Goal: Task Accomplishment & Management: Use online tool/utility

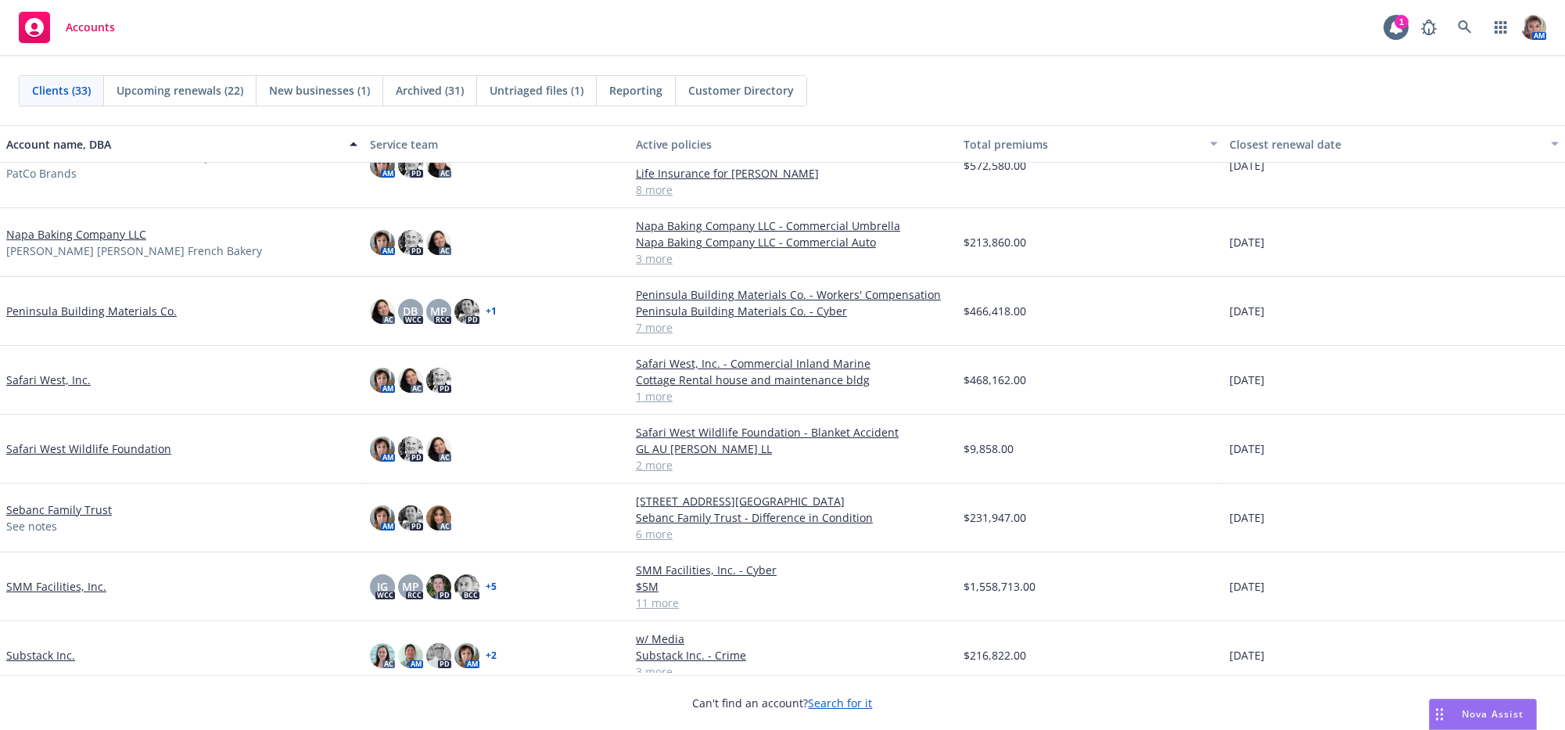
scroll to position [1247, 0]
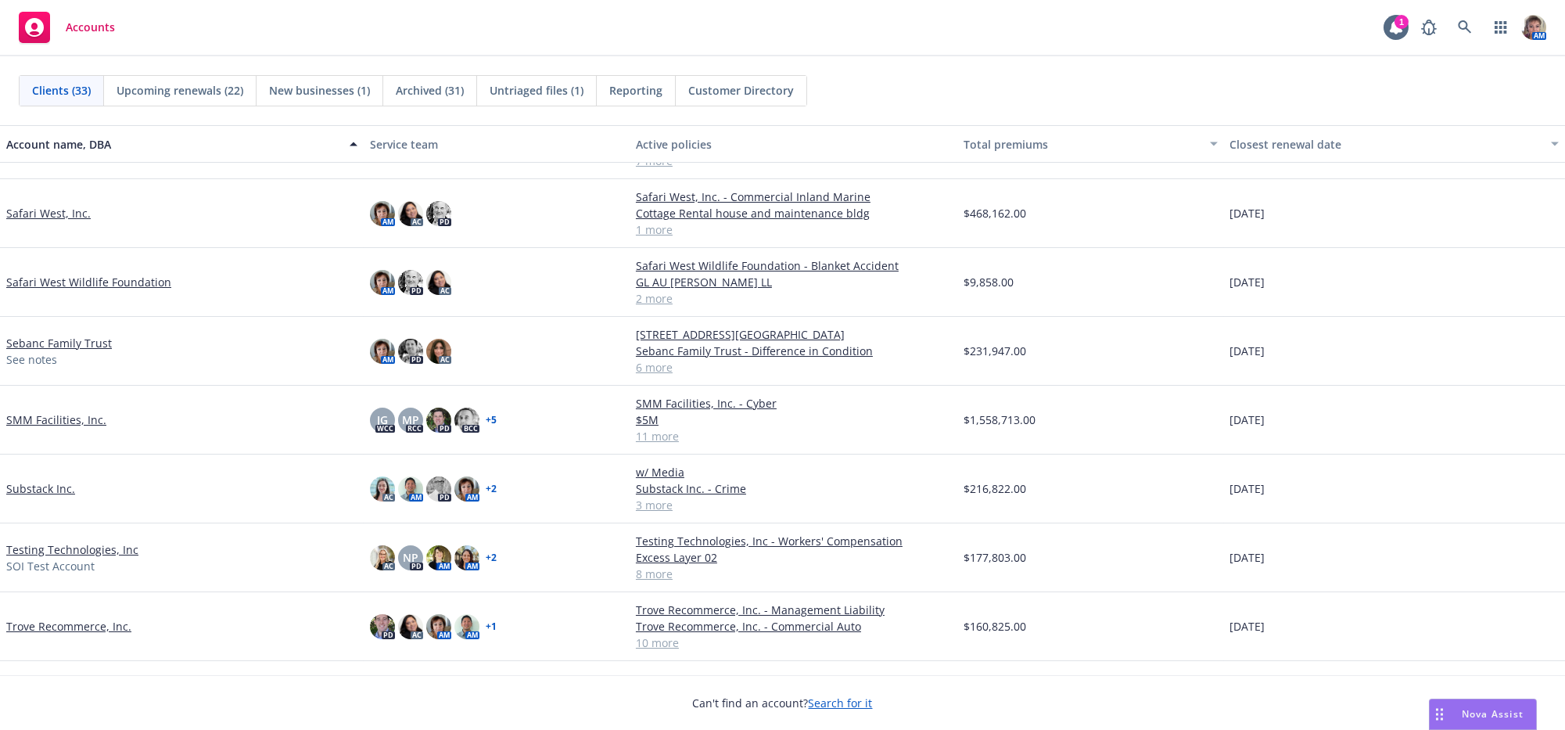
click at [72, 428] on link "SMM Facilities, Inc." at bounding box center [56, 419] width 100 height 16
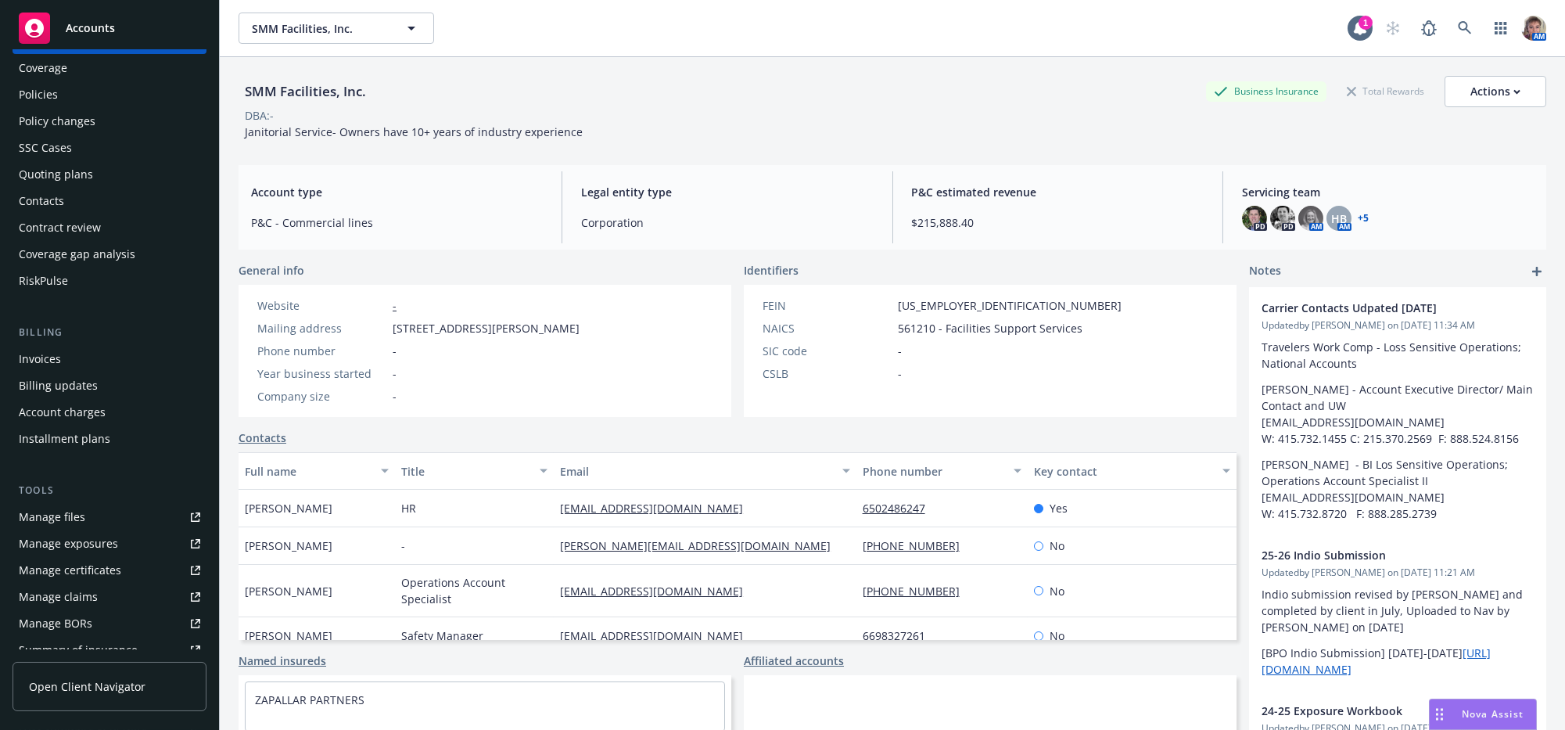
scroll to position [61, 0]
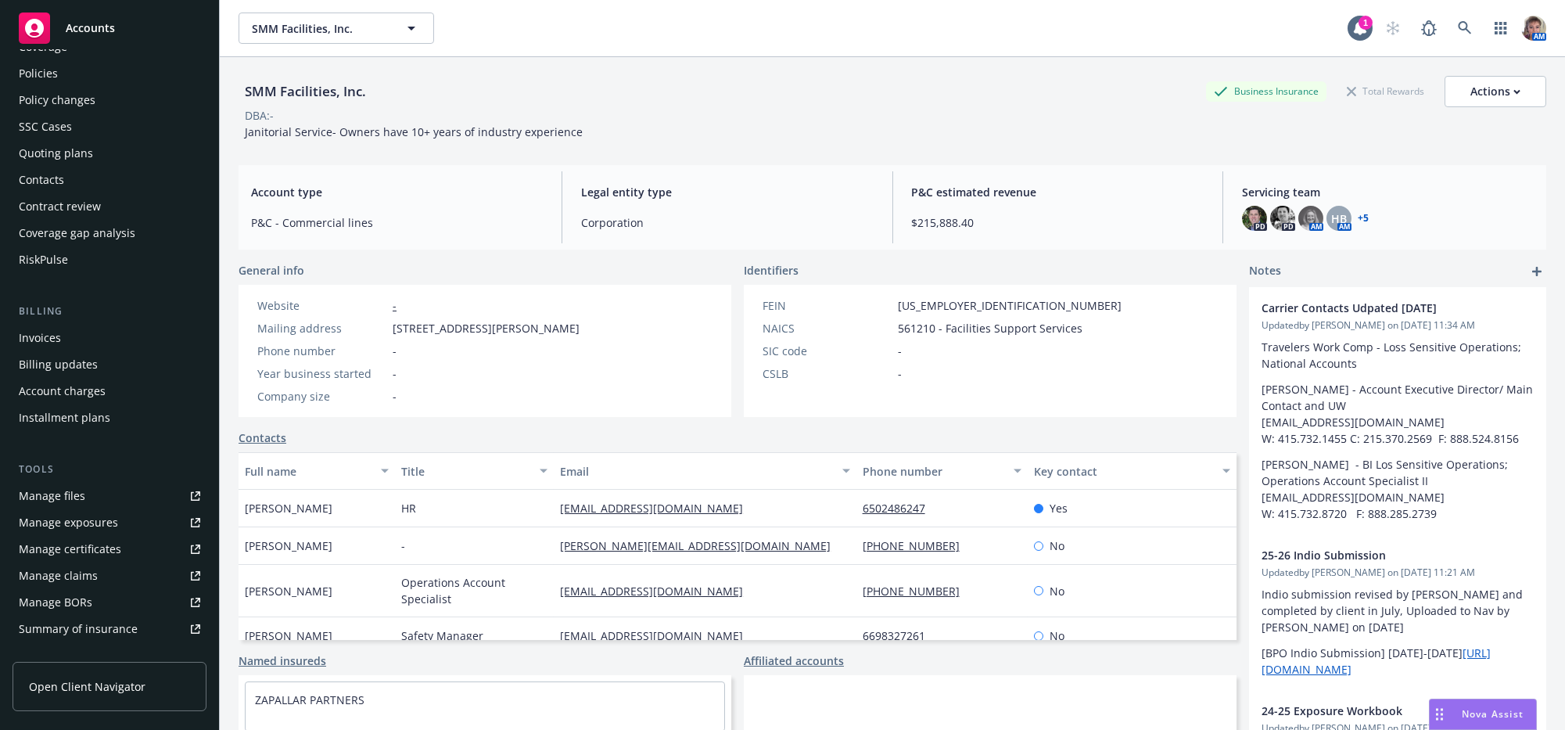
drag, startPoint x: 178, startPoint y: 467, endPoint x: 171, endPoint y: 497, distance: 31.1
click at [171, 497] on div "Overview Coverage Policies Policy changes SSC Cases Quoting plans Contacts Cont…" at bounding box center [110, 456] width 194 height 896
click at [20, 508] on link "Manage files" at bounding box center [110, 495] width 194 height 25
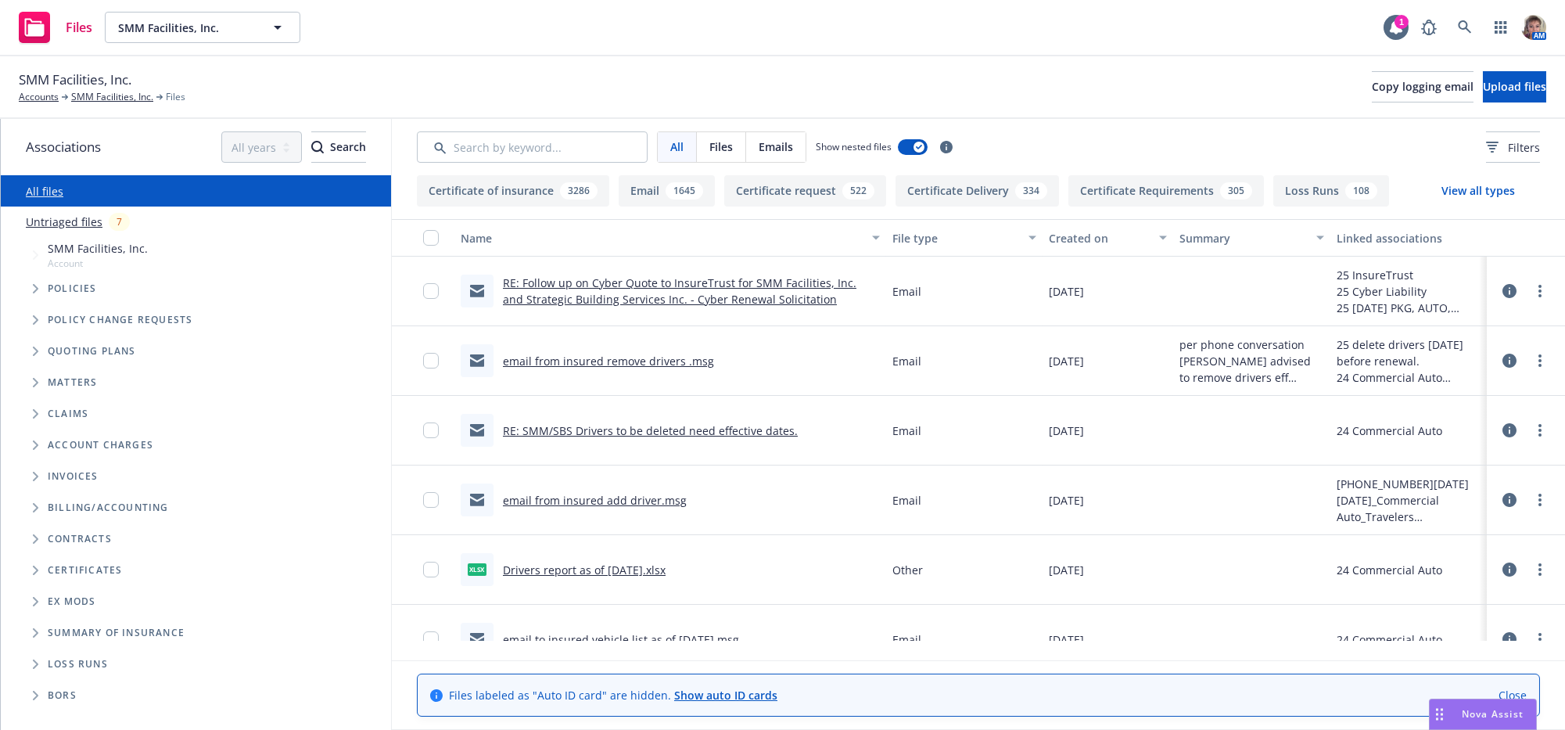
click at [1515, 721] on div "Nova Assist" at bounding box center [1482, 714] width 106 height 30
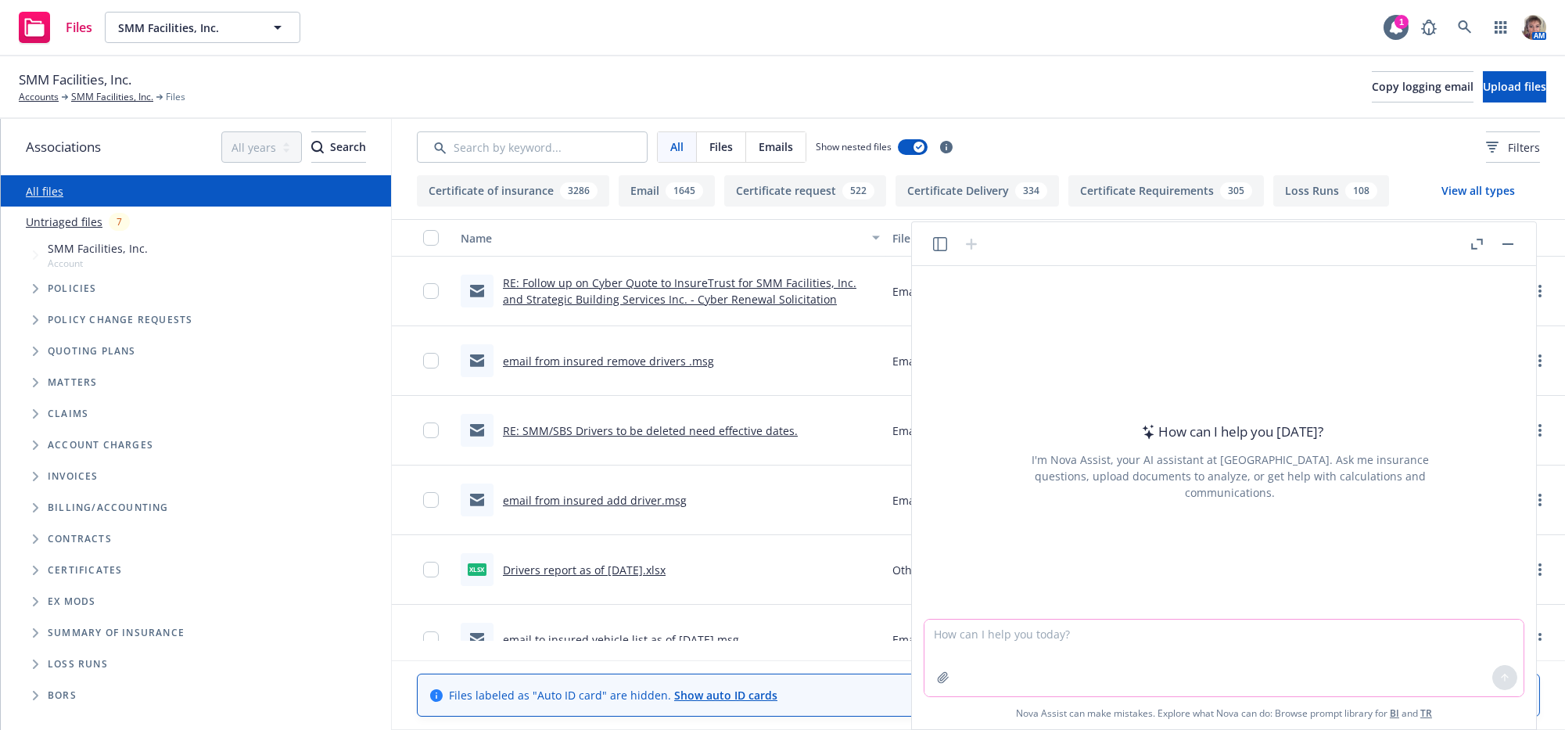
click at [1272, 673] on textarea at bounding box center [1223, 657] width 599 height 77
paste textarea "Hello all: I am not sure who do ask this, so I will start here with the three o…"
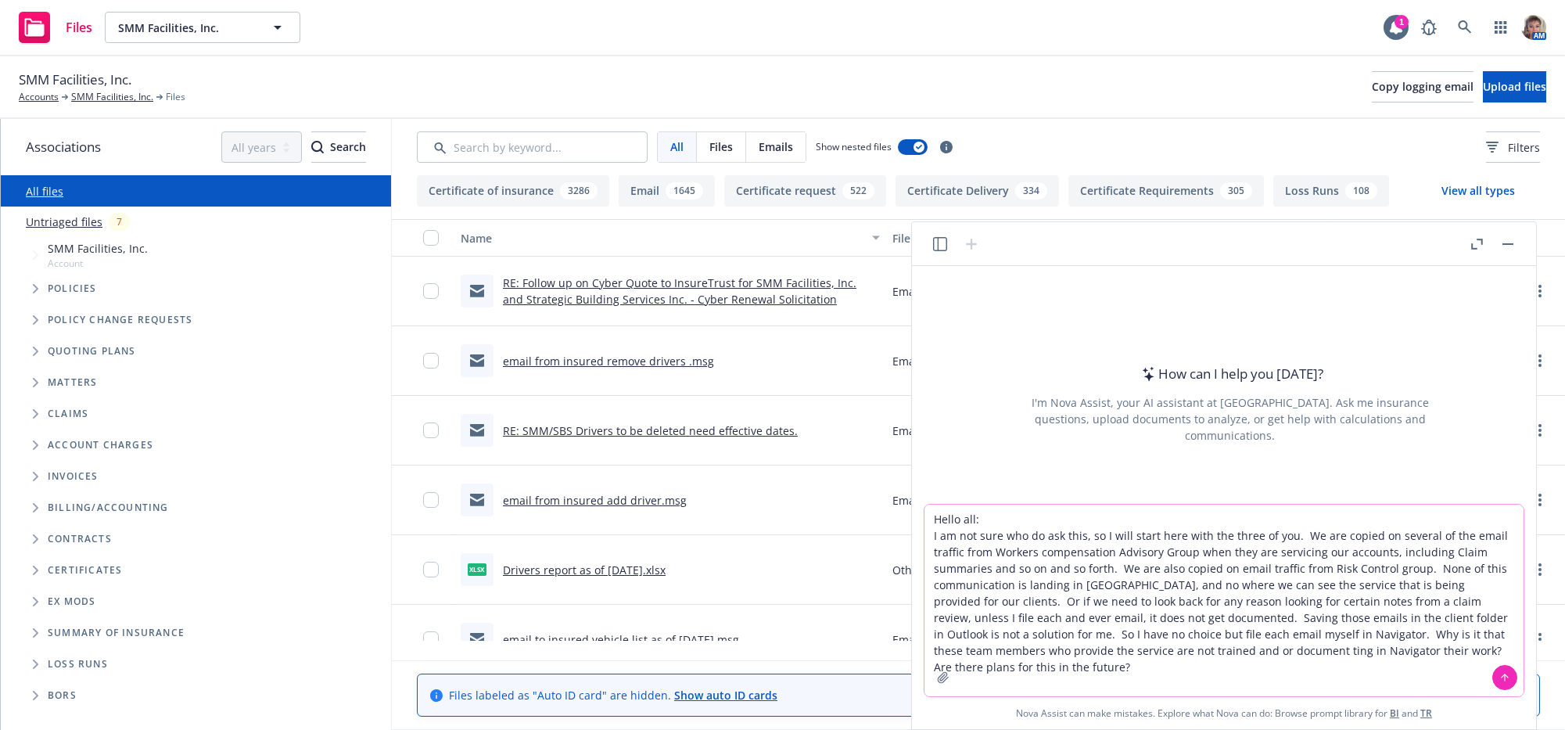
type textarea "Hello all: I am not sure who do ask this, so I will start here with the three o…"
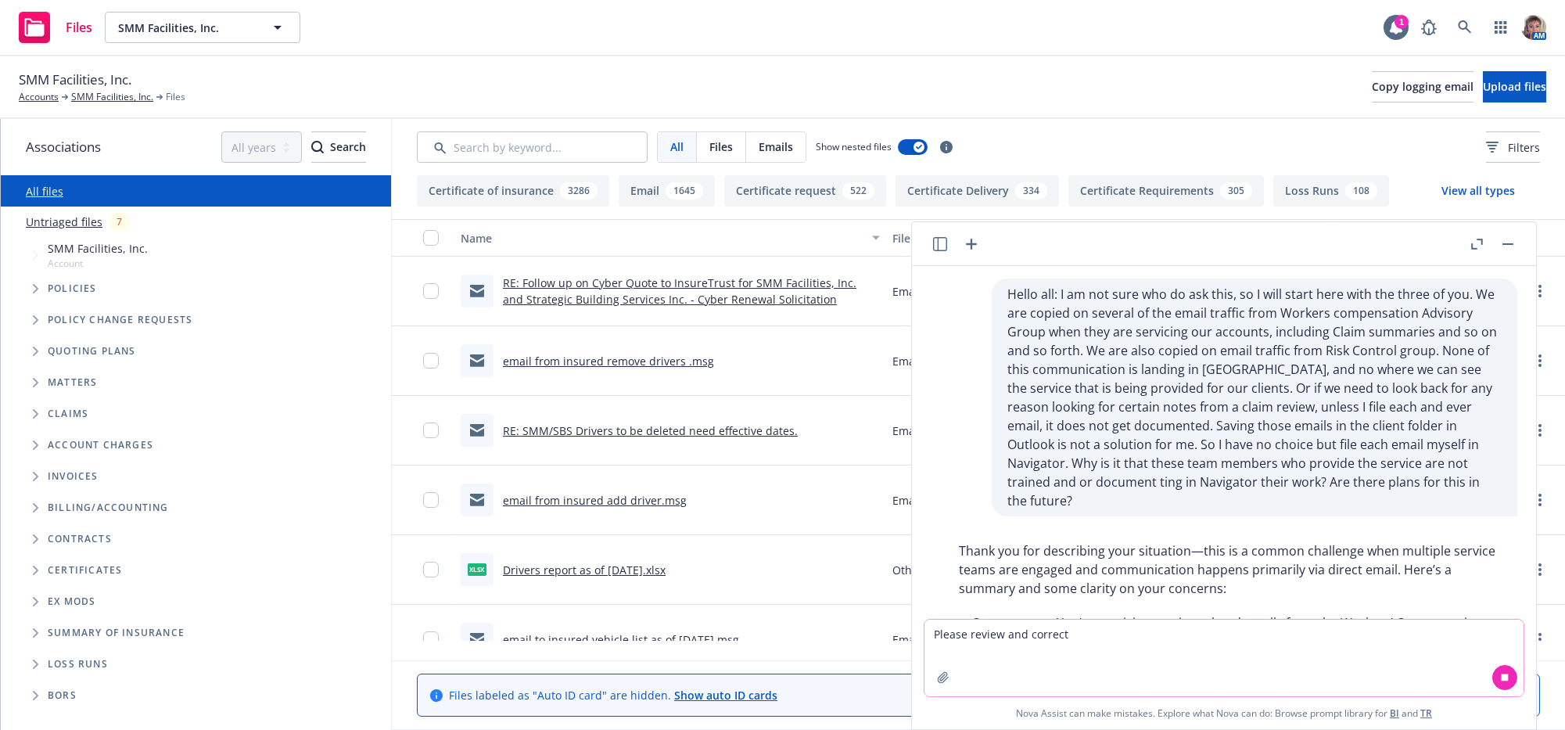
type textarea "Please review and correct"
click at [1501, 673] on icon at bounding box center [1504, 676] width 7 height 7
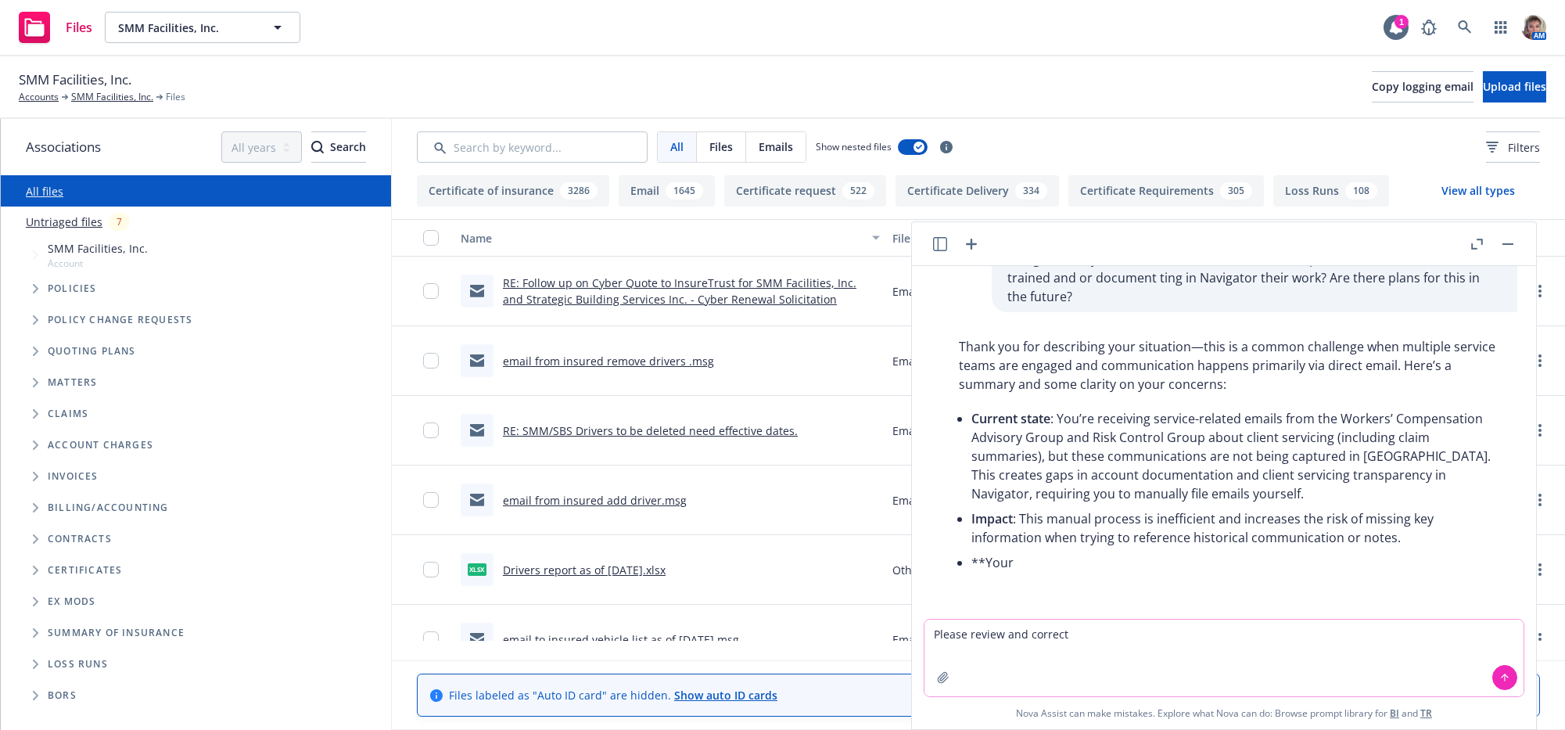
scroll to position [300, 0]
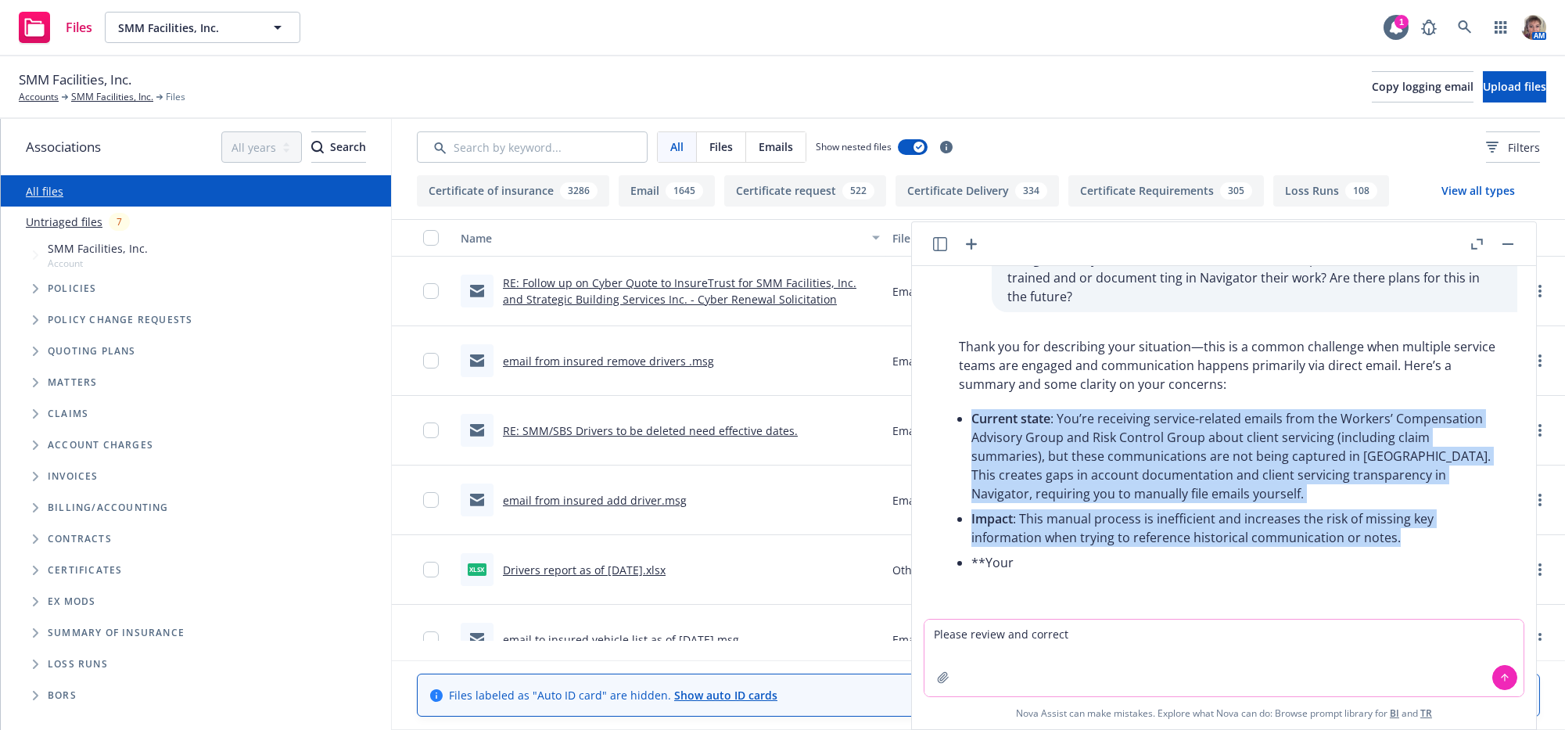
drag, startPoint x: 1496, startPoint y: 533, endPoint x: 987, endPoint y: 359, distance: 537.9
click at [987, 359] on div "Thank you for describing your situation—this is a common challenge when multipl…" at bounding box center [1230, 456] width 574 height 250
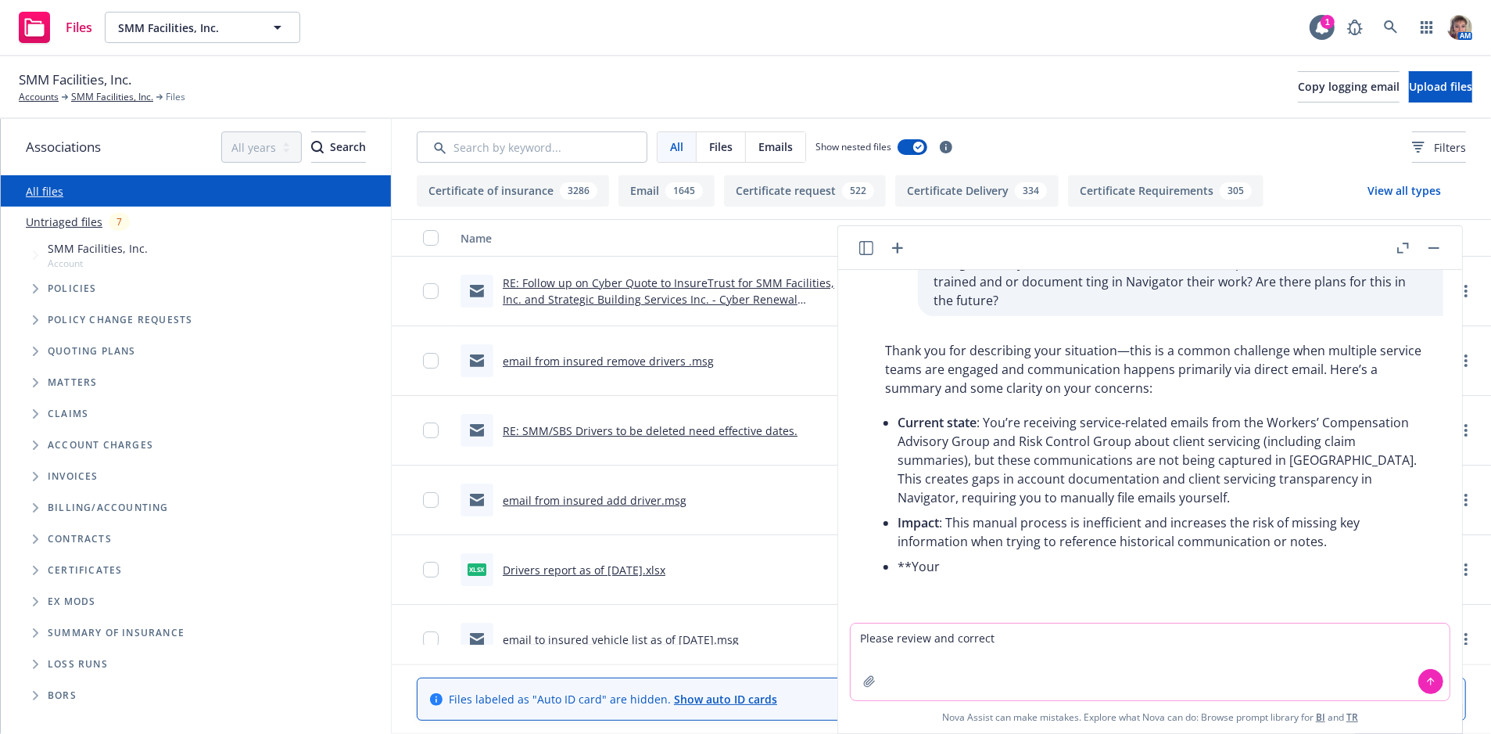
click at [1267, 582] on div "Hello all: I am not sure who do ask this, so I will start here with the three o…" at bounding box center [1151, 446] width 612 height 353
click at [1426, 253] on button "button" at bounding box center [1434, 248] width 19 height 19
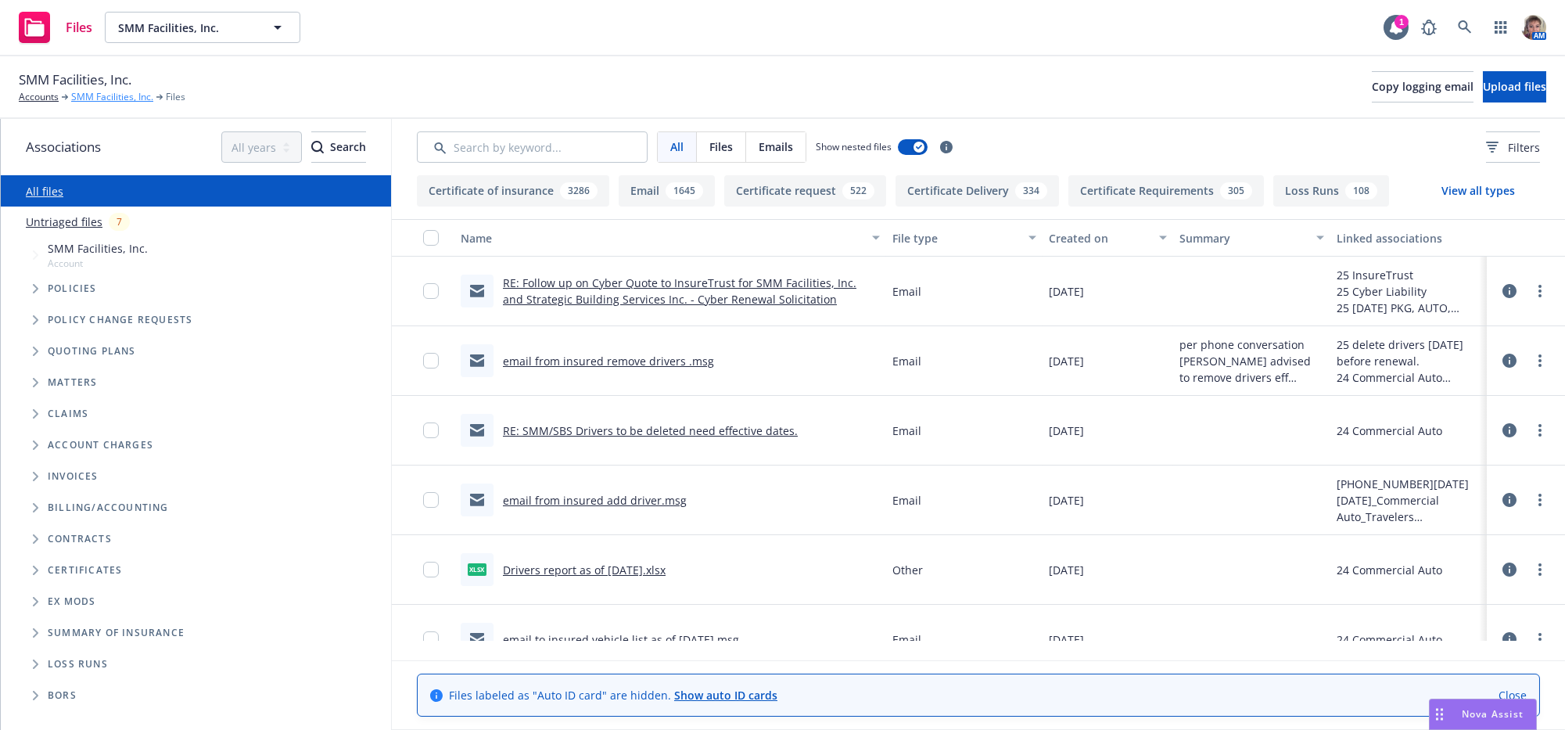
click at [118, 104] on link "SMM Facilities, Inc." at bounding box center [112, 97] width 82 height 14
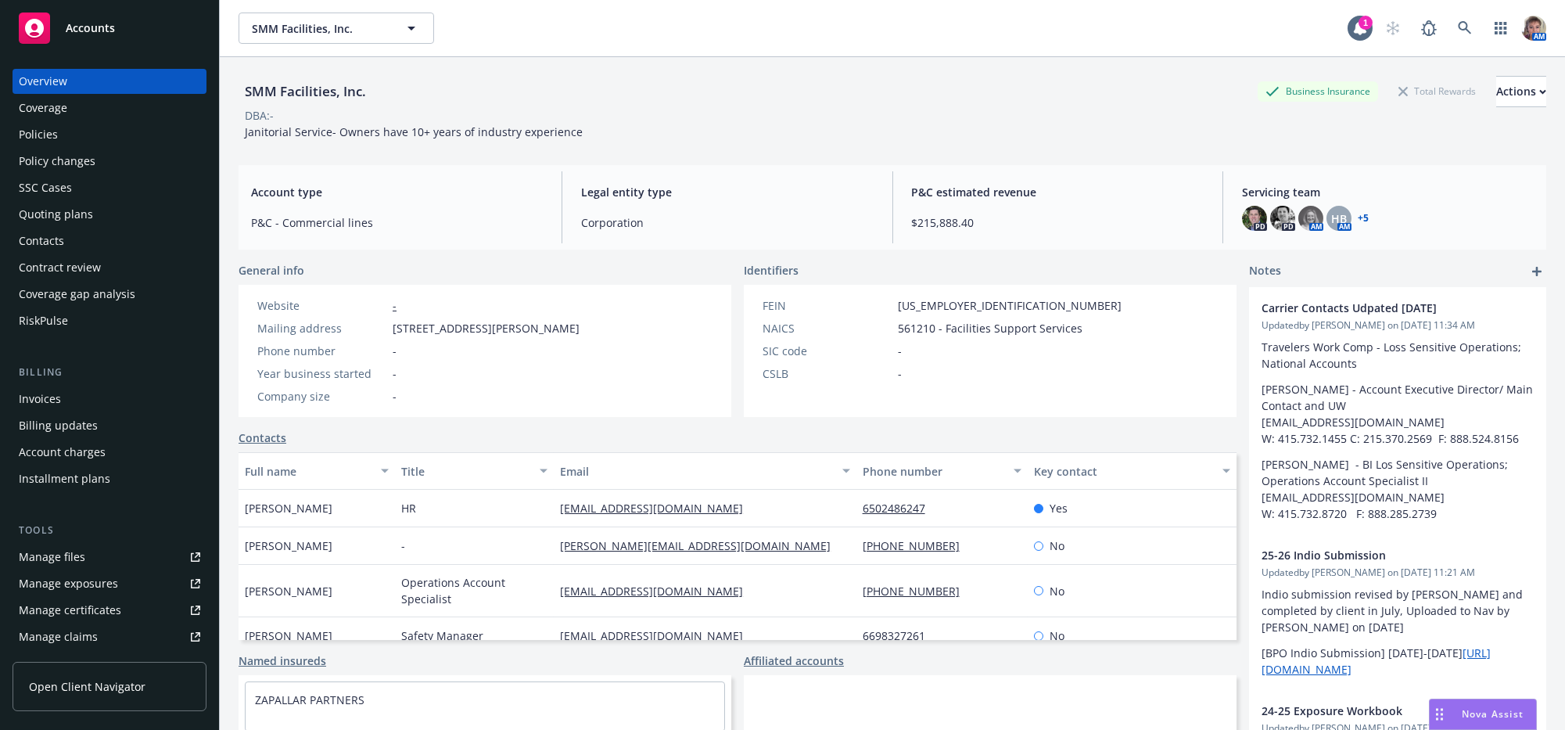
click at [98, 137] on div "Policies" at bounding box center [109, 134] width 181 height 25
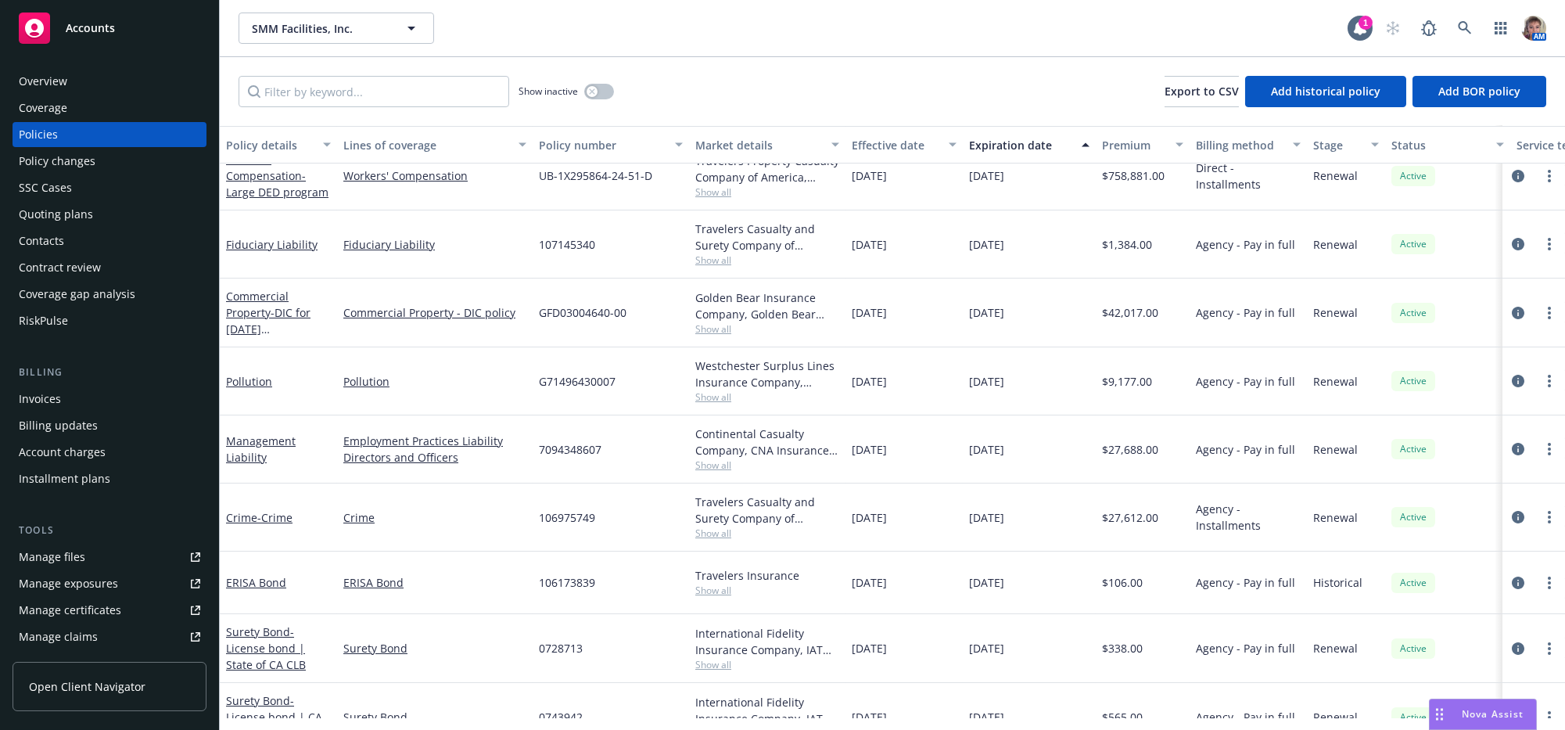
scroll to position [346, 0]
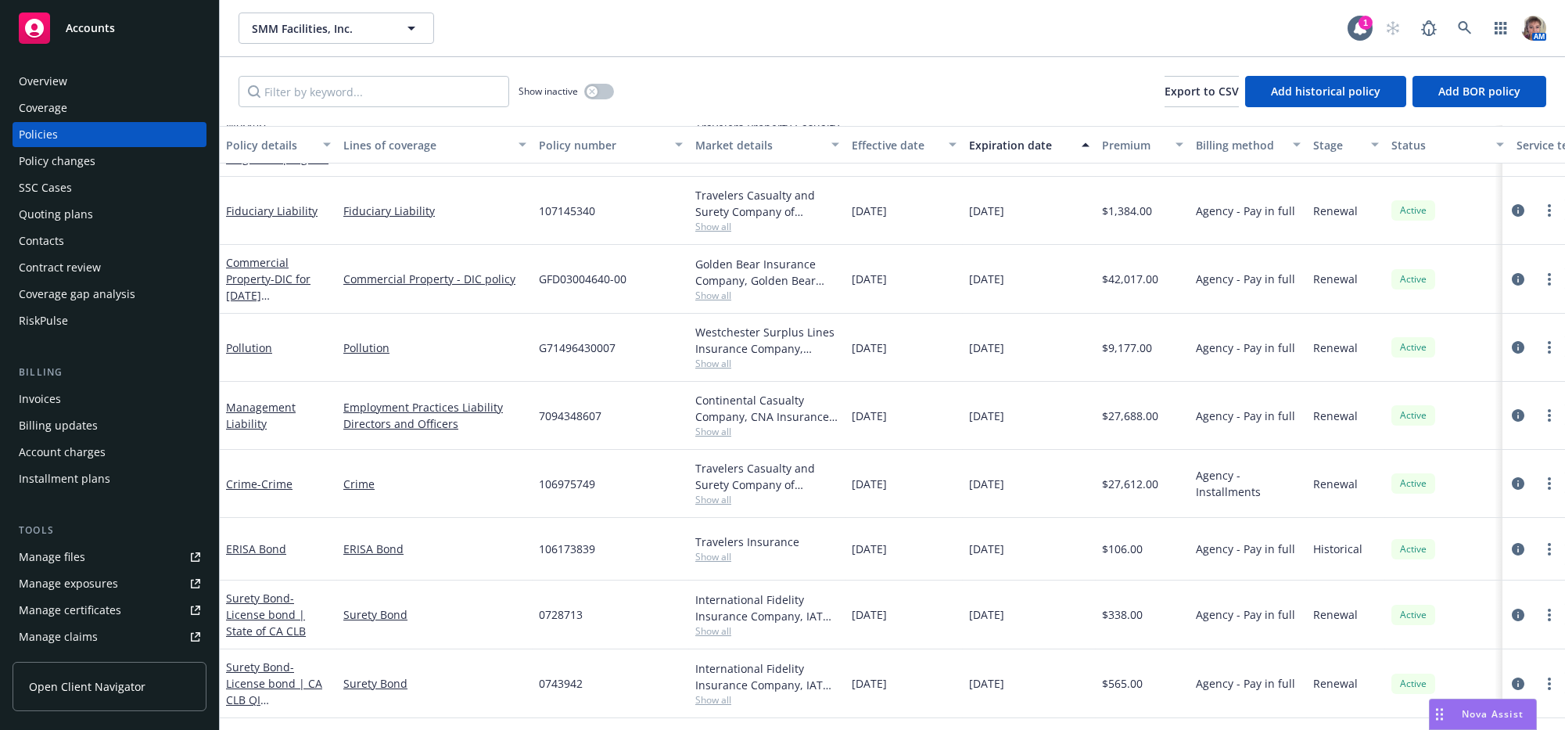
click at [44, 84] on div "Overview" at bounding box center [43, 81] width 48 height 25
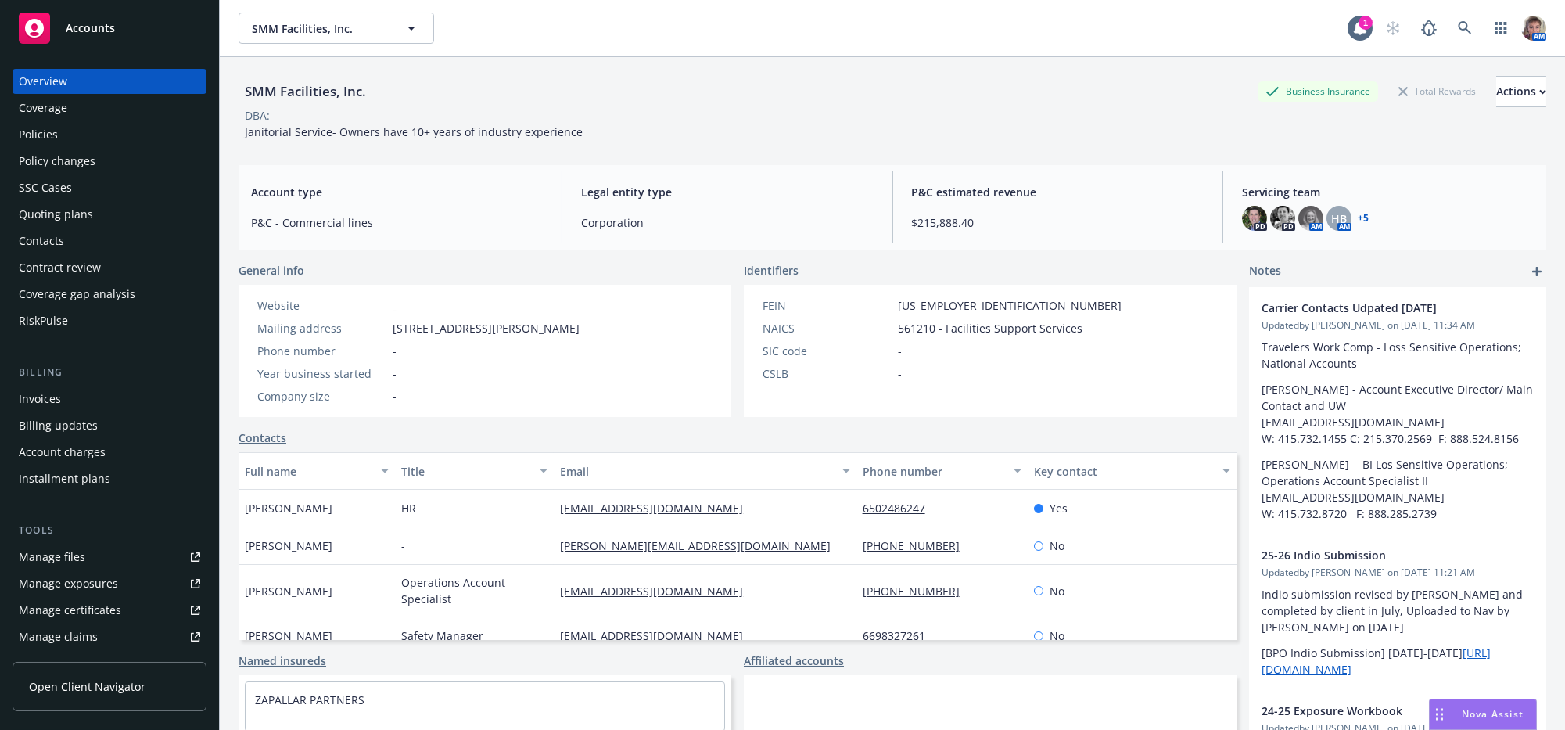
click at [90, 34] on span "Accounts" at bounding box center [90, 28] width 49 height 13
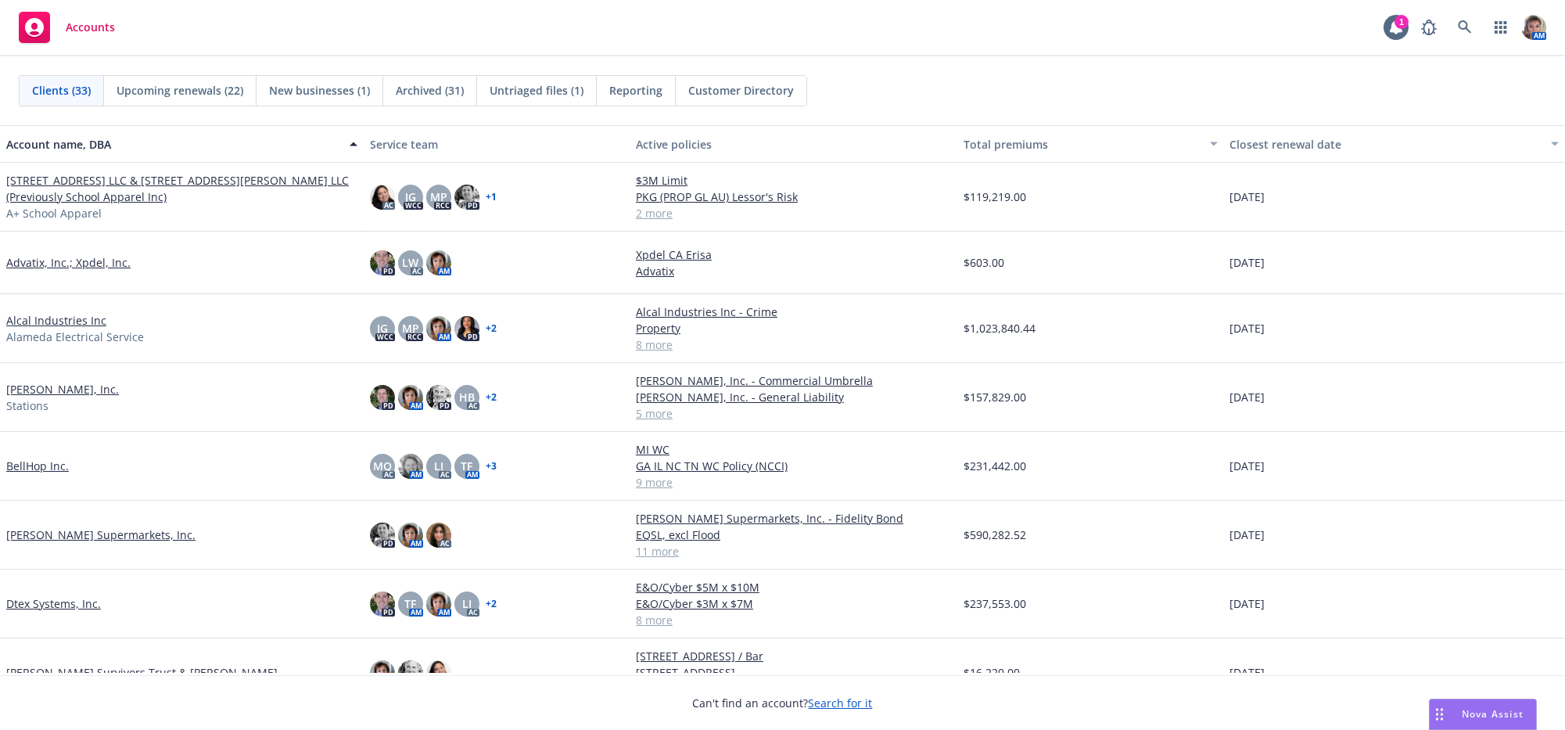
click at [16, 474] on link "BellHop Inc." at bounding box center [37, 465] width 63 height 16
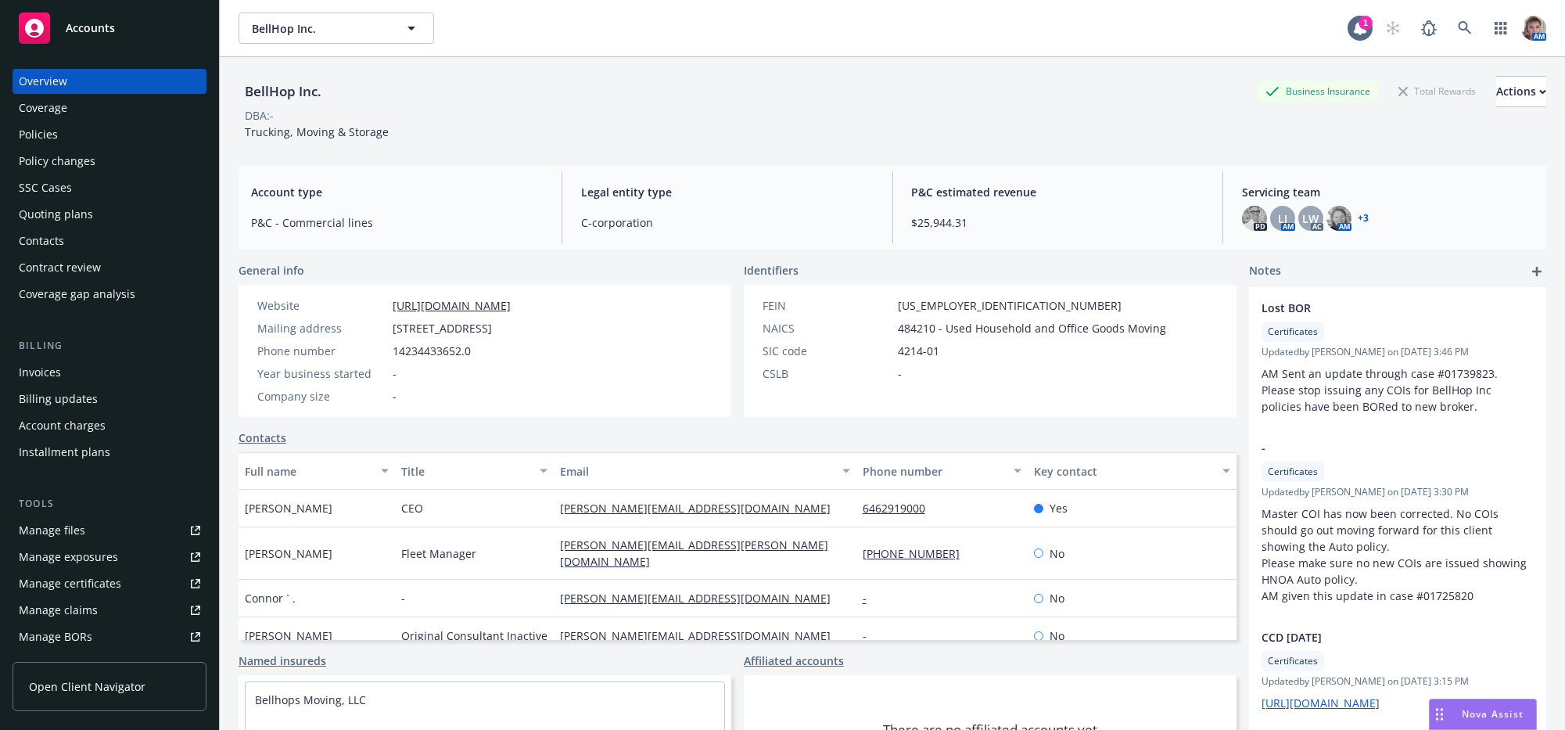
click at [86, 147] on div "Policies" at bounding box center [109, 134] width 181 height 25
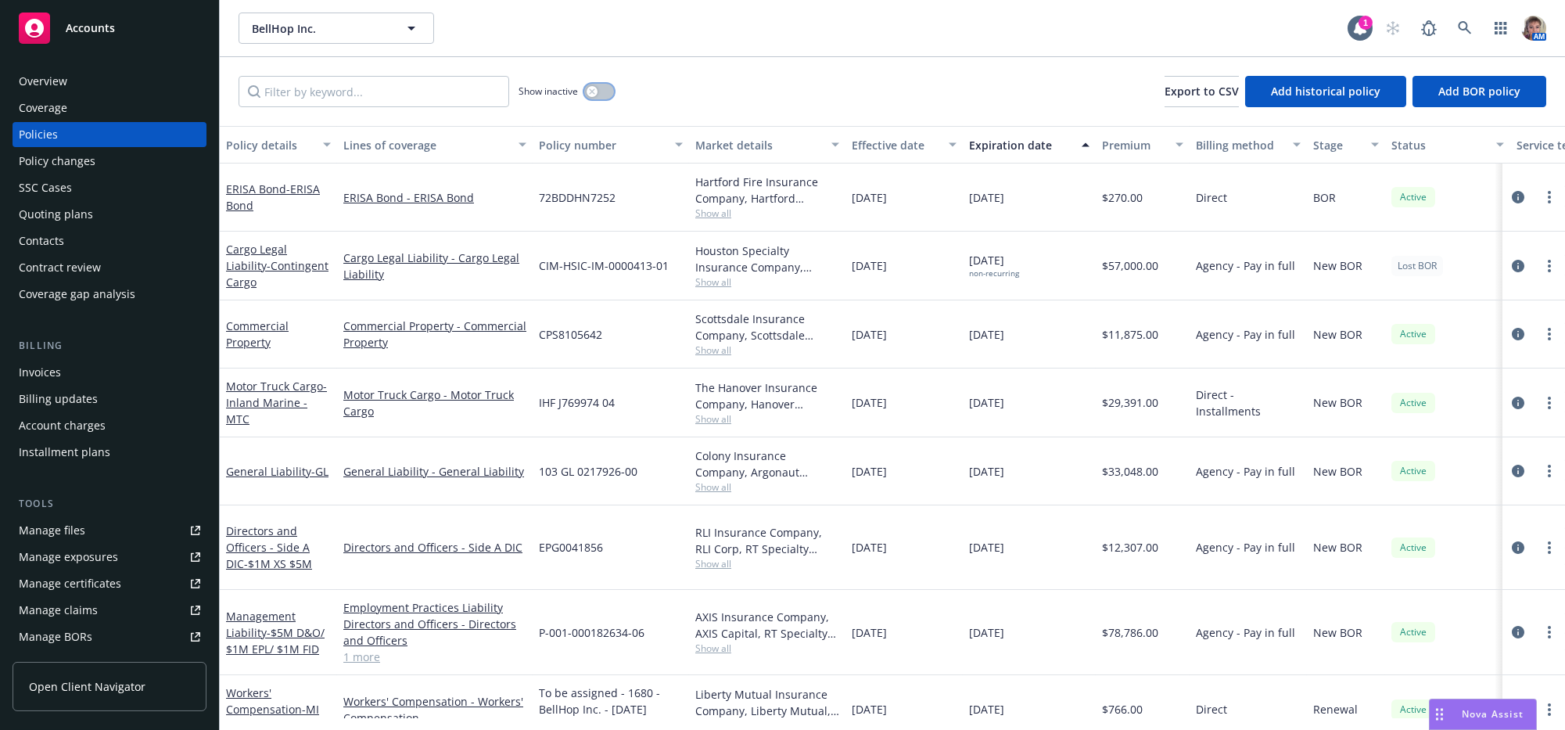
click at [595, 95] on icon "button" at bounding box center [592, 91] width 6 height 6
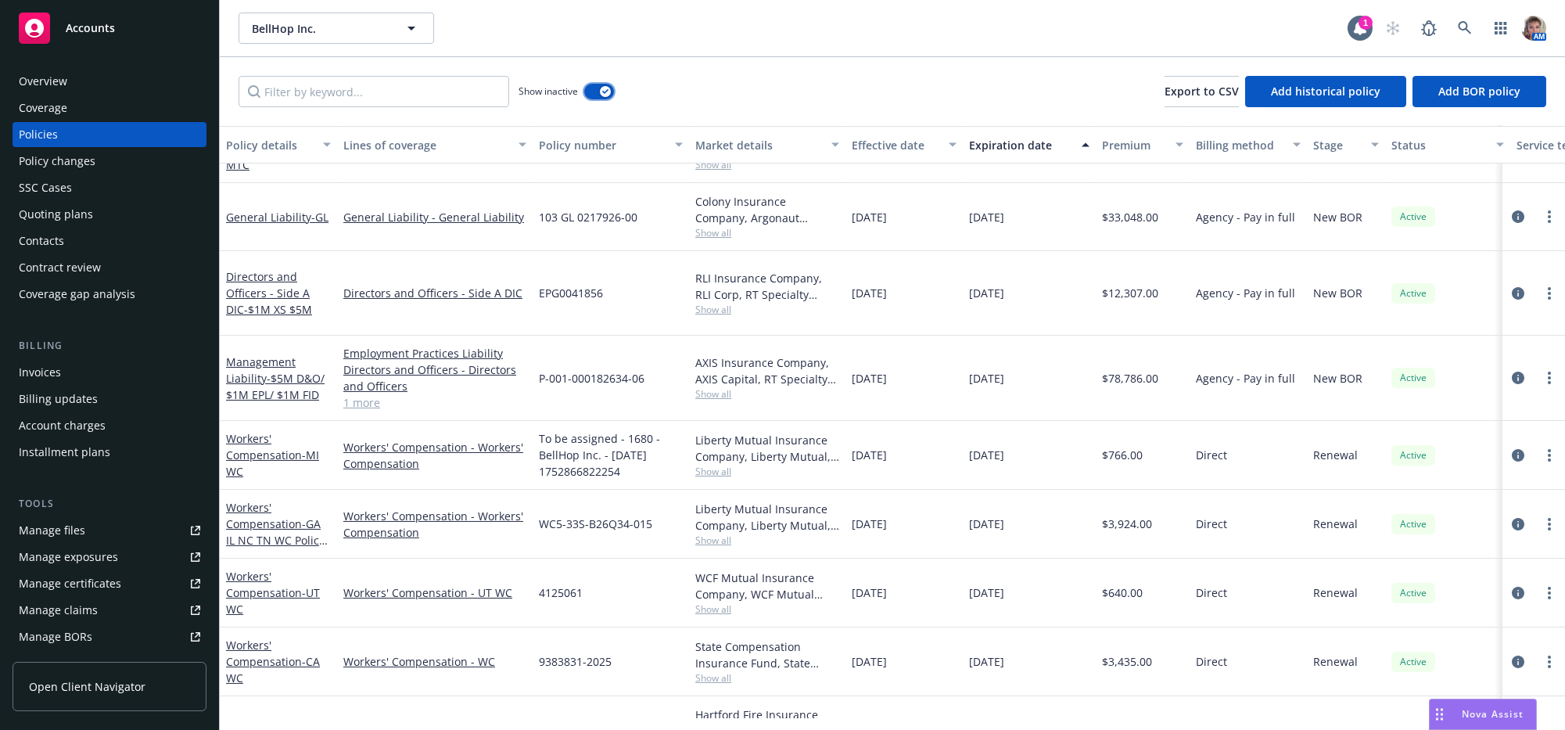
scroll to position [1998, 0]
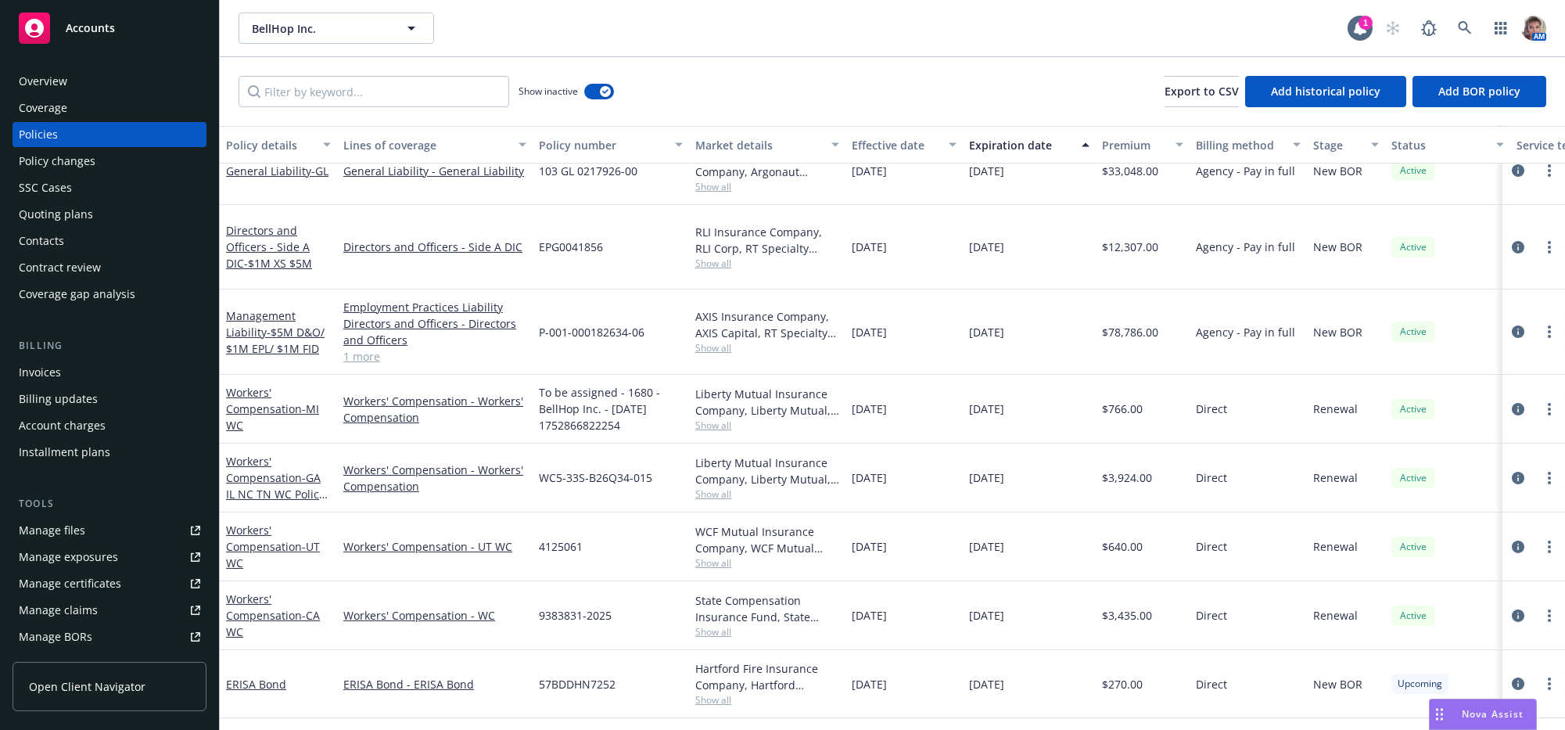
click at [1004, 153] on div "Expiration date" at bounding box center [1020, 145] width 103 height 16
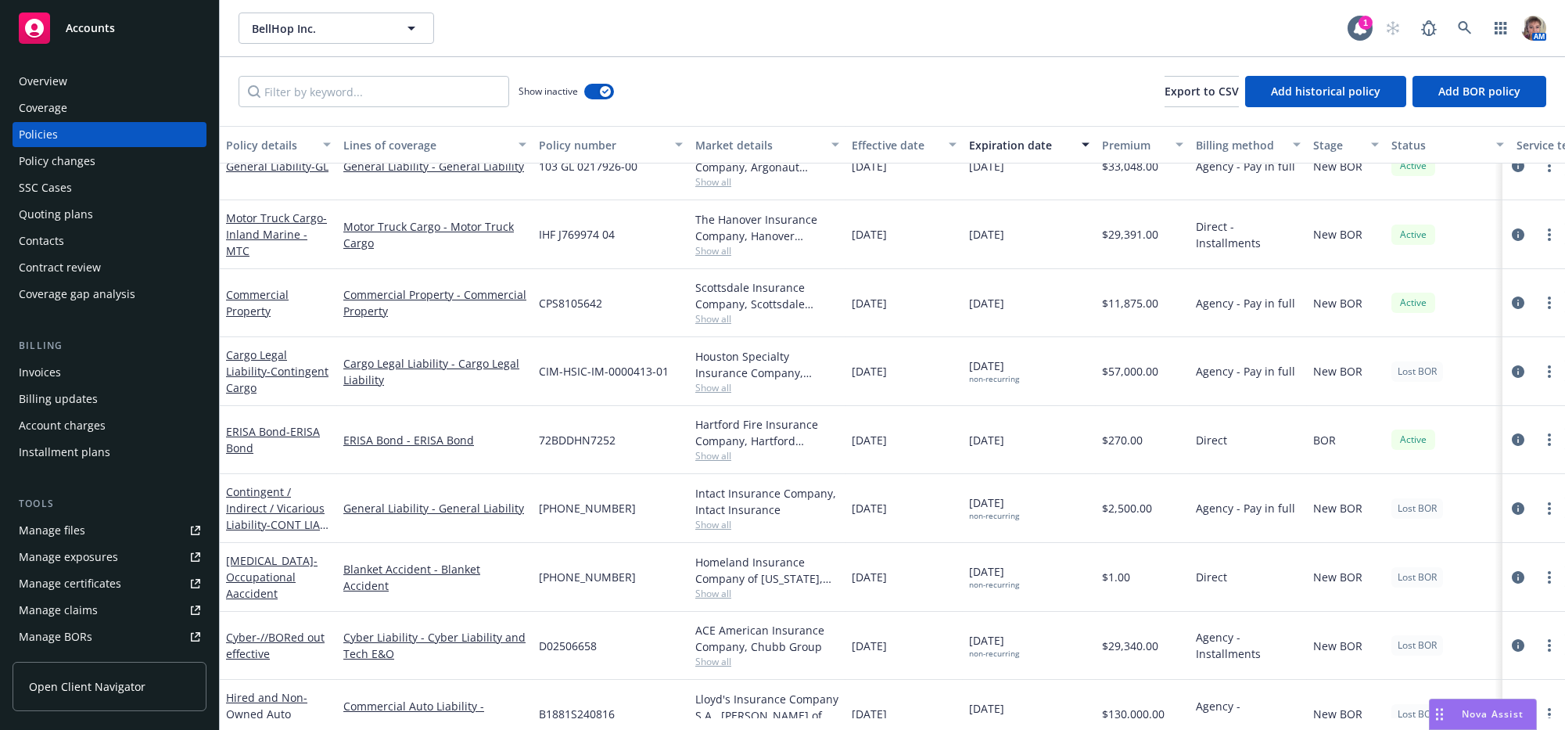
scroll to position [508, 0]
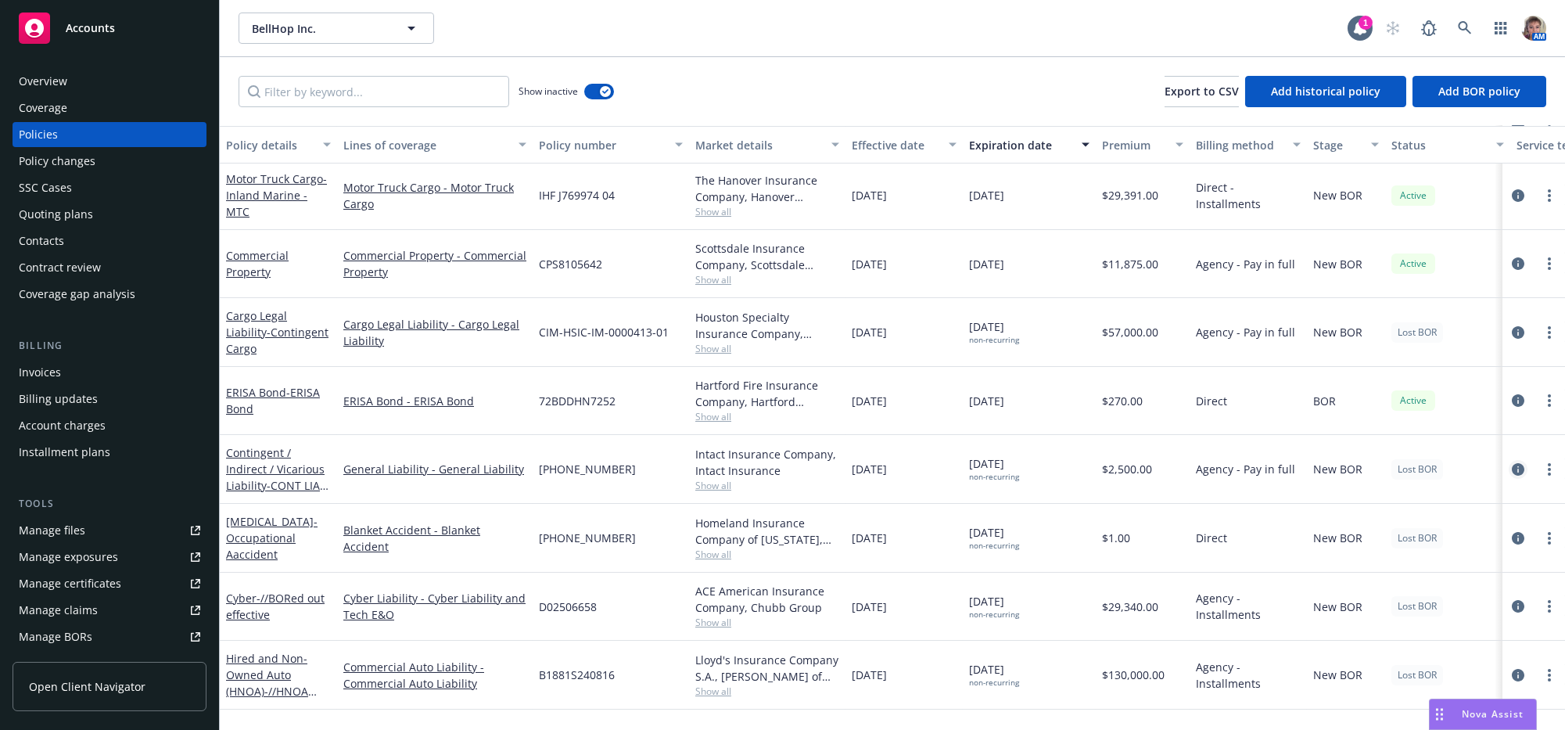
click at [1512, 475] on icon "circleInformation" at bounding box center [1518, 469] width 13 height 13
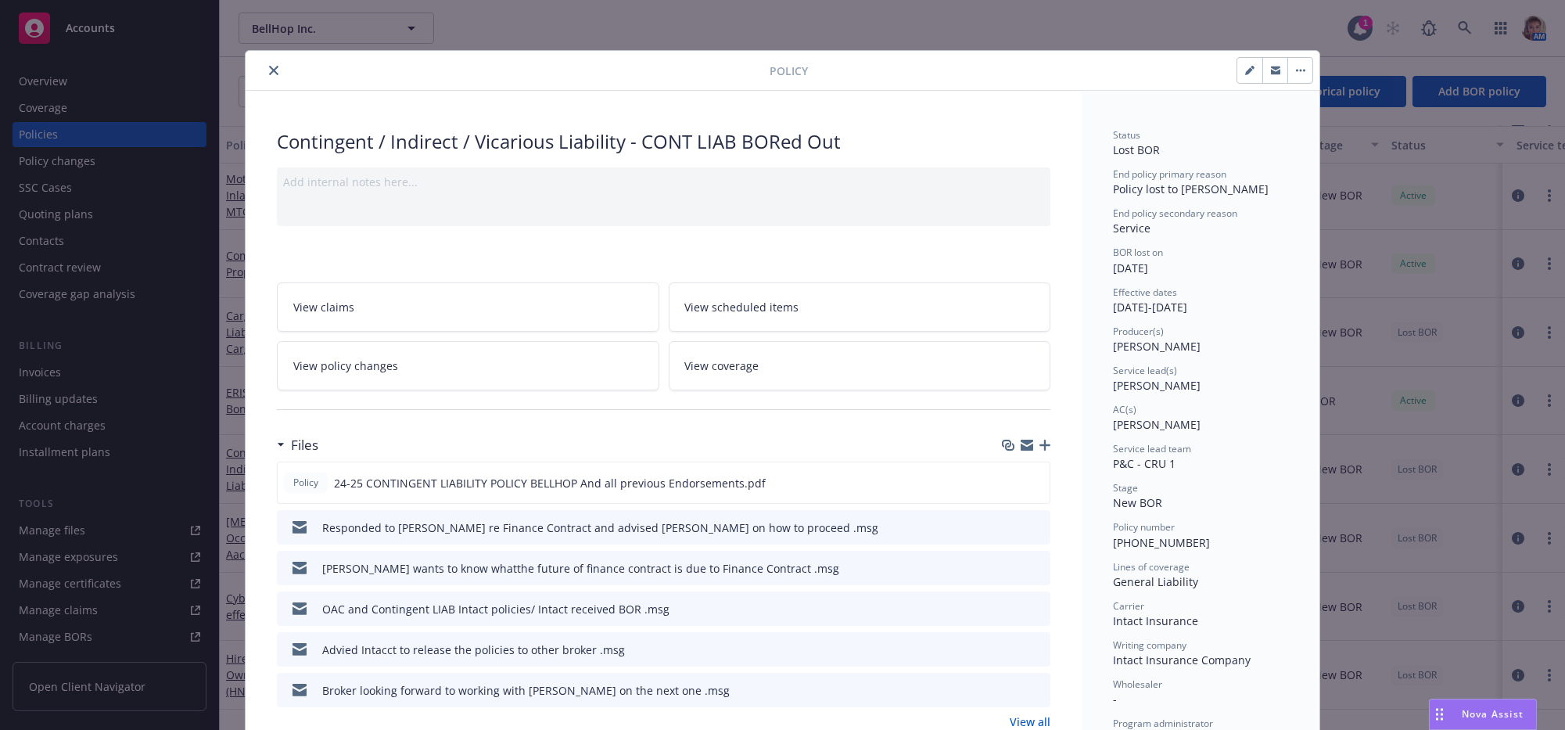
click at [1245, 74] on icon "button" at bounding box center [1249, 70] width 9 height 9
select select "NEW_BOR"
select select "other"
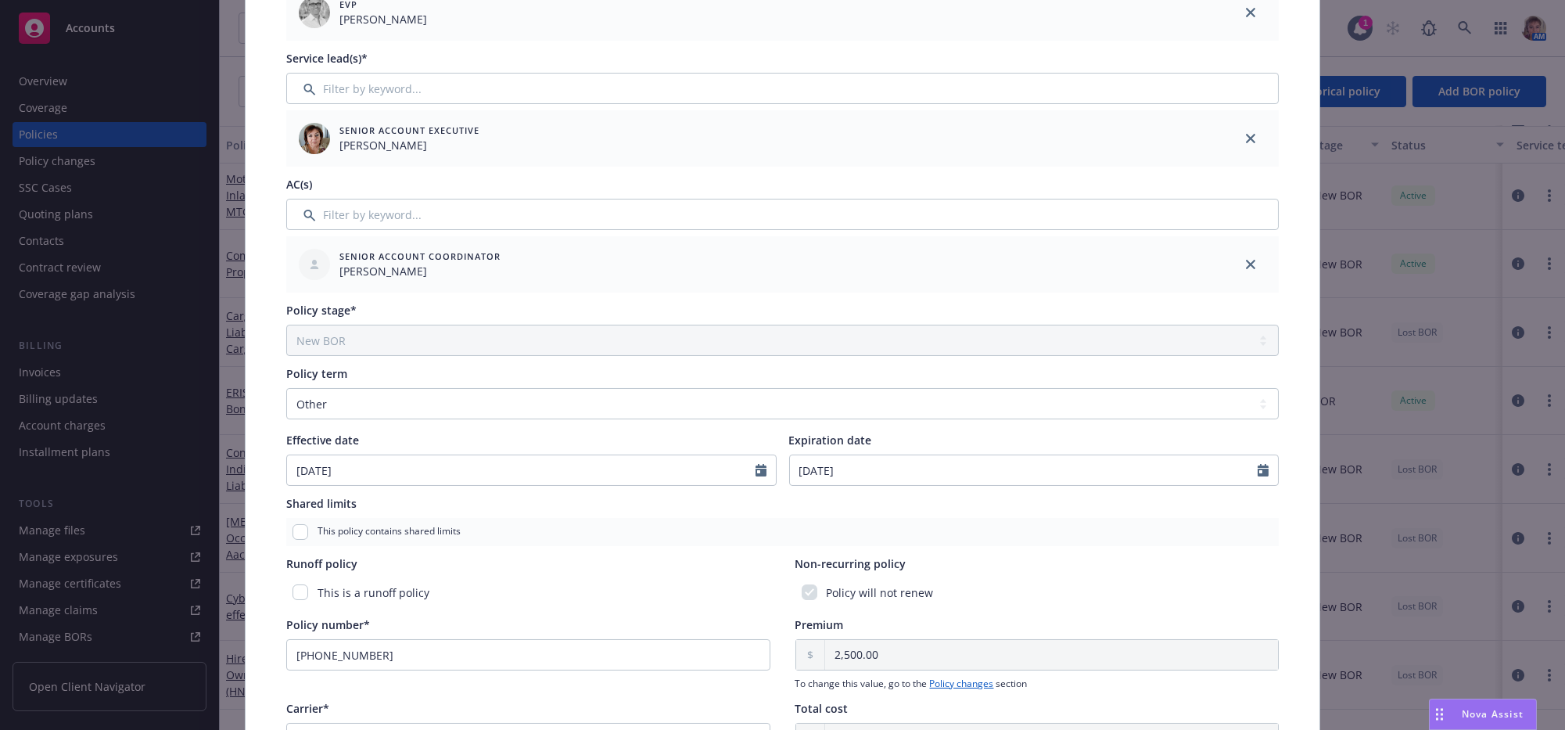
scroll to position [368, 0]
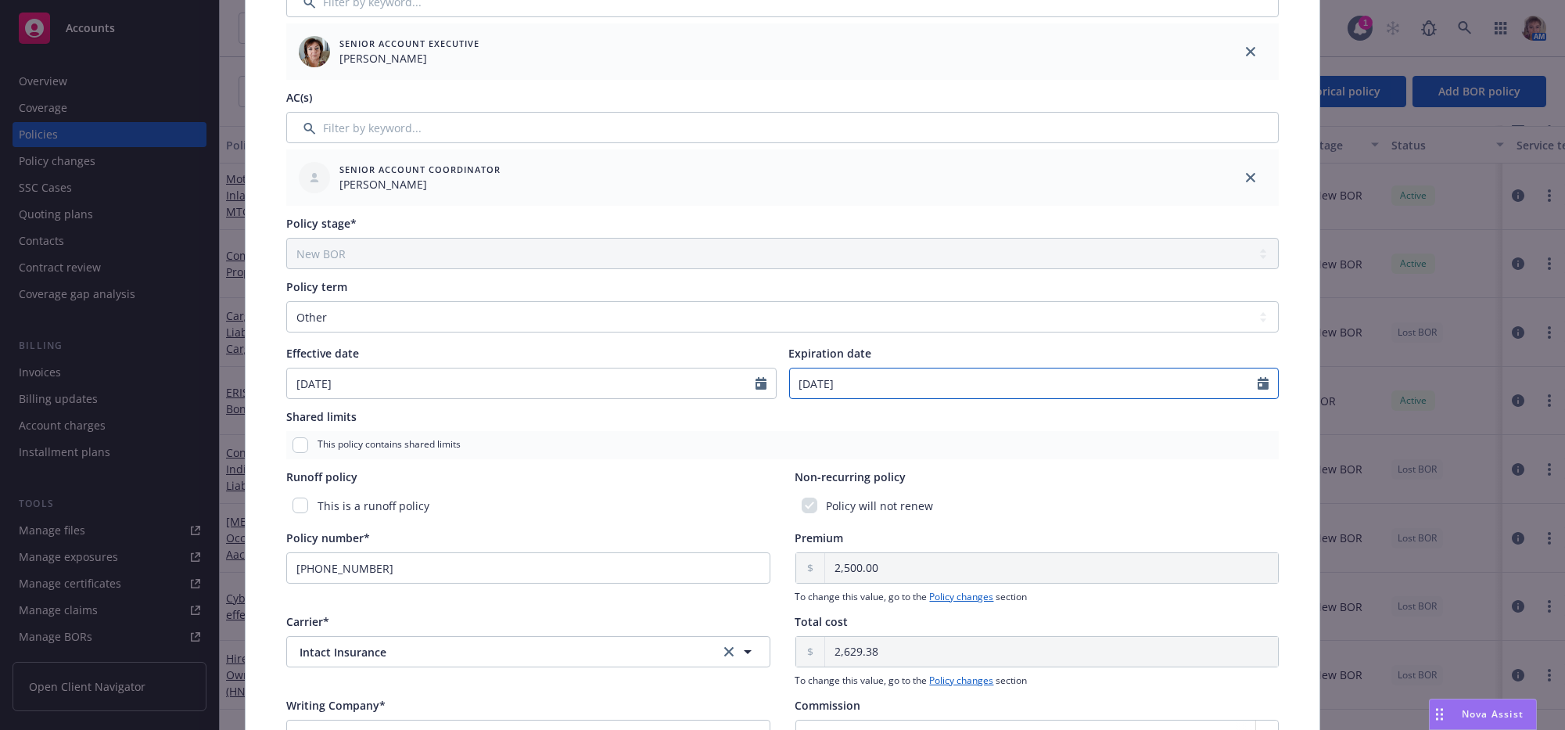
click at [1257, 389] on icon "Calendar" at bounding box center [1262, 383] width 11 height 13
click at [957, 432] on icon "button" at bounding box center [961, 426] width 9 height 9
select select "11"
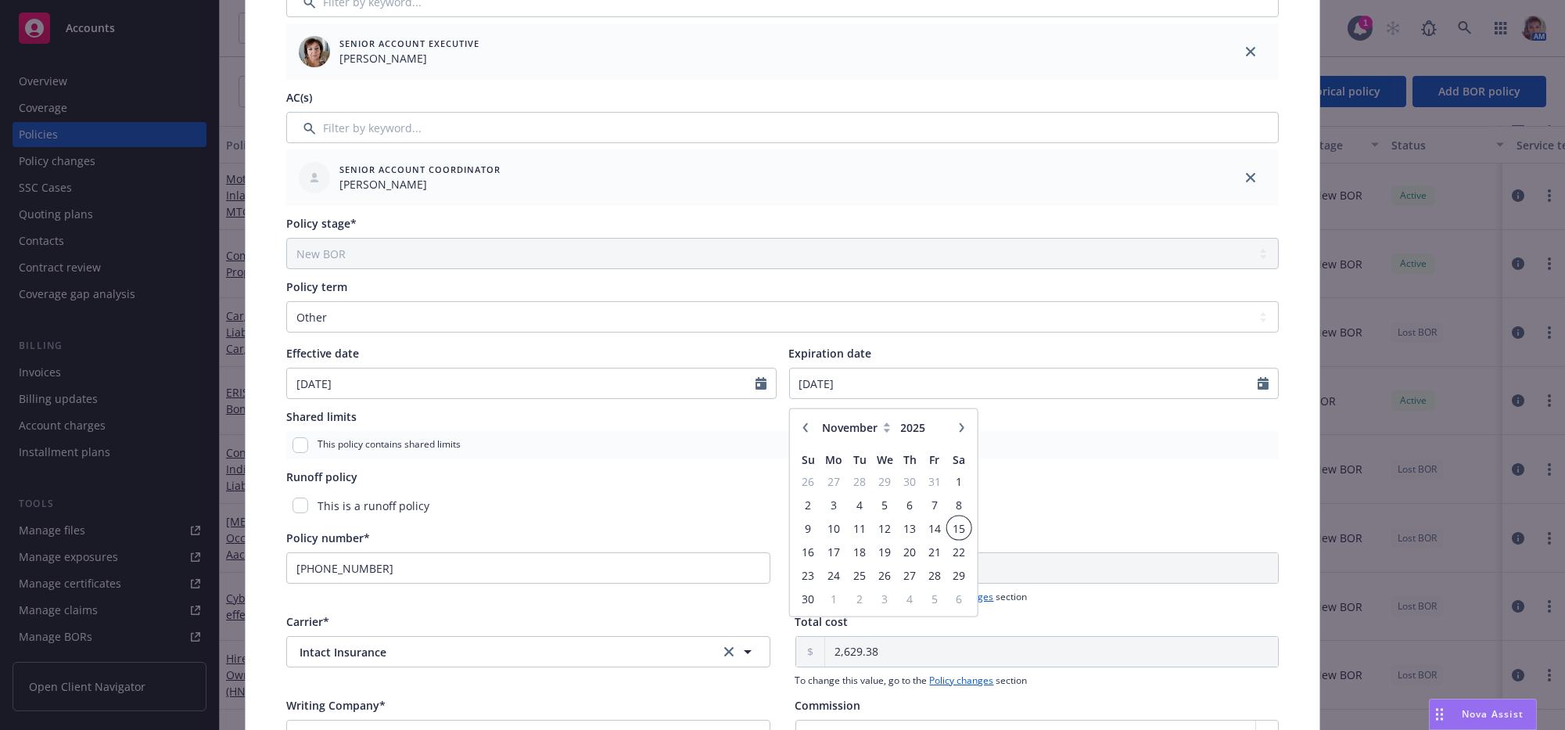
click at [955, 537] on span "15" at bounding box center [958, 528] width 21 height 20
type input "[DATE]"
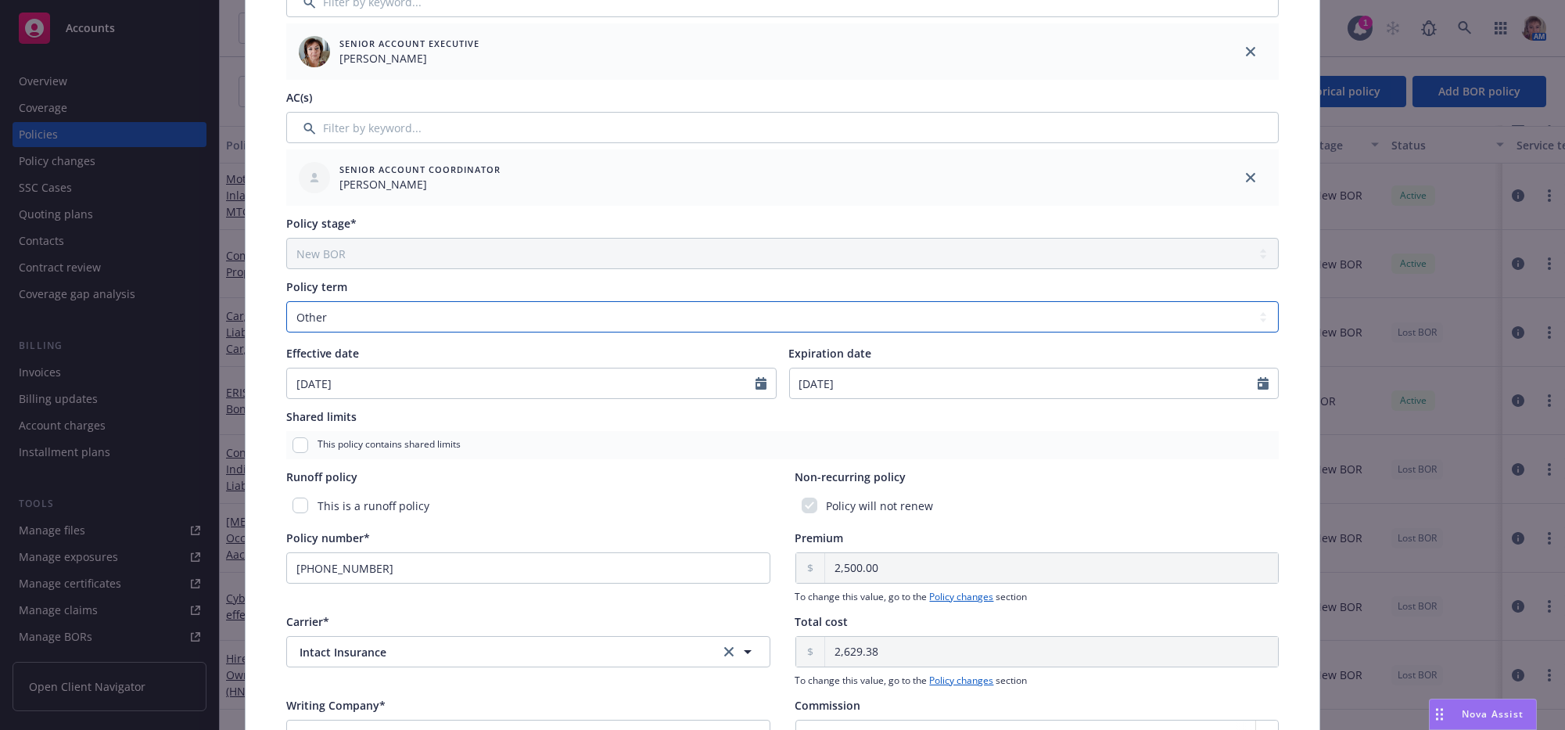
click at [611, 332] on select "Select policy term 12 Month 6 Month 4 Month 3 Month 2 Month 1 Month 36 Month (3…" at bounding box center [782, 316] width 992 height 31
select select "12"
click at [286, 322] on select "Select policy term 12 Month 6 Month 4 Month 3 Month 2 Month 1 Month 36 Month (3…" at bounding box center [782, 316] width 992 height 31
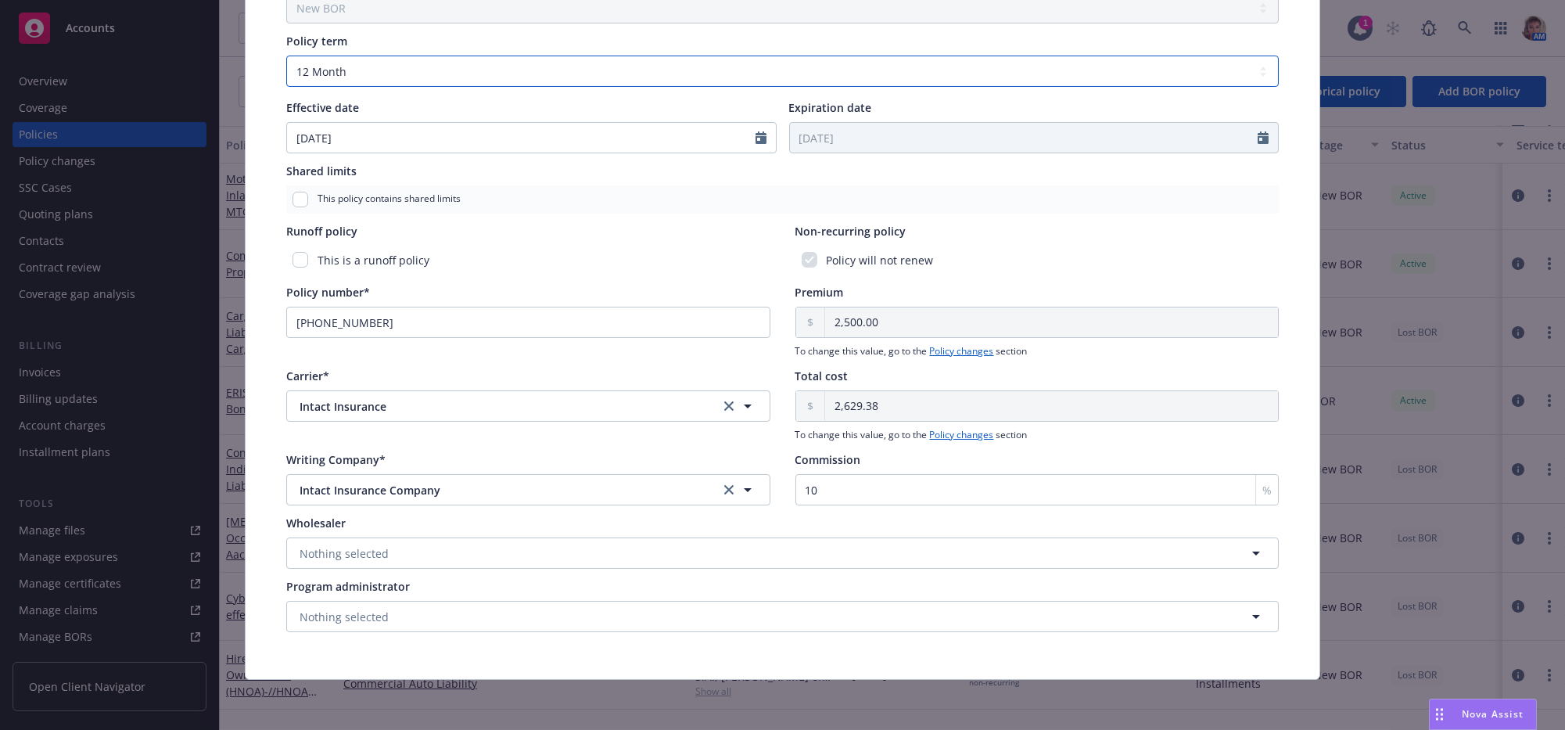
scroll to position [0, 0]
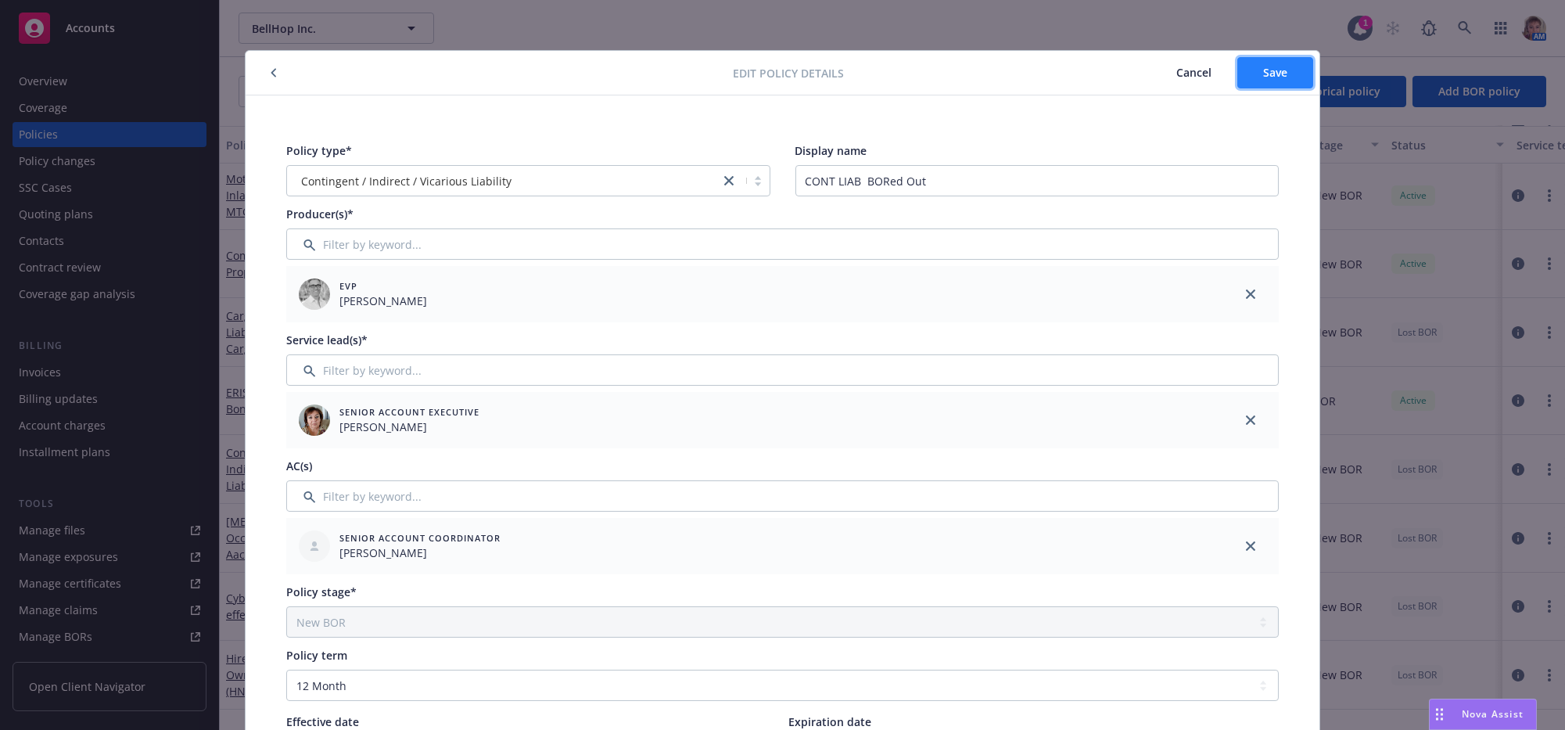
click at [1269, 72] on span "Save" at bounding box center [1275, 72] width 24 height 15
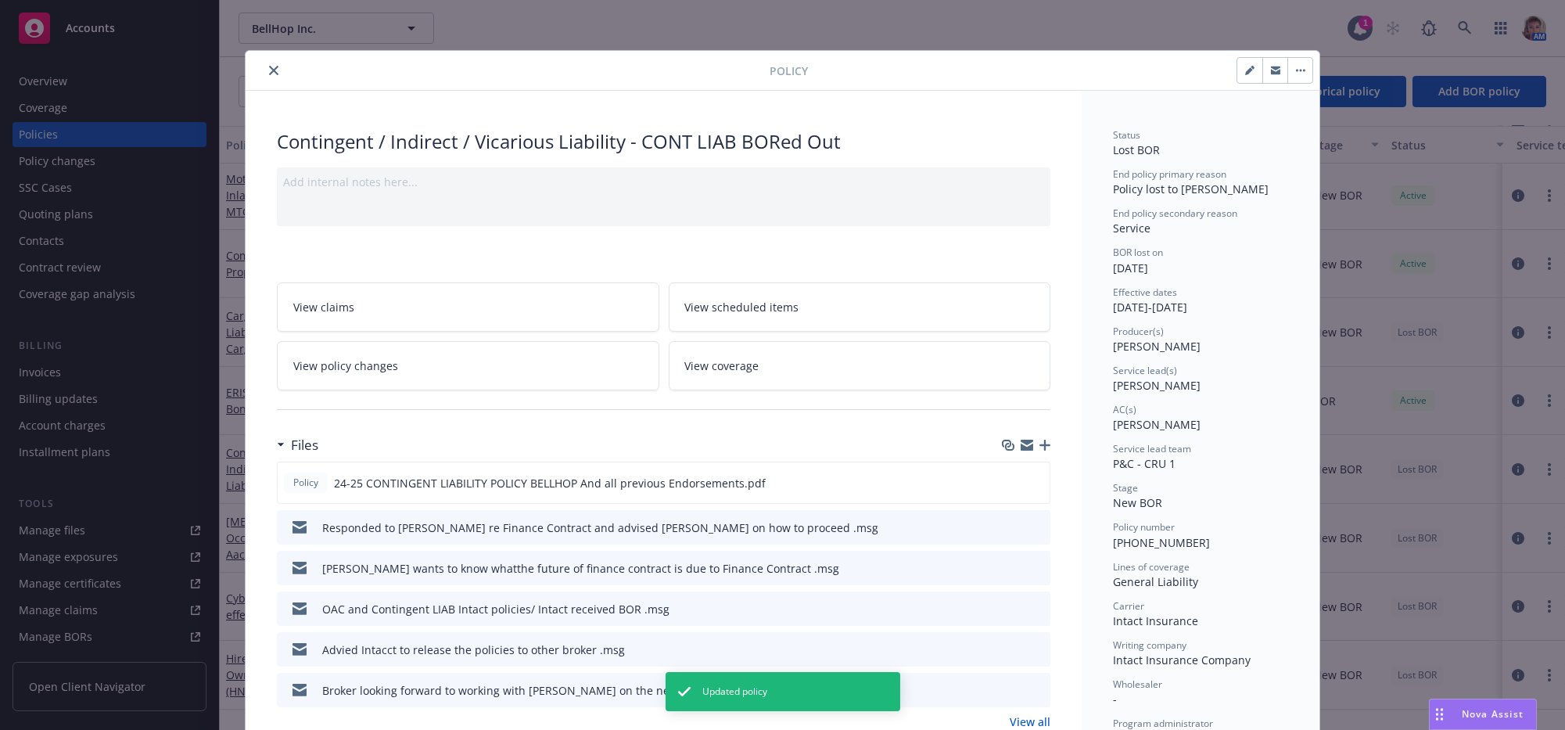
click at [269, 73] on icon "close" at bounding box center [273, 70] width 9 height 9
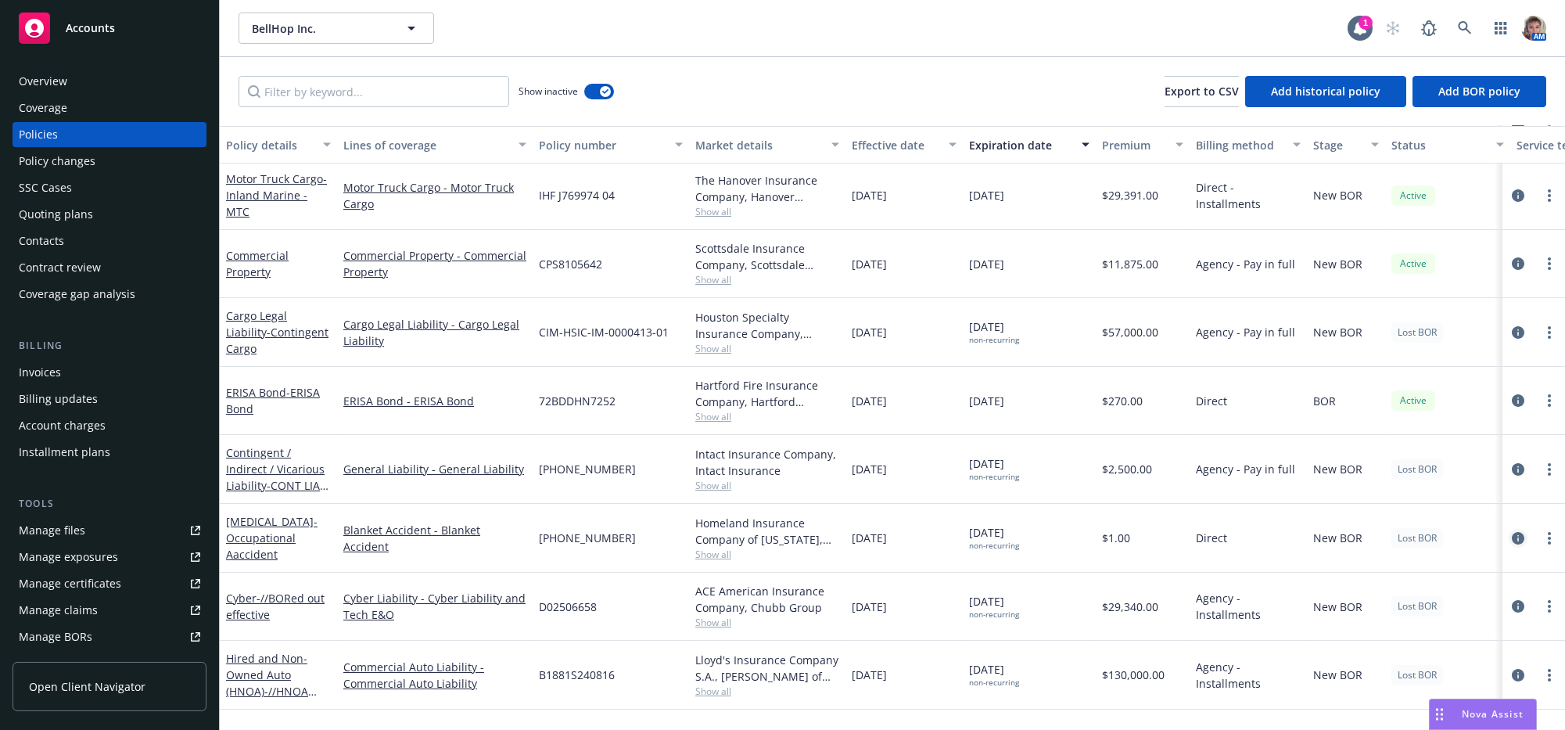
click at [1512, 544] on icon "circleInformation" at bounding box center [1518, 538] width 13 height 13
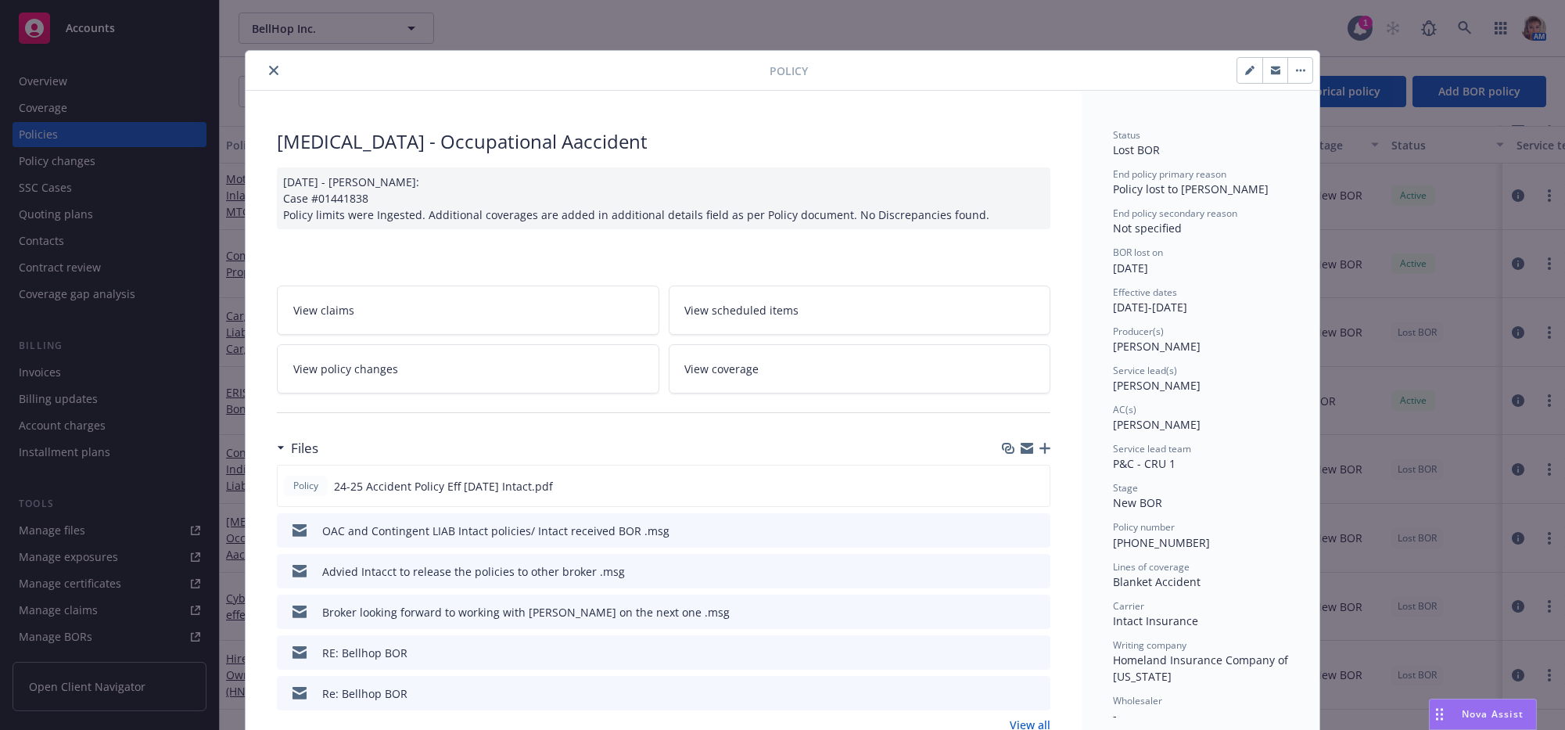
click at [1245, 74] on icon "button" at bounding box center [1249, 70] width 9 height 9
select select "NEW_BOR"
select select "other"
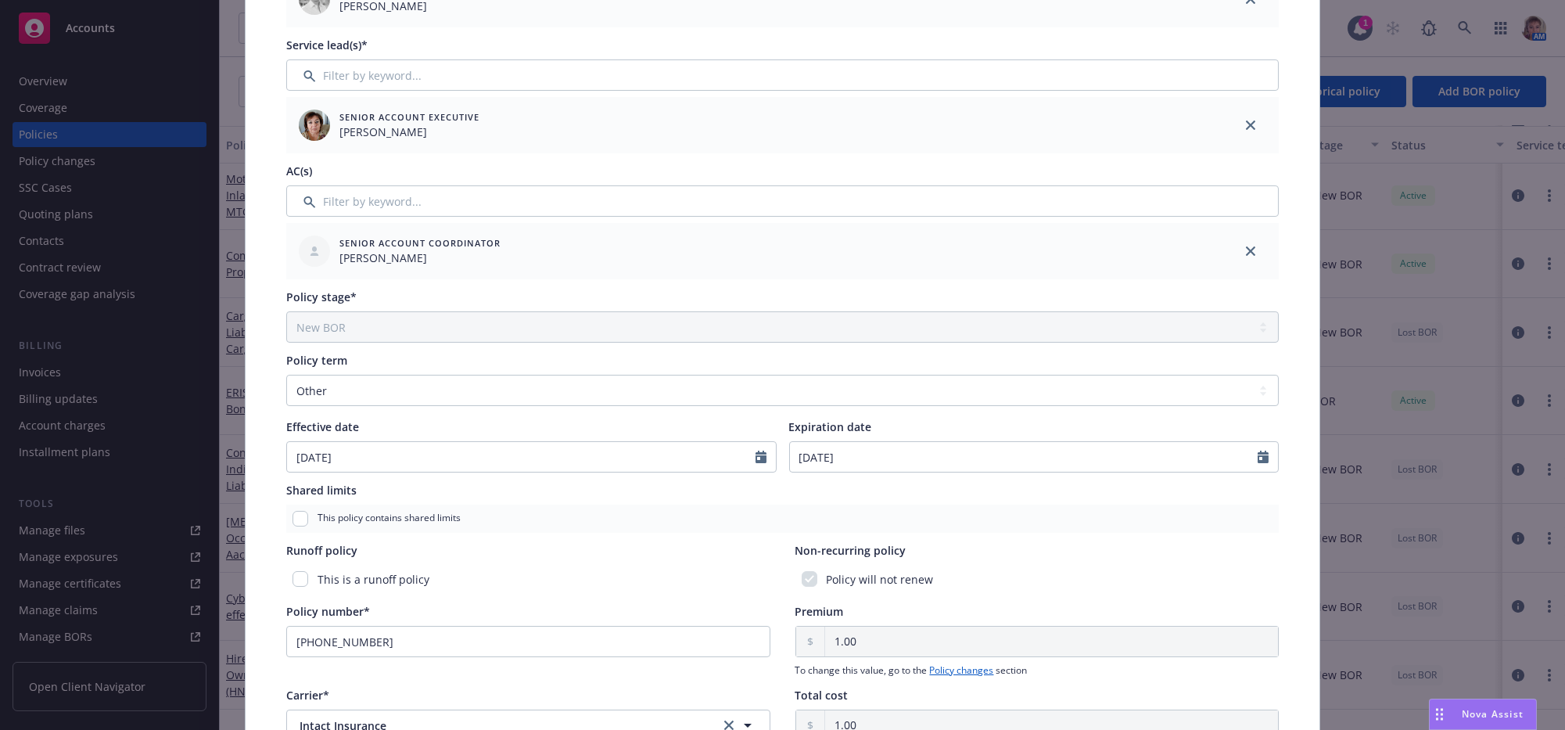
scroll to position [354, 0]
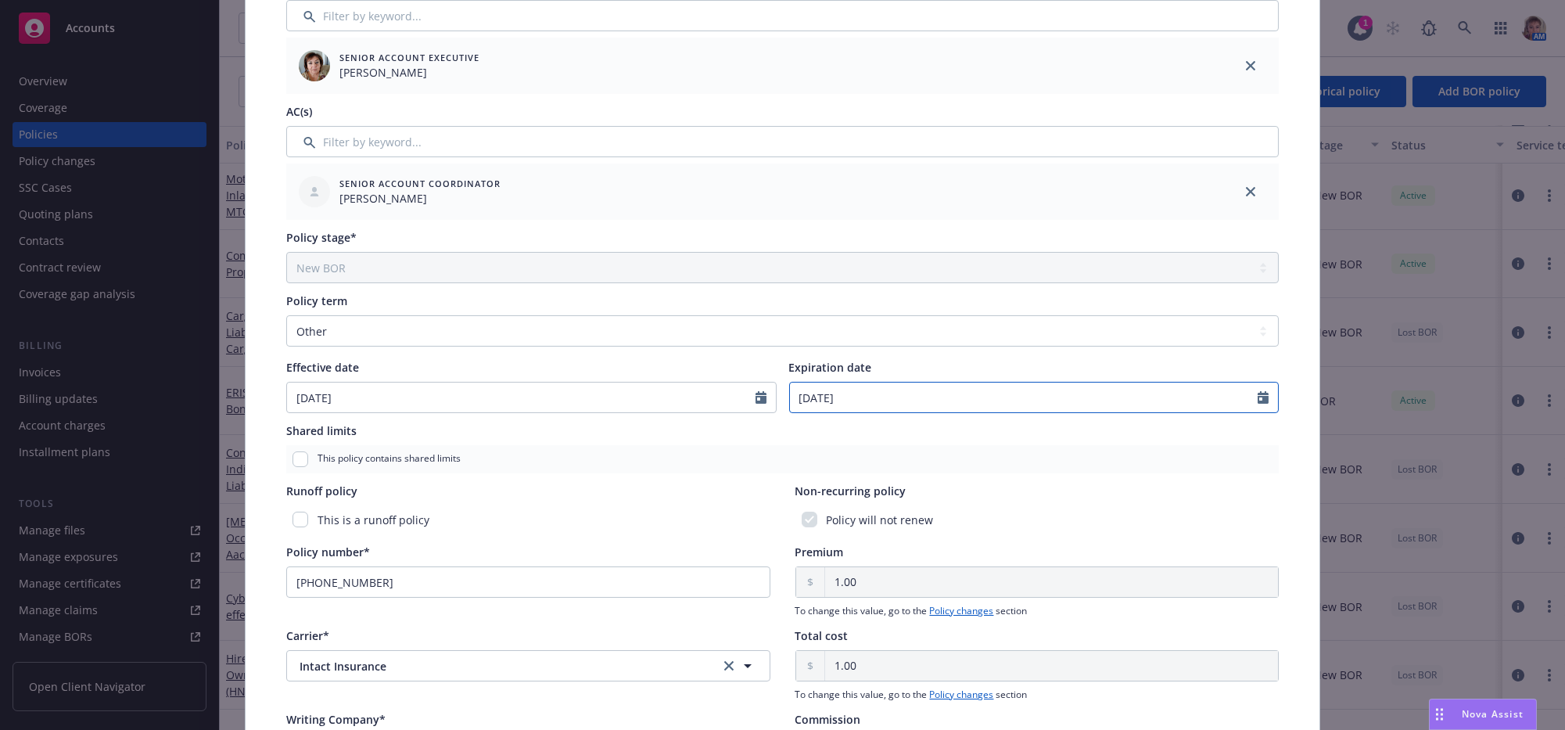
click at [1257, 404] on icon "Calendar" at bounding box center [1262, 397] width 11 height 13
click at [957, 446] on icon "button" at bounding box center [961, 440] width 9 height 9
select select "11"
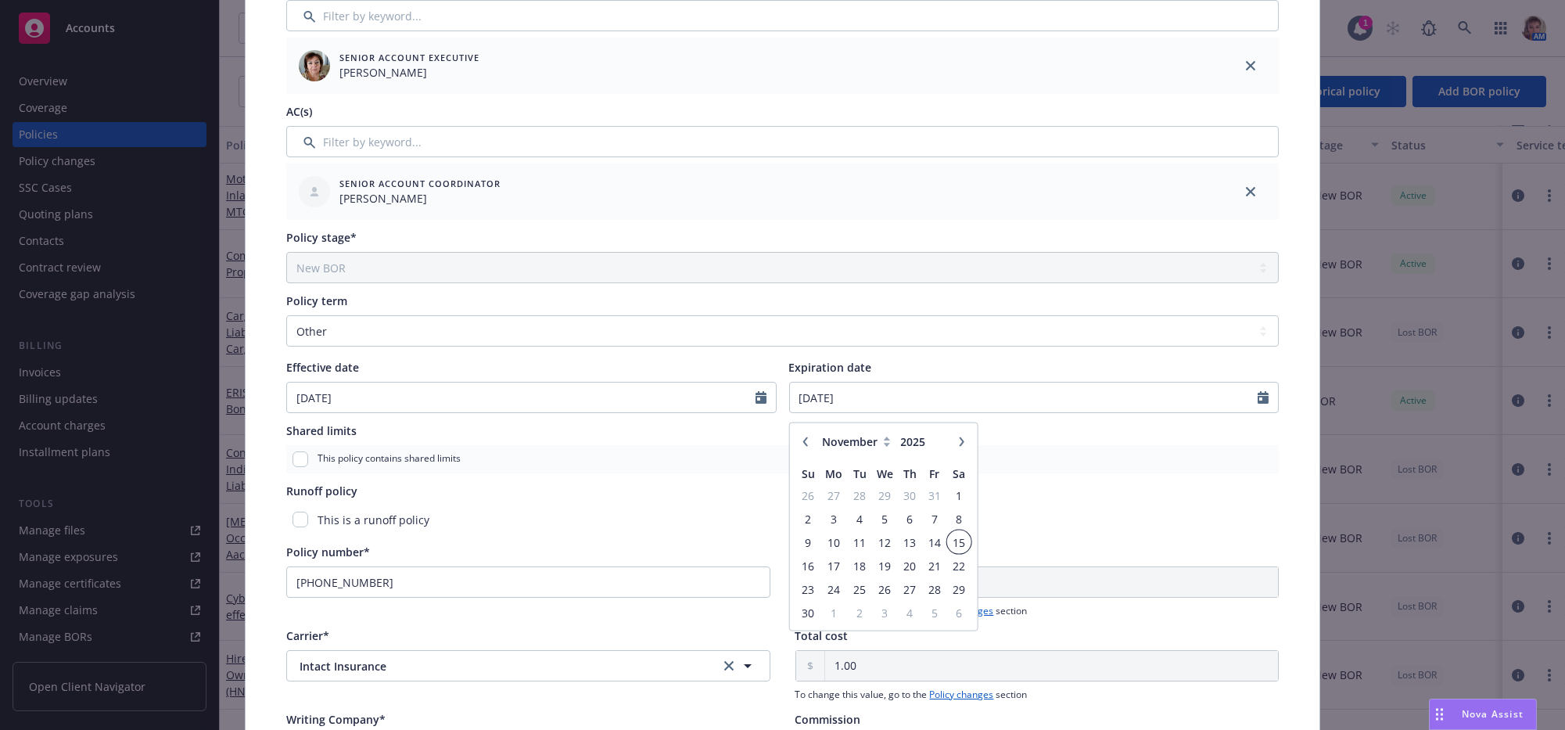
click at [962, 551] on span "15" at bounding box center [958, 542] width 21 height 20
type input "11/15/2025"
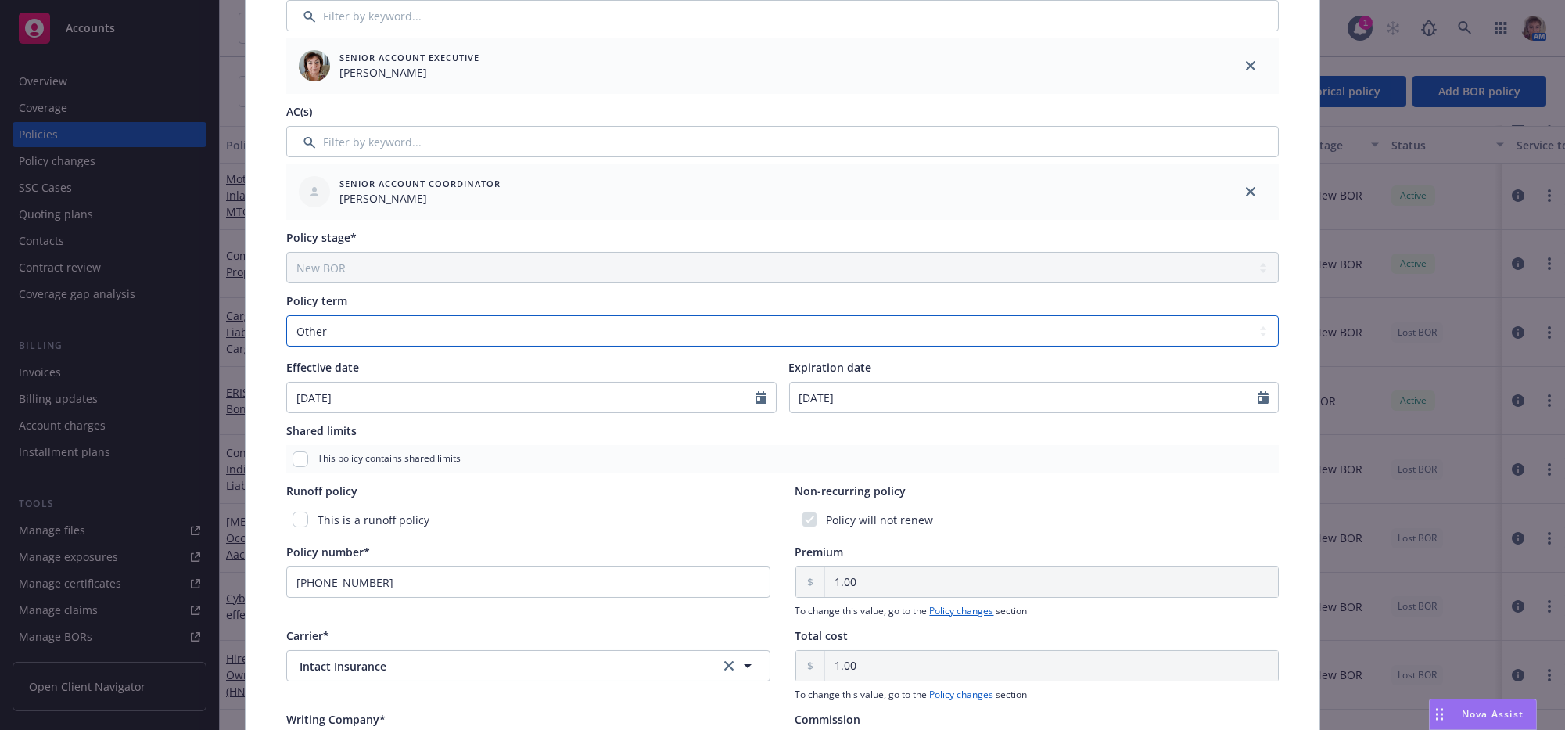
click at [386, 346] on select "Select policy term 12 Month 6 Month 4 Month 3 Month 2 Month 1 Month 36 Month (3…" at bounding box center [782, 330] width 992 height 31
select select "12"
click at [286, 337] on select "Select policy term 12 Month 6 Month 4 Month 3 Month 2 Month 1 Month 36 Month (3…" at bounding box center [782, 330] width 992 height 31
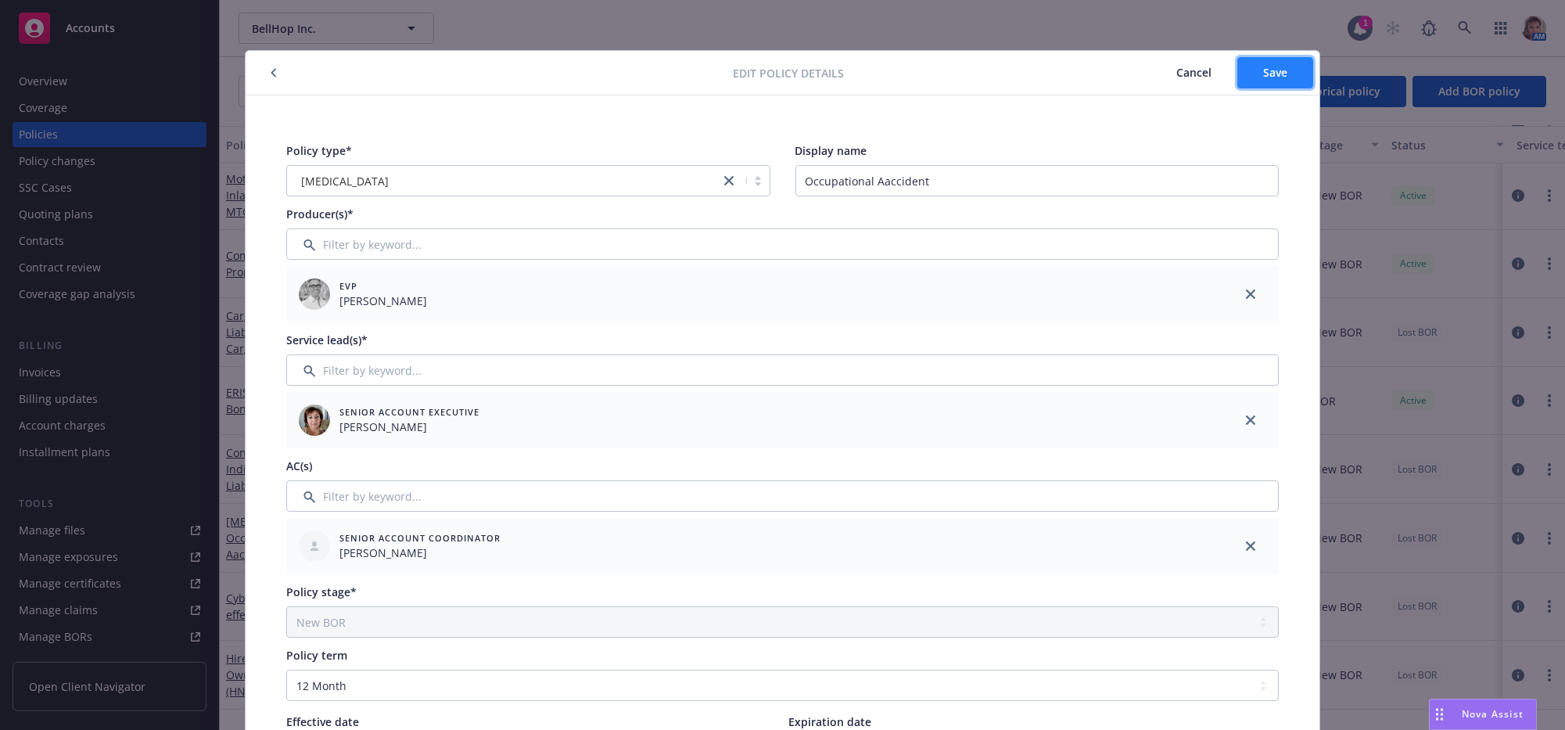
click at [1250, 84] on button "Save" at bounding box center [1275, 72] width 76 height 31
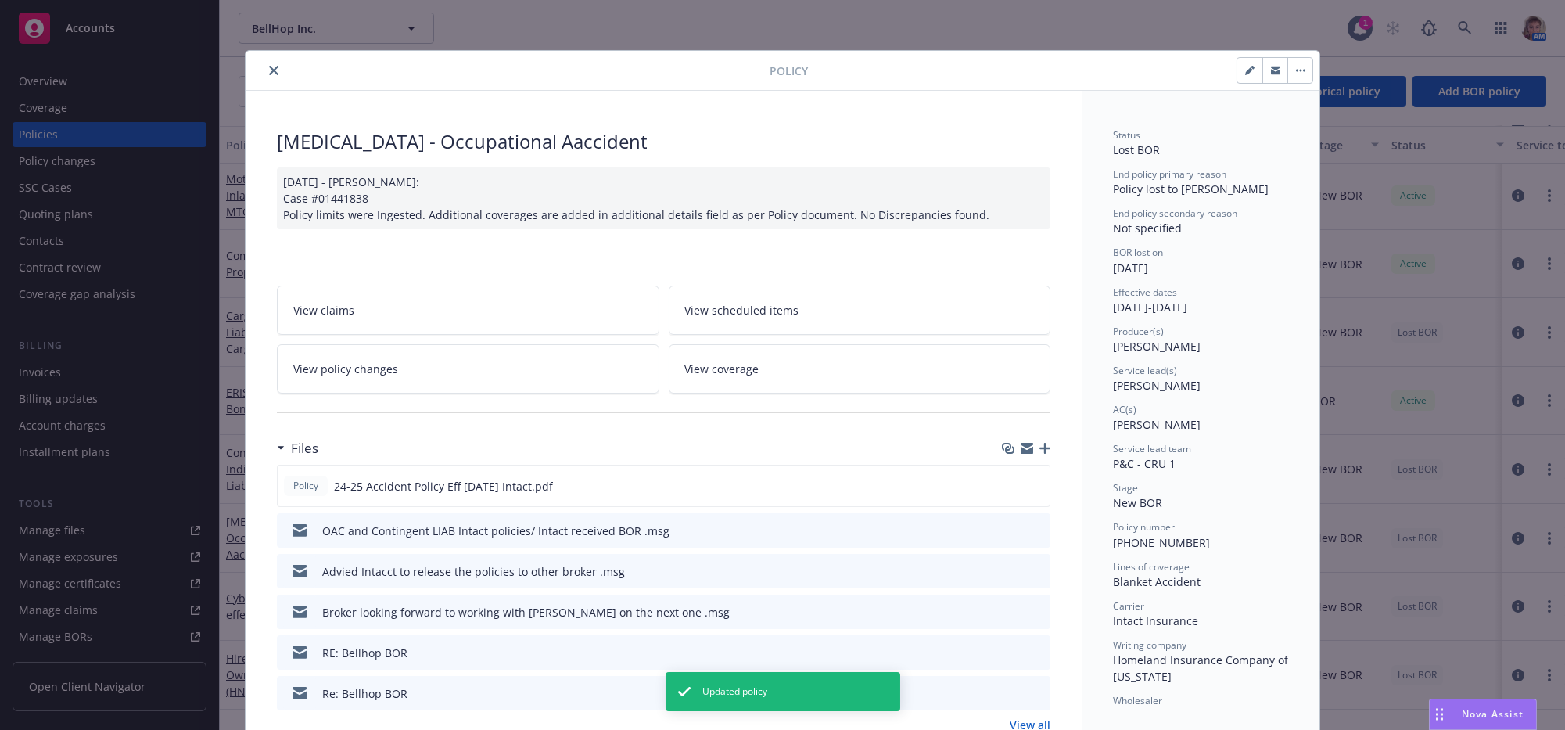
click at [274, 80] on button "close" at bounding box center [273, 70] width 19 height 19
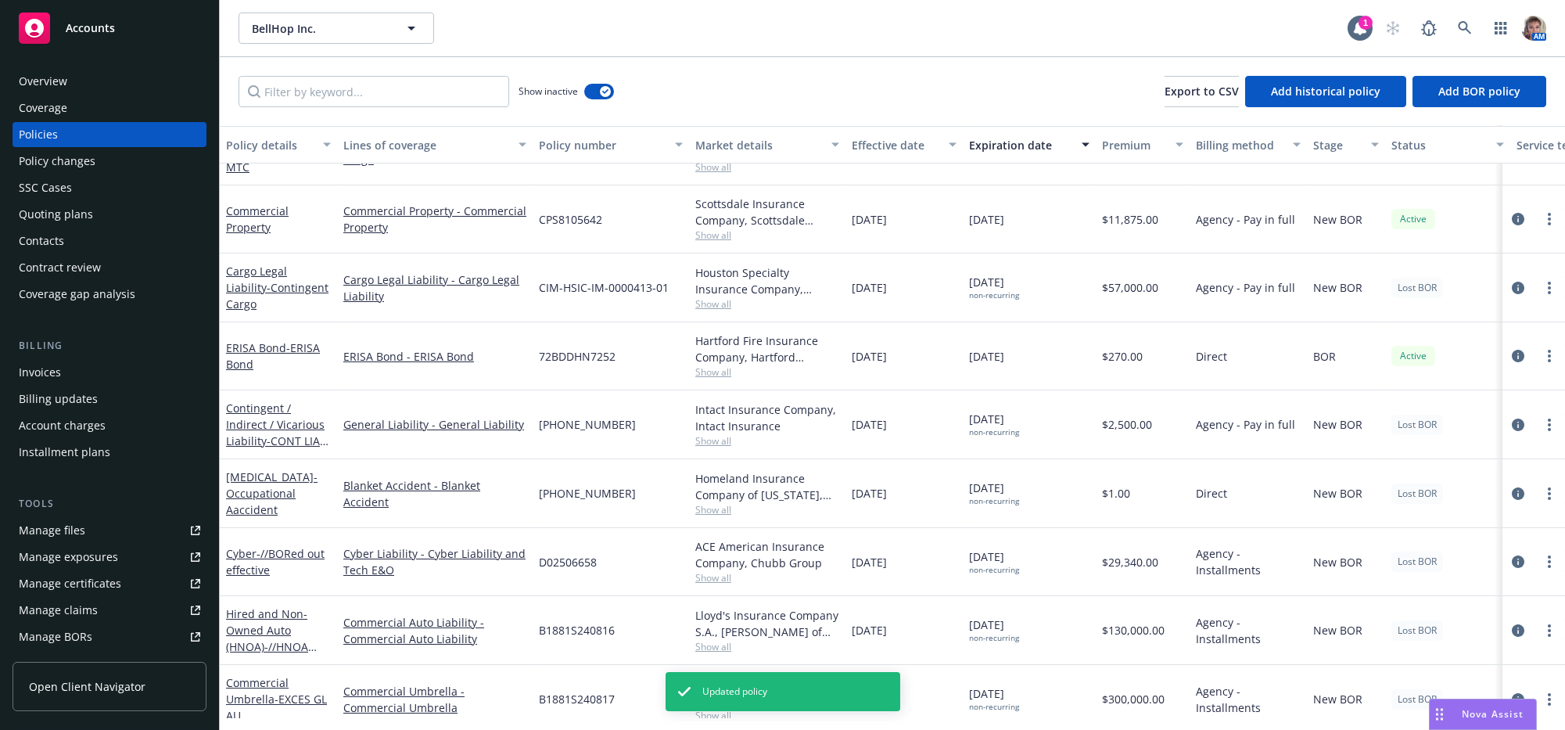
scroll to position [742, 0]
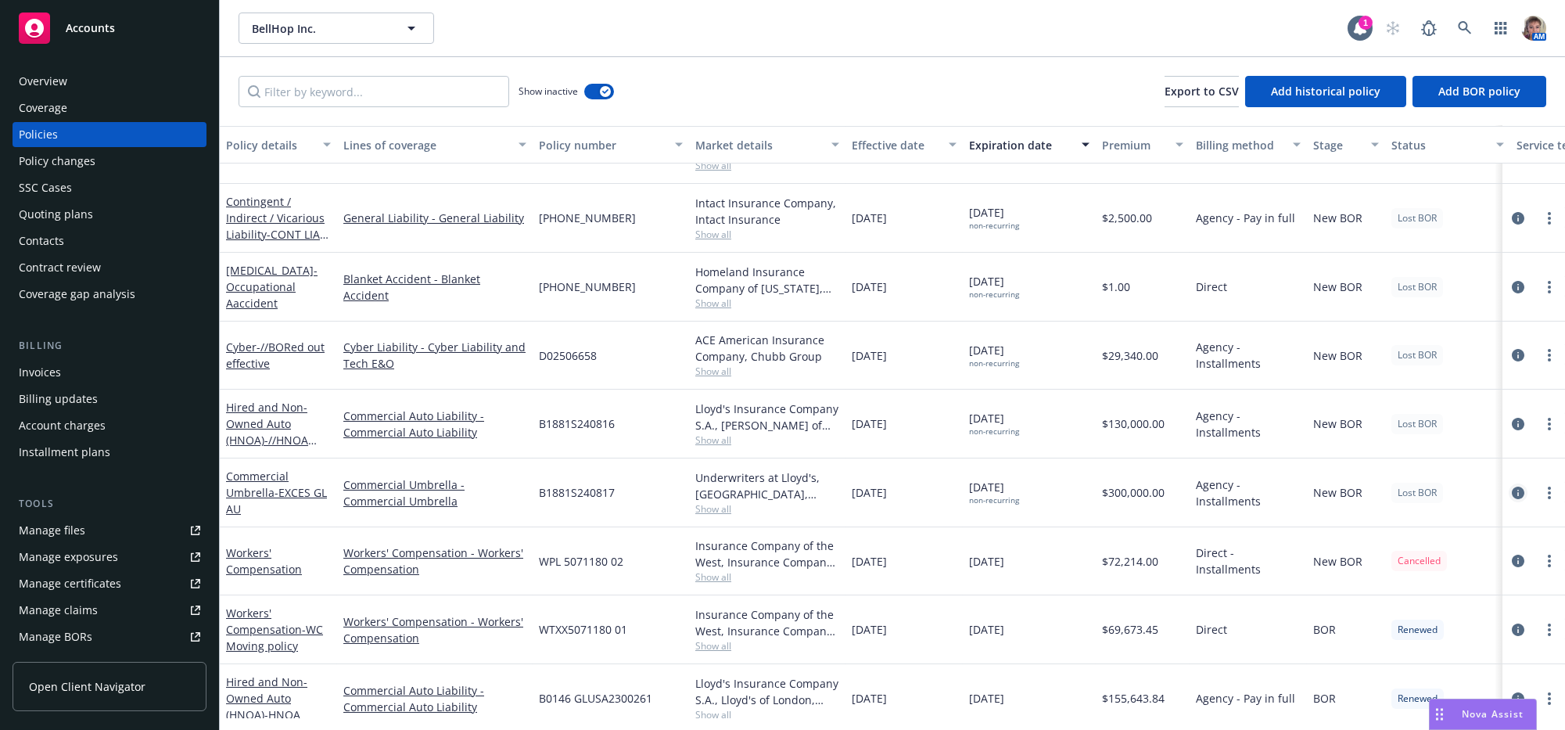
click at [1508, 502] on link "circleInformation" at bounding box center [1517, 492] width 19 height 19
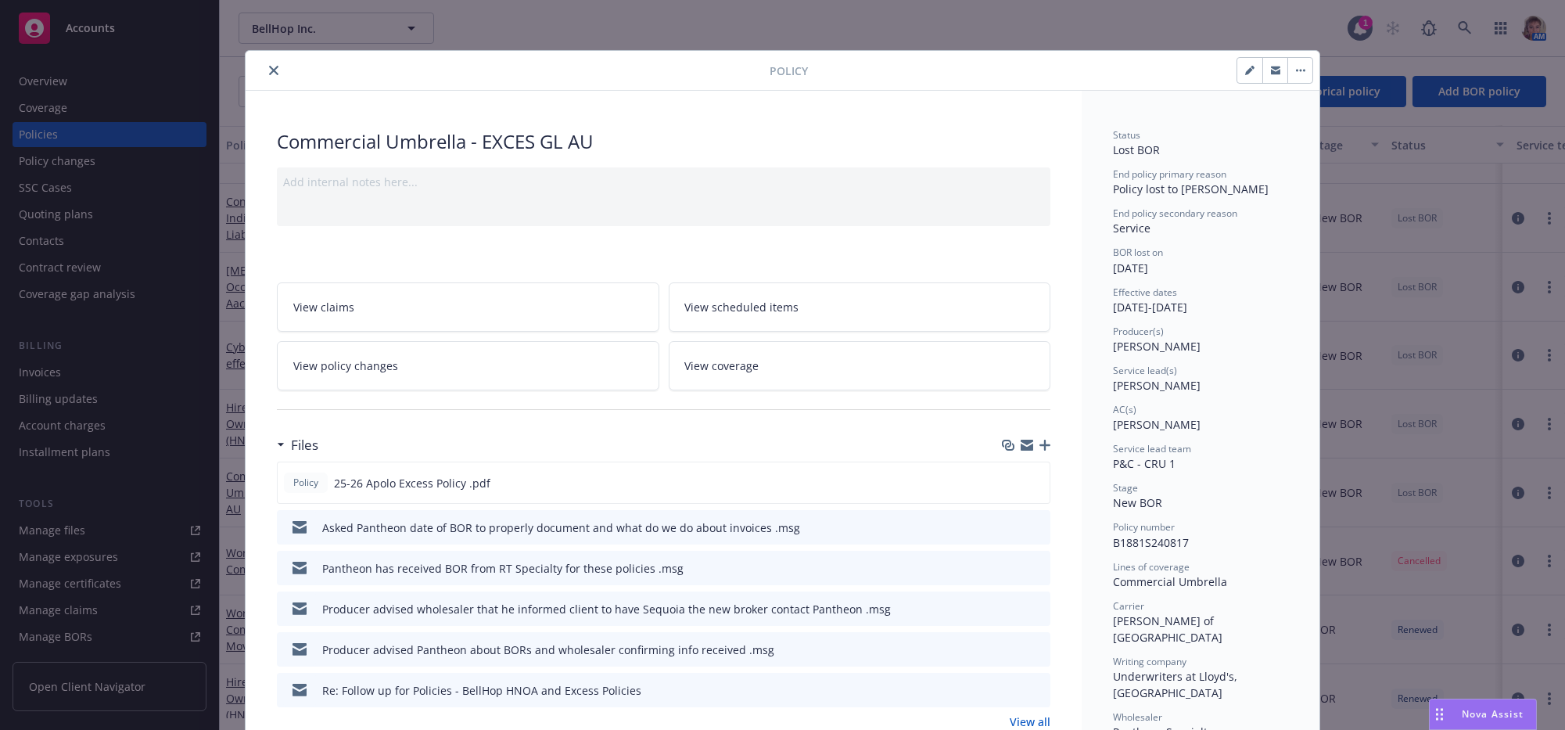
click at [1245, 68] on icon "button" at bounding box center [1249, 70] width 9 height 9
select select "NEW_BOR"
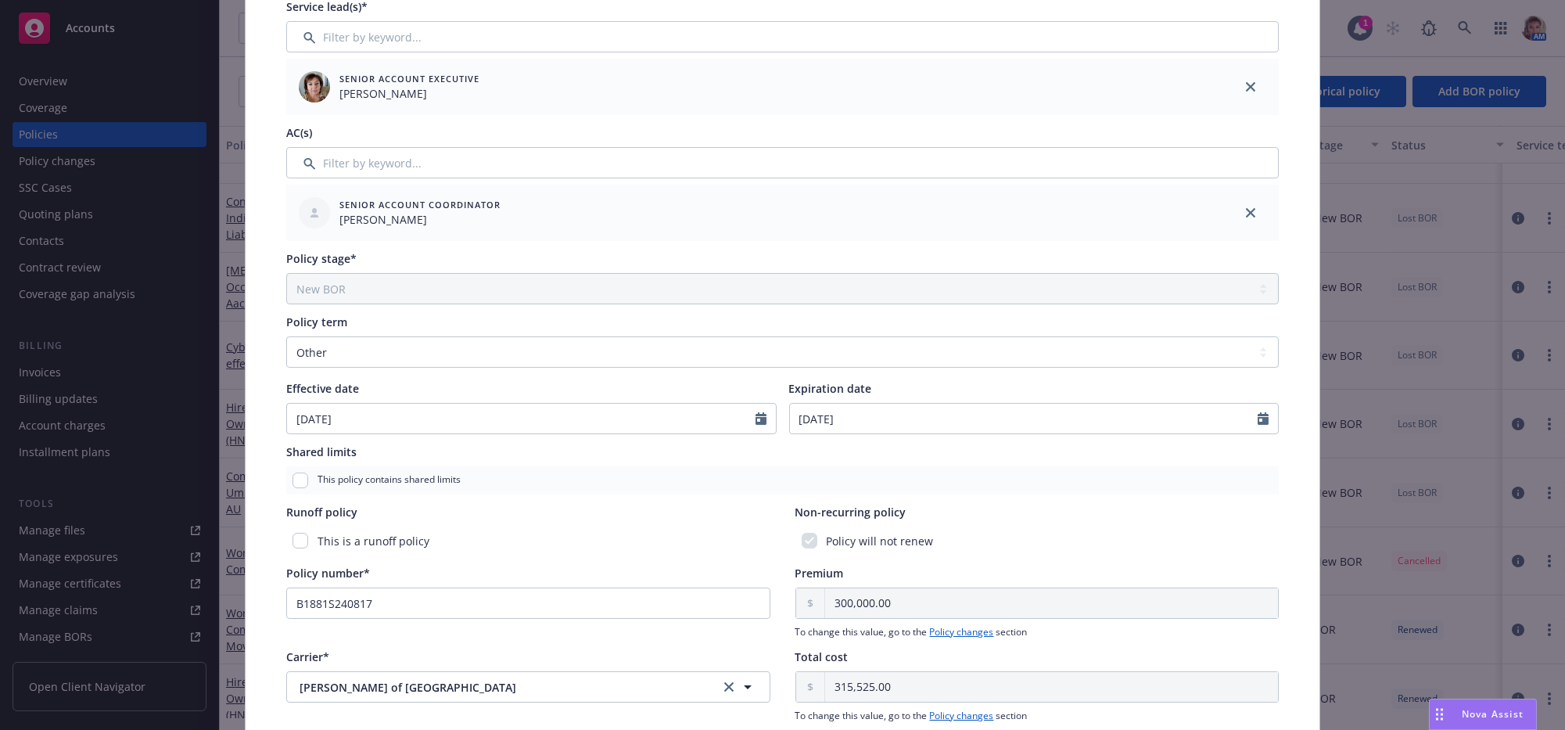
scroll to position [338, 0]
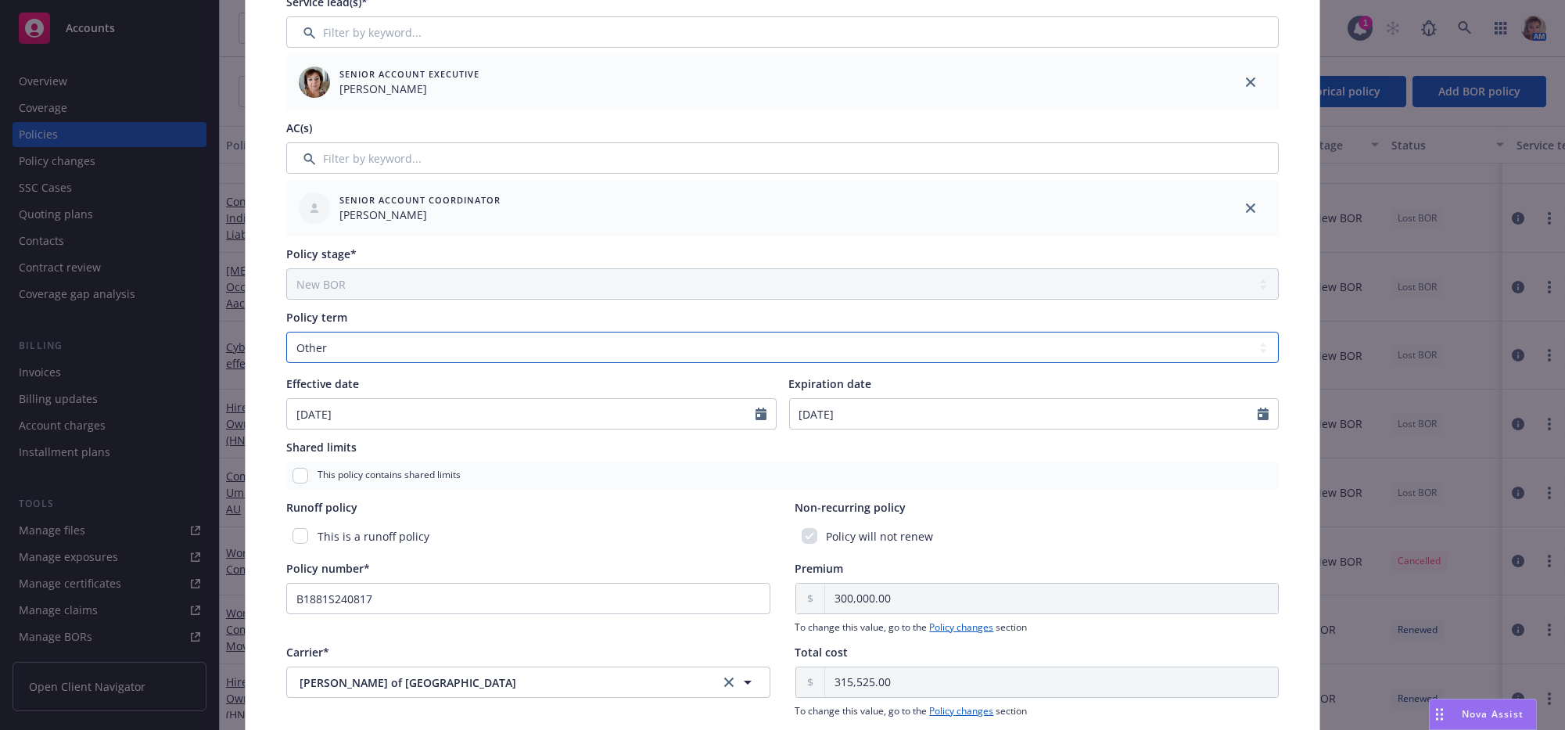
click at [843, 363] on select "Select policy term 12 Month 6 Month 4 Month 3 Month 2 Month 1 Month 36 Month (3…" at bounding box center [782, 347] width 992 height 31
select select "12"
click at [286, 353] on select "Select policy term 12 Month 6 Month 4 Month 3 Month 2 Month 1 Month 36 Month (3…" at bounding box center [782, 347] width 992 height 31
type input "[DATE]"
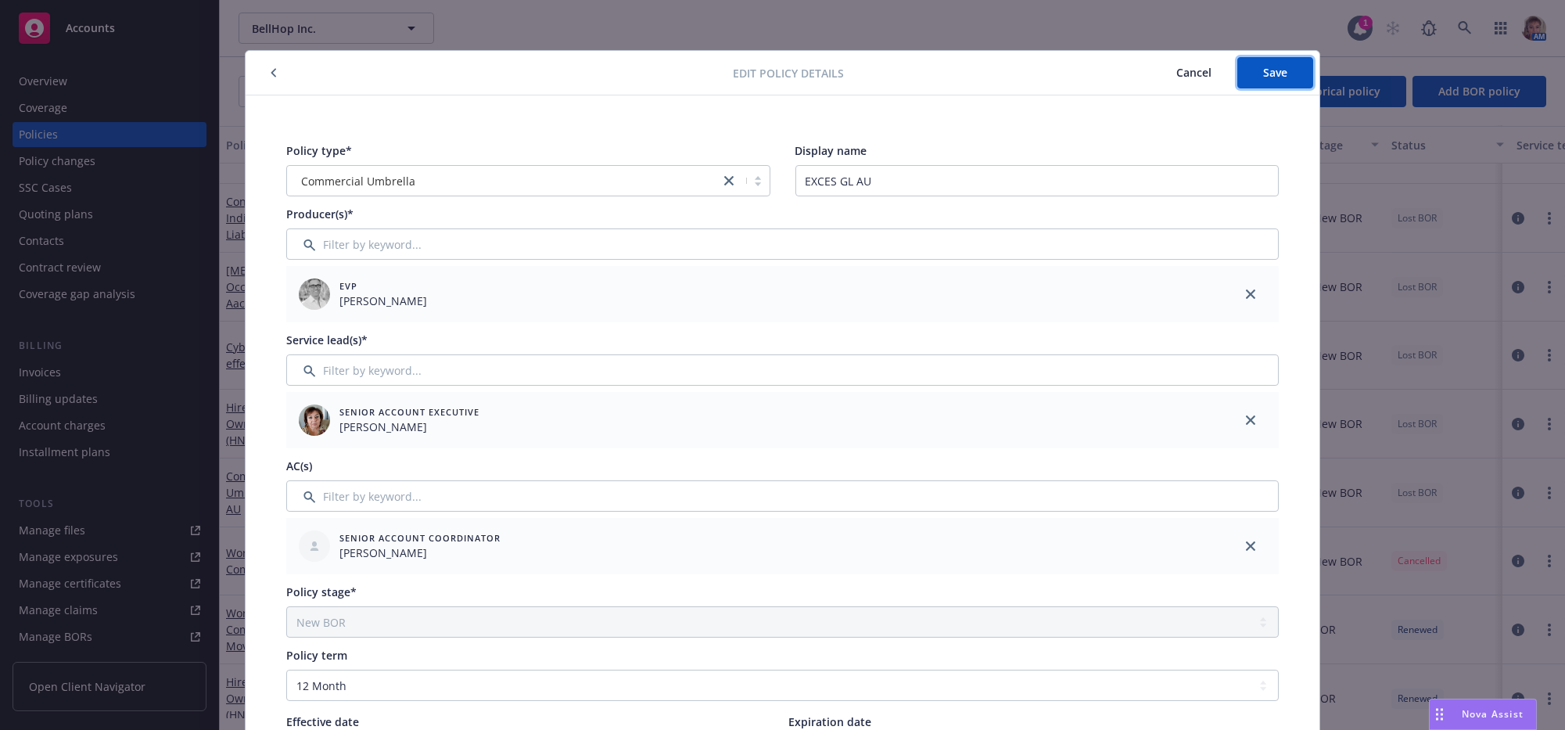
drag, startPoint x: 1286, startPoint y: 69, endPoint x: 859, endPoint y: 72, distance: 427.8
click at [1286, 69] on button "Save" at bounding box center [1275, 72] width 76 height 31
click at [275, 76] on button "button" at bounding box center [273, 72] width 19 height 19
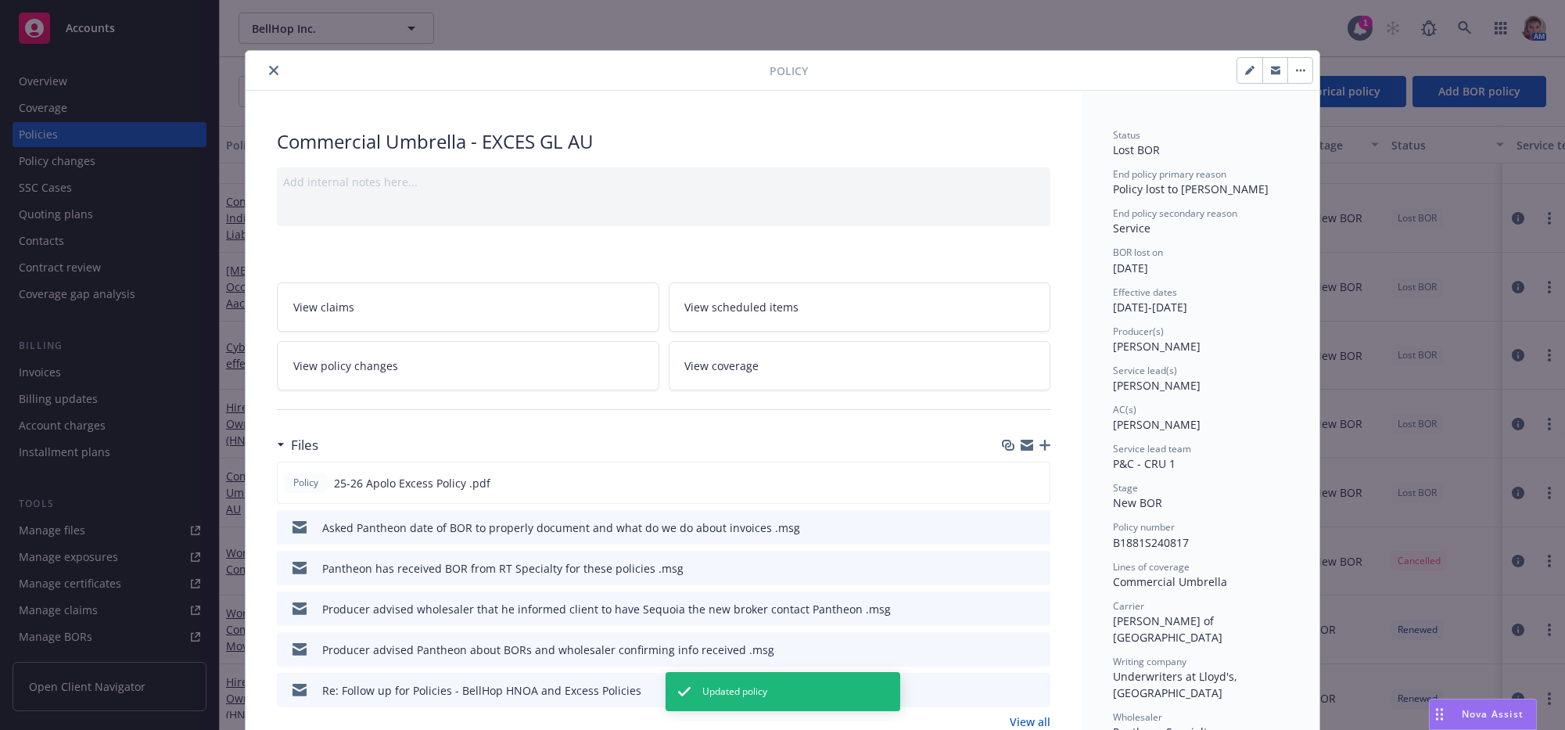
click at [277, 77] on button "close" at bounding box center [273, 70] width 19 height 19
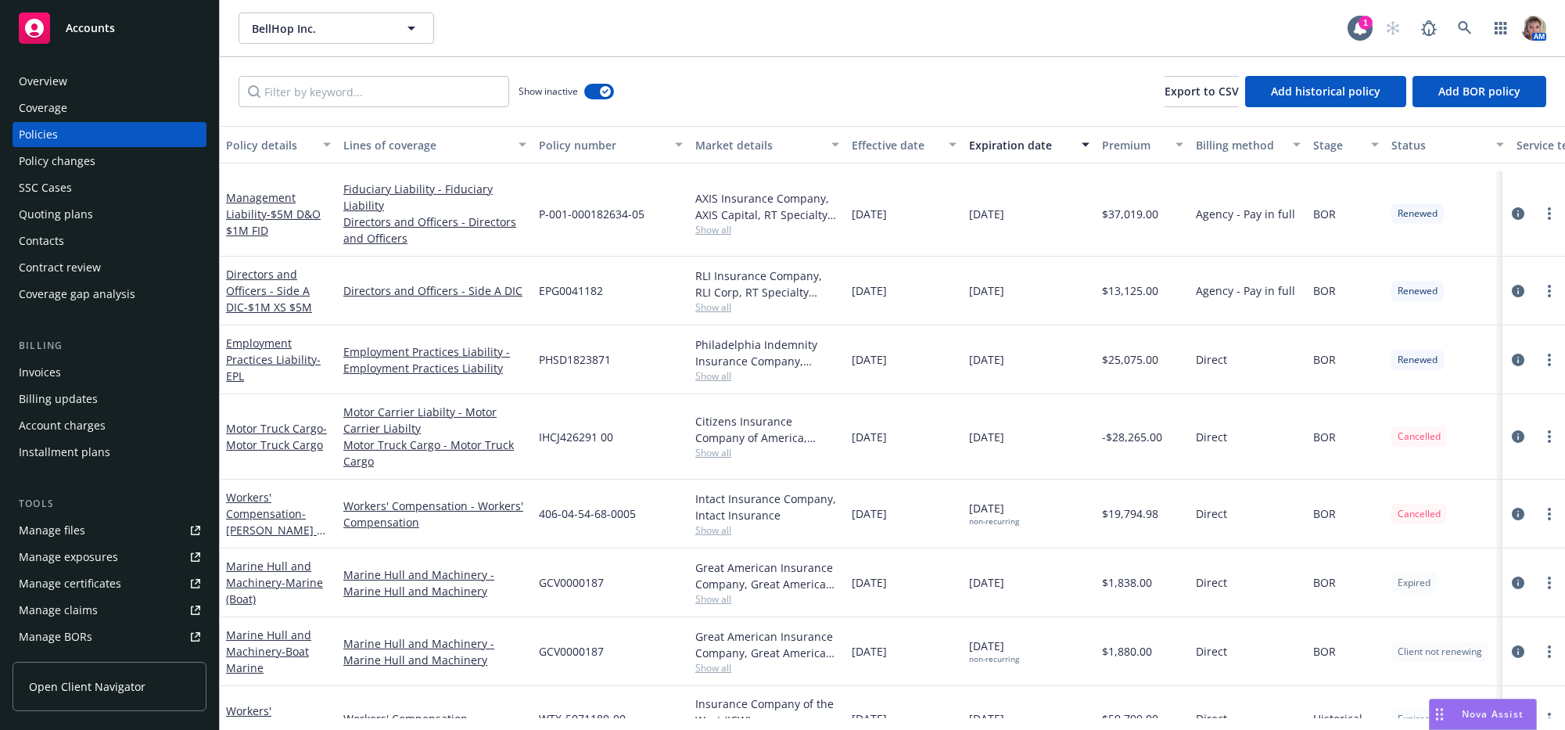
scroll to position [2003, 0]
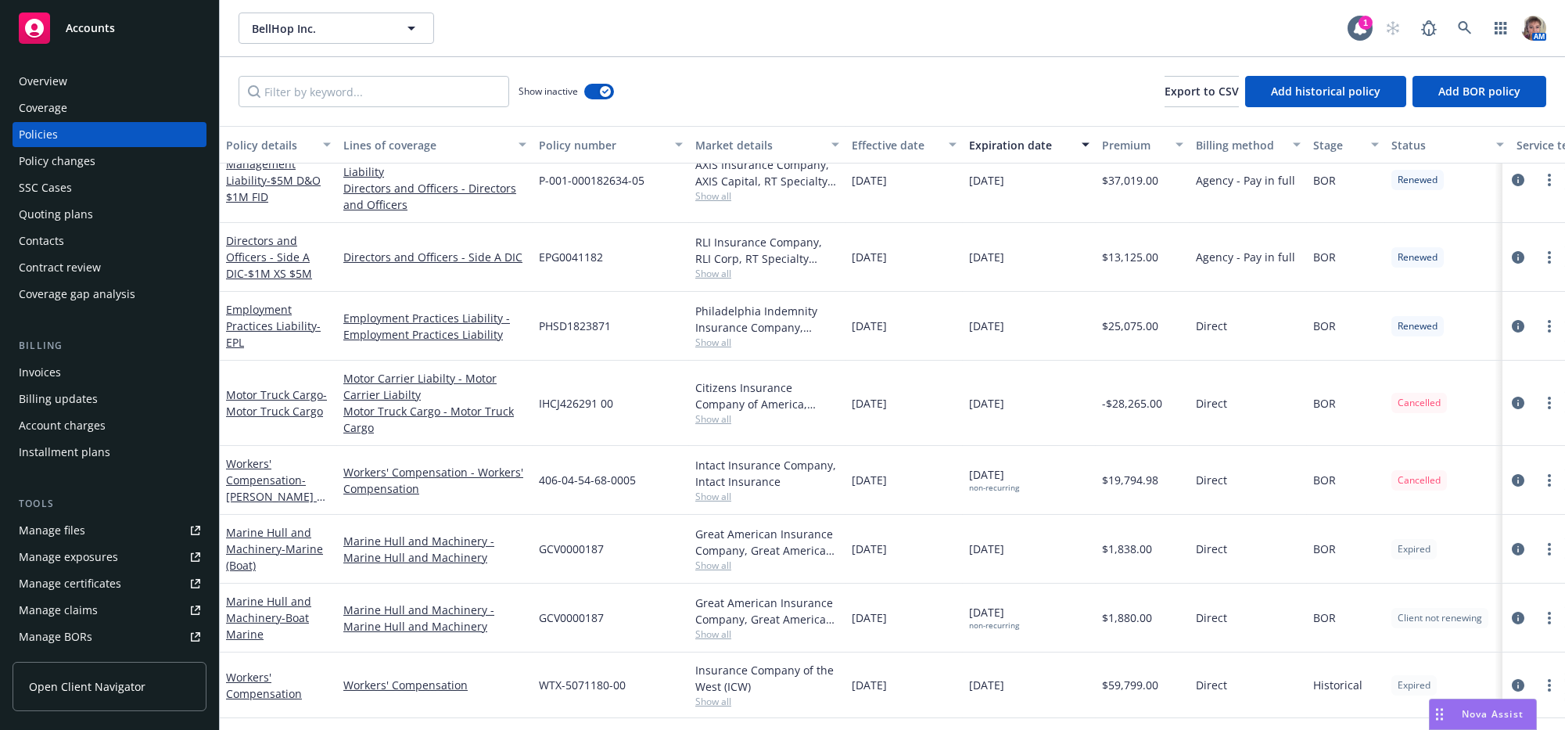
click at [998, 153] on div "Expiration date" at bounding box center [1020, 145] width 103 height 16
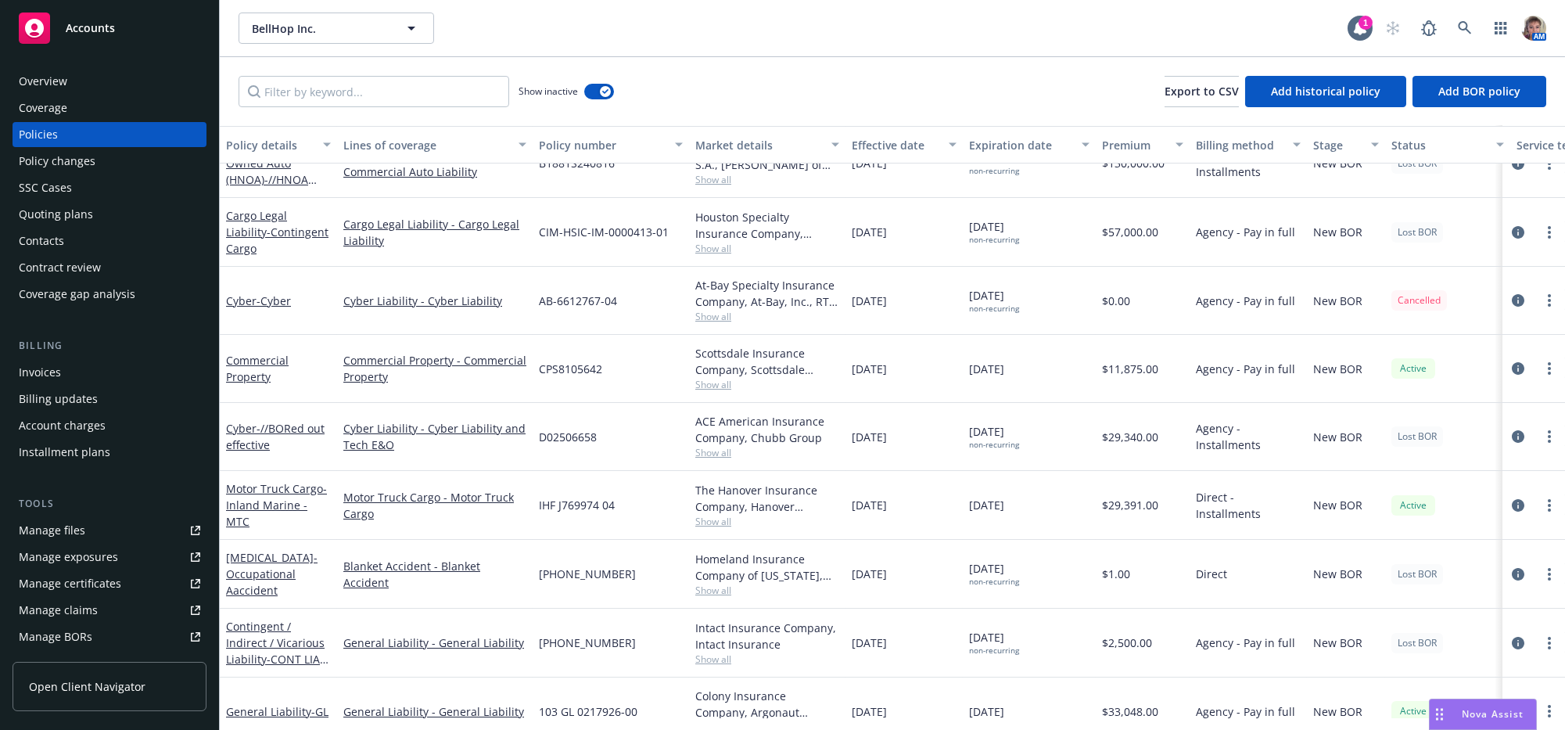
scroll to position [560, 0]
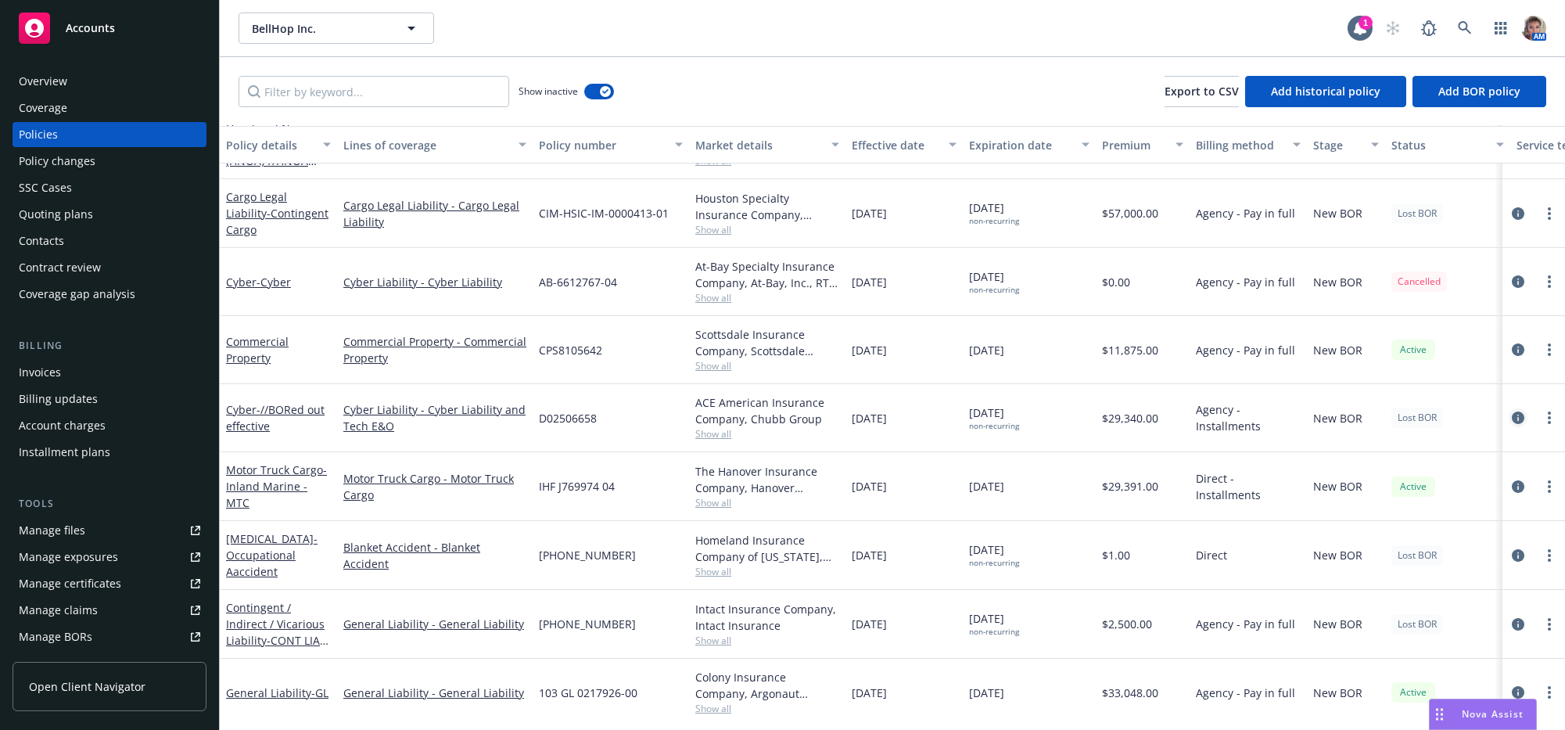
click at [1512, 424] on icon "circleInformation" at bounding box center [1518, 417] width 13 height 13
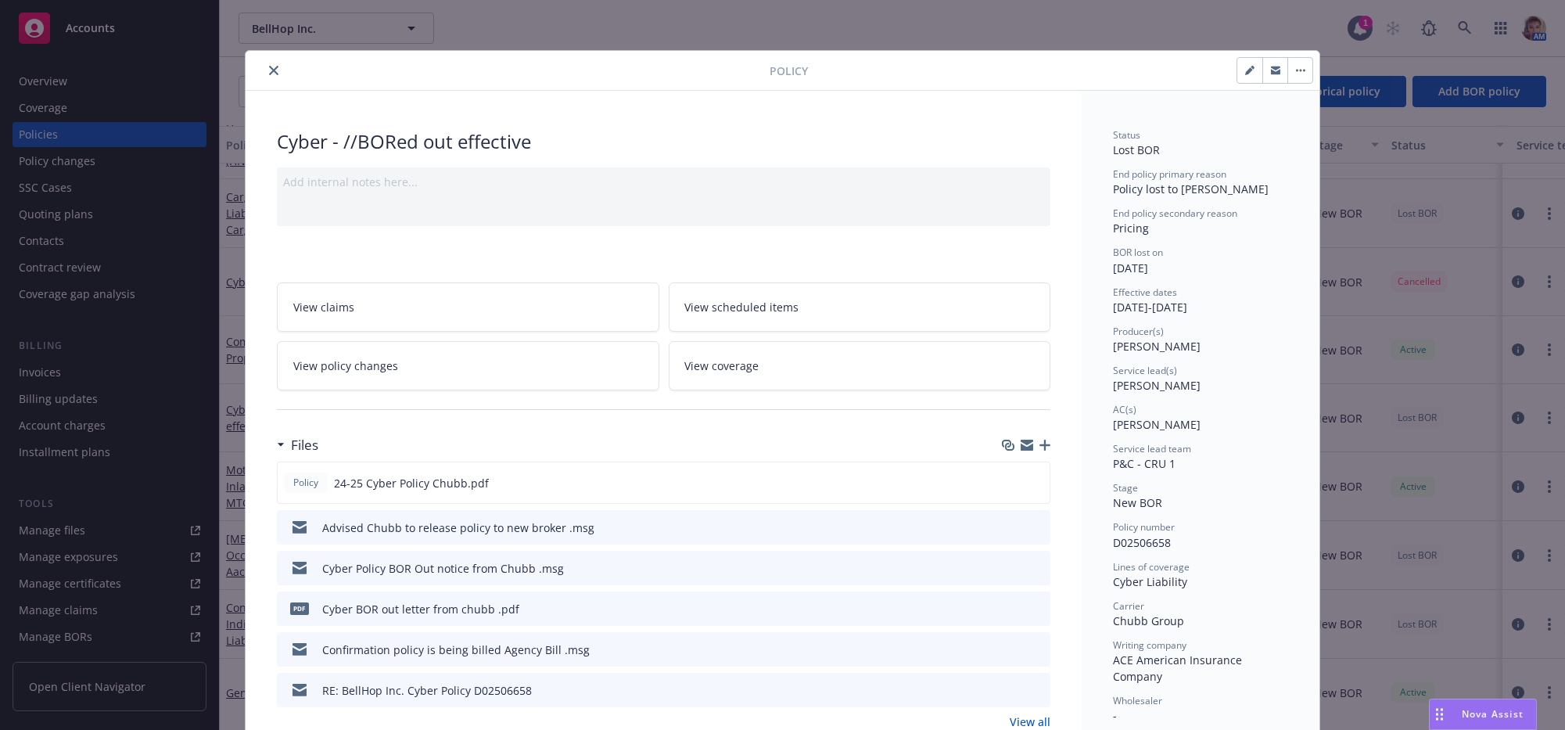
click at [1236, 70] on div at bounding box center [1274, 70] width 77 height 27
click at [1245, 74] on icon "button" at bounding box center [1249, 70] width 9 height 9
select select "NEW_BOR"
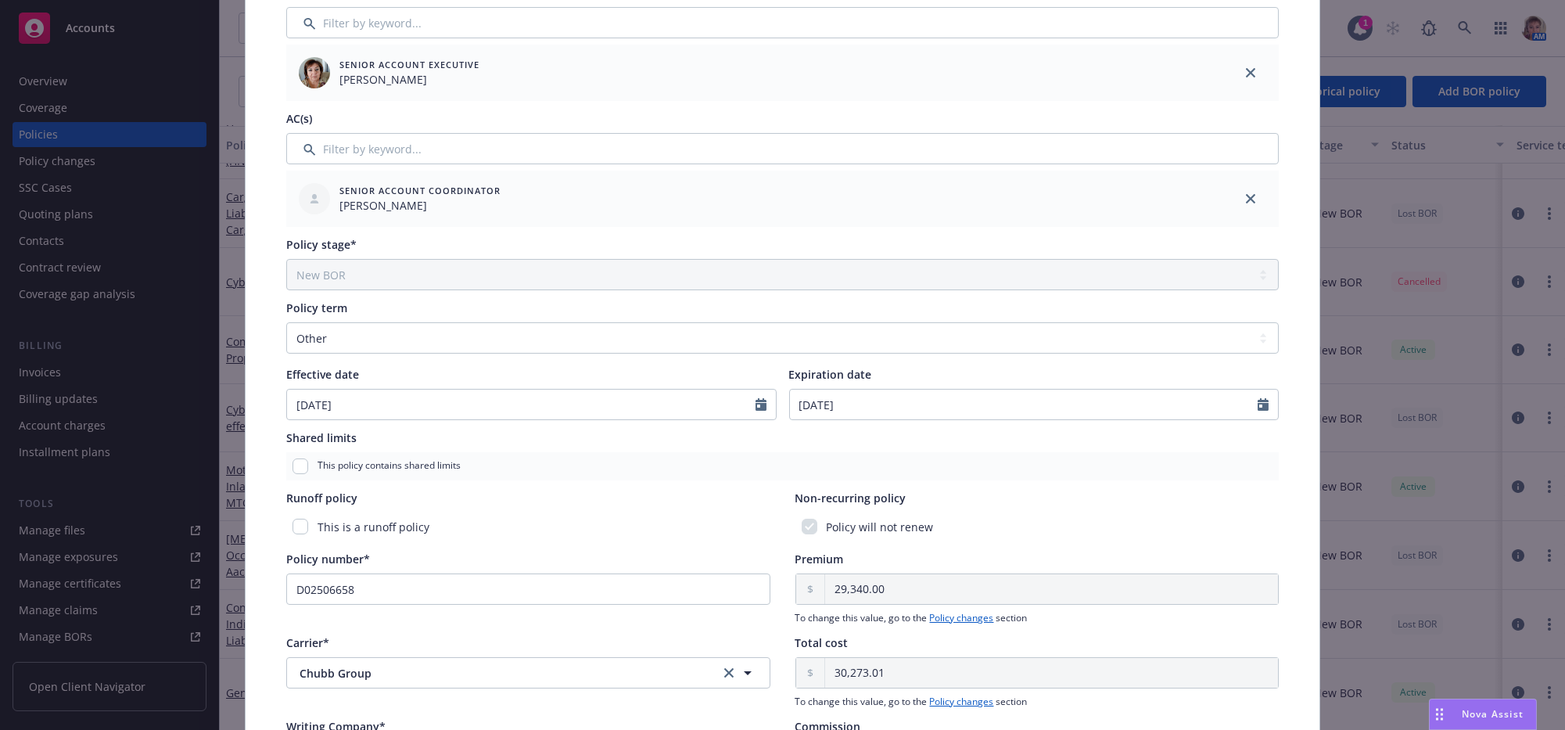
scroll to position [368, 0]
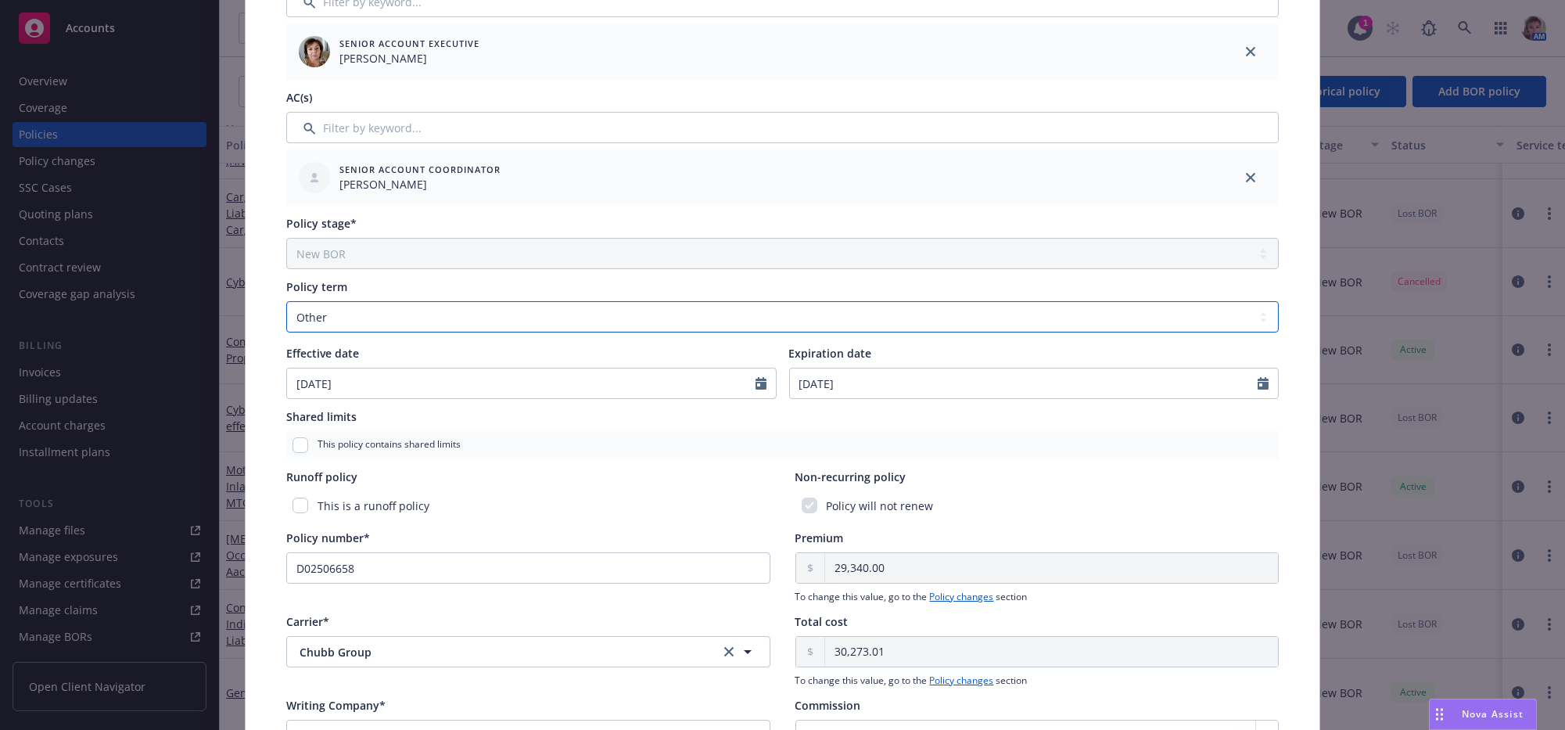
click at [1176, 332] on select "Select policy term 12 Month 6 Month 4 Month 3 Month 2 Month 1 Month 36 Month (3…" at bounding box center [782, 316] width 992 height 31
select select "12"
click at [286, 322] on select "Select policy term 12 Month 6 Month 4 Month 3 Month 2 Month 1 Month 36 Month (3…" at bounding box center [782, 316] width 992 height 31
type input "11/15/2025"
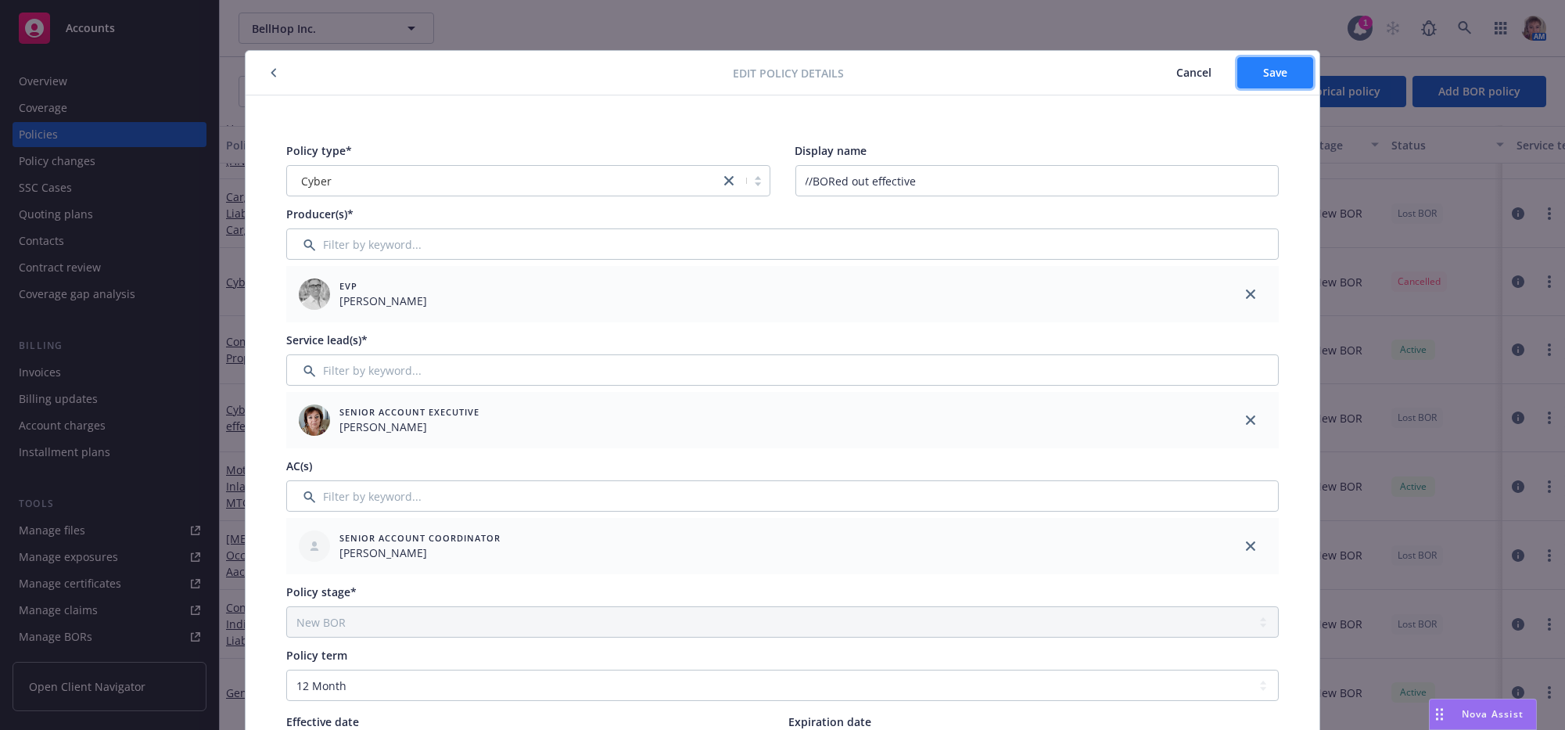
click at [1275, 77] on span "Save" at bounding box center [1275, 72] width 24 height 15
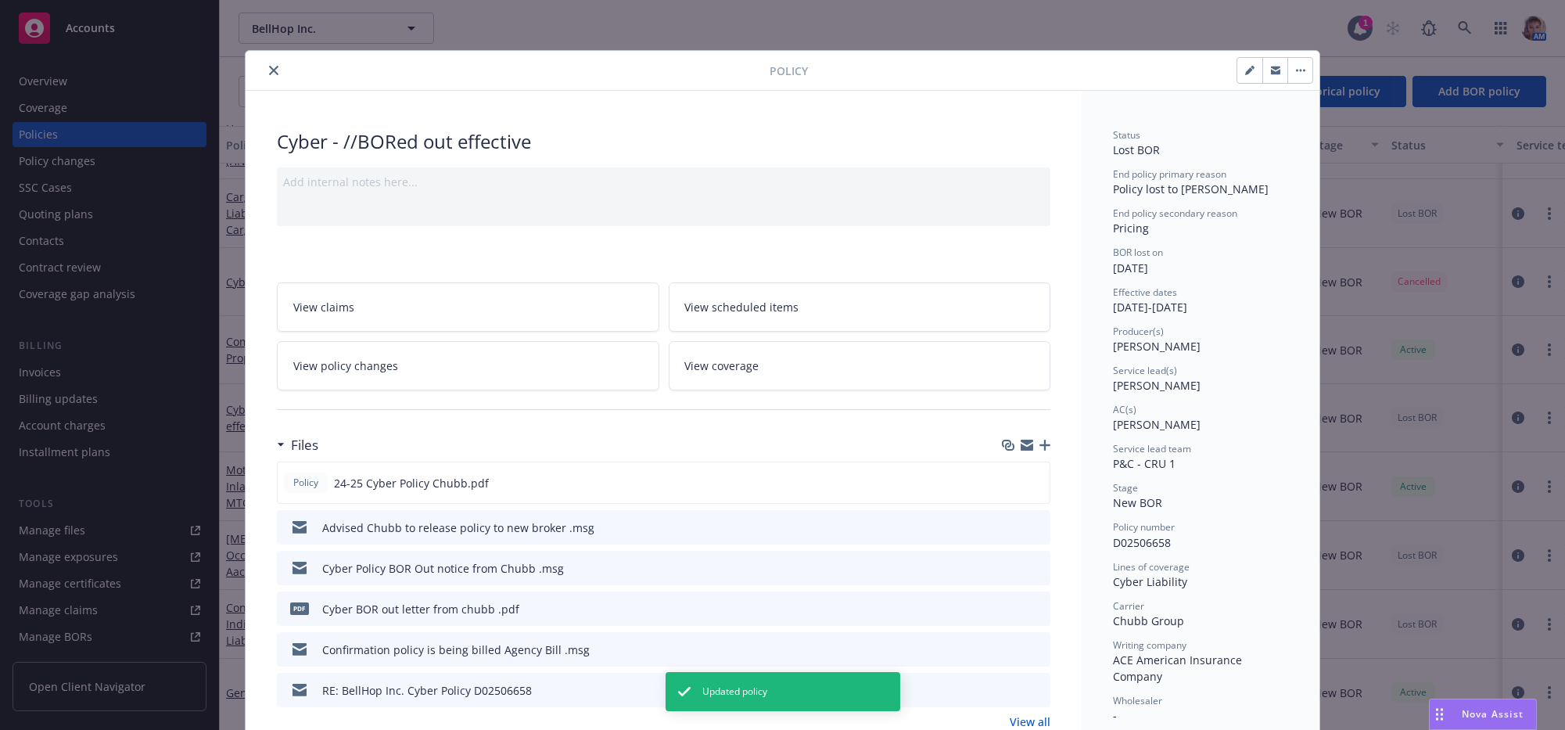
click at [272, 73] on icon "close" at bounding box center [273, 70] width 9 height 9
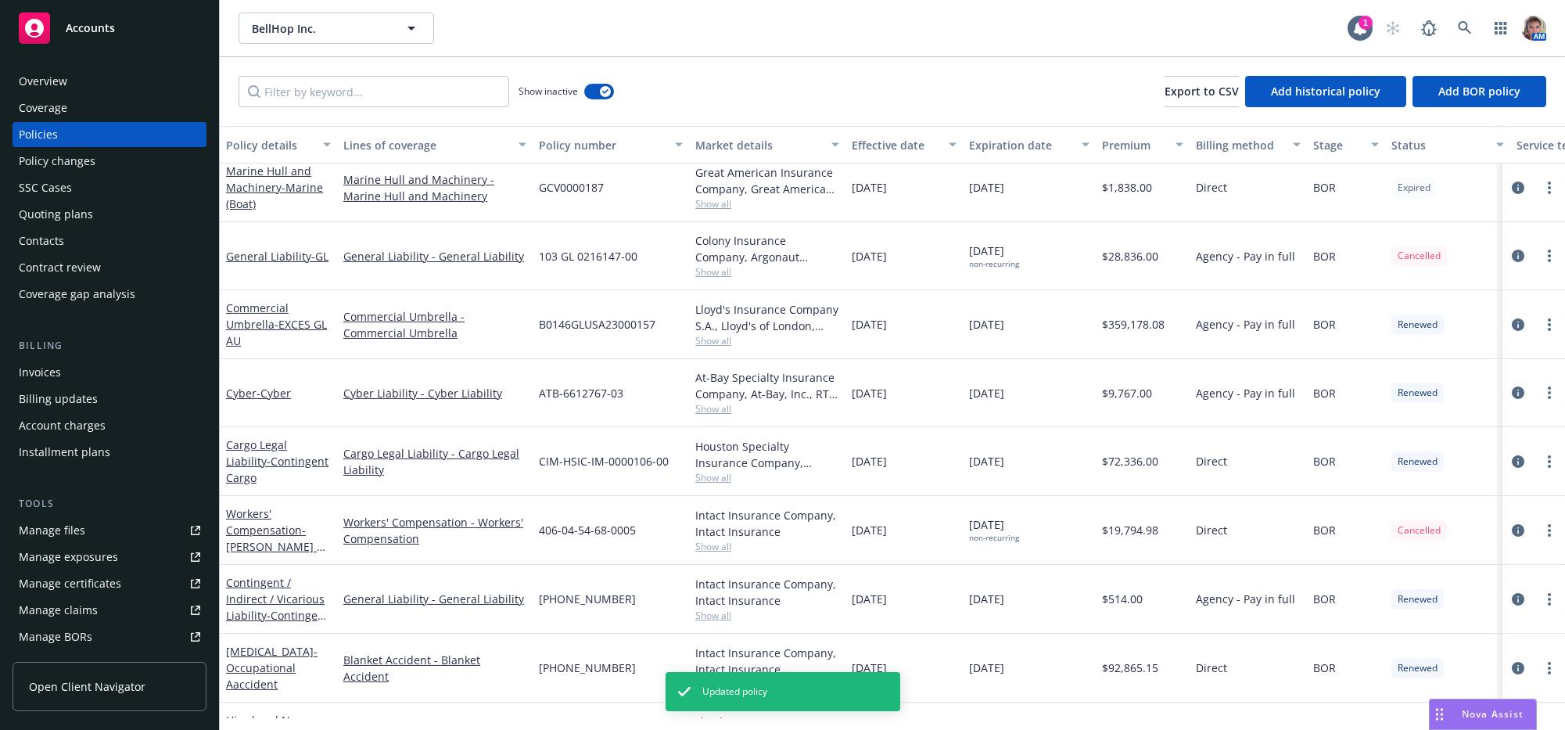
scroll to position [1802, 0]
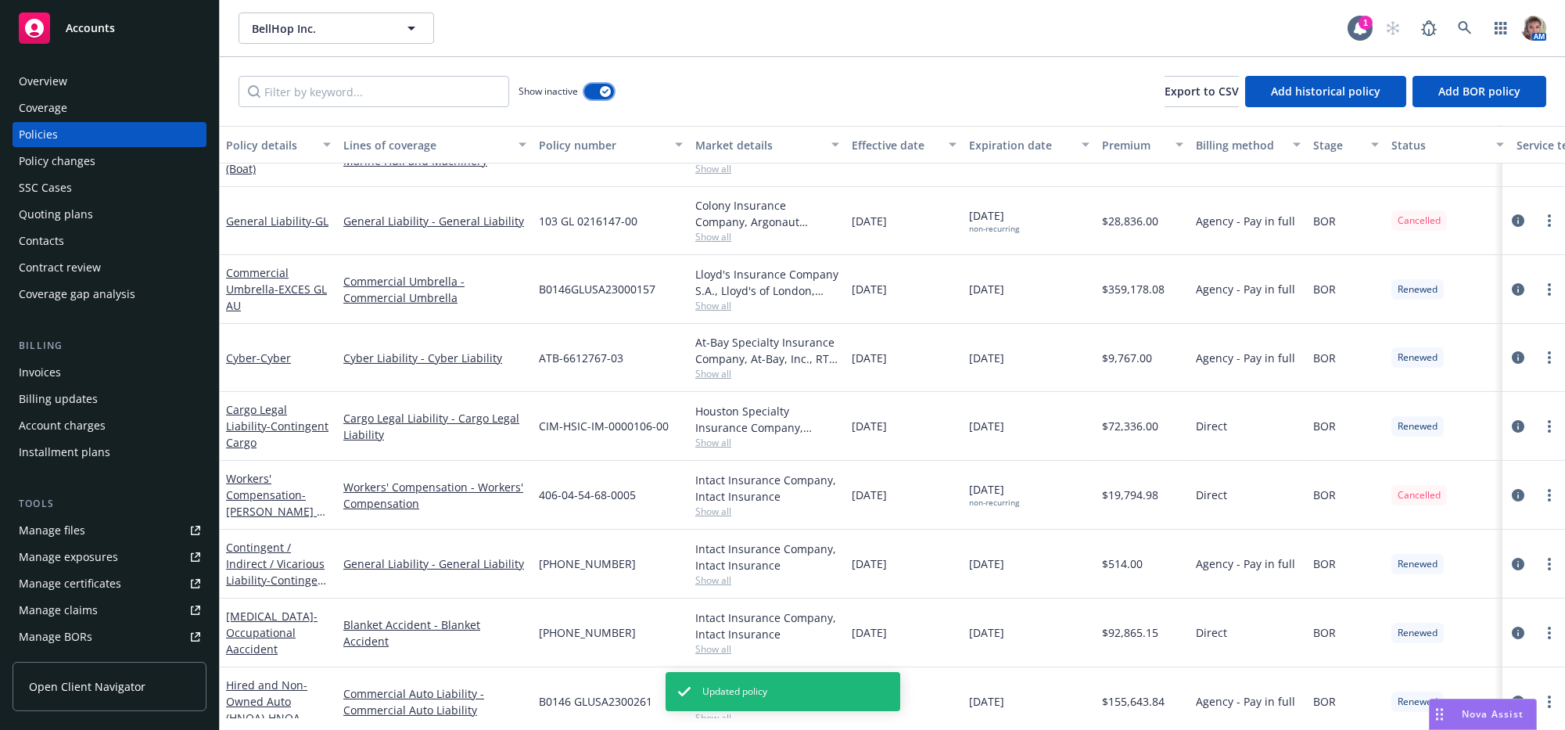
click at [604, 97] on div "button" at bounding box center [605, 91] width 11 height 11
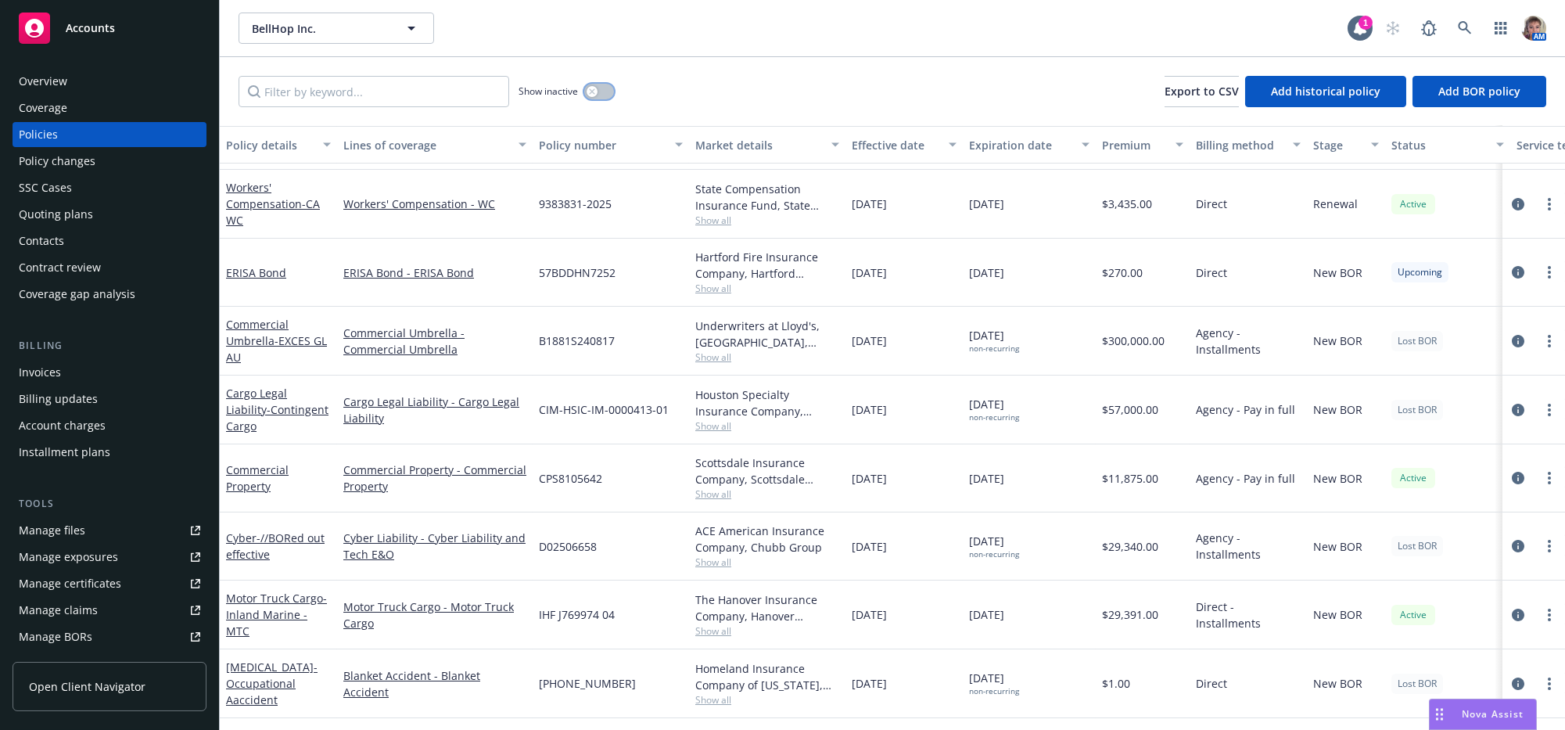
scroll to position [195, 0]
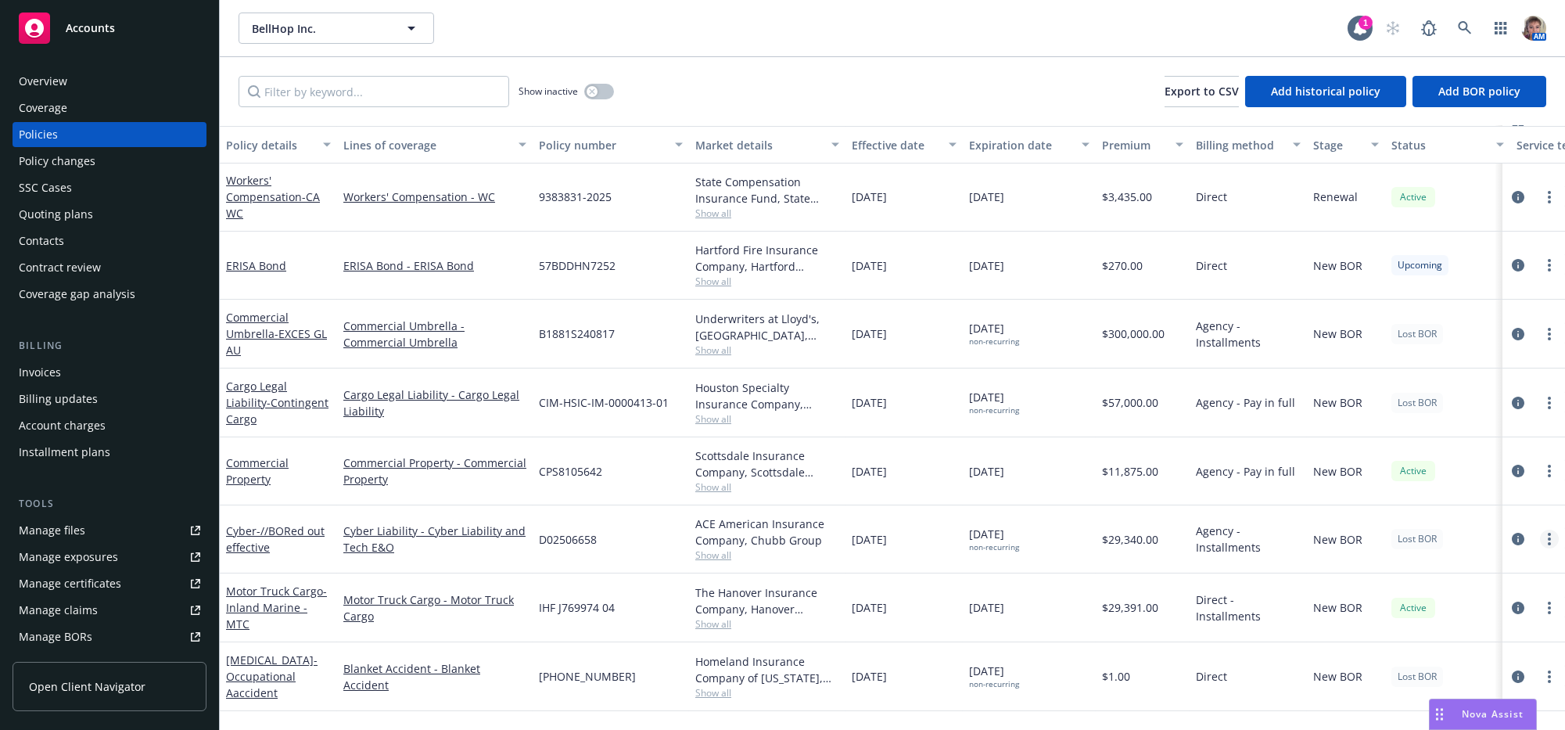
click at [1548, 540] on circle "more" at bounding box center [1549, 538] width 3 height 3
click at [1512, 573] on div at bounding box center [1533, 539] width 63 height 68
click at [1512, 545] on icon "circleInformation" at bounding box center [1518, 539] width 13 height 13
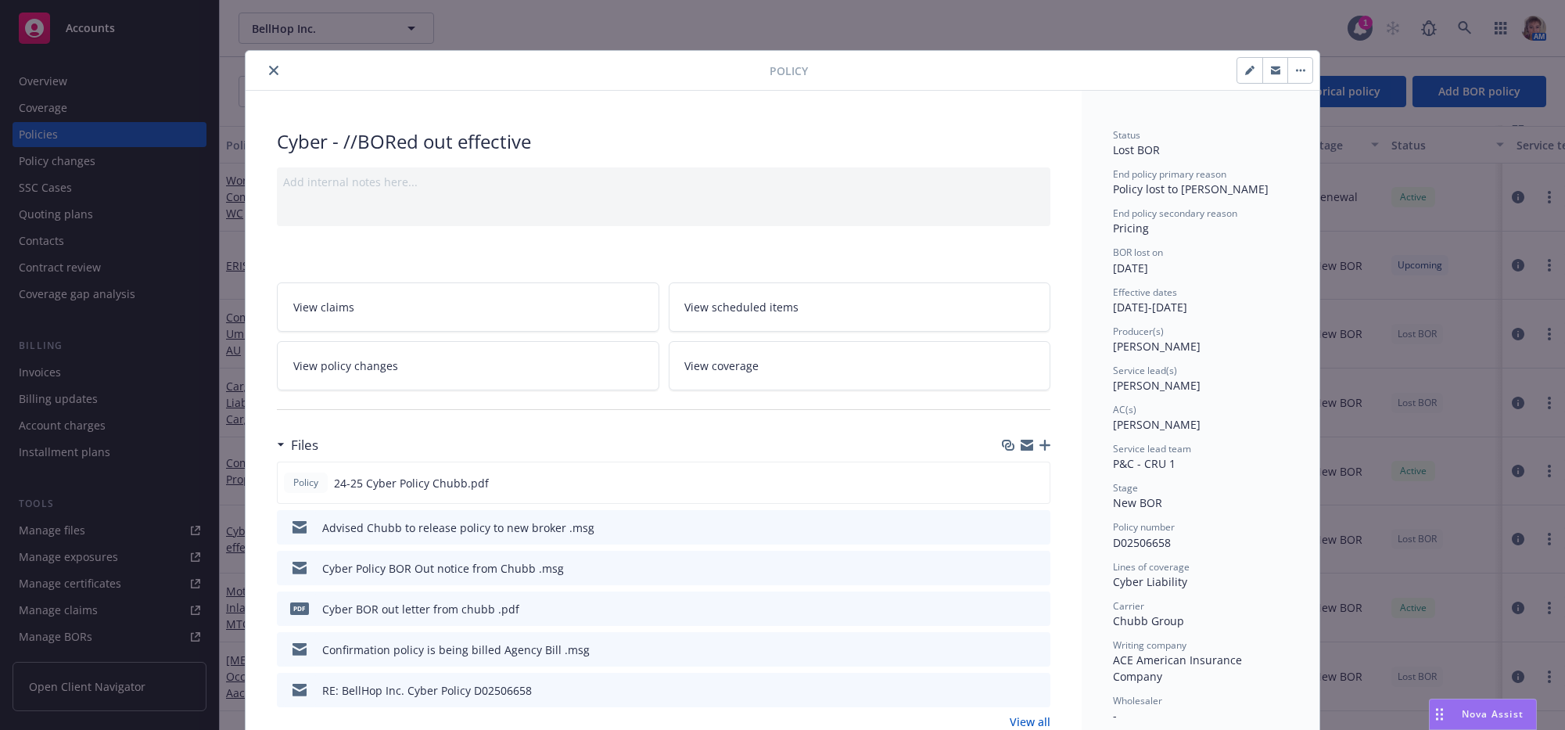
scroll to position [47, 0]
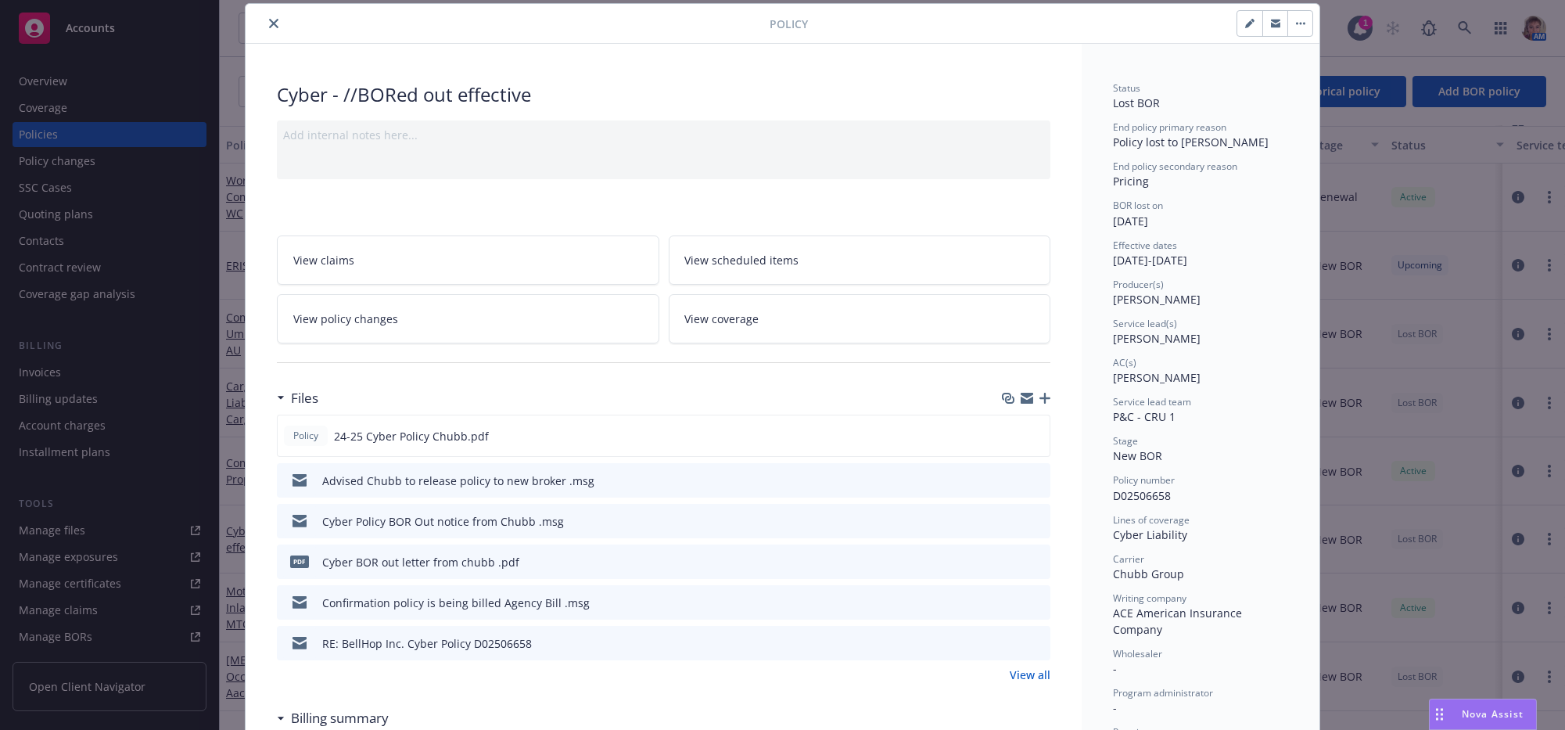
click at [1245, 28] on icon "button" at bounding box center [1249, 23] width 9 height 9
select select "NEW_BOR"
select select "12"
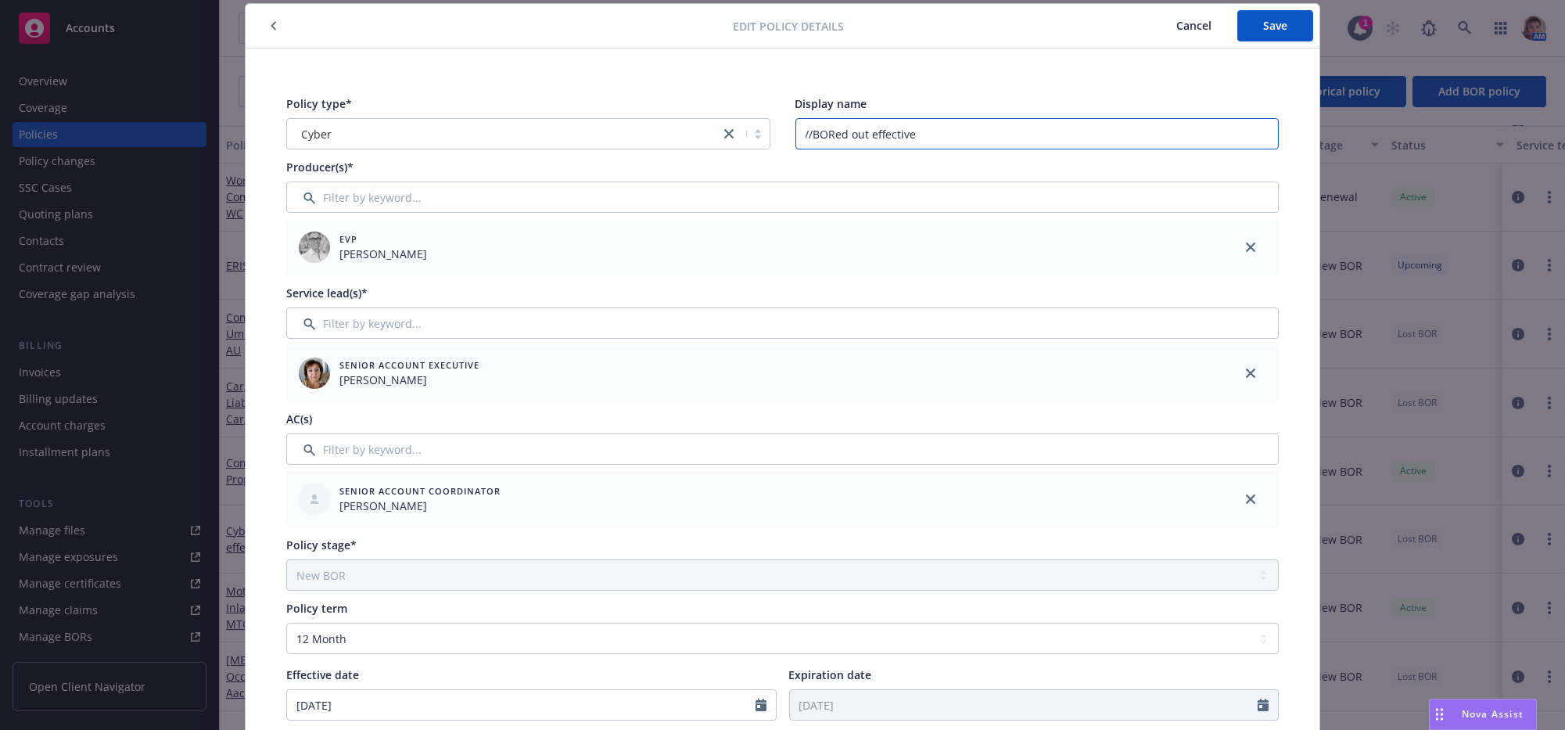
drag, startPoint x: 934, startPoint y: 127, endPoint x: 759, endPoint y: 142, distance: 176.6
click at [759, 142] on div "Policy type* Cyber Display name //BORed out effective" at bounding box center [782, 122] width 992 height 54
type input "BORed Out"
click at [1264, 26] on span "Save" at bounding box center [1275, 25] width 24 height 15
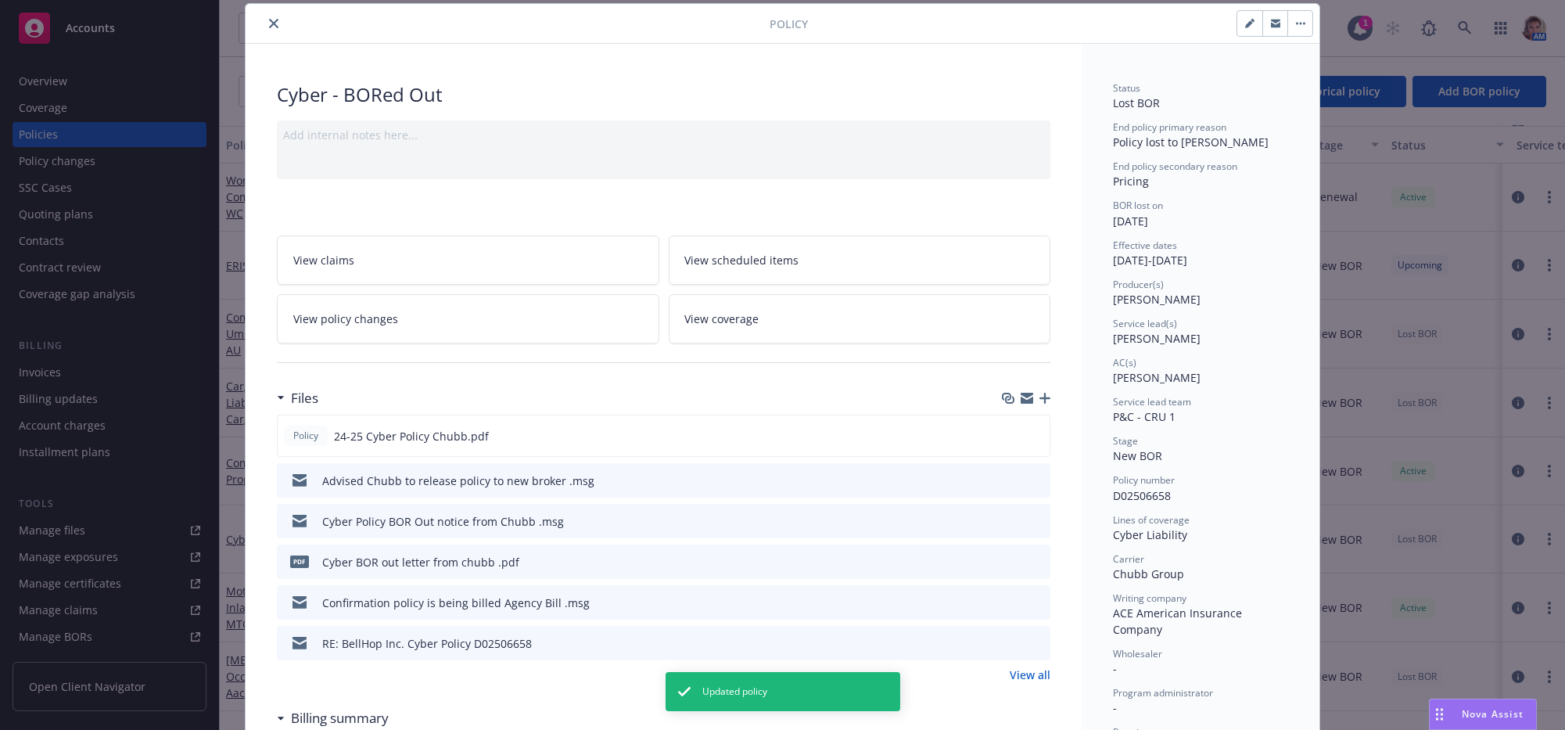
click at [269, 23] on icon "close" at bounding box center [273, 23] width 9 height 9
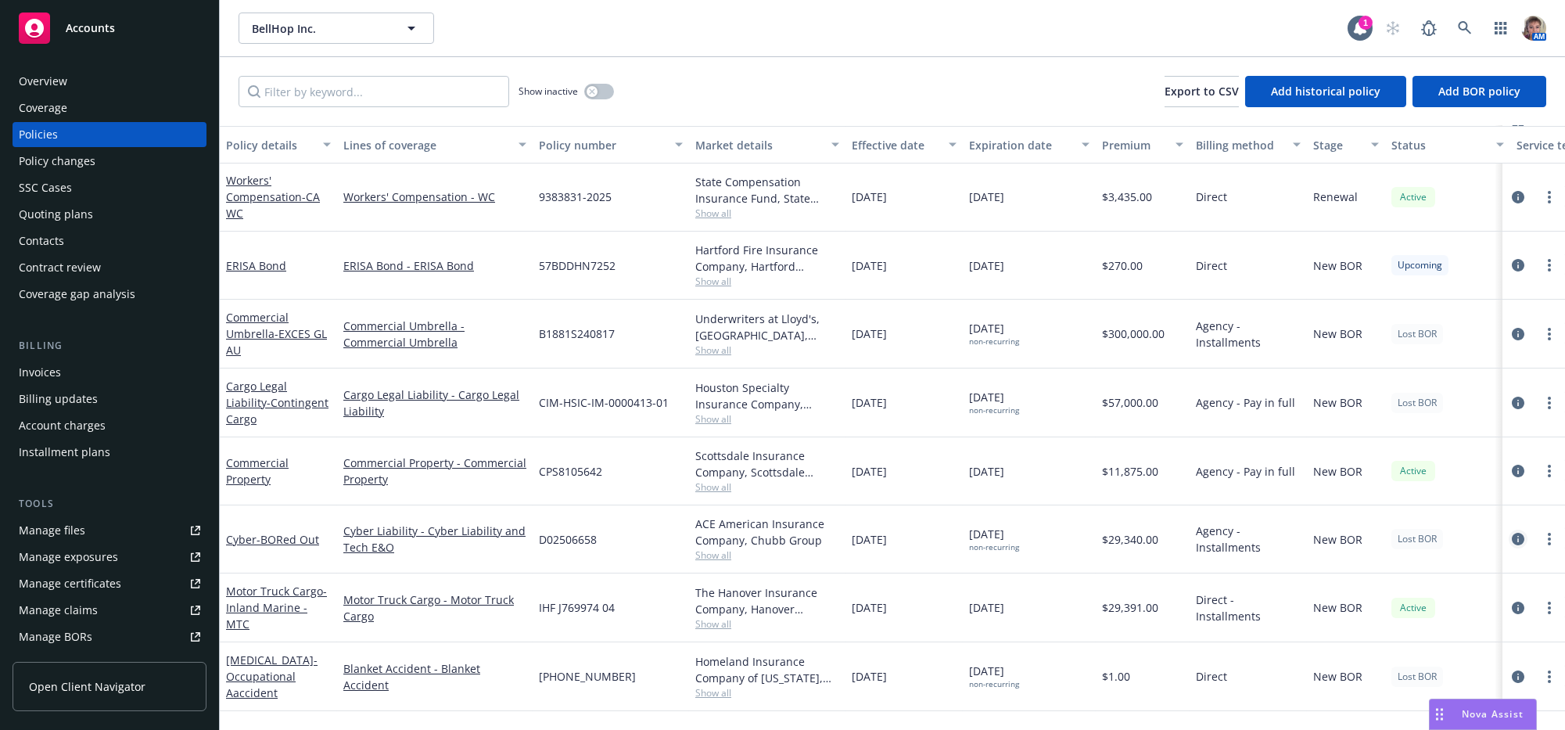
click at [1512, 545] on icon "circleInformation" at bounding box center [1518, 539] width 13 height 13
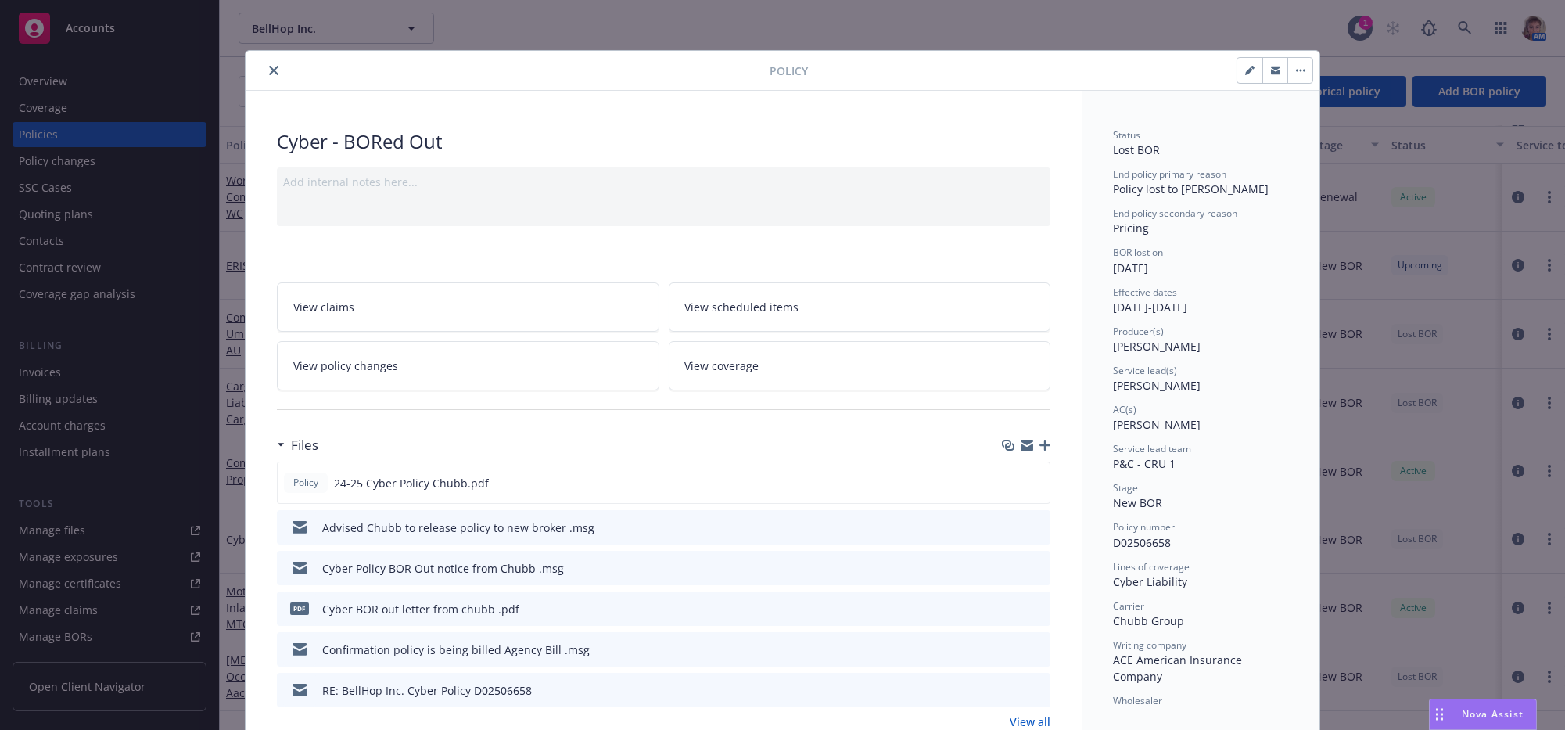
scroll to position [47, 0]
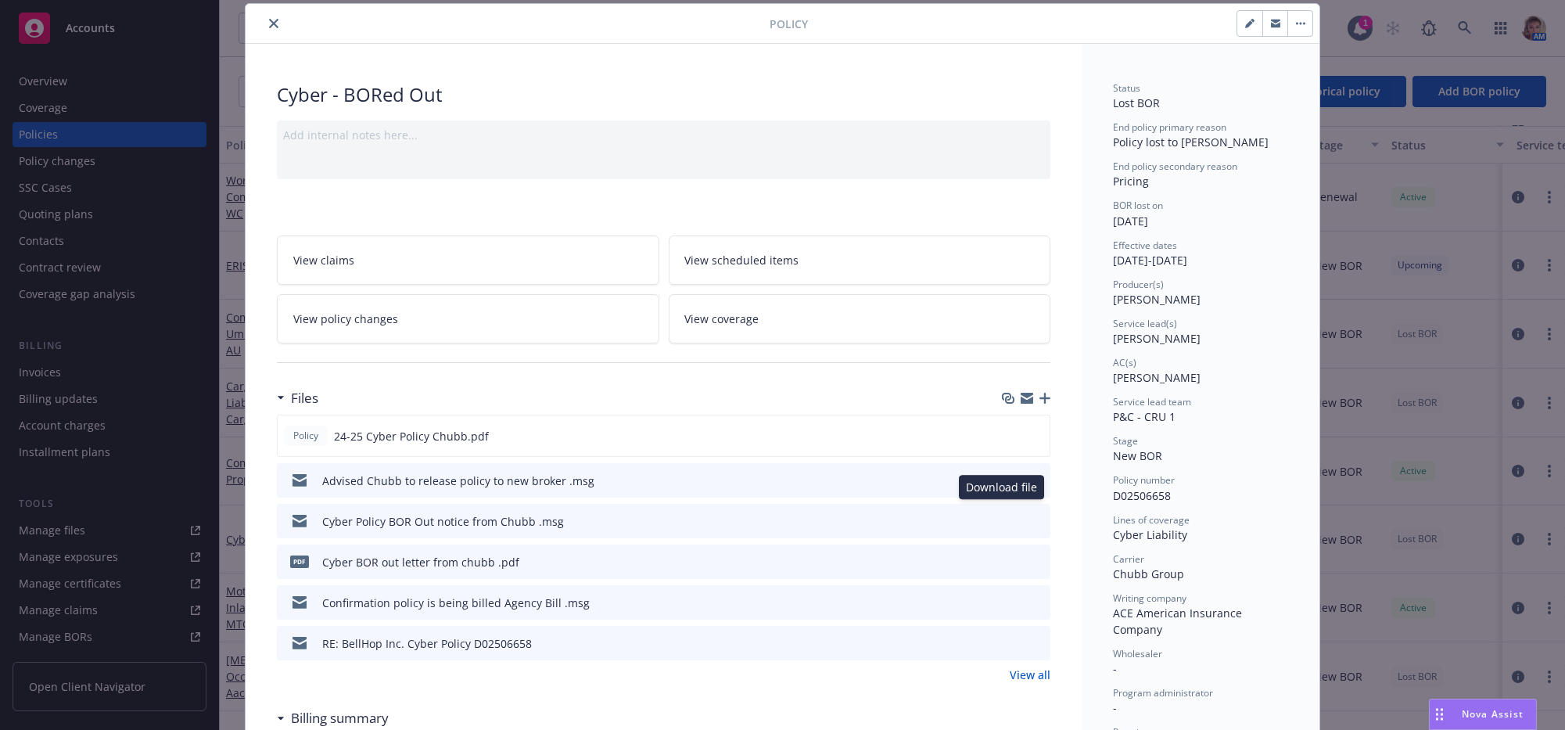
click at [1003, 486] on icon "download file" at bounding box center [1009, 479] width 13 height 13
click at [814, 86] on div "Cyber - BORed Out" at bounding box center [663, 94] width 773 height 27
click at [1245, 28] on icon "button" at bounding box center [1249, 23] width 9 height 9
select select "NEW_BOR"
select select "12"
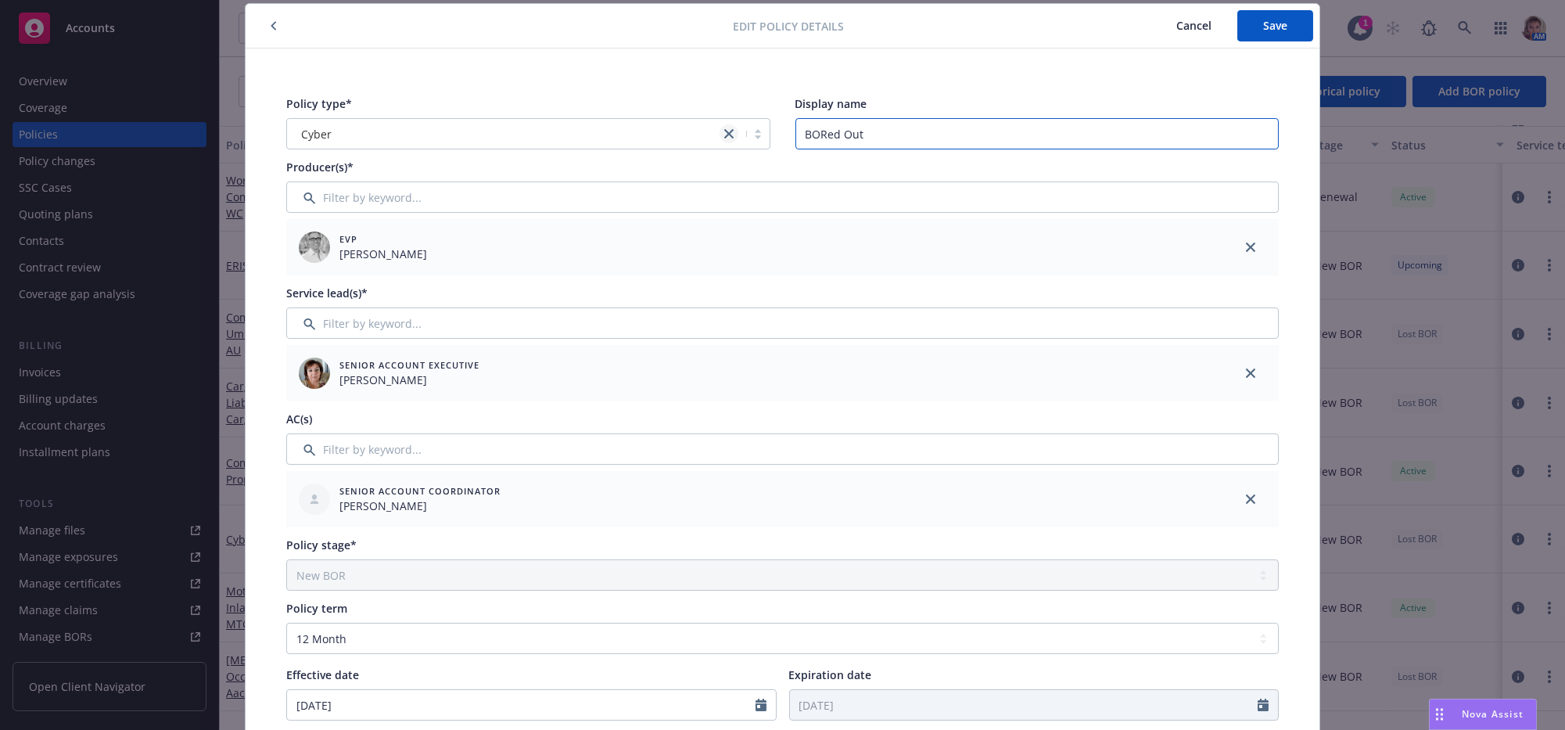
click at [724, 134] on div "Policy type* Cyber Display name BORed Out" at bounding box center [782, 122] width 992 height 54
type input "BORed out 8/7/25"
click at [1257, 12] on button "Save" at bounding box center [1275, 25] width 76 height 31
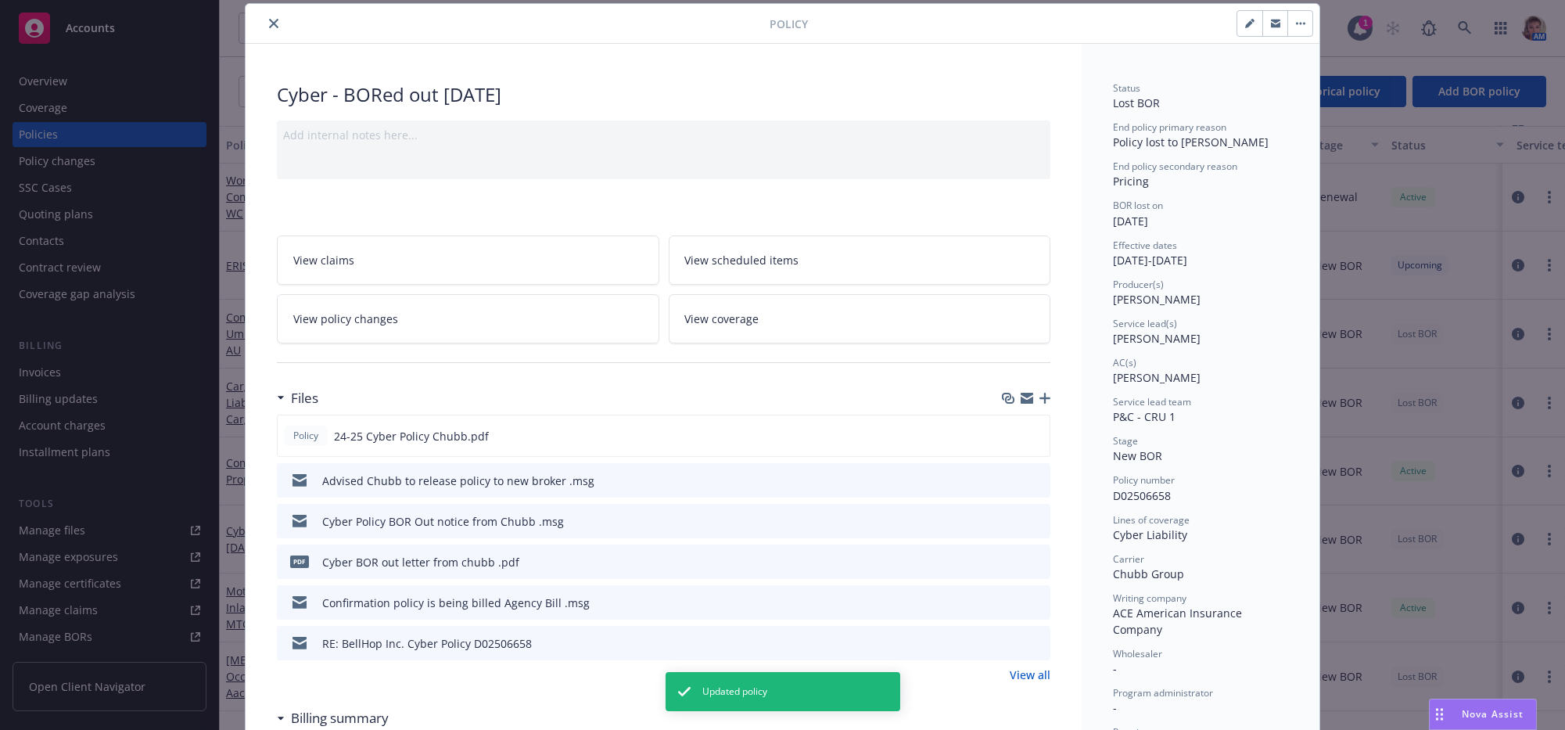
click at [272, 33] on button "close" at bounding box center [273, 23] width 19 height 19
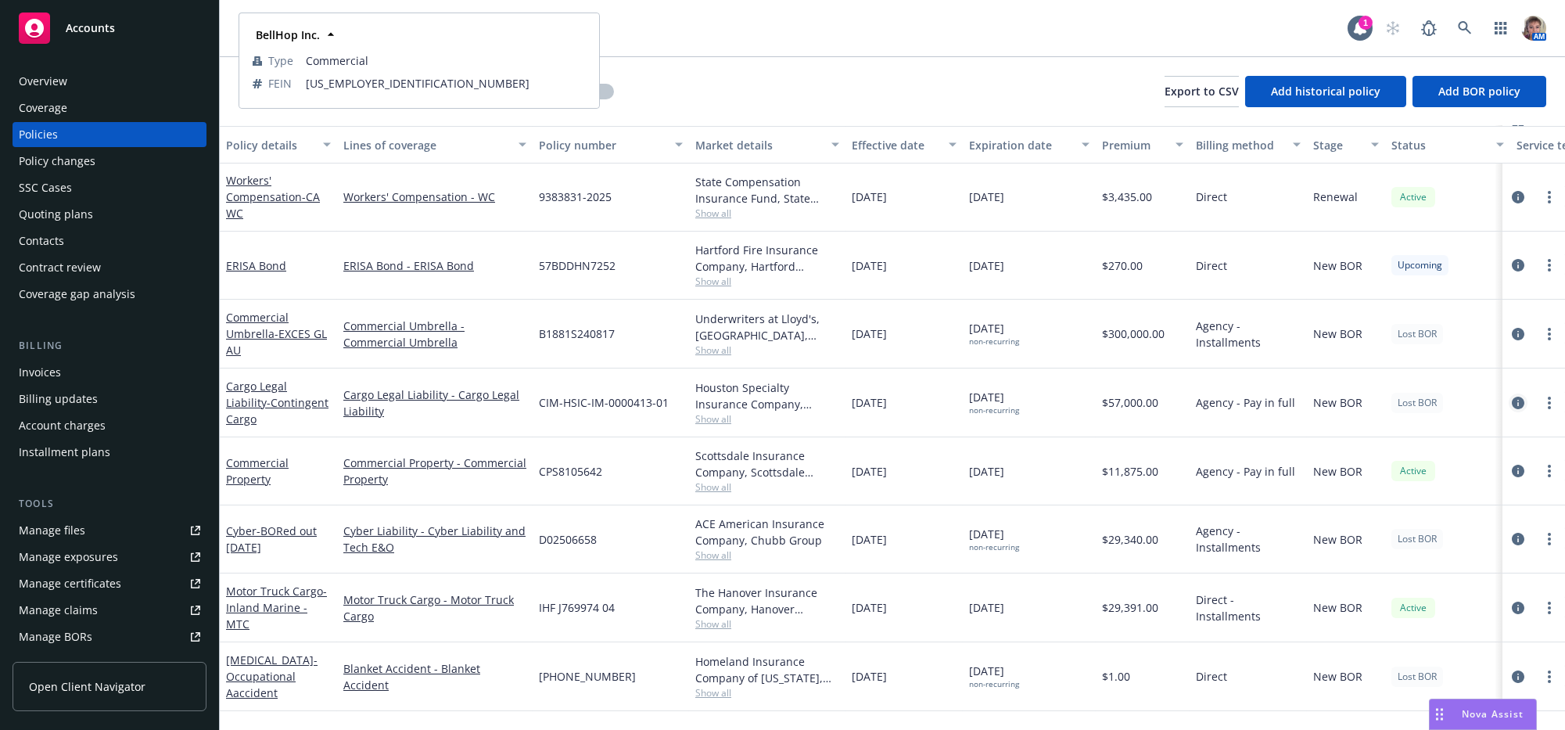
click at [1512, 409] on icon "circleInformation" at bounding box center [1518, 402] width 13 height 13
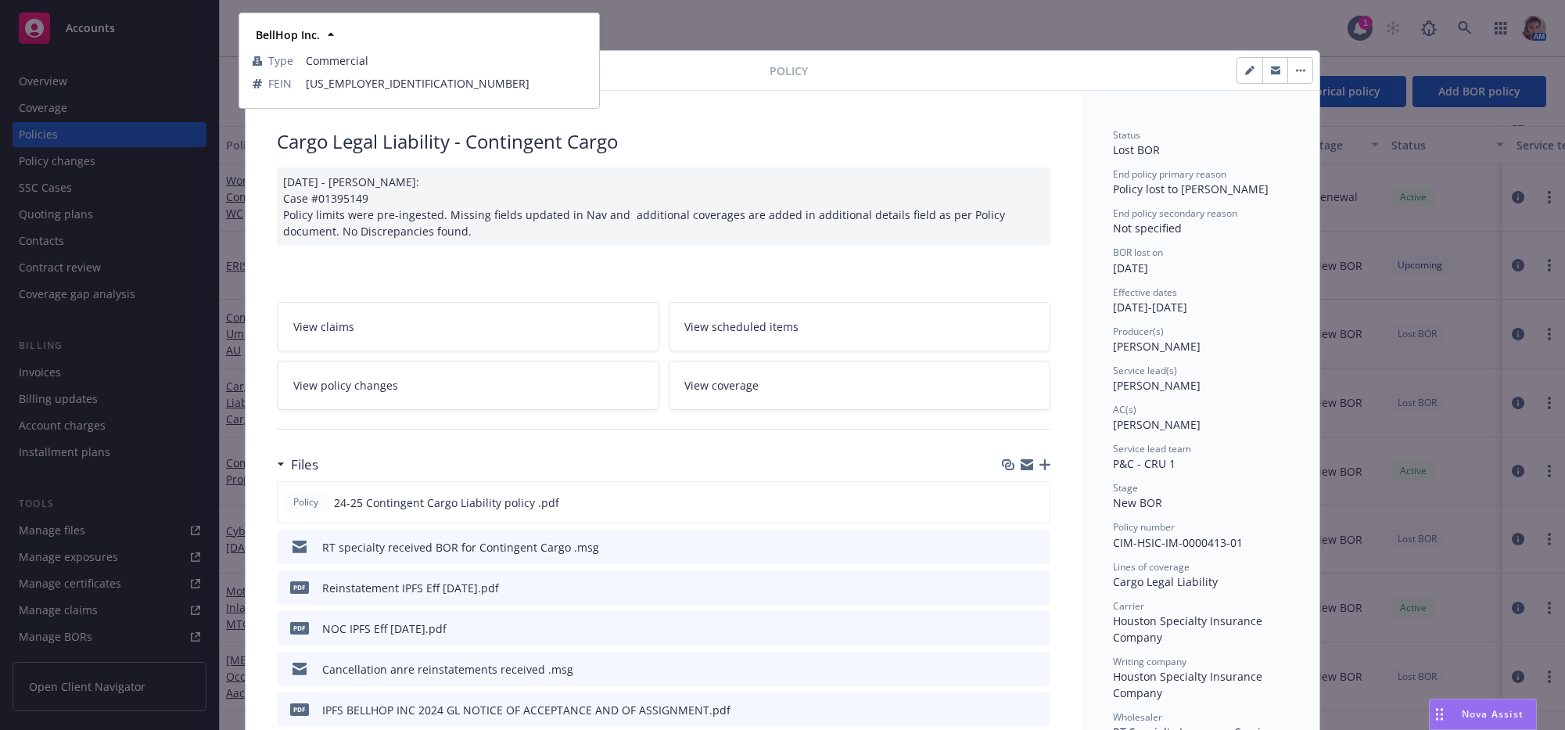
click at [1237, 81] on button "button" at bounding box center [1249, 70] width 25 height 25
select select "NEW_BOR"
select select "12"
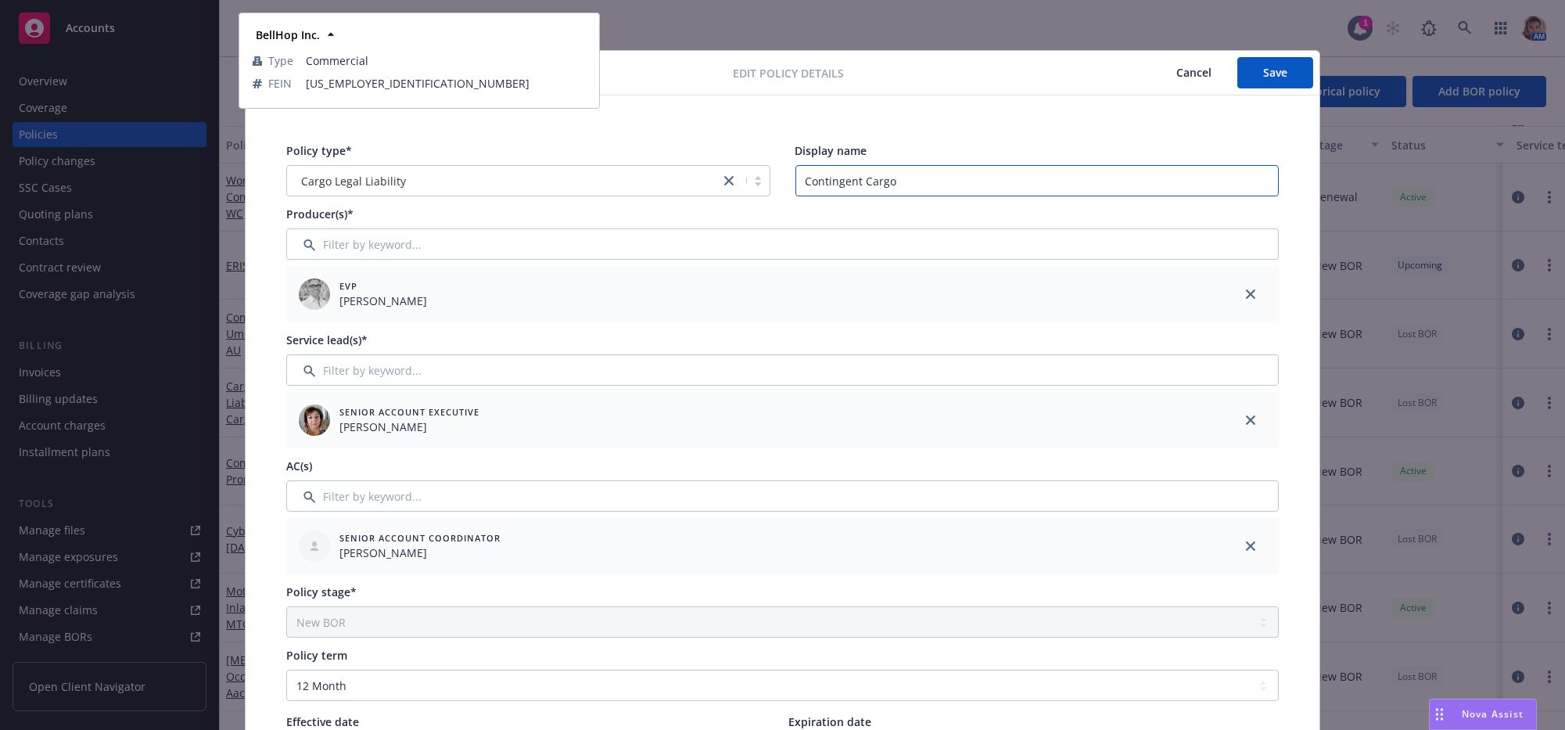
drag, startPoint x: 911, startPoint y: 186, endPoint x: 792, endPoint y: 203, distance: 120.1
click at [792, 203] on div "Policy type* Cargo Legal Liability Display name Contingent Cargo Producer(s)* E…" at bounding box center [782, 694] width 1011 height 1122
type input "CONT. CARG BORed Out 08/11/25"
click at [1263, 78] on span "Save" at bounding box center [1275, 72] width 24 height 15
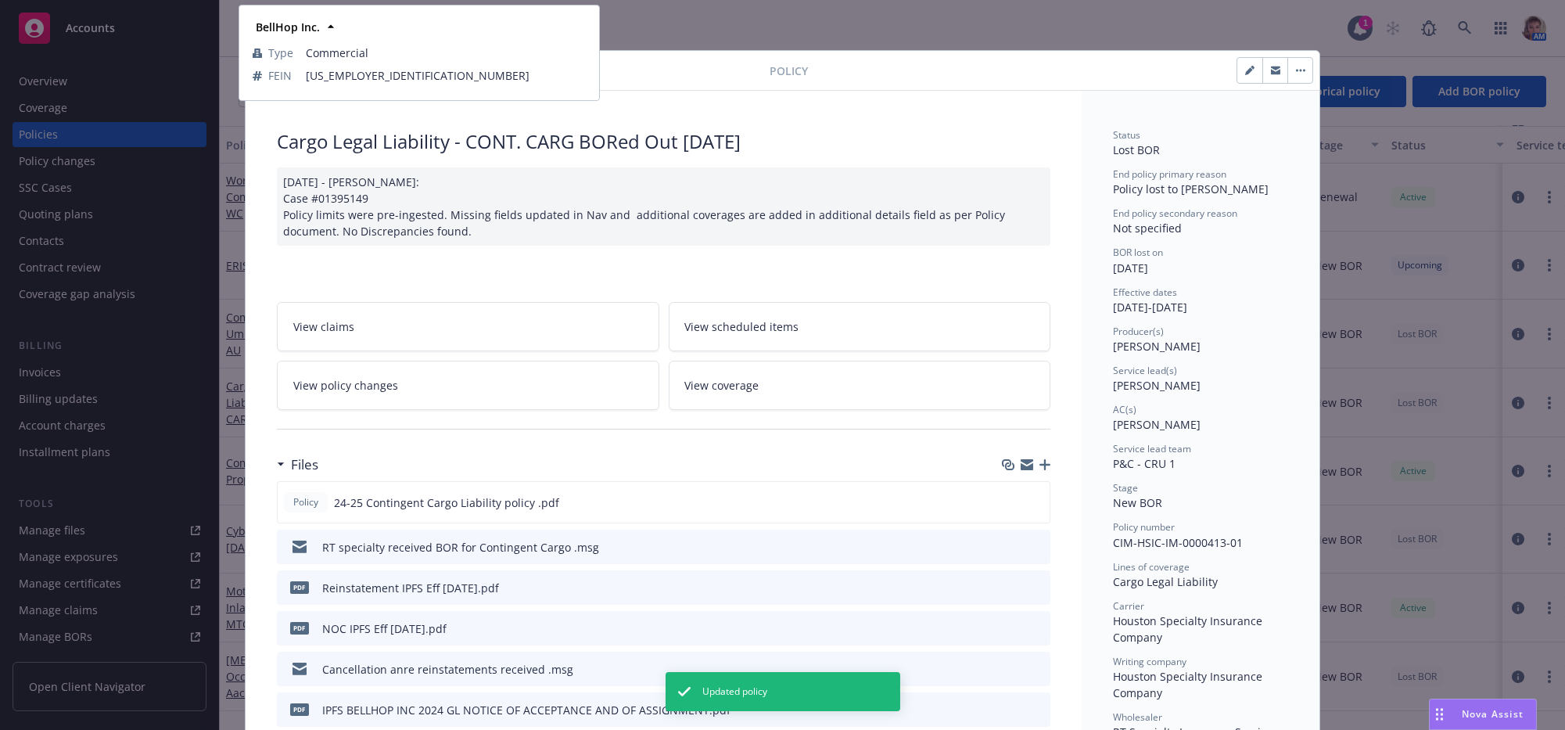
click at [799, 17] on div "Policy Cargo Legal Liability - CONT. CARG BORed Out 08/11/25 12/19/2024 - Sampa…" at bounding box center [782, 365] width 1565 height 730
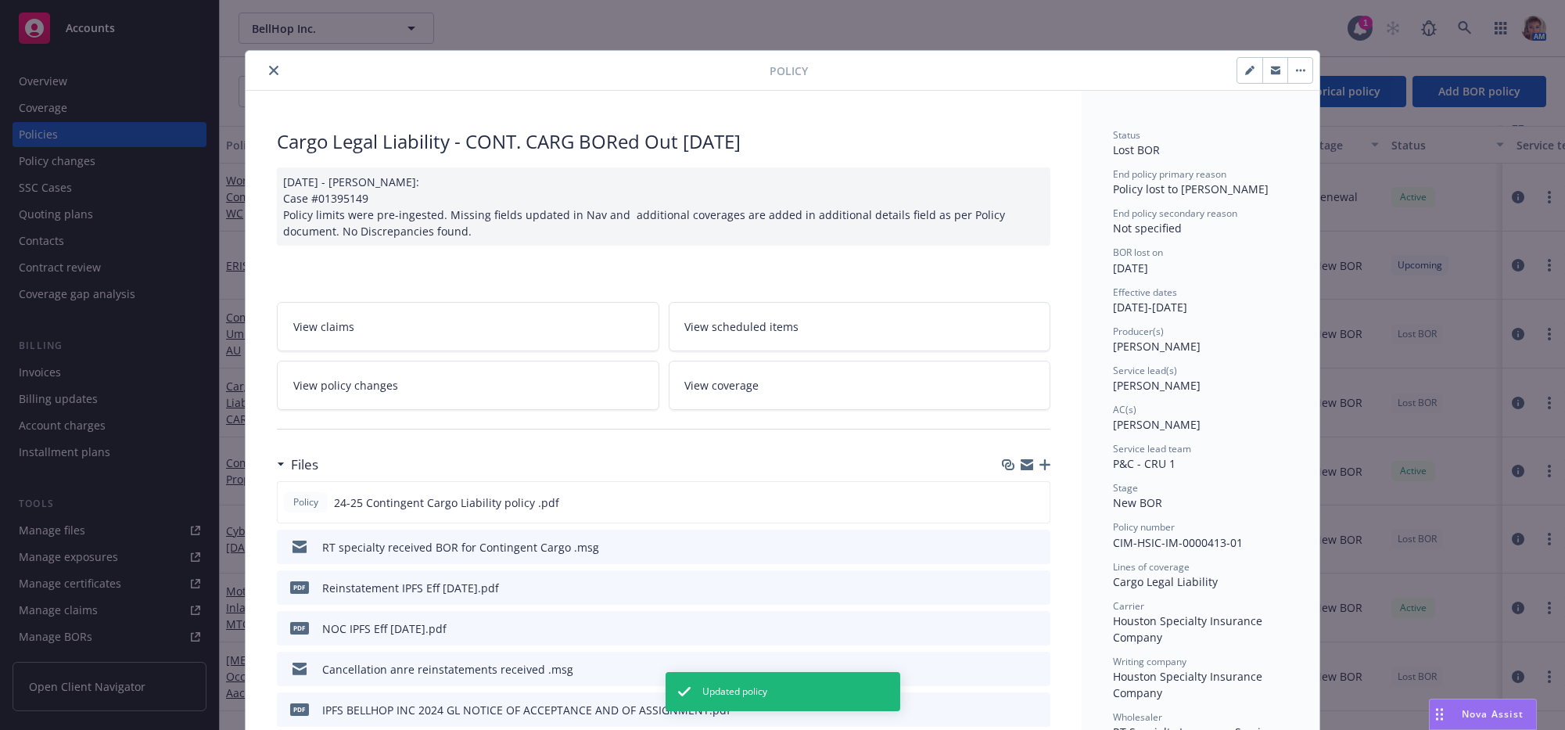
click at [270, 80] on button "close" at bounding box center [273, 70] width 19 height 19
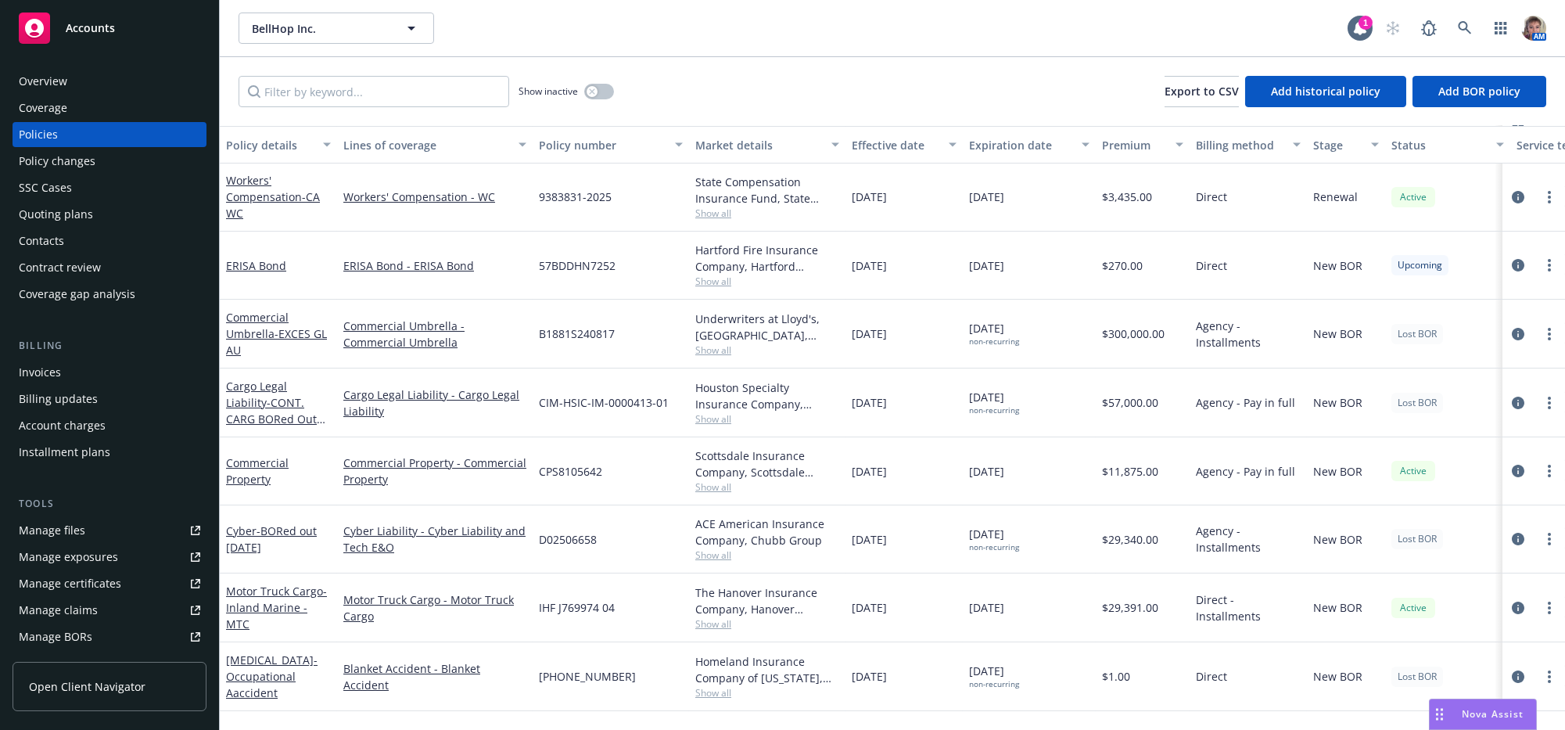
click at [1014, 151] on div "Expiration date" at bounding box center [1020, 145] width 103 height 16
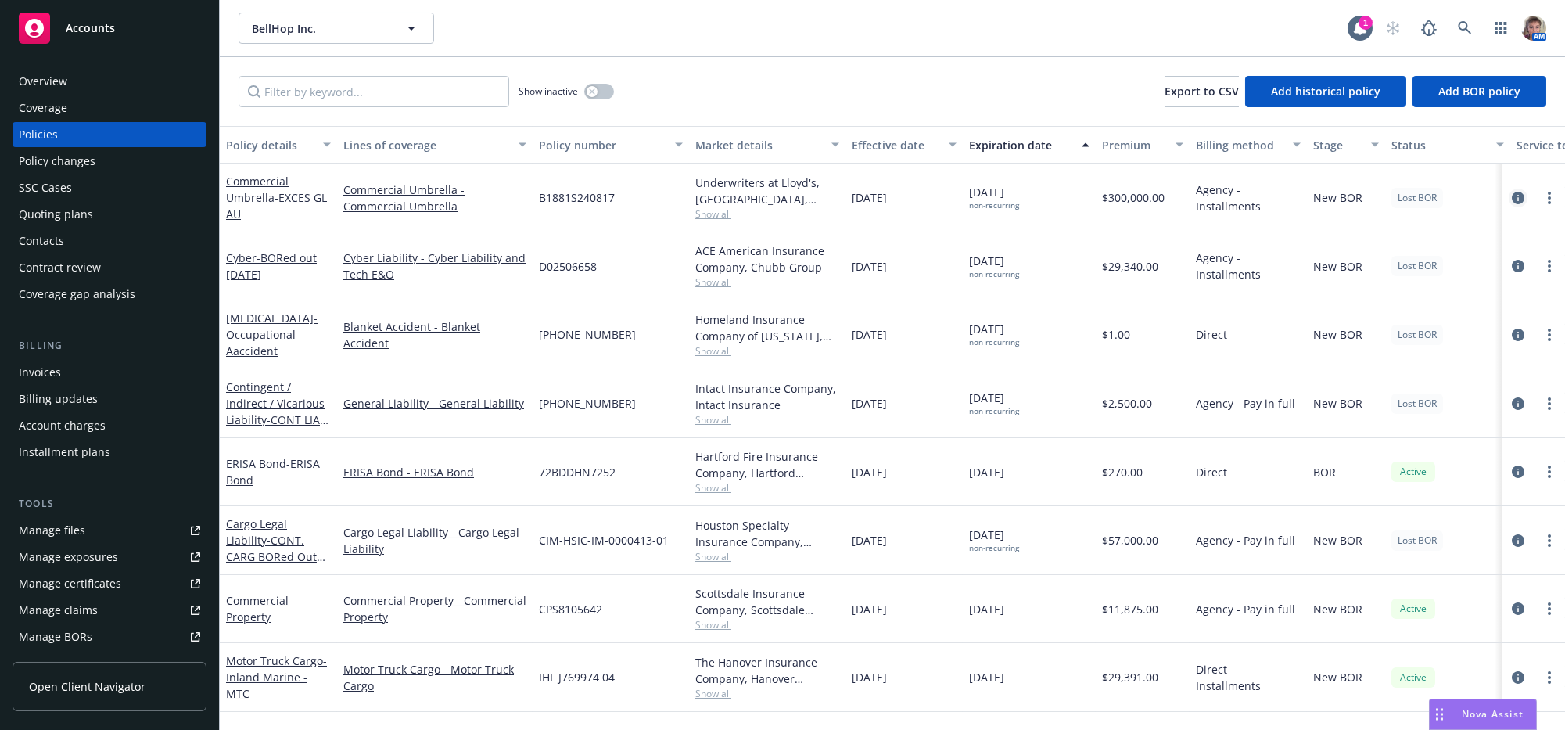
click at [1512, 204] on icon "circleInformation" at bounding box center [1518, 198] width 13 height 13
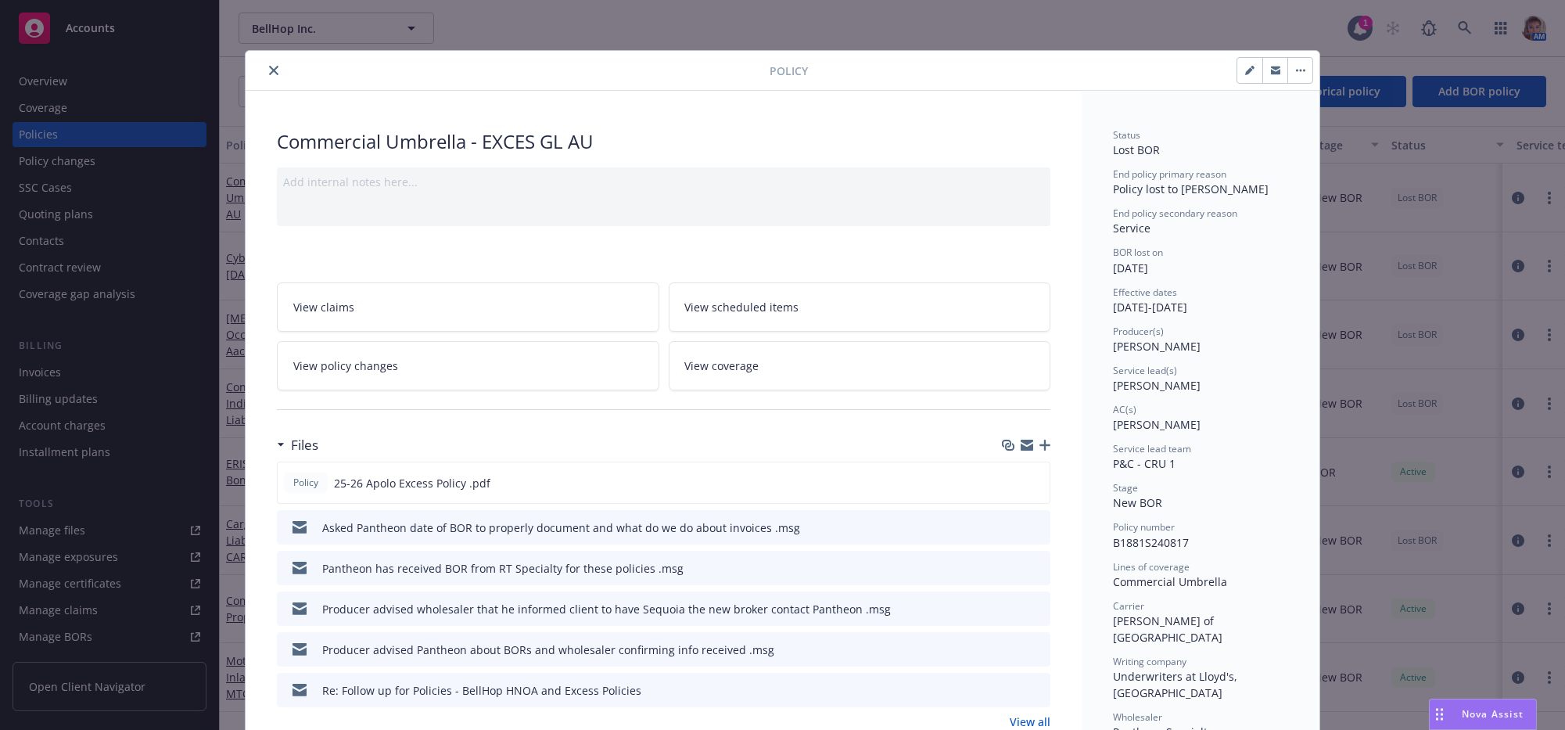
scroll to position [47, 0]
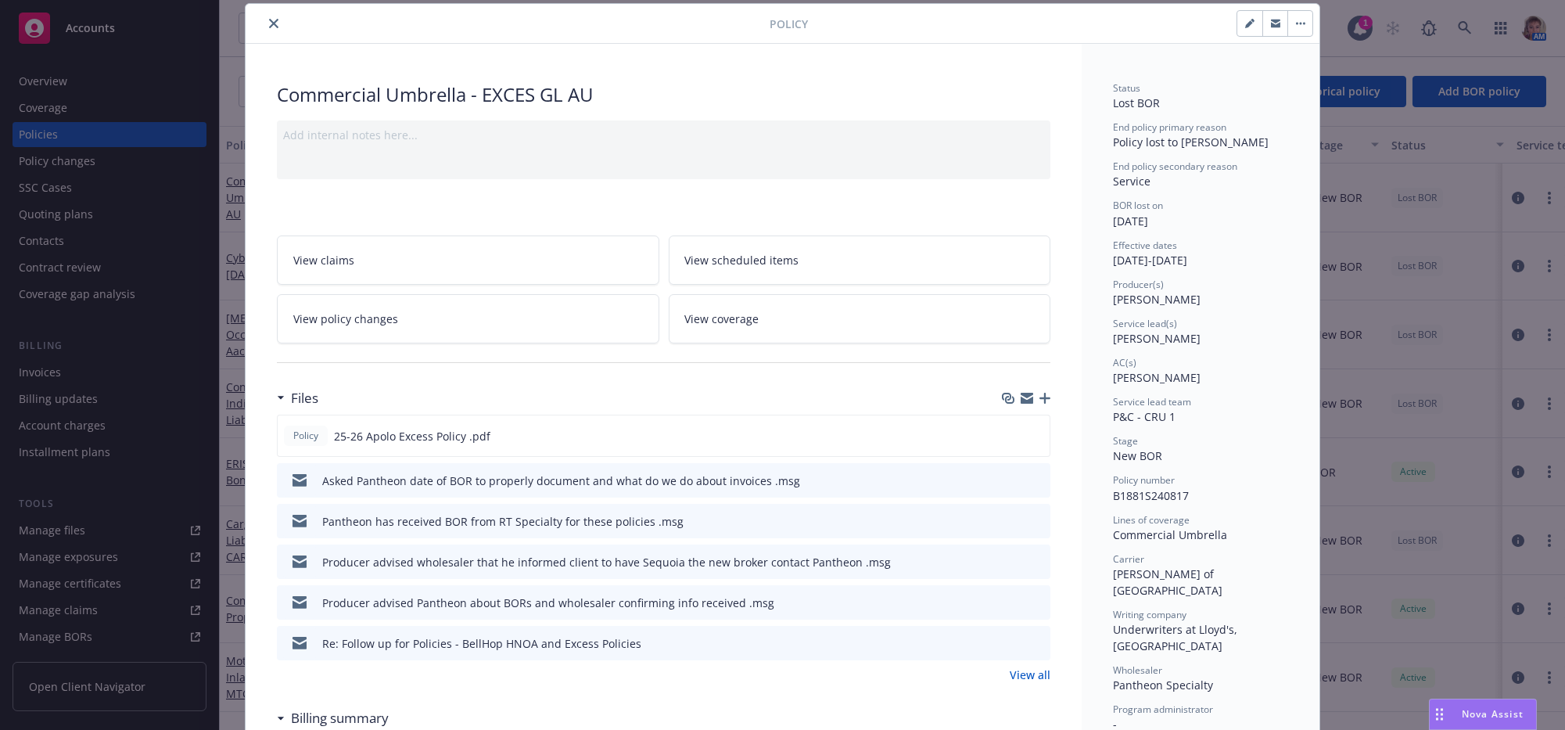
click at [1039, 404] on icon "button" at bounding box center [1044, 398] width 11 height 11
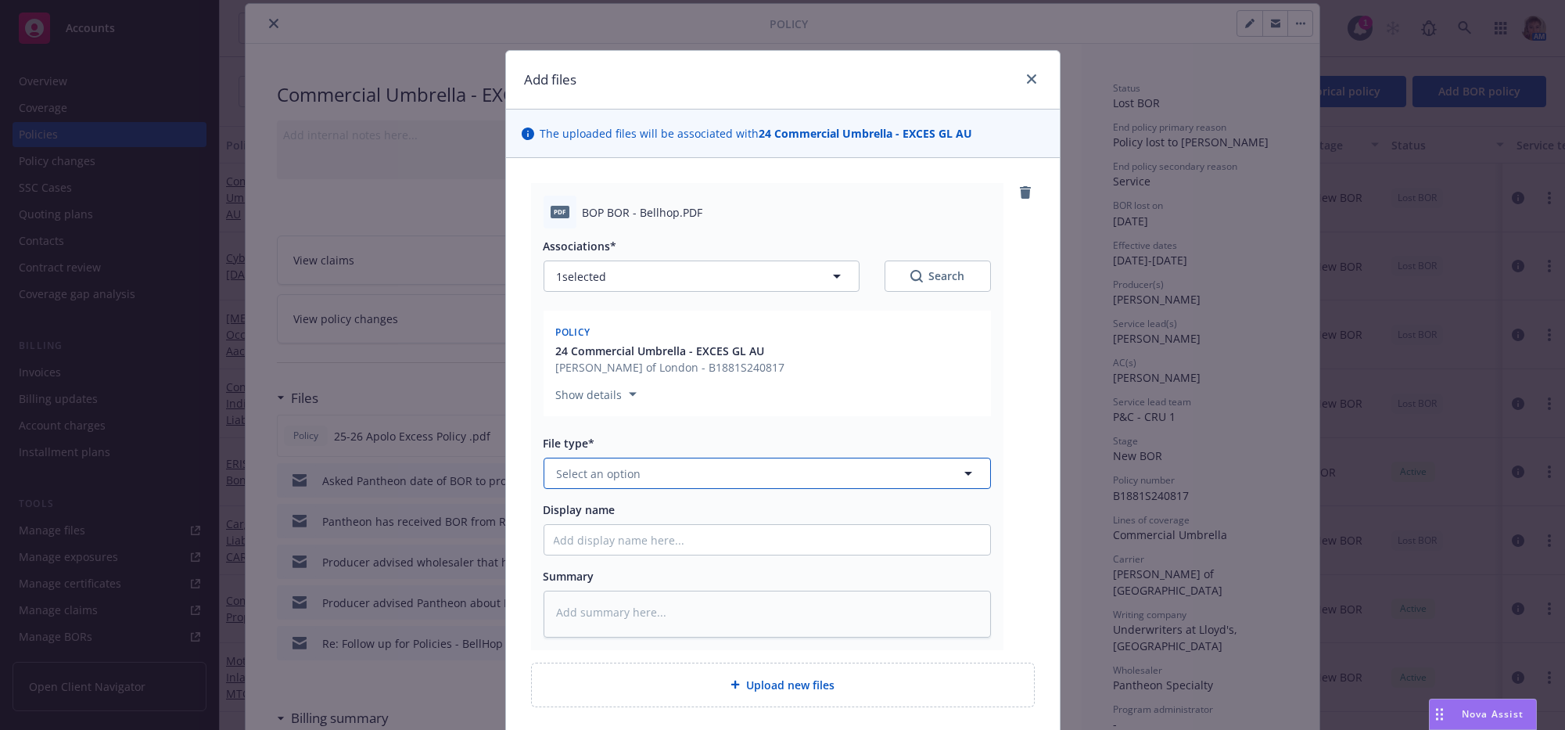
click at [658, 489] on button "Select an option" at bounding box center [766, 472] width 447 height 31
type input "bor"
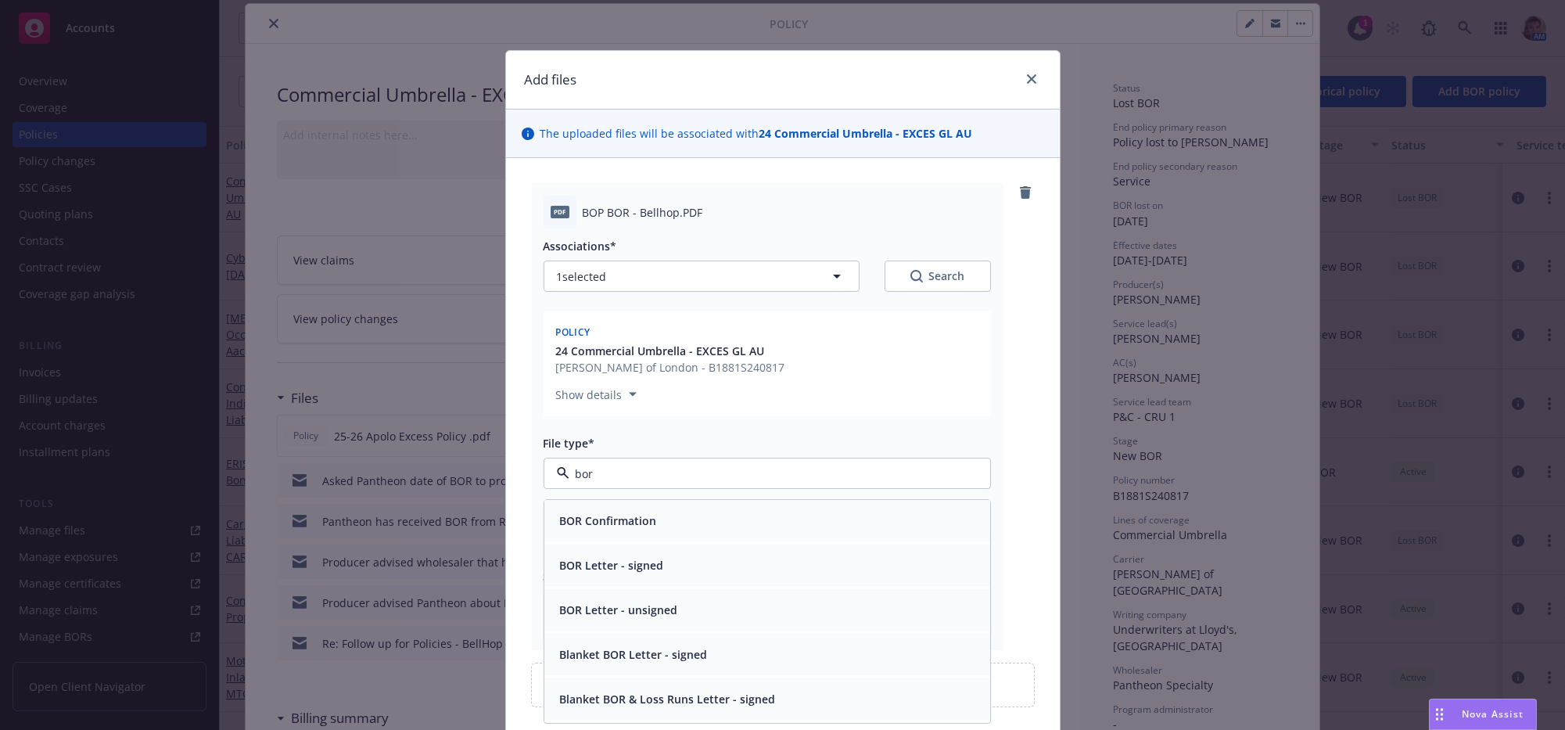
click at [688, 577] on div "BOR Letter - signed" at bounding box center [767, 565] width 446 height 41
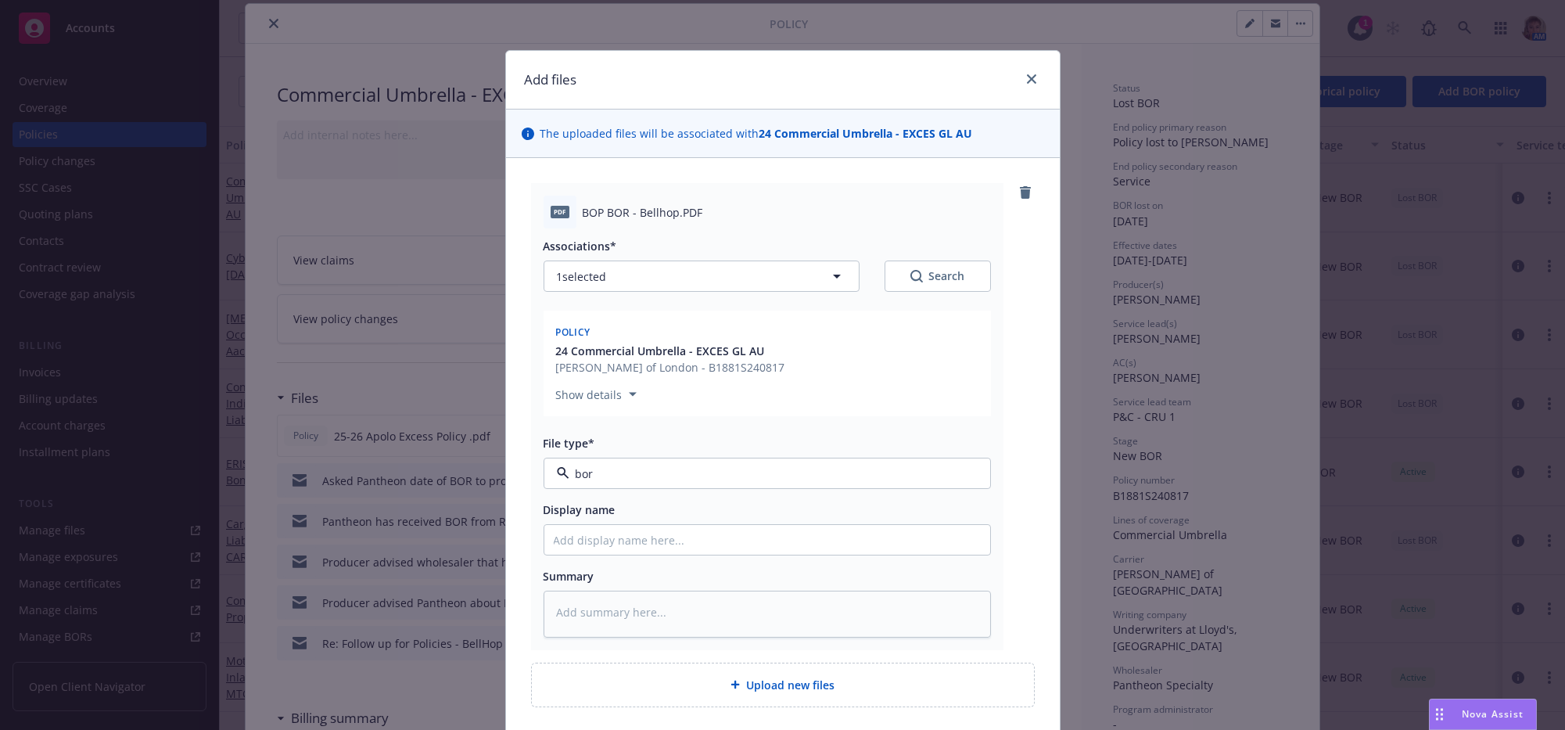
type textarea "x"
click at [706, 482] on span "BOR Letter - signed" at bounding box center [738, 473] width 362 height 16
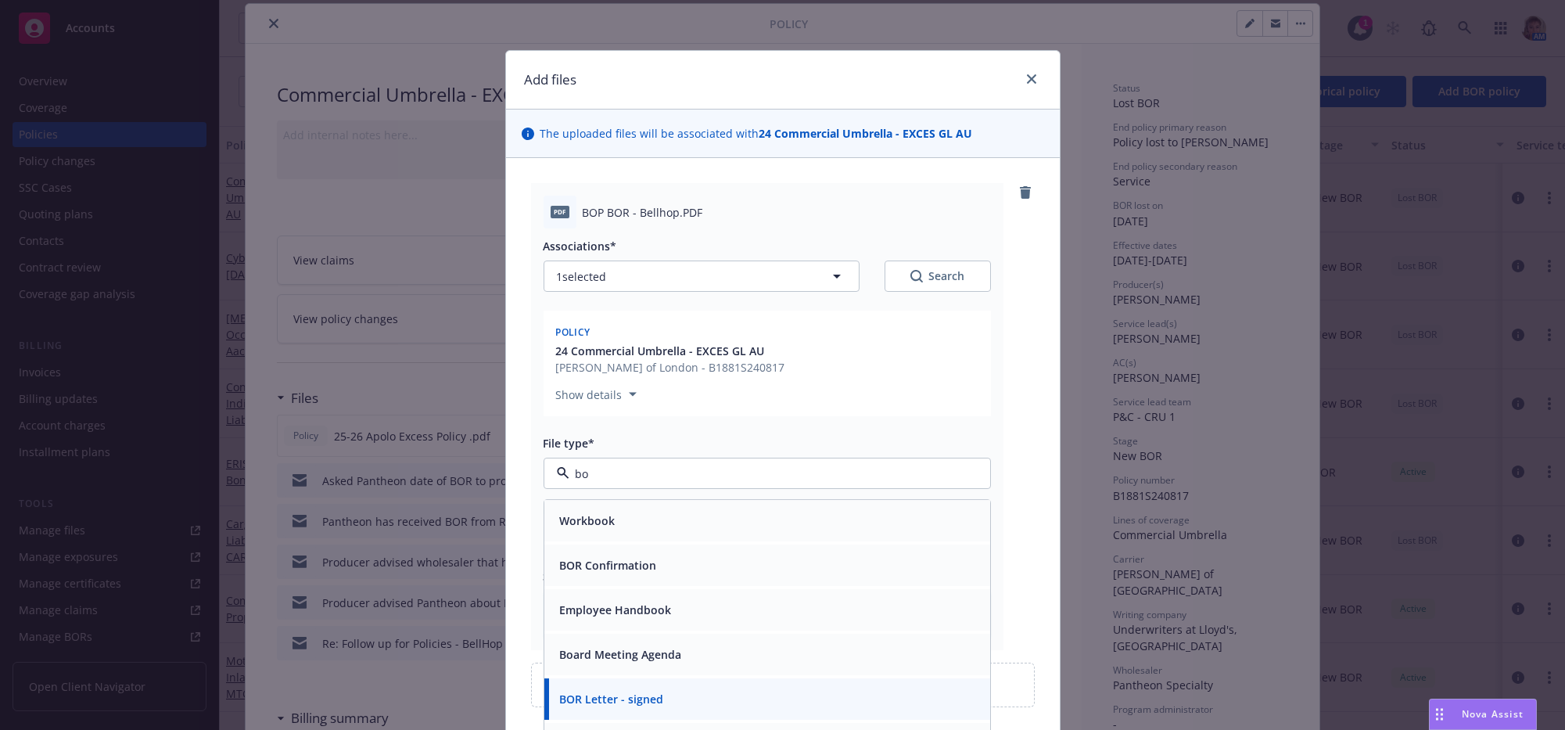
type input "bor"
click at [716, 533] on div "BOR Confirmation" at bounding box center [767, 521] width 427 height 23
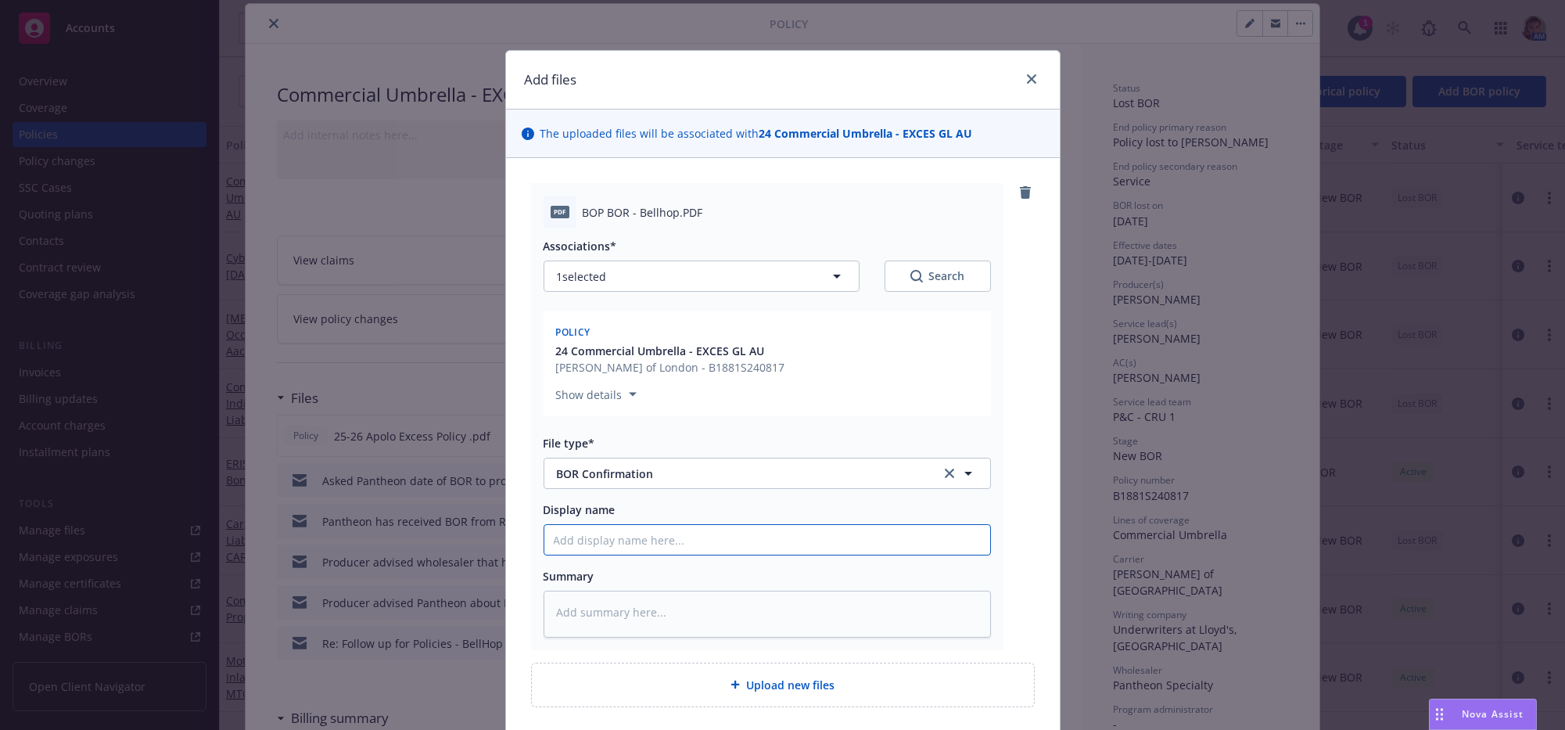
click at [634, 554] on input "Display name" at bounding box center [767, 540] width 446 height 30
type textarea "x"
type input "P"
type textarea "x"
type input "Pa"
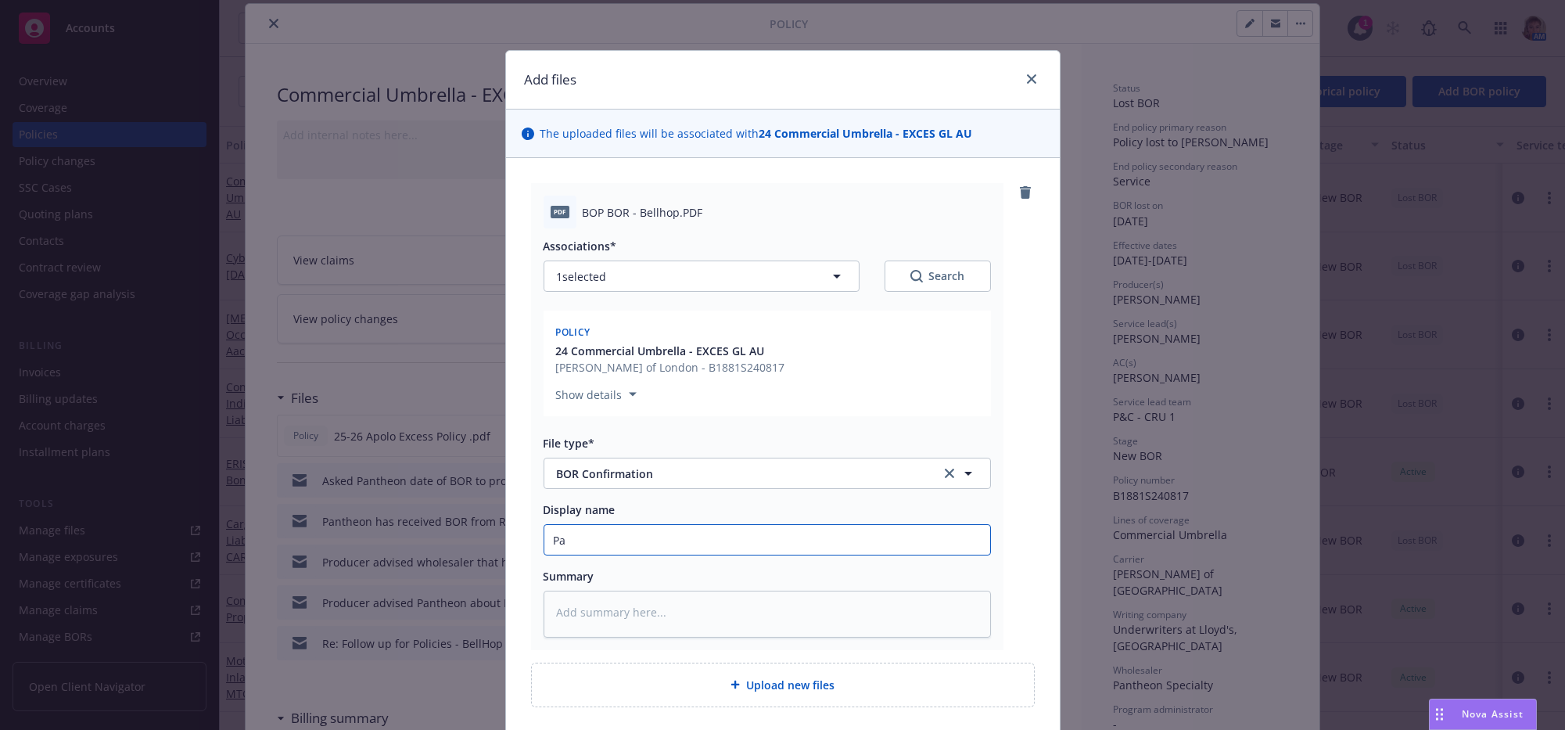
type textarea "x"
type input "Pan"
type textarea "x"
type input "Pant"
type textarea "x"
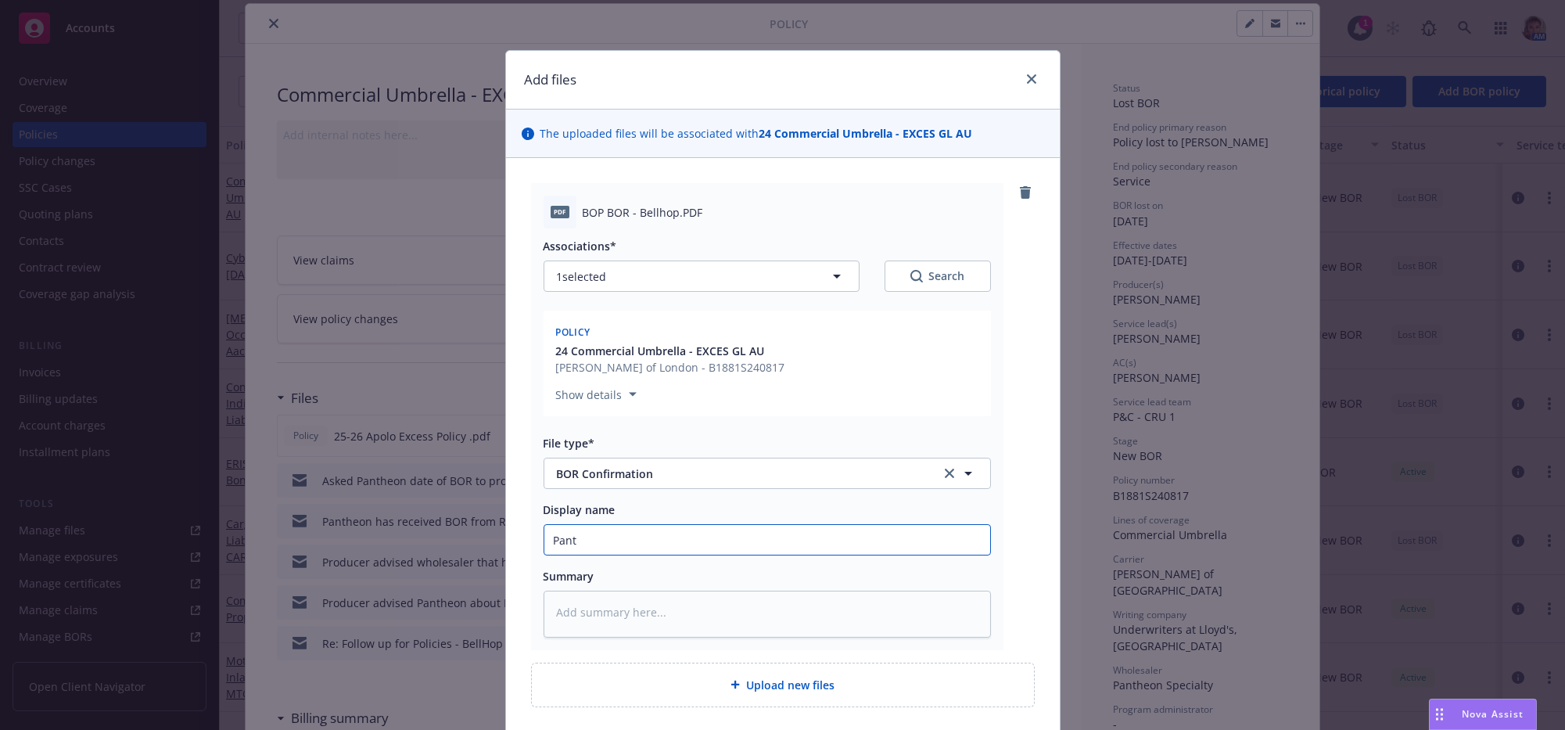
type input "Panth"
type textarea "x"
type input "Panthe"
type textarea "x"
type input "Pantheo"
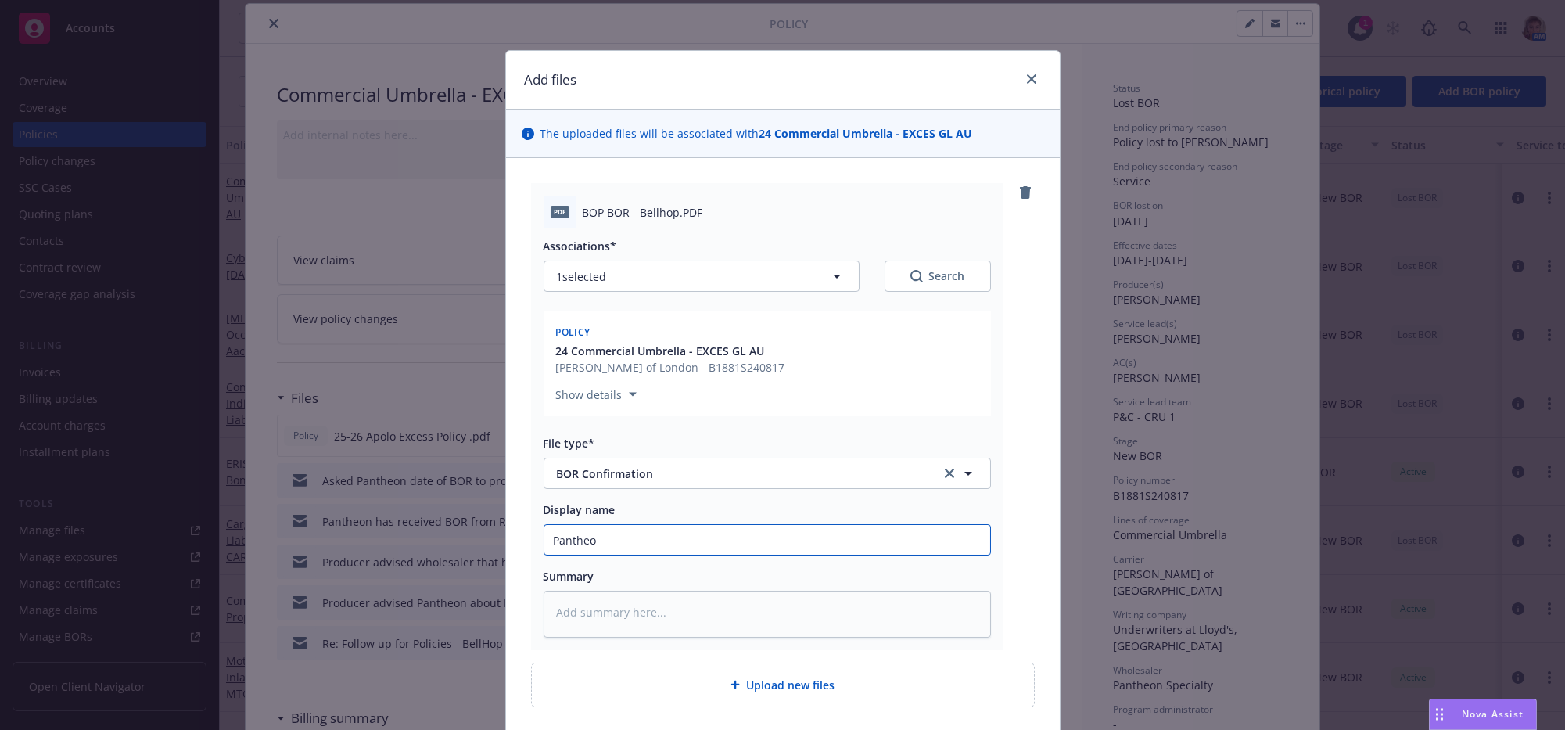
type textarea "x"
type input "Pantheon"
type textarea "x"
type input "Pantheon"
type textarea "x"
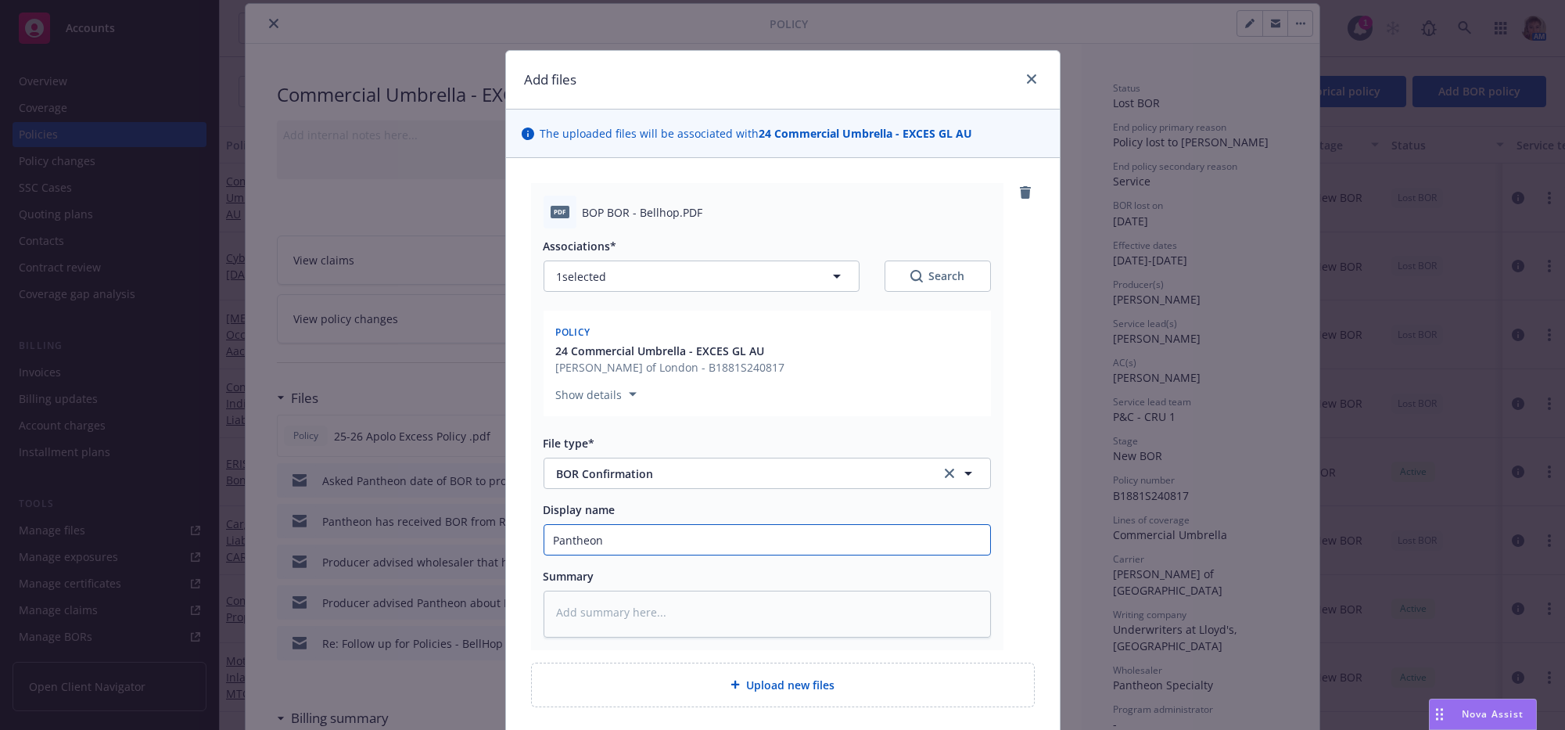
type input "Pantheon B"
type textarea "x"
type input "Pantheon BO"
type textarea "x"
type input "Pantheon BOR"
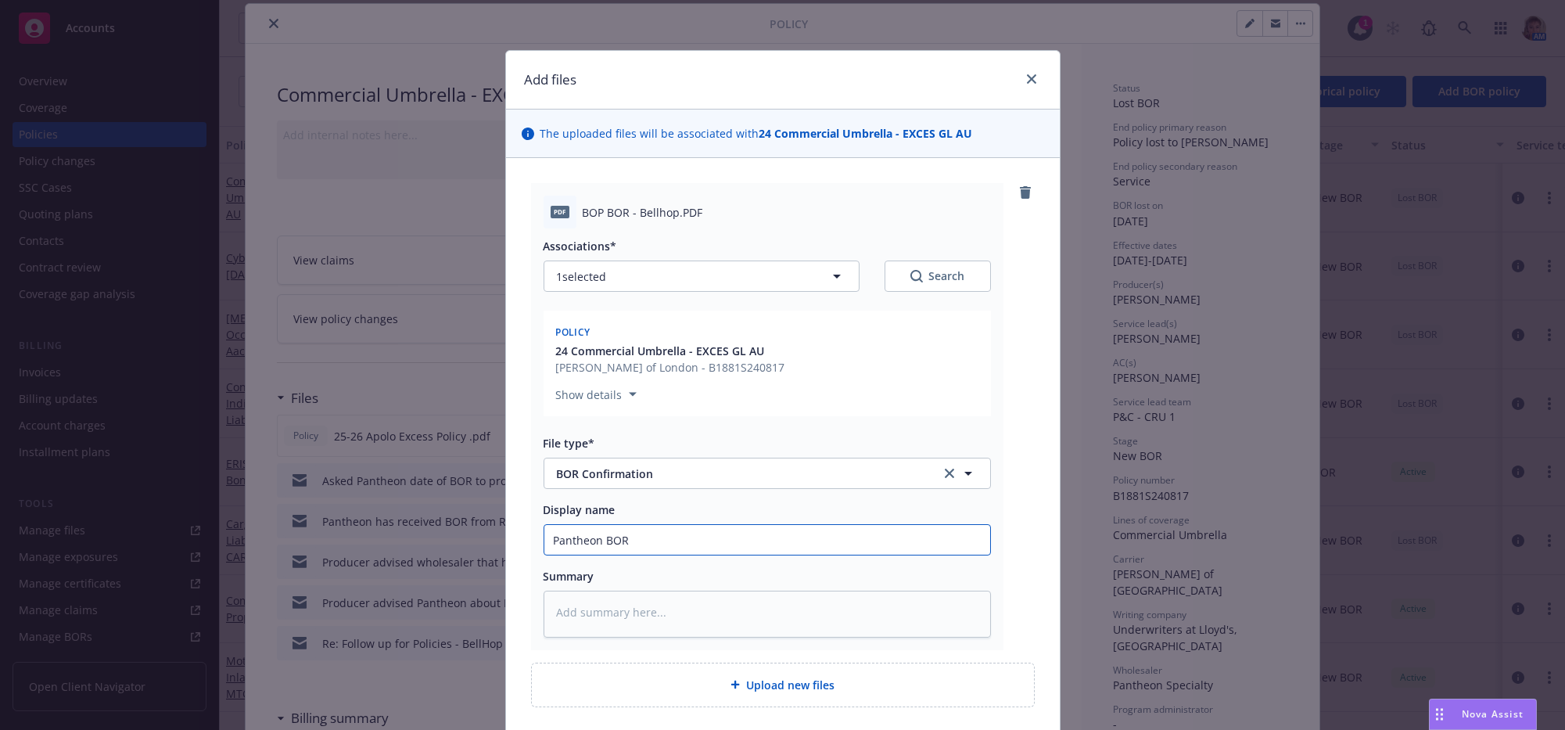
type textarea "x"
type input "Pantheon BOR"
type textarea "x"
type input "Pantheon BOR le"
type textarea "x"
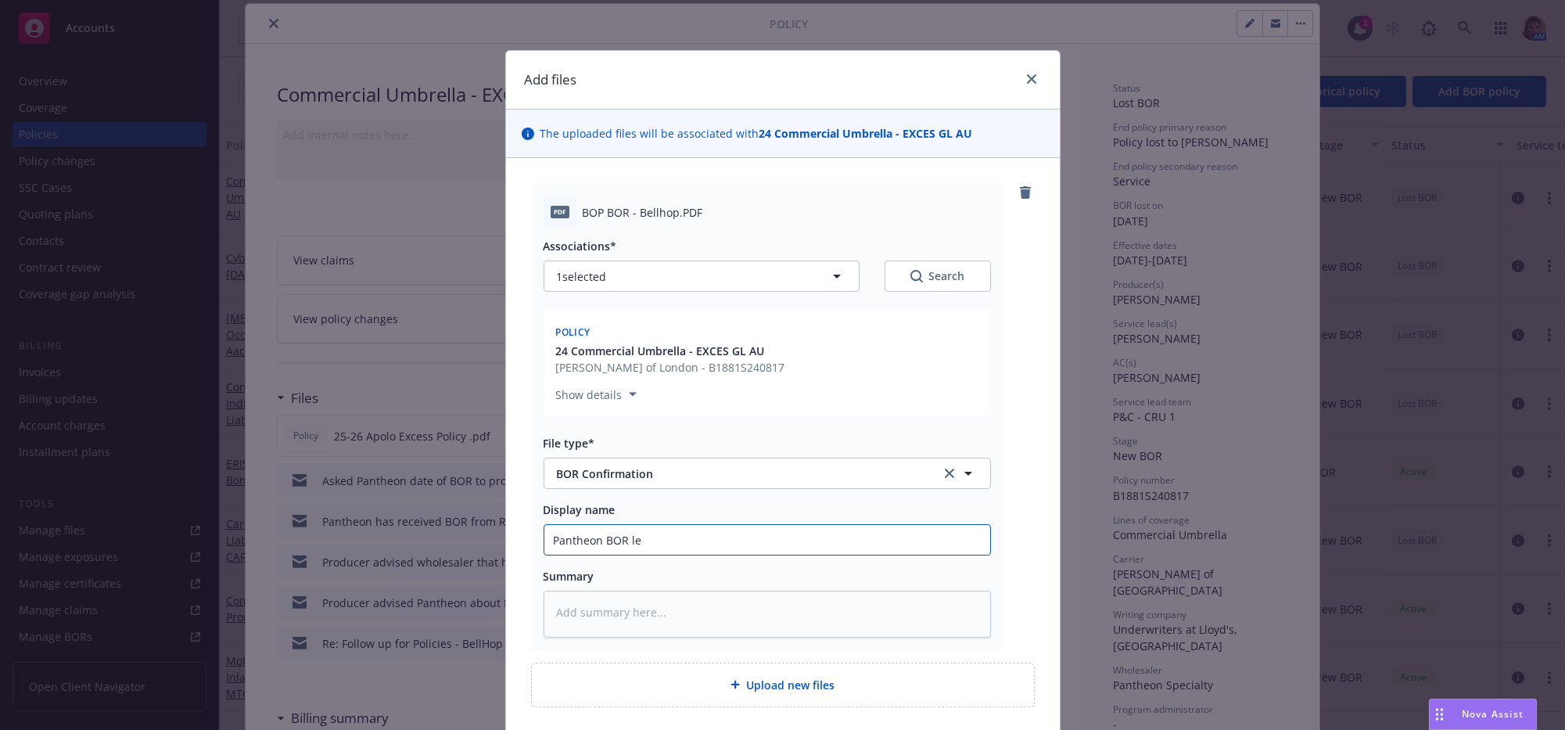
type input "Pantheon BOR let"
type textarea "x"
type input "Pantheon BOR lett"
type textarea "x"
type input "Pantheon BOR lette"
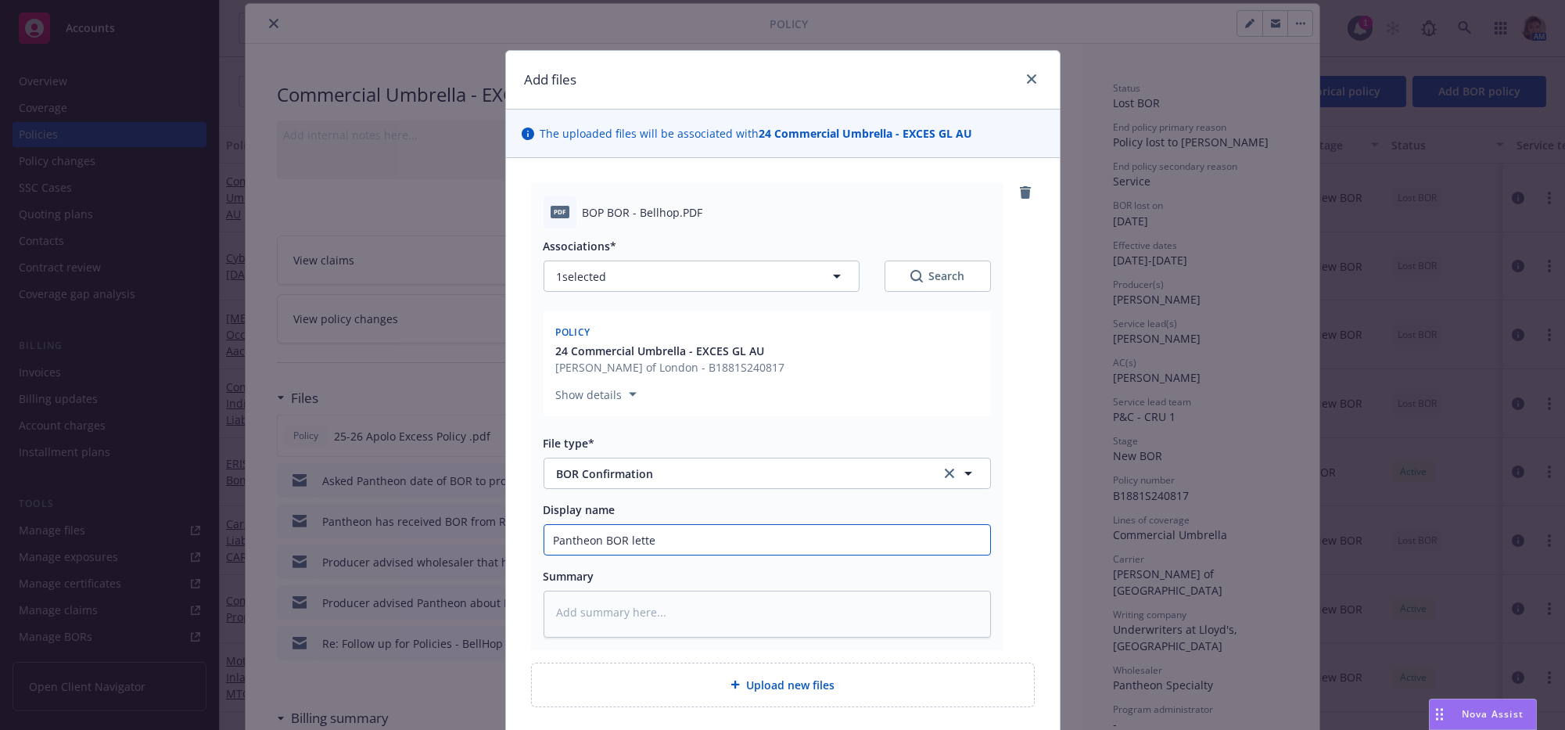
type textarea "x"
type input "Pantheon BOR letter"
type textarea "x"
type input "Pantheon BOR letter"
click at [733, 554] on input "Pantheon BOR letter" at bounding box center [767, 540] width 446 height 30
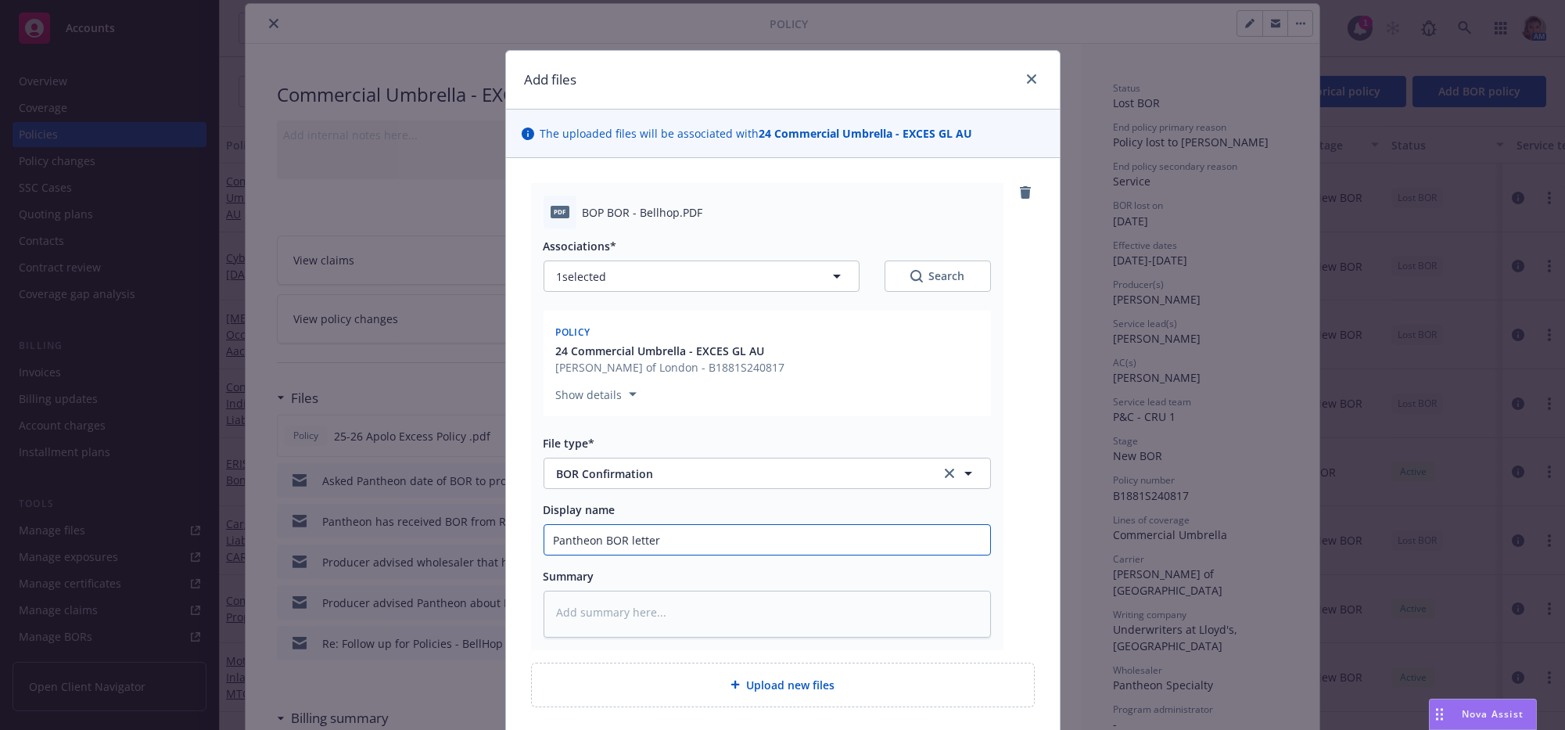
type textarea "x"
type input "Pantheon BOR letter E"
type textarea "x"
type input "Pantheon BOR letter Ef"
type textarea "x"
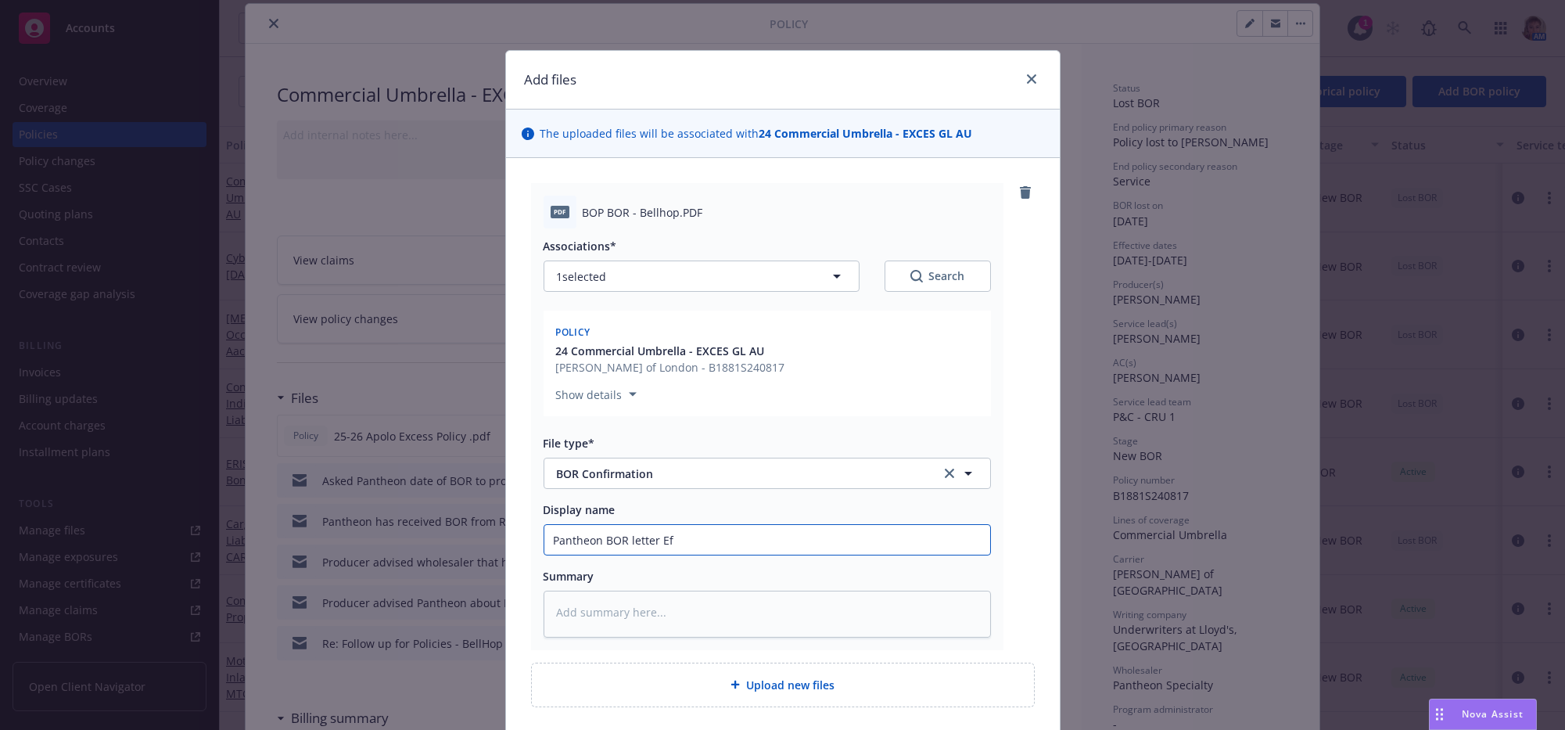
type input "Pantheon BOR letter Eff"
type textarea "x"
type input "Pantheon BOR letter Effe"
type textarea "x"
type input "Pantheon BOR letter Effec"
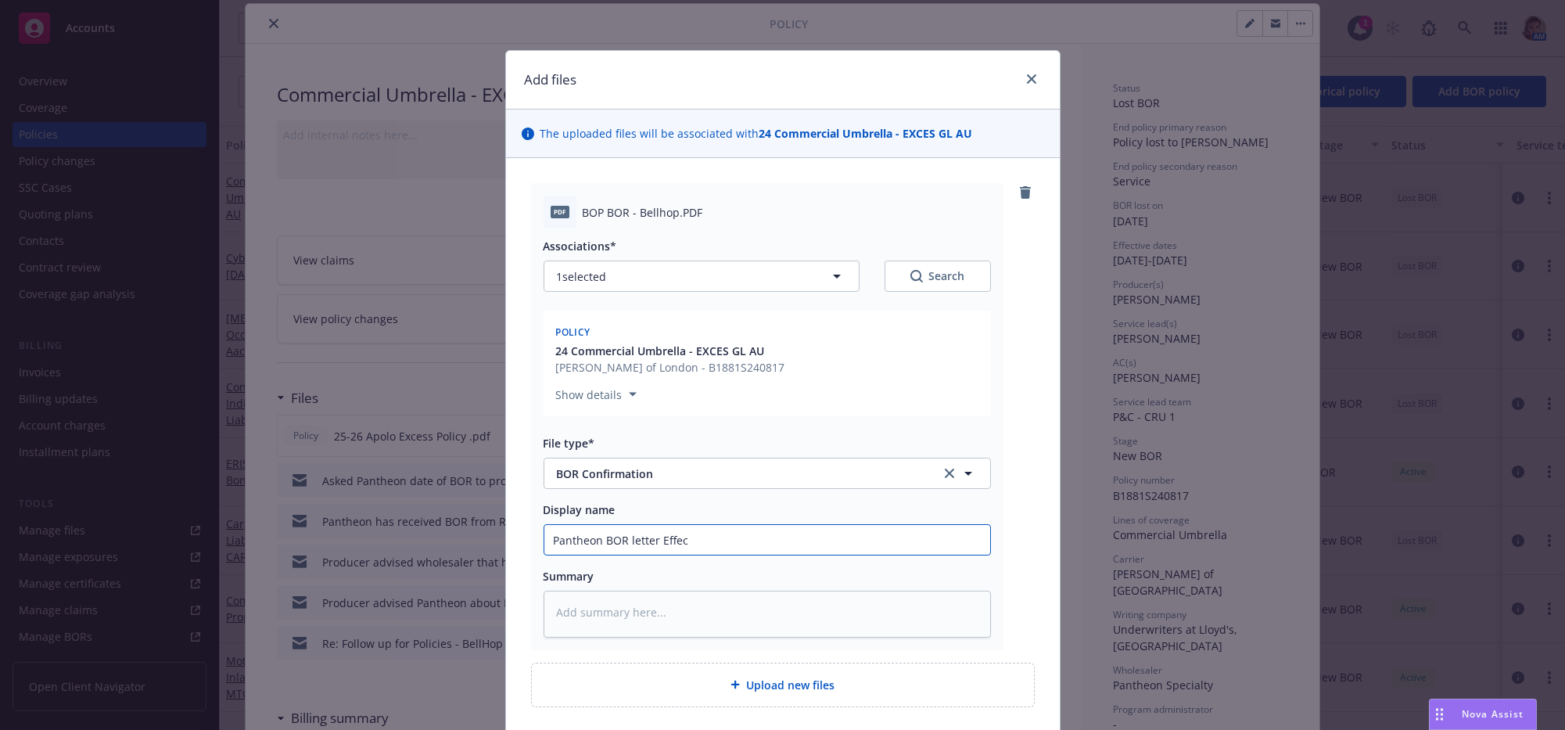
type textarea "x"
type input "Pantheon BOR letter Effect"
type textarea "x"
type input "Pantheon BOR letter Effecti"
type textarea "x"
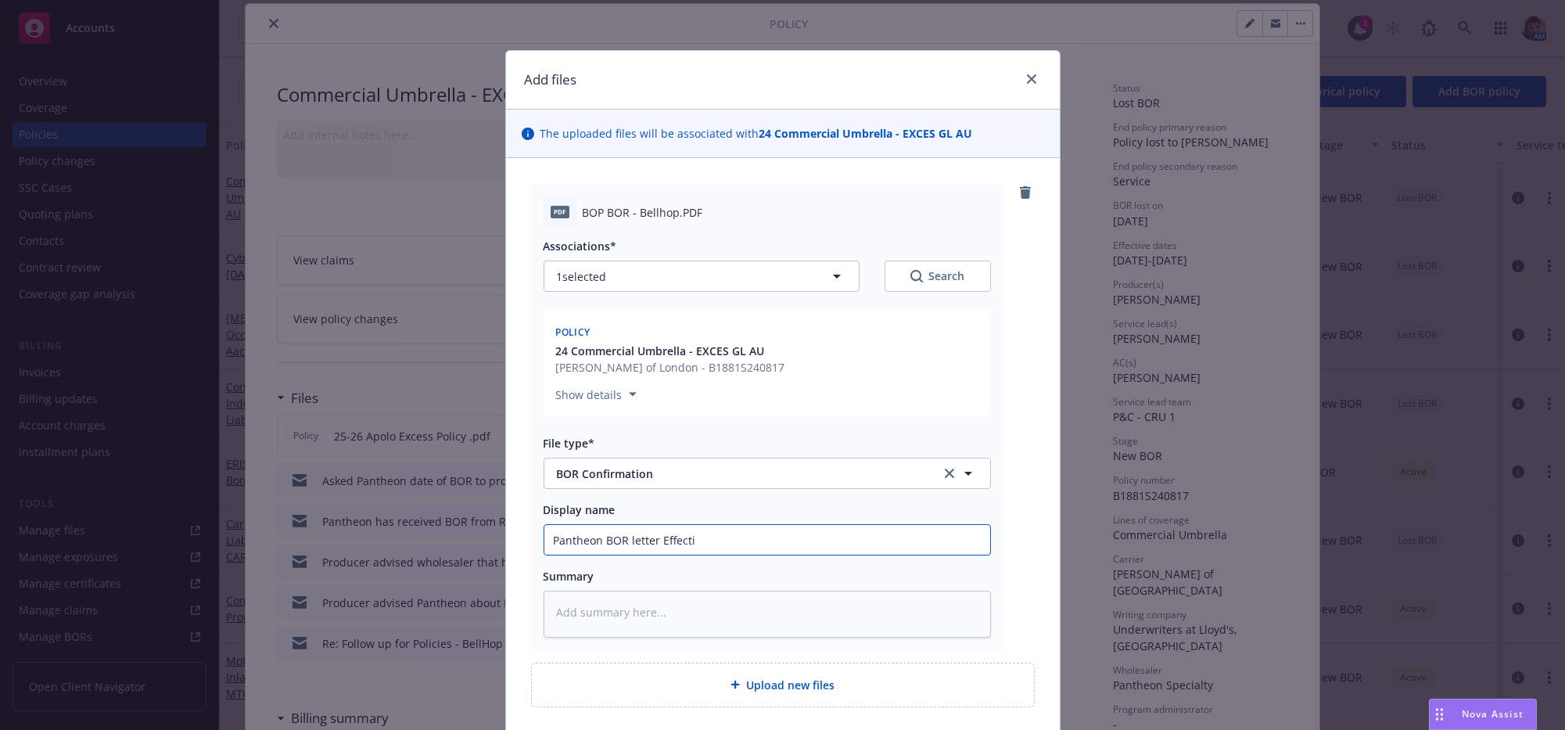
type input "Pantheon BOR letter Effectiv"
type textarea "x"
type input "Pantheon BOR letter Effective"
type textarea "x"
type input "Pantheon BOR letter Effective"
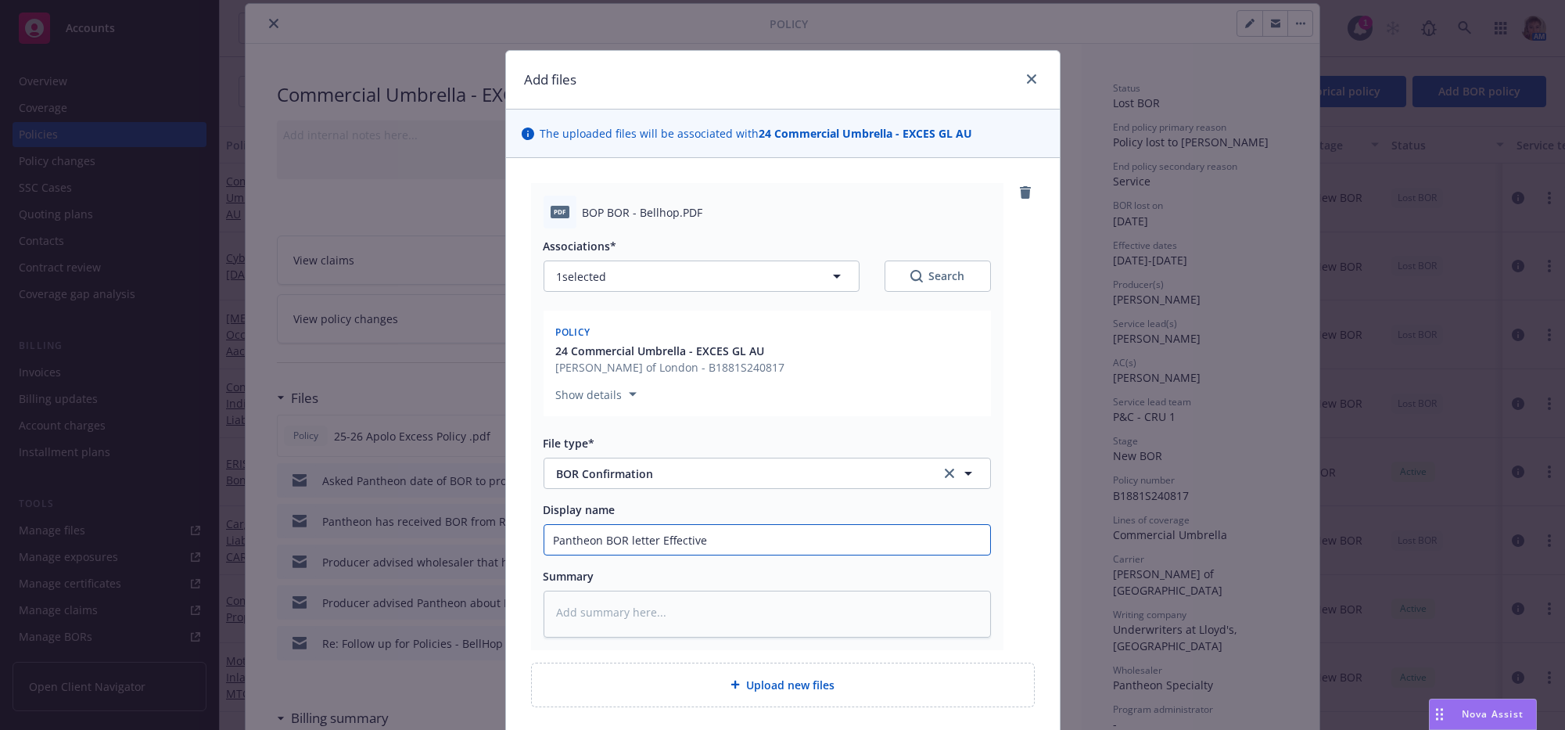
type textarea "x"
type input "Pantheon BOR letter Effective 0"
type textarea "x"
type input "Pantheon BOR letter Effective 08"
type textarea "x"
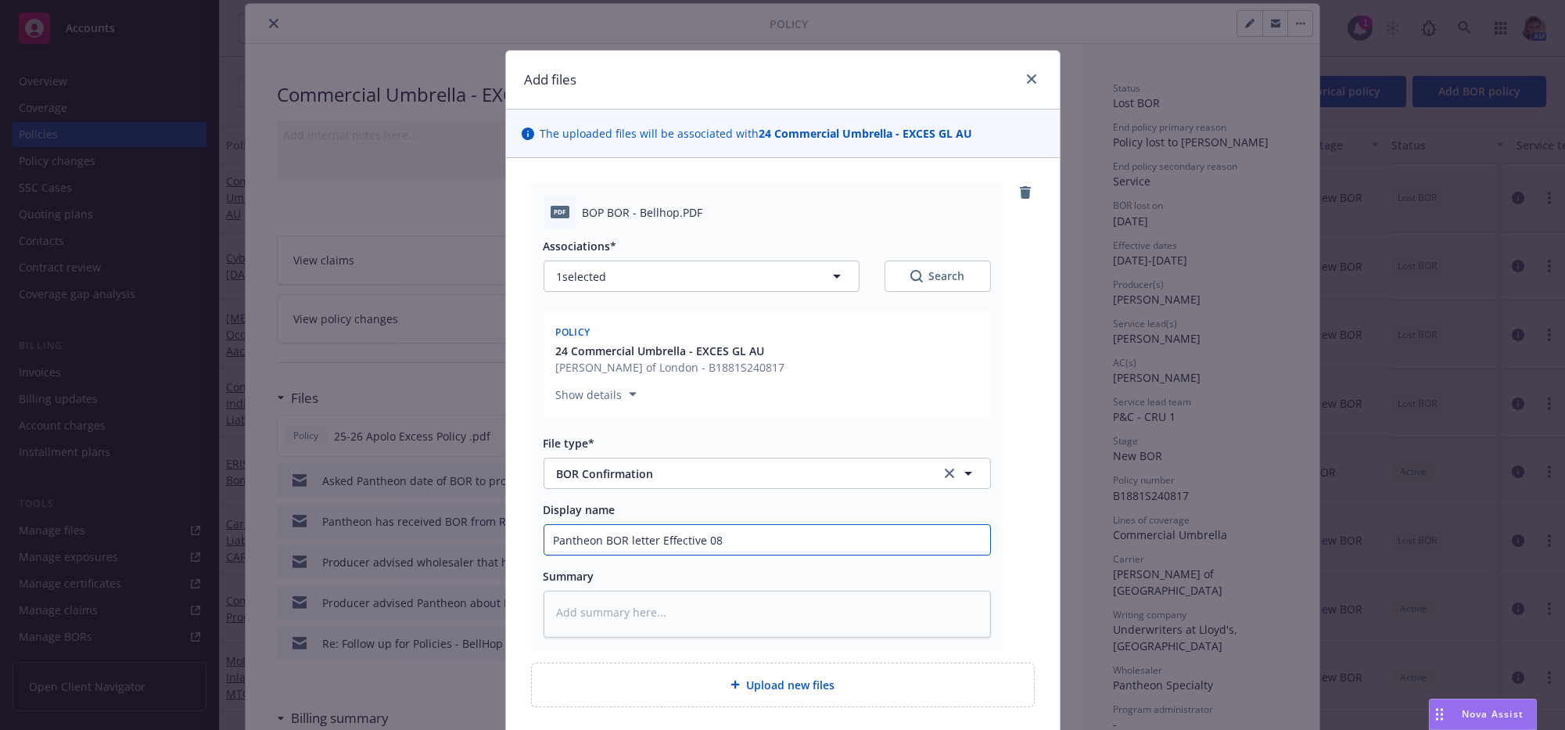
type input "Pantheon BOR letter Effective 08/"
type textarea "x"
type input "Pantheon BOR letter Effective 08/0"
type textarea "x"
type input "Pantheon BOR letter Effective 08/07"
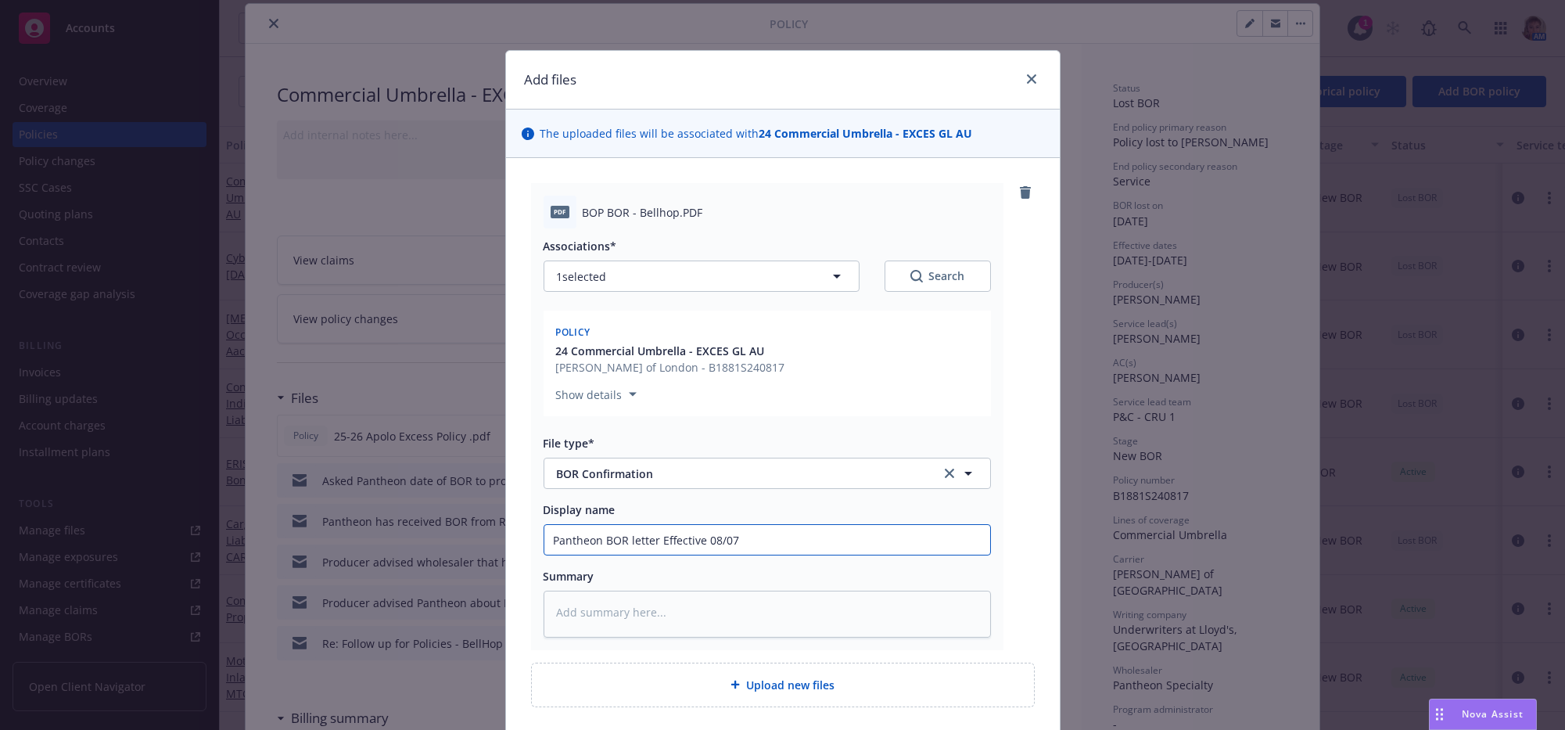
type textarea "x"
type input "Pantheon BOR letter Effective 08/07/"
type textarea "x"
type input "Pantheon BOR letter Effective 08/07/2"
type textarea "x"
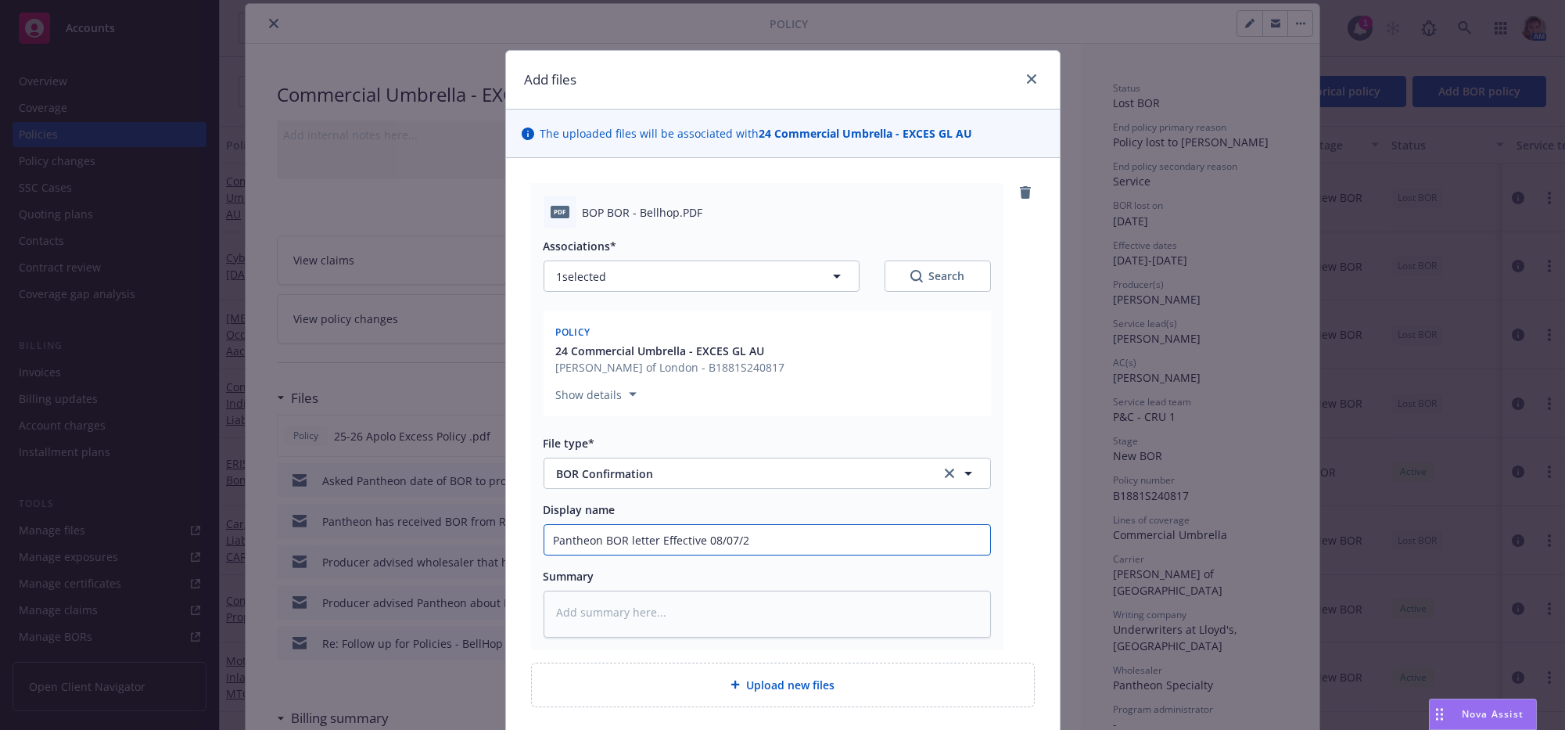
type input "Pantheon BOR letter Effective 08/07/20"
type textarea "x"
type input "Pantheon BOR letter Effective 08/07/202"
type textarea "x"
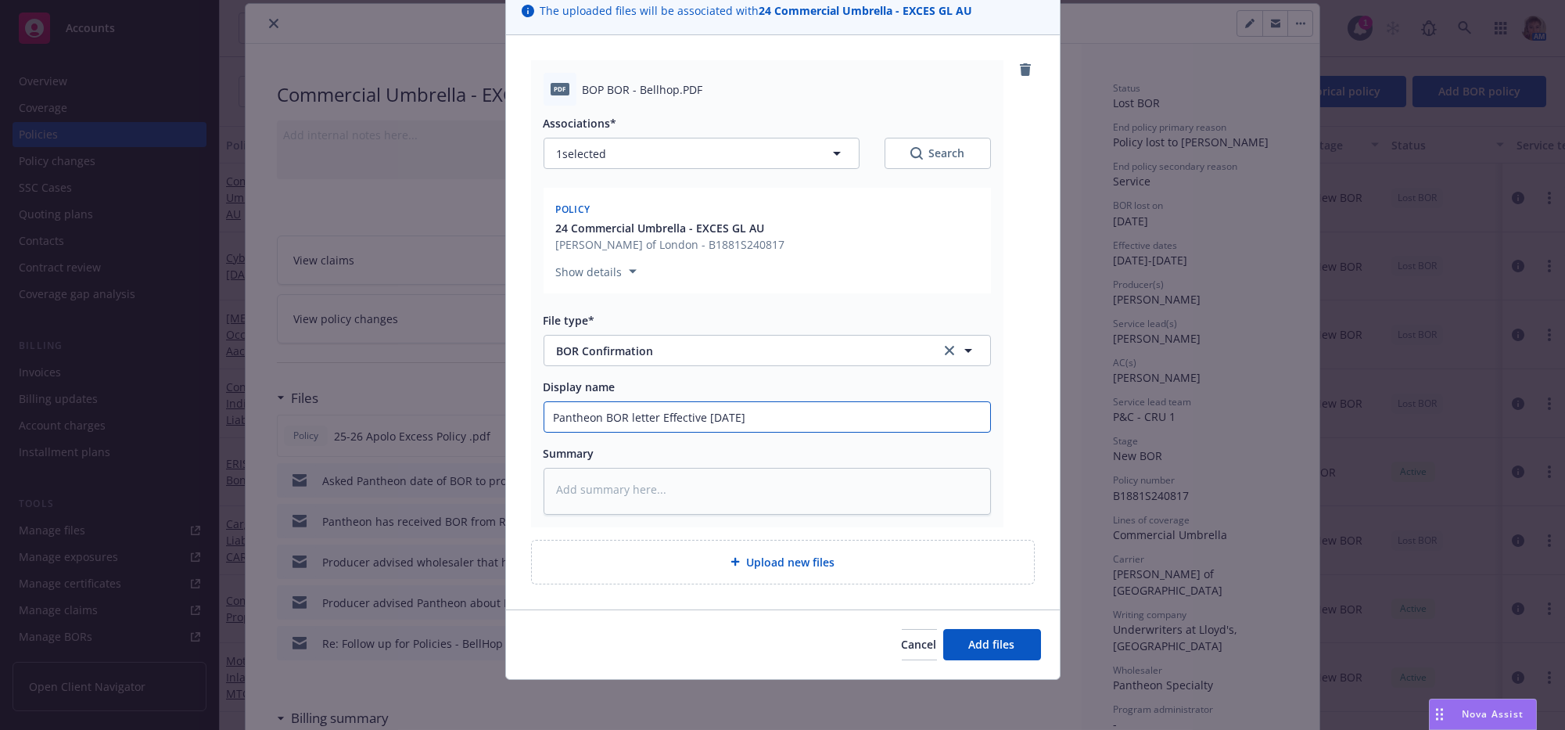
scroll to position [180, 0]
type input "Pantheon BOR letter Effective 08/07/2025"
click at [984, 652] on button "Add files" at bounding box center [992, 644] width 98 height 31
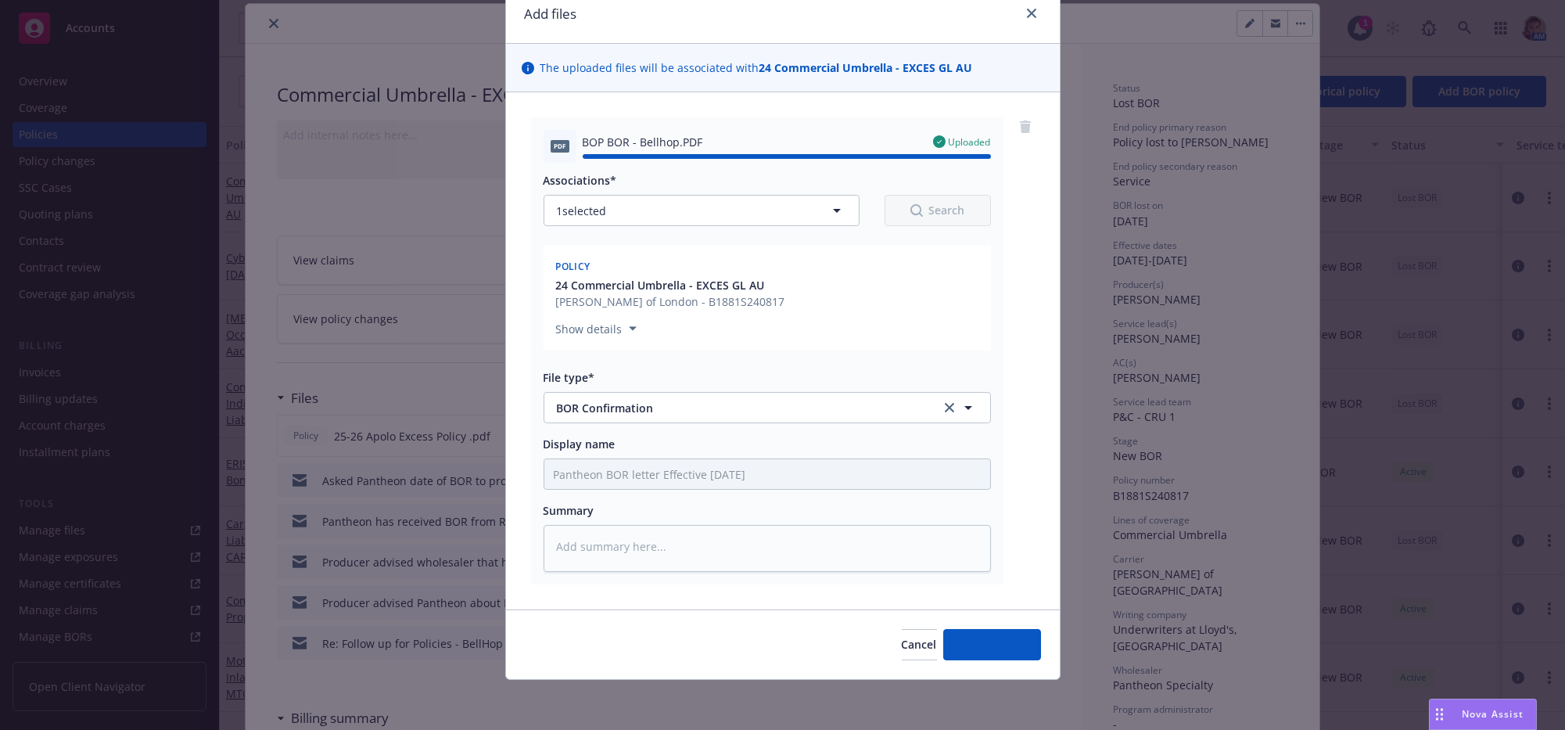
type textarea "x"
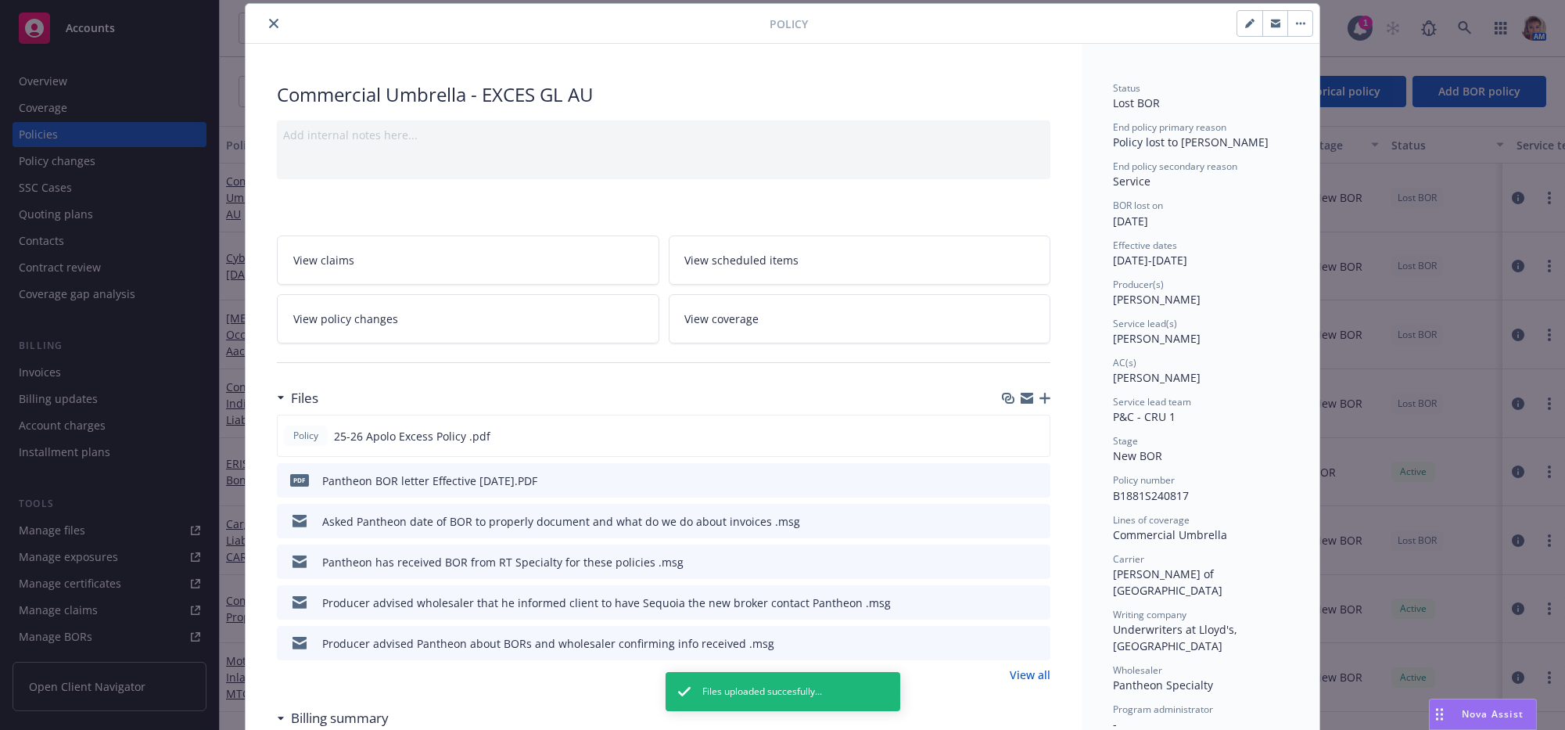
click at [1239, 30] on button "button" at bounding box center [1249, 23] width 25 height 25
select select "NEW_BOR"
select select "12"
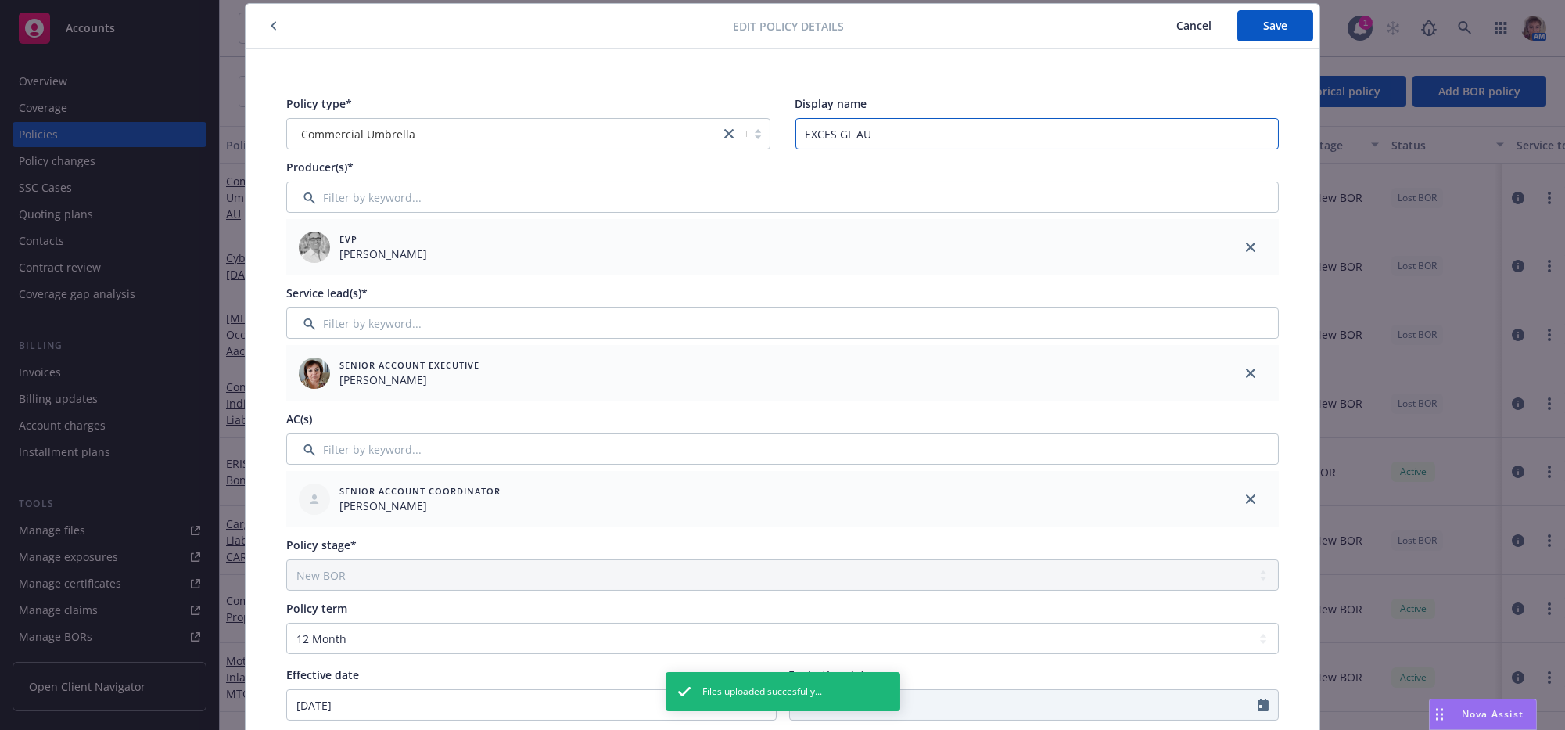
click at [886, 136] on input "EXCES GL AU" at bounding box center [1037, 133] width 484 height 31
click at [836, 131] on input "EXCES GL AU" at bounding box center [1037, 133] width 484 height 31
click at [870, 141] on input "EXCES (GL AU" at bounding box center [1037, 133] width 484 height 31
drag, startPoint x: 870, startPoint y: 138, endPoint x: 835, endPoint y: 138, distance: 35.2
click at [835, 138] on input "EXCES (GL AU" at bounding box center [1037, 133] width 484 height 31
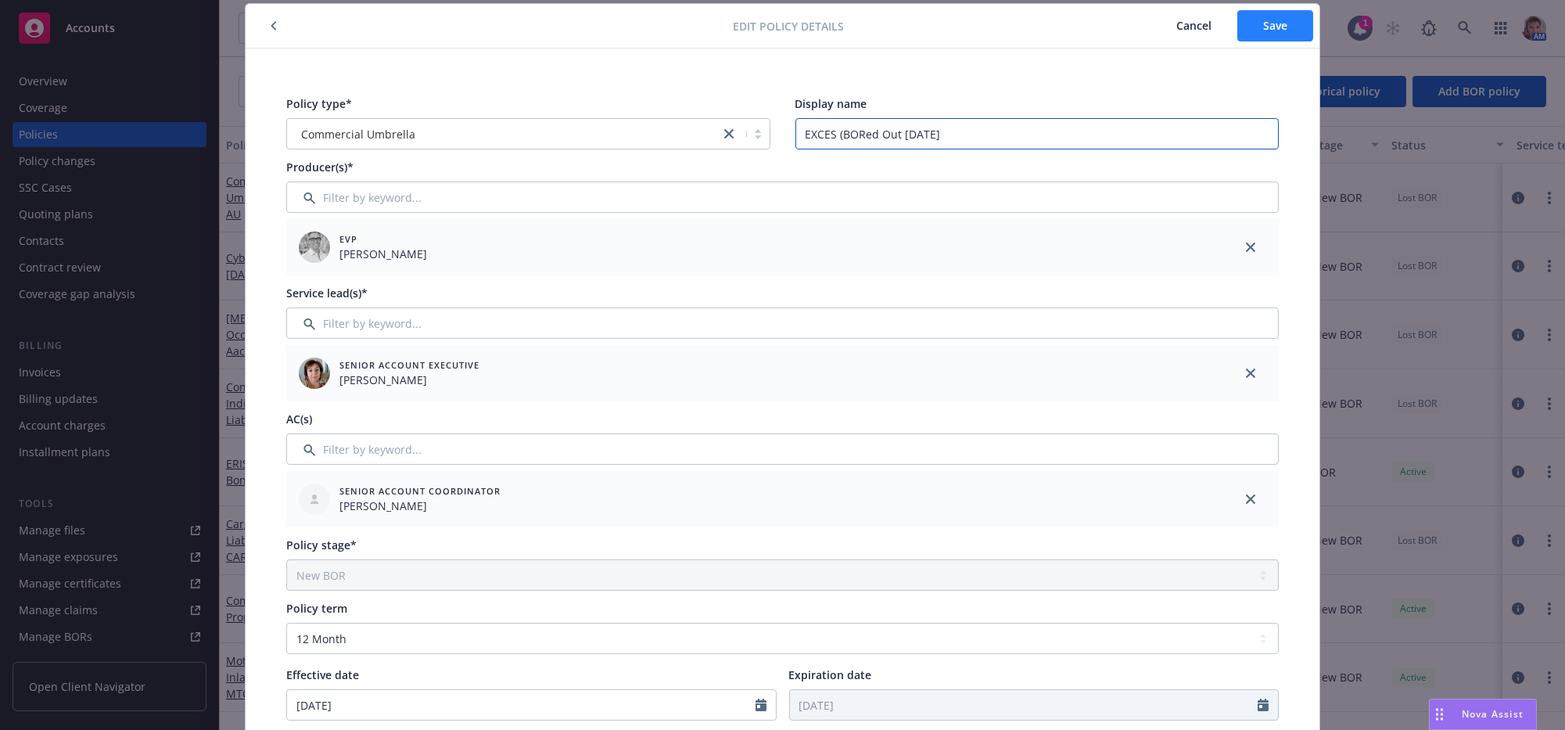
type input "EXCES (BORed Out 08/07/25"
click at [1249, 34] on button "Save" at bounding box center [1275, 25] width 76 height 31
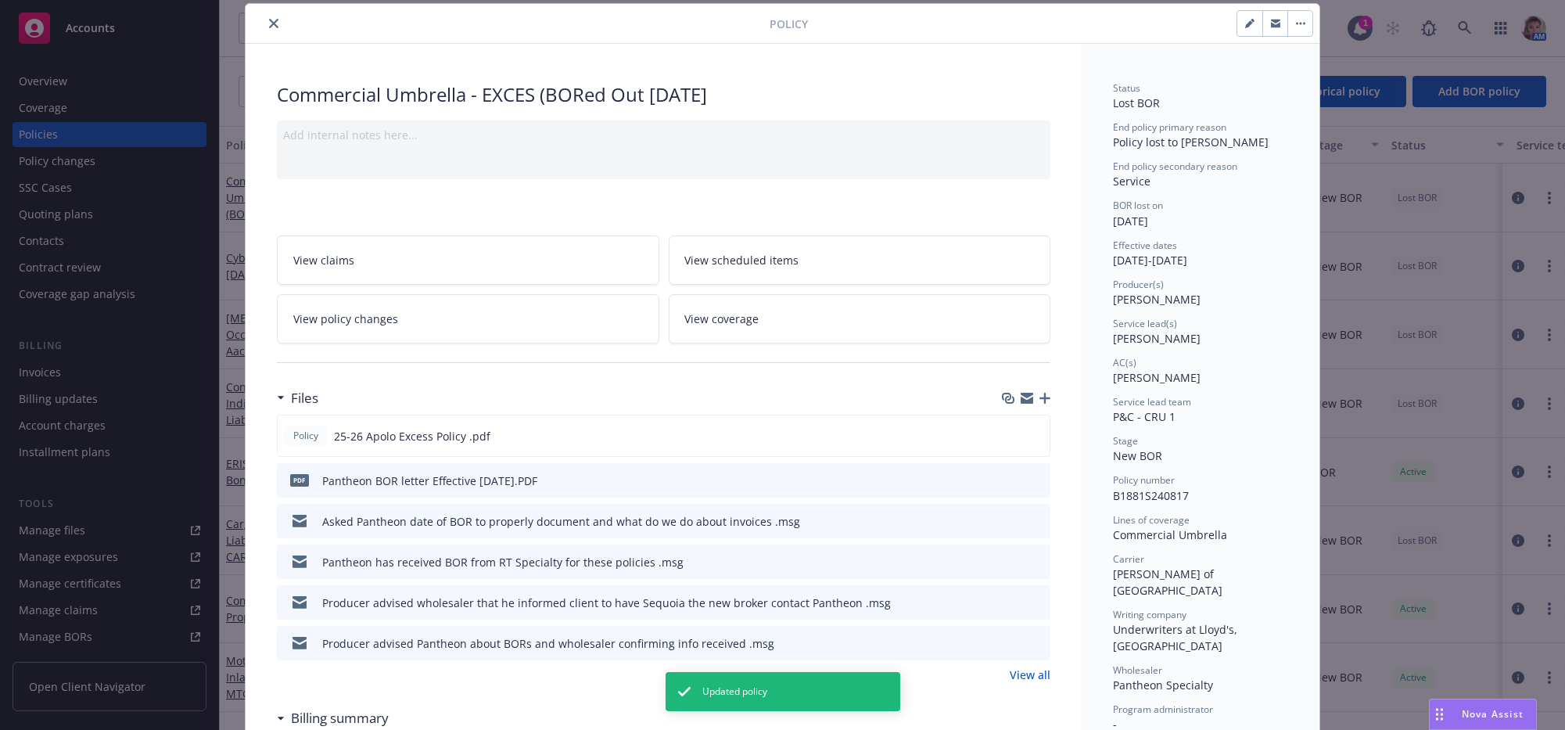
click at [271, 33] on button "close" at bounding box center [273, 23] width 19 height 19
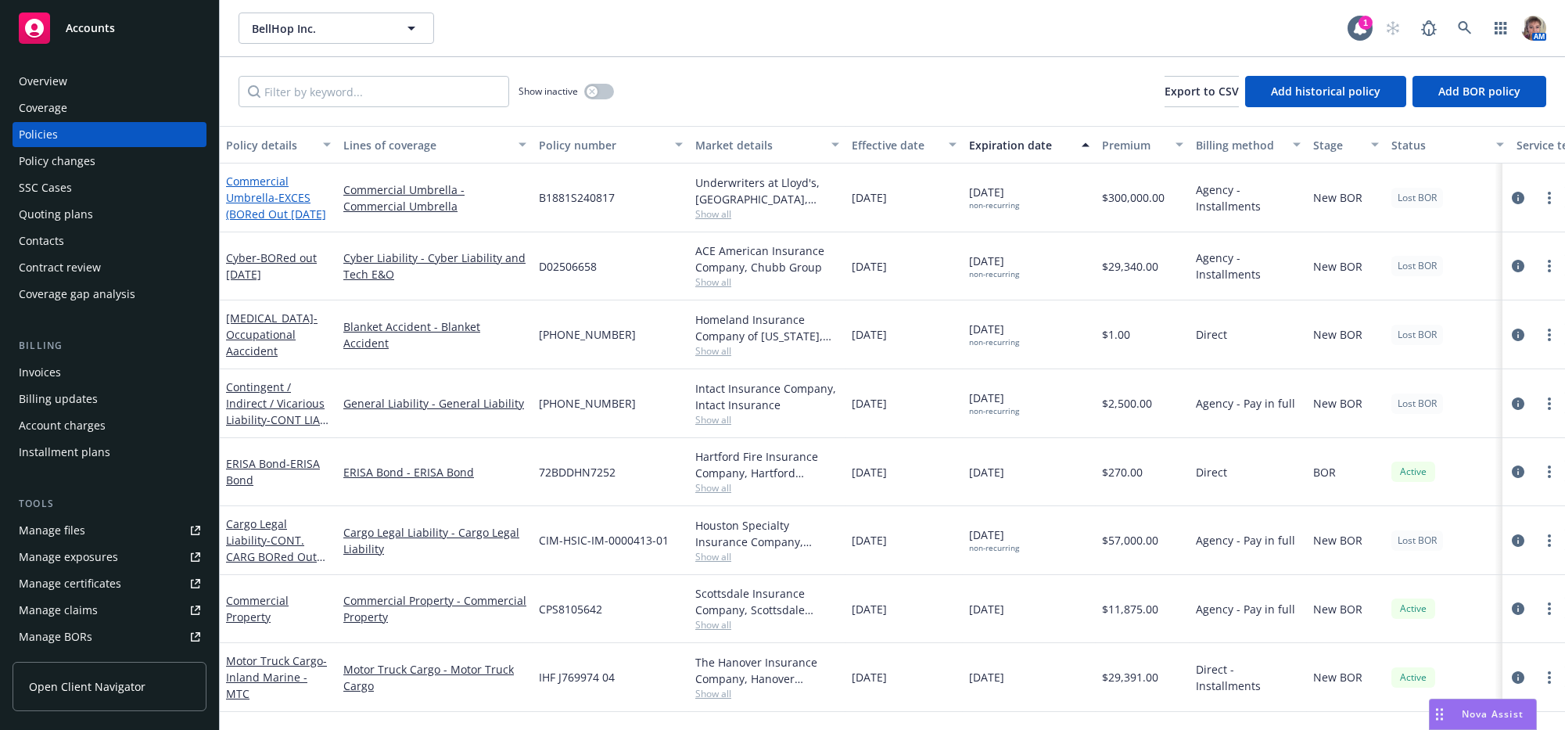
click at [278, 216] on span "- EXCES (BORed Out 08/07/25" at bounding box center [276, 205] width 100 height 31
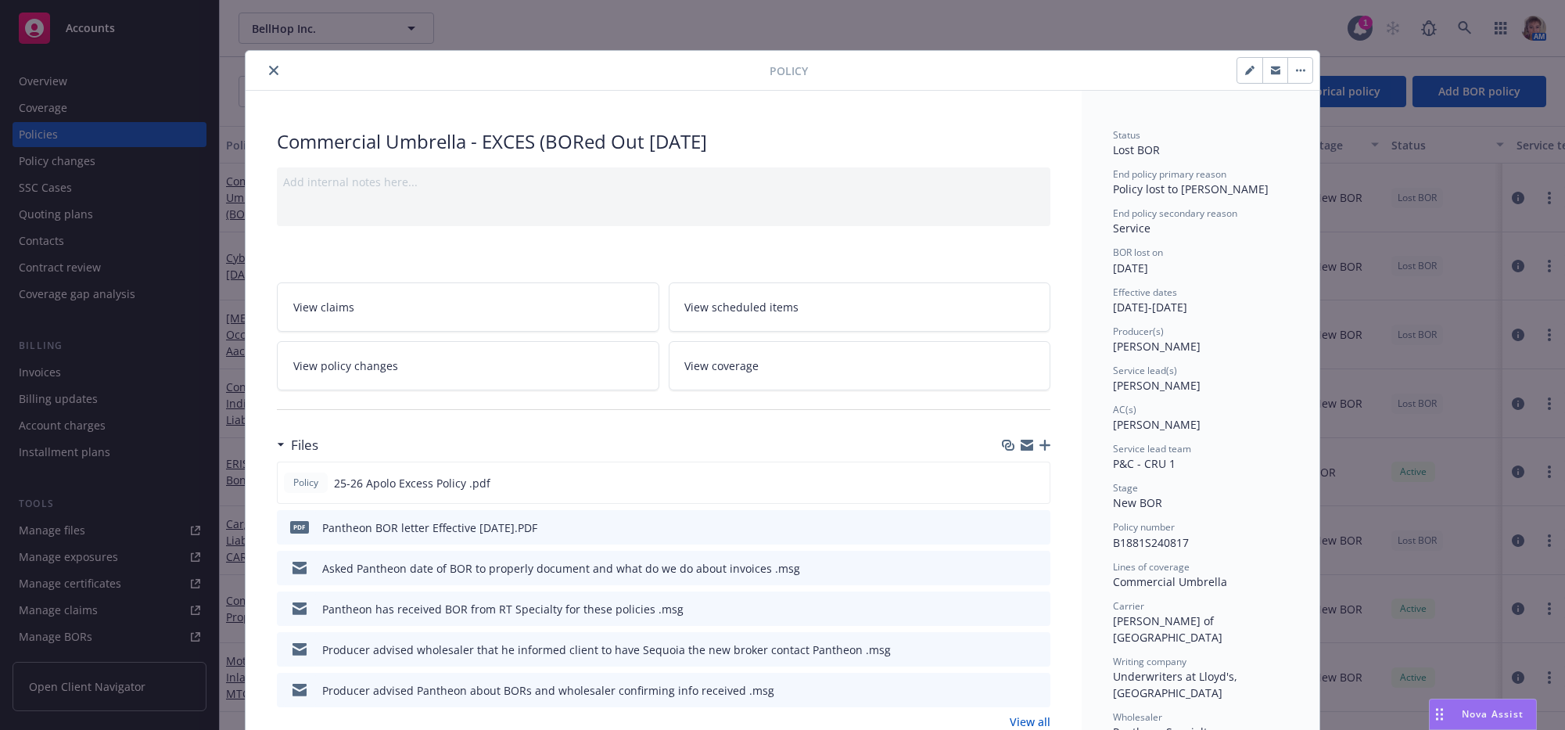
scroll to position [47, 0]
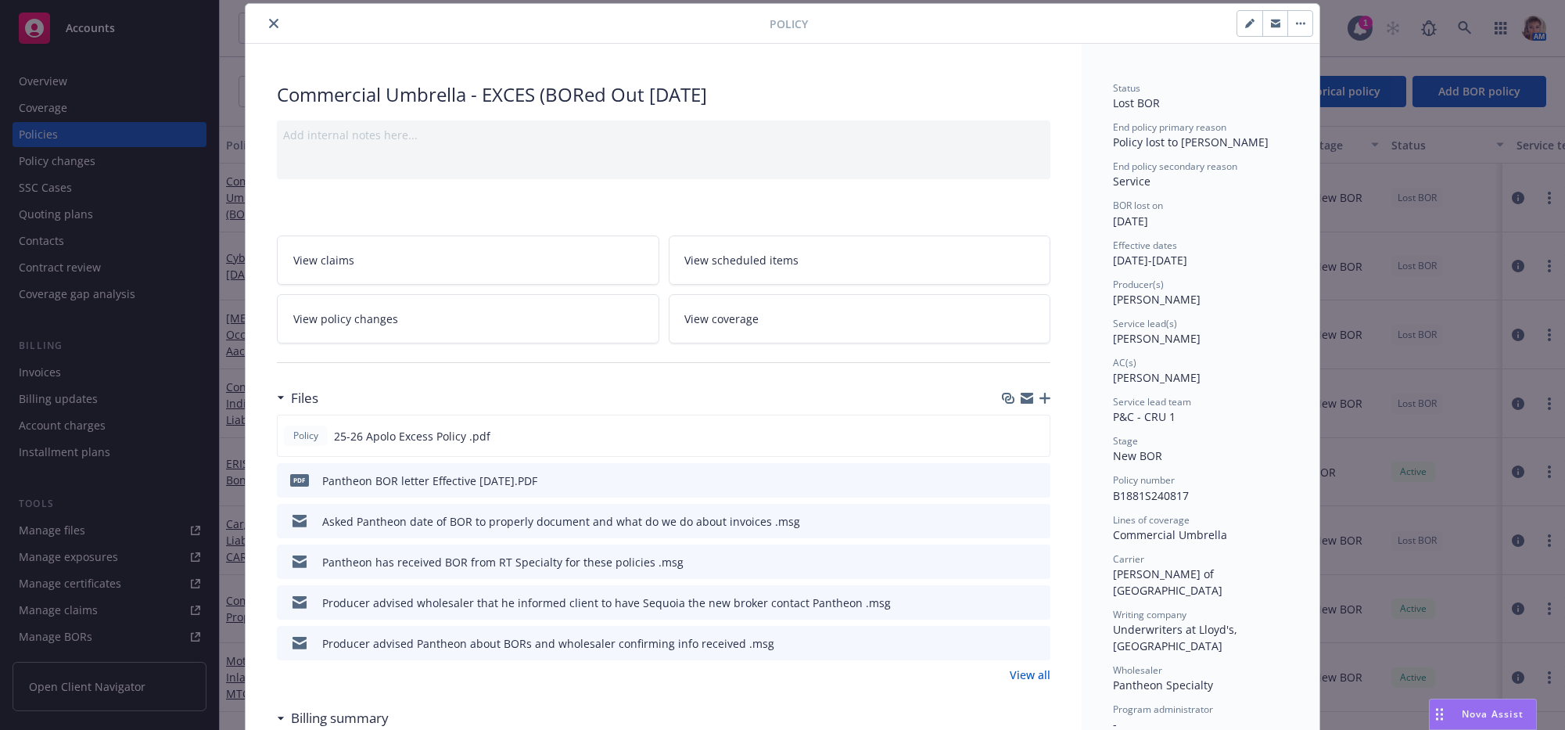
click at [1237, 31] on button "button" at bounding box center [1249, 23] width 25 height 25
select select "NEW_BOR"
select select "12"
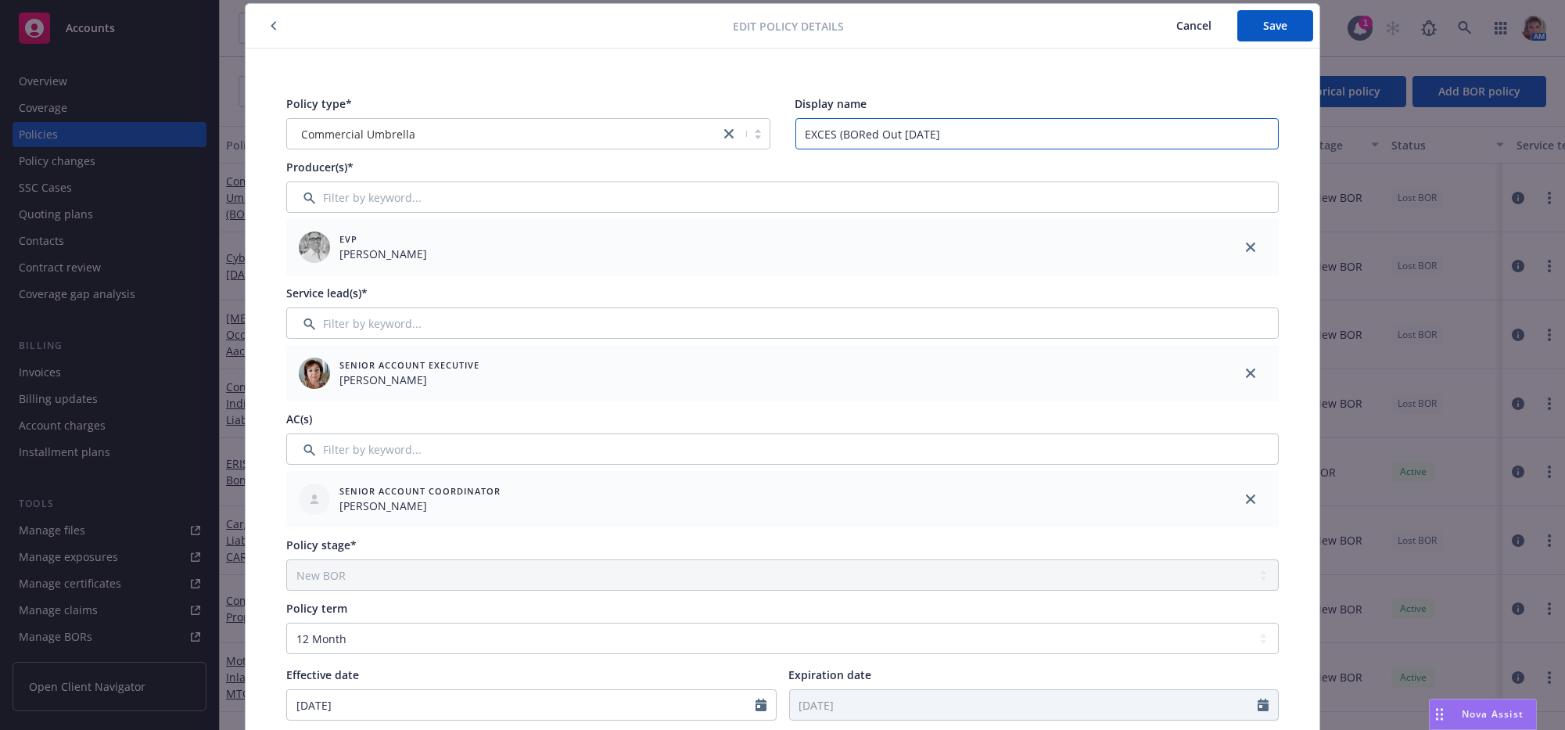
drag, startPoint x: 834, startPoint y: 130, endPoint x: 749, endPoint y: 143, distance: 85.5
click at [752, 138] on div "Policy type* Commercial Umbrella Display name EXCES (BORed Out 08/07/25" at bounding box center [782, 122] width 992 height 54
type input "BORed Out 08/07/25"
click at [1273, 12] on div "Edit policy details Cancel Save" at bounding box center [783, 26] width 1074 height 45
click at [271, 27] on icon "button" at bounding box center [274, 25] width 6 height 9
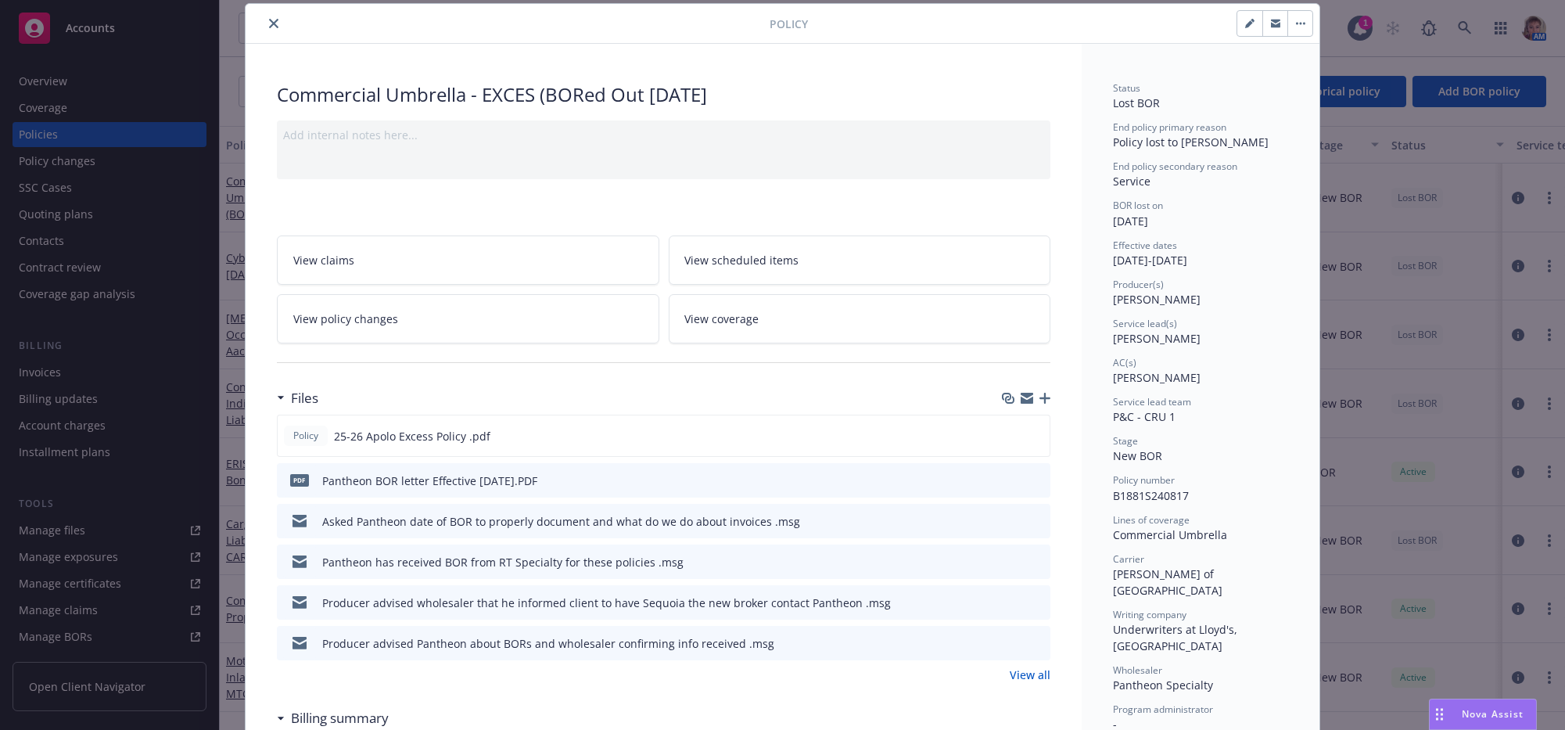
click at [271, 31] on button "close" at bounding box center [273, 23] width 19 height 19
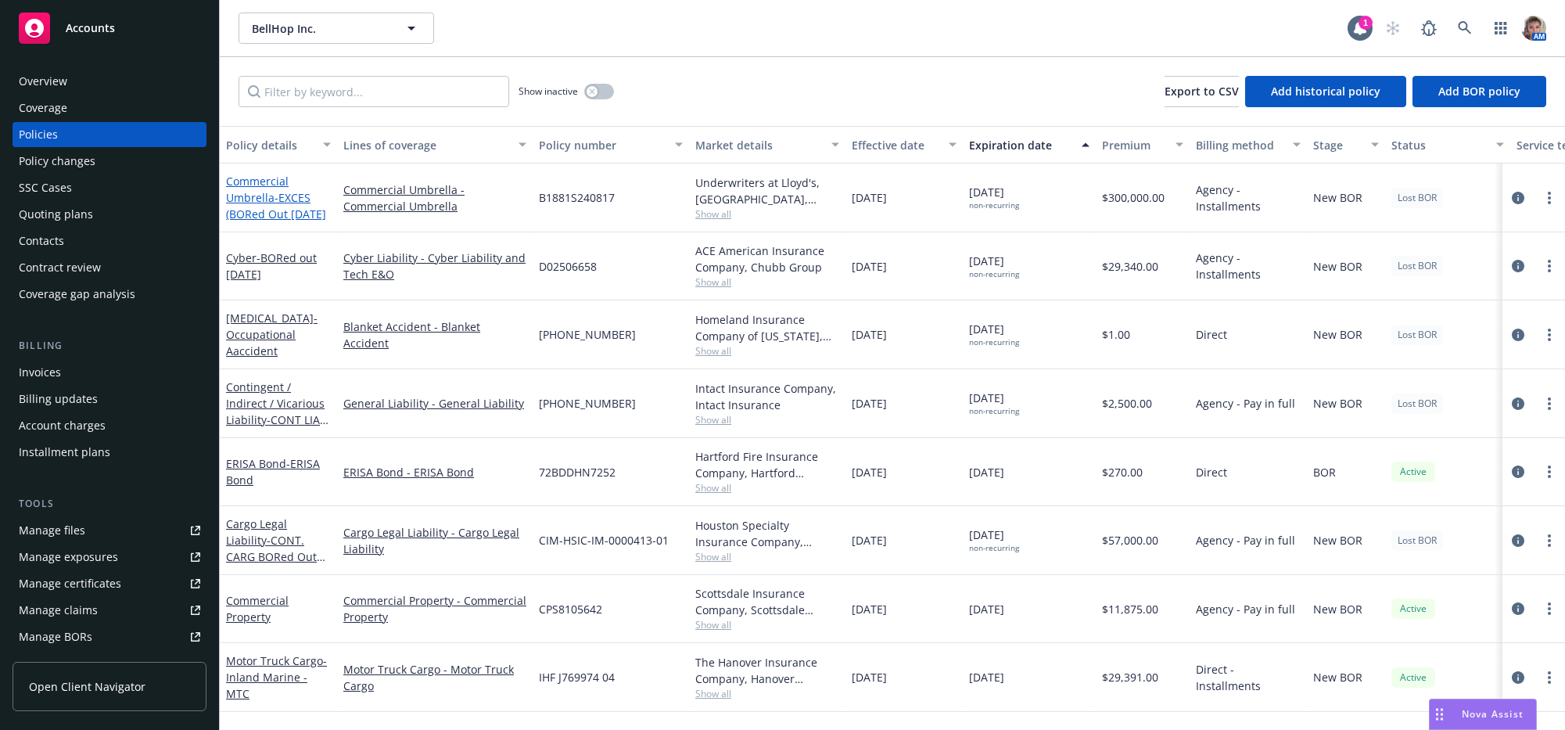
click at [240, 211] on link "Commercial Umbrella - EXCES (BORed Out 08/07/25" at bounding box center [276, 198] width 100 height 48
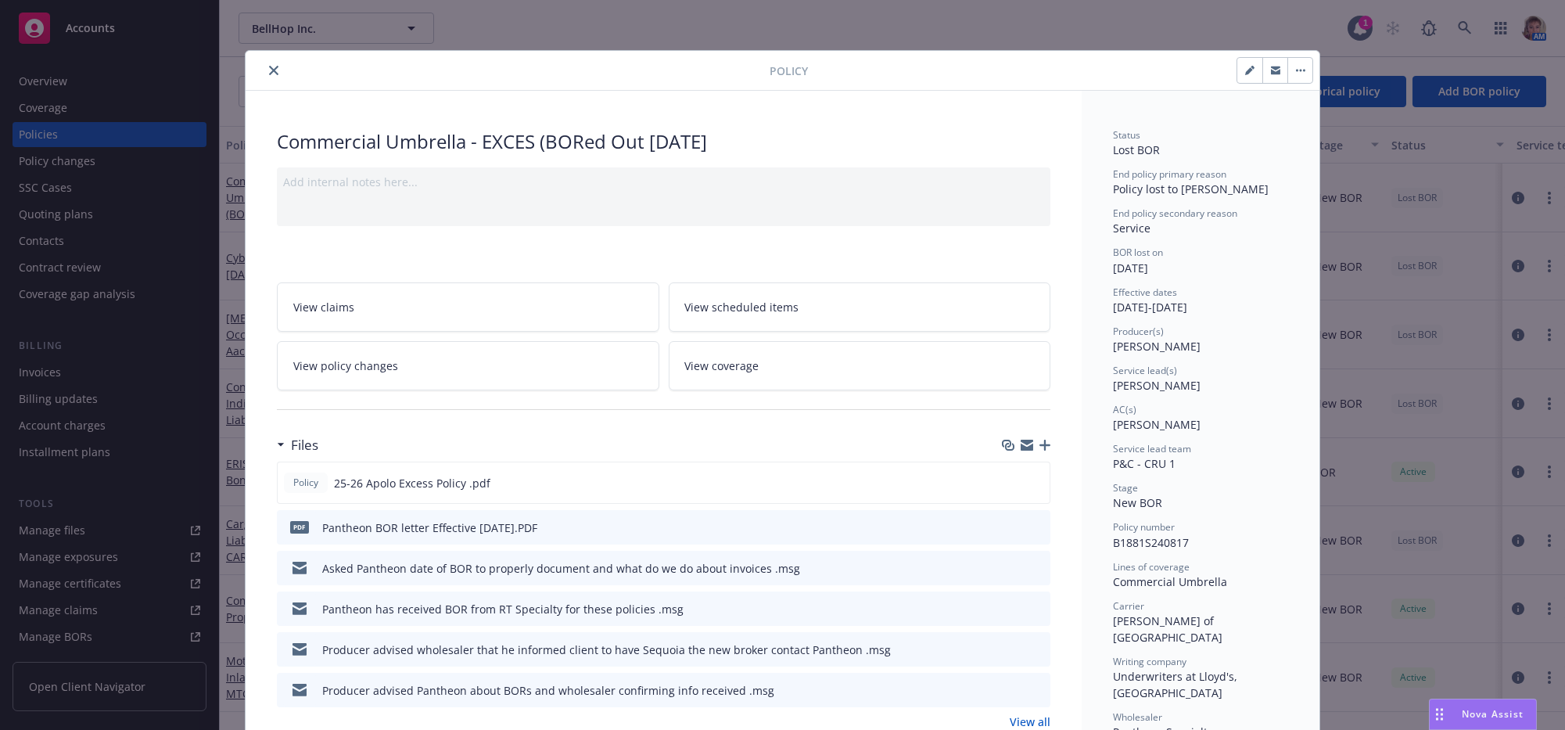
scroll to position [47, 0]
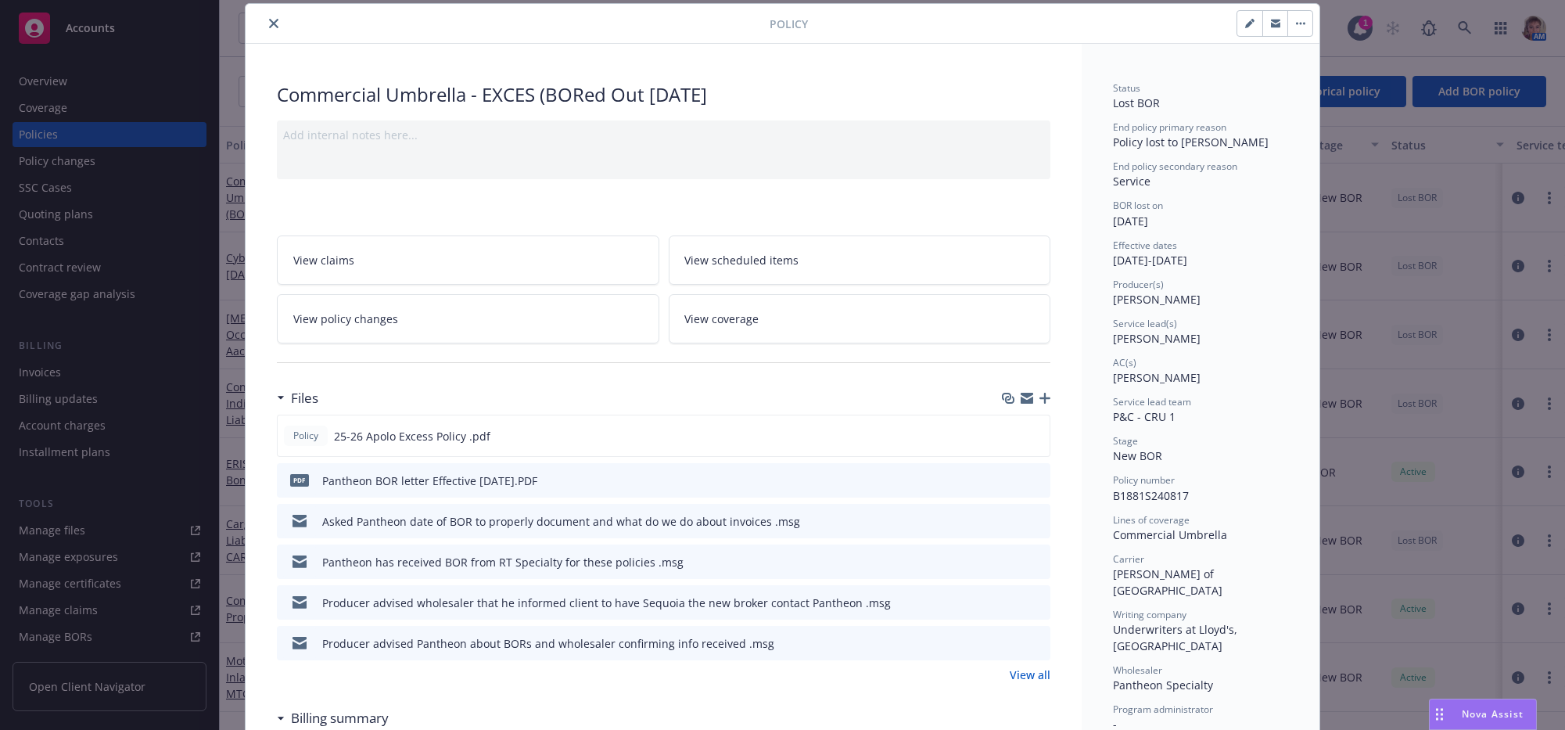
click at [1241, 22] on button "button" at bounding box center [1249, 23] width 25 height 25
select select "NEW_BOR"
select select "12"
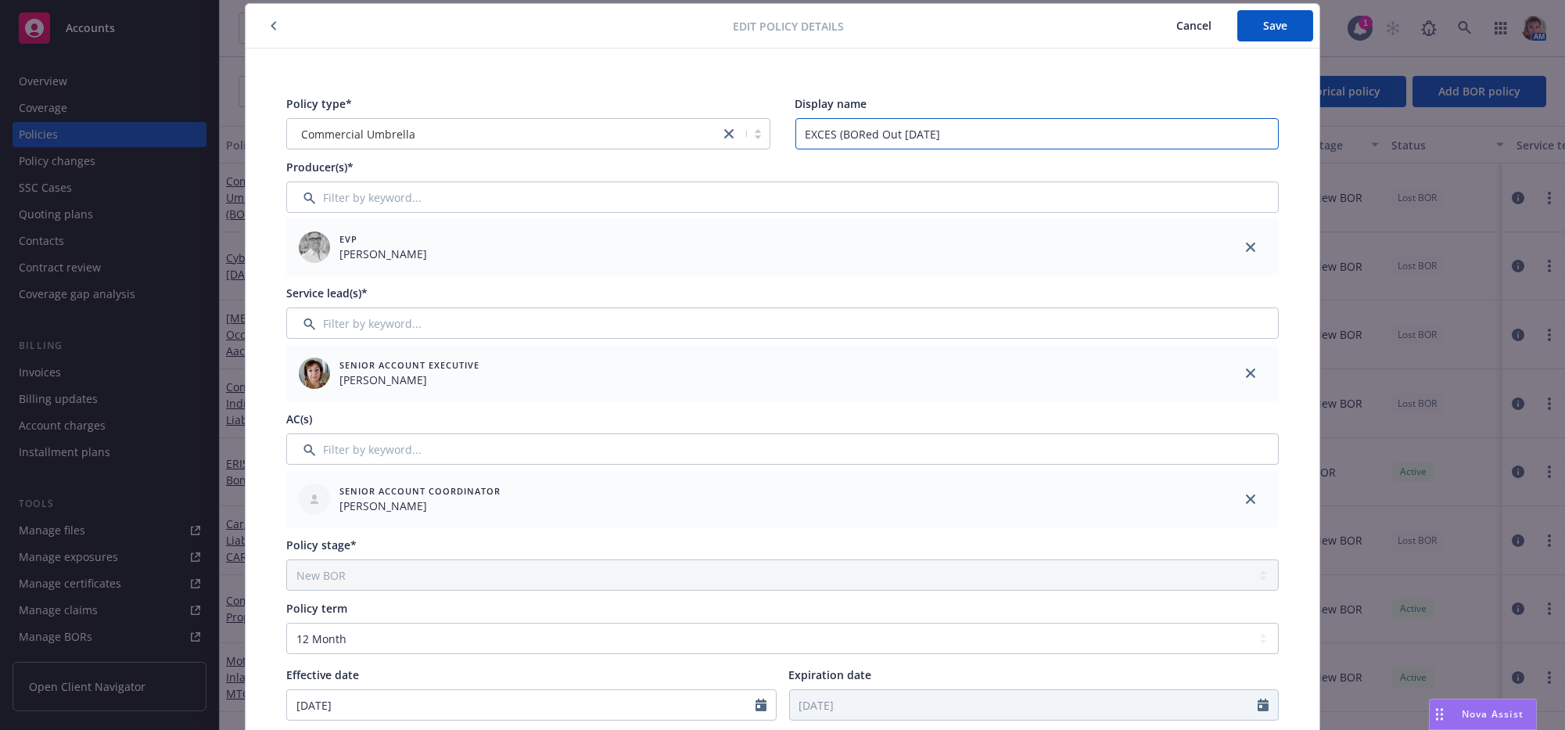
drag, startPoint x: 837, startPoint y: 138, endPoint x: 774, endPoint y: 135, distance: 62.6
click at [774, 135] on div "Policy type* Commercial Umbrella Display name EXCES (BORed Out 08/07/25" at bounding box center [782, 122] width 992 height 54
type input "BORed Out 08/07/25"
click at [1284, 35] on button "Save" at bounding box center [1275, 25] width 76 height 31
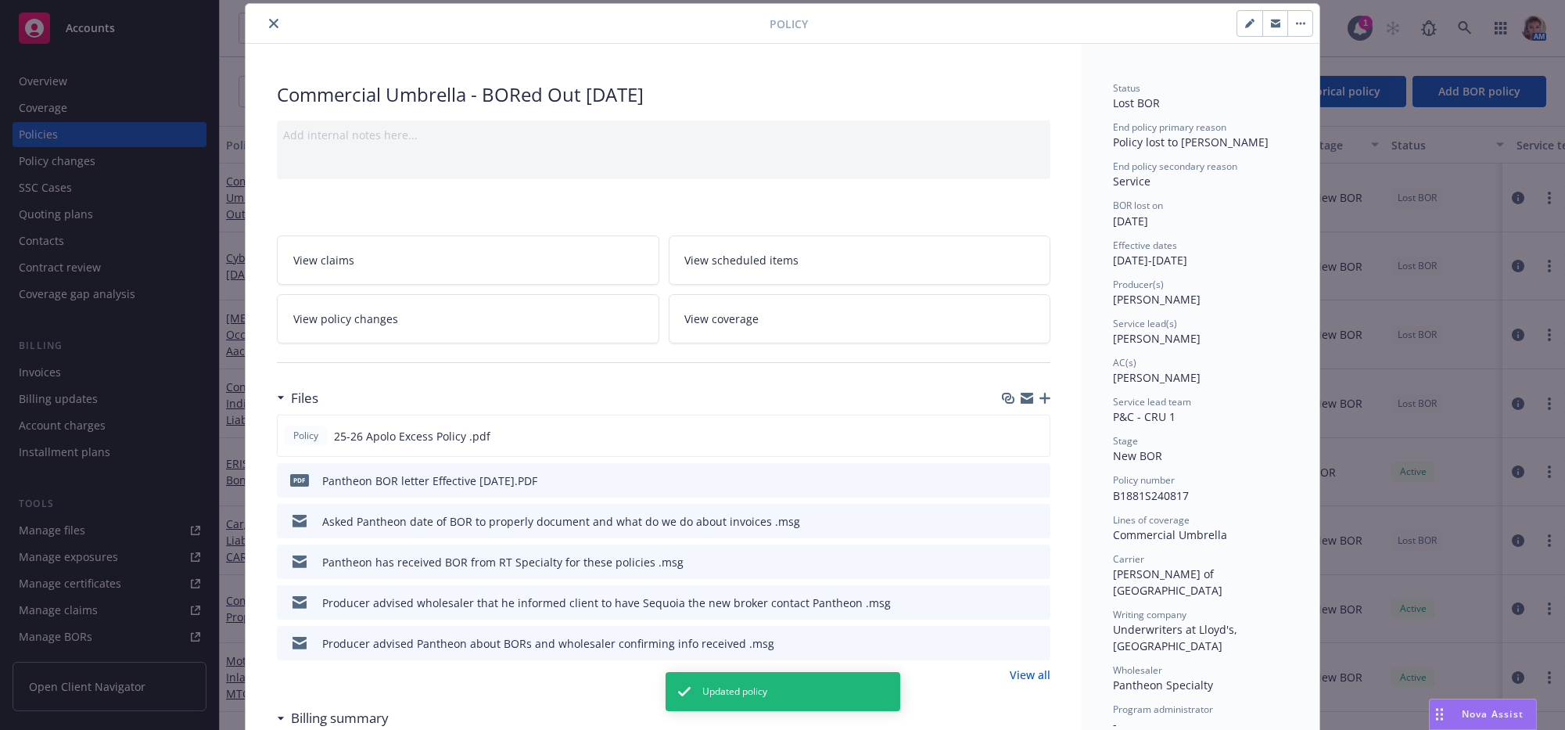
click at [269, 31] on button "close" at bounding box center [273, 23] width 19 height 19
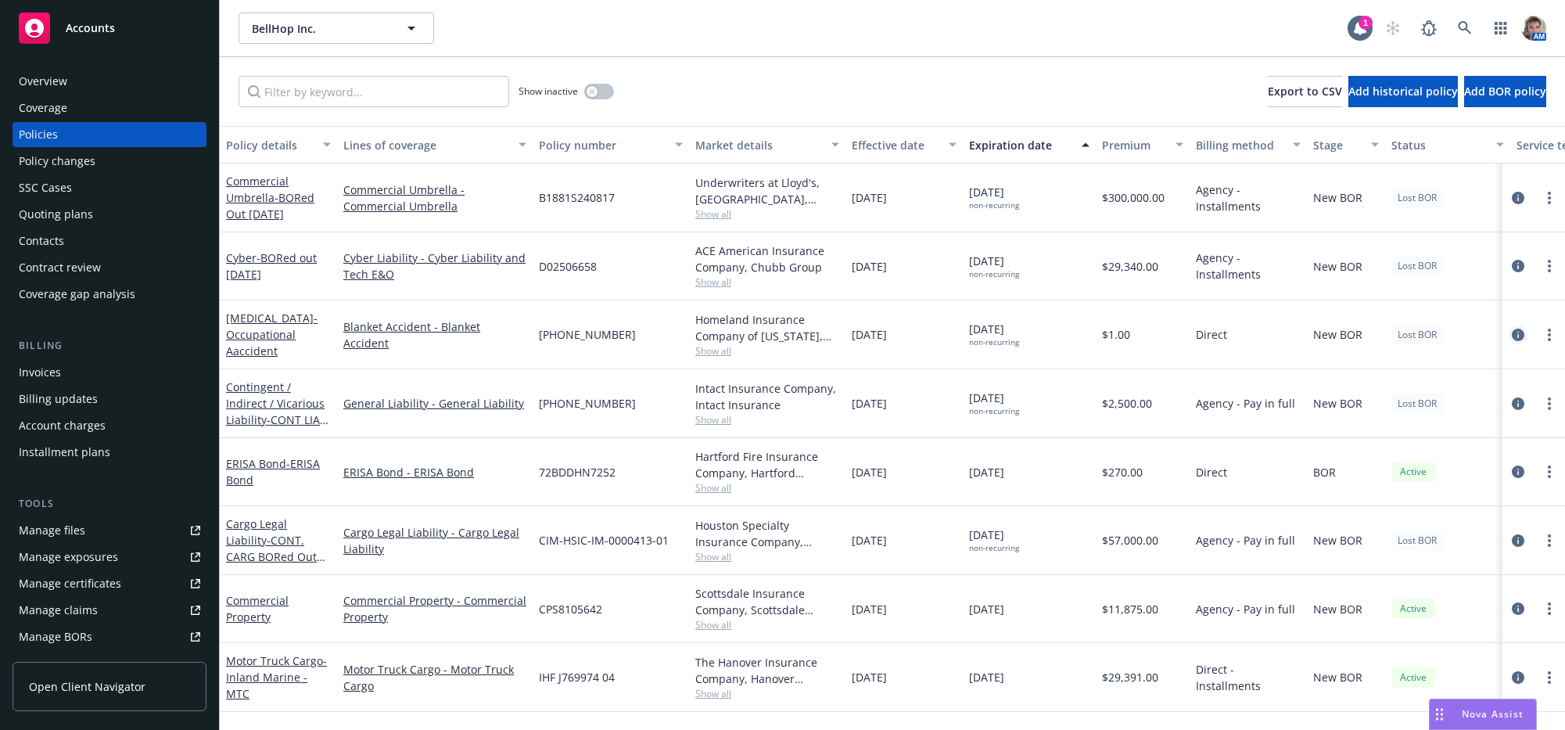
click at [1512, 341] on icon "circleInformation" at bounding box center [1518, 334] width 13 height 13
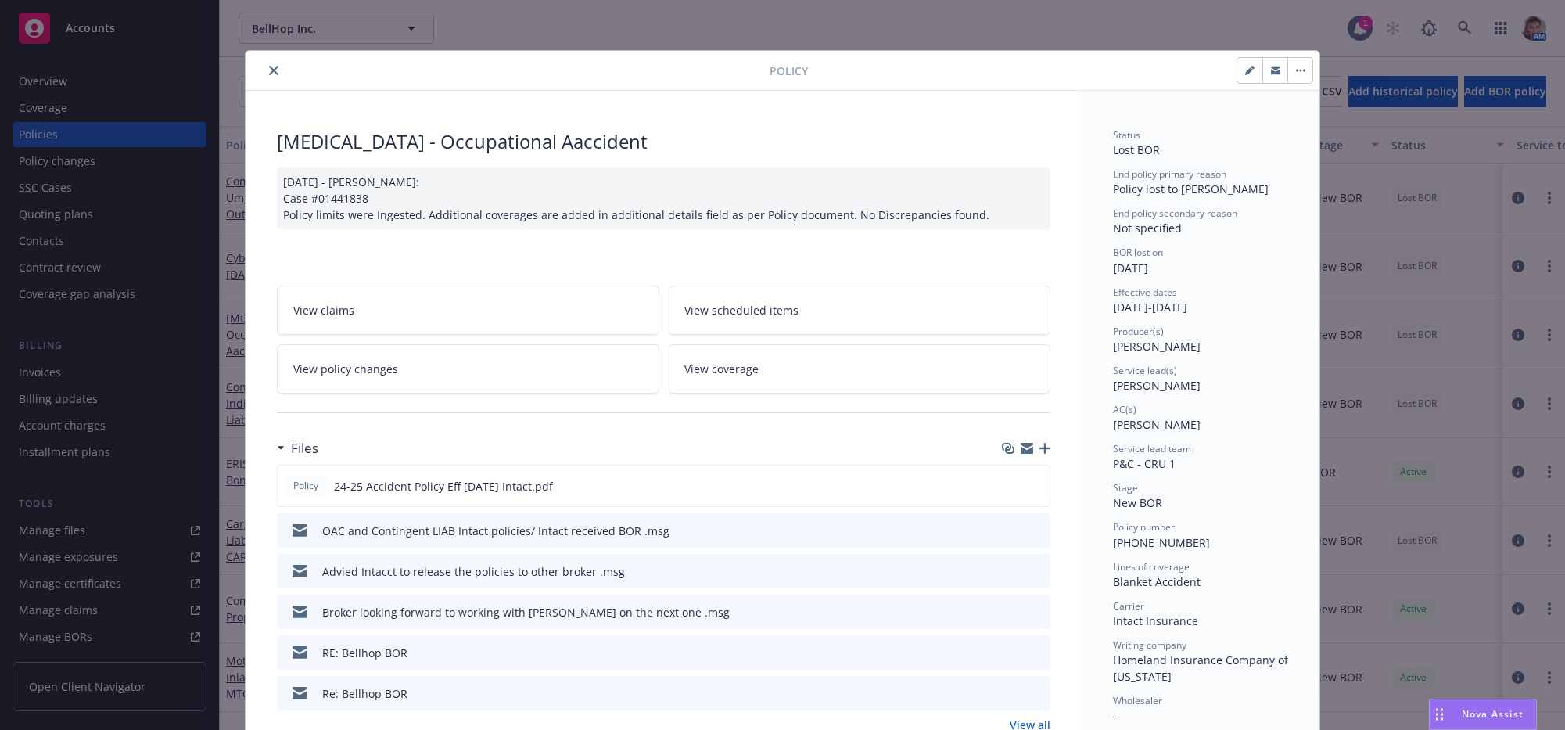
click at [1237, 74] on button "button" at bounding box center [1249, 70] width 25 height 25
select select "NEW_BOR"
select select "12"
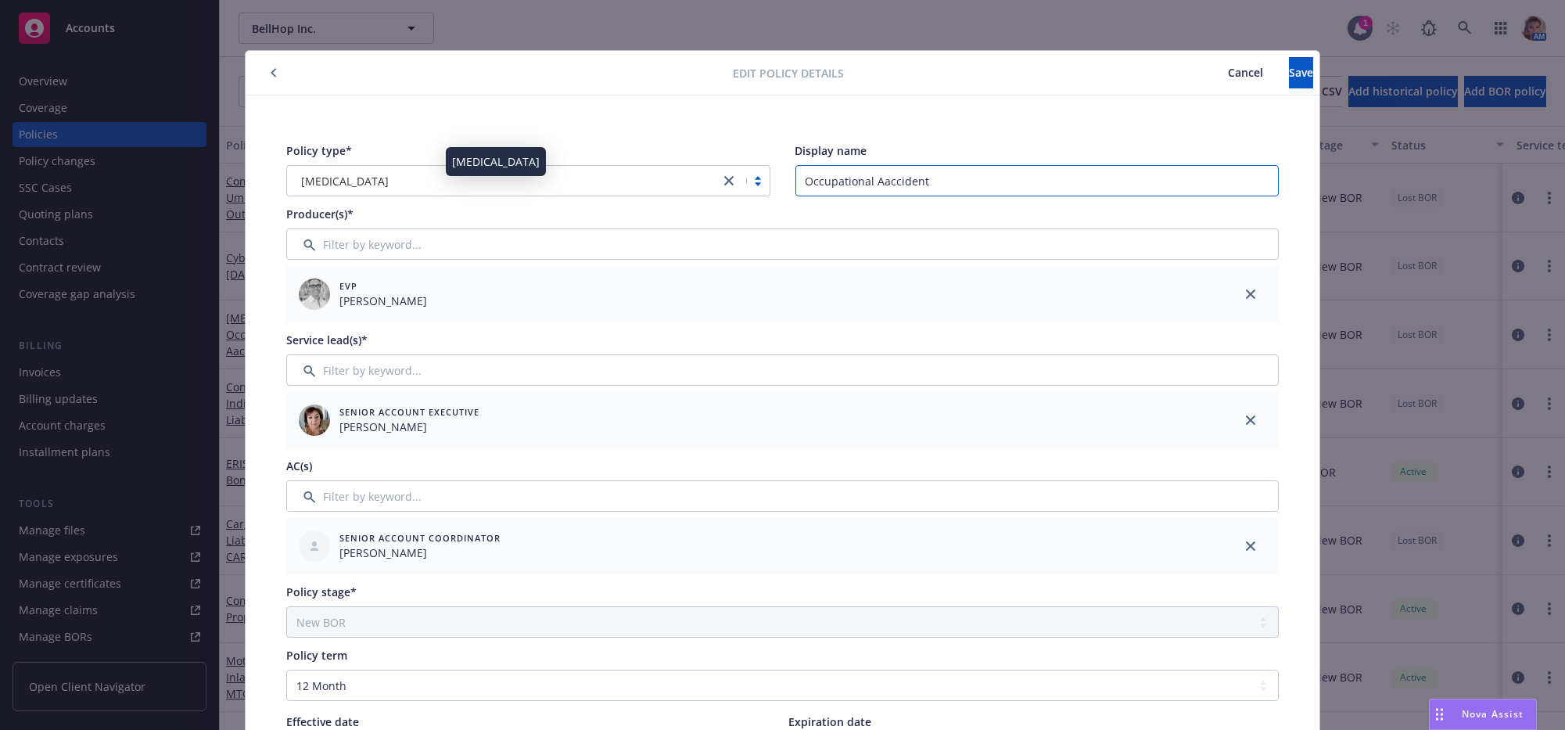
drag, startPoint x: 931, startPoint y: 181, endPoint x: 683, endPoint y: 183, distance: 247.9
click at [683, 183] on div "Policy type* Occupational Accident Display name Occupational Aaccident" at bounding box center [782, 169] width 992 height 54
type input "BORed out 08/07/25"
click at [1289, 72] on span "Save" at bounding box center [1301, 72] width 24 height 15
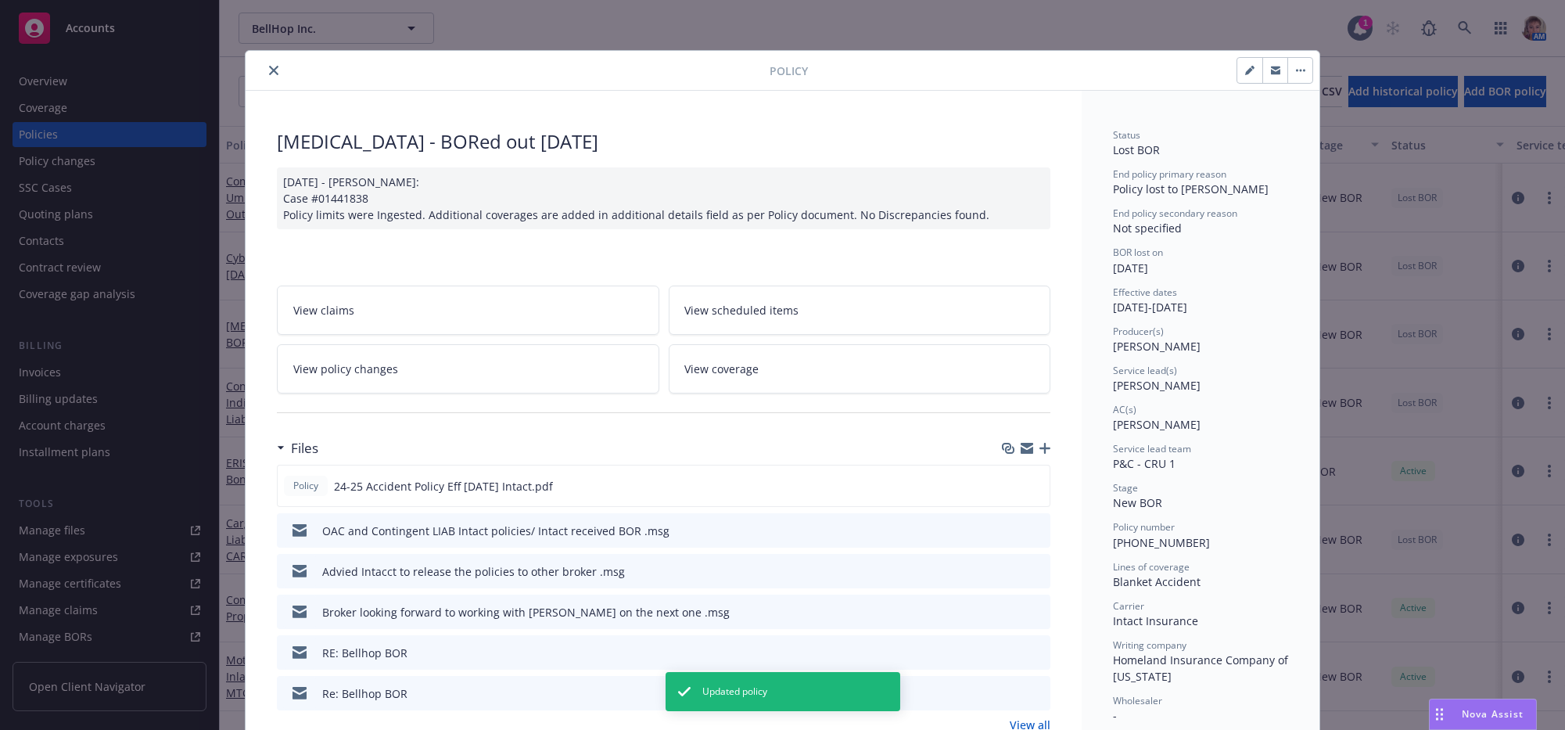
click at [275, 69] on button "close" at bounding box center [273, 70] width 19 height 19
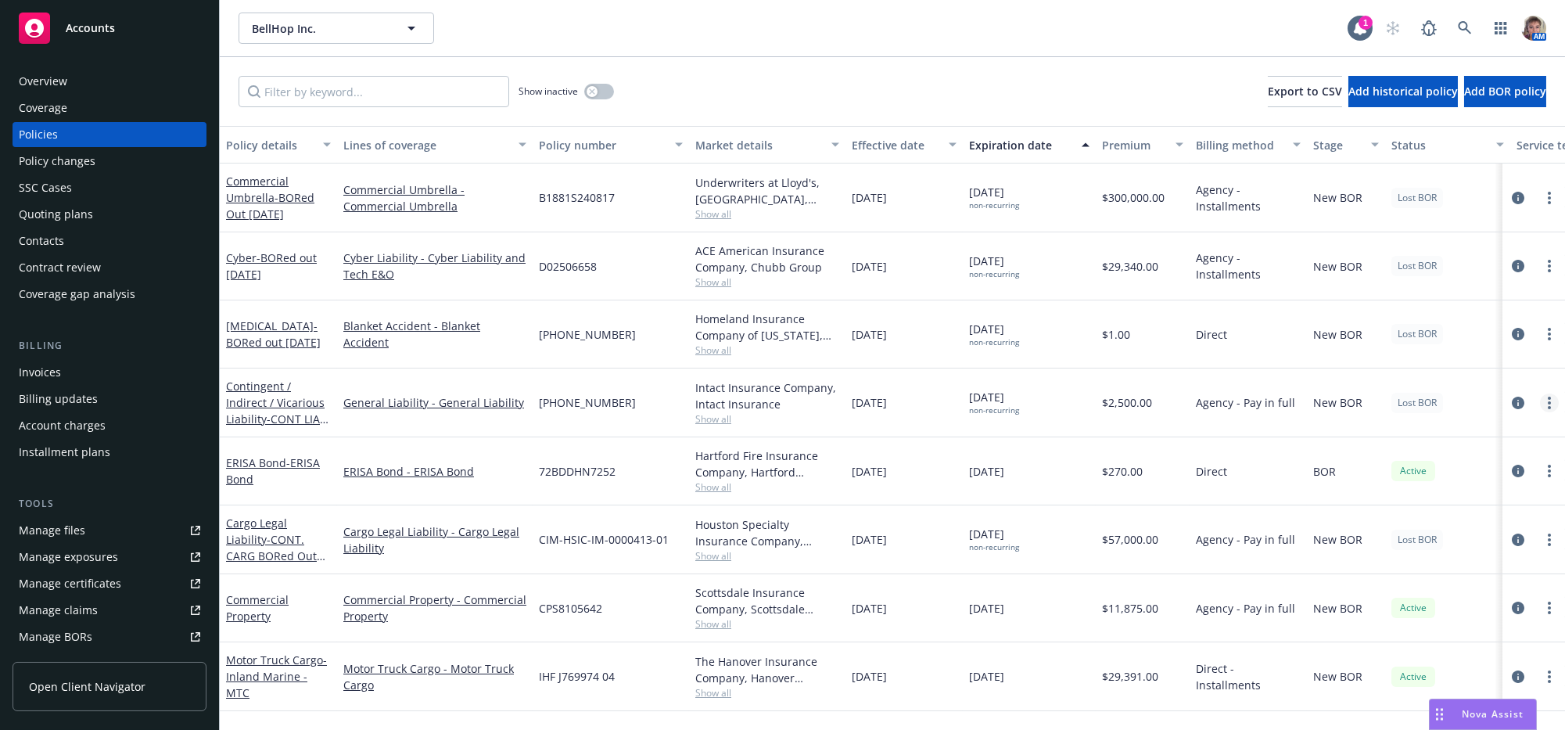
click at [1548, 409] on icon "more" at bounding box center [1549, 402] width 3 height 13
click at [259, 420] on div "Contingent / Indirect / Vicarious Liability - CONT LIAB BORed Out" at bounding box center [278, 402] width 105 height 49
click at [263, 432] on link "Contingent / Indirect / Vicarious Liability - CONT LIAB BORed Out" at bounding box center [276, 410] width 101 height 64
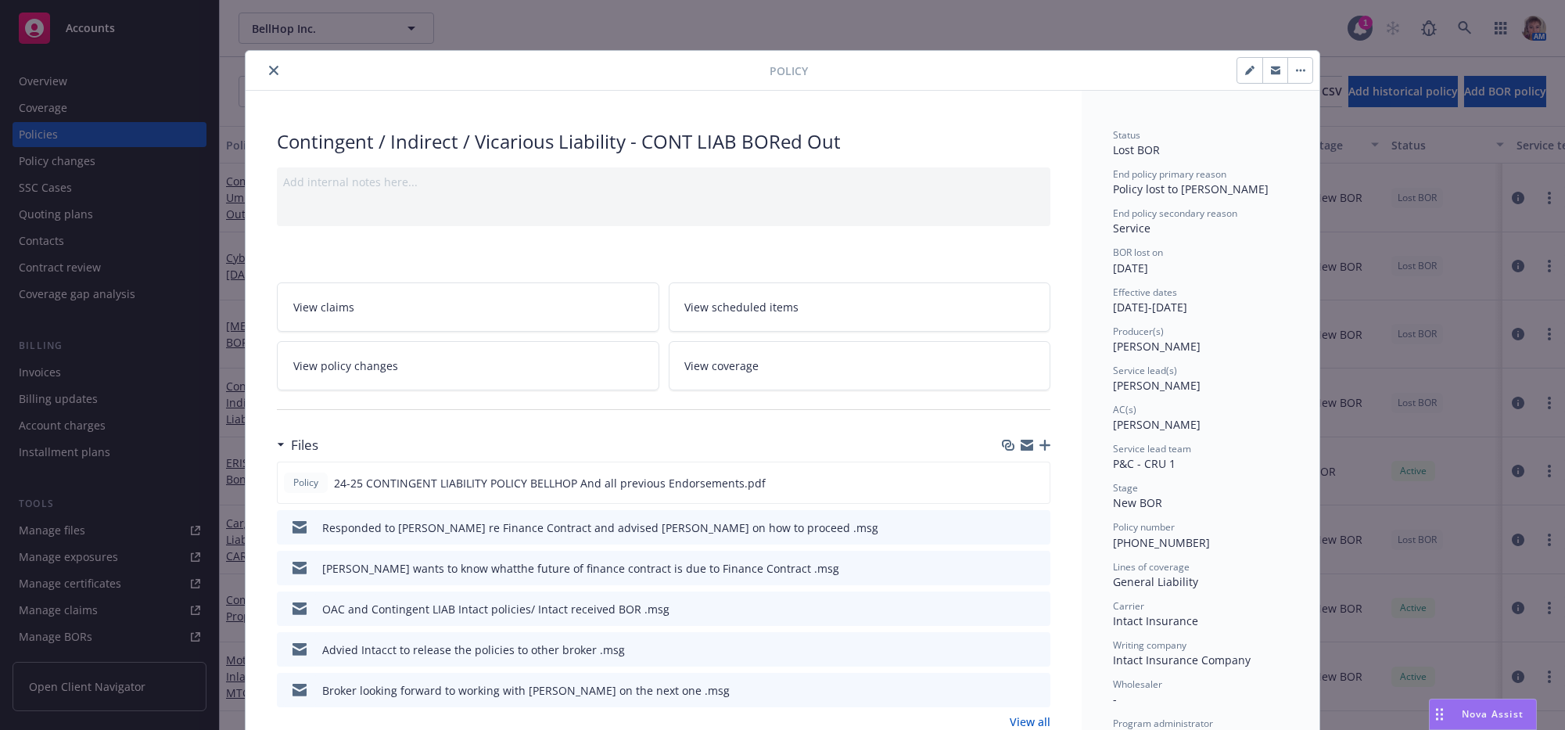
click at [1245, 67] on icon "button" at bounding box center [1249, 70] width 9 height 9
select select "NEW_BOR"
select select "12"
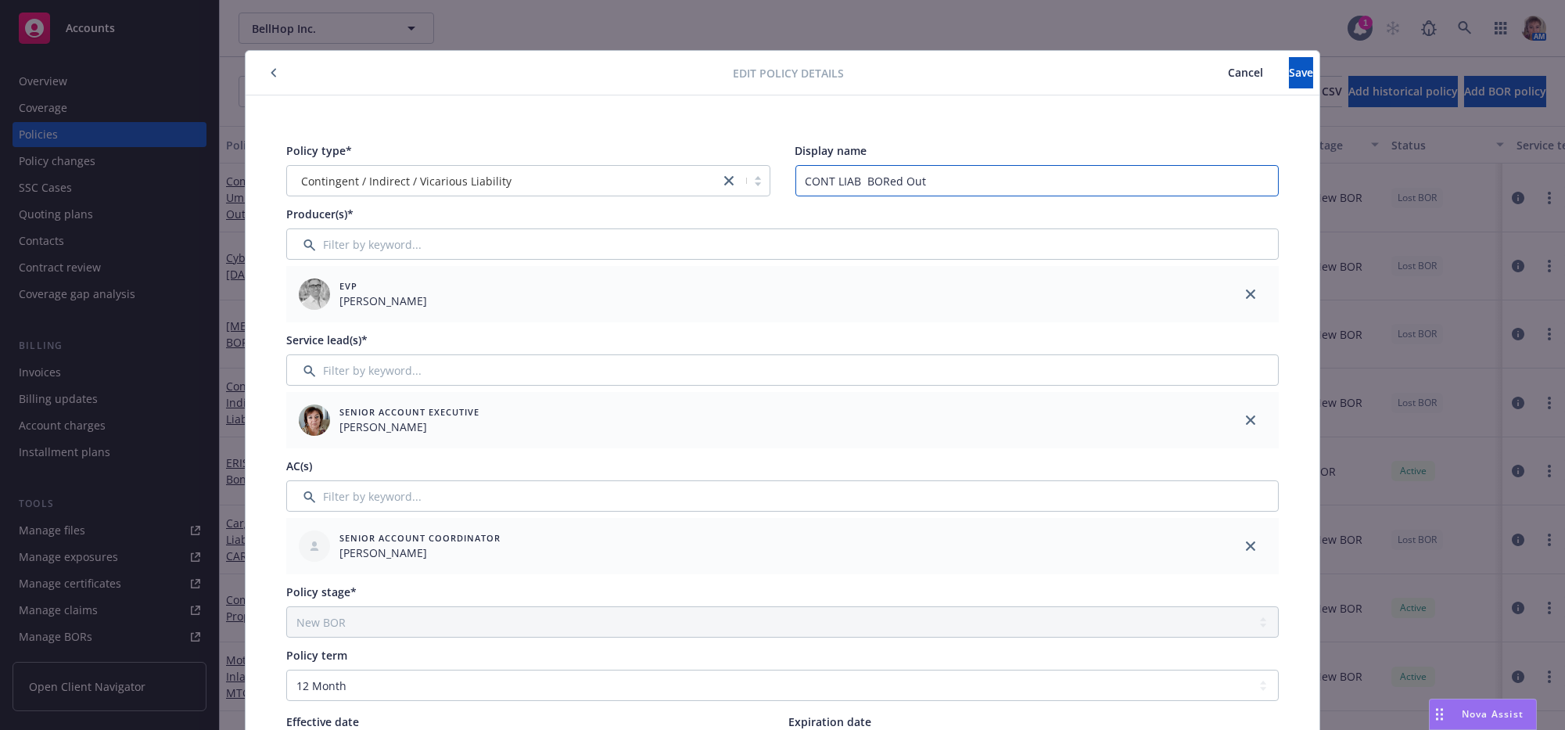
drag, startPoint x: 930, startPoint y: 181, endPoint x: 776, endPoint y: 180, distance: 154.1
click at [776, 180] on div "Policy type* Contingent / Indirect / Vicarious Liability Display name CONT LIAB…" at bounding box center [782, 169] width 992 height 54
type input "BORed out 08/07/25"
click at [1289, 88] on button "Save" at bounding box center [1301, 72] width 24 height 31
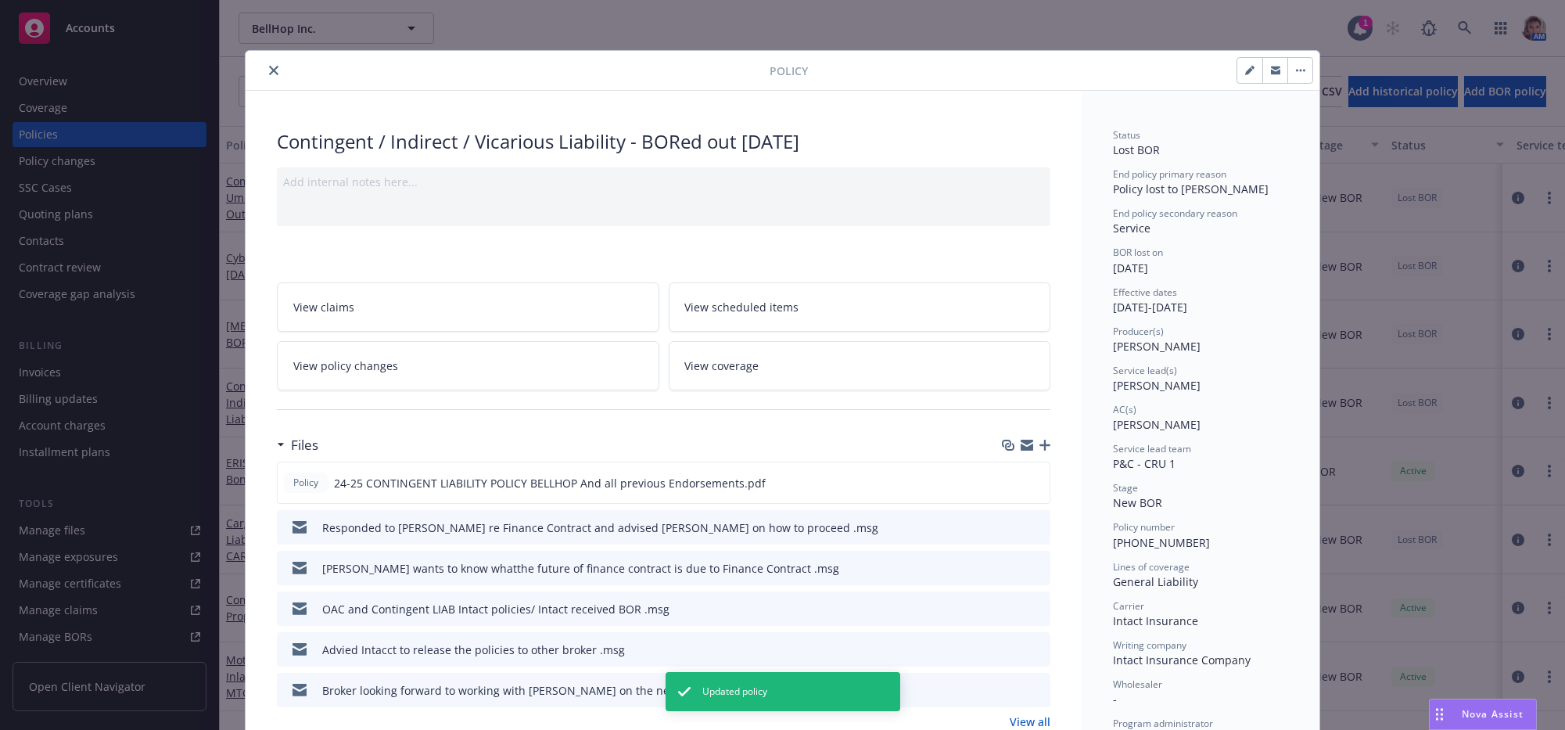
click at [278, 72] on button "close" at bounding box center [273, 70] width 19 height 19
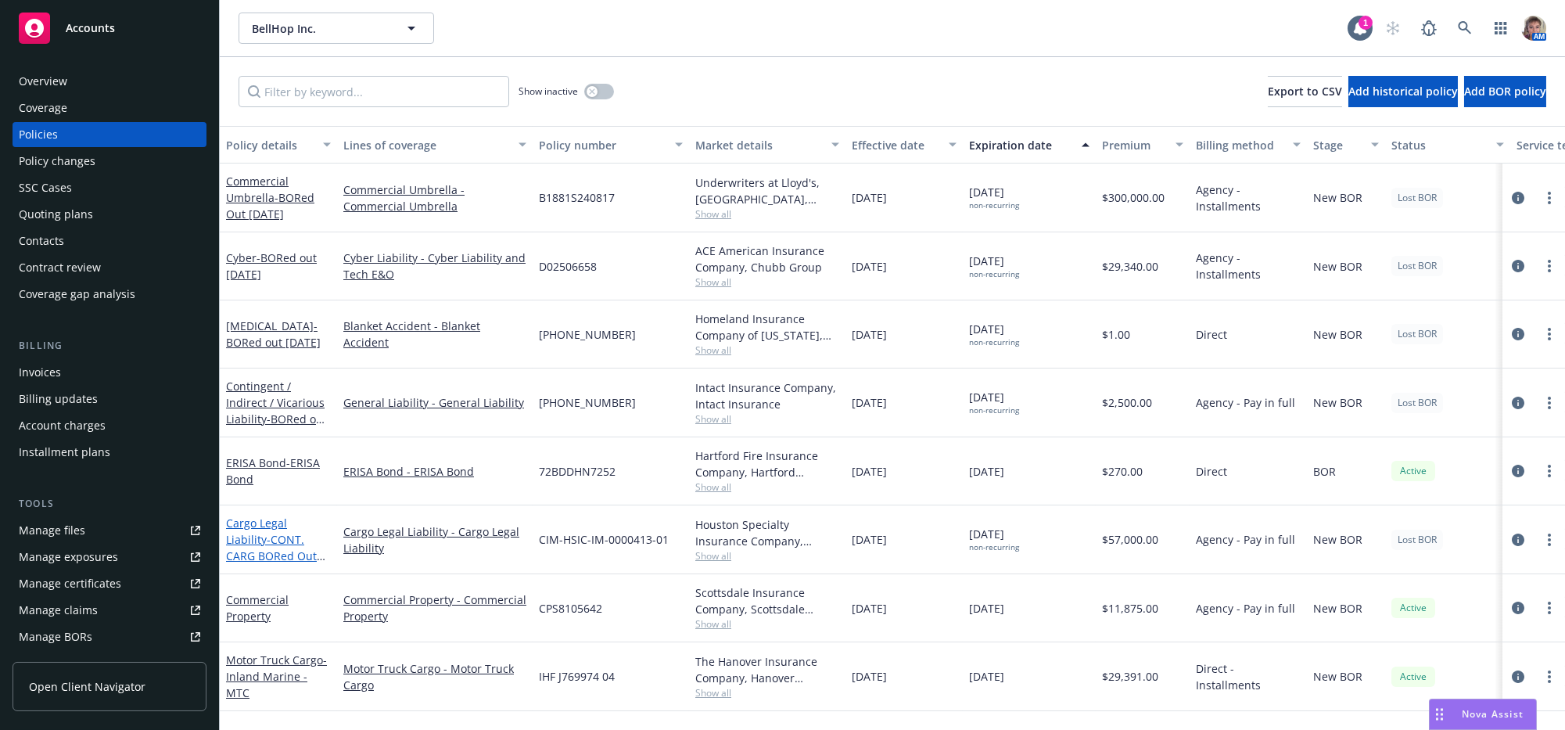
click at [245, 571] on span "- CONT. CARG BORed Out 08/11/25" at bounding box center [275, 556] width 99 height 48
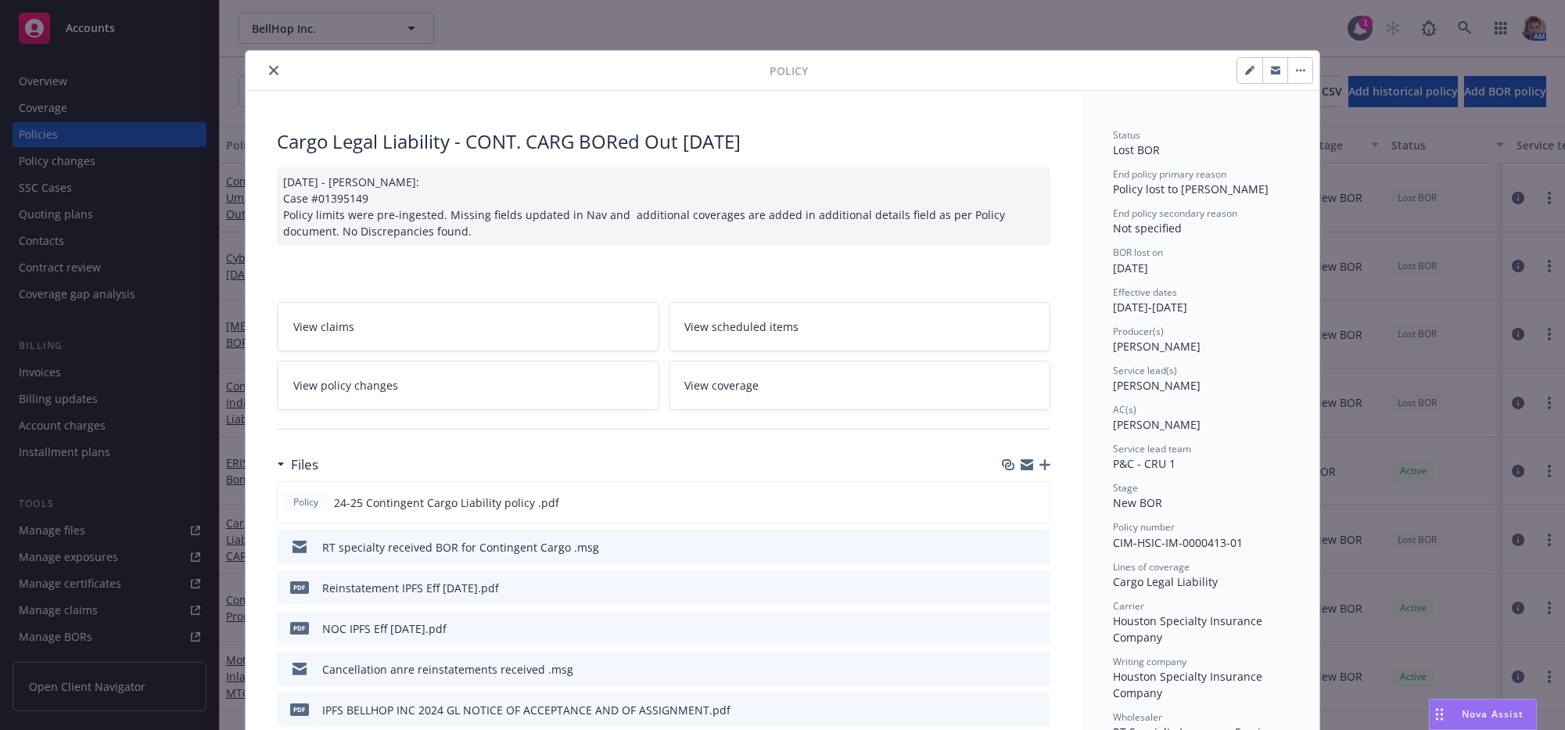
click at [1250, 70] on icon "button" at bounding box center [1252, 68] width 4 height 4
select select "NEW_BOR"
select select "12"
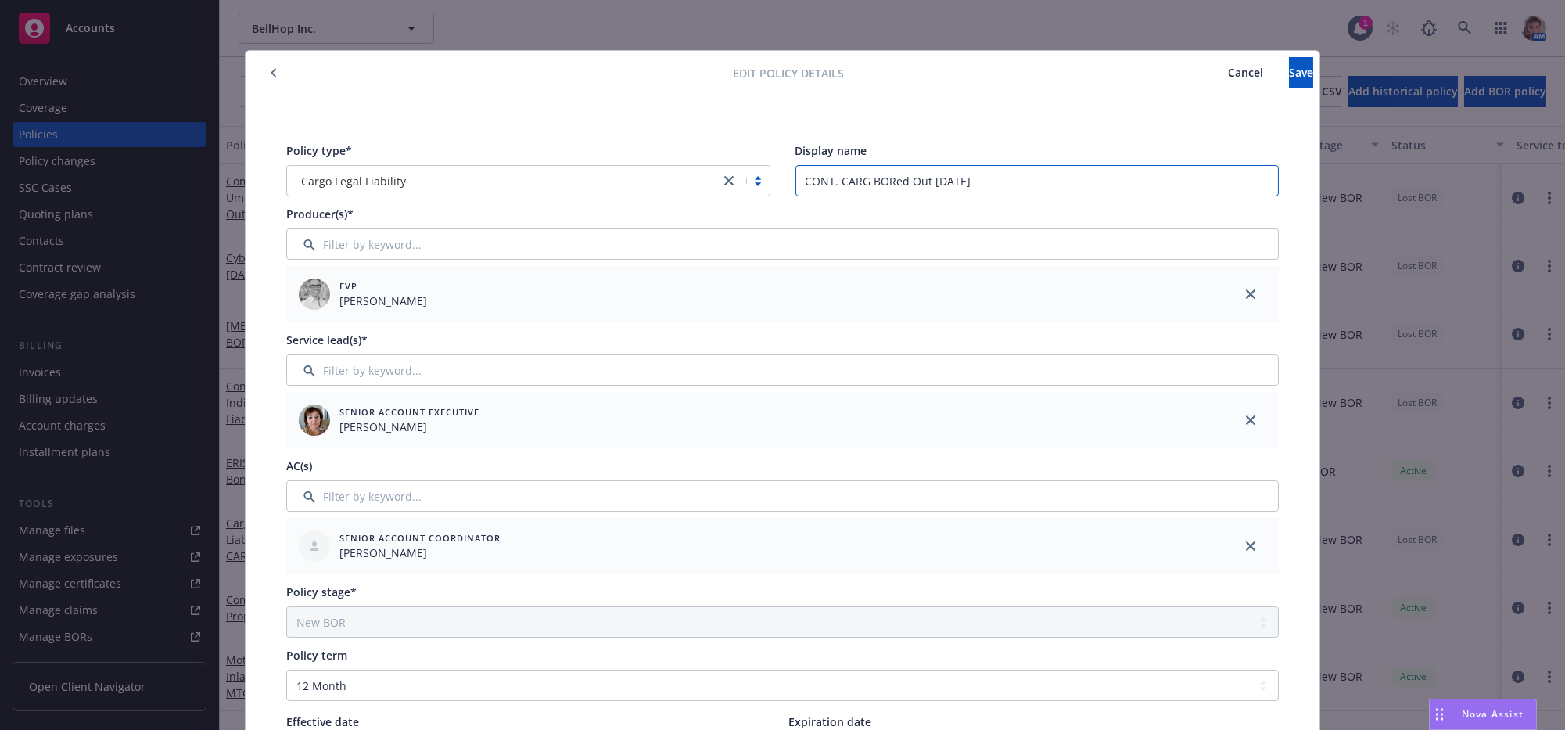
drag, startPoint x: 865, startPoint y: 183, endPoint x: 692, endPoint y: 211, distance: 175.1
click at [693, 193] on div "Policy type* Cargo Legal Liability Display name CONT. CARG BORed Out 08/11/25" at bounding box center [782, 169] width 992 height 54
click at [888, 178] on input "BORed Out 08/11/25" at bounding box center [1037, 180] width 484 height 31
type input "BORed Out [DATE]"
click at [1289, 84] on button "Save" at bounding box center [1301, 72] width 24 height 31
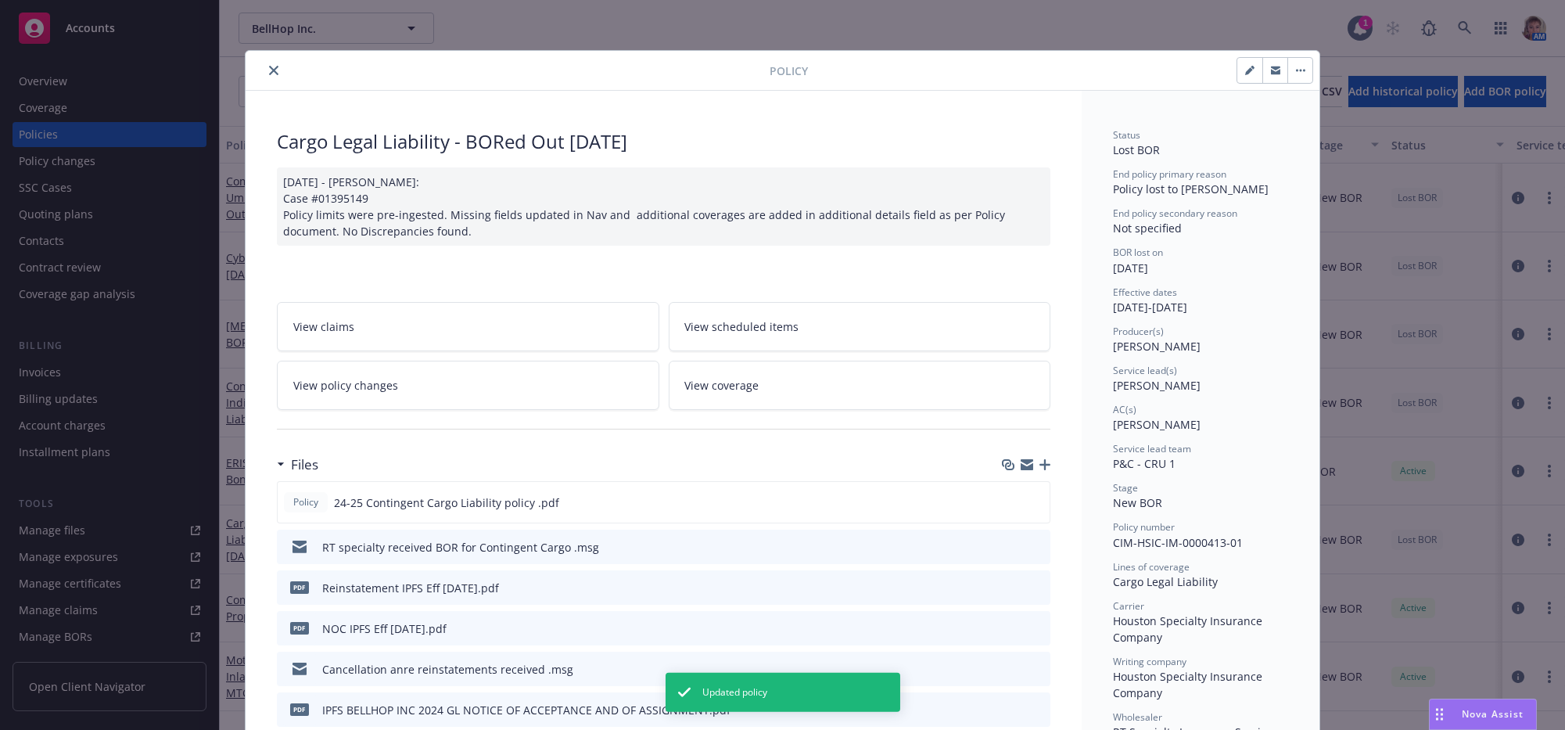
click at [267, 77] on button "close" at bounding box center [273, 70] width 19 height 19
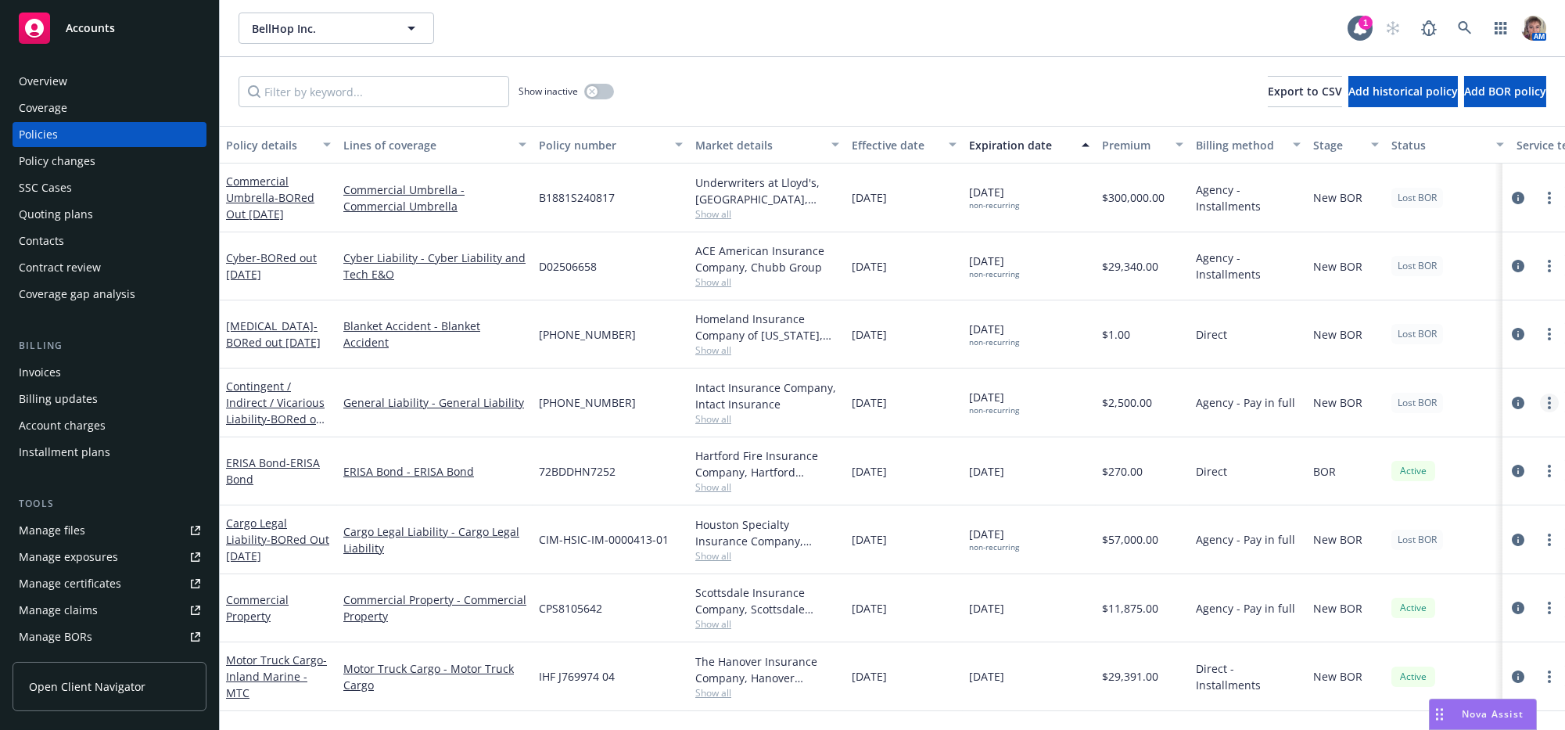
click at [1540, 412] on link "more" at bounding box center [1549, 402] width 19 height 19
click at [1339, 437] on div "New BOR" at bounding box center [1346, 402] width 78 height 69
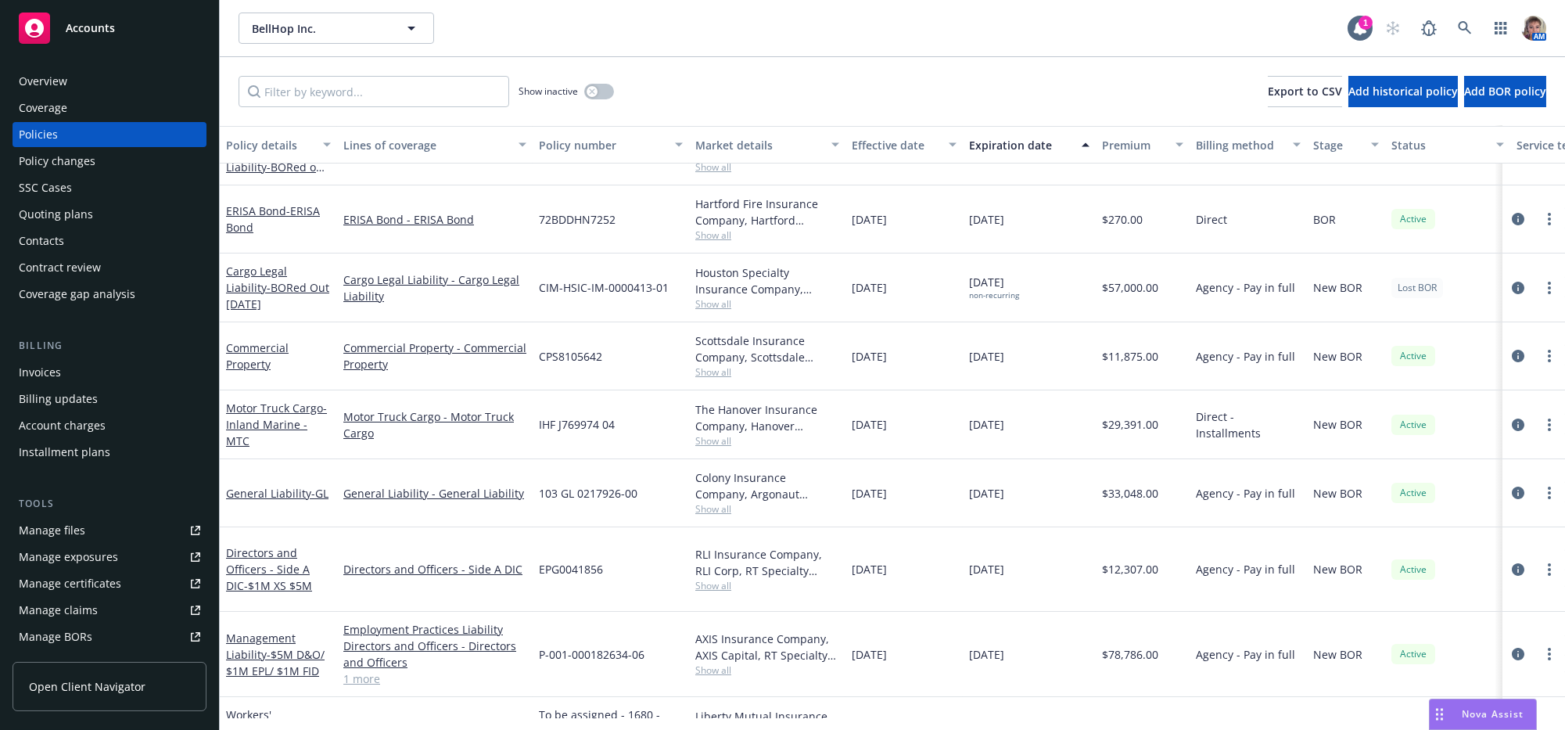
scroll to position [274, 0]
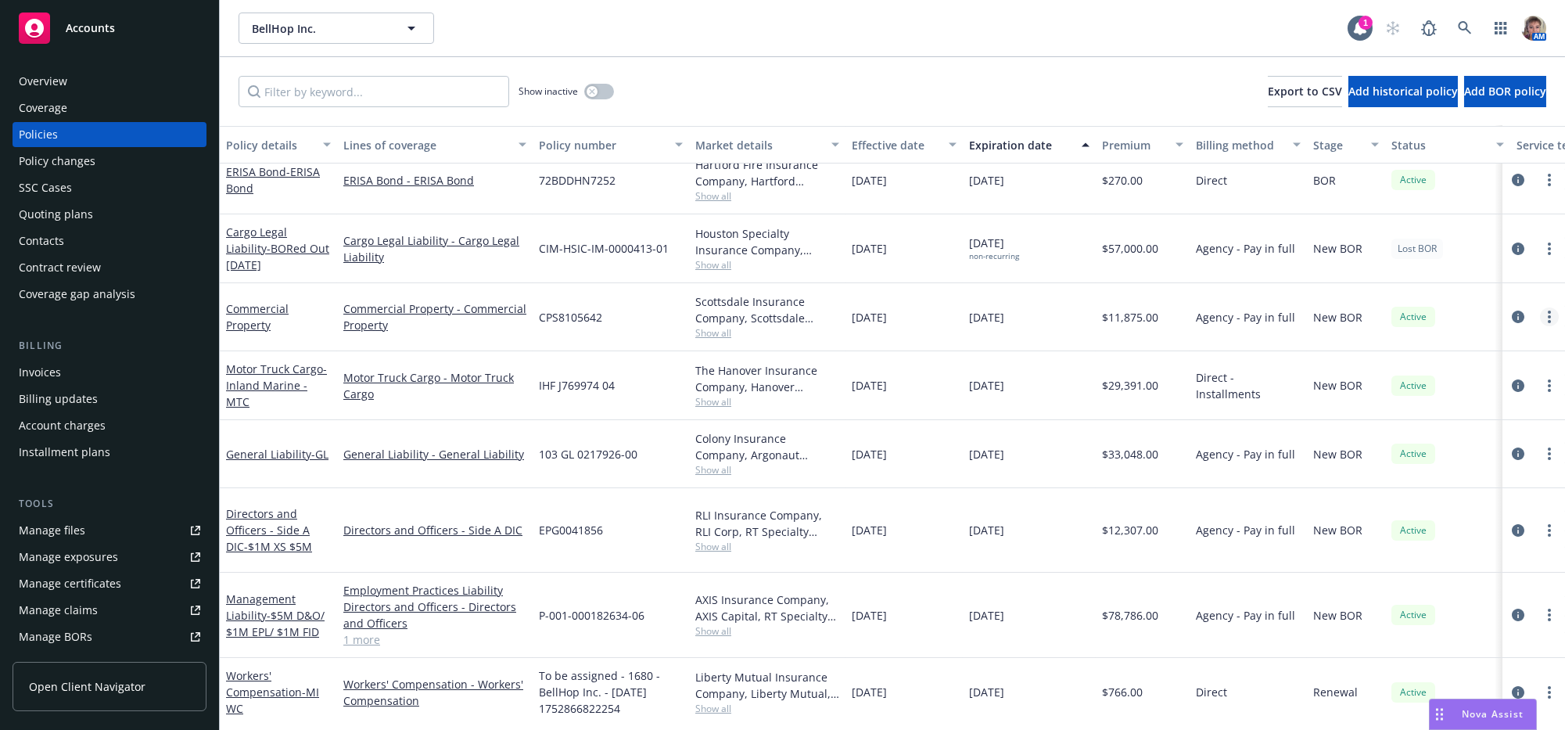
click at [1540, 326] on link "more" at bounding box center [1549, 316] width 19 height 19
click at [1512, 255] on icon "circleInformation" at bounding box center [1518, 248] width 13 height 13
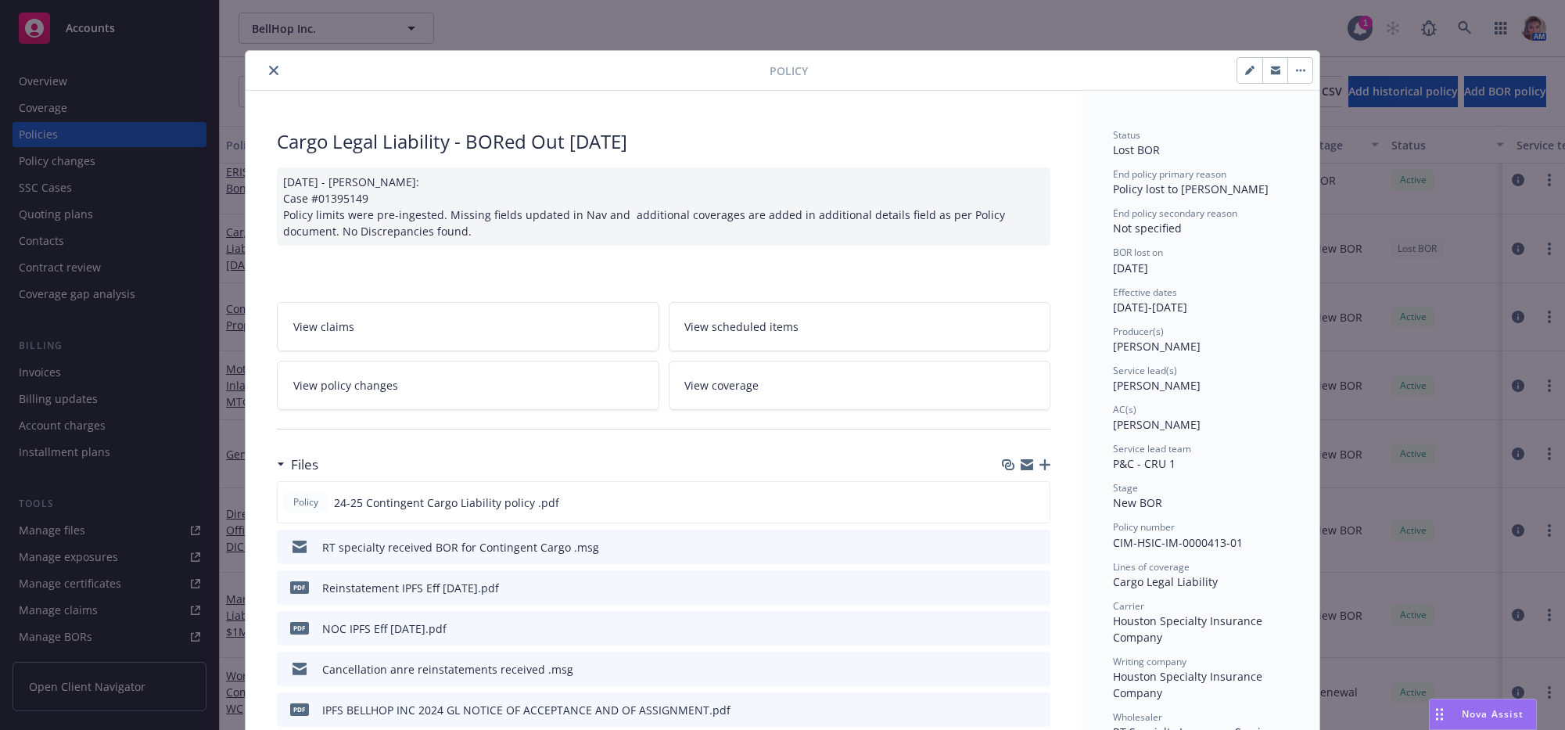
scroll to position [47, 0]
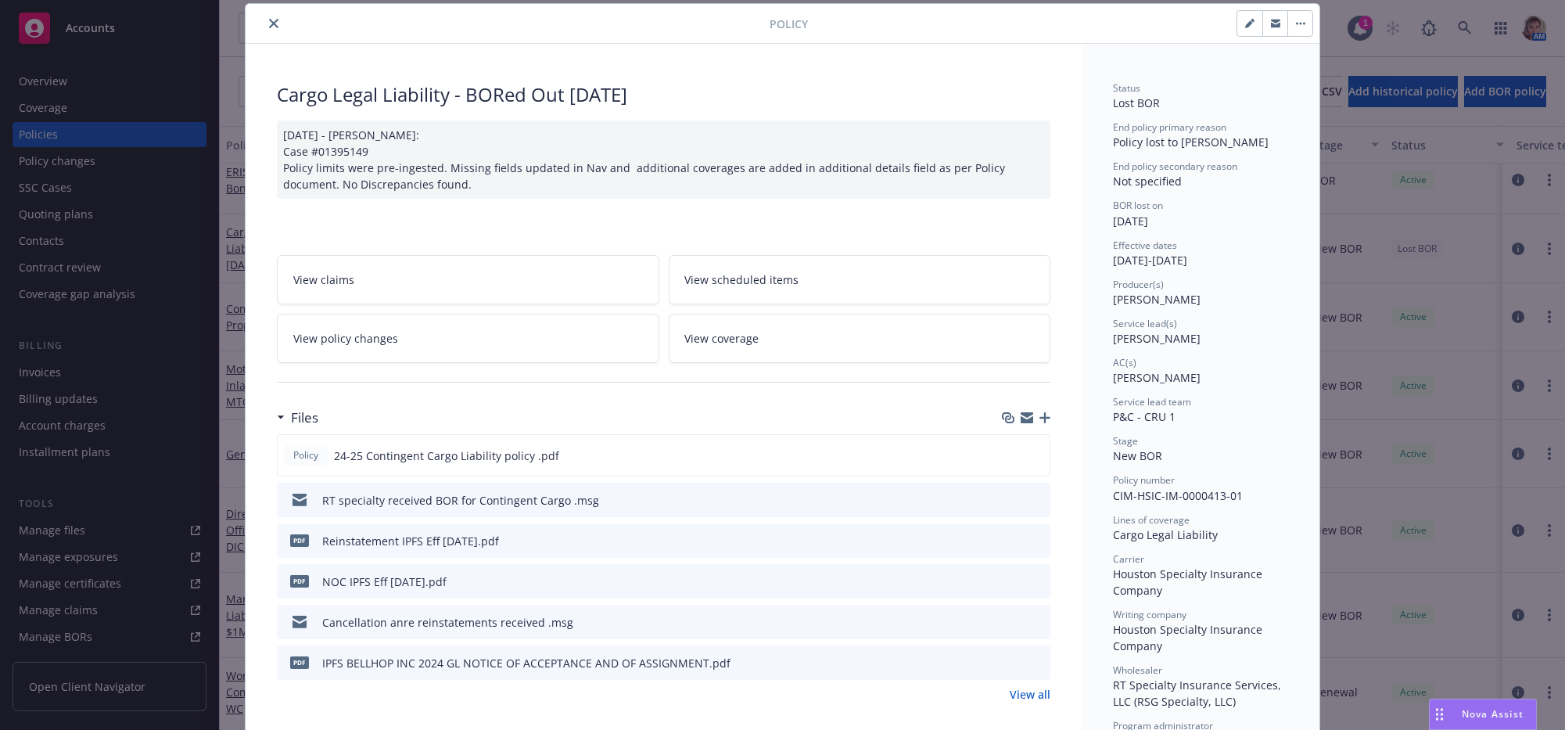
click at [1005, 502] on icon "download file" at bounding box center [1010, 497] width 10 height 9
click at [274, 24] on icon "close" at bounding box center [273, 23] width 9 height 9
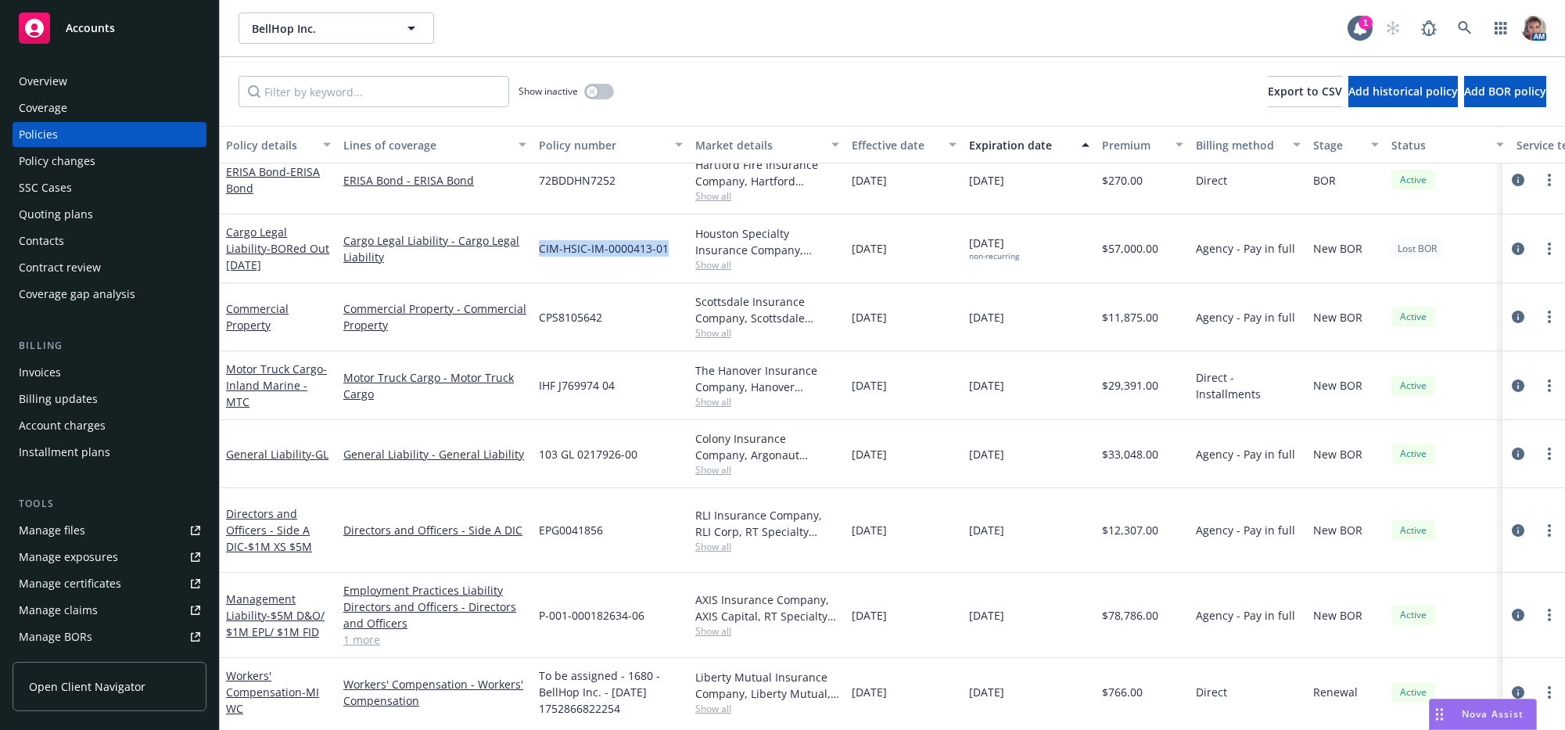
drag, startPoint x: 673, startPoint y: 273, endPoint x: 540, endPoint y: 276, distance: 132.2
click at [540, 276] on div "CIM-HSIC-IM-0000413-01" at bounding box center [611, 248] width 156 height 69
copy span "CIM-HSIC-IM-0000413-01"
click at [1512, 255] on icon "circleInformation" at bounding box center [1518, 248] width 13 height 13
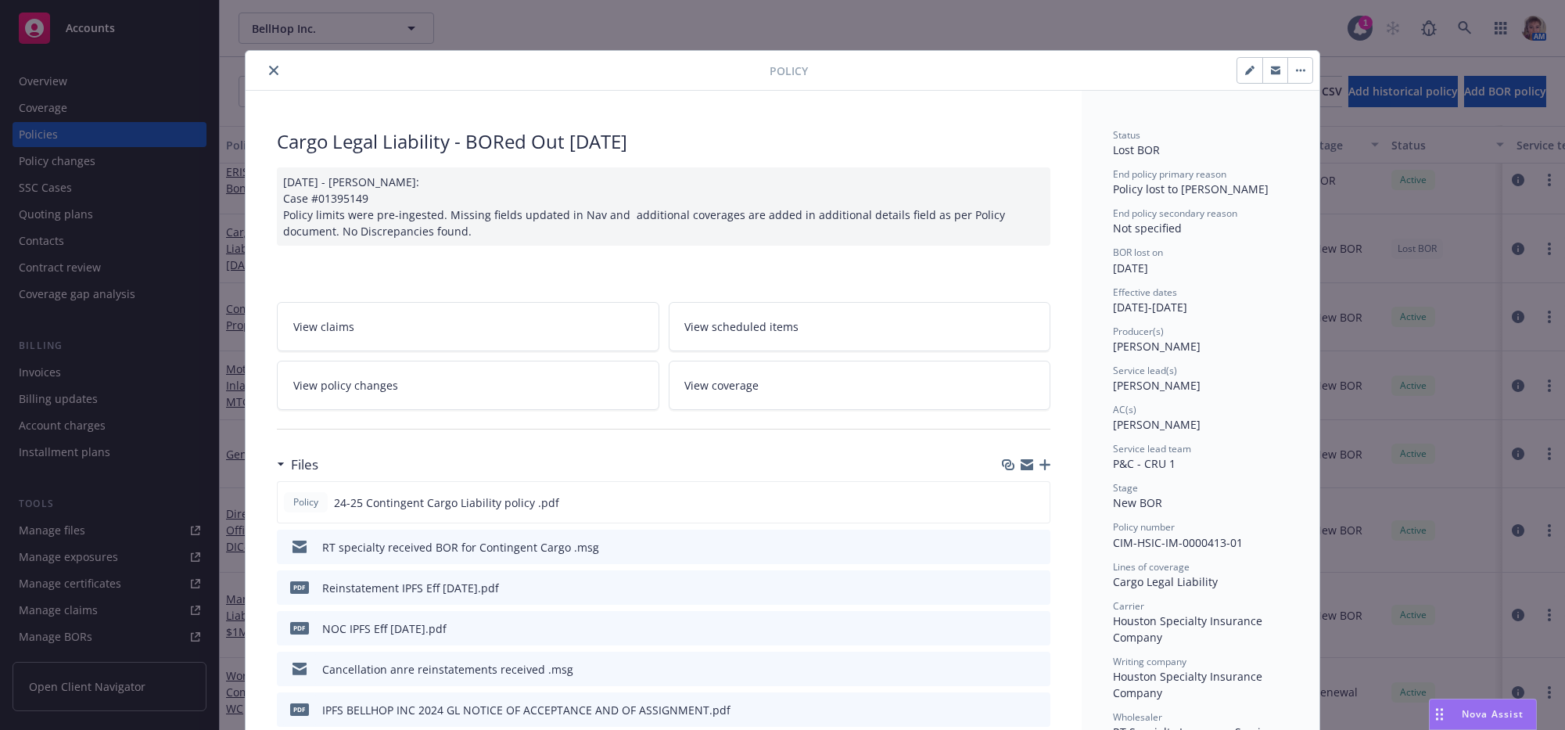
scroll to position [47, 0]
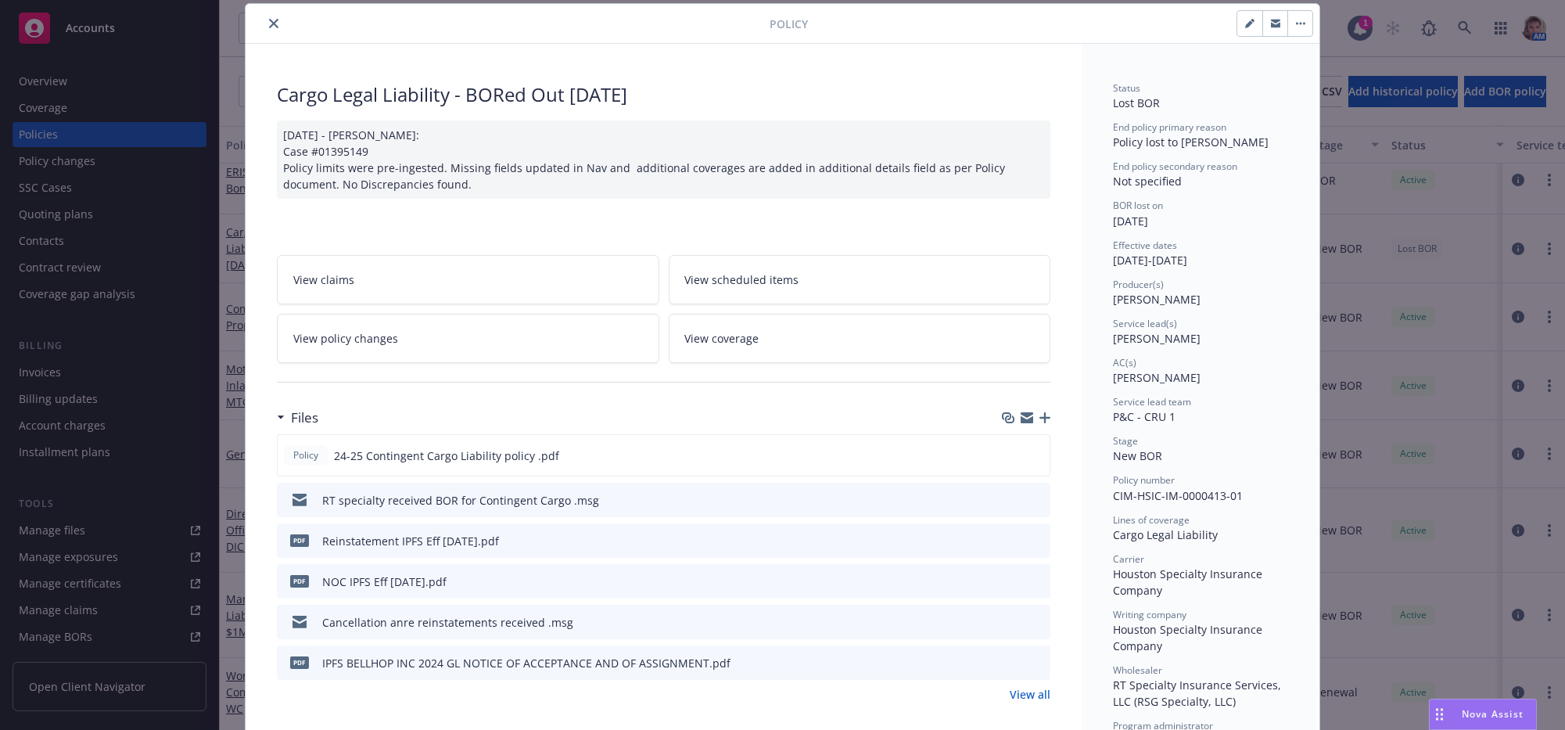
click at [1003, 627] on icon "download file" at bounding box center [1009, 621] width 13 height 13
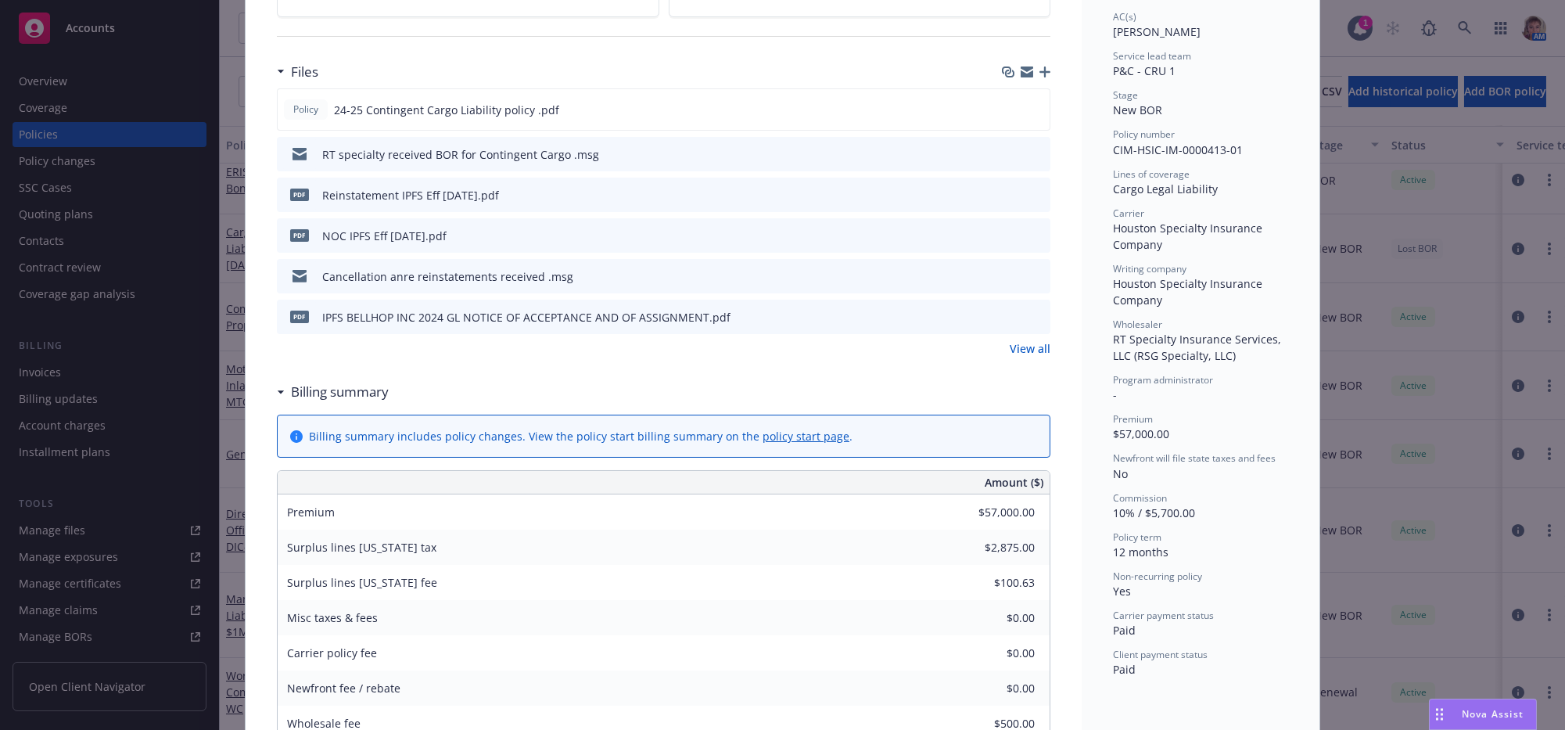
scroll to position [443, 0]
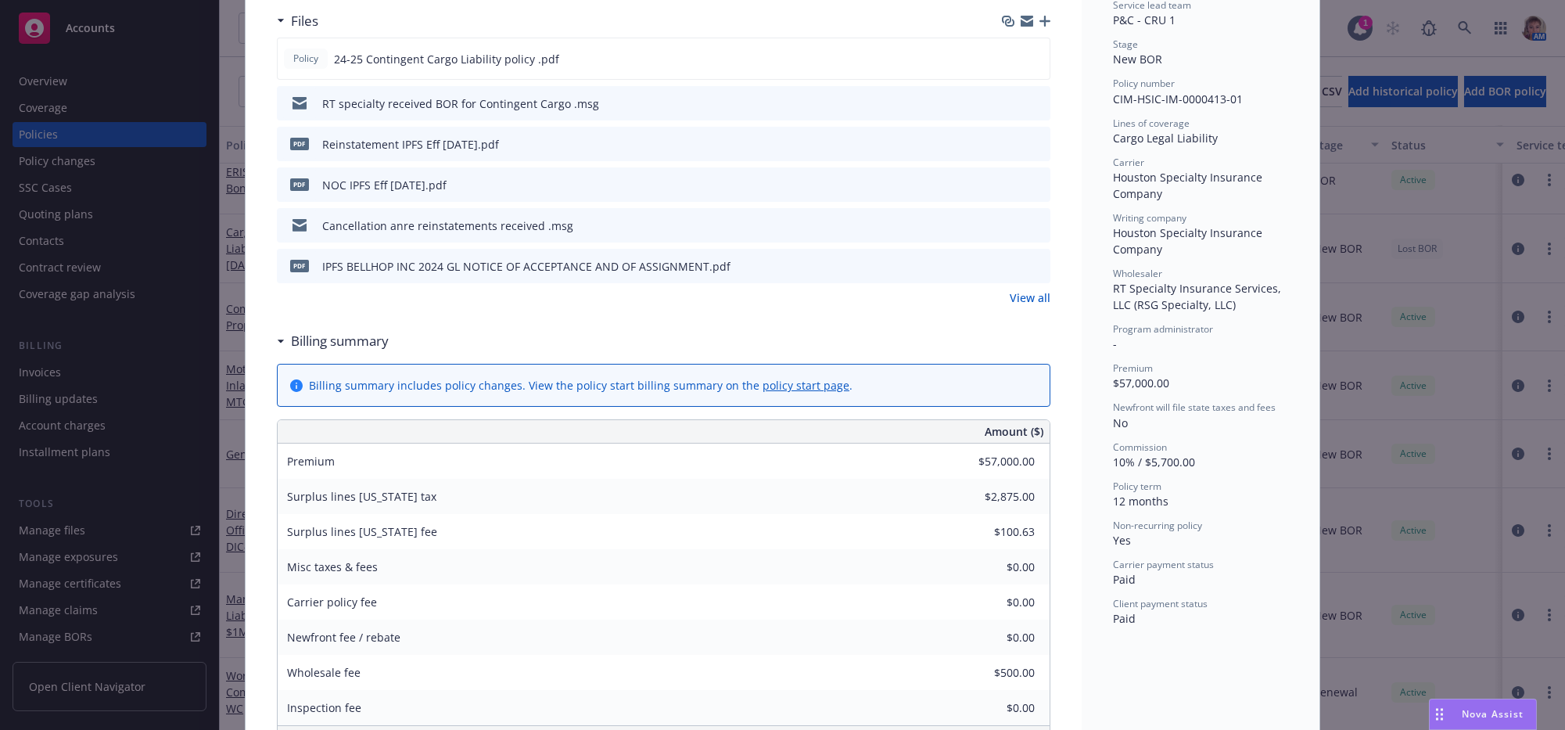
click at [1013, 306] on link "View all" at bounding box center [1030, 297] width 41 height 16
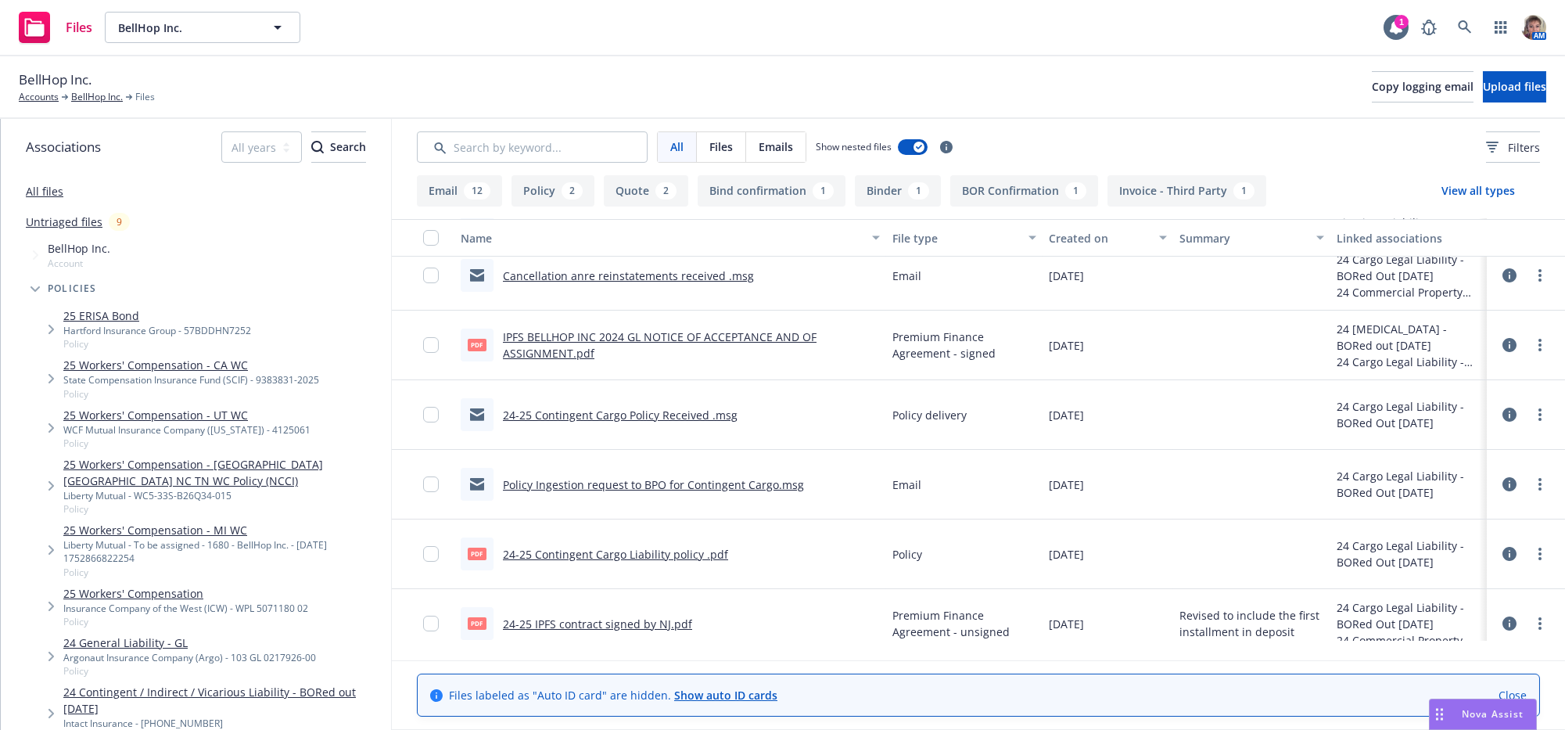
scroll to position [254, 0]
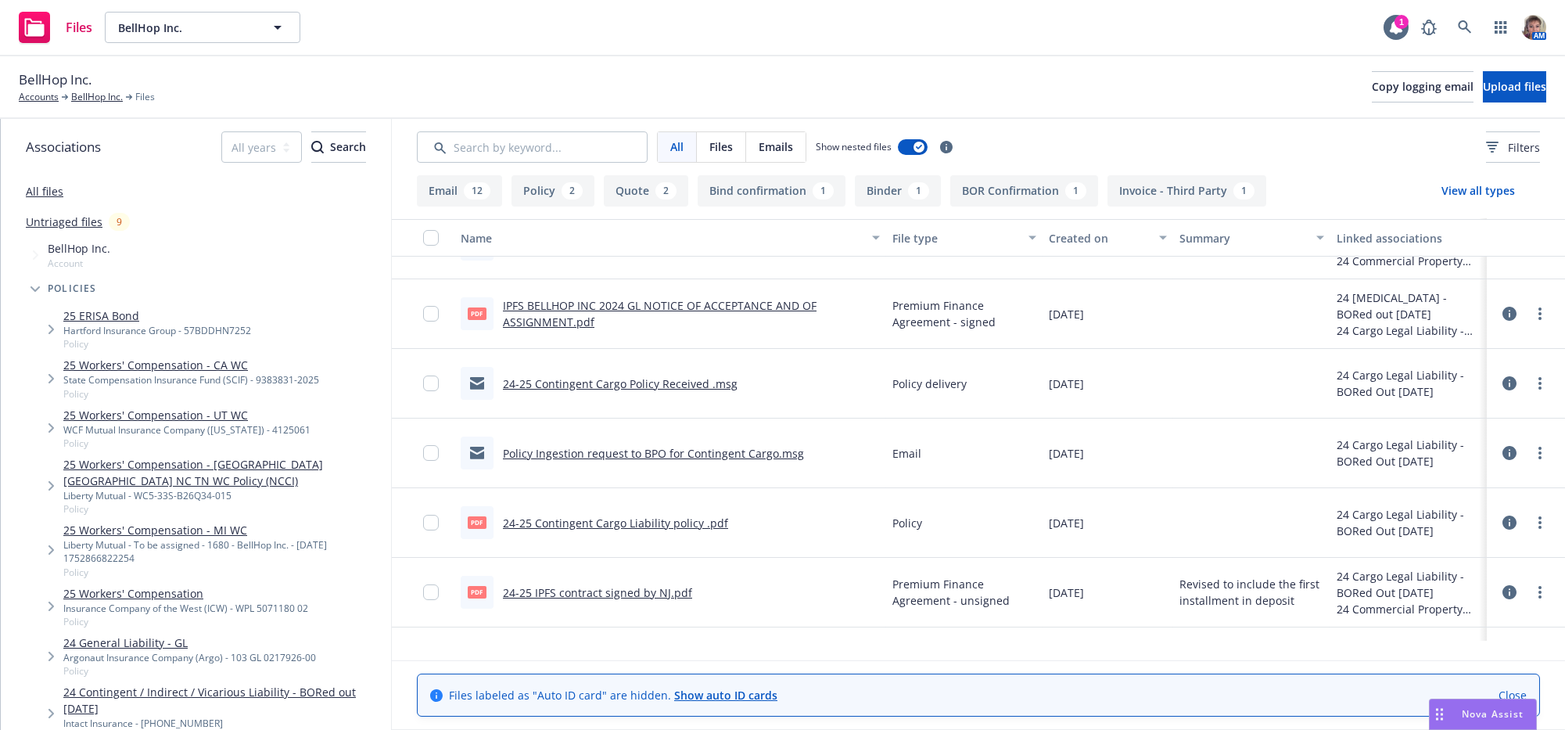
click at [624, 391] on link "24-25 Contingent Cargo Policy Received .msg" at bounding box center [620, 383] width 235 height 15
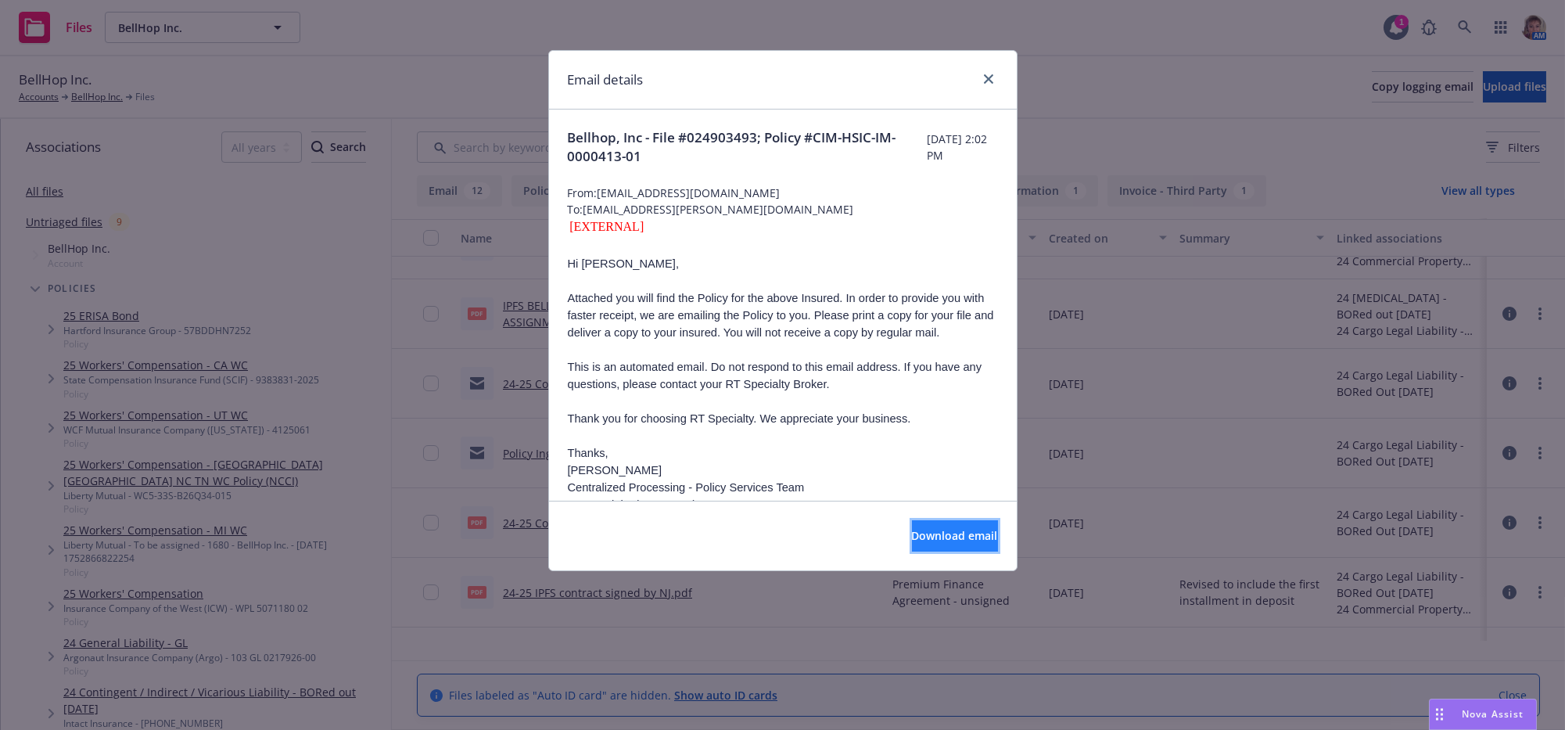
click at [928, 533] on button "Download email" at bounding box center [955, 535] width 86 height 31
click at [989, 77] on icon "close" at bounding box center [988, 78] width 9 height 9
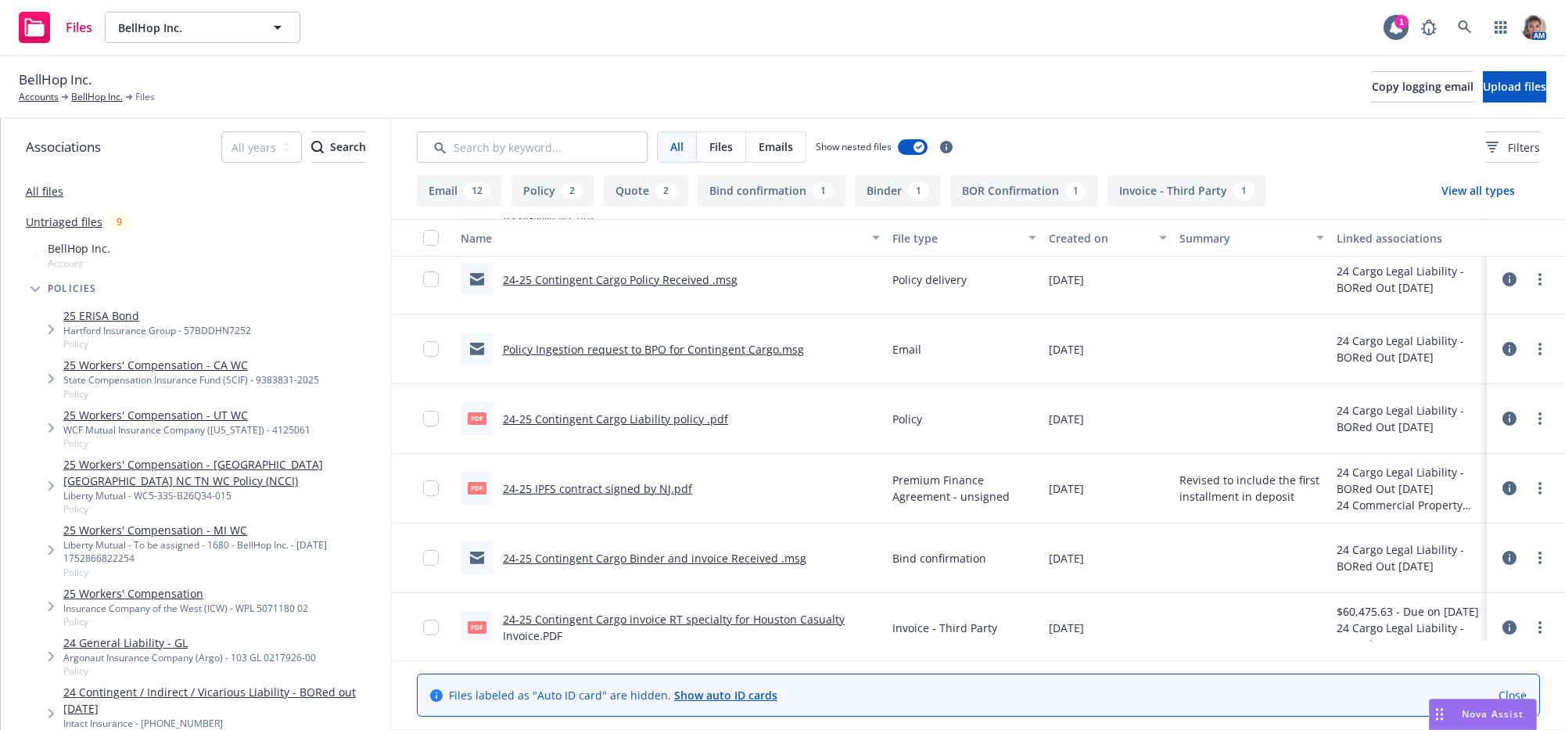
scroll to position [436, 0]
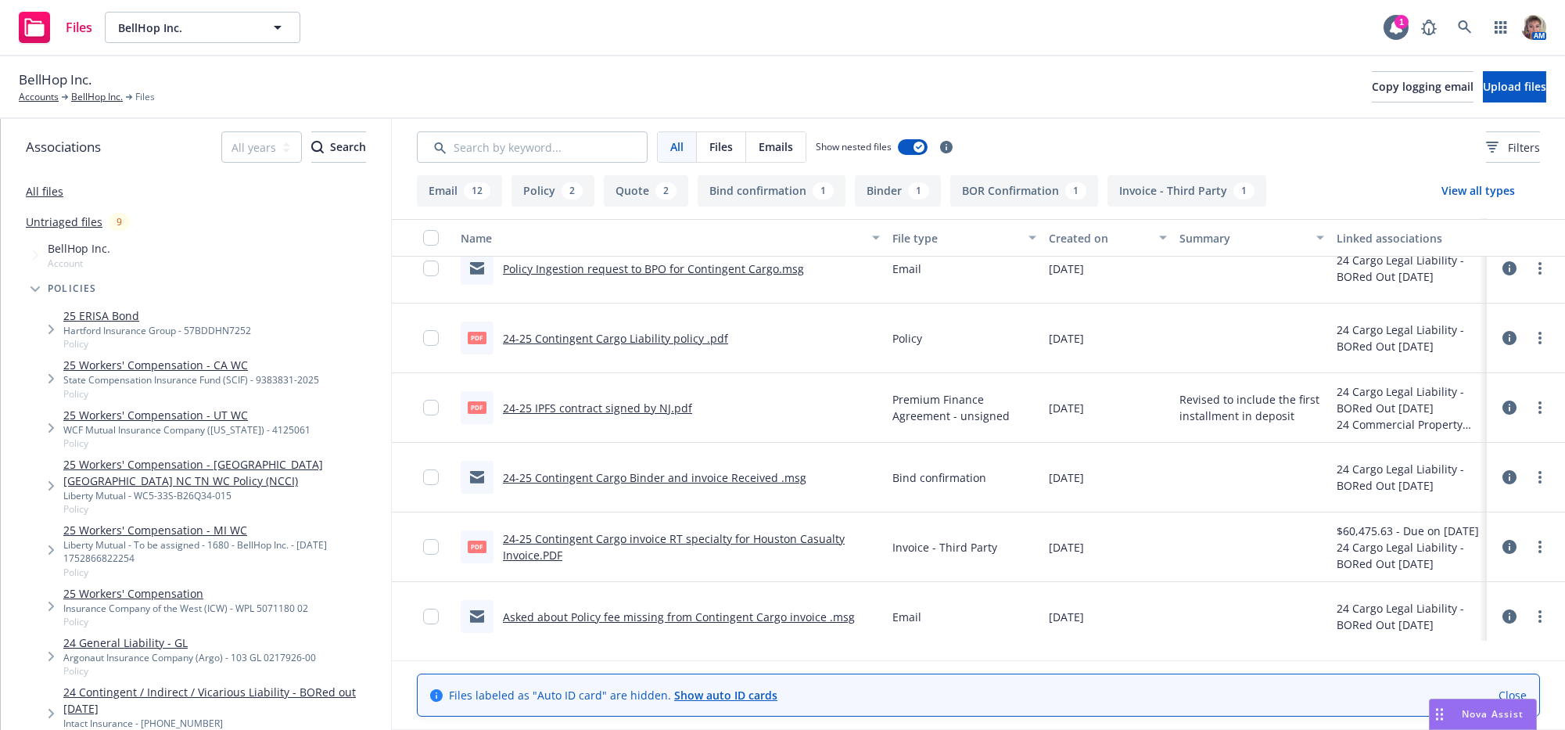
click at [740, 485] on link "24-25 Contingent Cargo Binder and invoice Received .msg" at bounding box center [654, 477] width 303 height 15
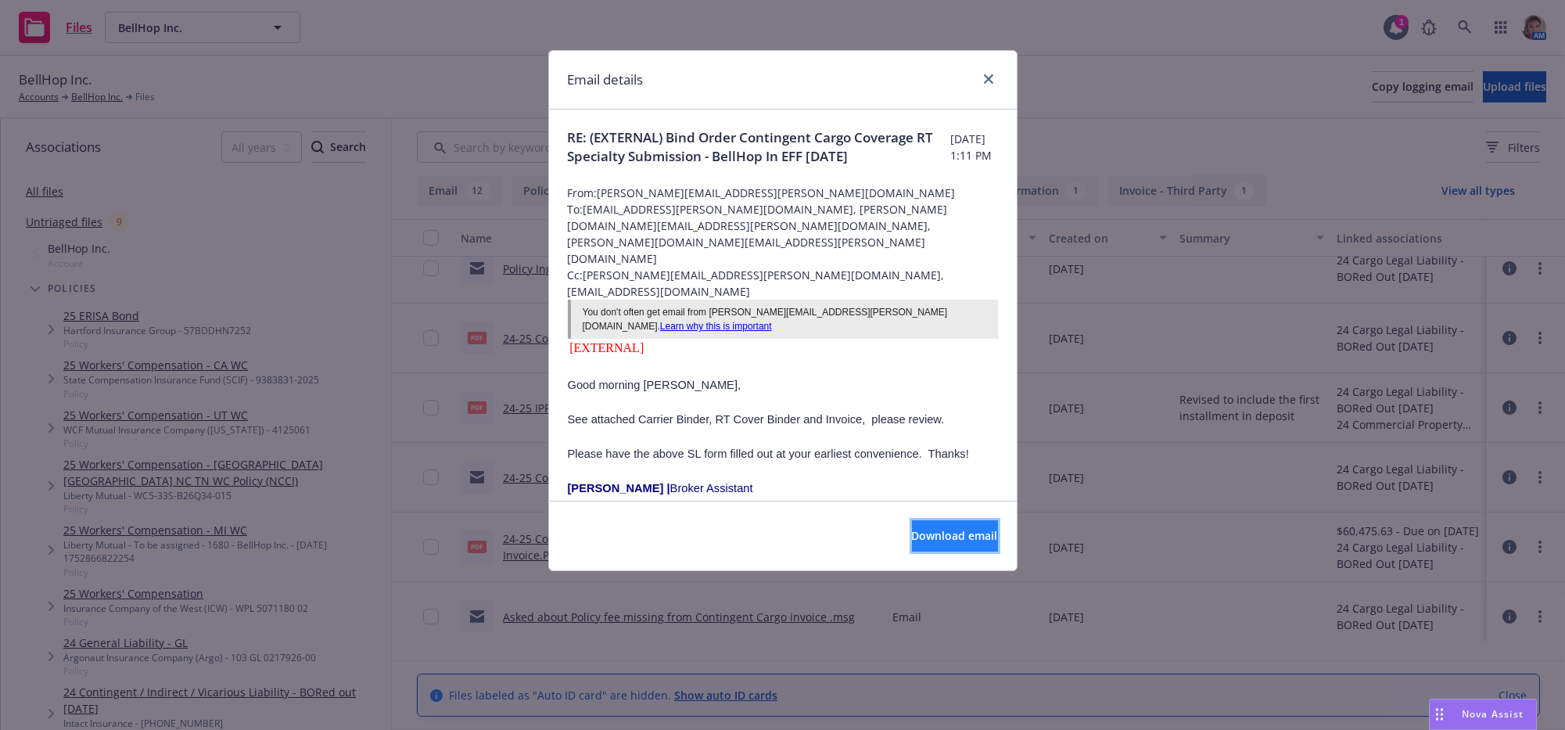
click at [927, 543] on span "Download email" at bounding box center [955, 535] width 86 height 15
click at [990, 83] on link "close" at bounding box center [988, 79] width 19 height 19
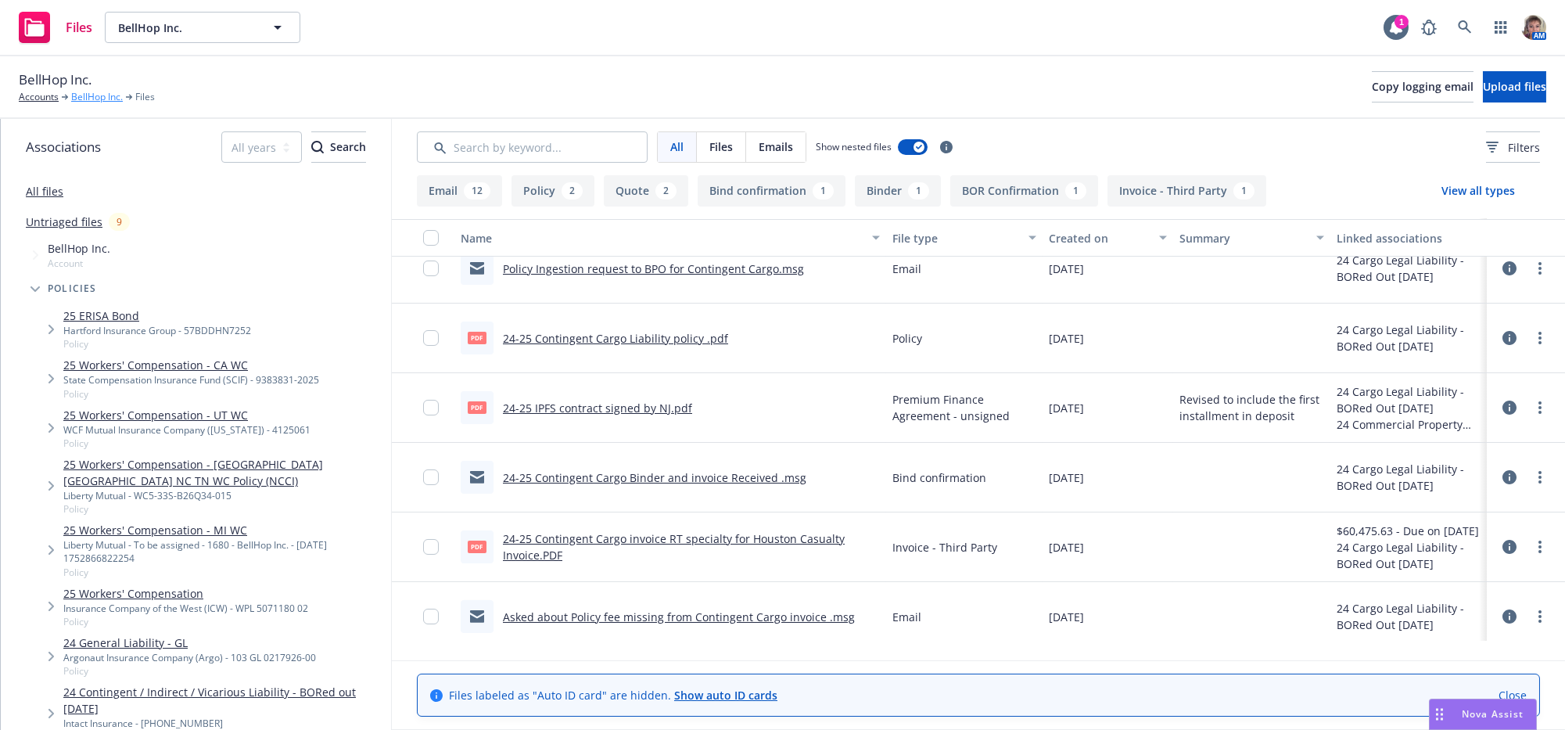
click at [105, 103] on link "BellHop Inc." at bounding box center [97, 97] width 52 height 14
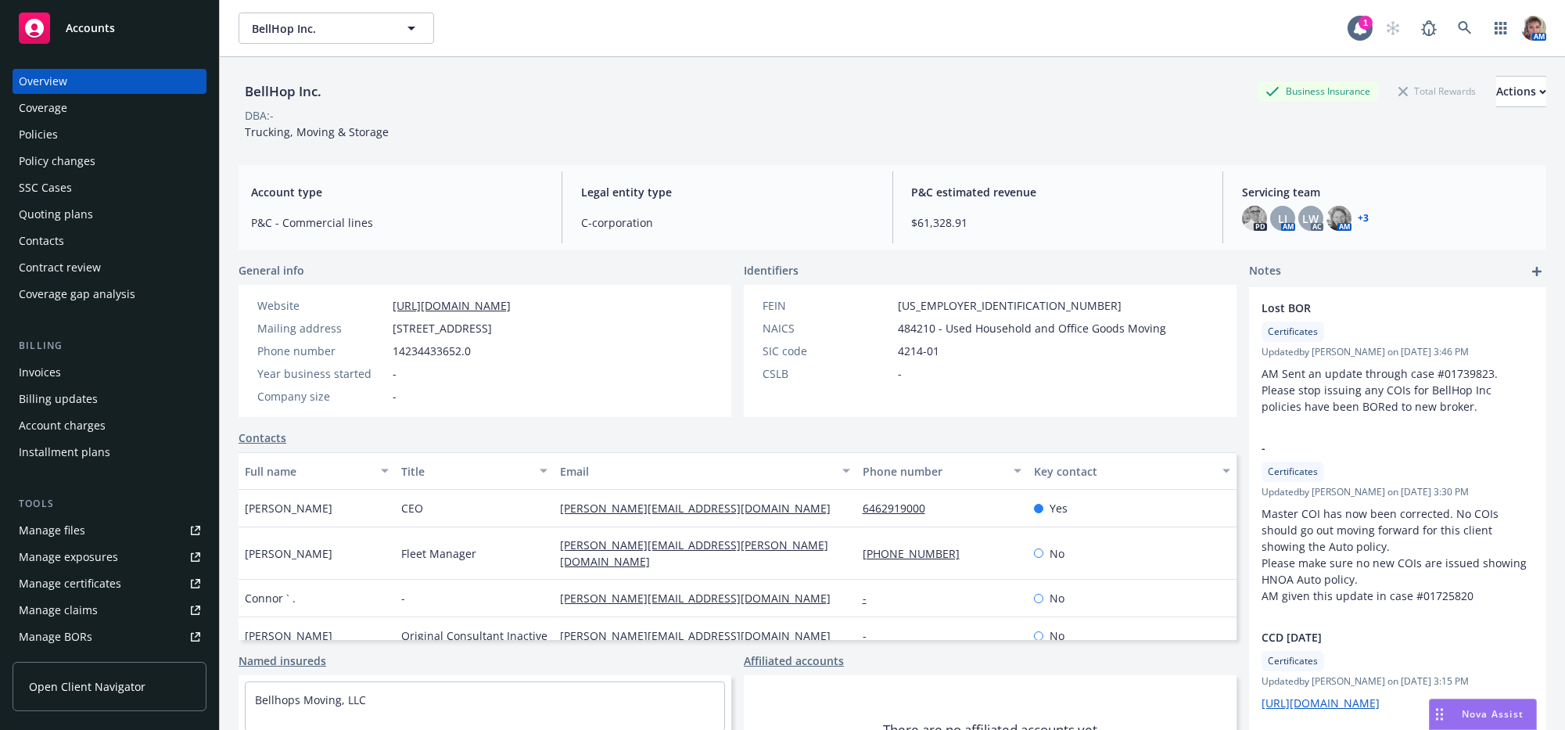
click at [37, 145] on div "Policies" at bounding box center [38, 134] width 39 height 25
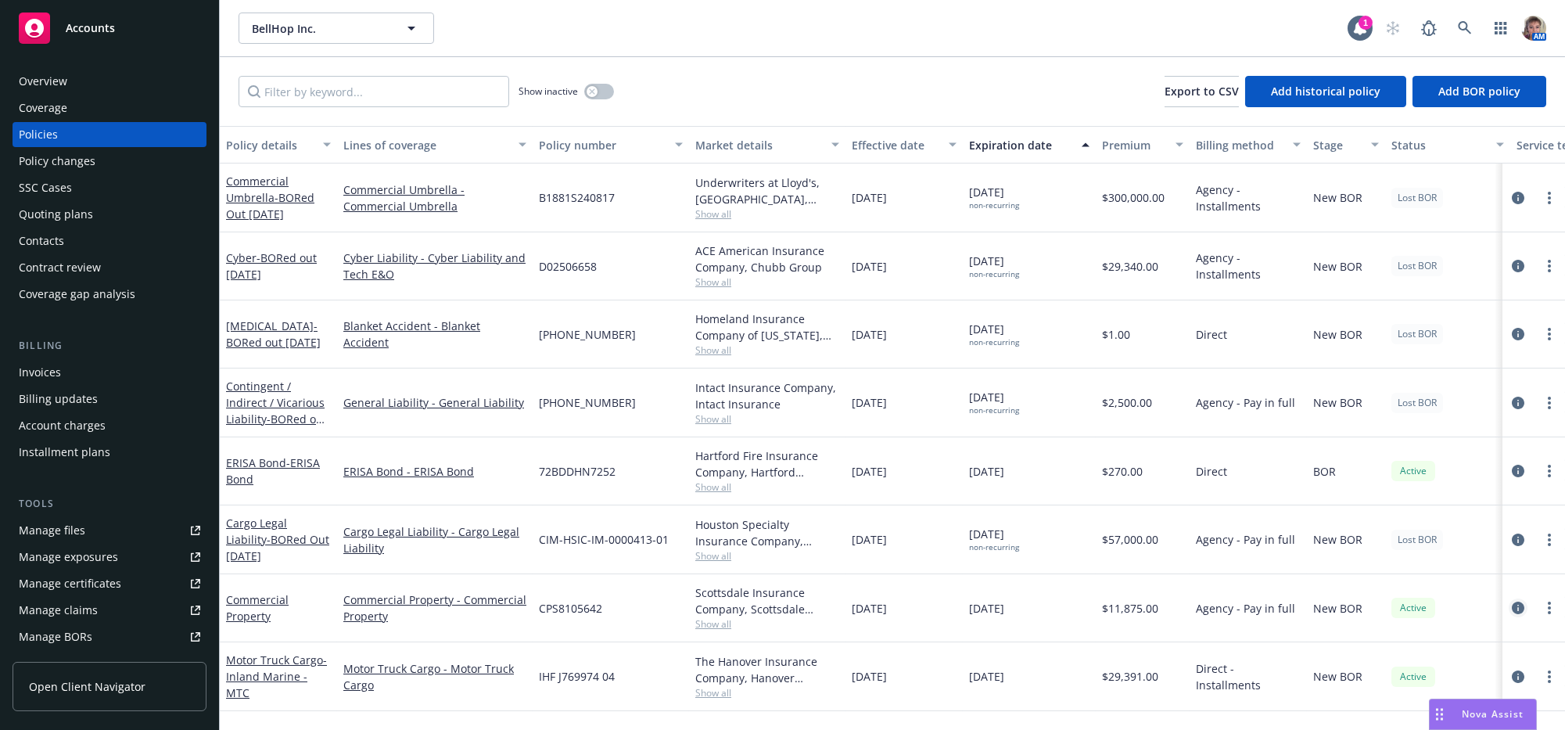
click at [1512, 614] on icon "circleInformation" at bounding box center [1518, 607] width 13 height 13
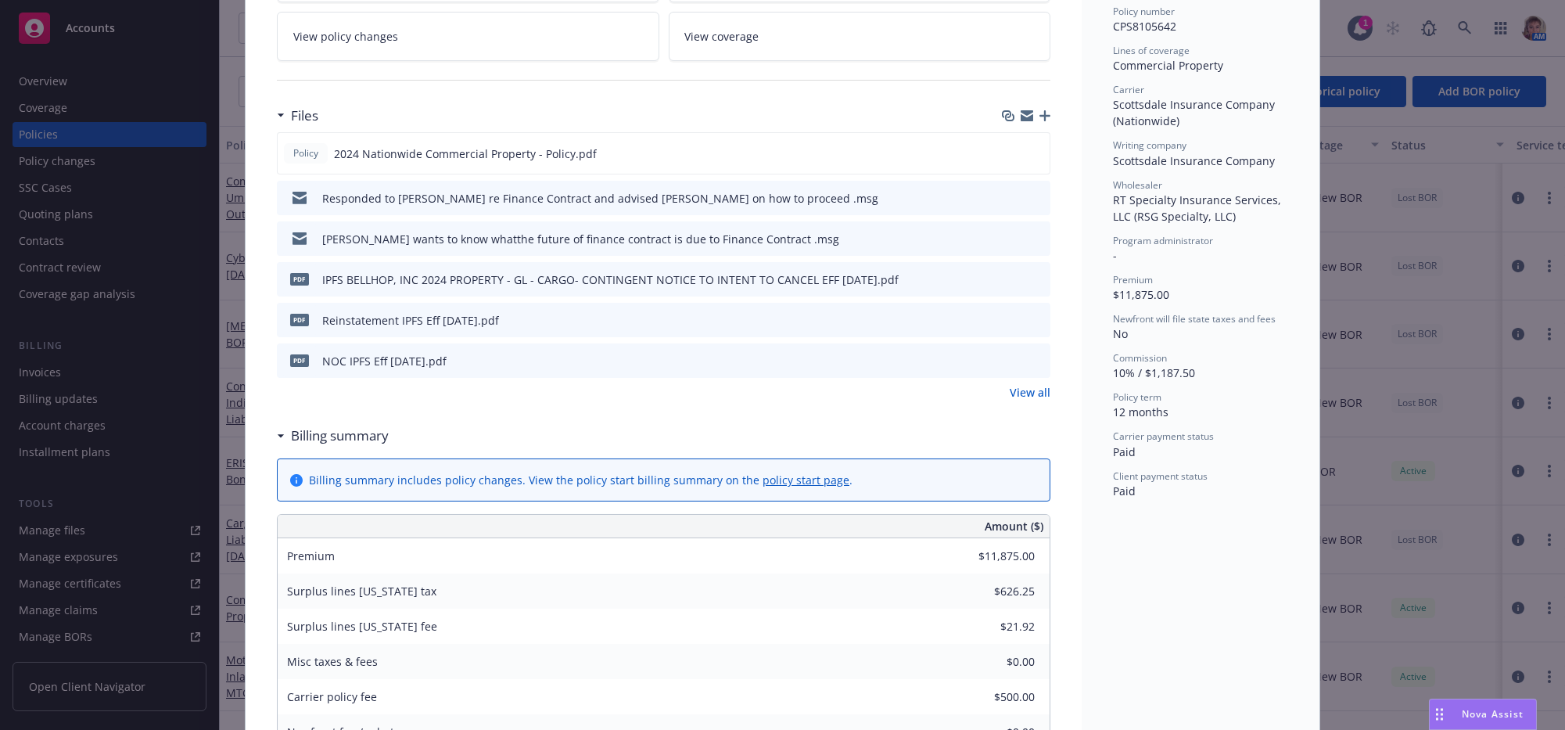
scroll to position [518, 0]
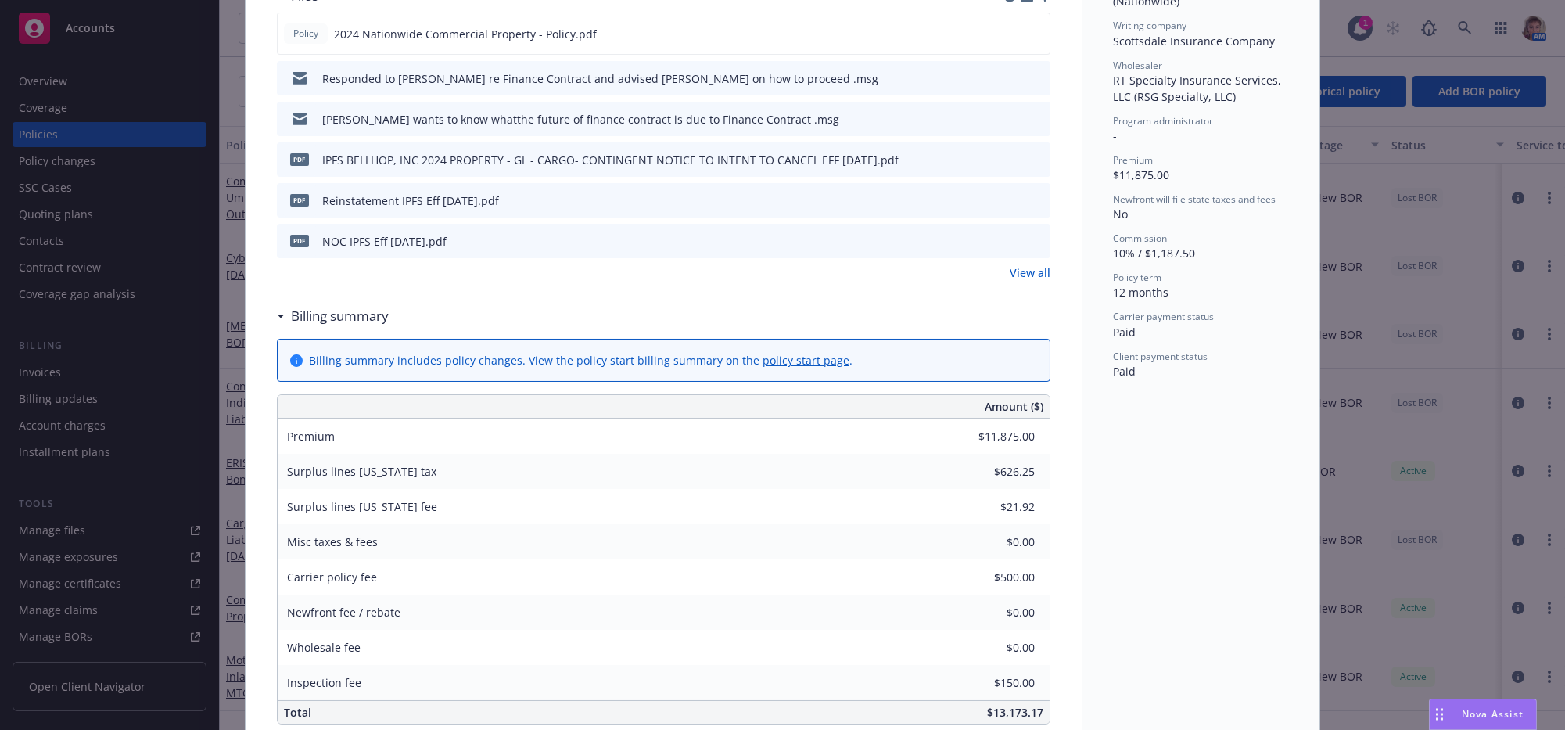
click at [1025, 281] on link "View all" at bounding box center [1030, 272] width 41 height 16
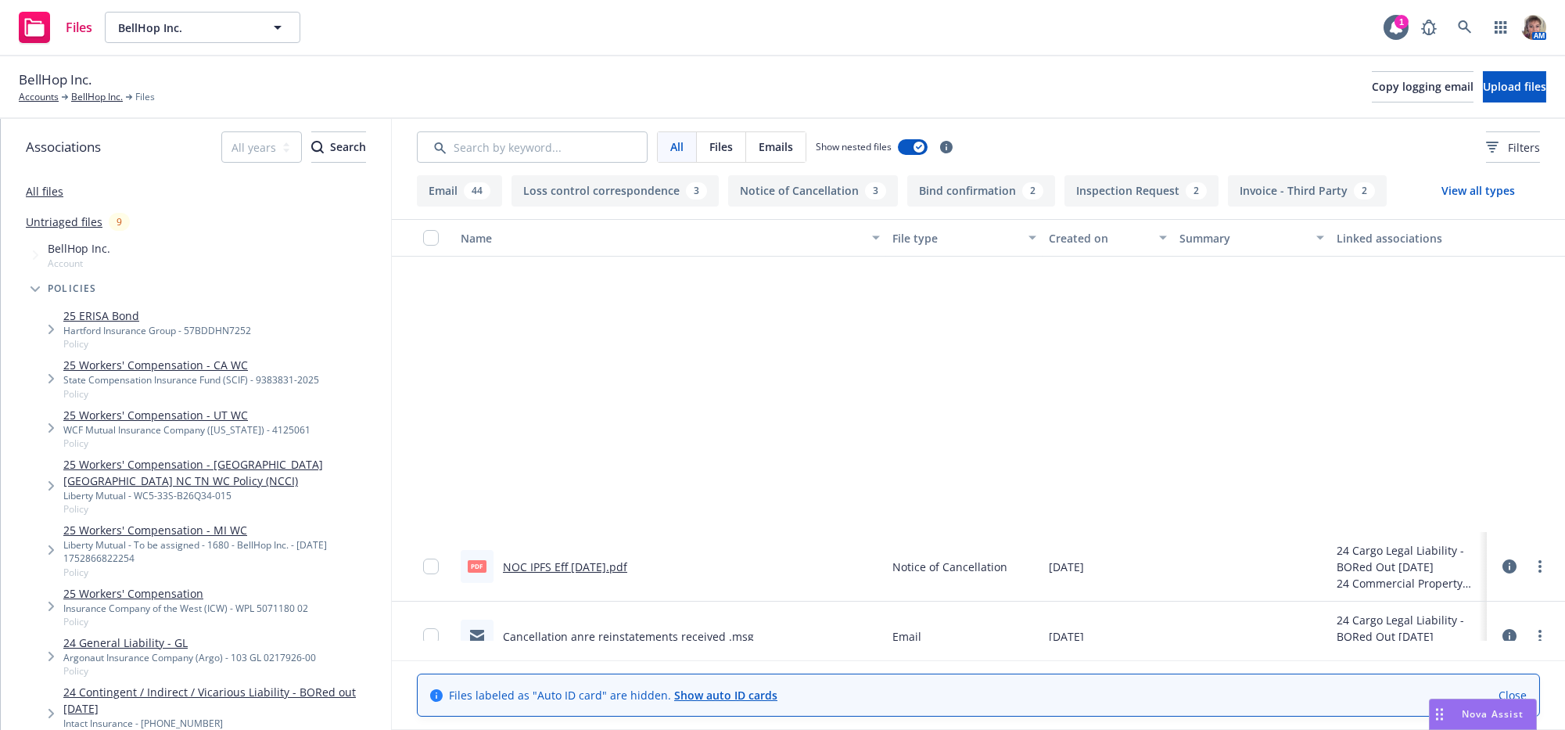
scroll to position [1759, 0]
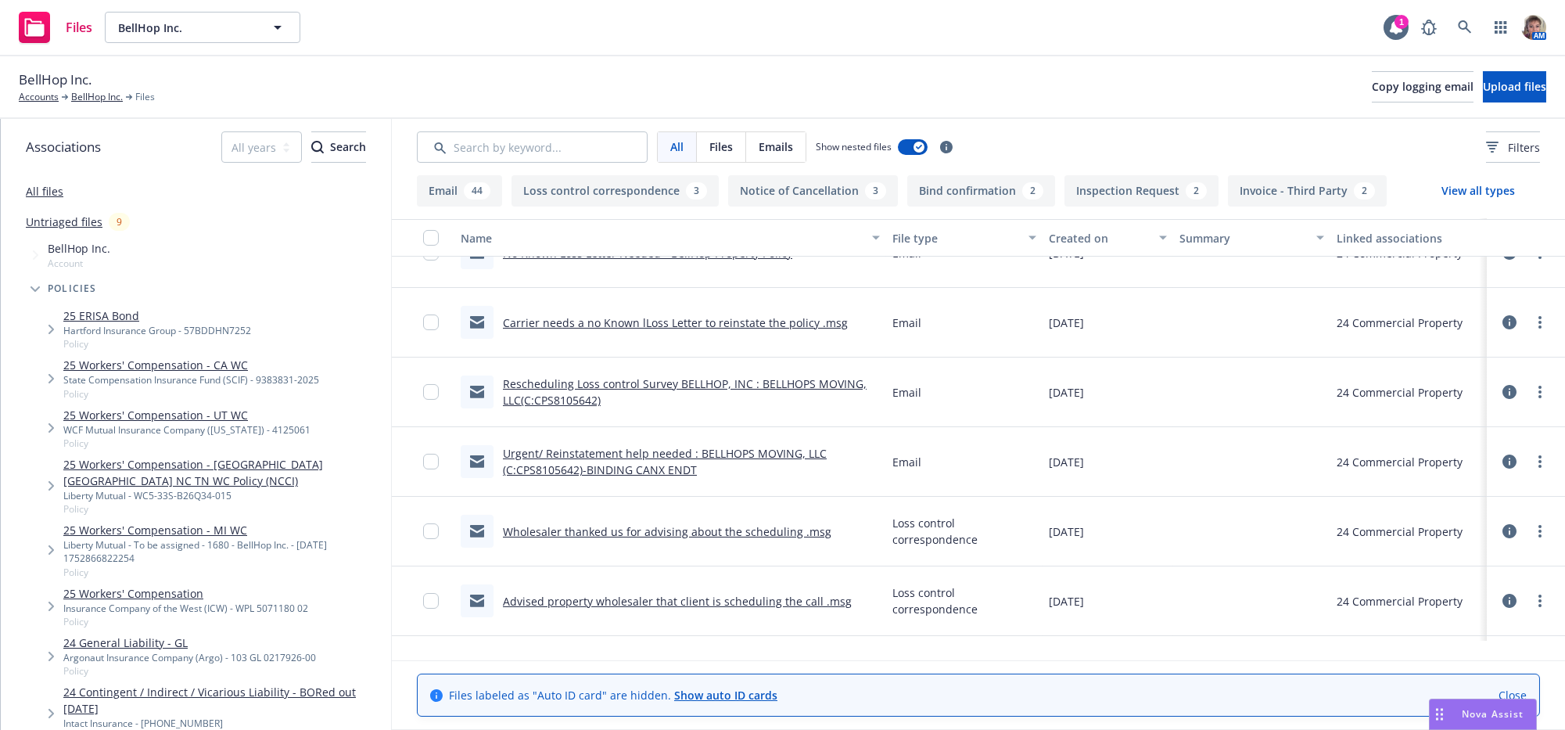
click at [626, 539] on link "Wholesaler thanked us for advising about the scheduling .msg" at bounding box center [667, 531] width 328 height 15
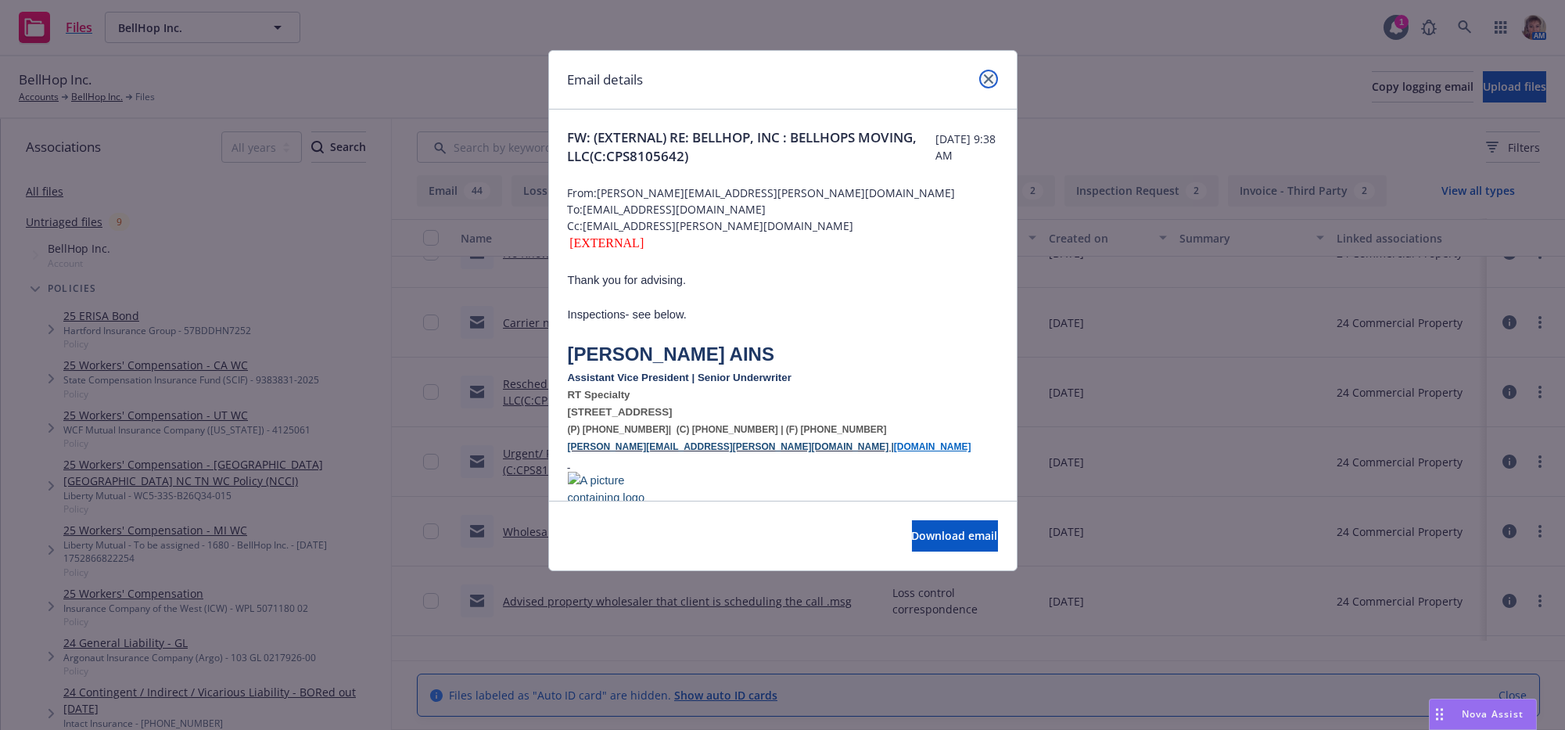
click at [989, 81] on icon "close" at bounding box center [988, 78] width 9 height 9
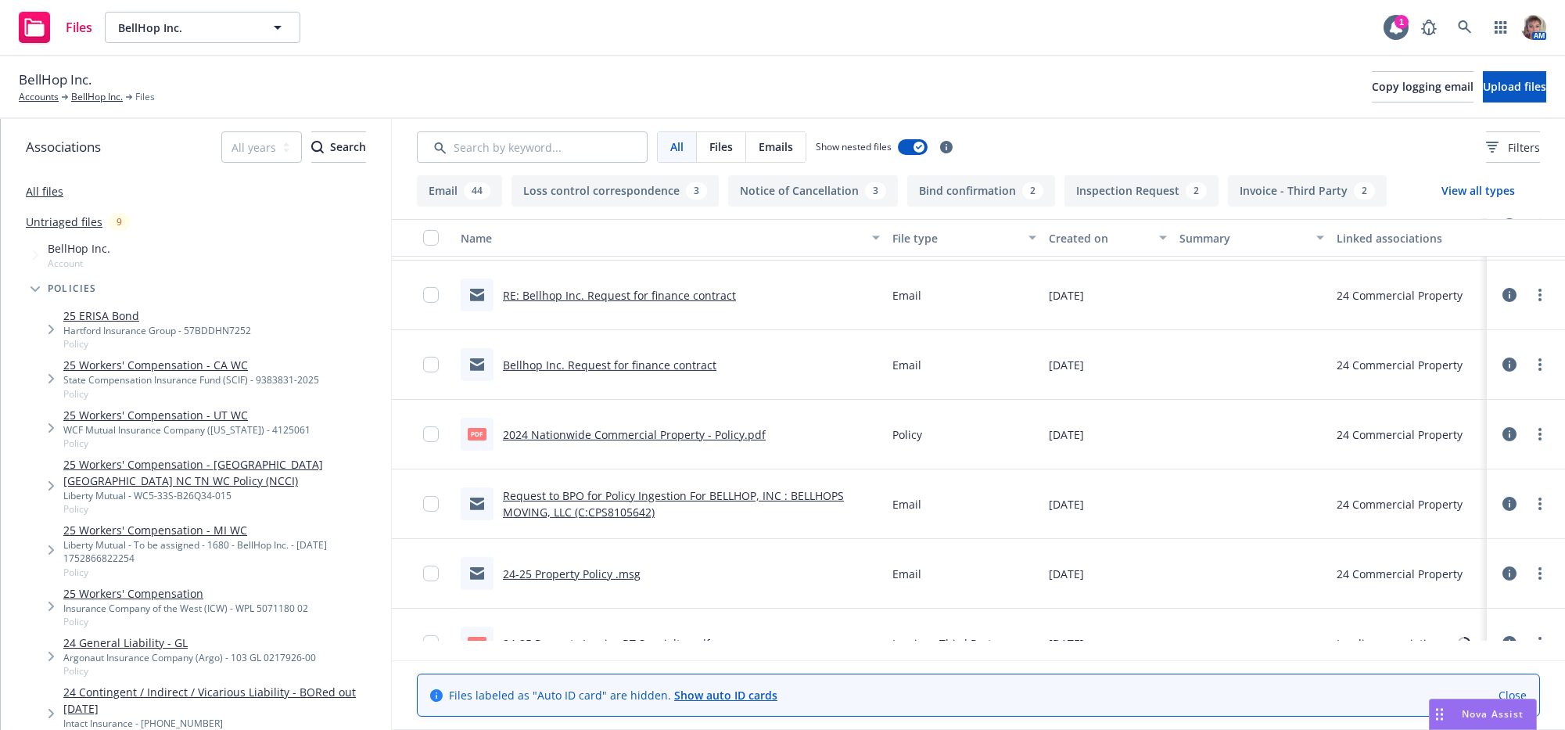
scroll to position [3804, 0]
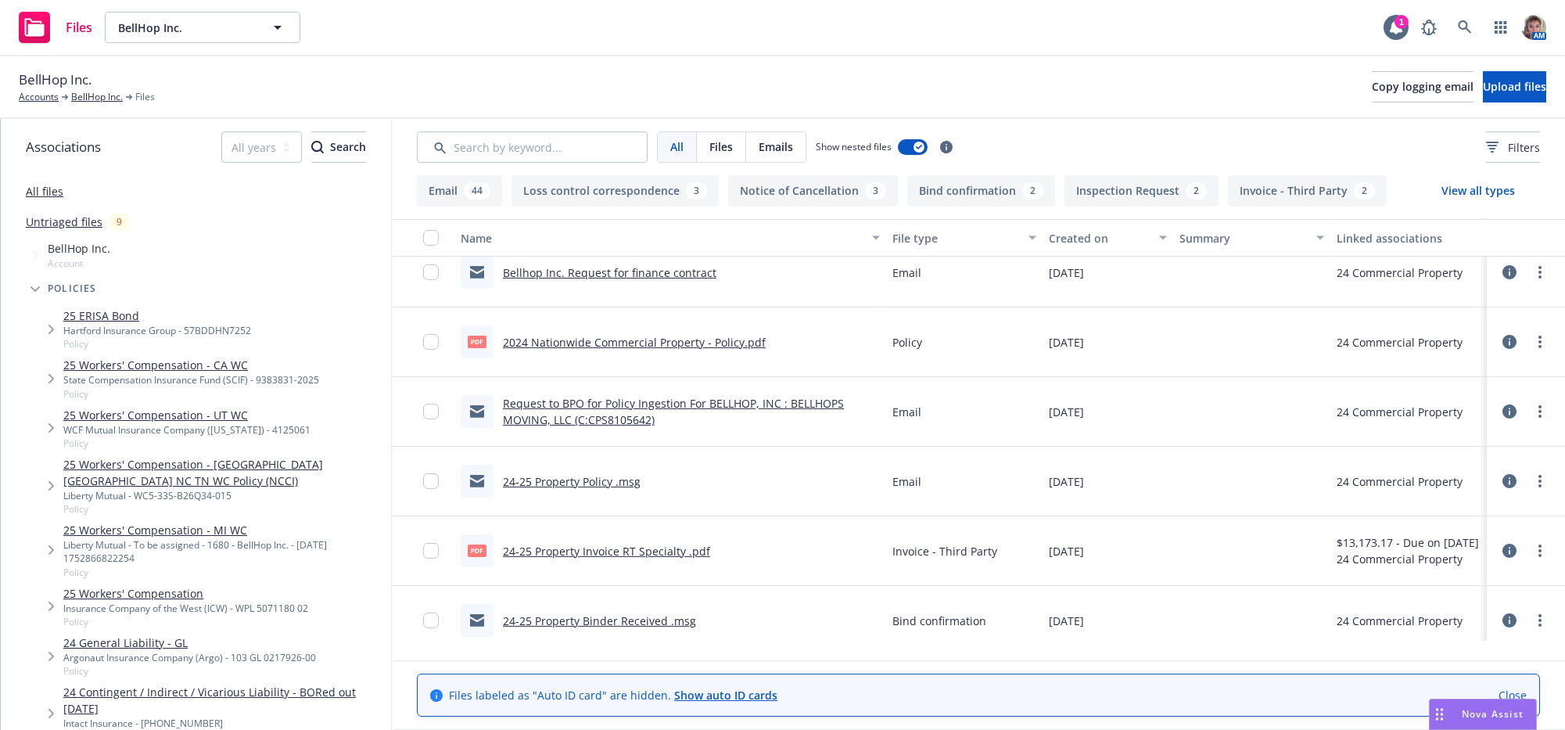
click at [565, 497] on div "24-25 Property Policy .msg" at bounding box center [551, 480] width 180 height 33
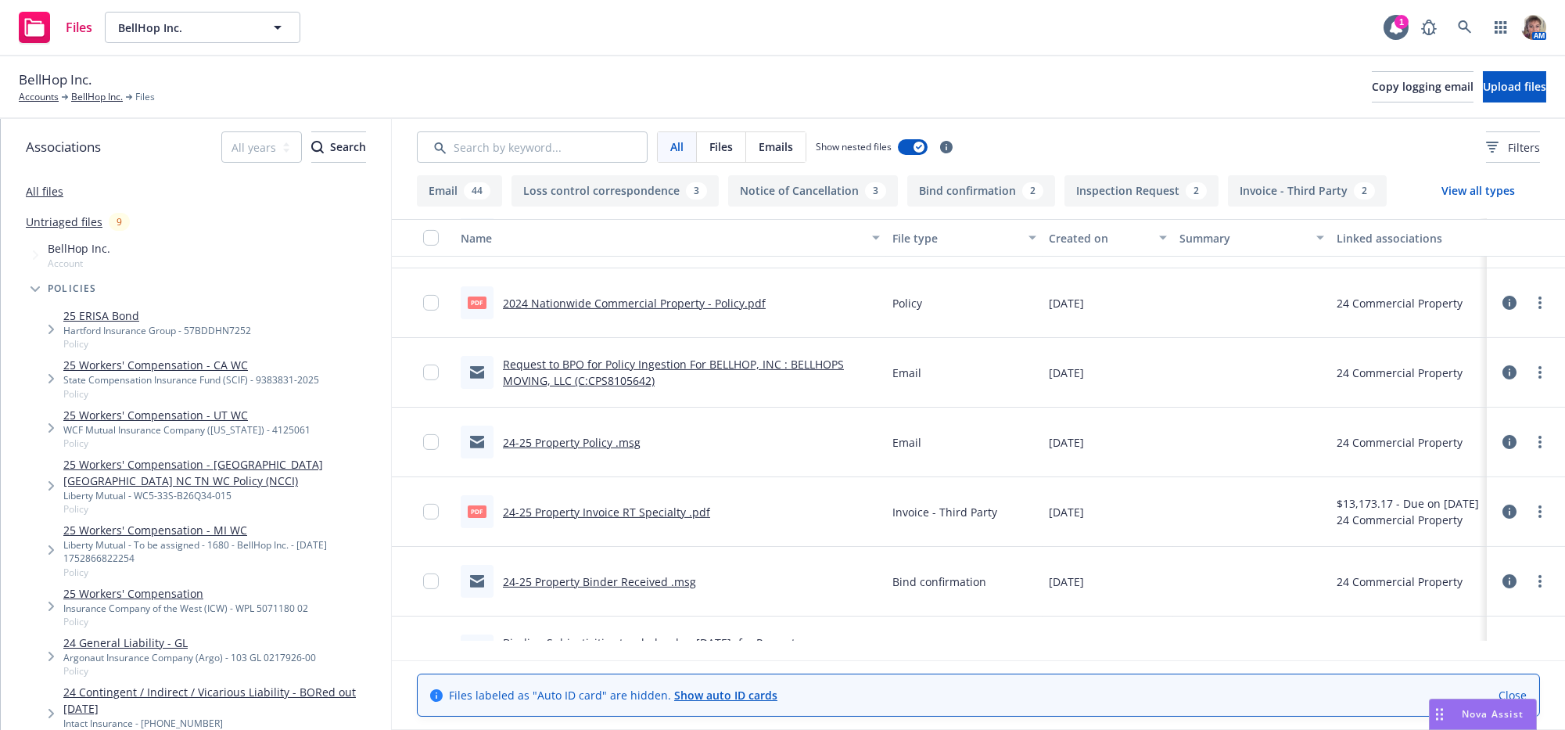
scroll to position [3974, 0]
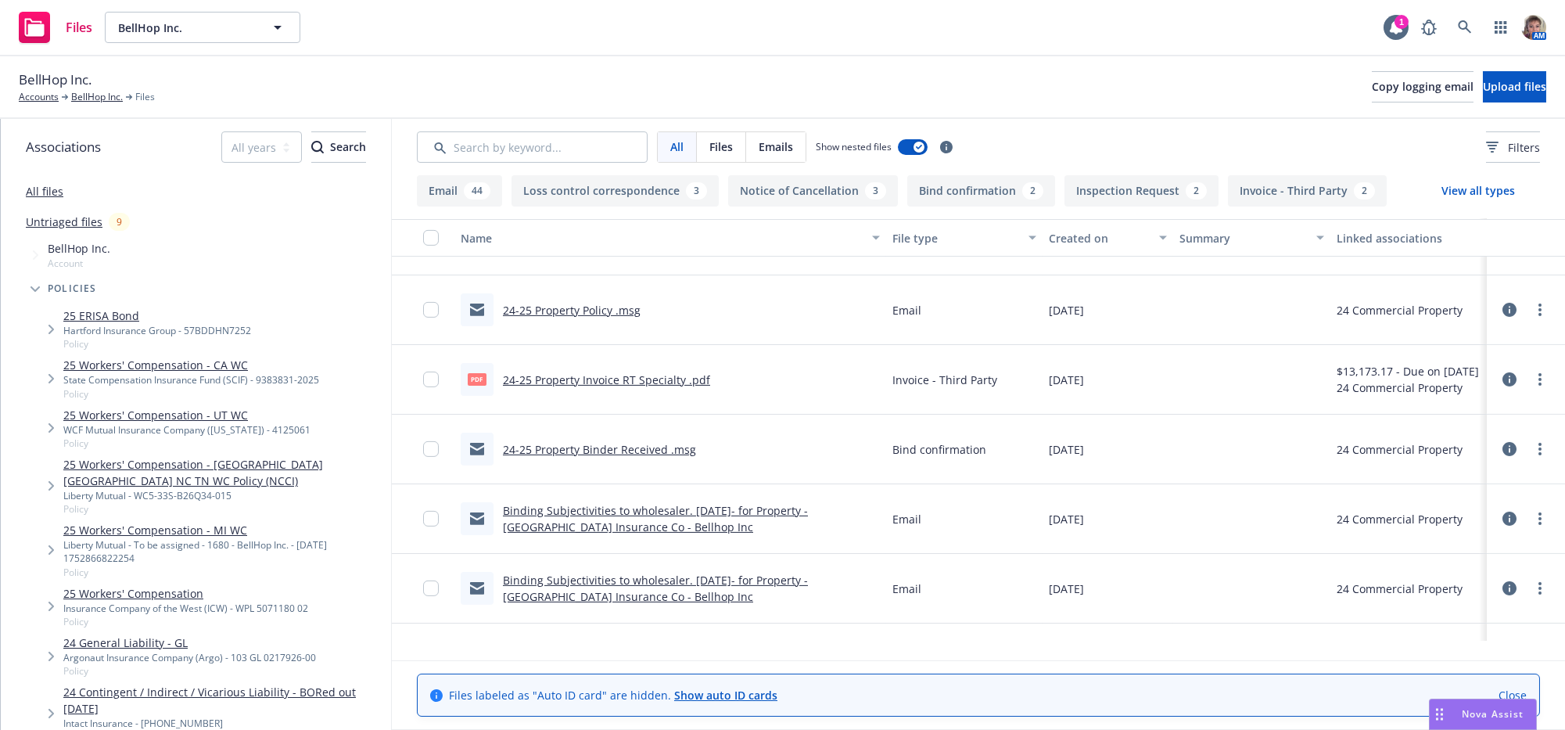
click at [534, 457] on link "24-25 Property Binder Received .msg" at bounding box center [599, 449] width 193 height 15
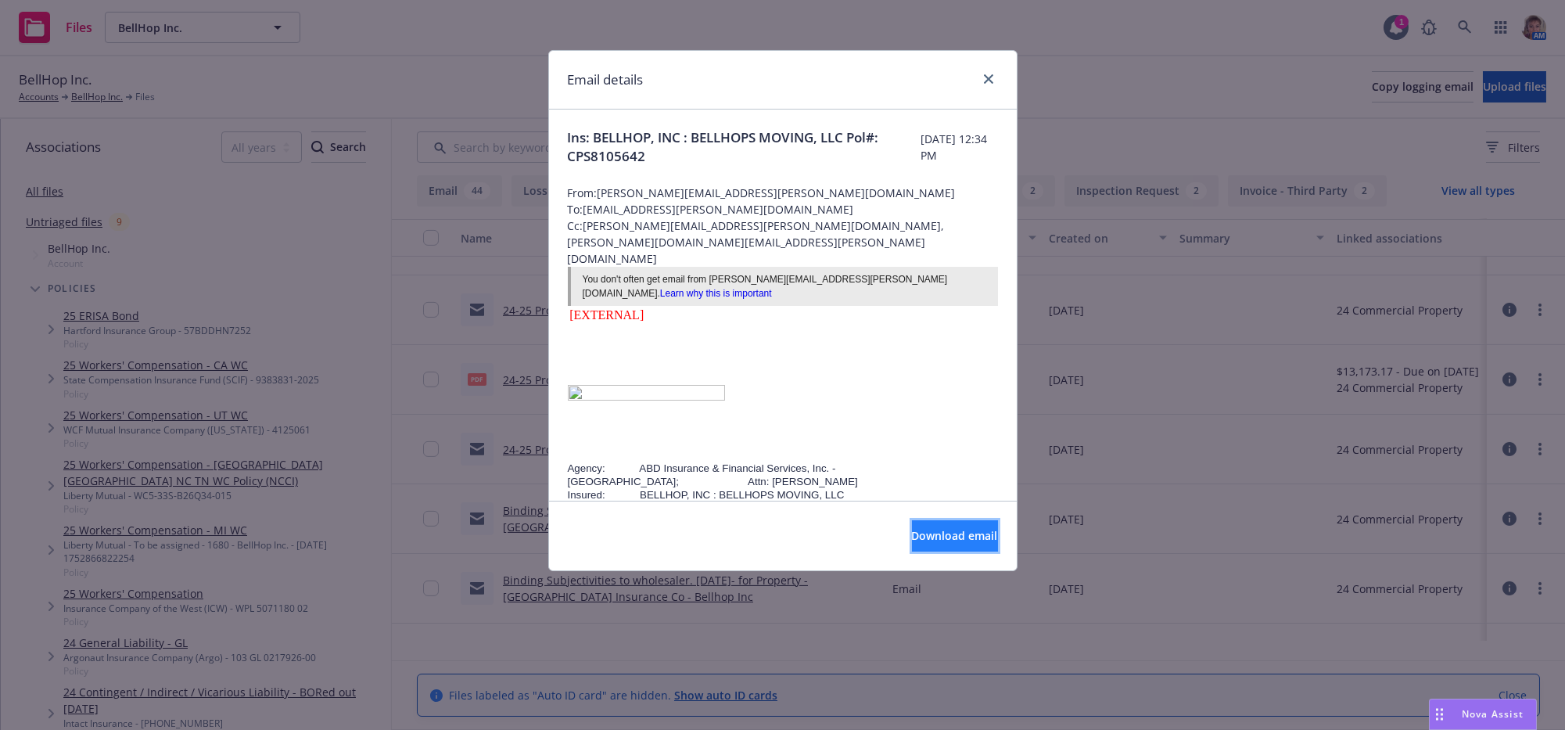
click at [912, 543] on span "Download email" at bounding box center [955, 535] width 86 height 15
click at [988, 81] on icon "close" at bounding box center [988, 78] width 9 height 9
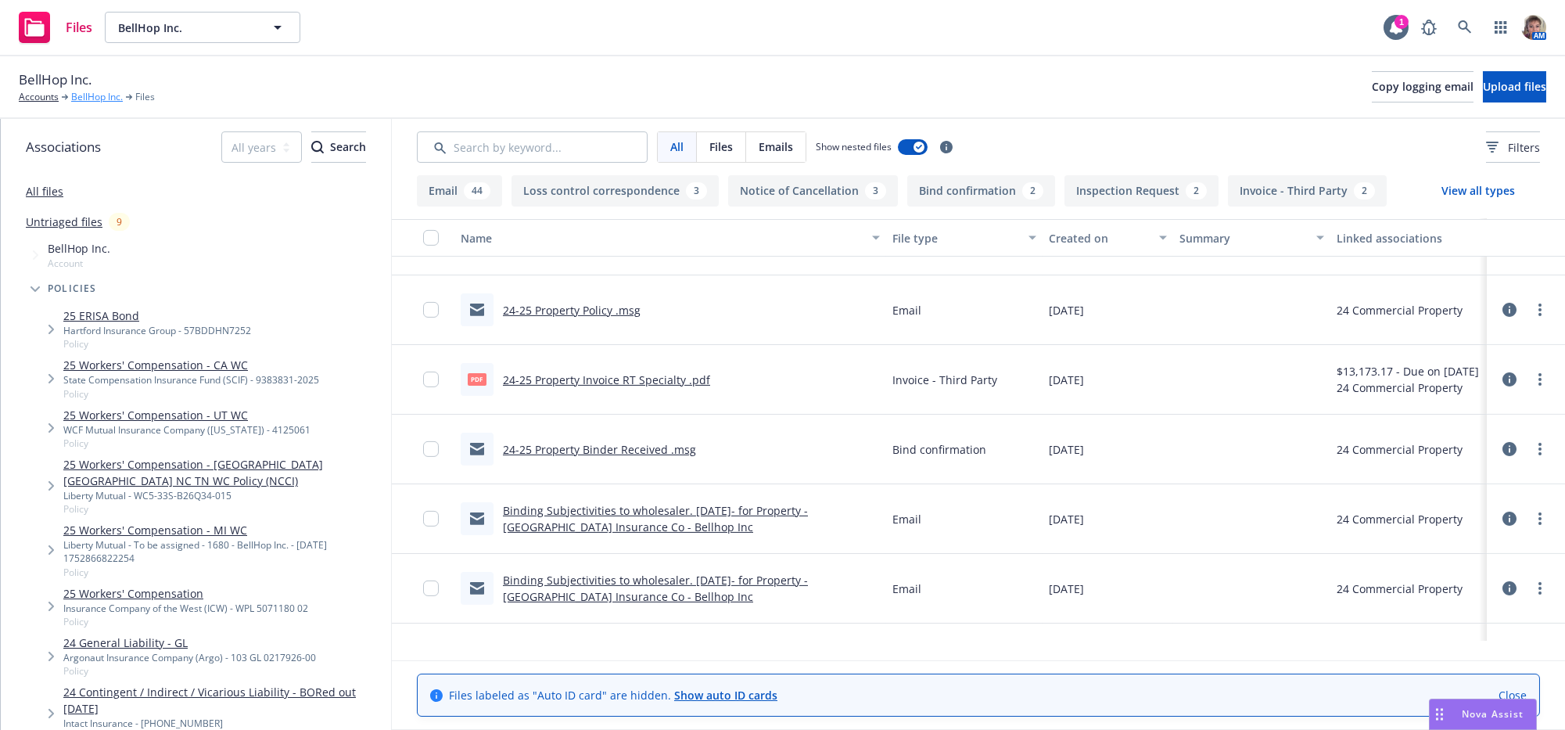
click at [79, 95] on link "BellHop Inc." at bounding box center [97, 97] width 52 height 14
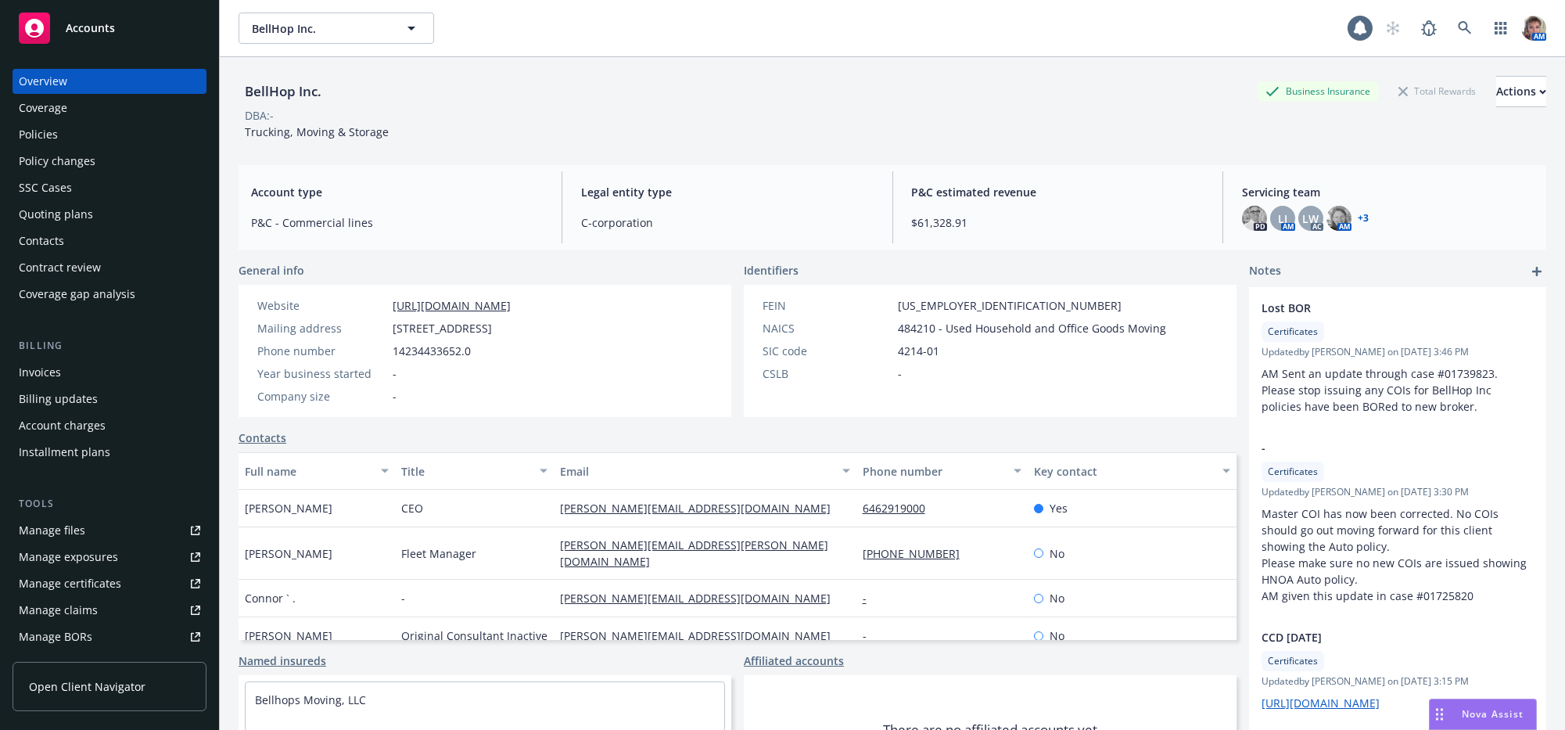
click at [81, 142] on div "Policies" at bounding box center [109, 134] width 181 height 25
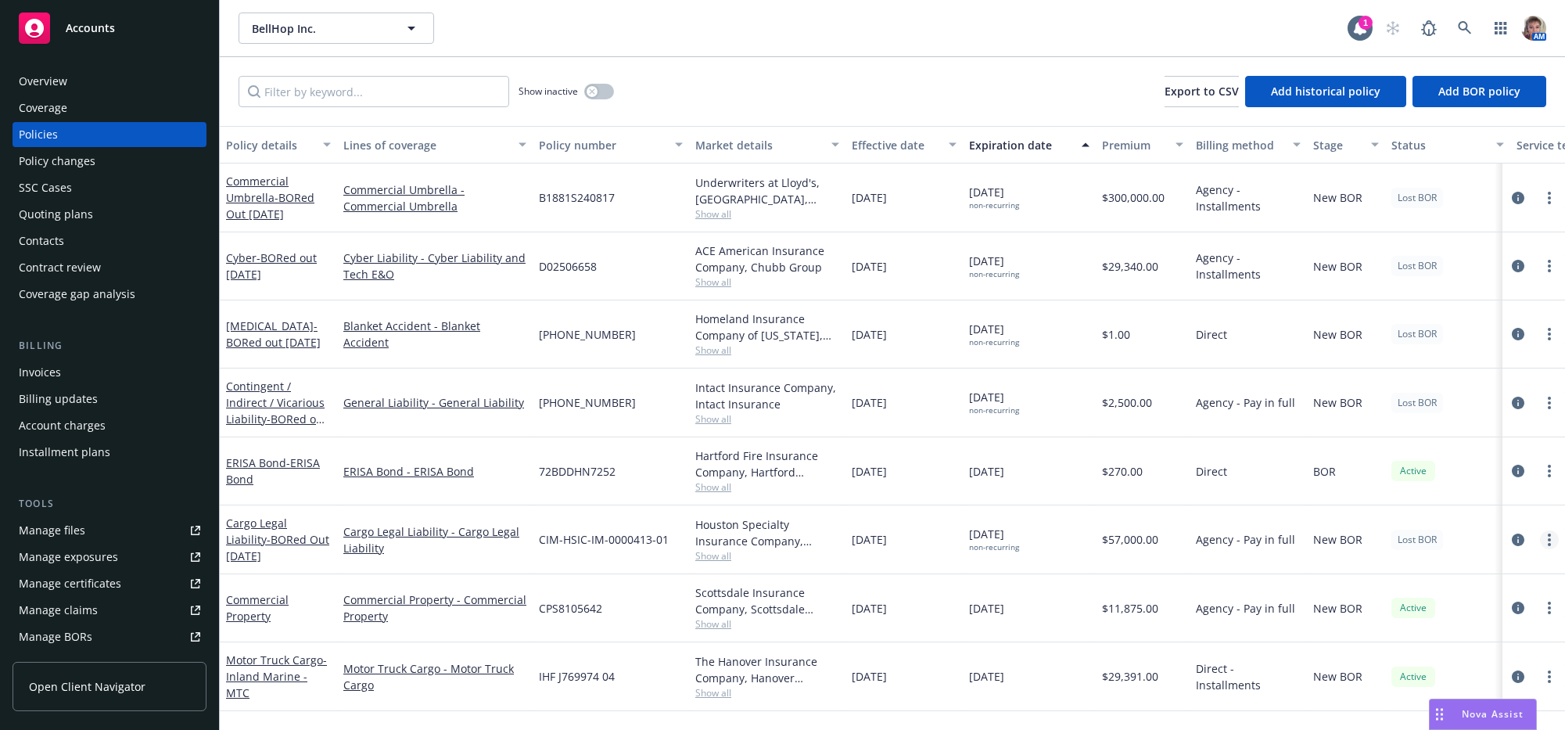
click at [1540, 549] on link "more" at bounding box center [1549, 539] width 19 height 19
click at [1473, 555] on link "Copy logging email" at bounding box center [1466, 553] width 184 height 31
drag, startPoint x: 615, startPoint y: 642, endPoint x: 537, endPoint y: 639, distance: 77.5
click at [537, 639] on div "CPS8105642" at bounding box center [611, 608] width 156 height 68
copy span "CPS8105642"
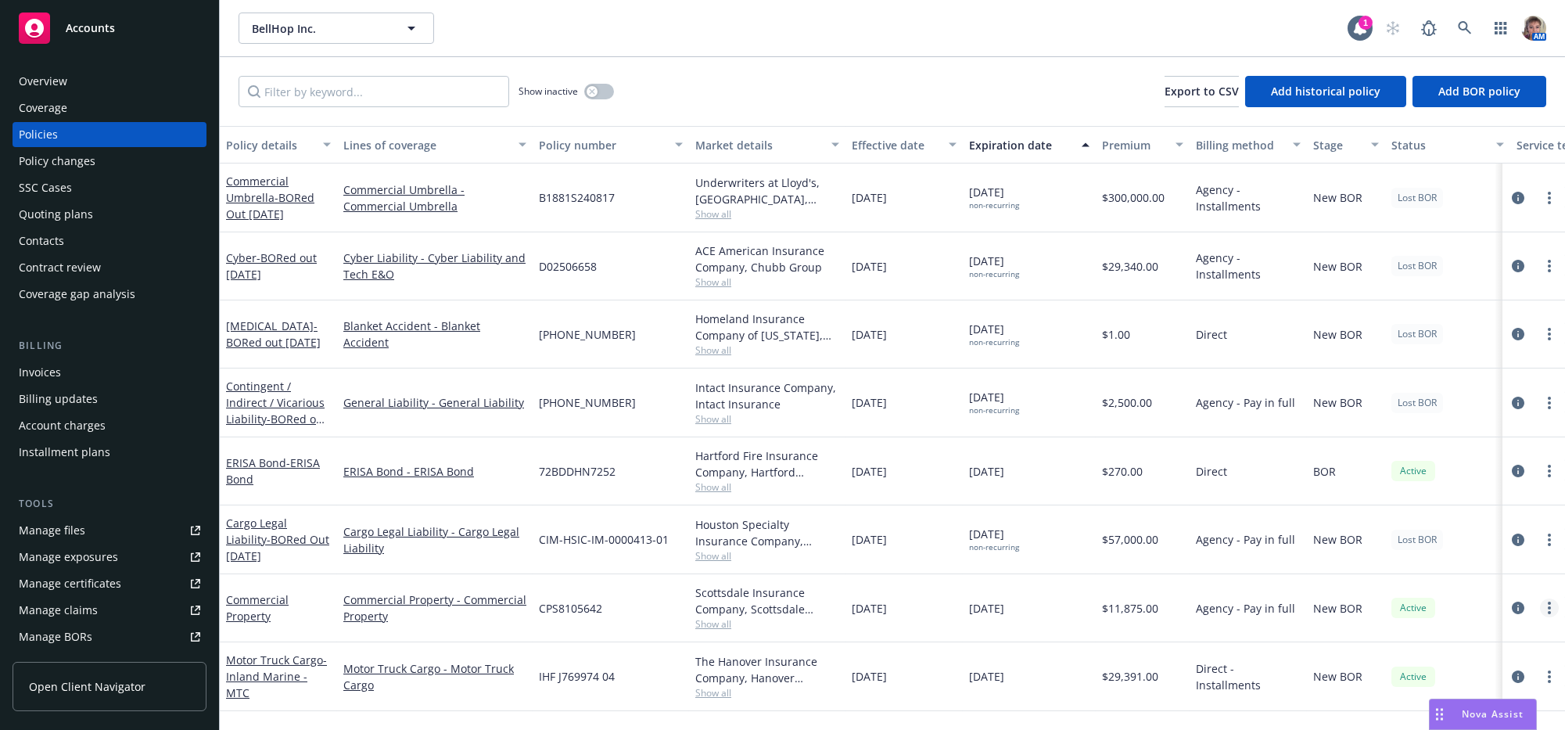
click at [1548, 614] on icon "more" at bounding box center [1549, 607] width 3 height 13
click at [1473, 617] on link "Copy logging email" at bounding box center [1466, 625] width 184 height 31
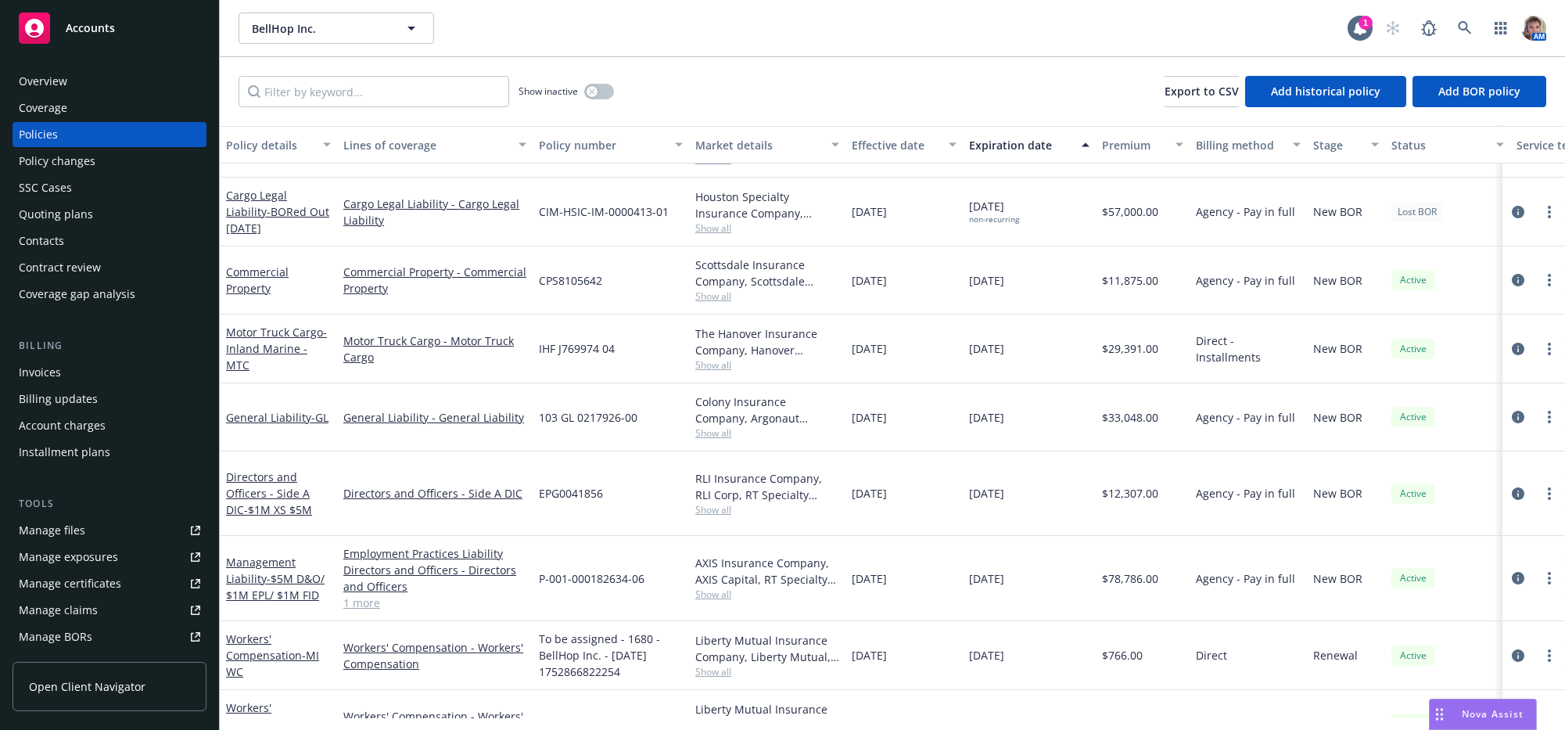
scroll to position [312, 0]
click at [1540, 425] on link "more" at bounding box center [1549, 415] width 19 height 19
click at [1433, 553] on link "End policy" at bounding box center [1450, 540] width 184 height 31
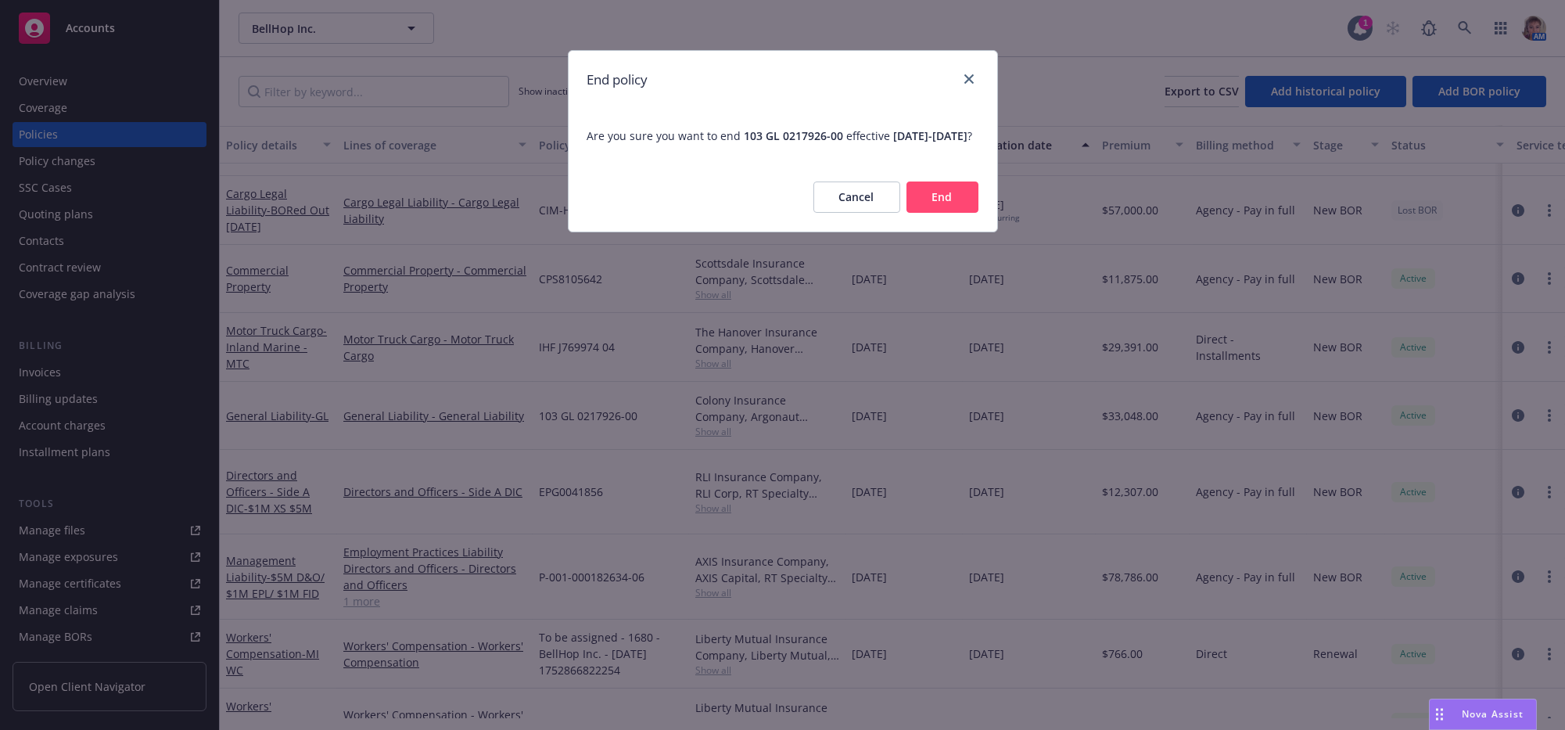
click at [954, 213] on button "End" at bounding box center [942, 196] width 72 height 31
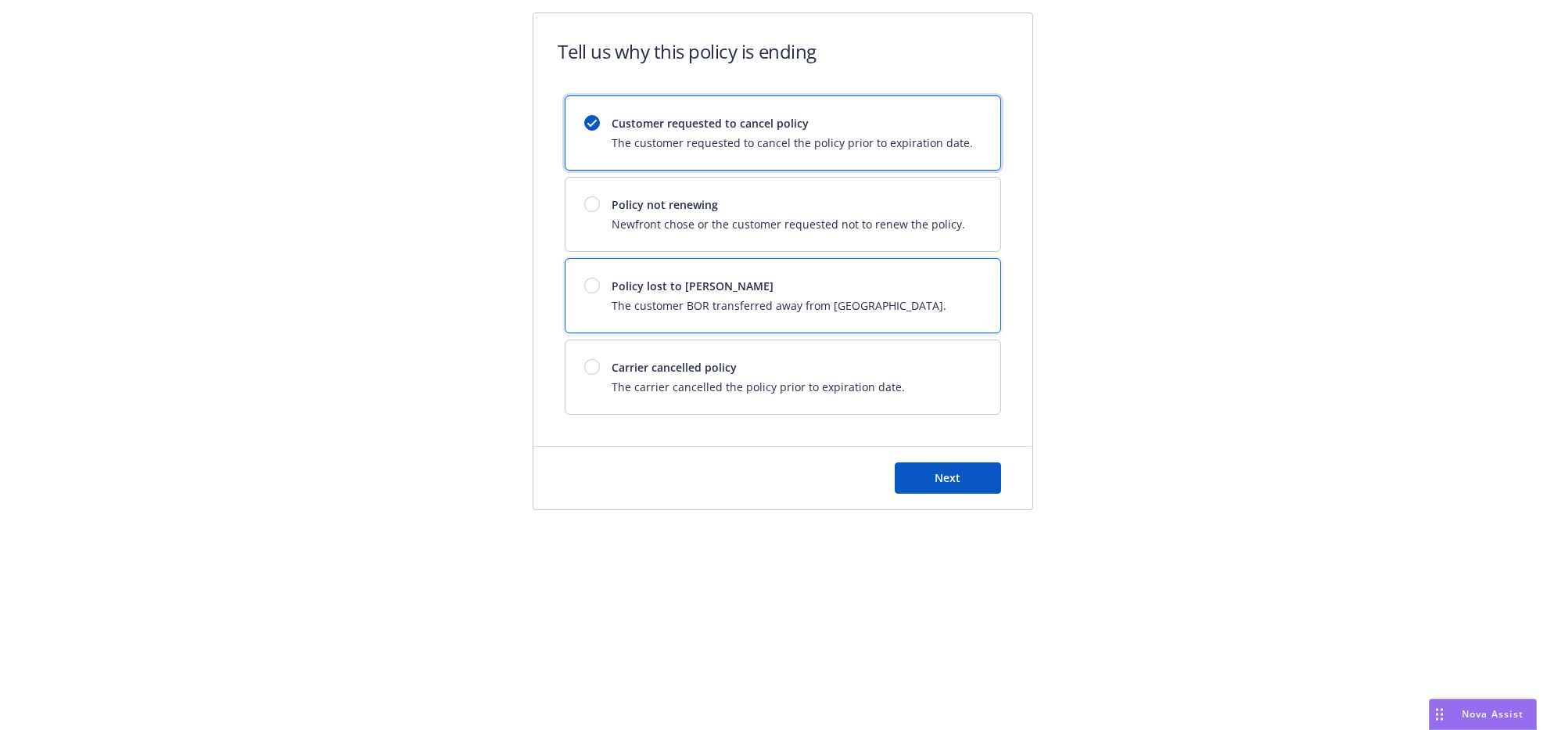
click at [593, 293] on div at bounding box center [598, 286] width 28 height 16
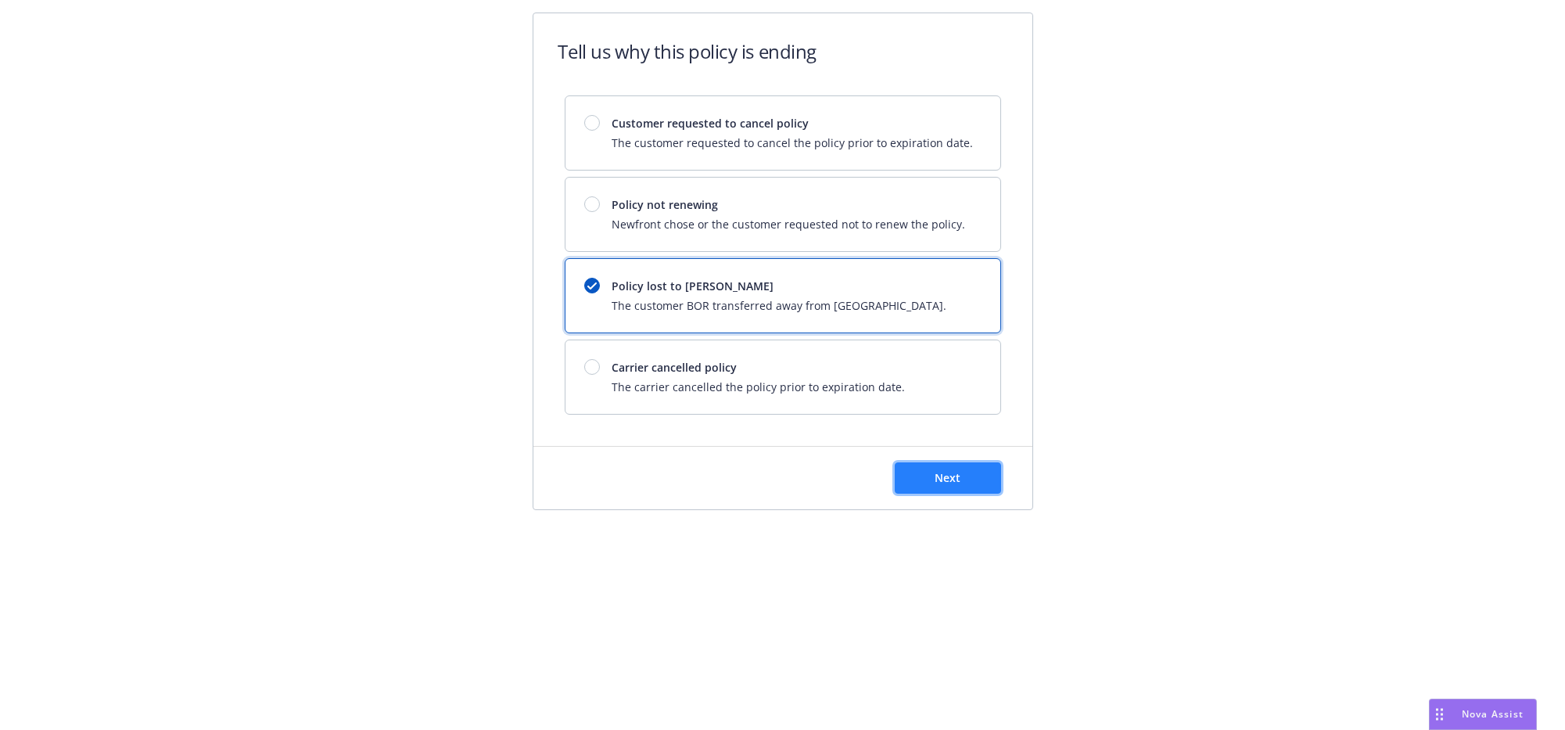
click at [960, 493] on button "Next" at bounding box center [948, 477] width 106 height 31
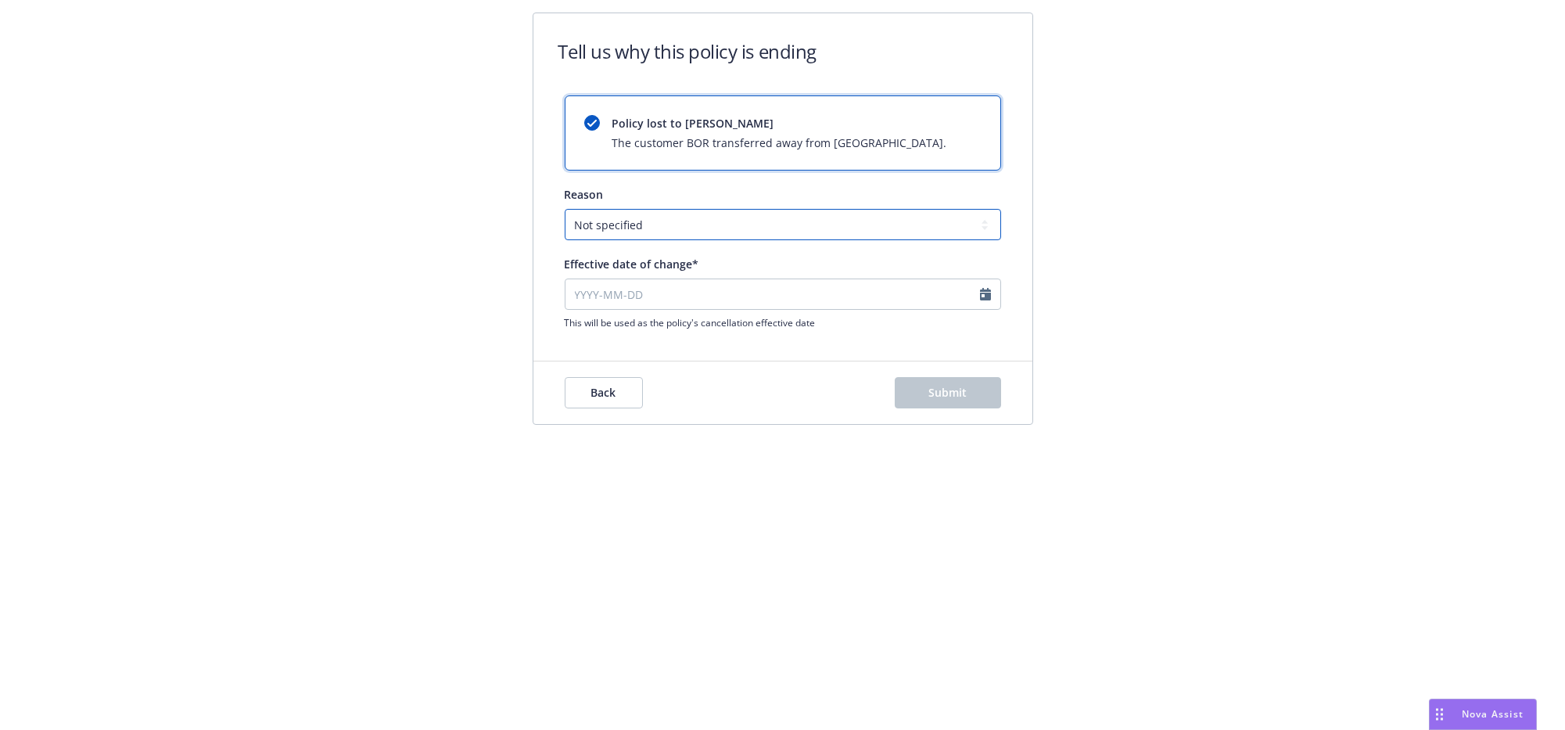
click at [637, 235] on select "Not specified Service Pricing Buyer change M&A, Bankruptcy, or Out of business …" at bounding box center [783, 224] width 436 height 31
select select "Service"
click at [568, 217] on select "Not specified Service Pricing Buyer change M&A, Bankruptcy, or Out of business …" at bounding box center [783, 224] width 436 height 31
click at [795, 308] on input "Effective date of change*" at bounding box center [783, 293] width 436 height 31
select select "August"
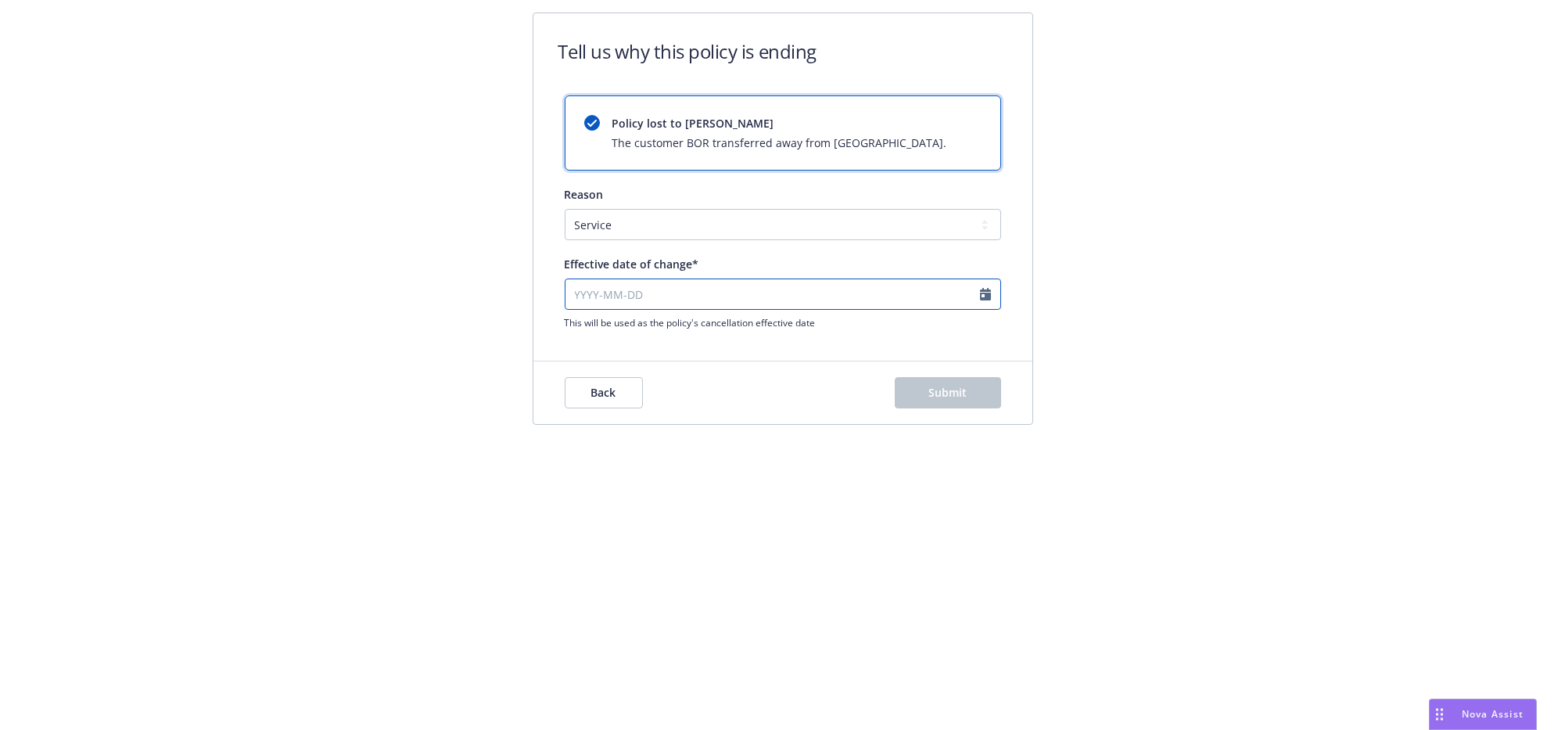
select select "2025"
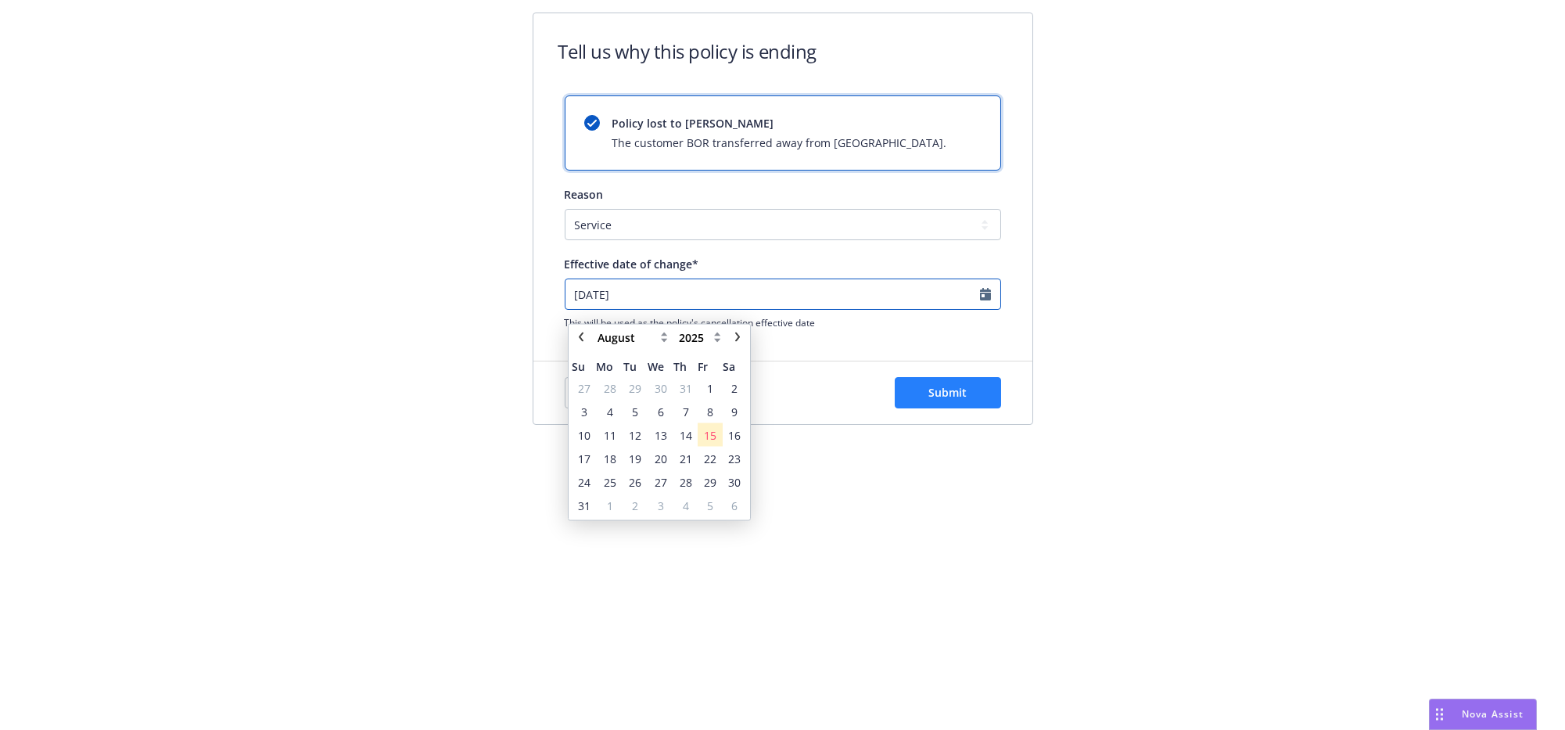
type input "2008-07-20"
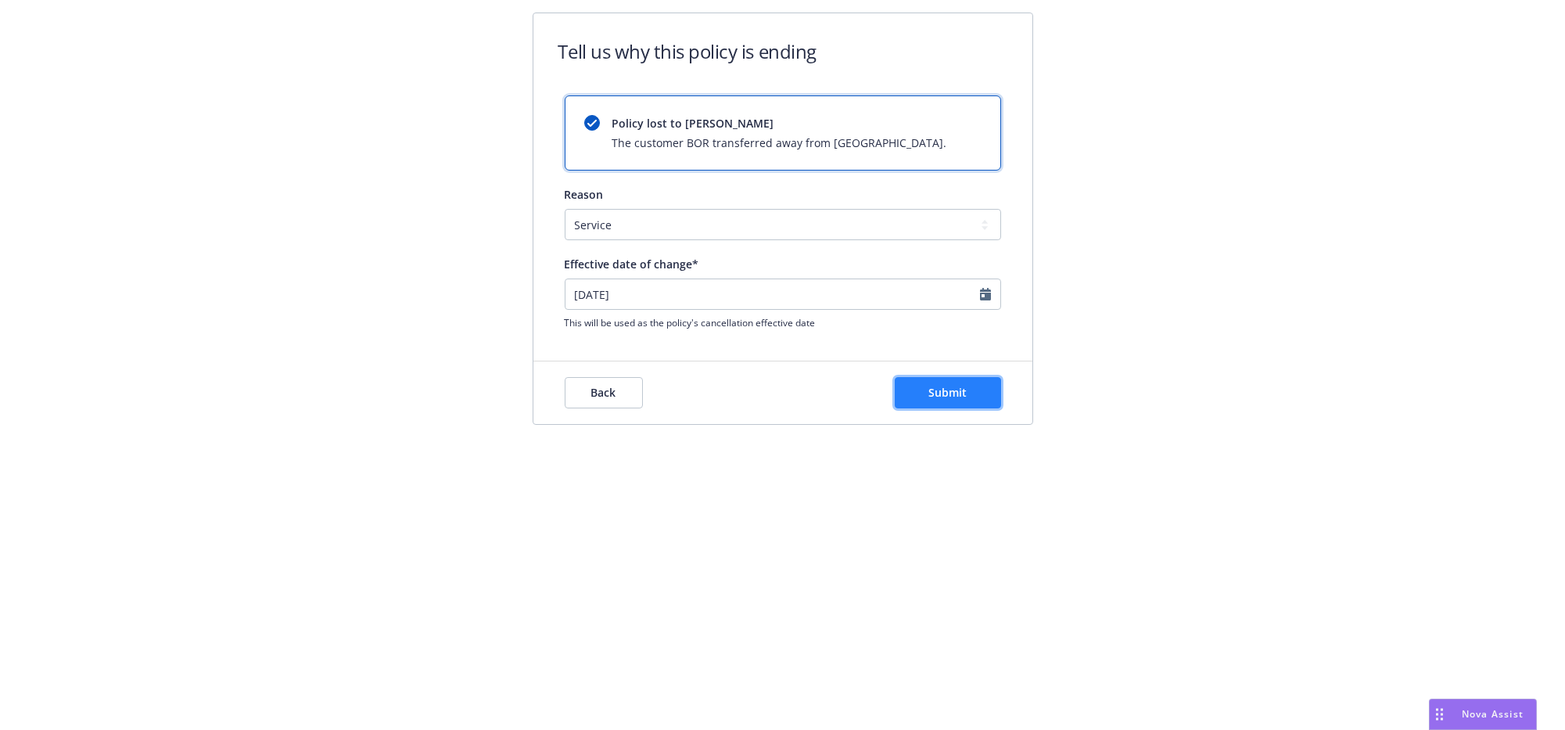
click at [956, 399] on span "Submit" at bounding box center [947, 392] width 38 height 15
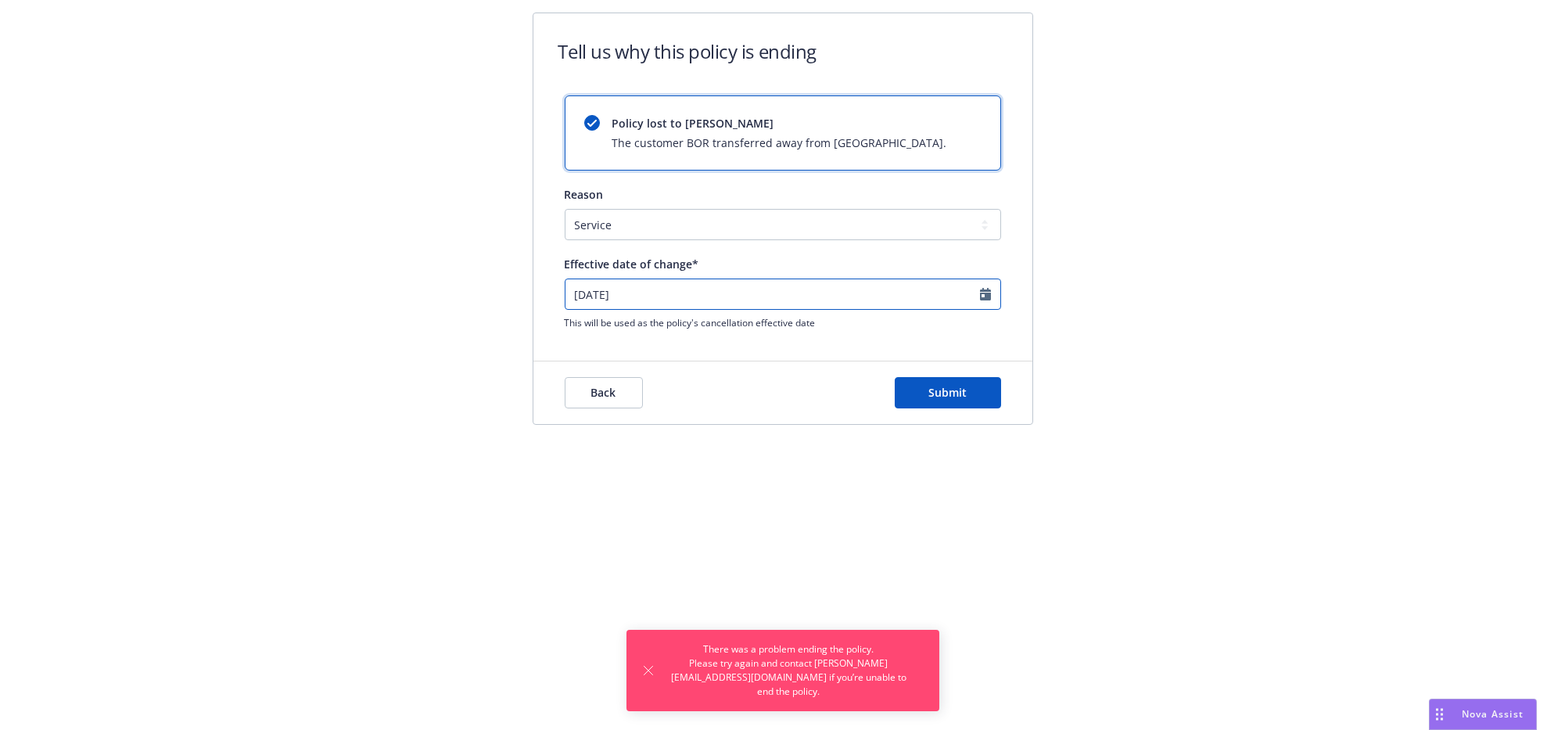
select select "July"
select select "2008"
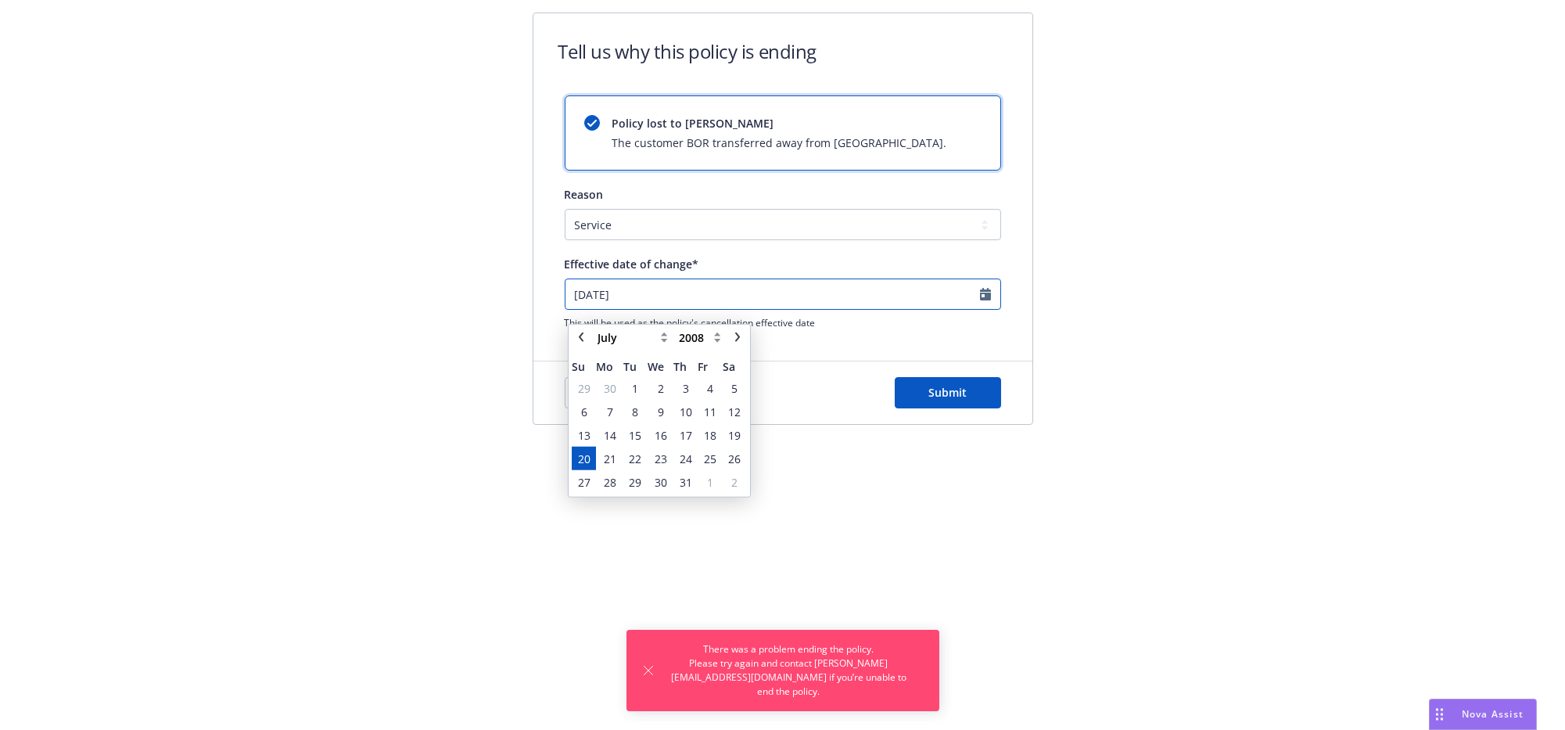
drag, startPoint x: 670, startPoint y: 307, endPoint x: 506, endPoint y: 320, distance: 164.7
click at [506, 320] on div "Tell us why this policy is ending Policy lost to BOR The customer BOR transferr…" at bounding box center [782, 184] width 601 height 343
click at [735, 333] on icon "chevronRight" at bounding box center [737, 336] width 9 height 9
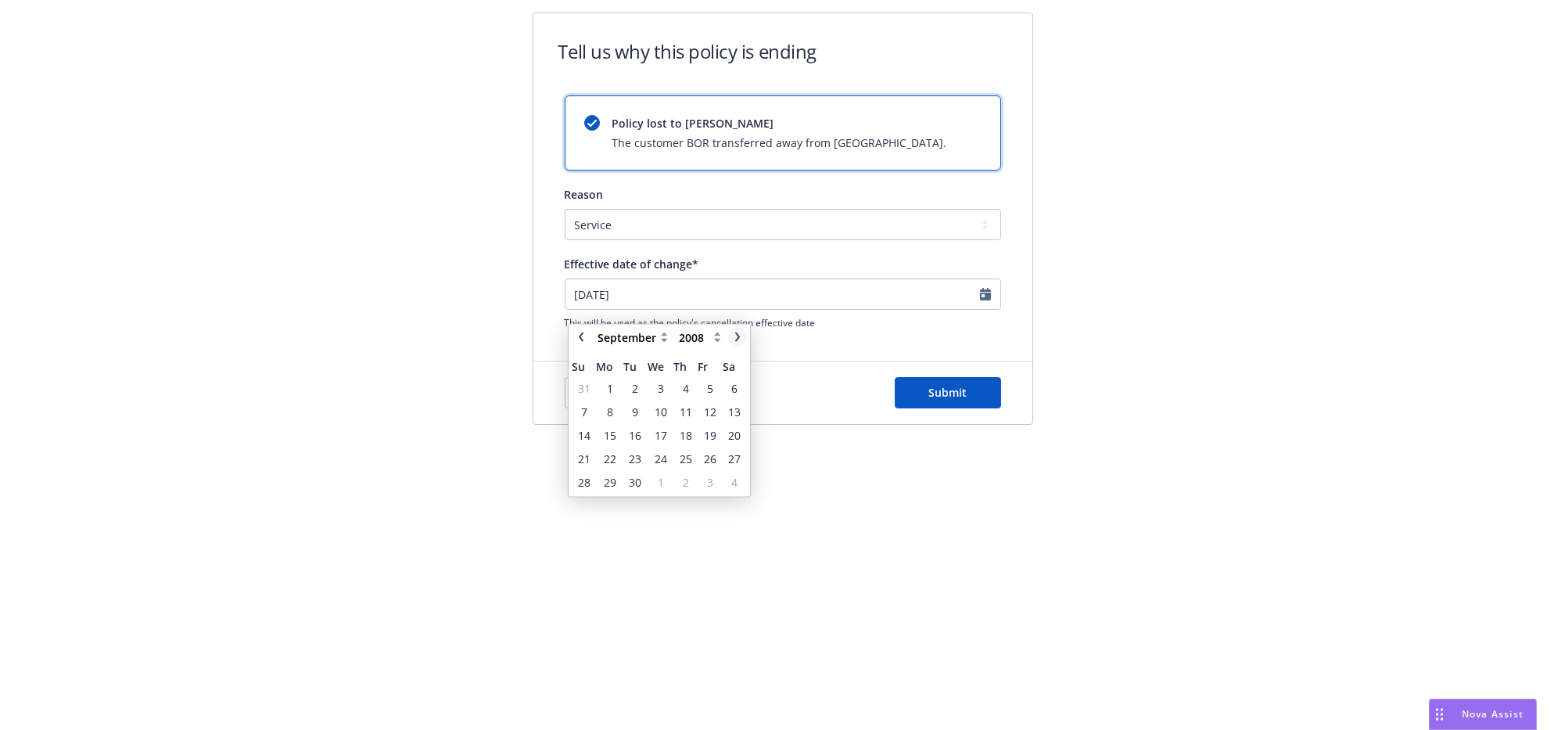
click at [735, 333] on icon "chevronRight" at bounding box center [737, 336] width 9 height 9
click at [584, 340] on icon "chevronLeft" at bounding box center [580, 336] width 9 height 9
select select "August"
click at [687, 416] on span "7" at bounding box center [686, 411] width 6 height 16
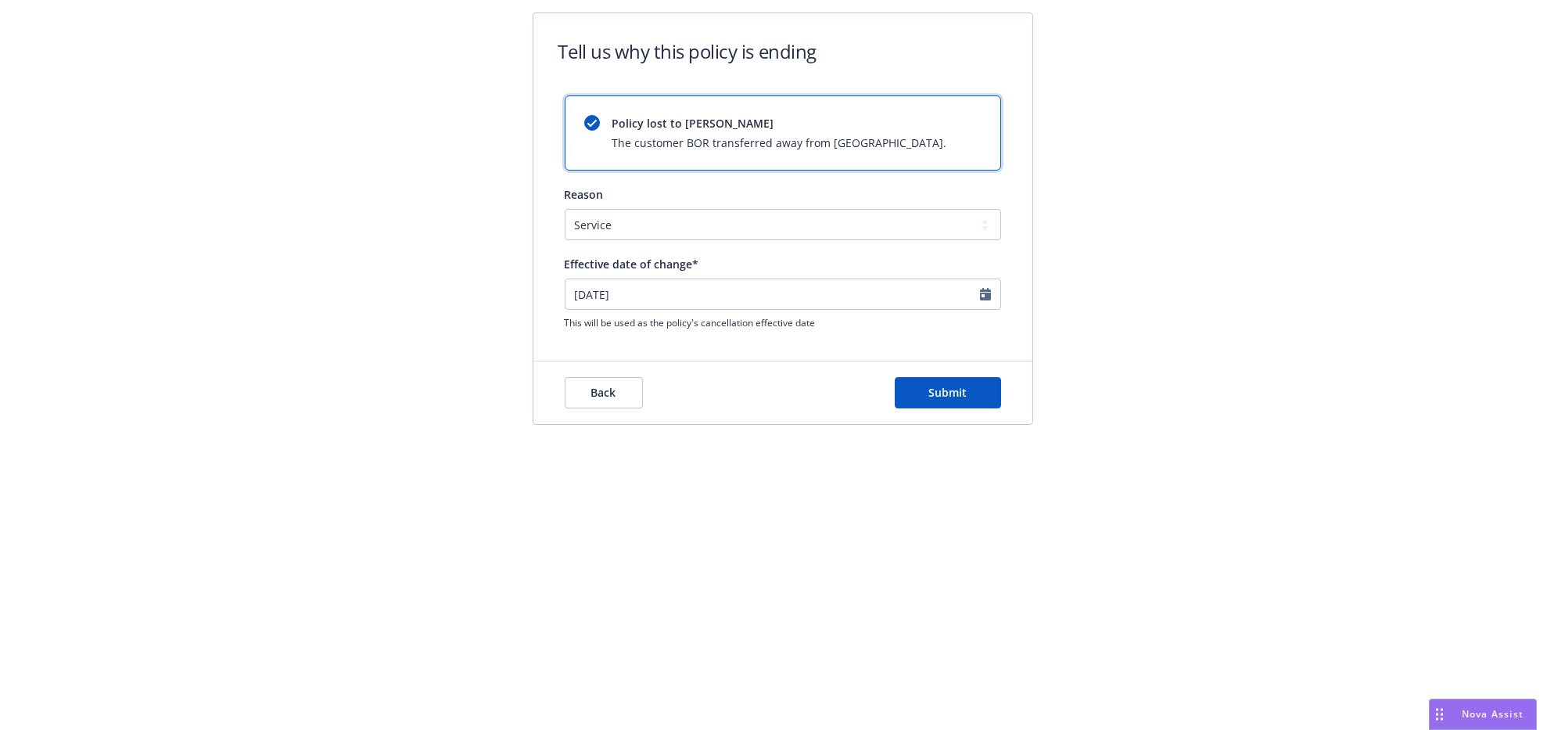
type input "2008-08-07"
select select "August"
select select "2008"
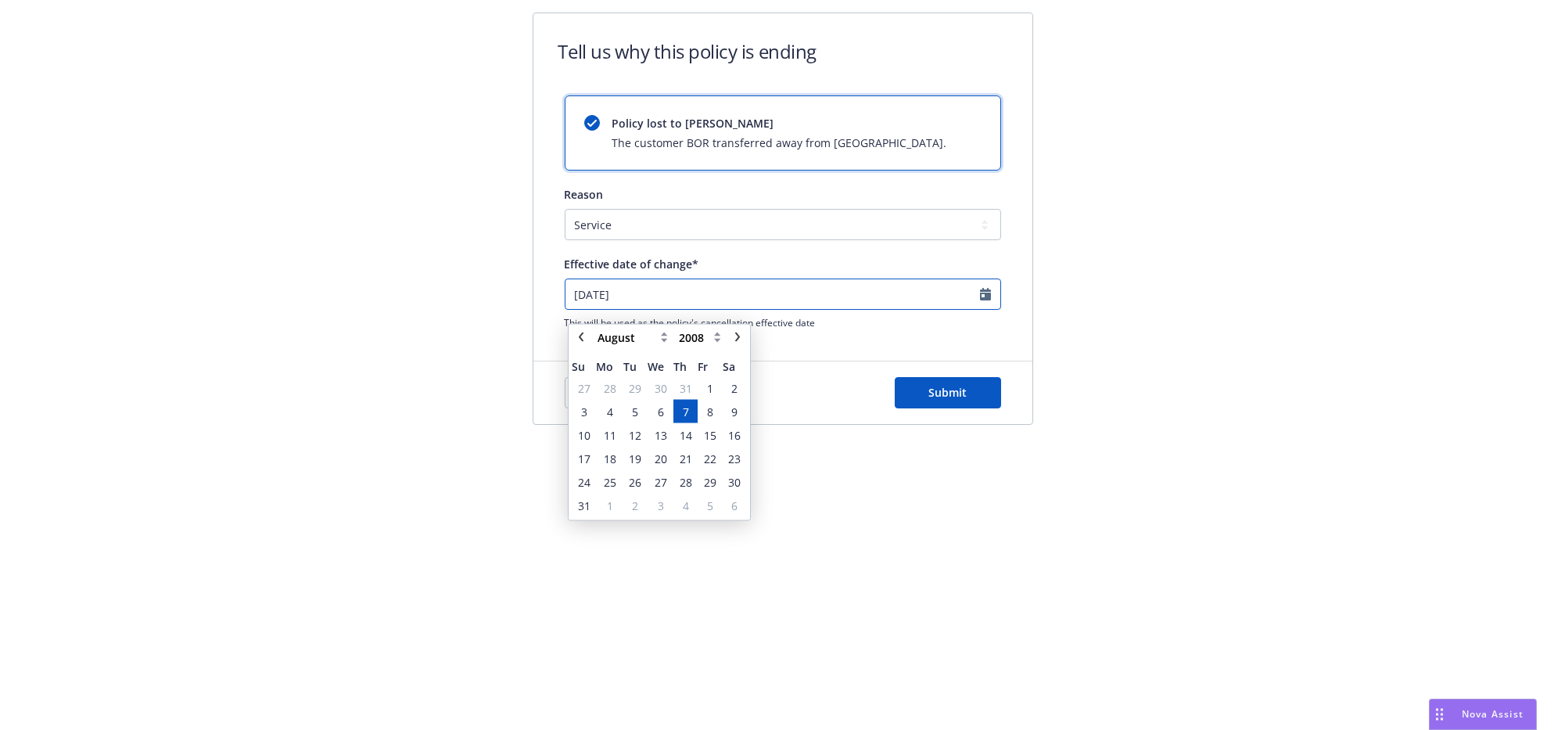
drag, startPoint x: 647, startPoint y: 300, endPoint x: 440, endPoint y: 303, distance: 206.5
click at [440, 303] on div "Tell us why this policy is ending Policy lost to BOR The customer BOR transferr…" at bounding box center [782, 184] width 1565 height 368
type input "2"
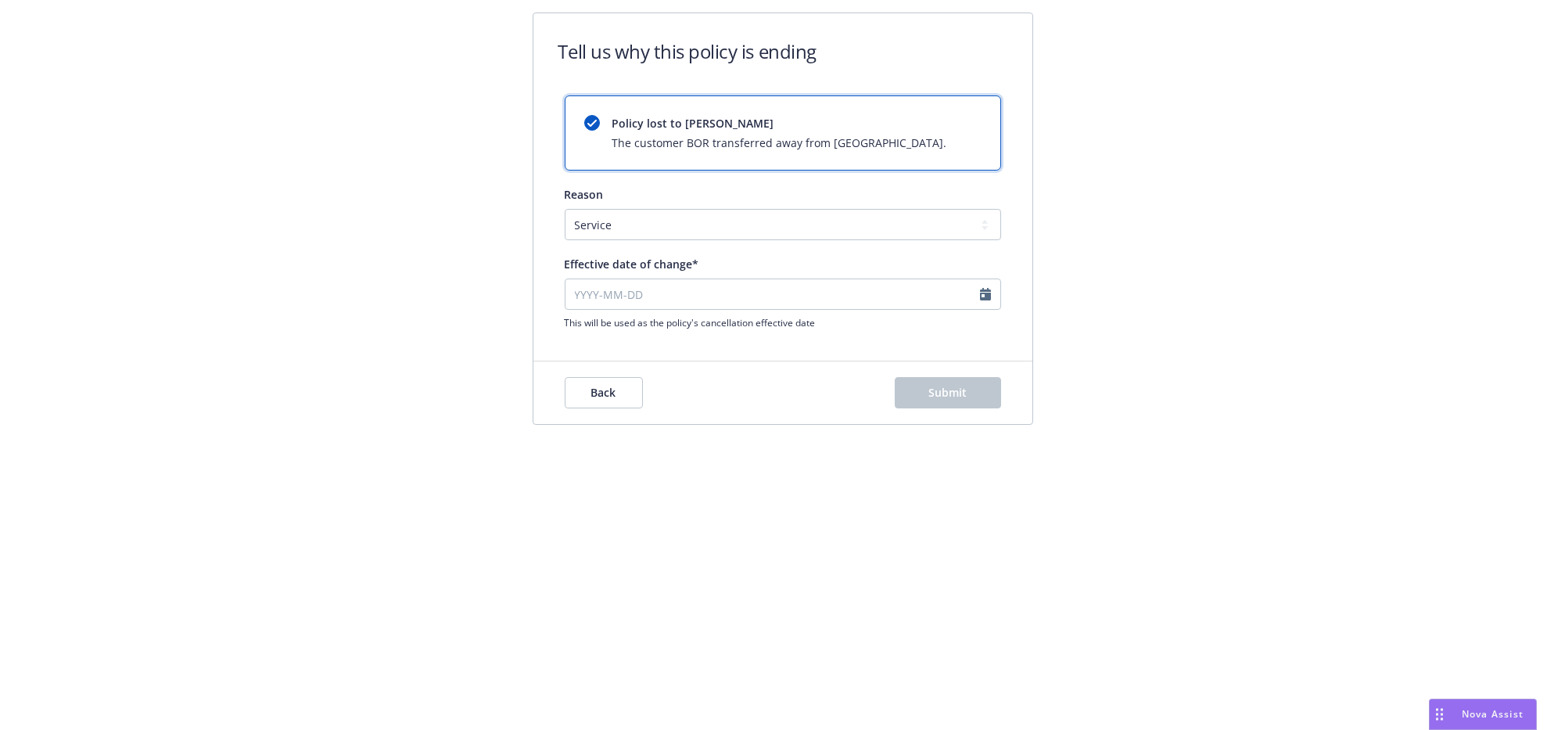
click at [817, 597] on div "Tell us why this policy is ending Policy lost to BOR The customer BOR transferr…" at bounding box center [782, 365] width 1565 height 730
select select "August"
select select "2025"
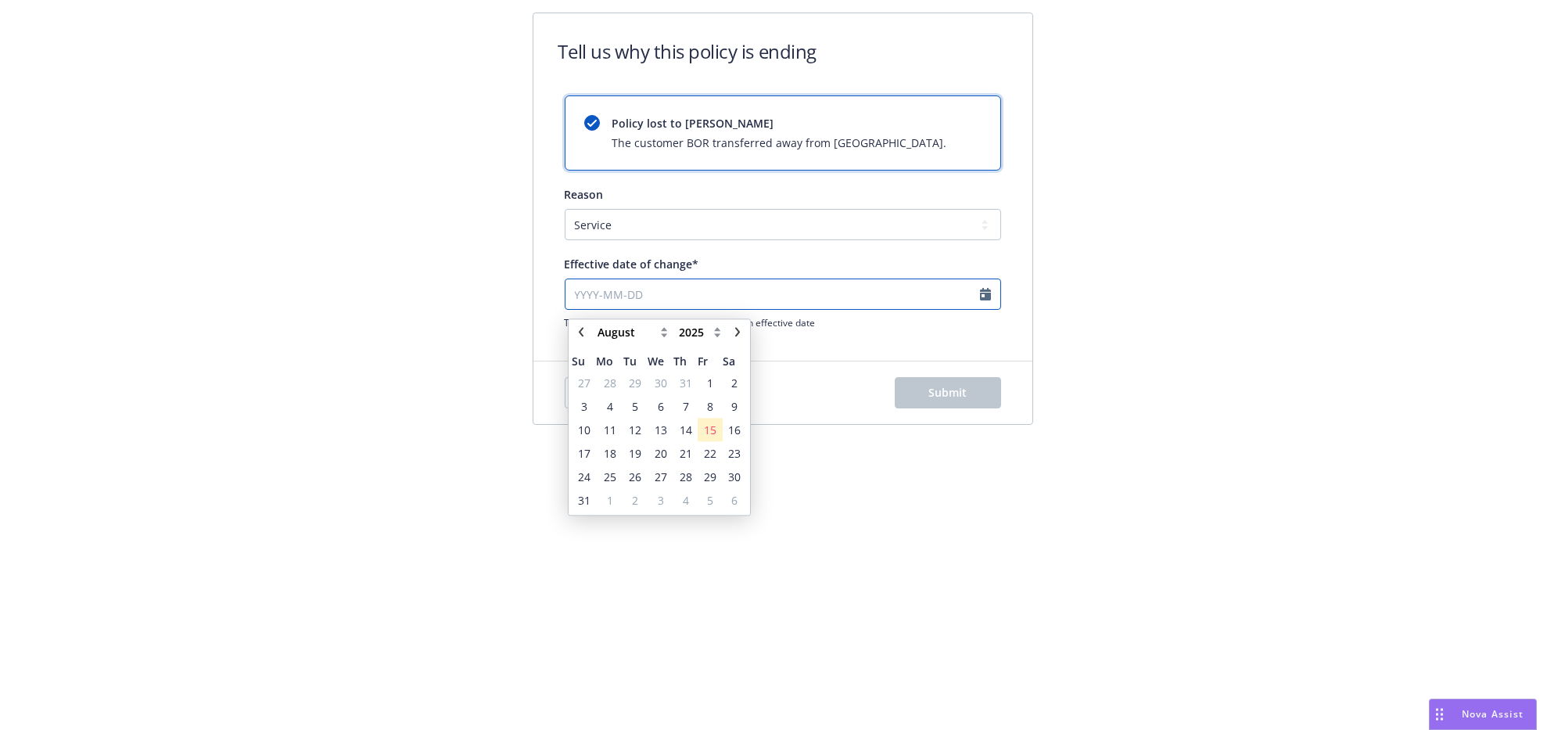
click at [986, 306] on input "Effective date of change*" at bounding box center [783, 293] width 436 height 31
click at [680, 415] on span "7" at bounding box center [685, 411] width 21 height 20
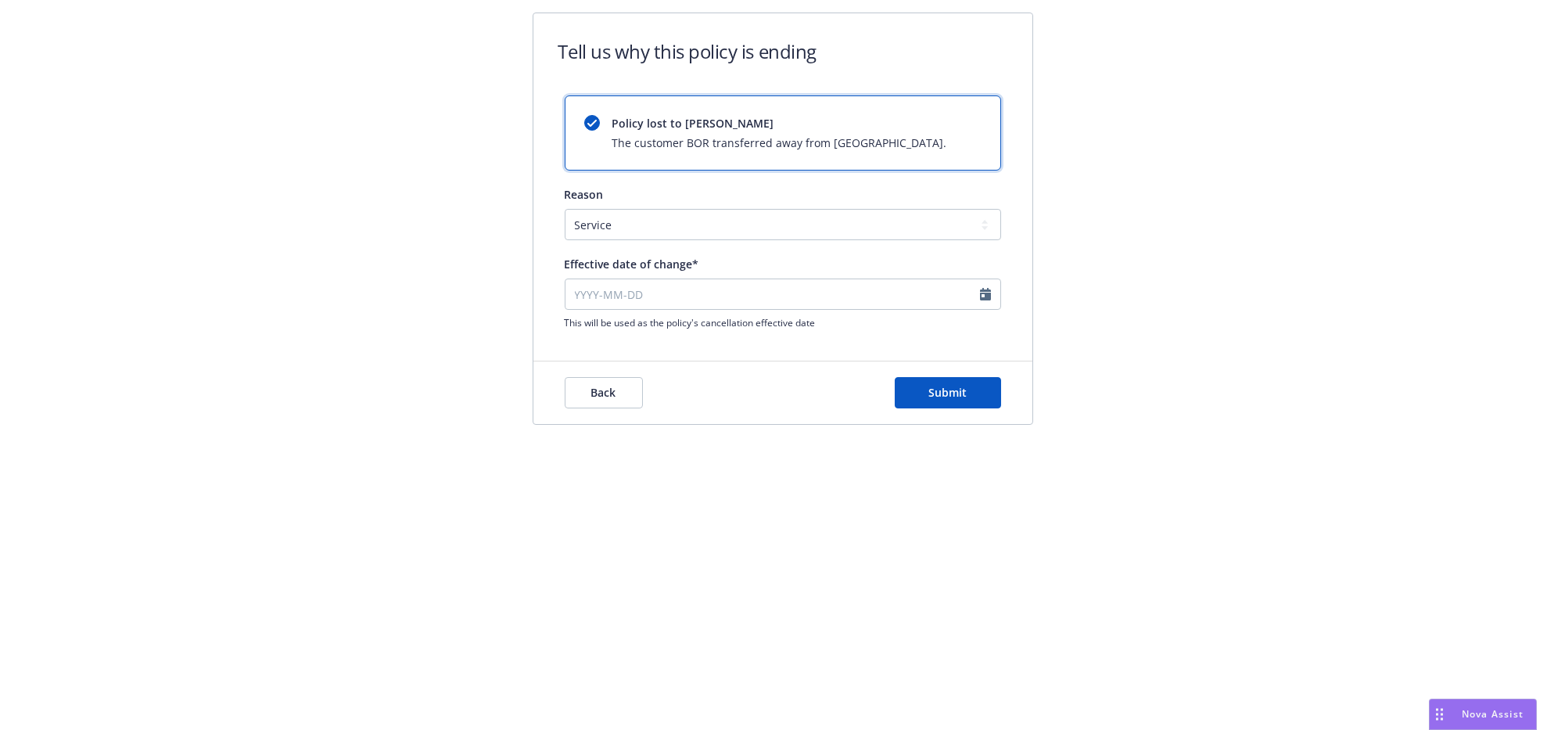
type input "2025-08-07"
click at [935, 408] on button "Submit" at bounding box center [948, 392] width 106 height 31
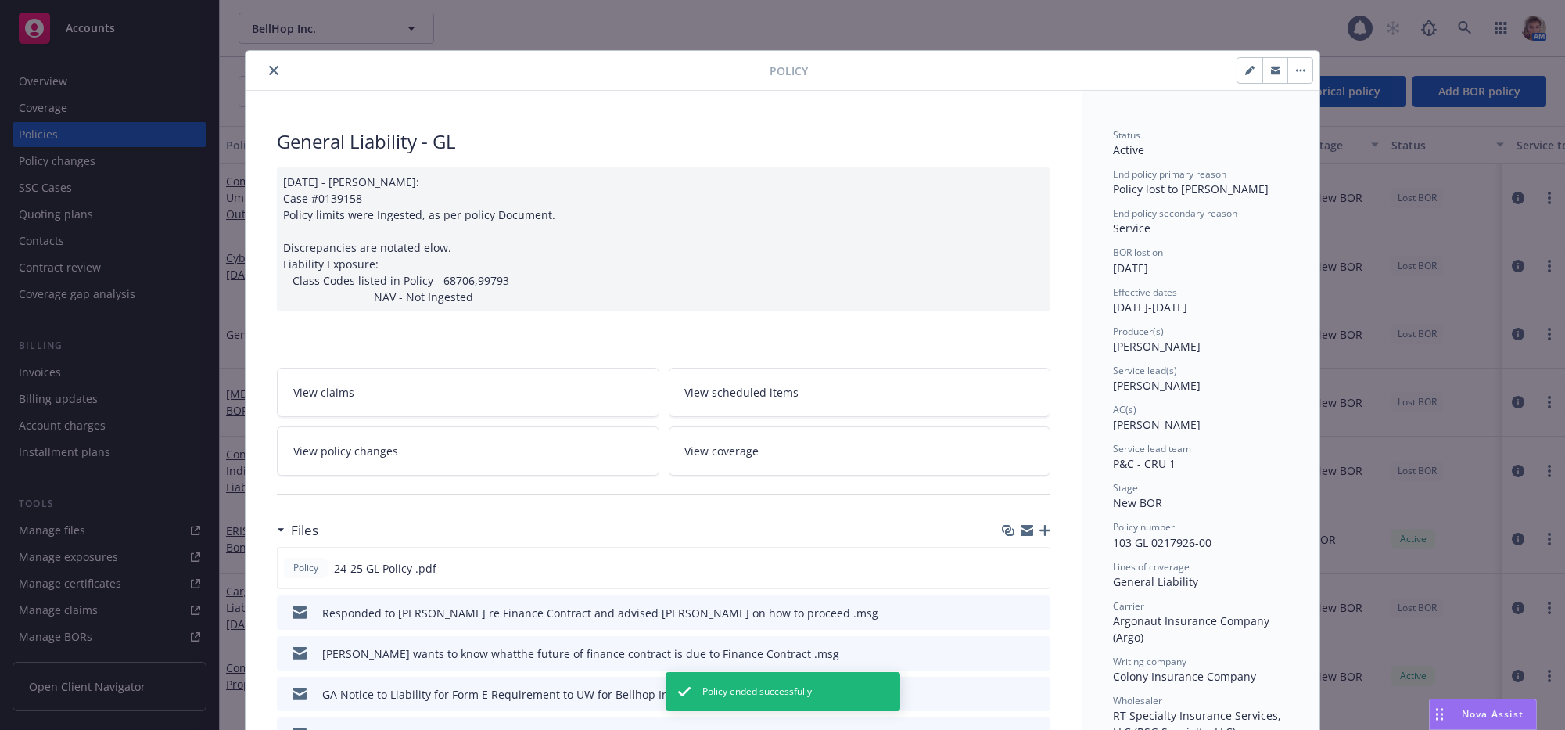
scroll to position [47, 0]
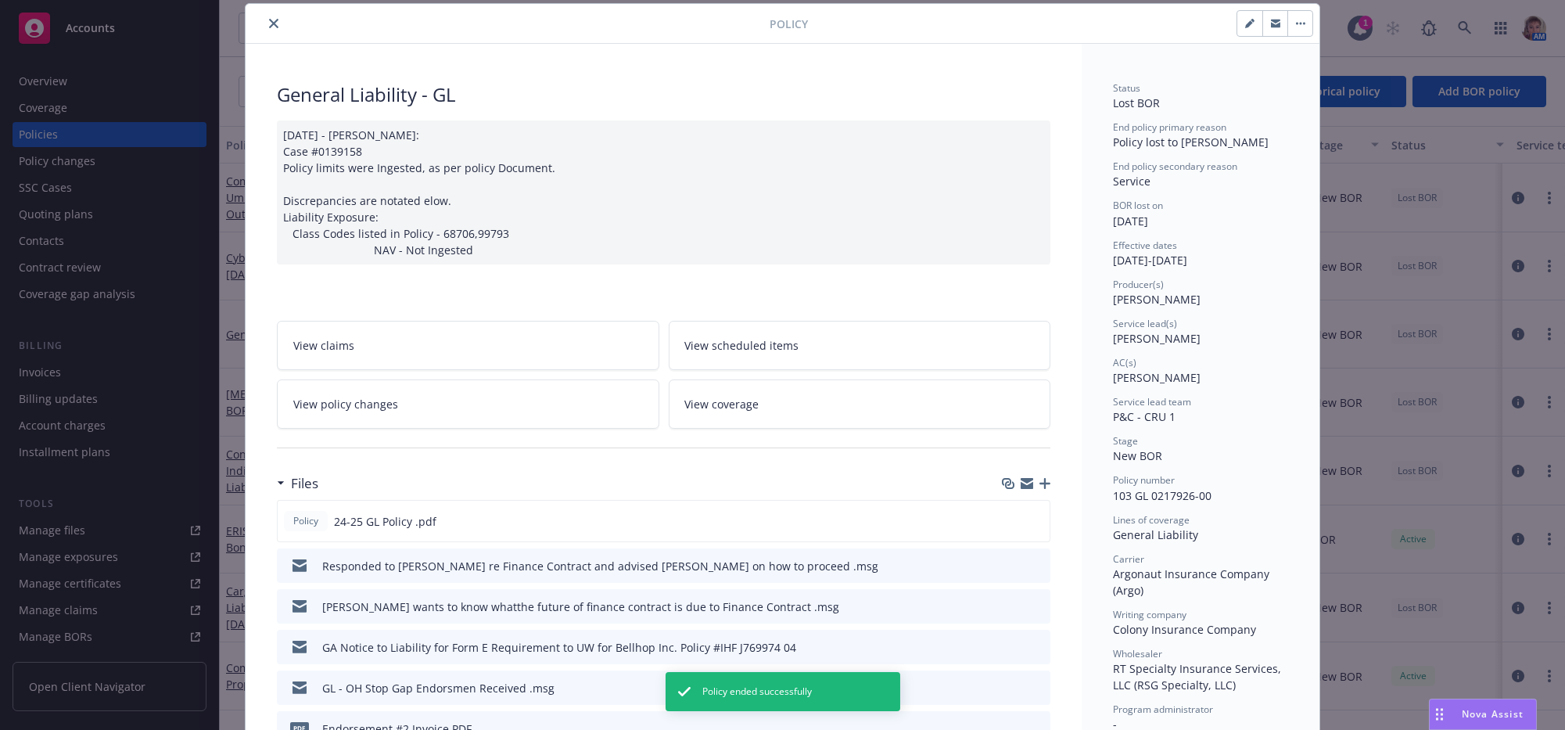
click at [1237, 24] on button "button" at bounding box center [1249, 23] width 25 height 25
select select "NEW_BOR"
select select "12"
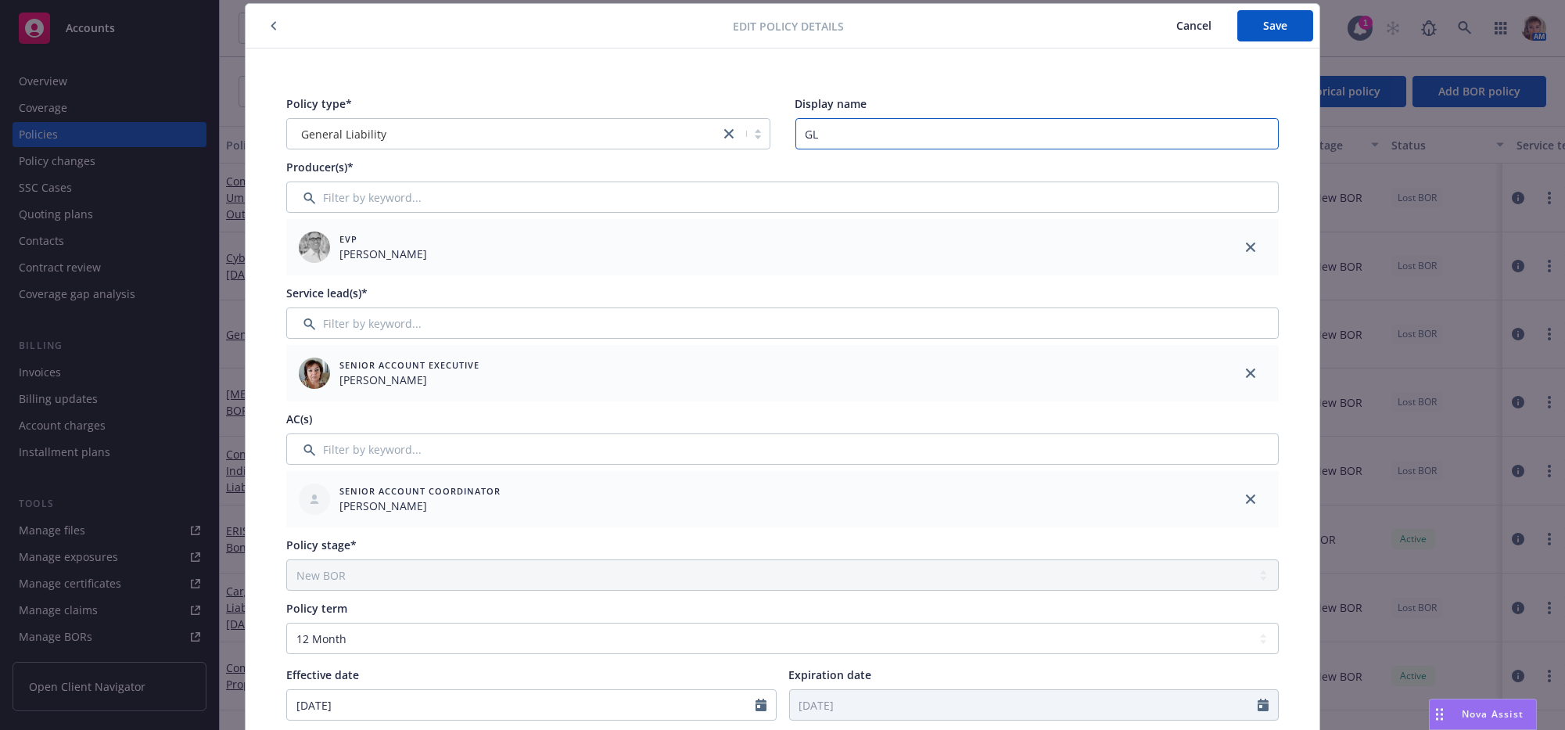
drag, startPoint x: 835, startPoint y: 144, endPoint x: 766, endPoint y: 145, distance: 68.8
click at [766, 145] on div "Policy type* General Liability Display name GL" at bounding box center [782, 122] width 992 height 54
type input "BORed out 08/07/2025"
click at [1279, 18] on button "Save" at bounding box center [1275, 25] width 76 height 31
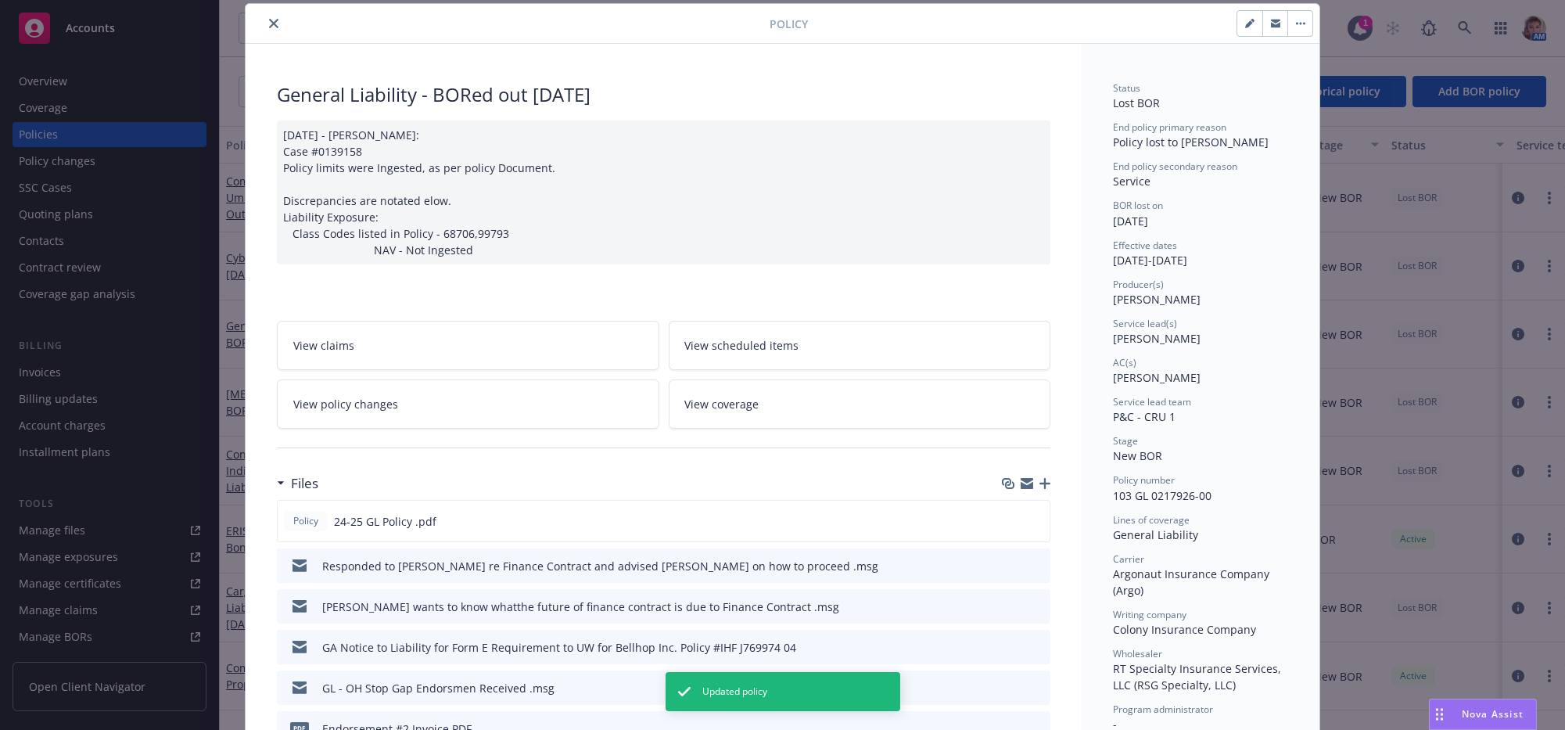
click at [1042, 489] on icon "button" at bounding box center [1044, 483] width 11 height 11
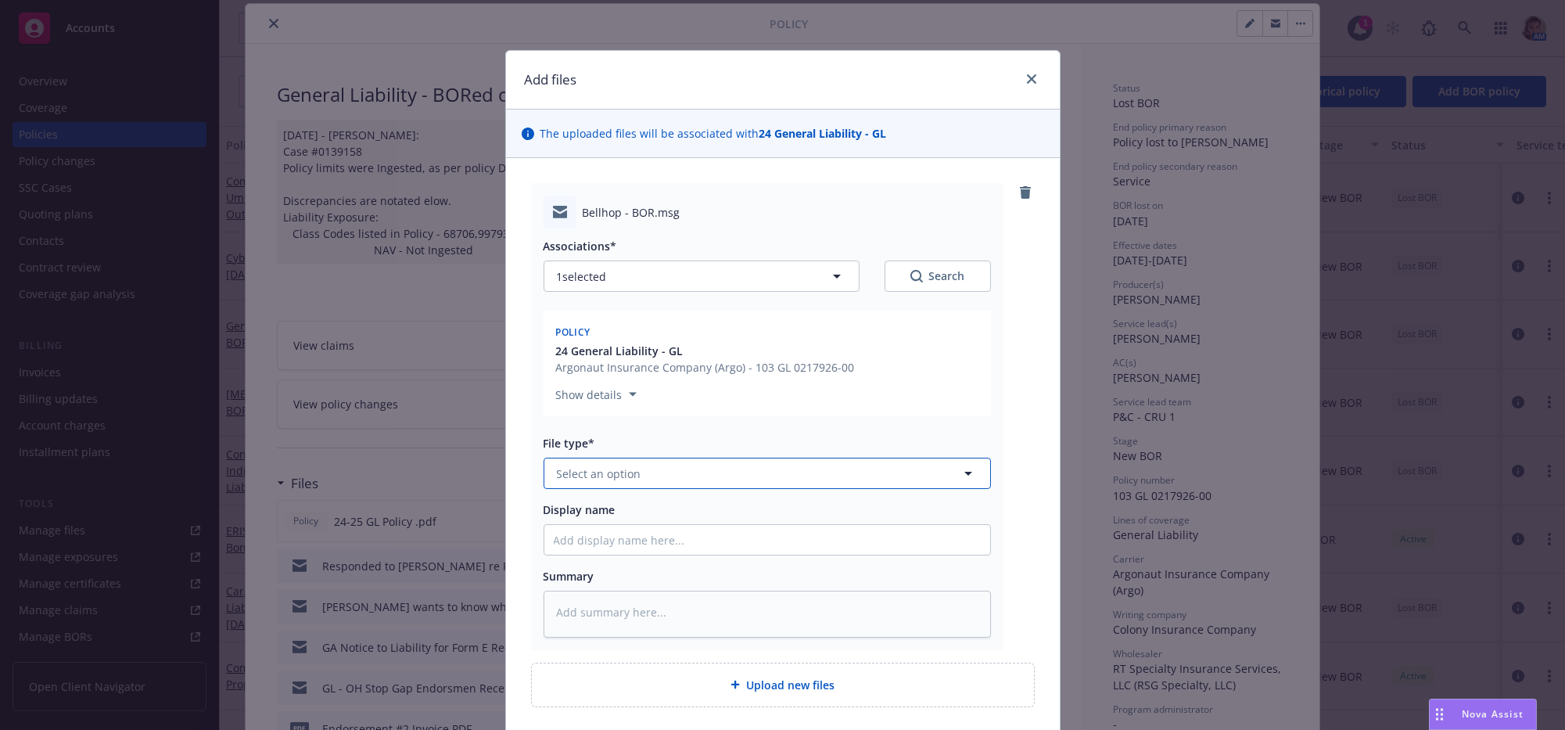
click at [740, 489] on button "Select an option" at bounding box center [766, 472] width 447 height 31
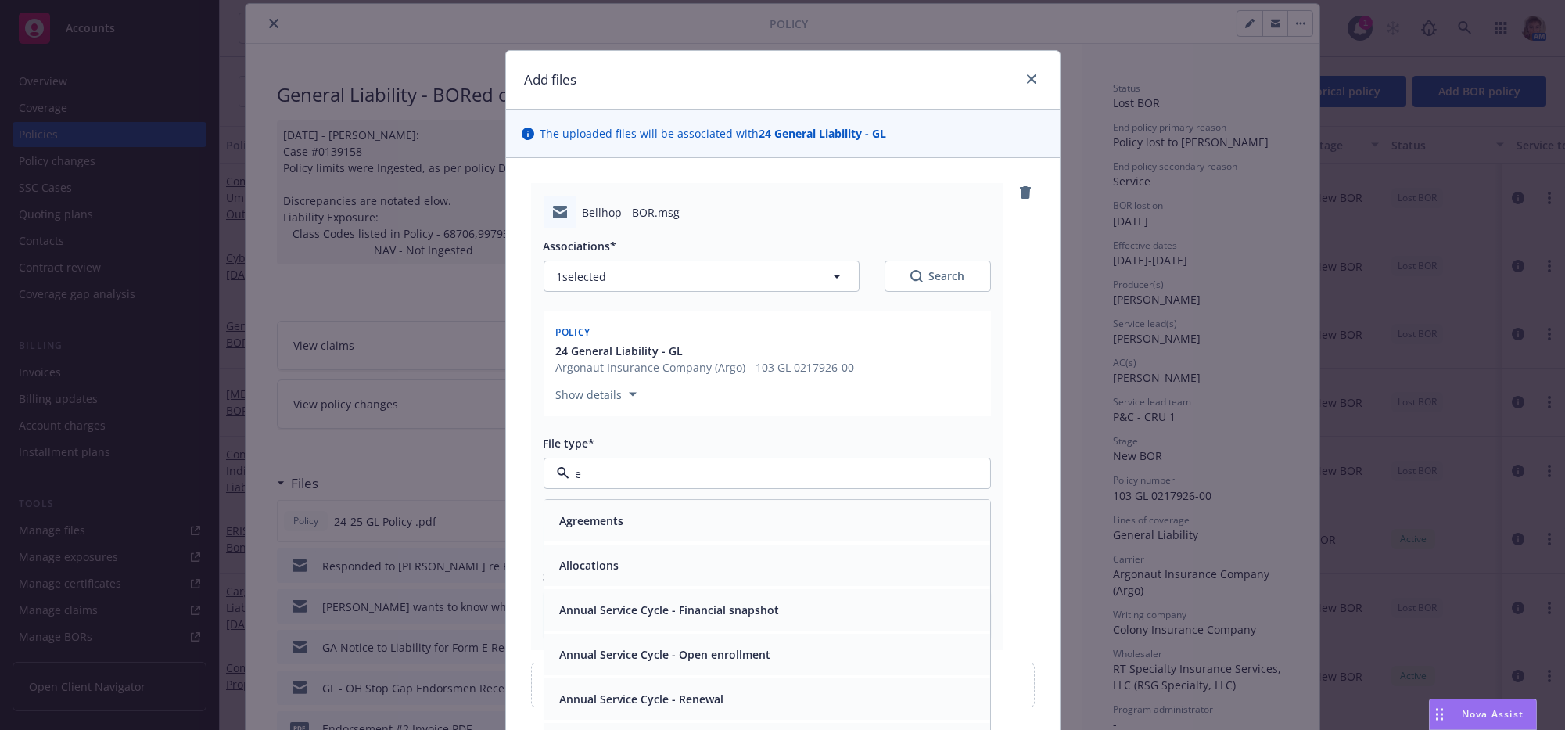
type input "em"
click at [673, 577] on div "Email" at bounding box center [767, 565] width 427 height 23
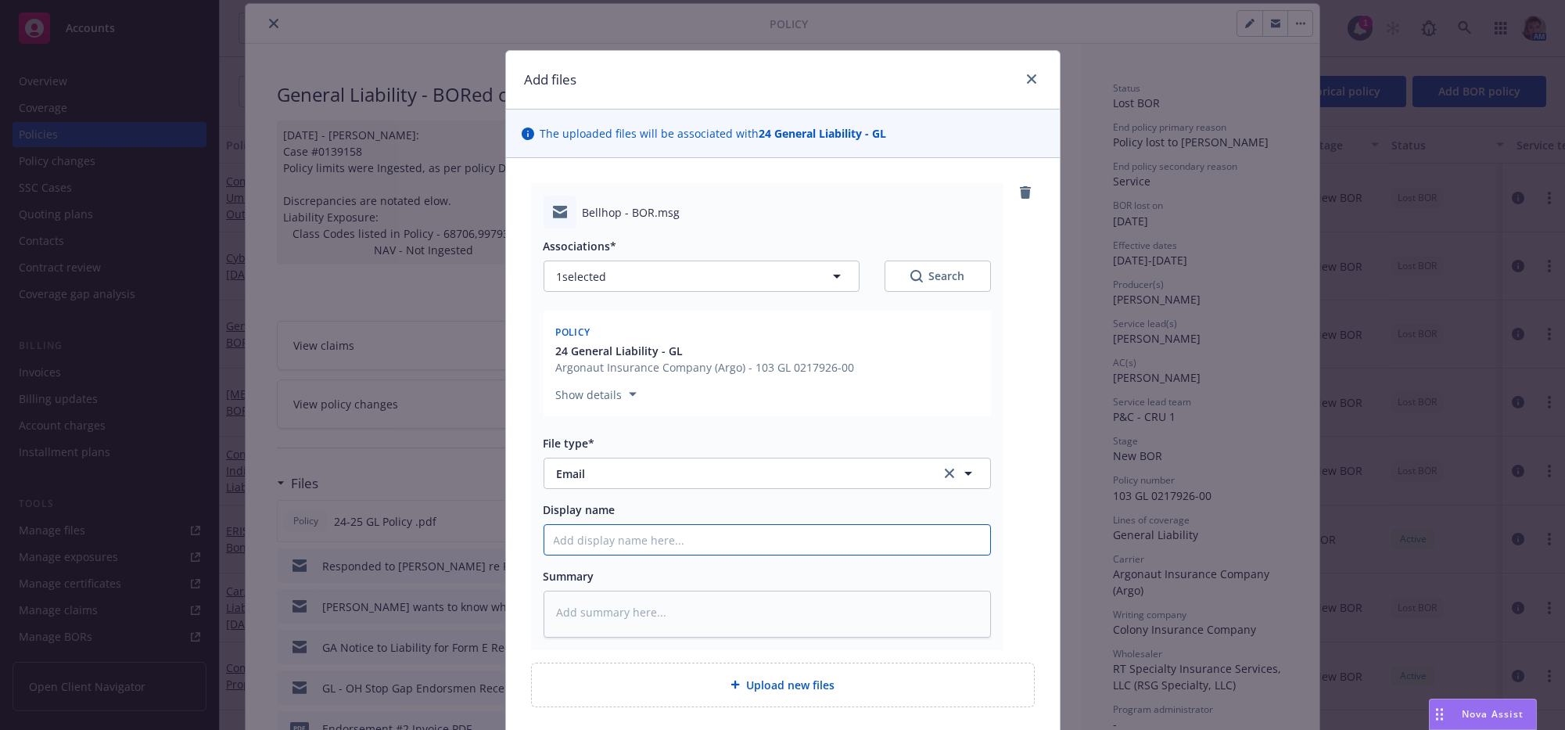
click at [669, 554] on input "Display name" at bounding box center [767, 540] width 446 height 30
type textarea "x"
type input "N"
type textarea "x"
type input "No"
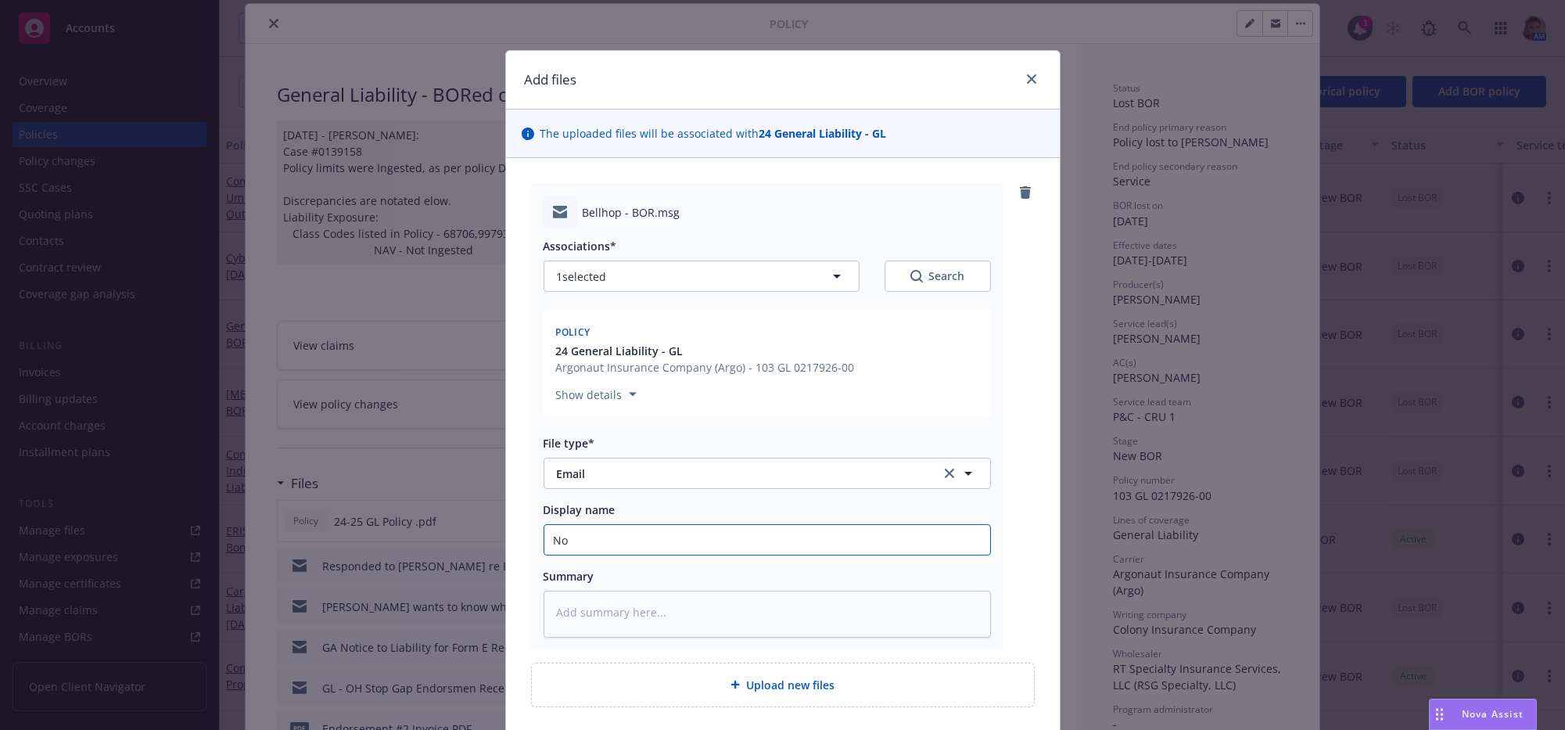
type textarea "x"
type input "Noti"
type textarea "x"
type input "Notic"
type textarea "x"
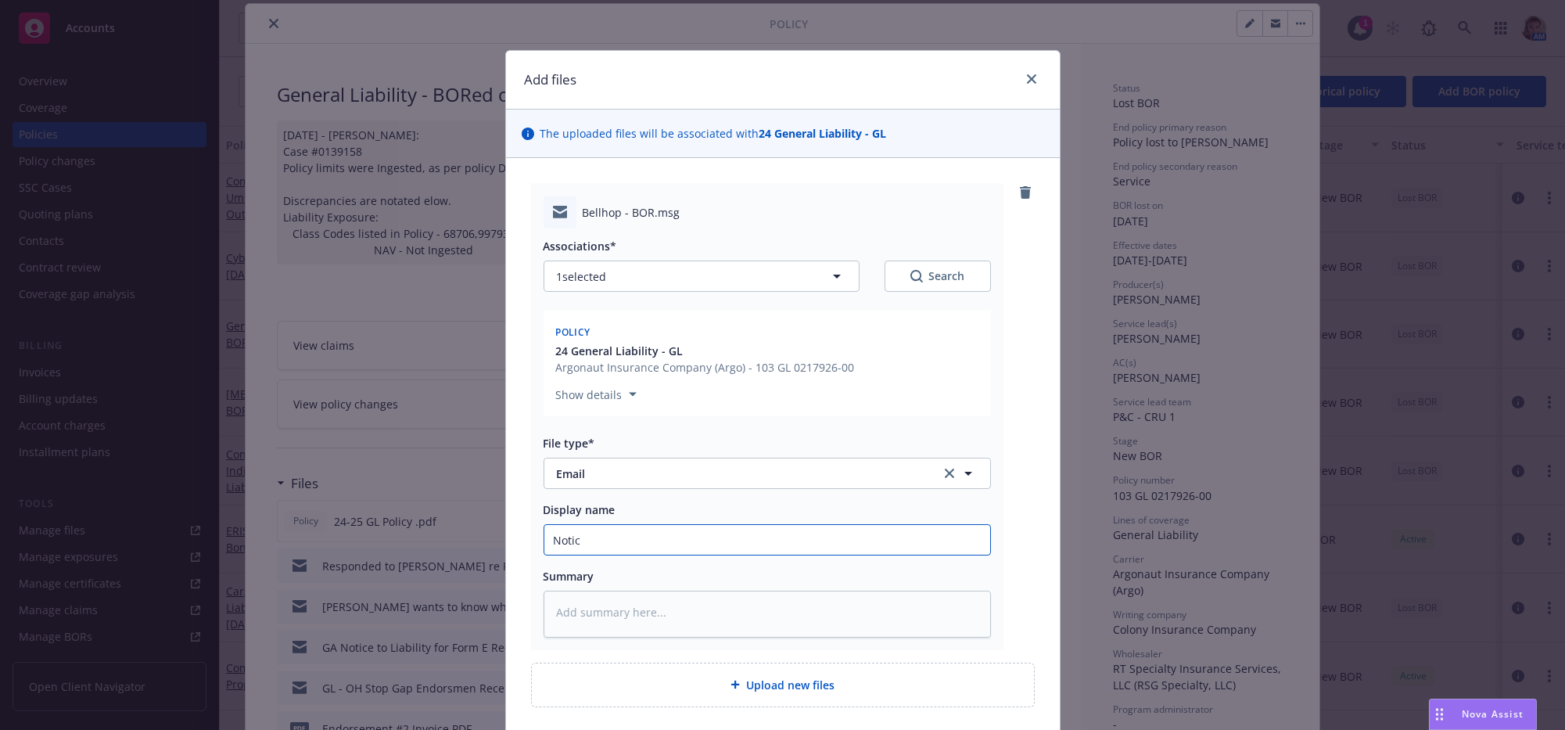
type input "Notice"
type textarea "x"
type input "Notice f"
type textarea "x"
type input "Notice fro"
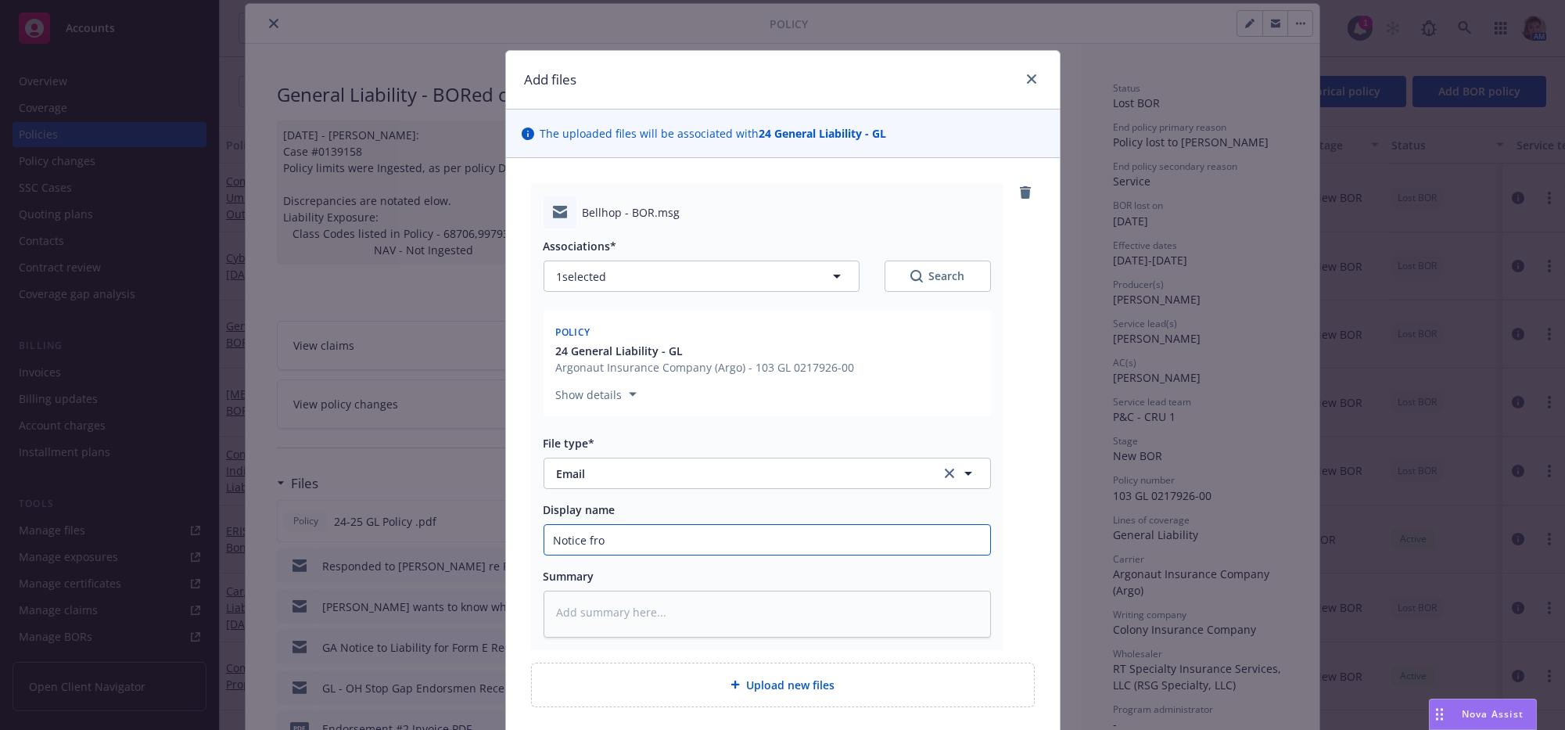
type textarea "x"
type input "Notice from"
type textarea "x"
type input "Notice from"
type textarea "x"
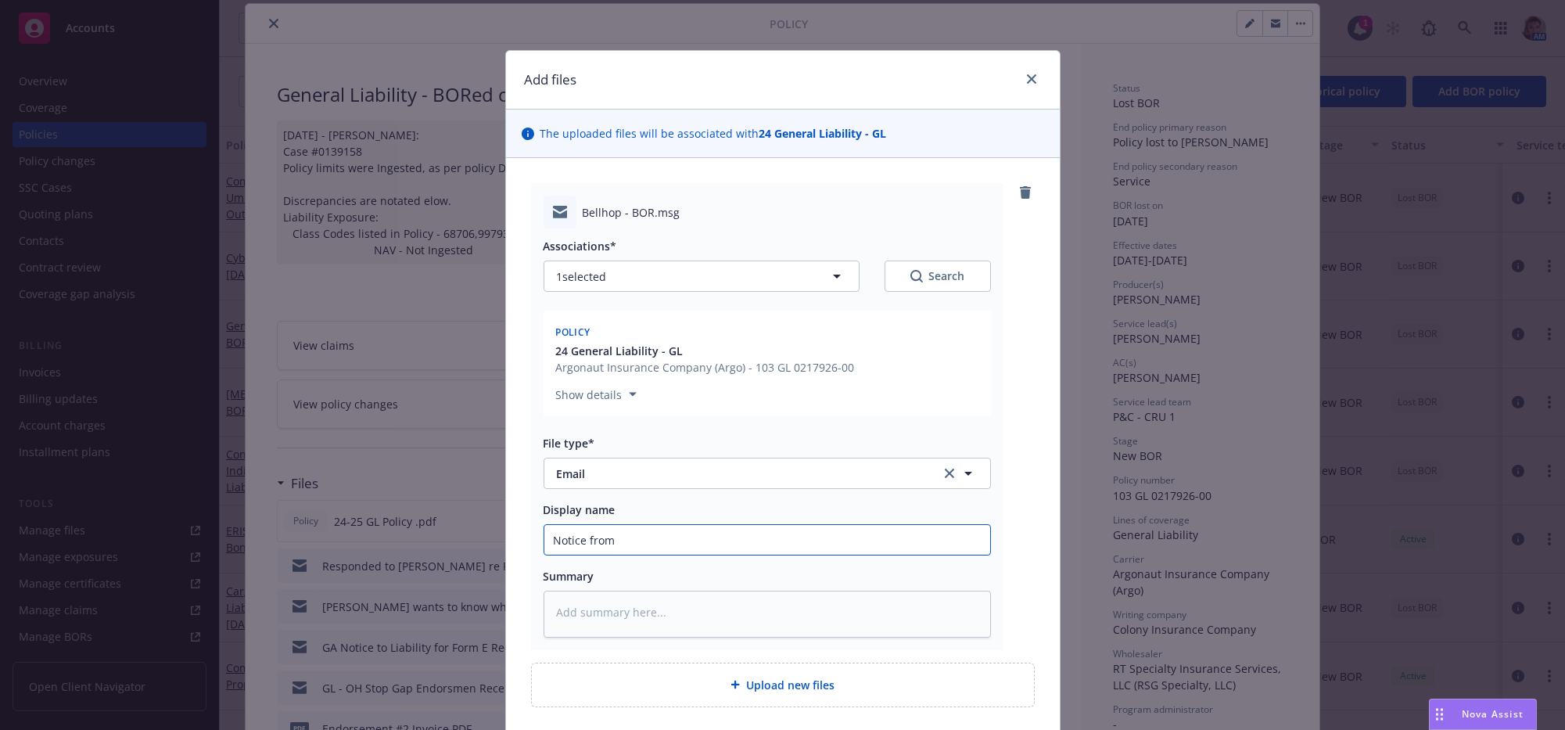
type input "Notice from R"
type textarea "x"
type input "Notice from RT"
type textarea "x"
type input "Notice from RT"
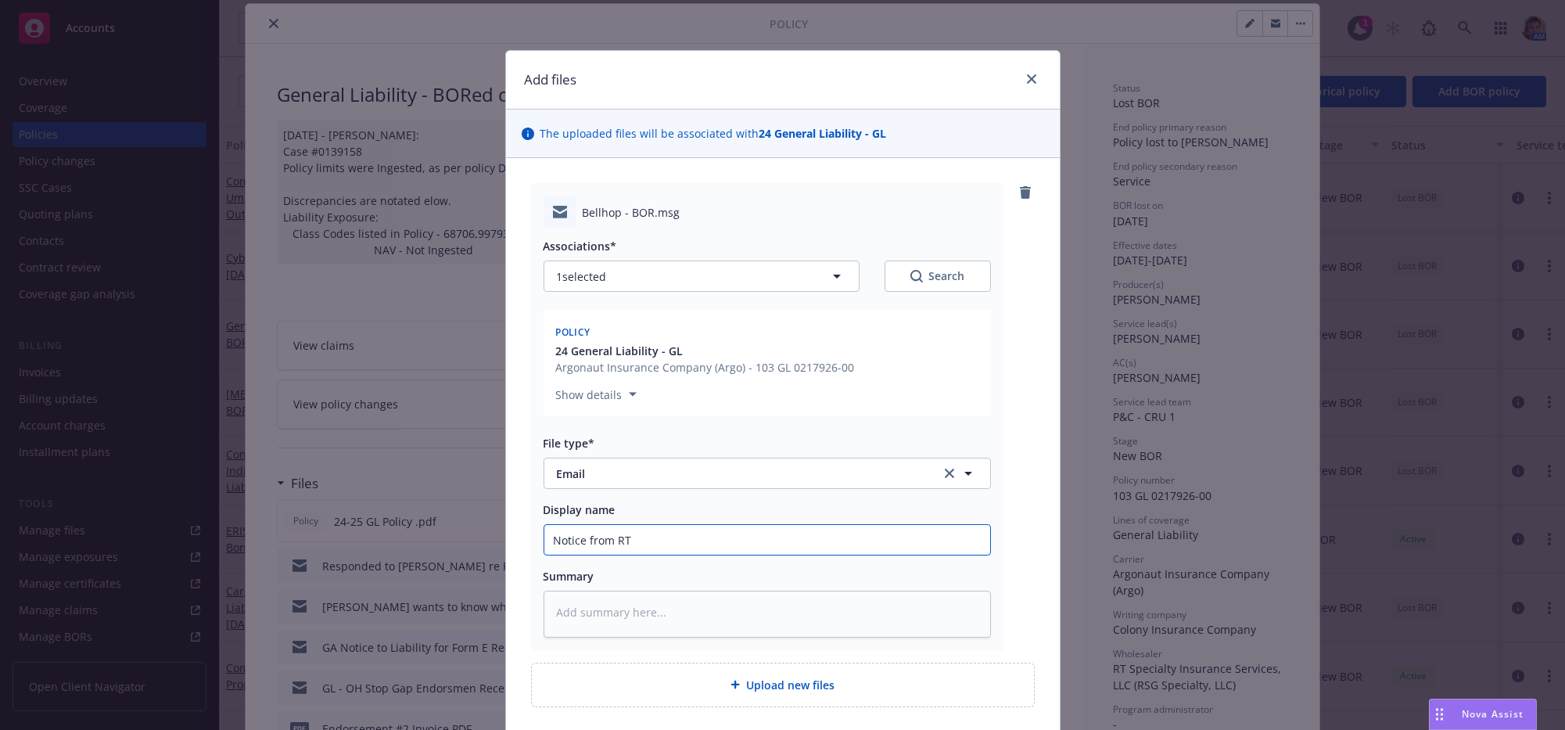
type textarea "x"
type input "Notice from RT S"
type textarea "x"
type input "Notice from RT Sp"
type textarea "x"
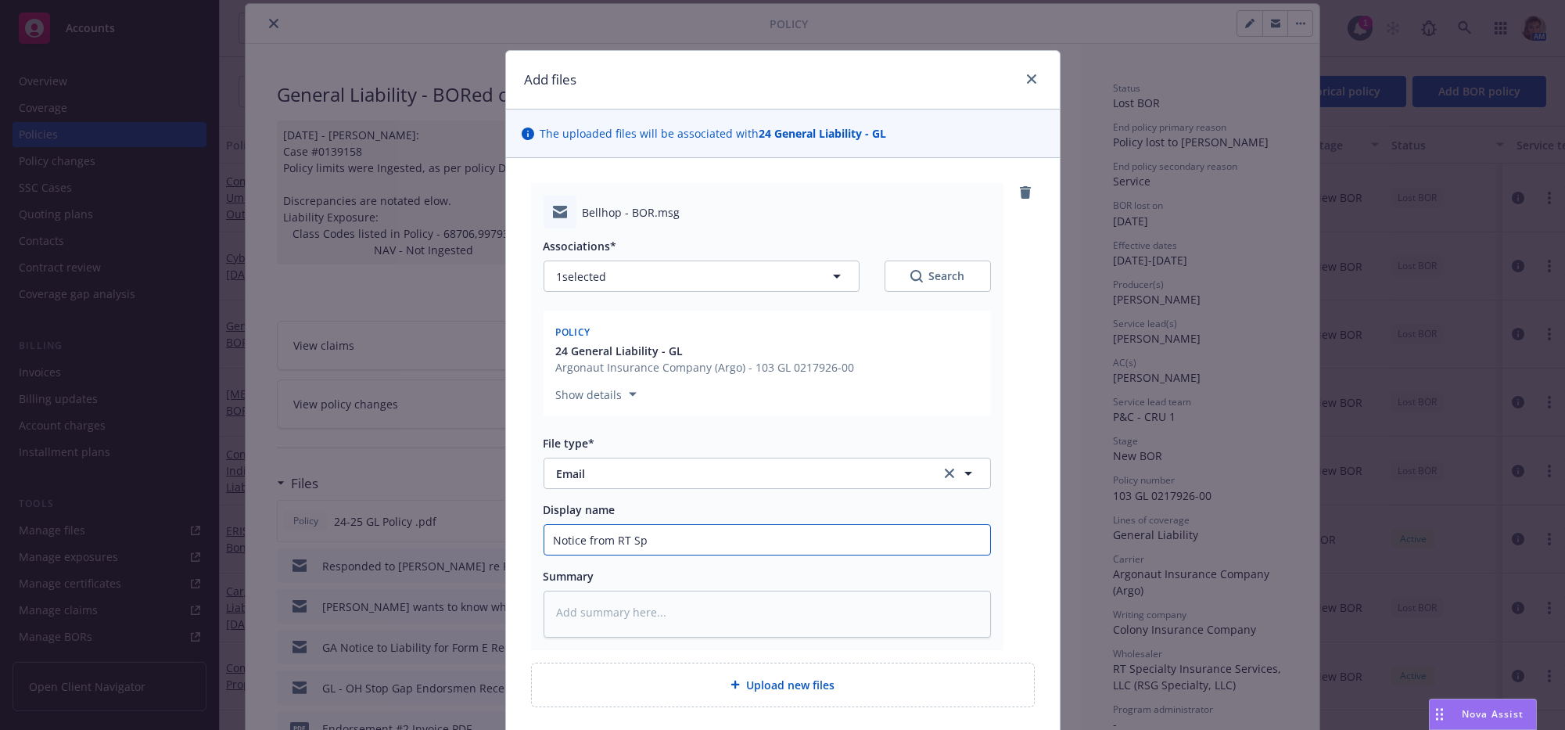
type input "Notice from RT Spe"
type textarea "x"
type input "Notice from RT Spec"
type textarea "x"
type input "Notice from RT Speci"
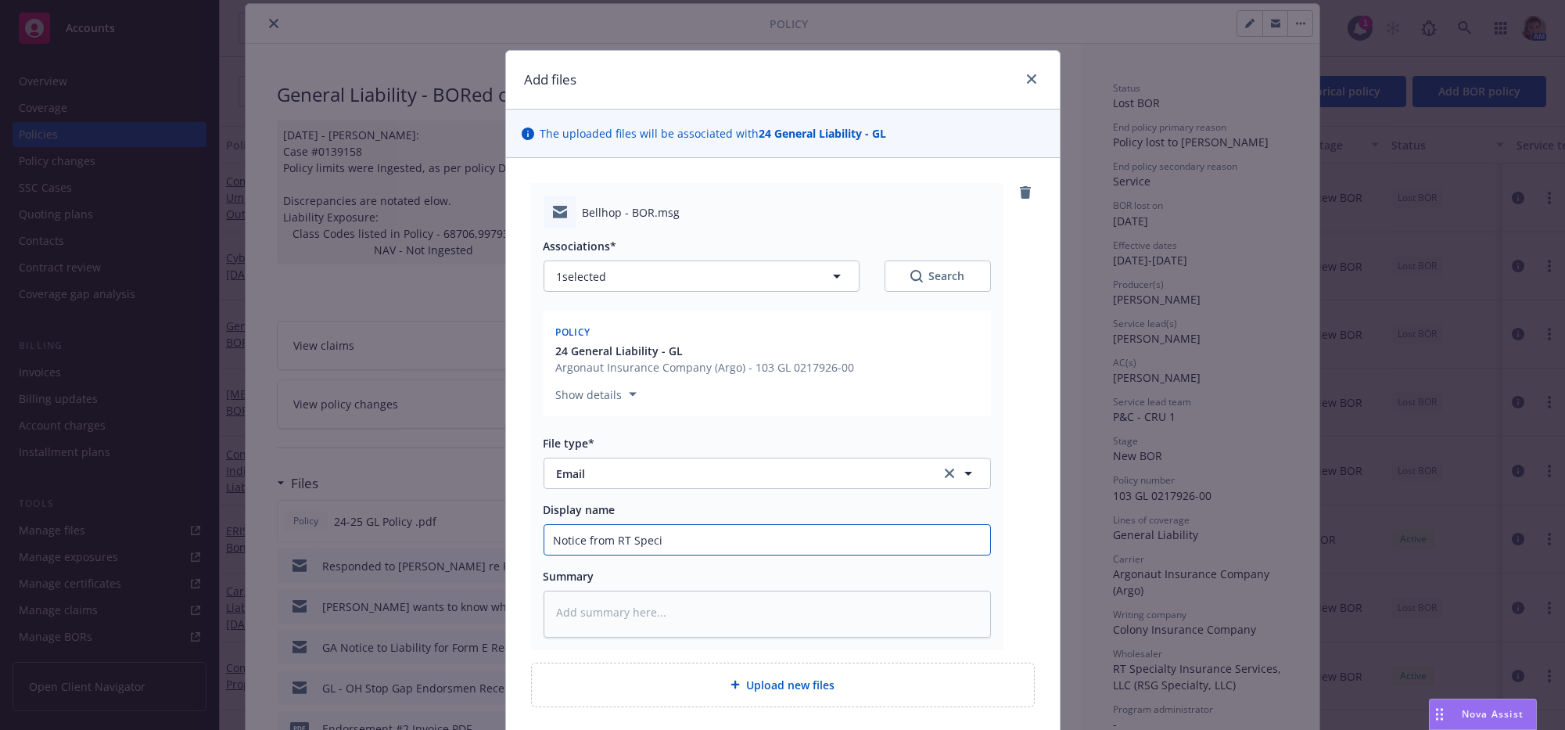
type textarea "x"
type input "Notice from RT Specia"
type textarea "x"
type input "Notice from RT Special"
type textarea "x"
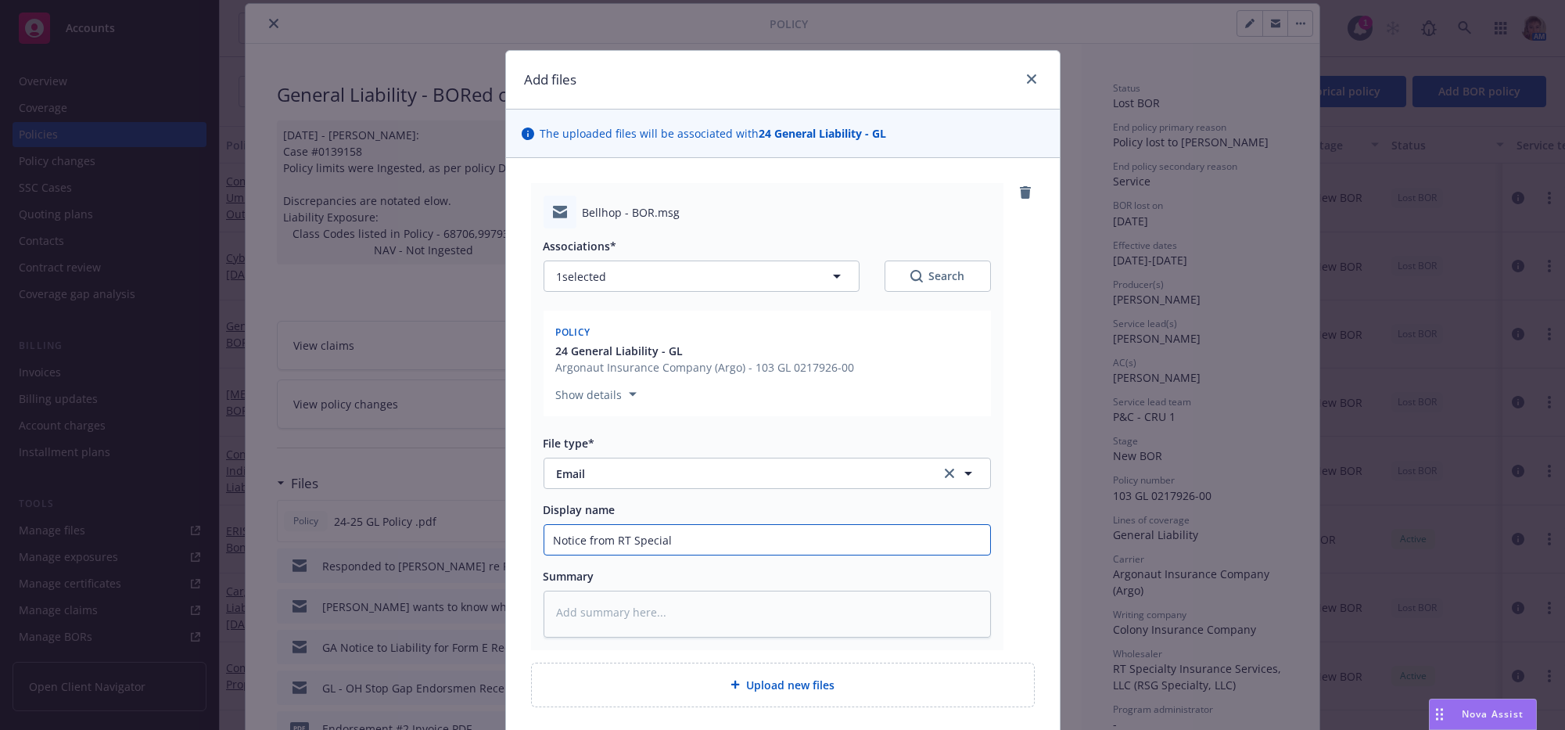
type input "Notice from RT Specialt"
type textarea "x"
type input "Notice from RT Specialty"
type textarea "x"
type input "Notice from RT Specialty"
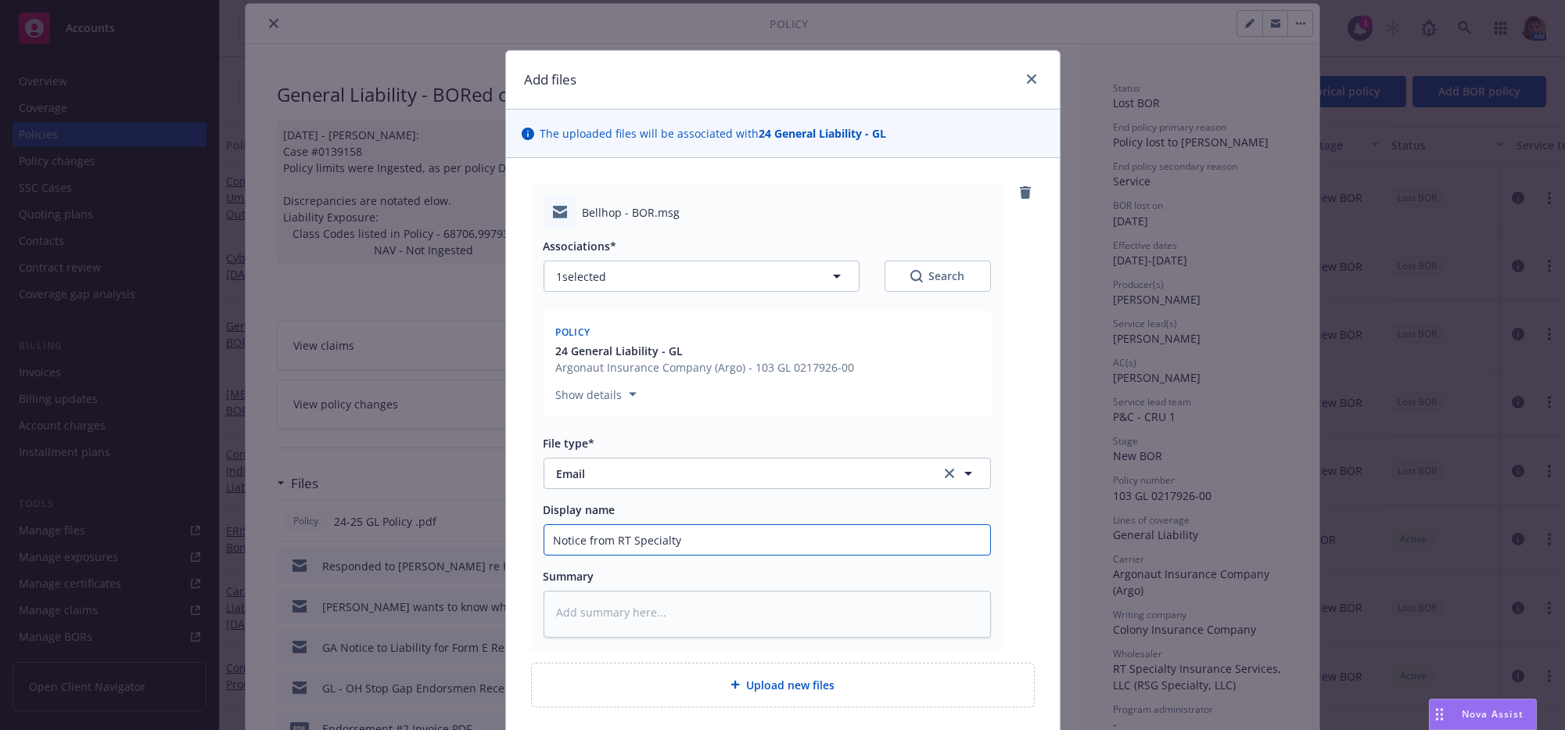
type textarea "x"
type input "Notice from RT Specialty r"
type textarea "x"
type input "Notice from RT Specialty re"
type textarea "x"
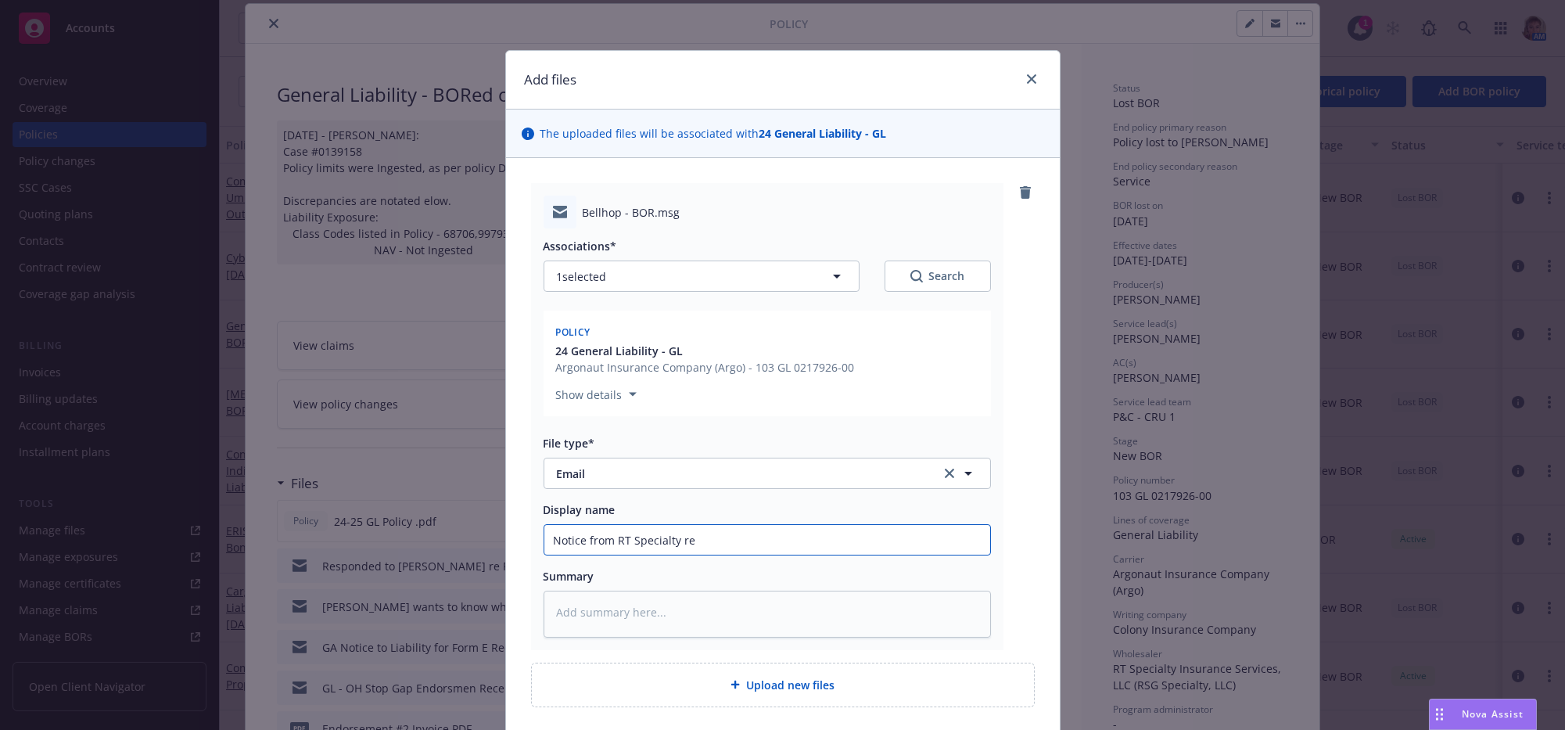
type input "Notice from RT Specialty rec"
type textarea "x"
type input "Notice from RT Specialty rece"
type textarea "x"
type input "Notice from RT Specialty recei"
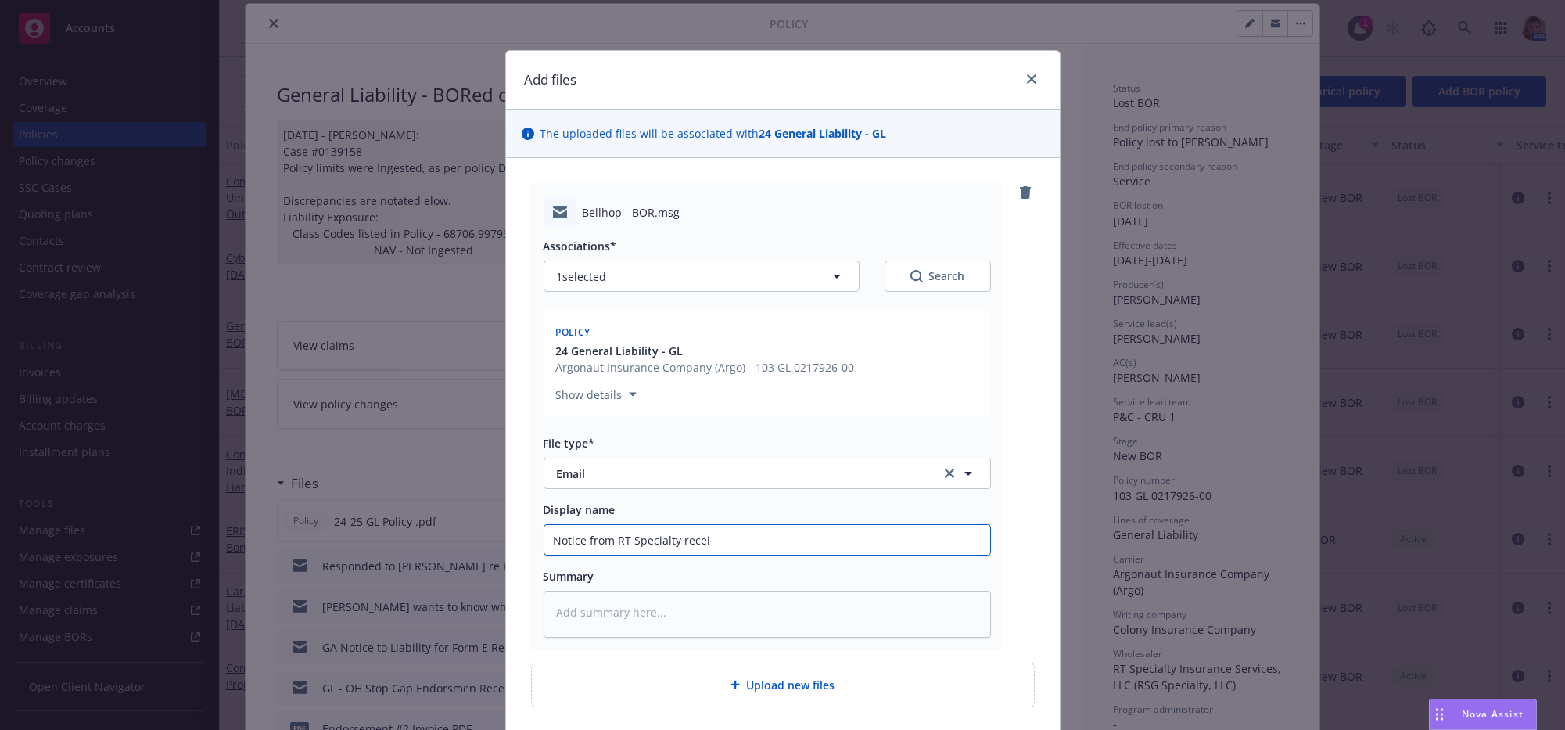
type textarea "x"
type input "Notice from RT Specialty receip"
type textarea "x"
type input "Notice from RT Specialty receipt"
type textarea "x"
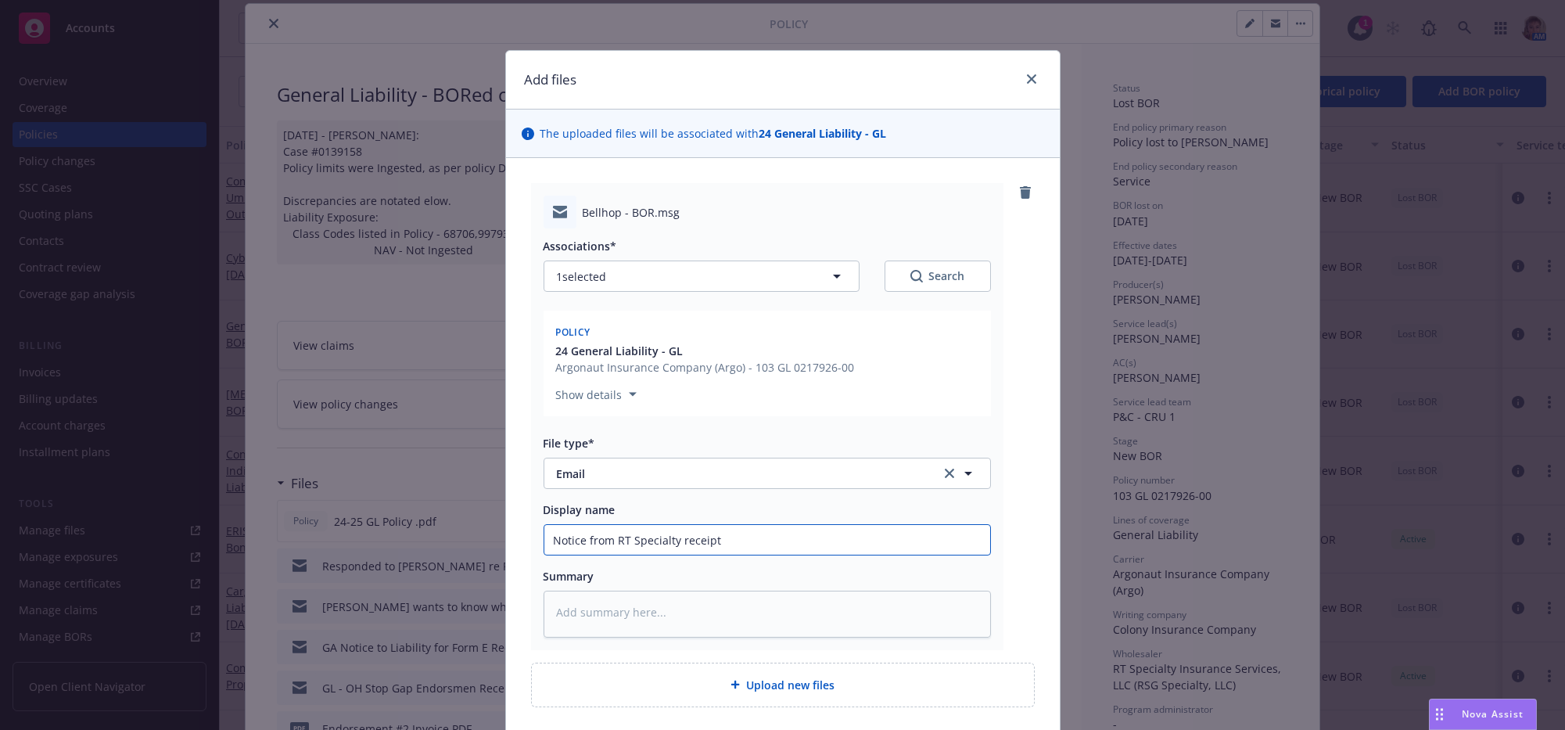
type input "Notice from RT Specialty receipt o"
type textarea "x"
type input "Notice from RT Specialty receipt of"
type textarea "x"
type input "Notice from RT Specialty receipt of B"
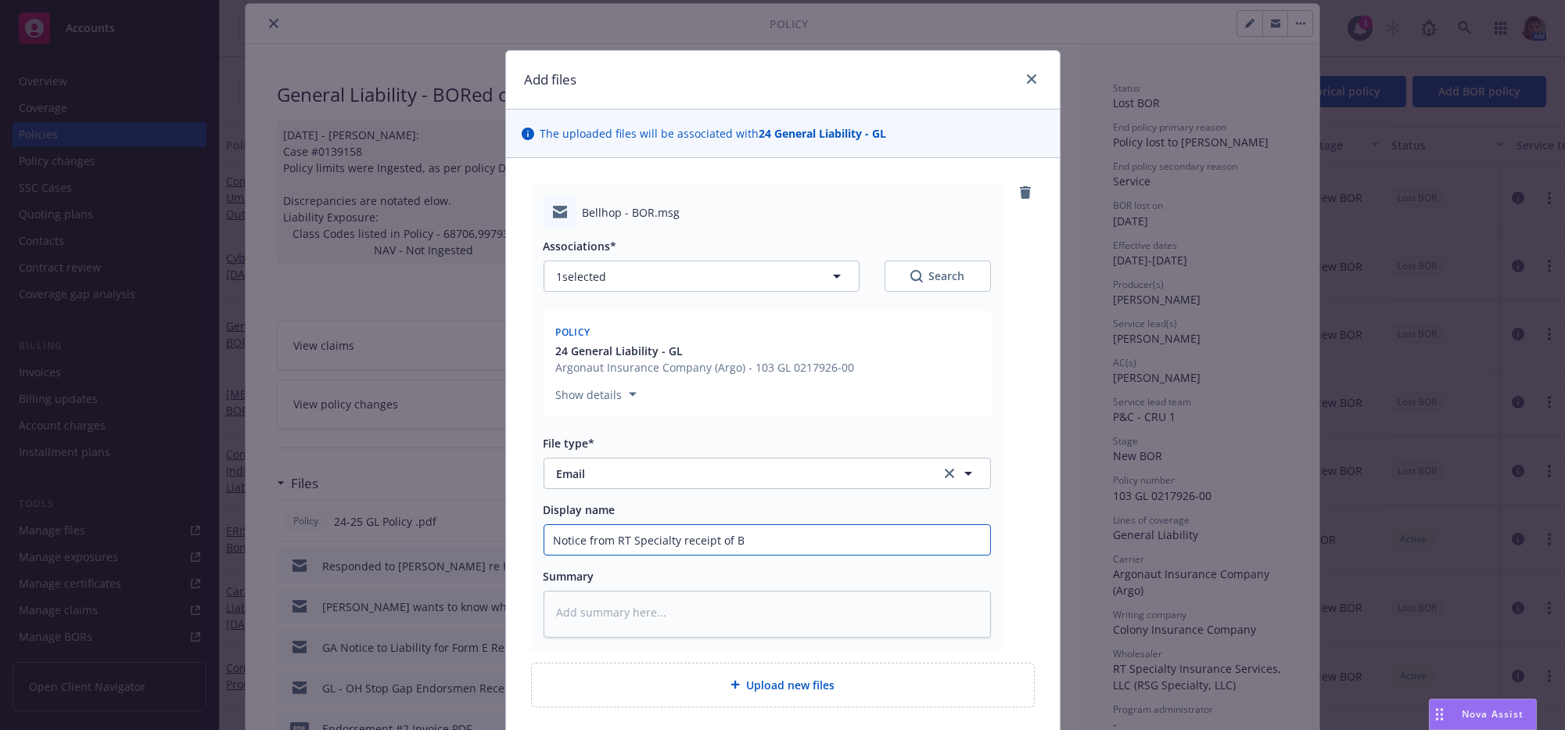
type textarea "x"
type input "Notice from RT Specialty receipt of BO"
type textarea "x"
type input "Notice from RT Specialty receipt of BOR"
type textarea "x"
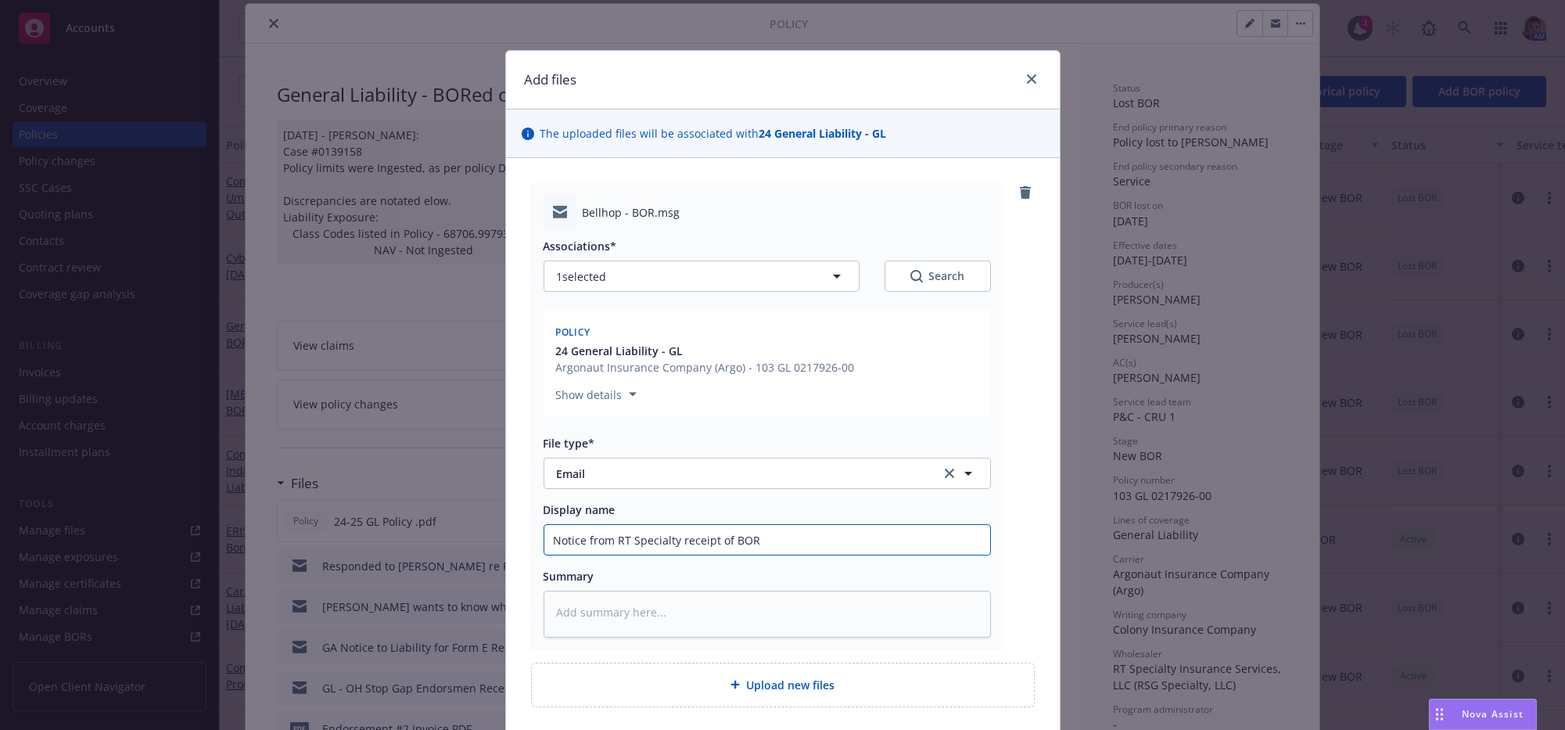
type input "Notice from RT Specialty receipt of BOR"
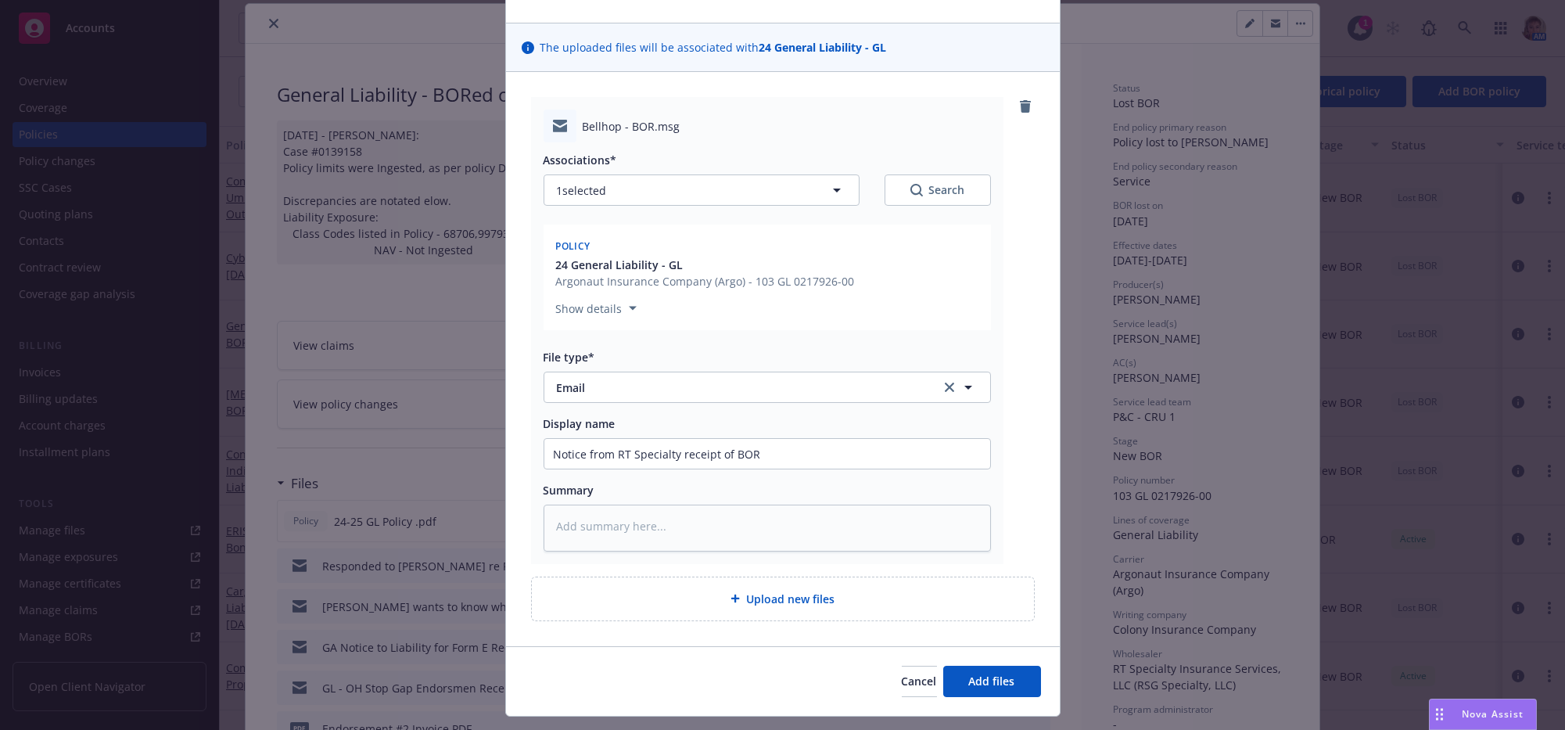
scroll to position [180, 0]
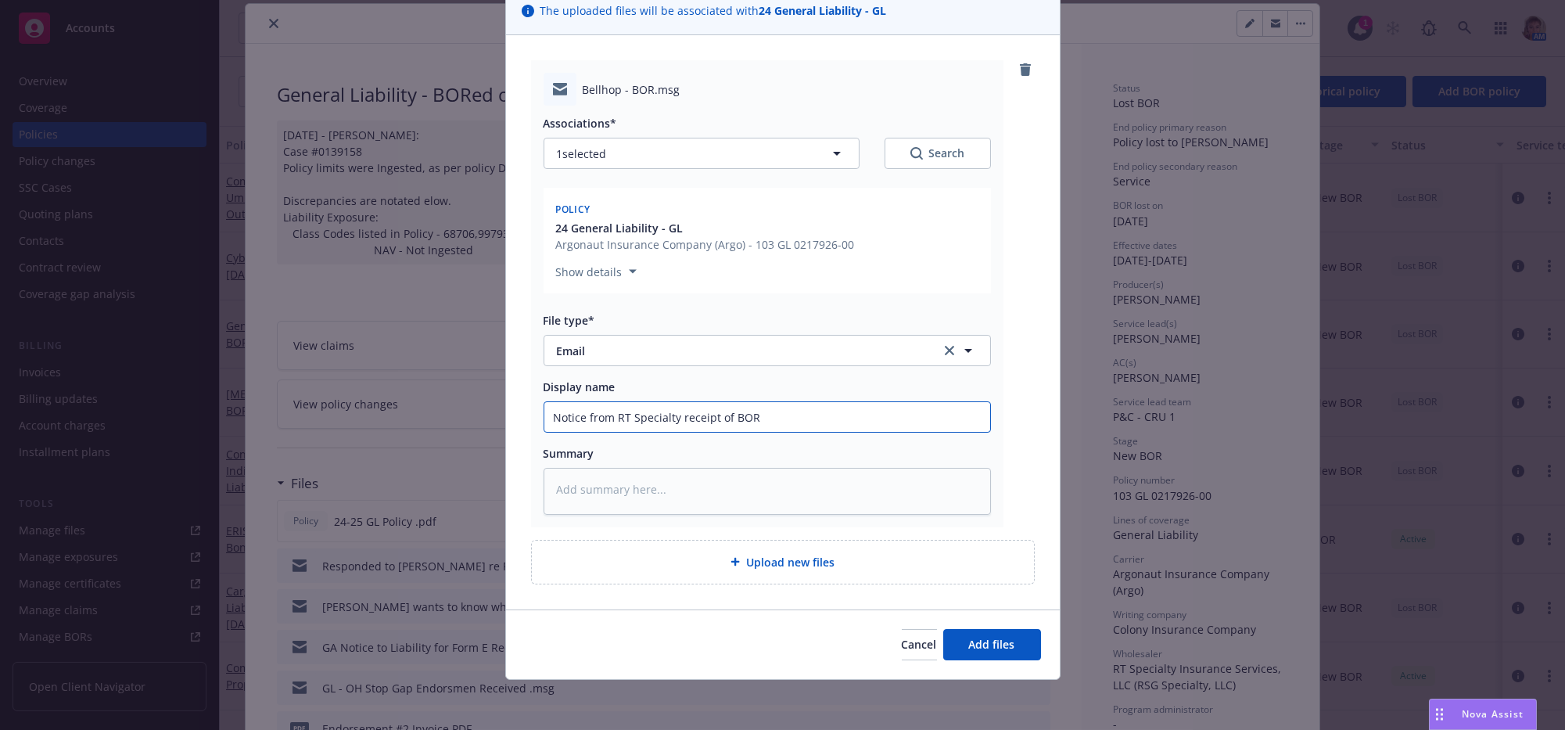
type textarea "x"
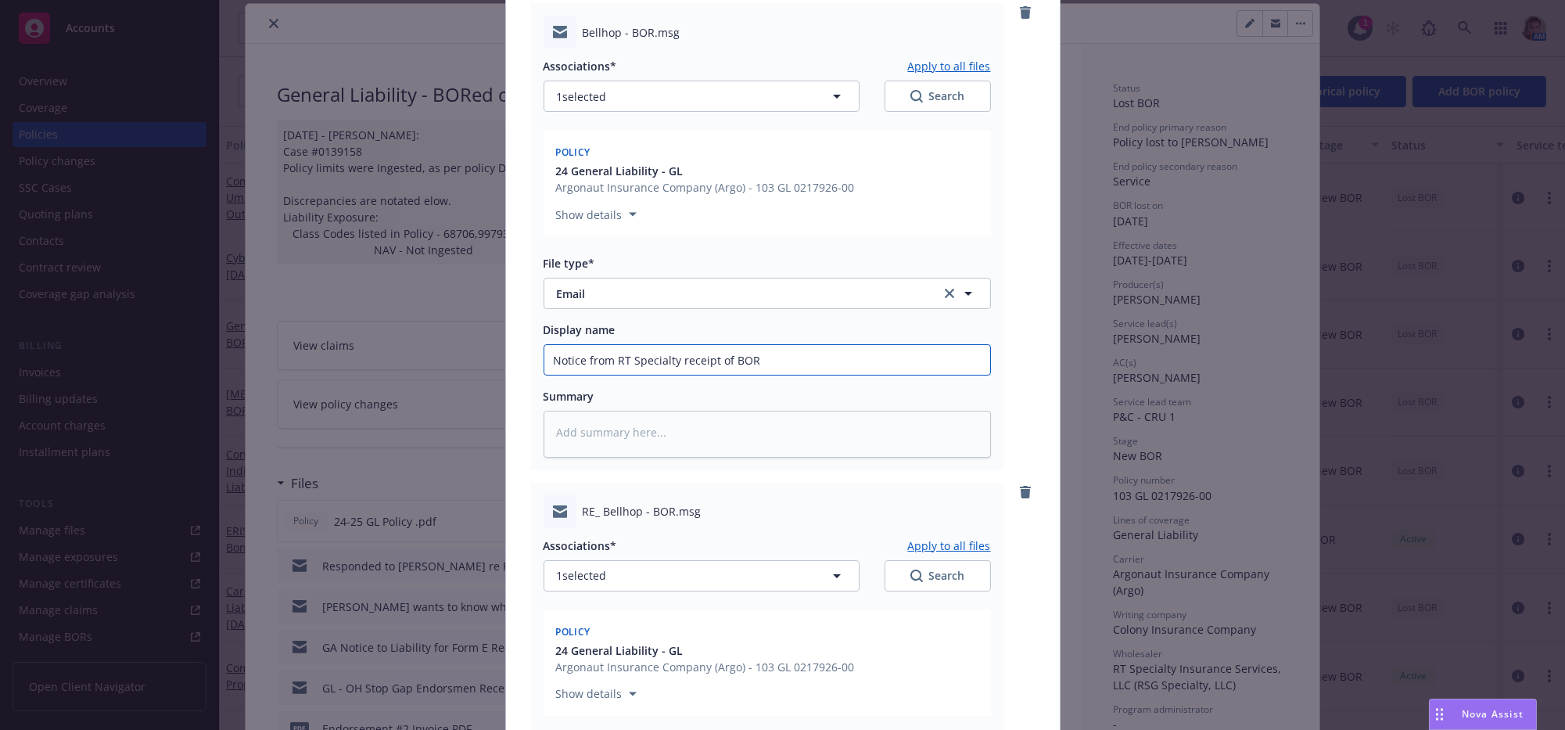
scroll to position [694, 0]
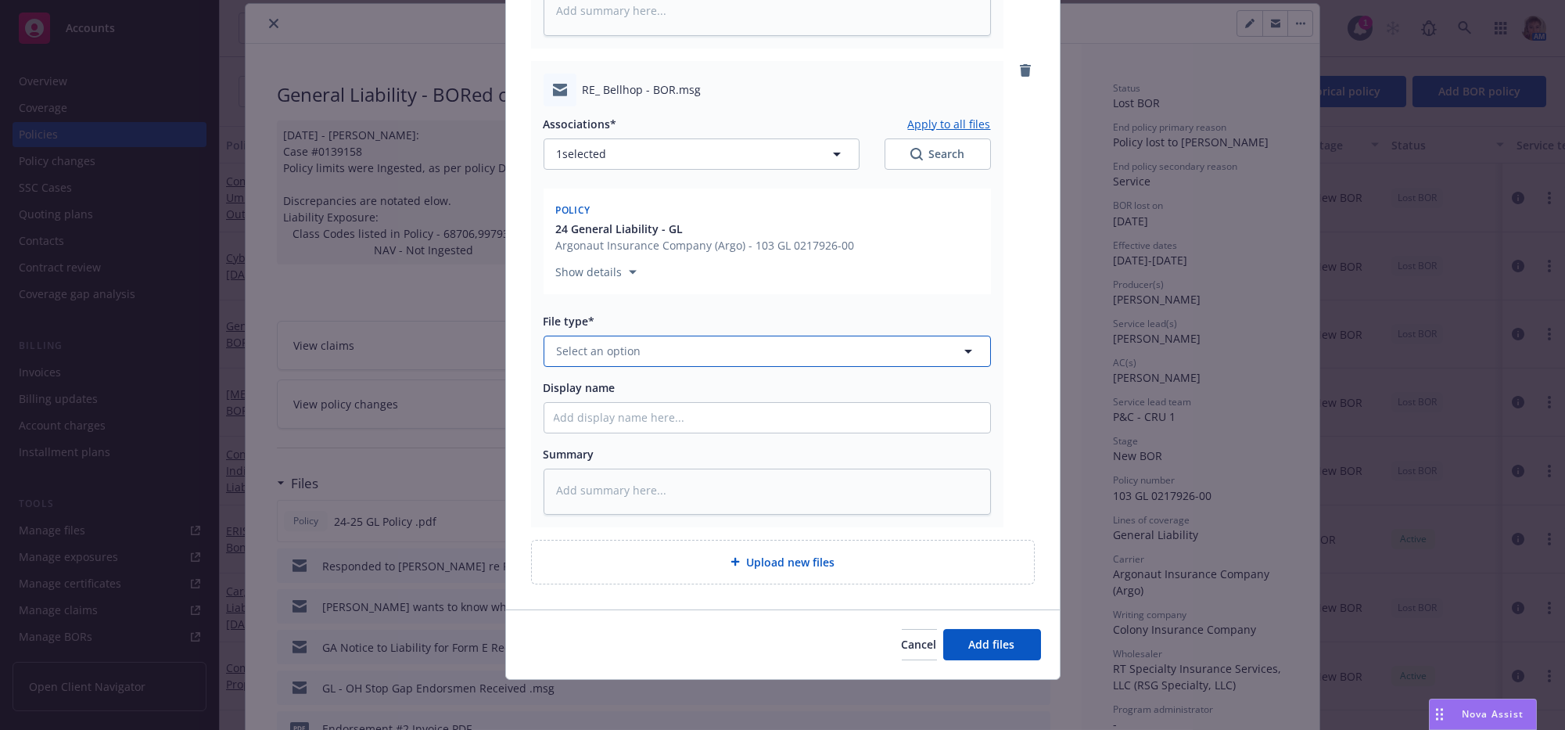
click at [666, 335] on button "Select an option" at bounding box center [766, 350] width 447 height 31
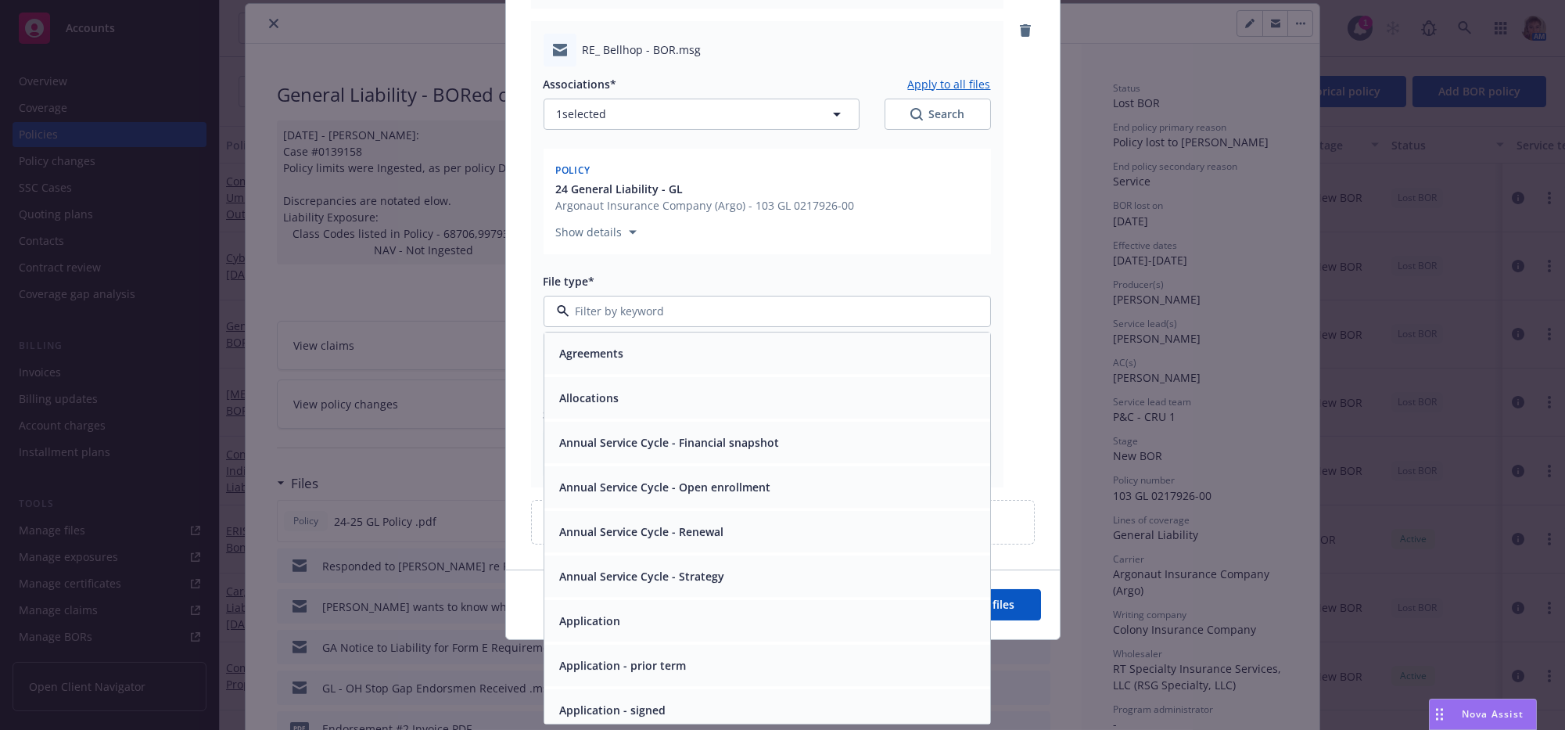
type input "e"
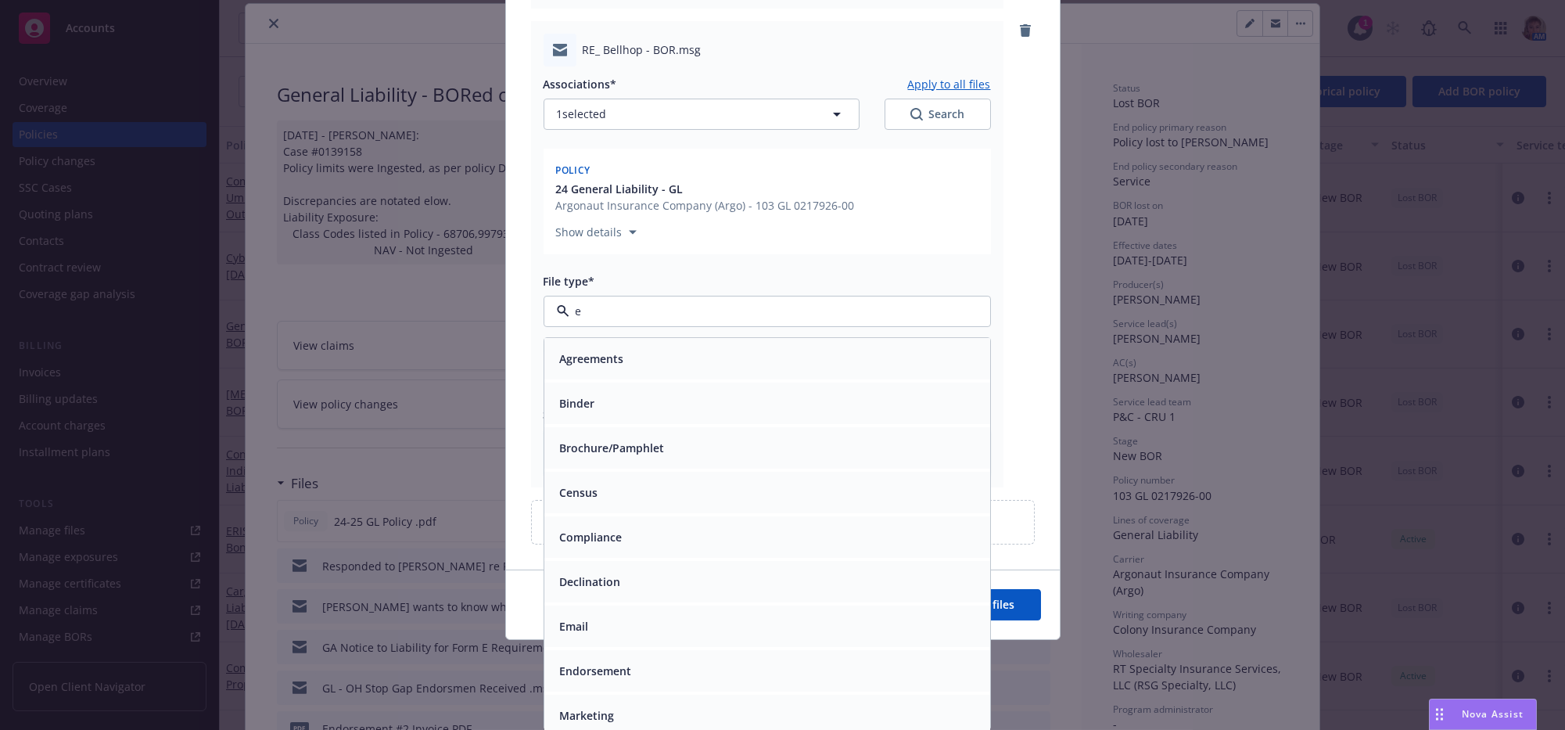
click at [646, 637] on div "Email" at bounding box center [767, 626] width 427 height 23
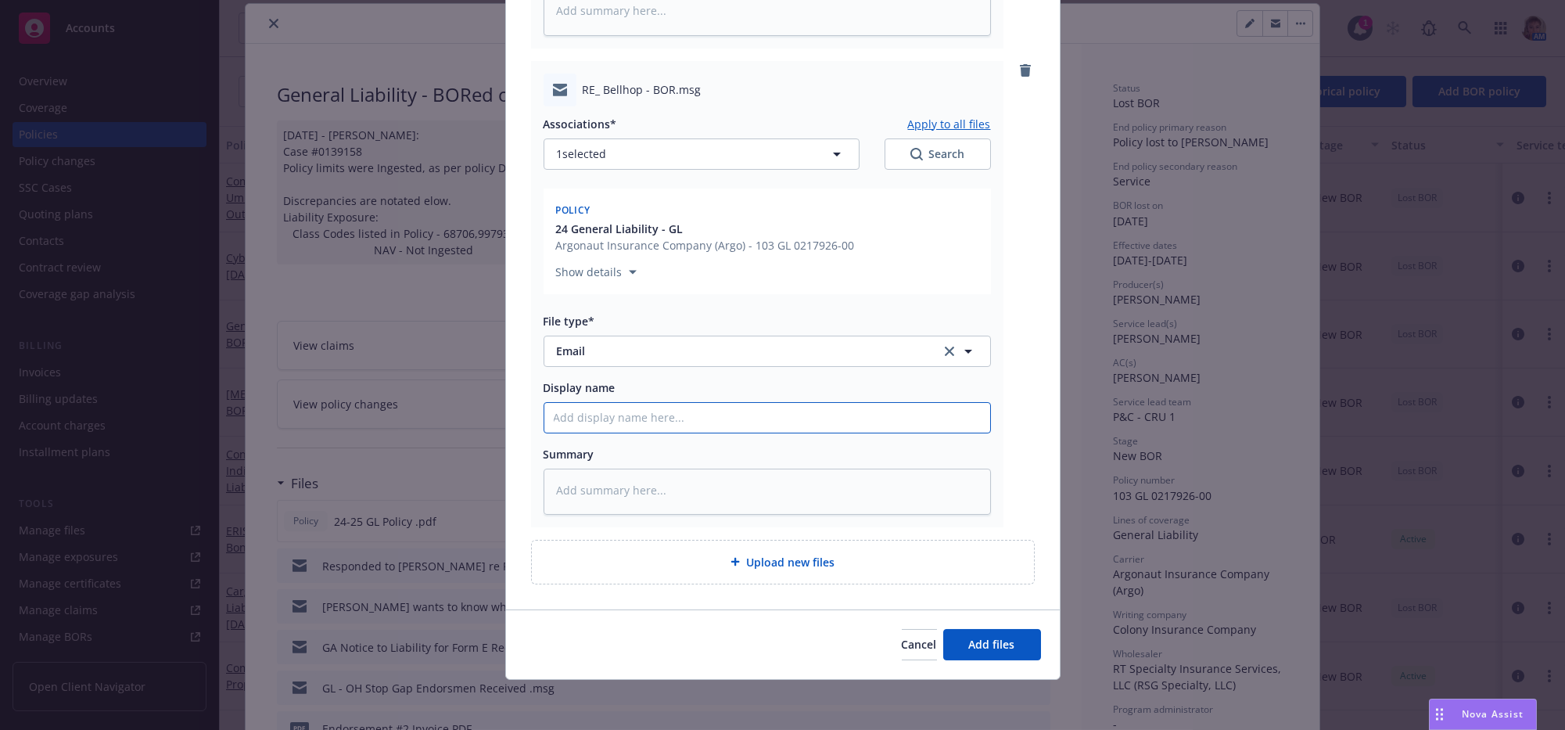
type textarea "x"
type input "A"
type textarea "x"
type input "Ad"
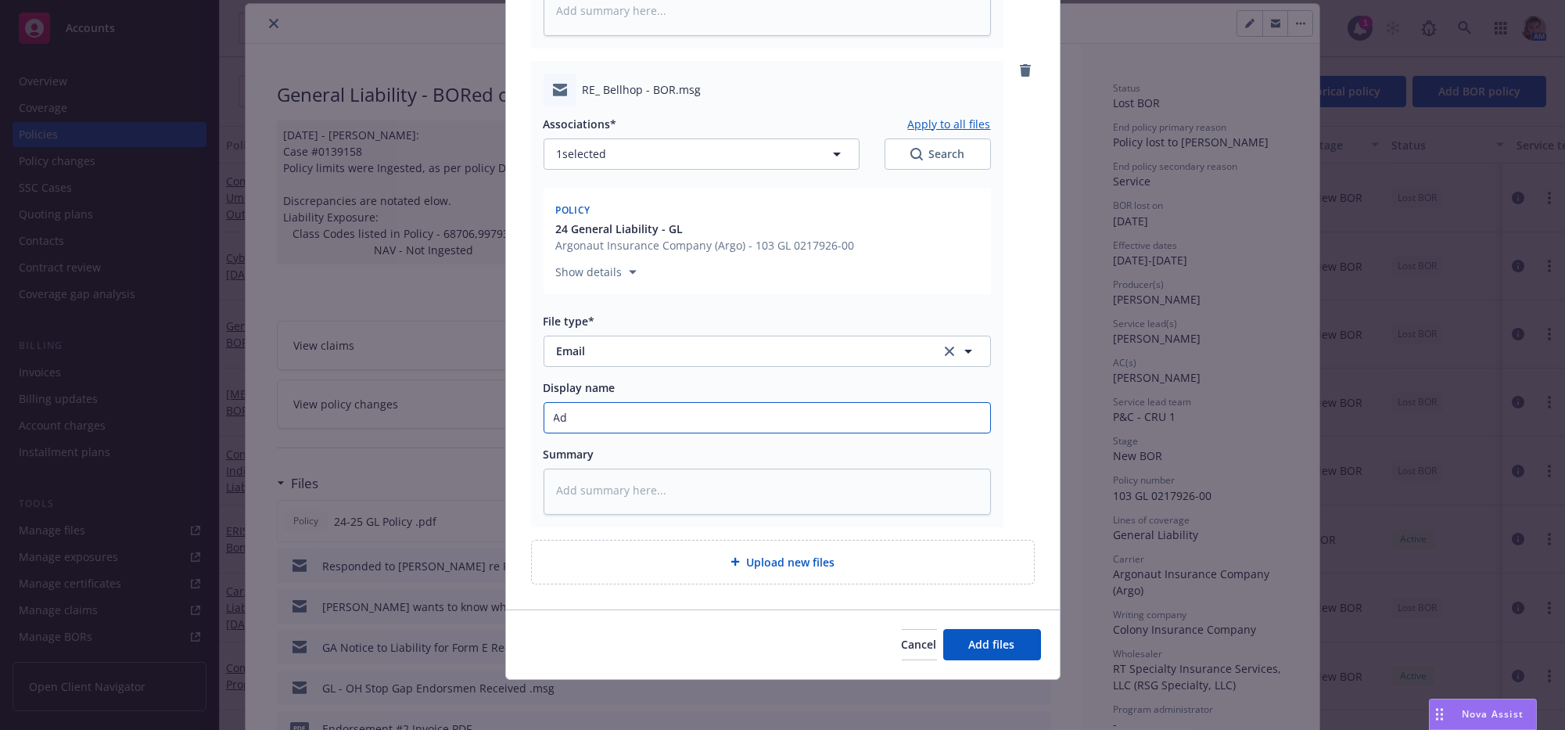
type textarea "x"
type input "Adv"
type textarea "x"
type input "Advi"
type textarea "x"
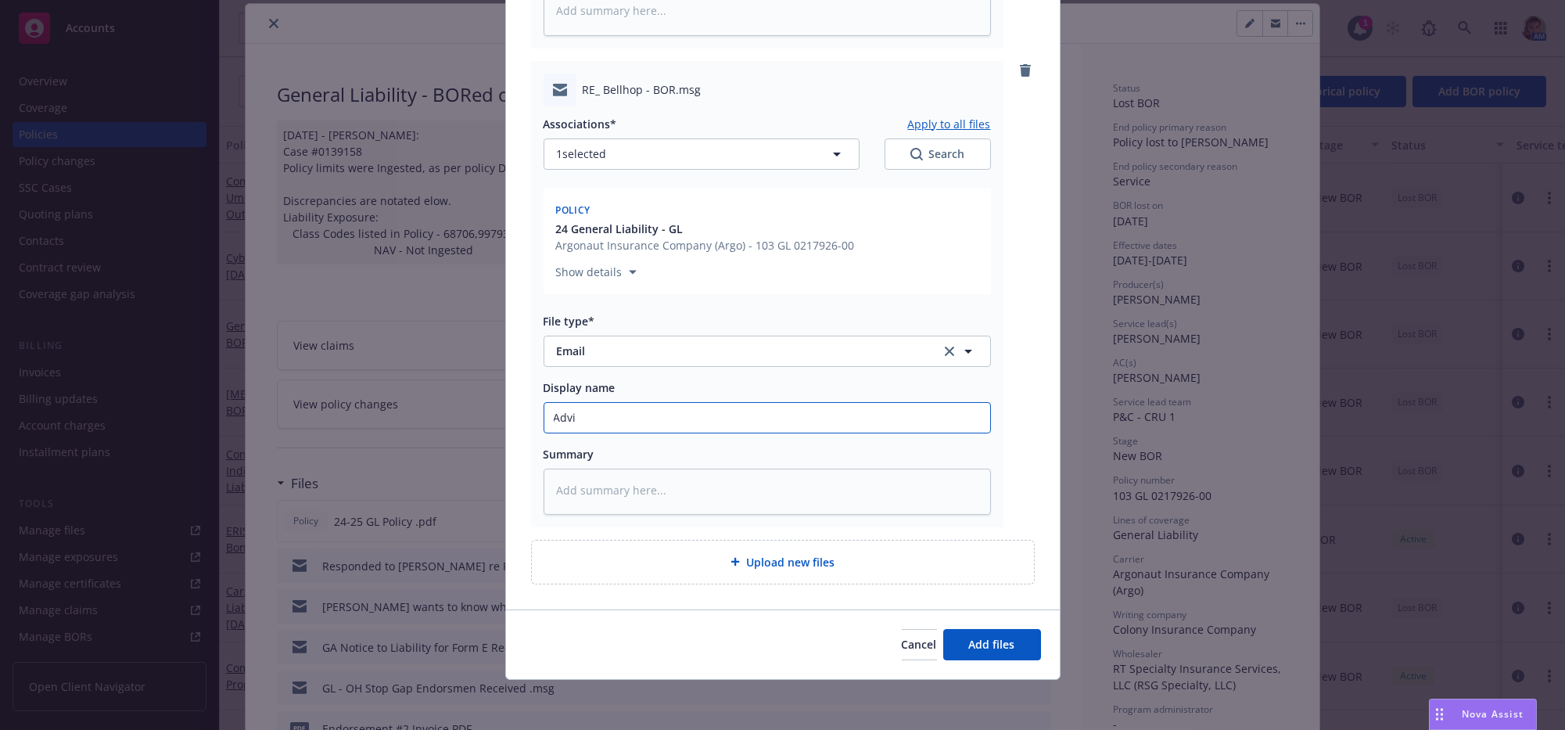
type input "Advis"
type textarea "x"
type input "Advise"
type textarea "x"
type input "Advised"
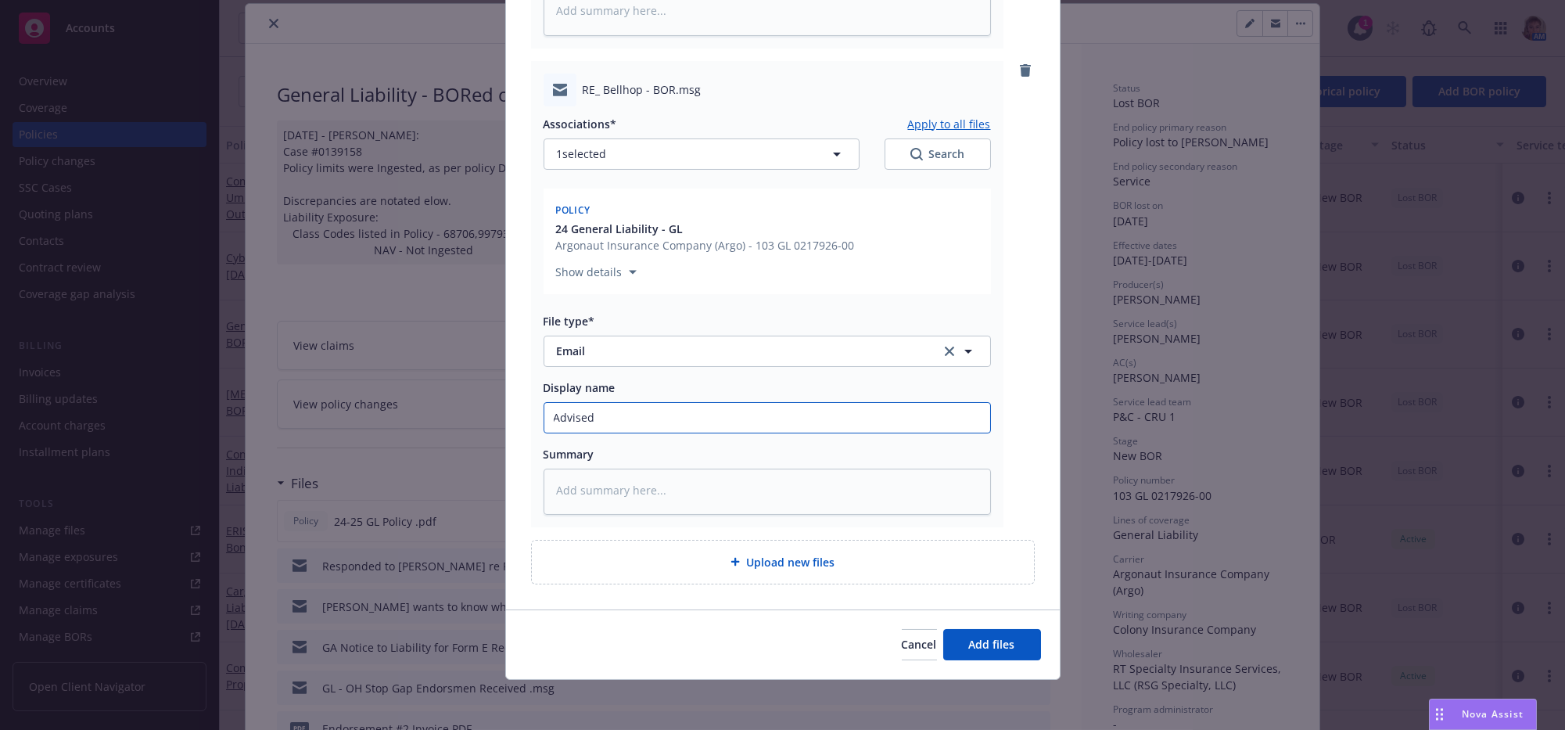
type textarea "x"
type input "Advised w"
type textarea "x"
type input "Advised wh"
type textarea "x"
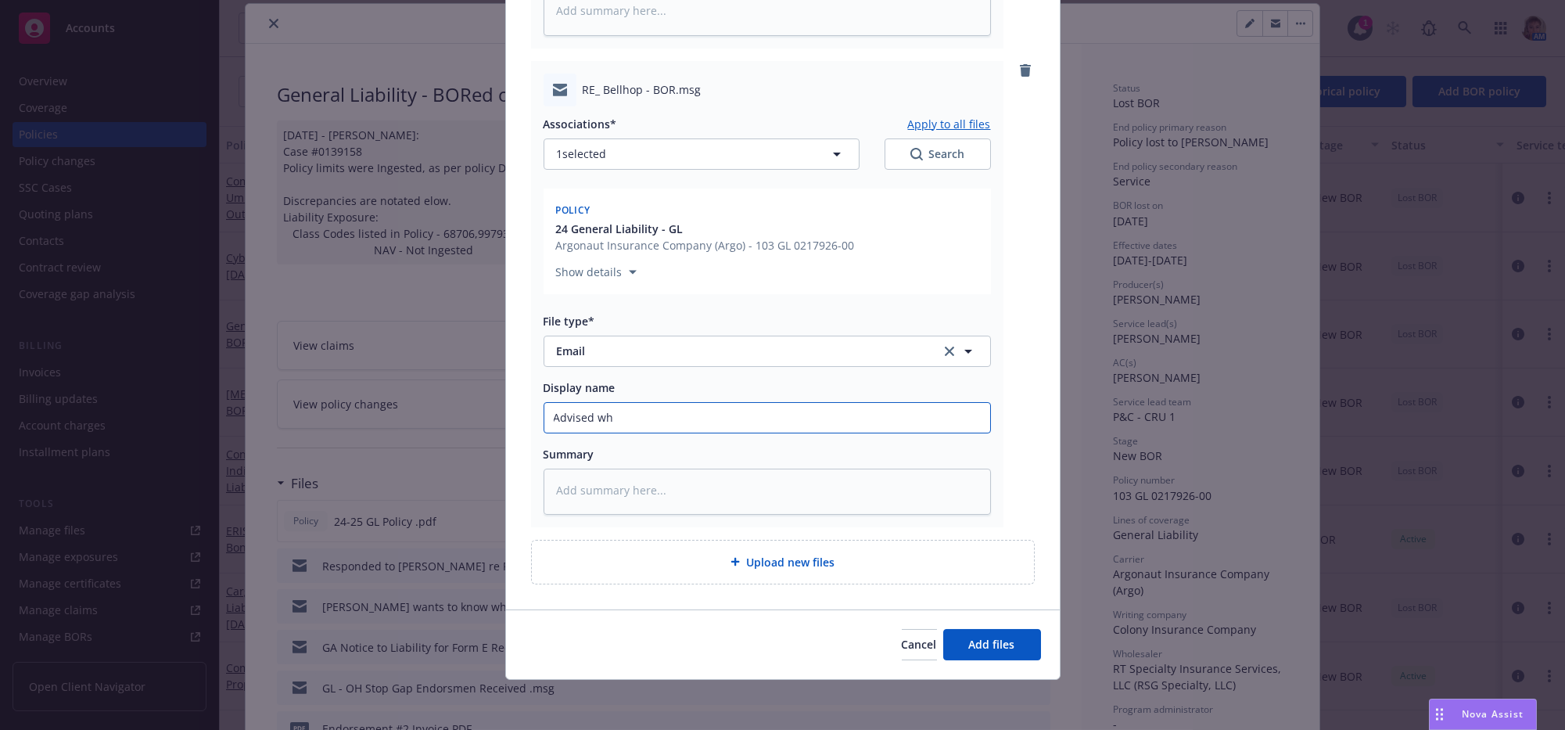
type input "Advised who"
type textarea "x"
type input "Advised whole"
type textarea "x"
type input "Advised wholes"
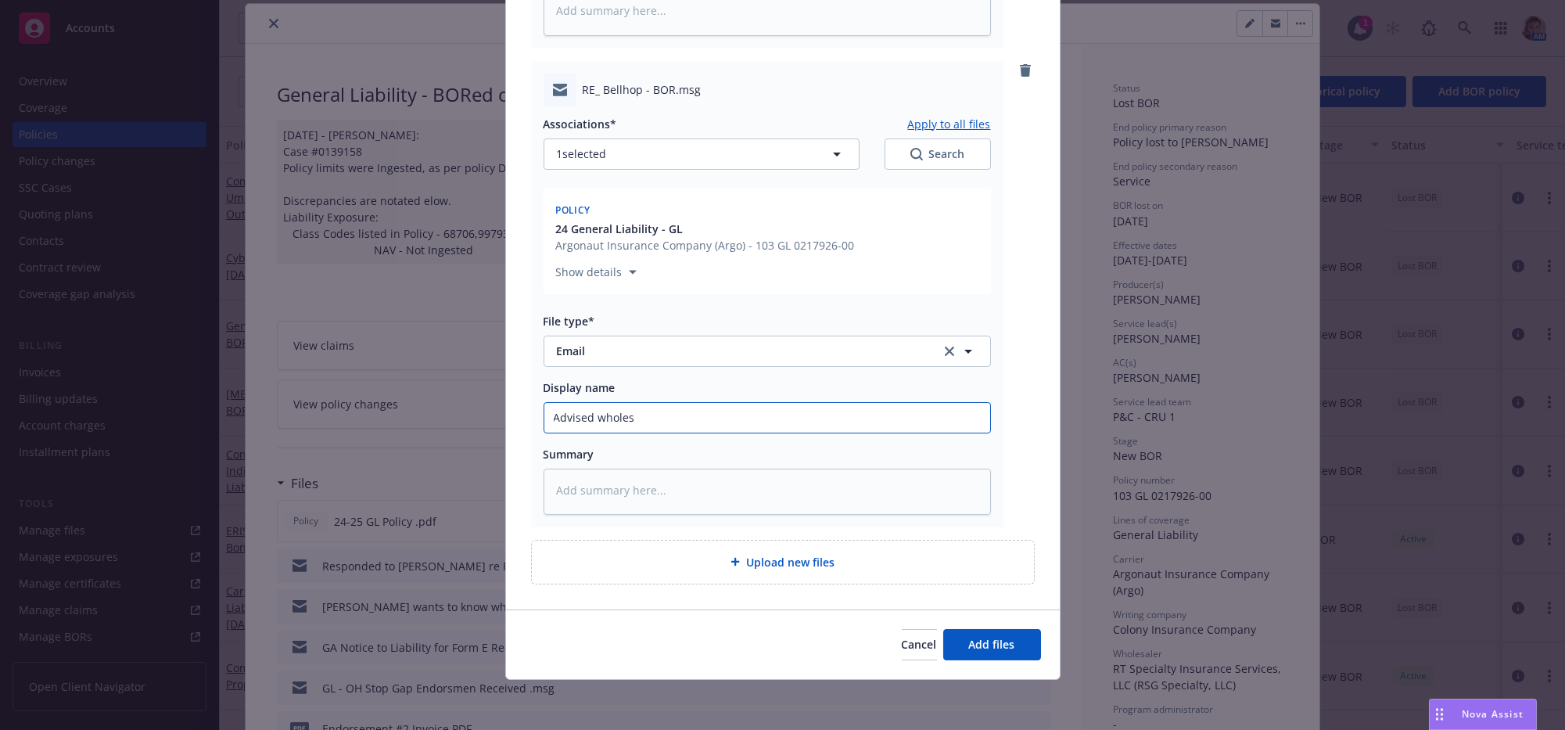
type textarea "x"
type input "Advised wholesal"
type textarea "x"
type input "Advised wholesaler"
type textarea "x"
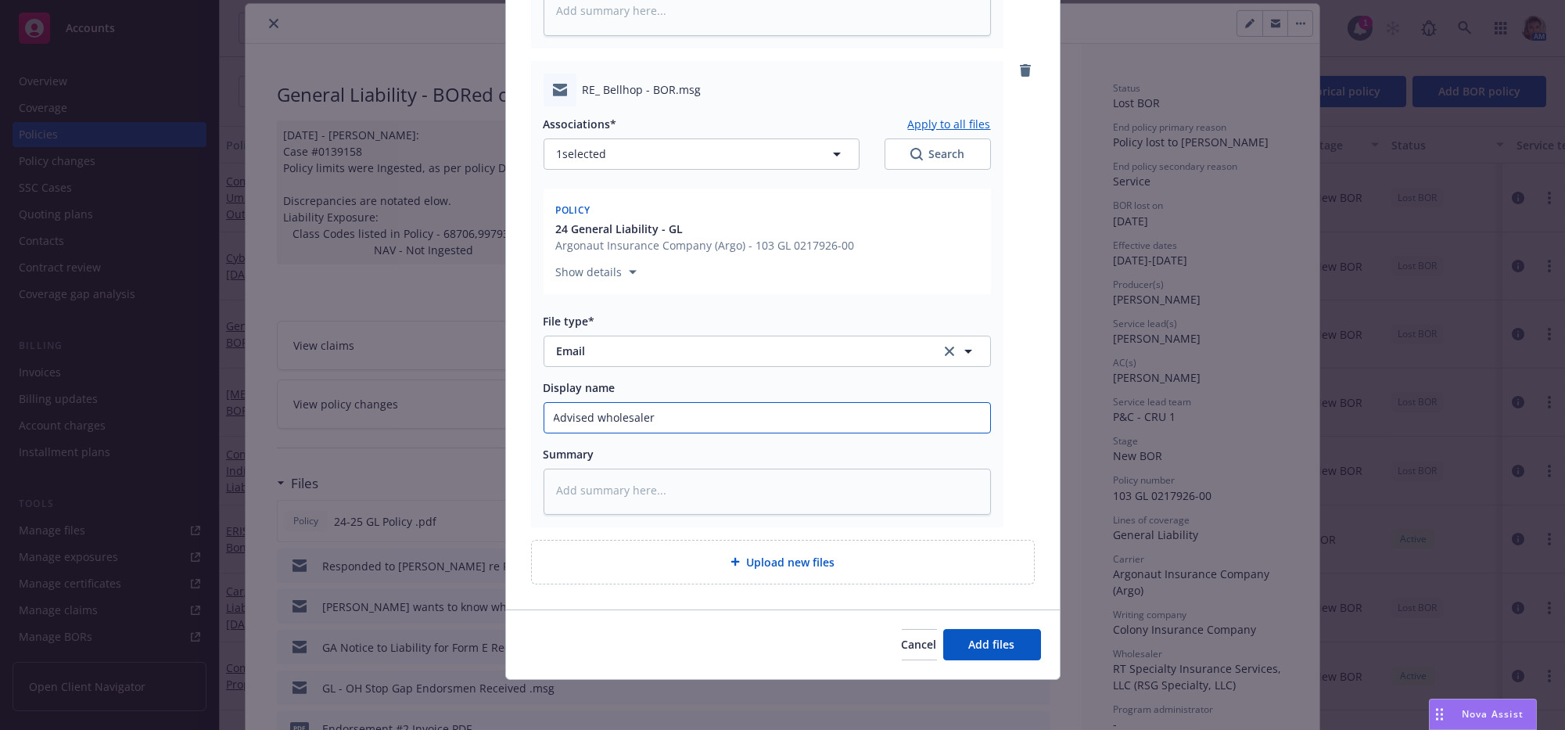
type input "Advised wholesaler"
type textarea "x"
type input "Advised wholesaler t"
type textarea "x"
type input "Advised wholesaler to"
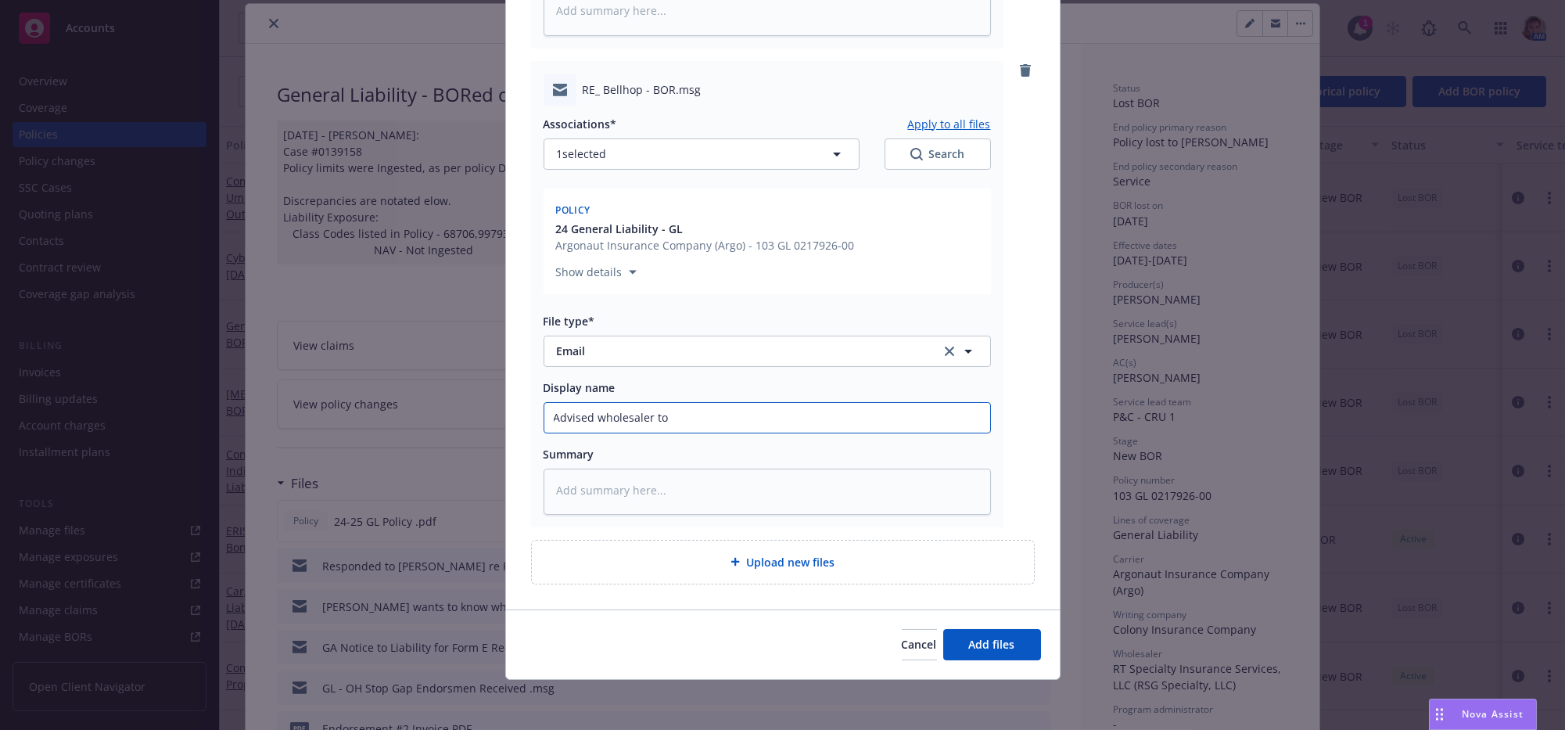
type textarea "x"
type input "Advised wholesaler to"
type textarea "x"
type input "Advised wholesaler to r"
type textarea "x"
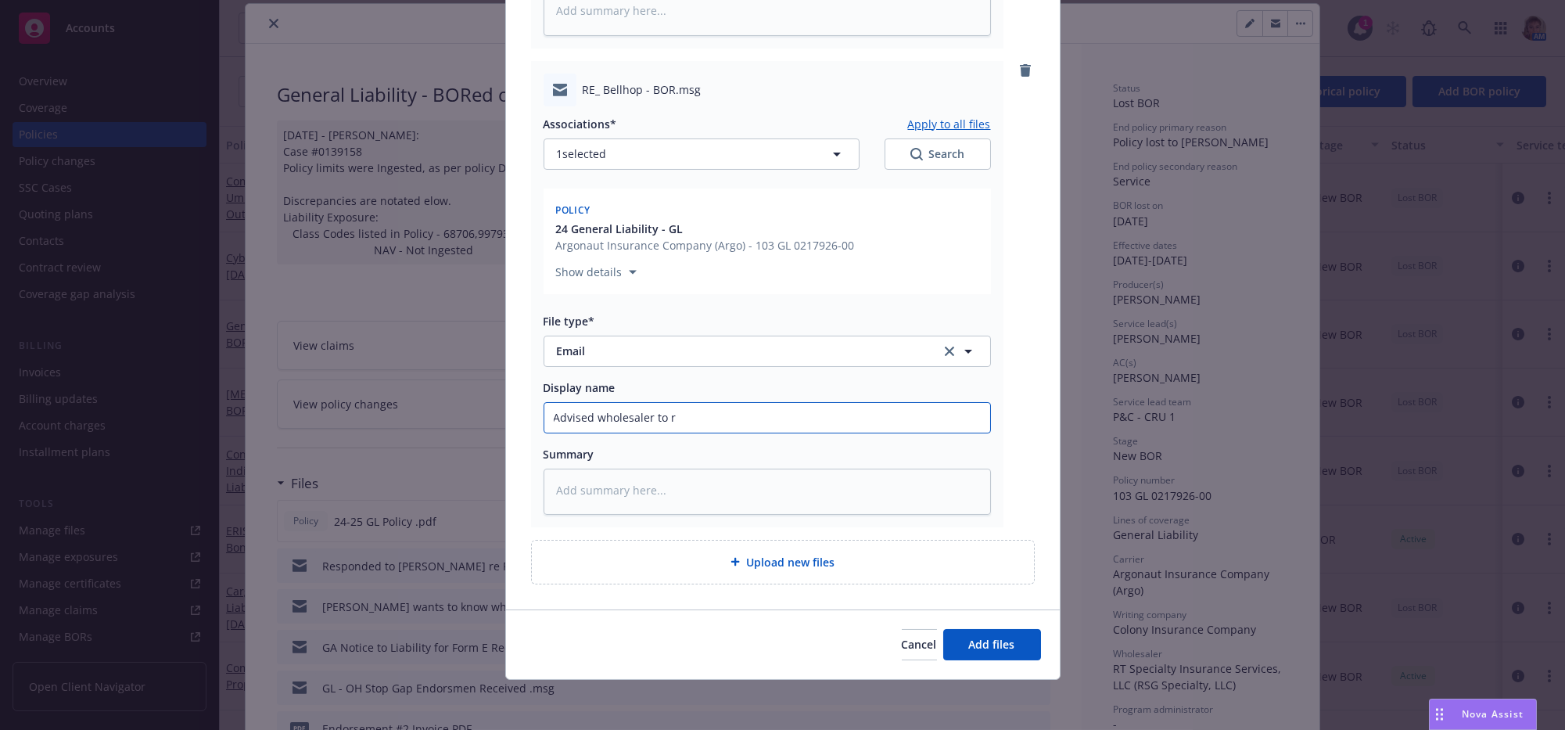
type input "Advised wholesaler to re"
type textarea "x"
type input "Advised wholesaler to rel"
type textarea "x"
type input "Advised wholesaler to rele"
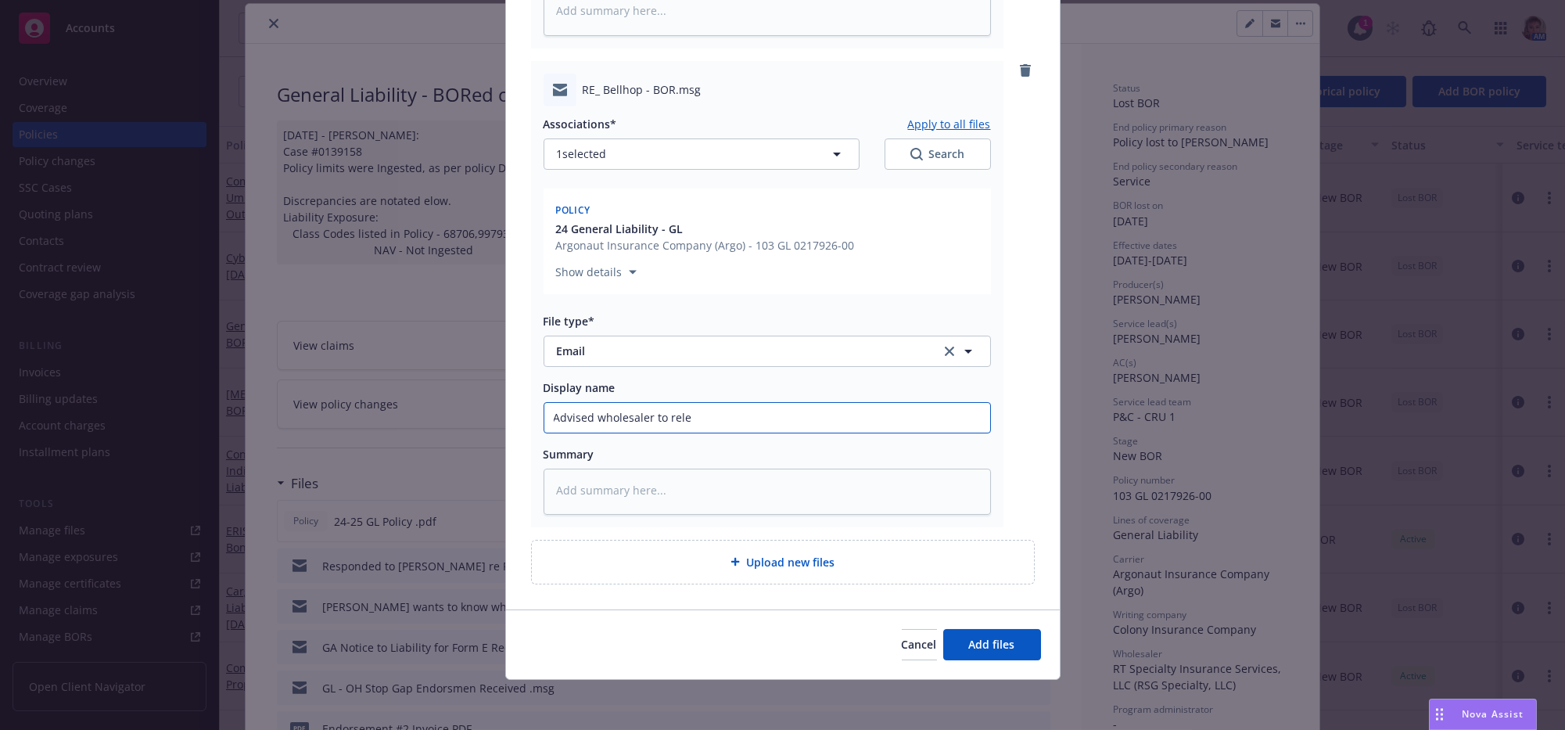
type textarea "x"
type input "Advised wholesaler to relea"
type textarea "x"
type input "Advised wholesaler to release"
type textarea "x"
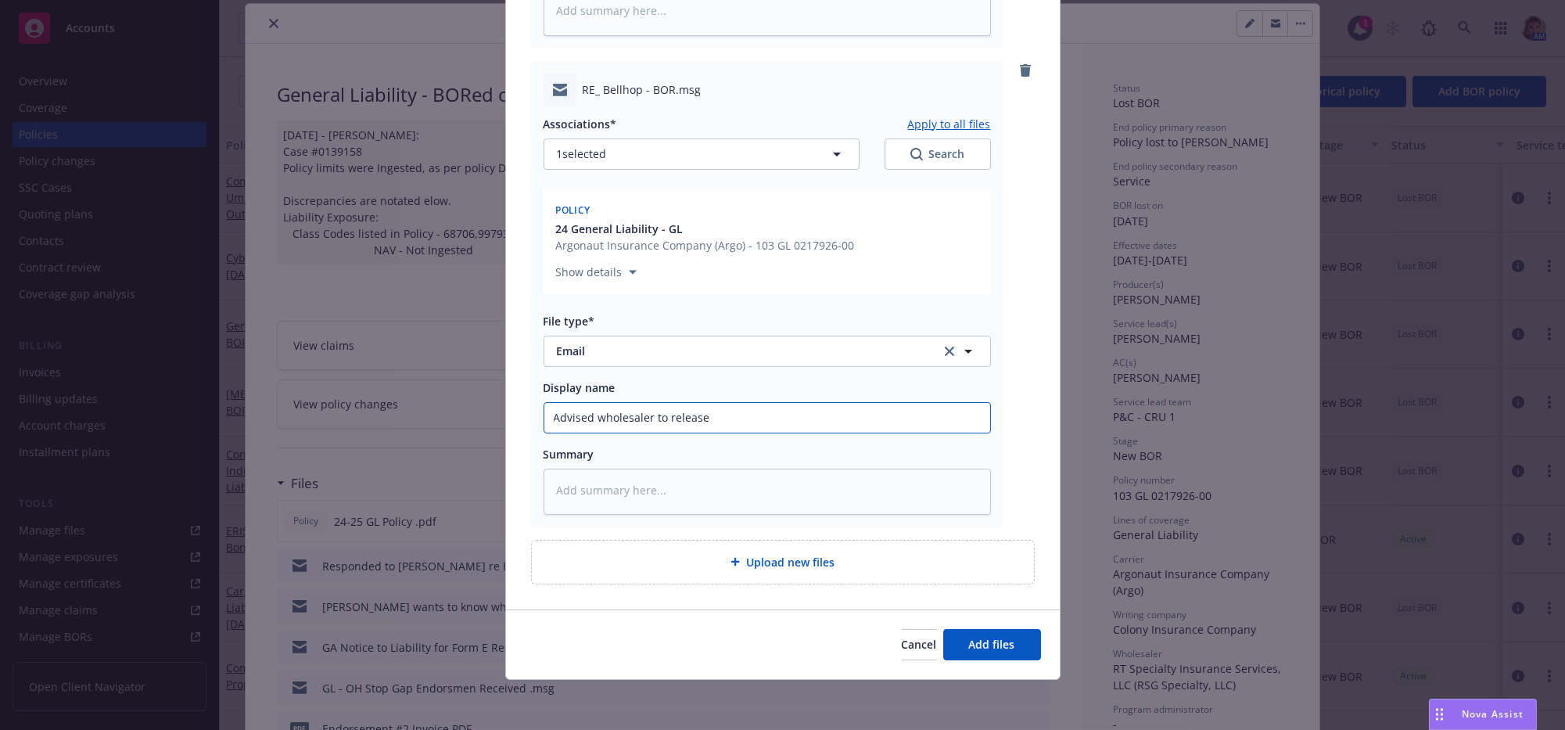
type input "Advised wholesaler to release"
type textarea "x"
type input "Advised wholesaler to release th"
type textarea "x"
type input "Advised wholesaler to release the"
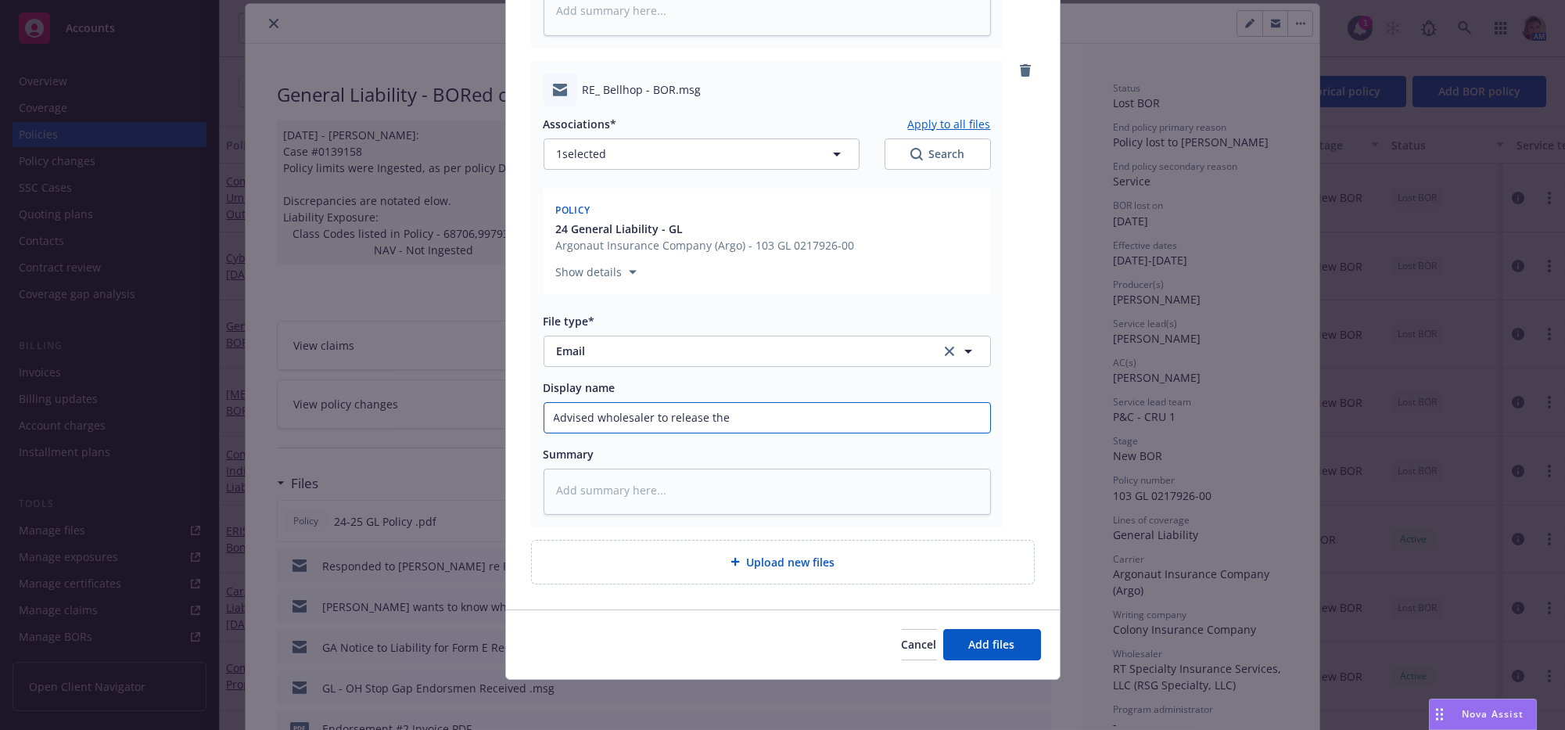
type textarea "x"
type input "Advised wholesaler to release the"
type textarea "x"
type input "Advised wholesaler to release the p"
type textarea "x"
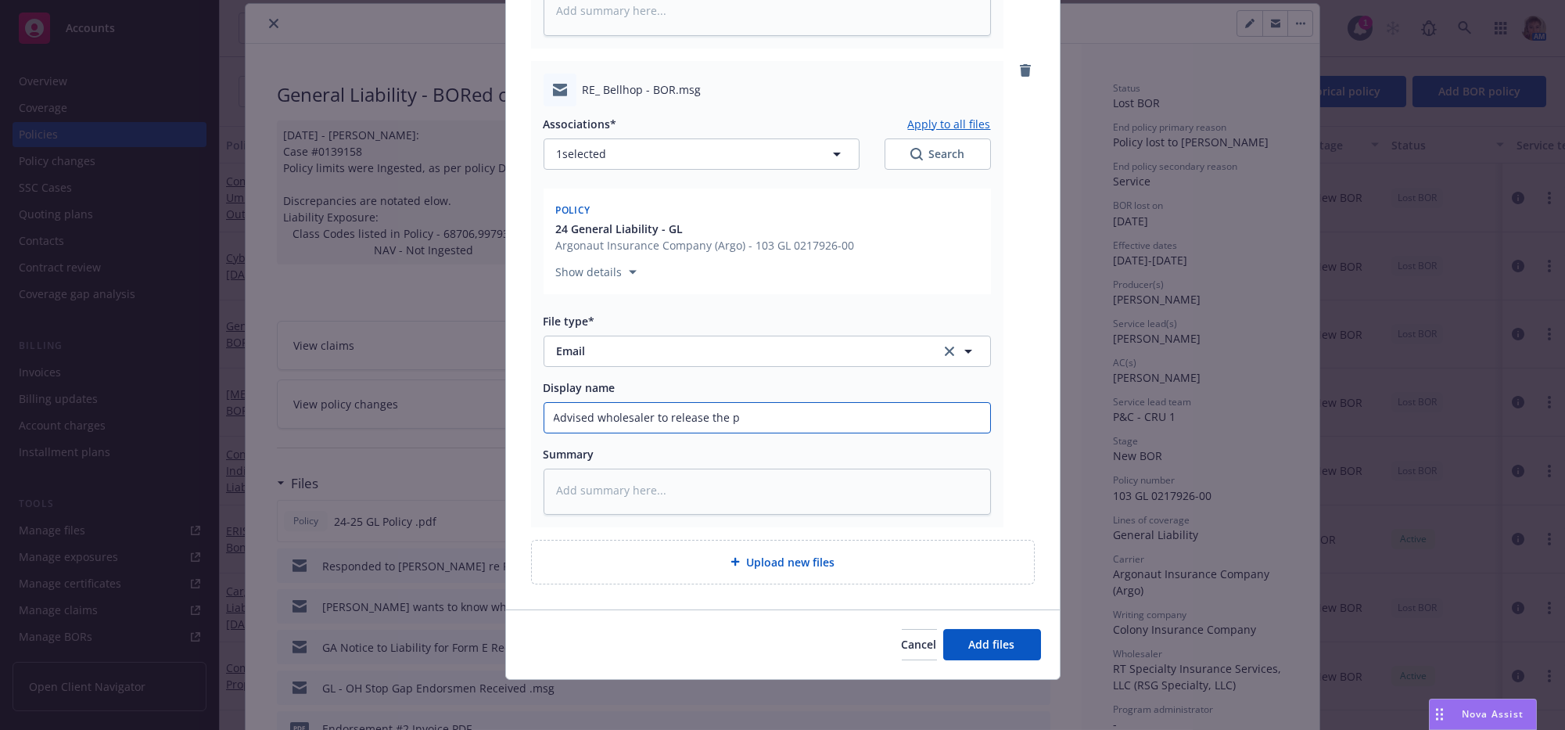
type input "Advised wholesaler to release the po"
type textarea "x"
type input "Advised wholesaler to release the pol"
type textarea "x"
type input "Advised wholesaler to release the polic"
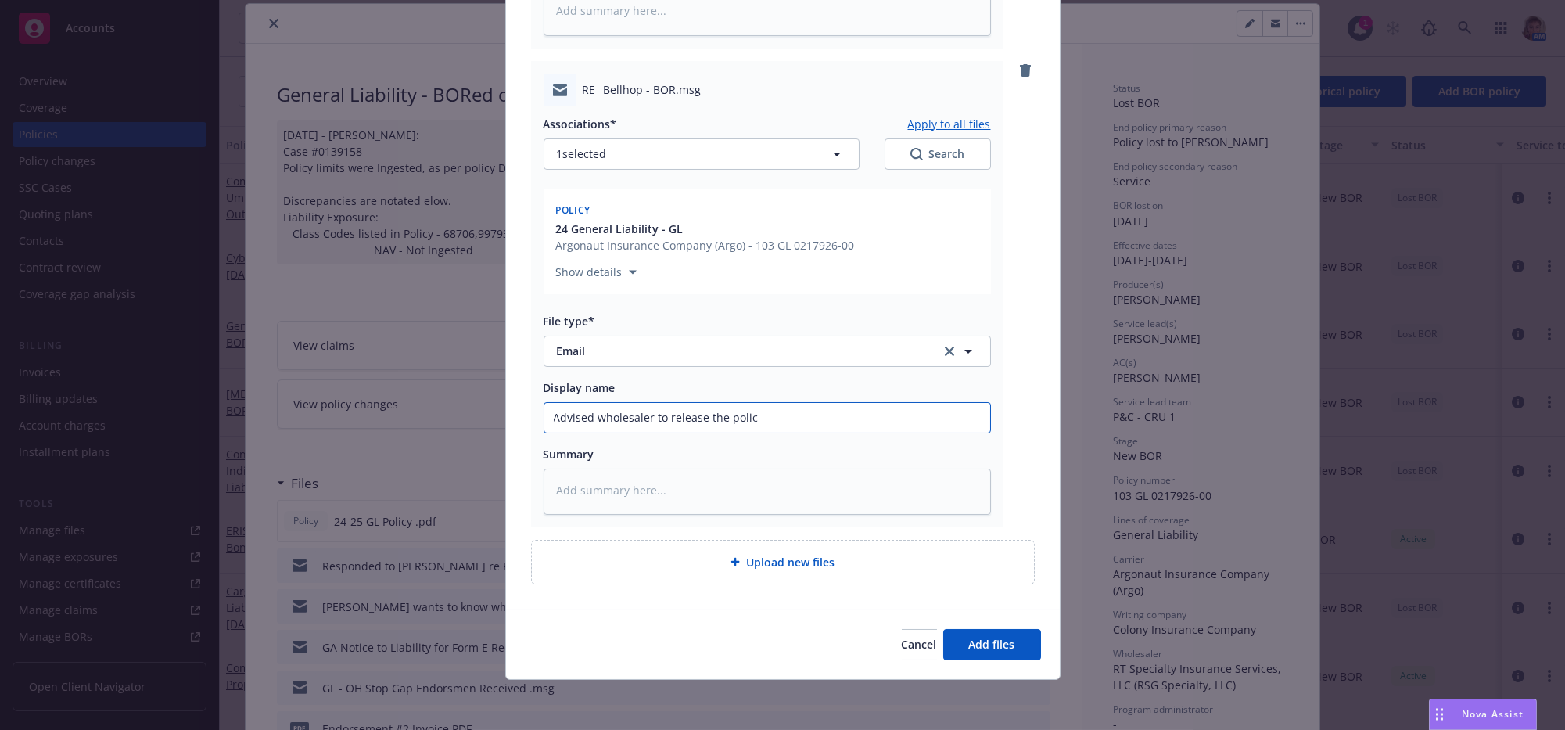
type textarea "x"
type input "Advised wholesaler to release the policy"
type textarea "x"
type input "Advised wholesaler to release the policy"
type textarea "x"
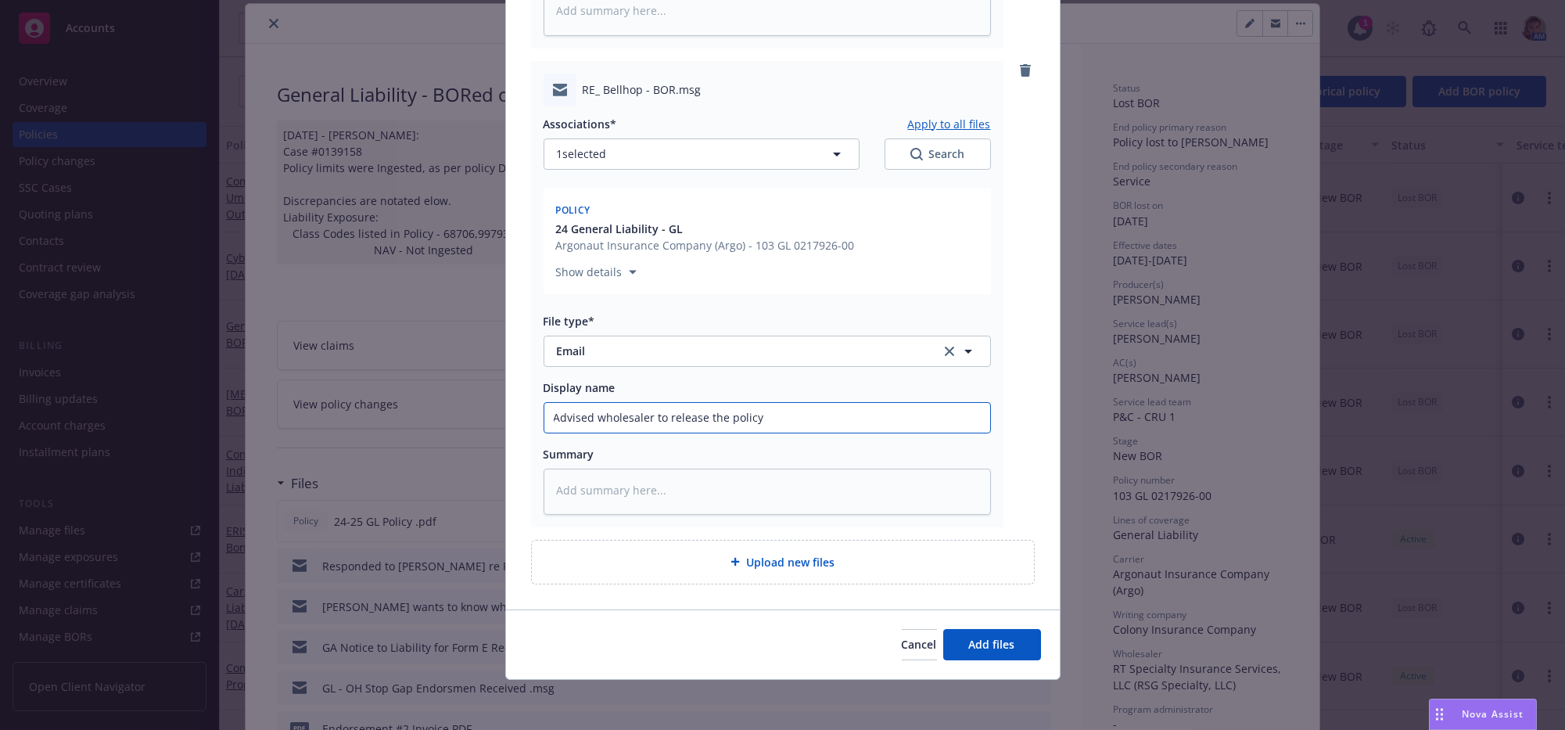
type input "Advised wholesaler to release the policy t"
type textarea "x"
type input "Advised wholesaler to release the policy to"
type textarea "x"
type input "Advised wholesaler to release the policy to"
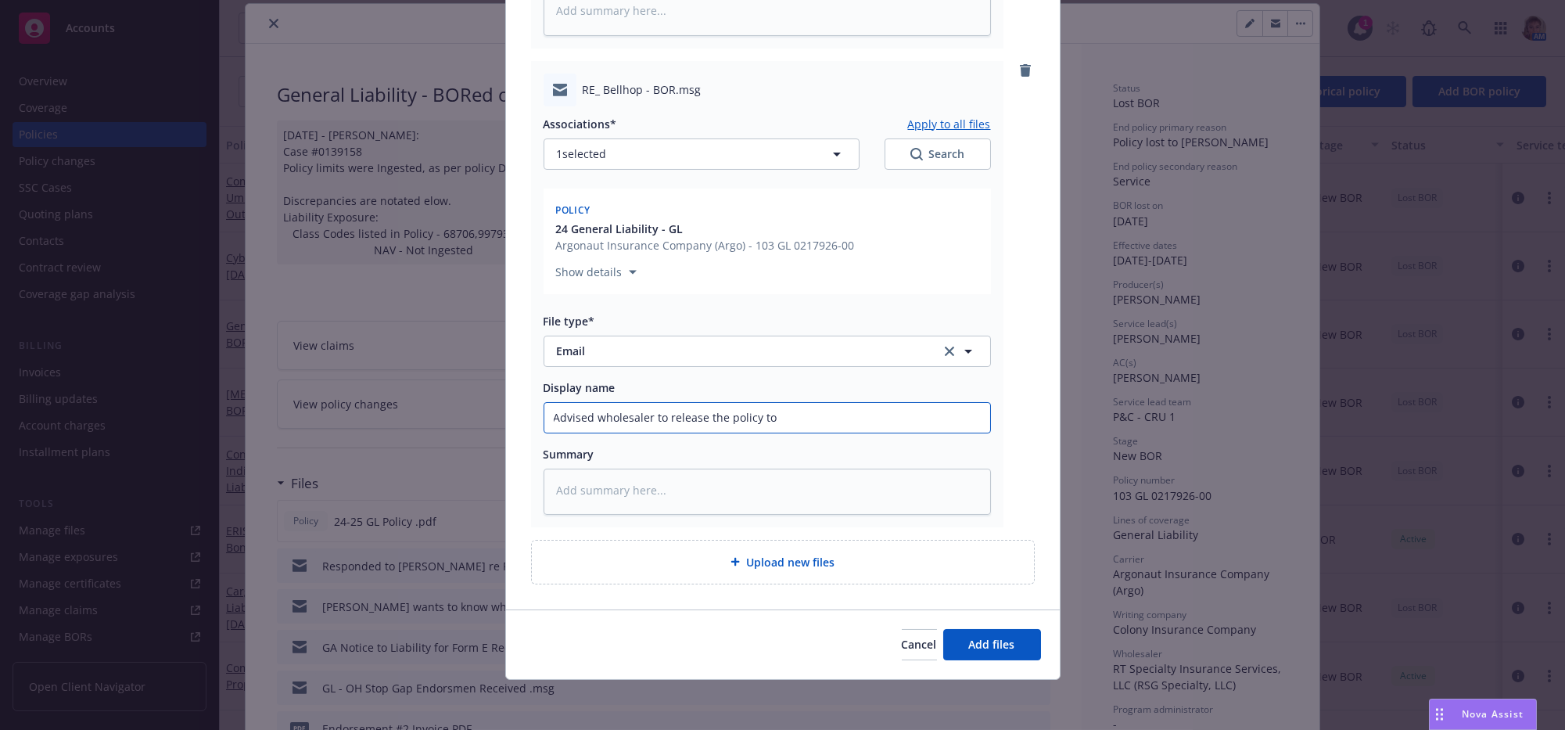
type textarea "x"
type input "Advised wholesaler to release the policy to ot"
type textarea "x"
type input "Advised wholesaler to release the policy to oth"
type textarea "x"
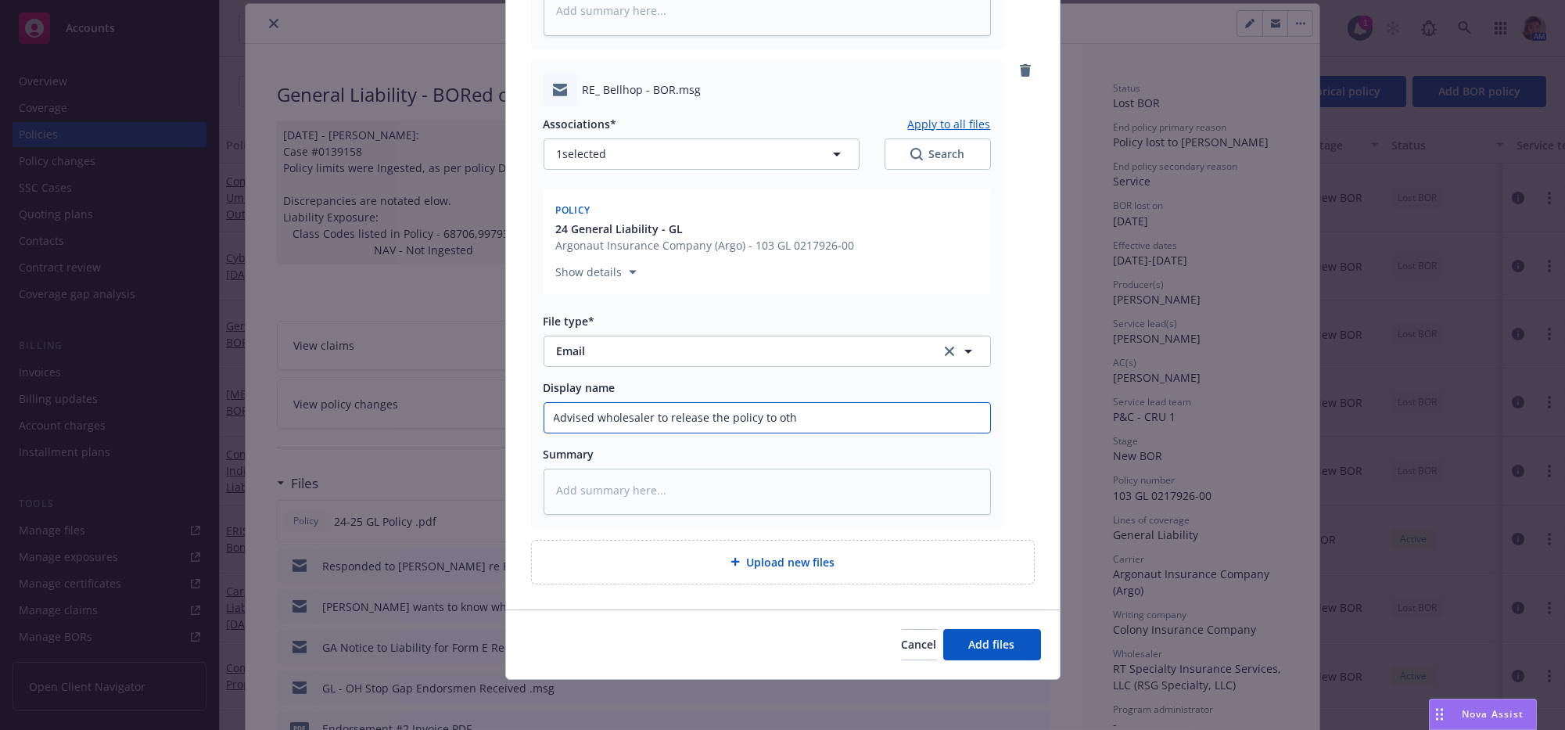
type input "Advised wholesaler to release the policy to othe"
type textarea "x"
type input "Advised wholesaler to release the policy to other"
type textarea "x"
type input "Advised wholesaler to release the policy to other"
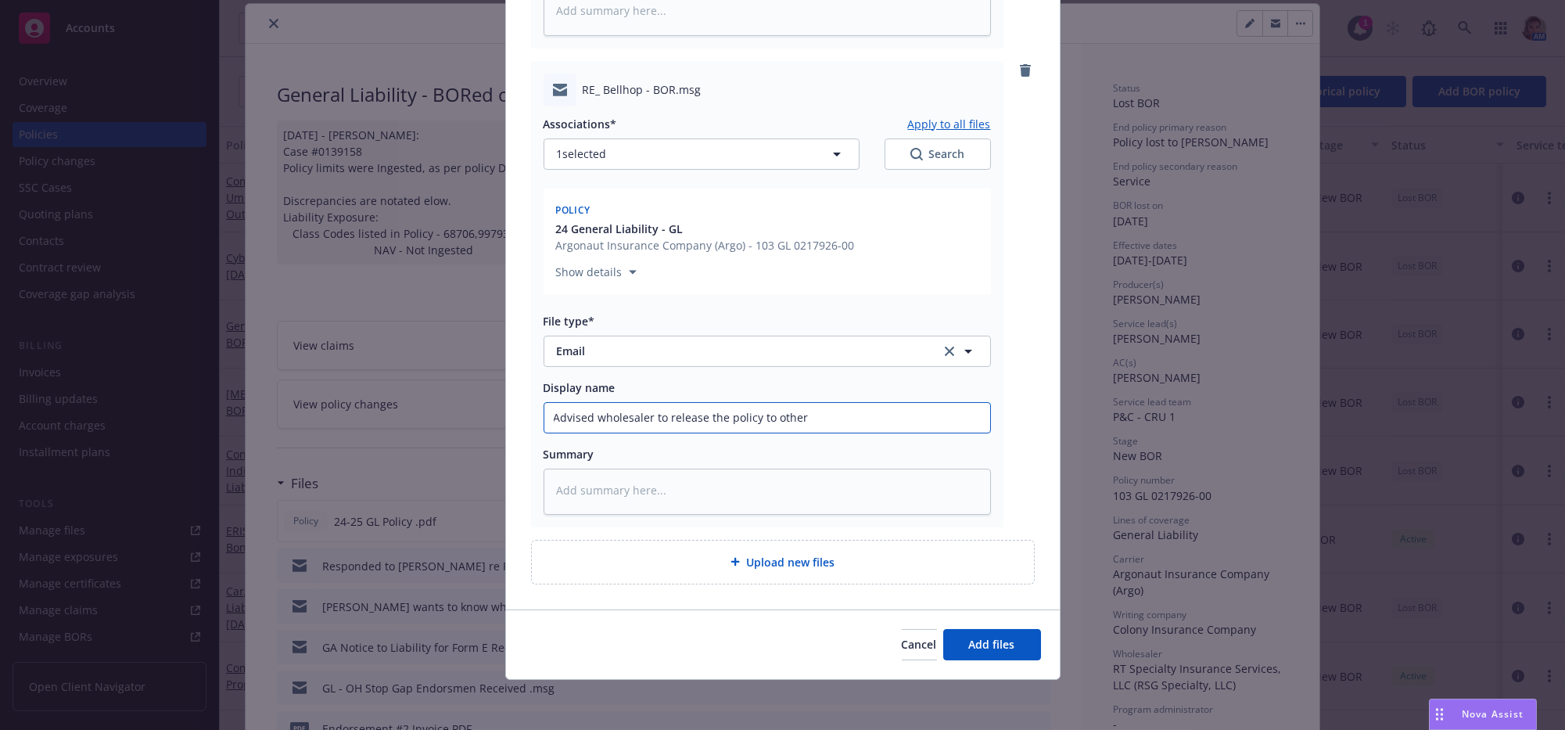
type textarea "x"
type input "Advised wholesaler to release the policy to other b"
type textarea "x"
type input "Advised wholesaler to release the policy to other bro"
type textarea "x"
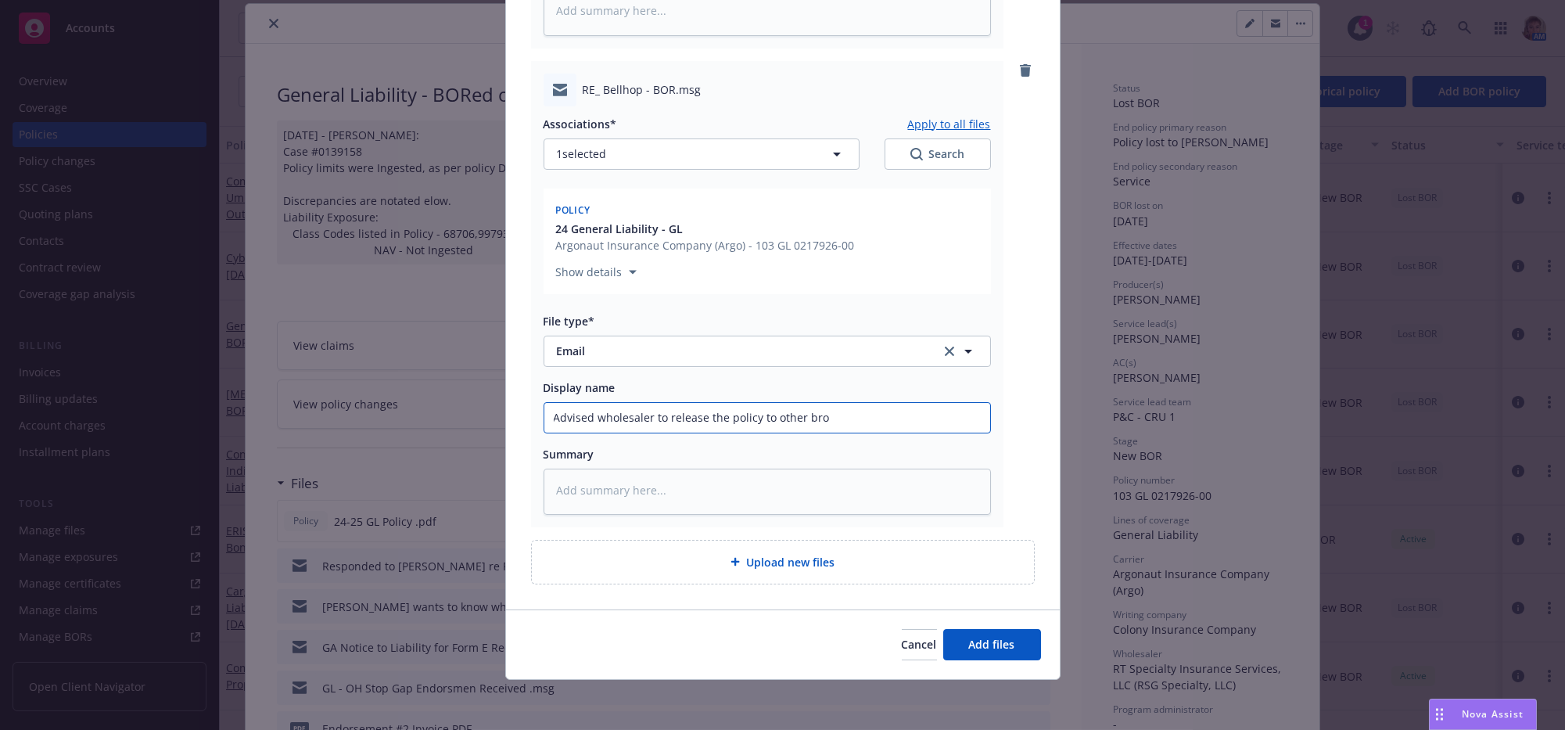
type input "Advised wholesaler to release the policy to other brok"
type textarea "x"
type input "Advised wholesaler to release the policy to other broke"
type textarea "x"
type input "Advised wholesaler to release the policy to other broker"
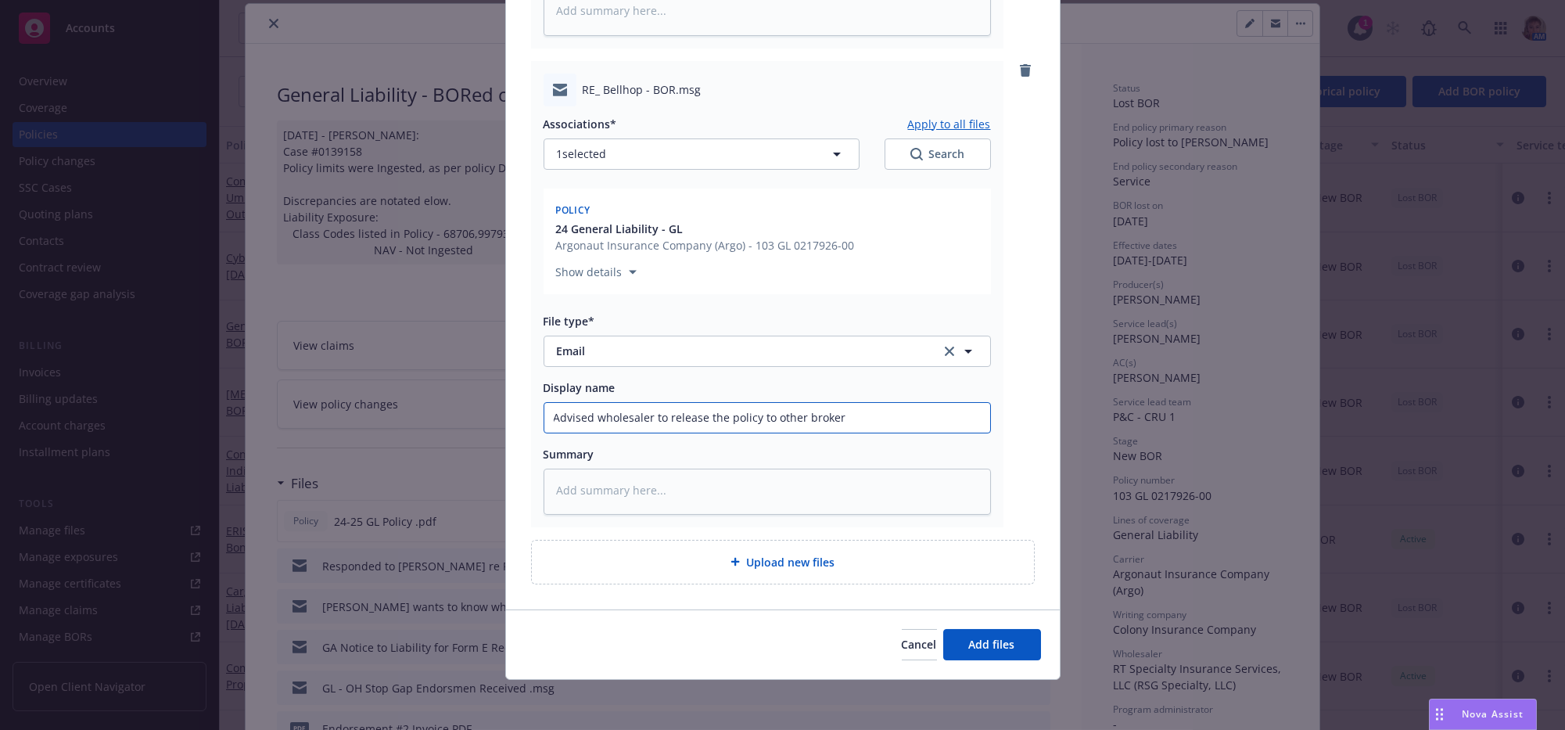
type textarea "x"
type input "Advised wholesaler to release the policy to other broker"
type textarea "x"
type input "Advised wholesaler to release the policy to other broker f"
type textarea "x"
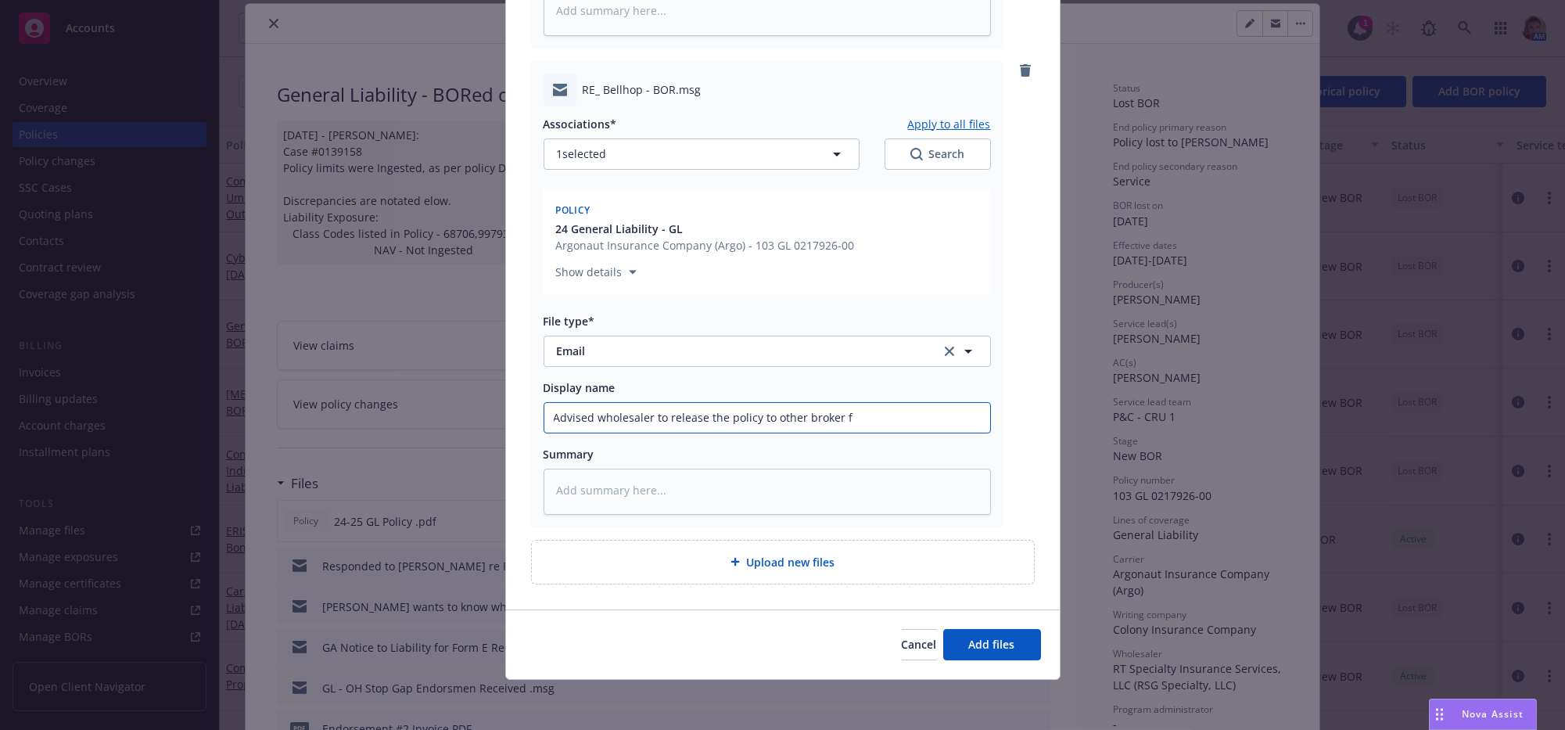
type input "Advised wholesaler to release the policy to other broker fo"
type textarea "x"
type input "Advised wholesaler to release the policy to other broker for"
type textarea "x"
type input "Advised wholesaler to release the policy to other broker for"
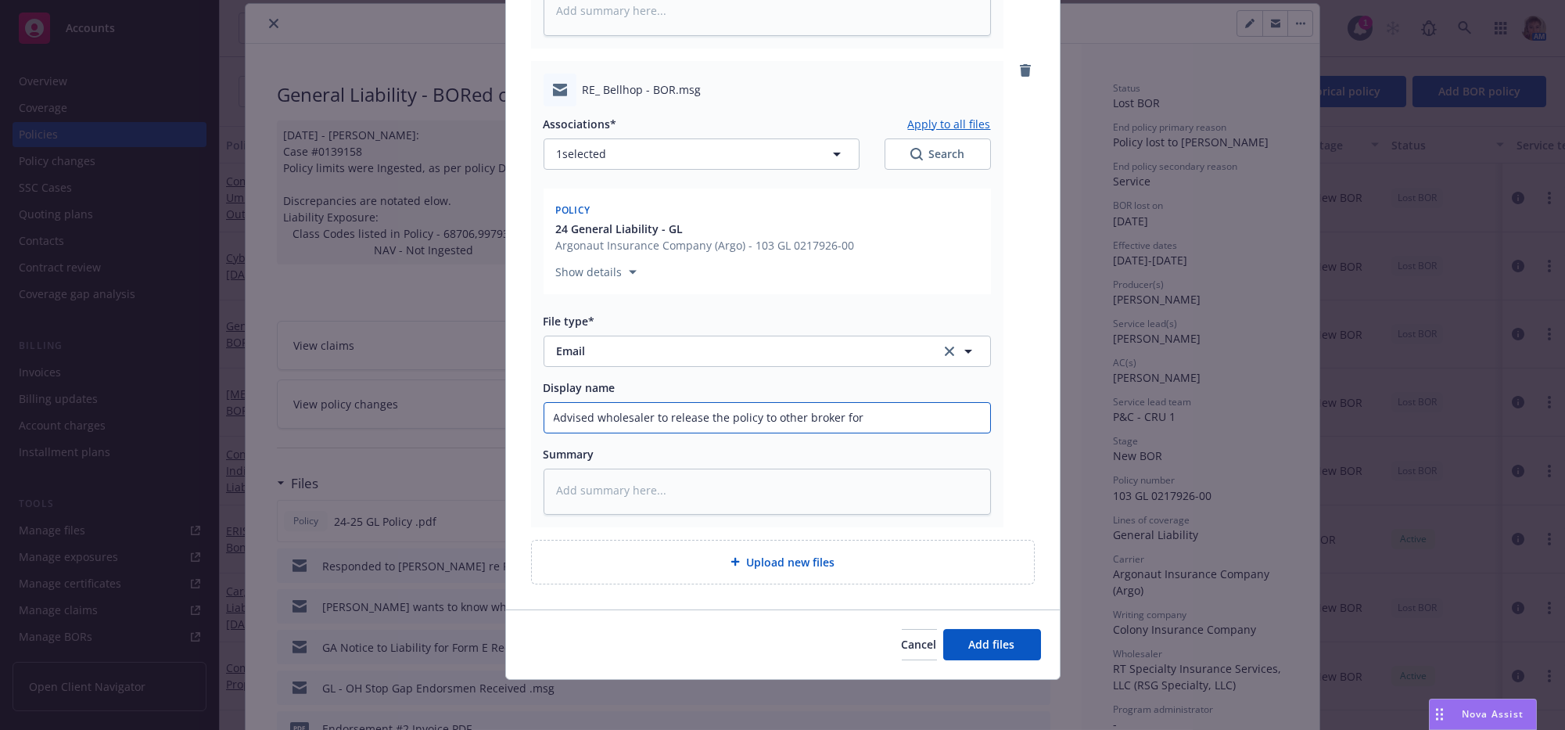
type textarea "x"
type input "Advised wholesaler to release the policy to other broker for G"
type textarea "x"
type input "Advised wholesaler to release the policy to other broker for GL"
type textarea "x"
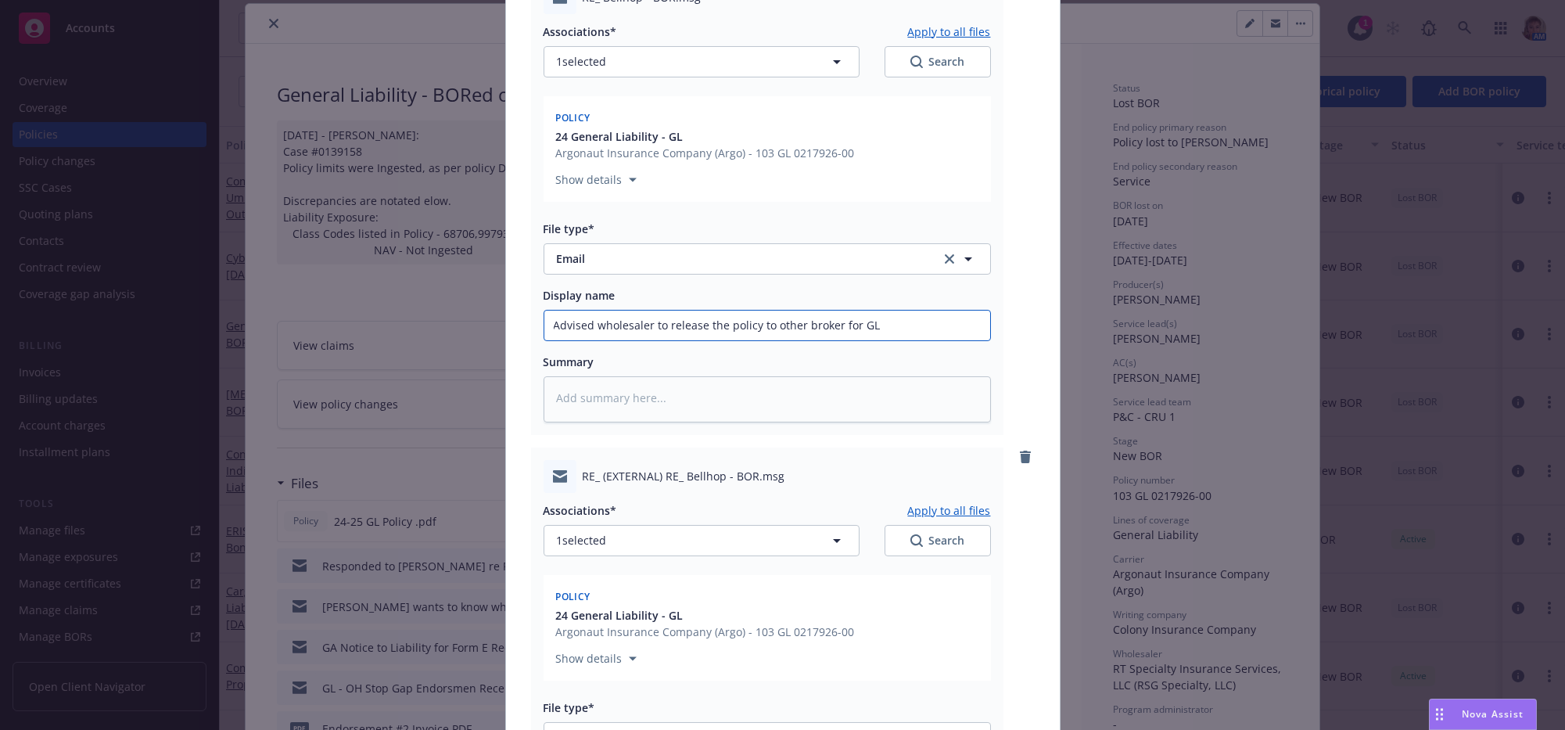
scroll to position [1207, 0]
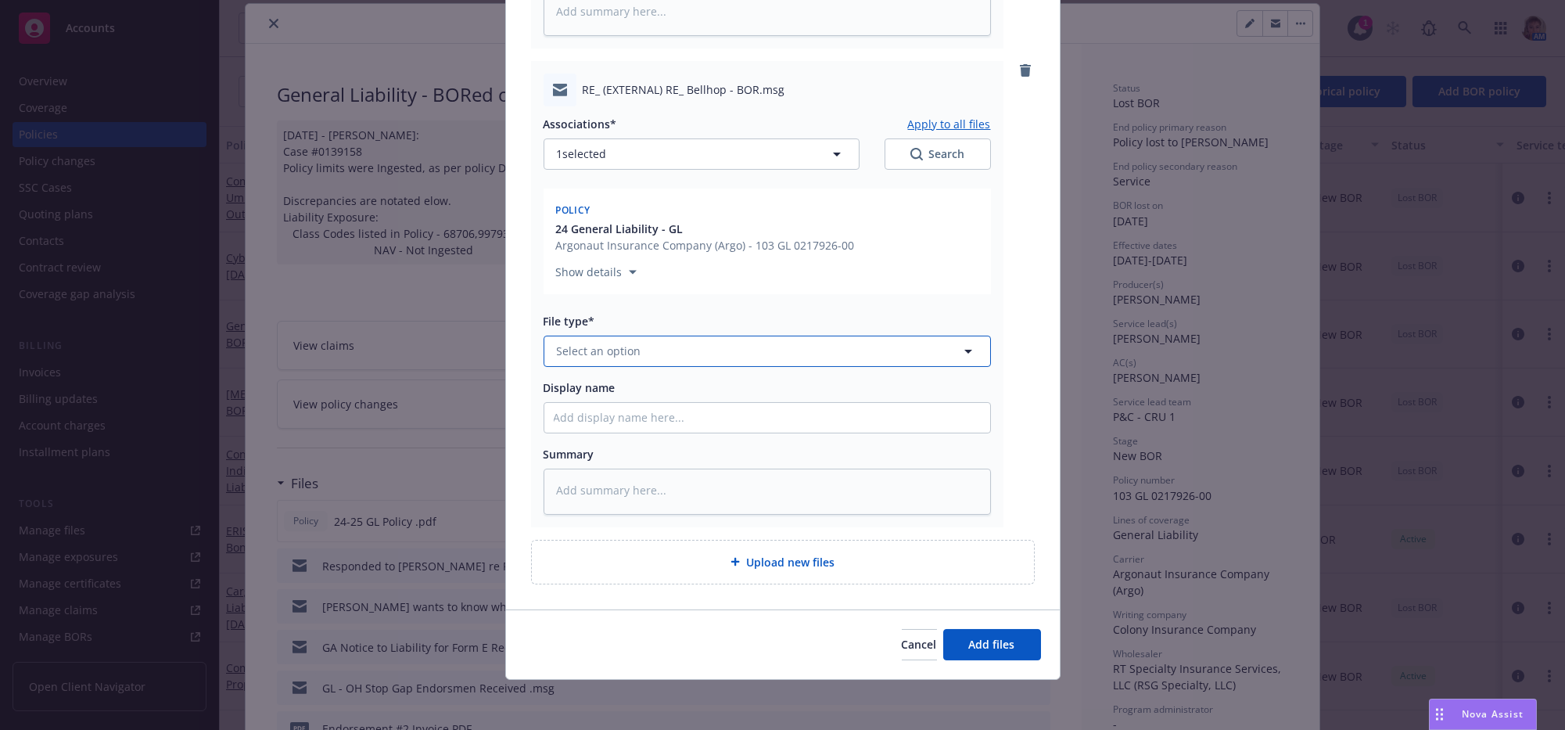
click at [647, 337] on button "Select an option" at bounding box center [766, 350] width 447 height 31
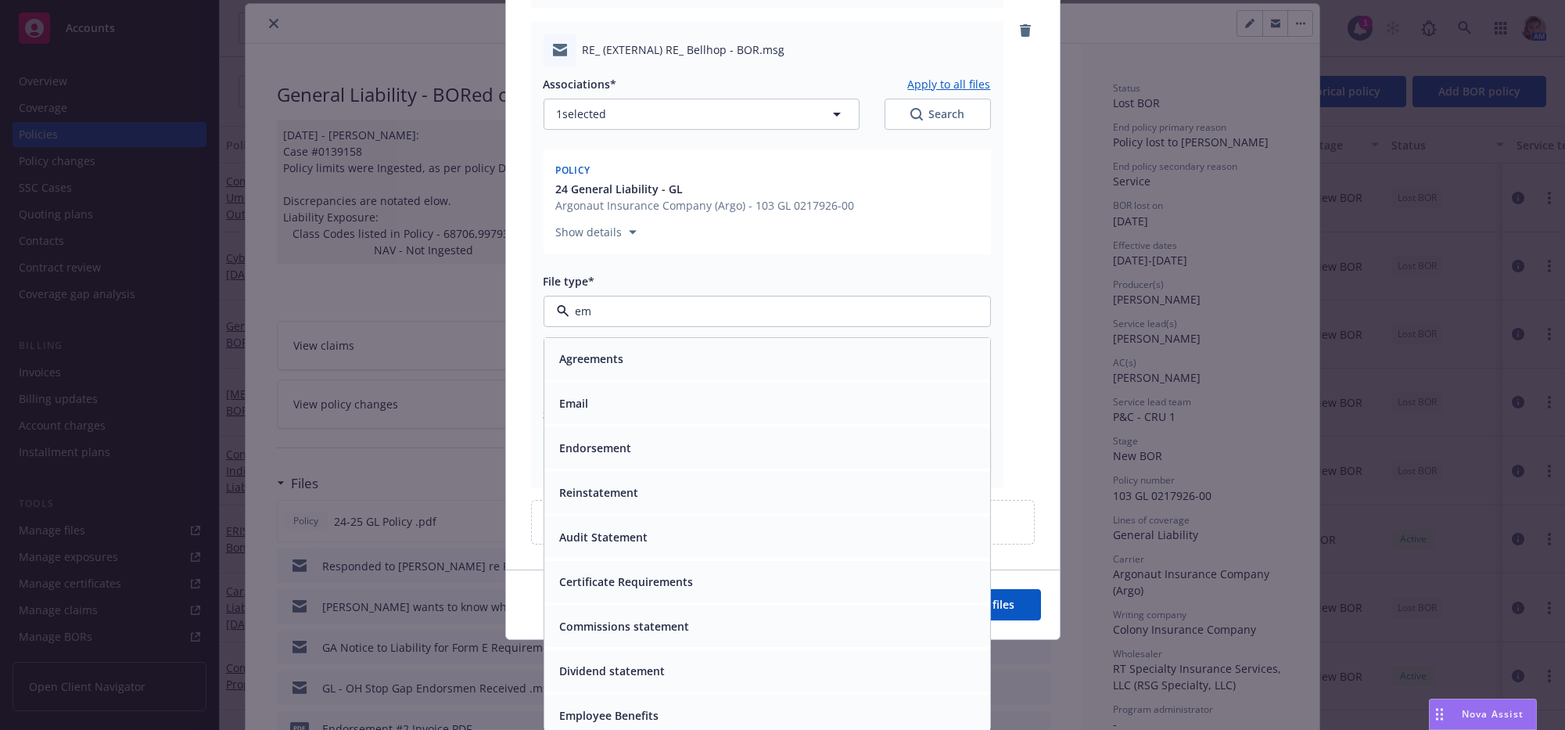
click at [622, 414] on div "Email" at bounding box center [767, 403] width 427 height 23
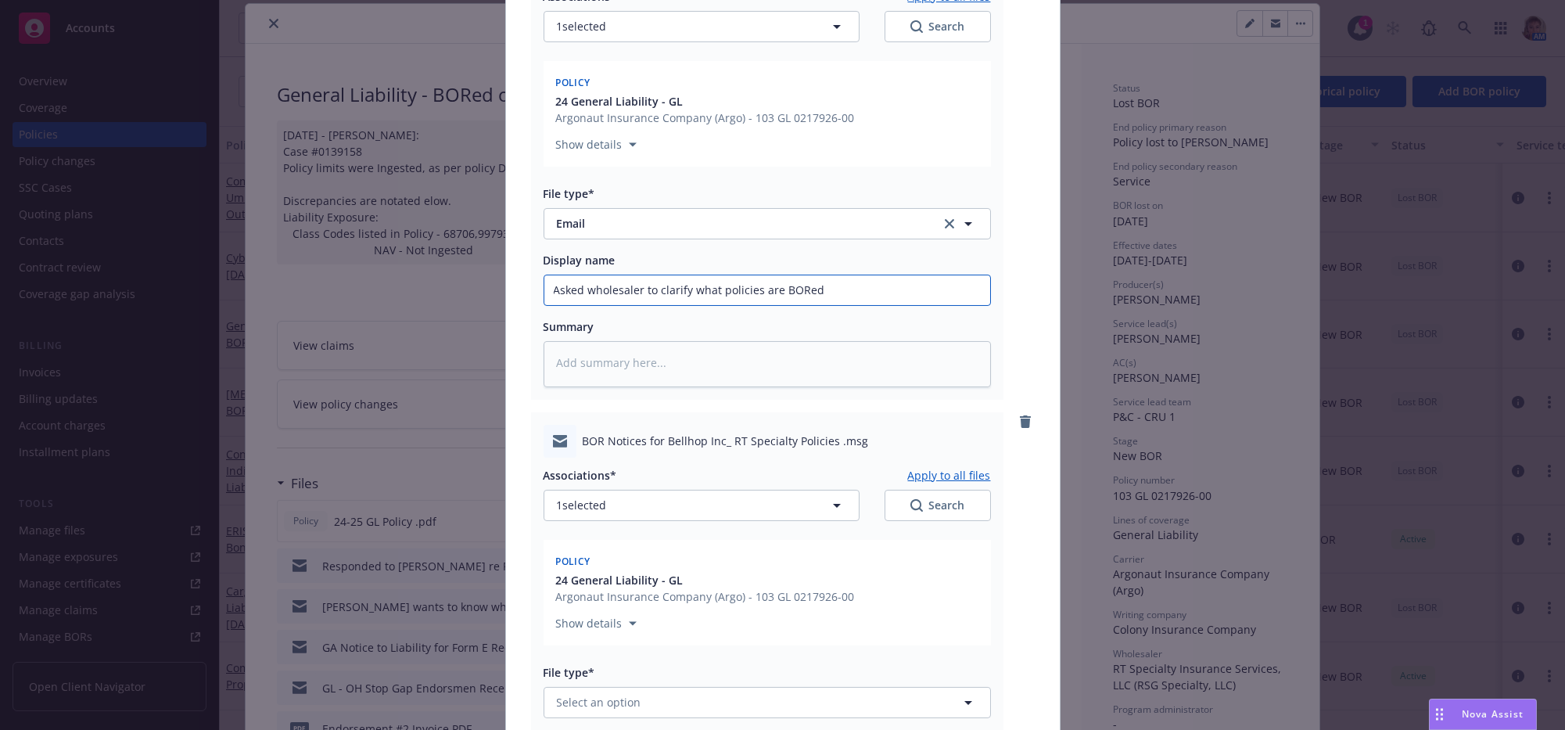
scroll to position [1722, 0]
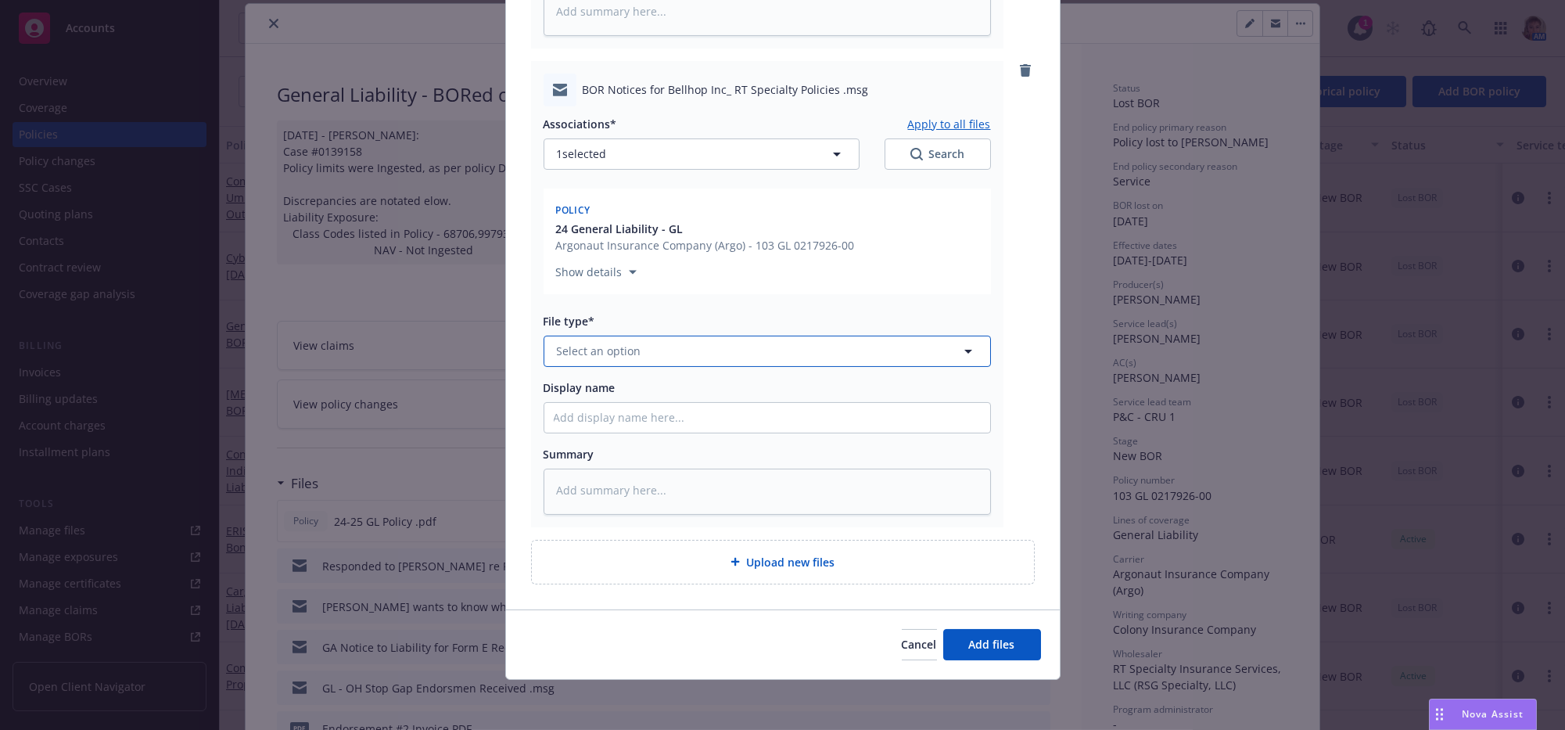
click at [590, 343] on span "Select an option" at bounding box center [599, 351] width 84 height 16
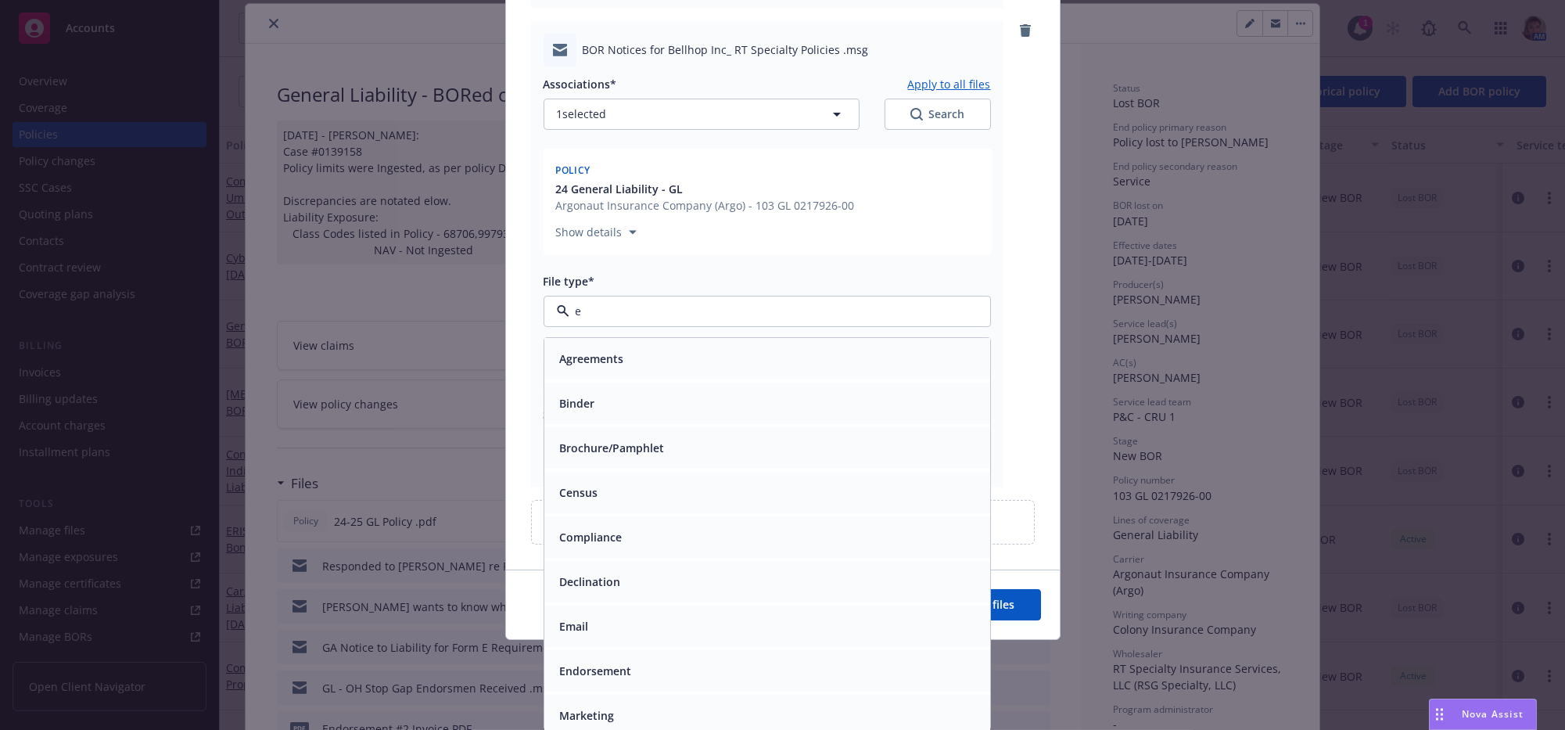
click at [648, 637] on div "Email" at bounding box center [767, 626] width 427 height 23
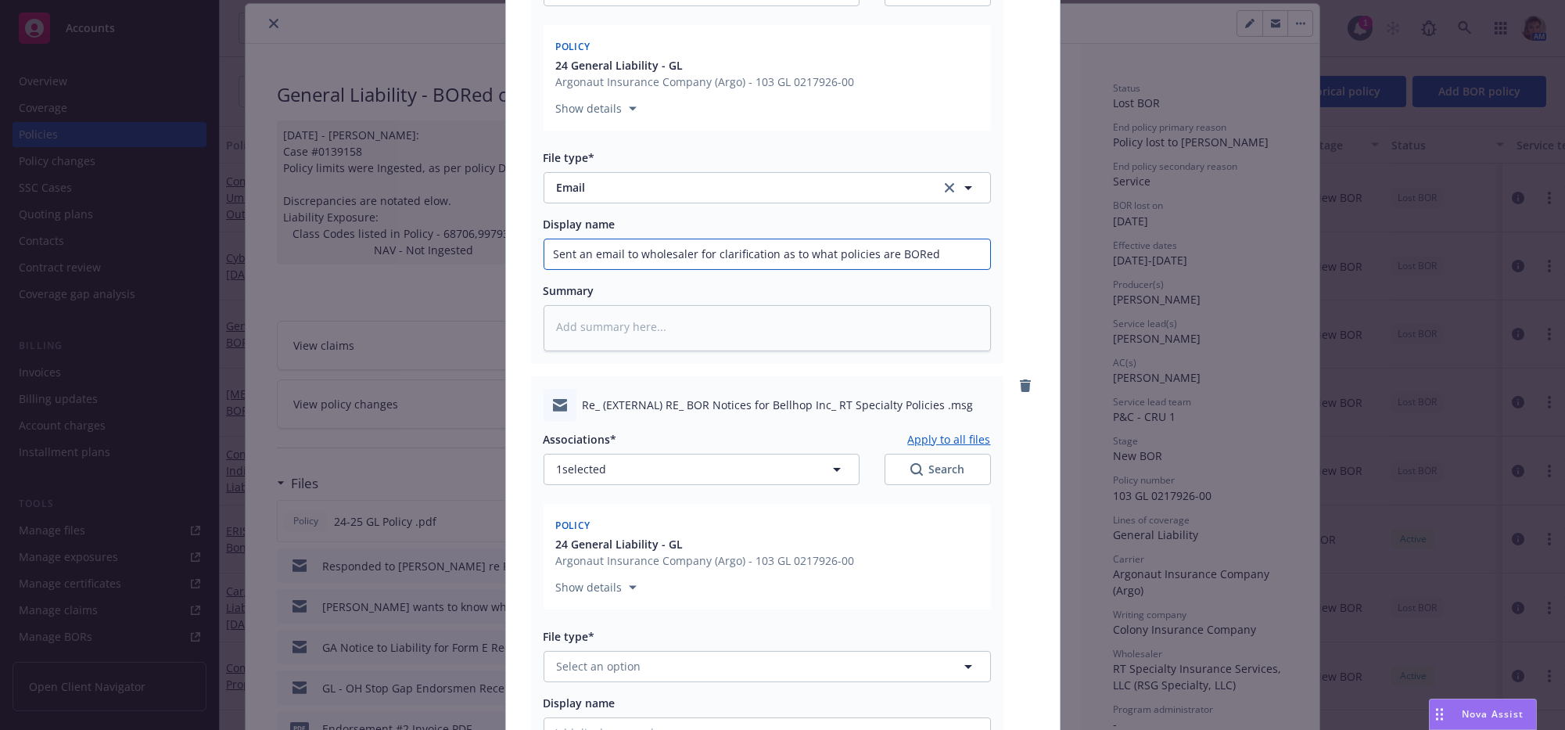
scroll to position [2236, 0]
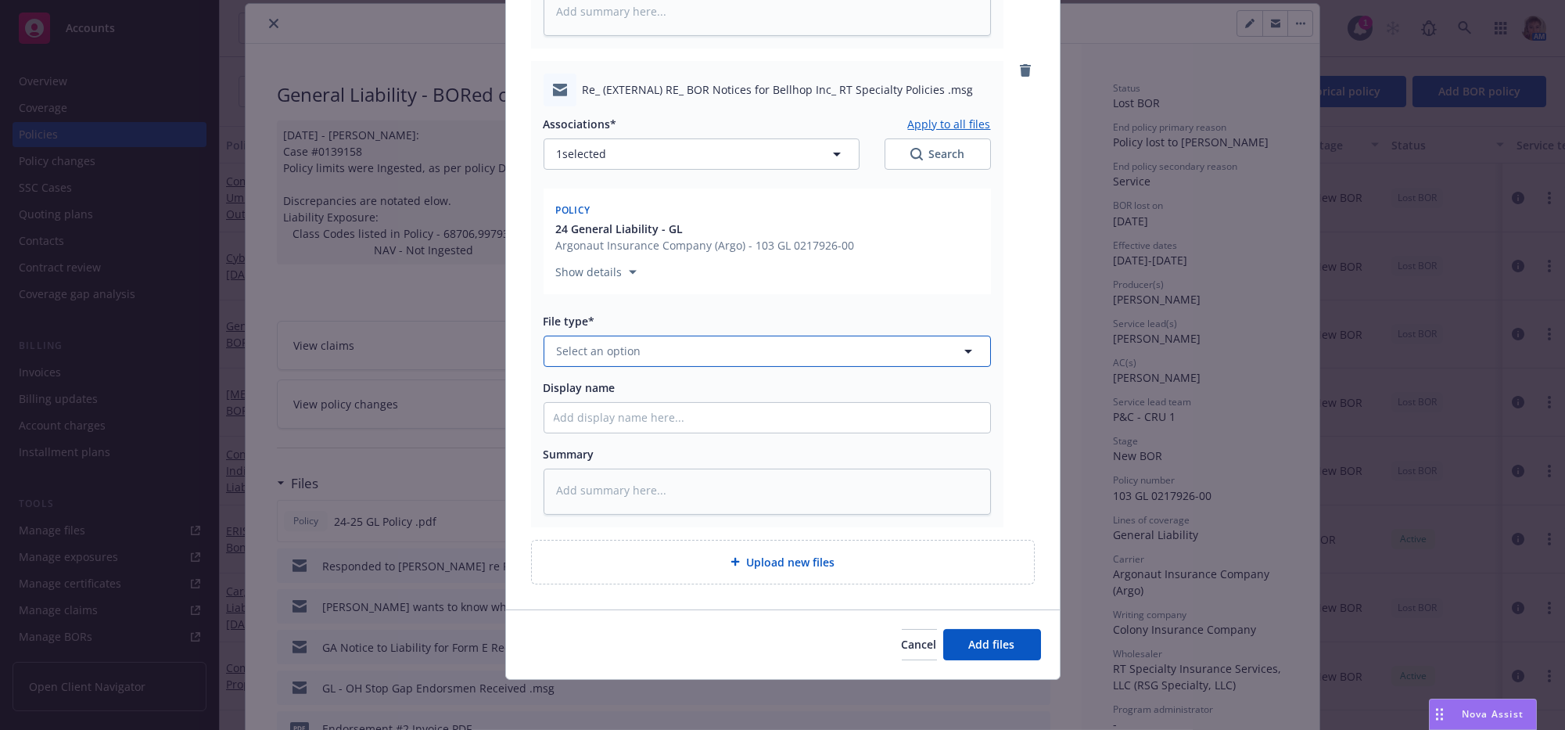
click at [597, 343] on span "Select an option" at bounding box center [599, 351] width 84 height 16
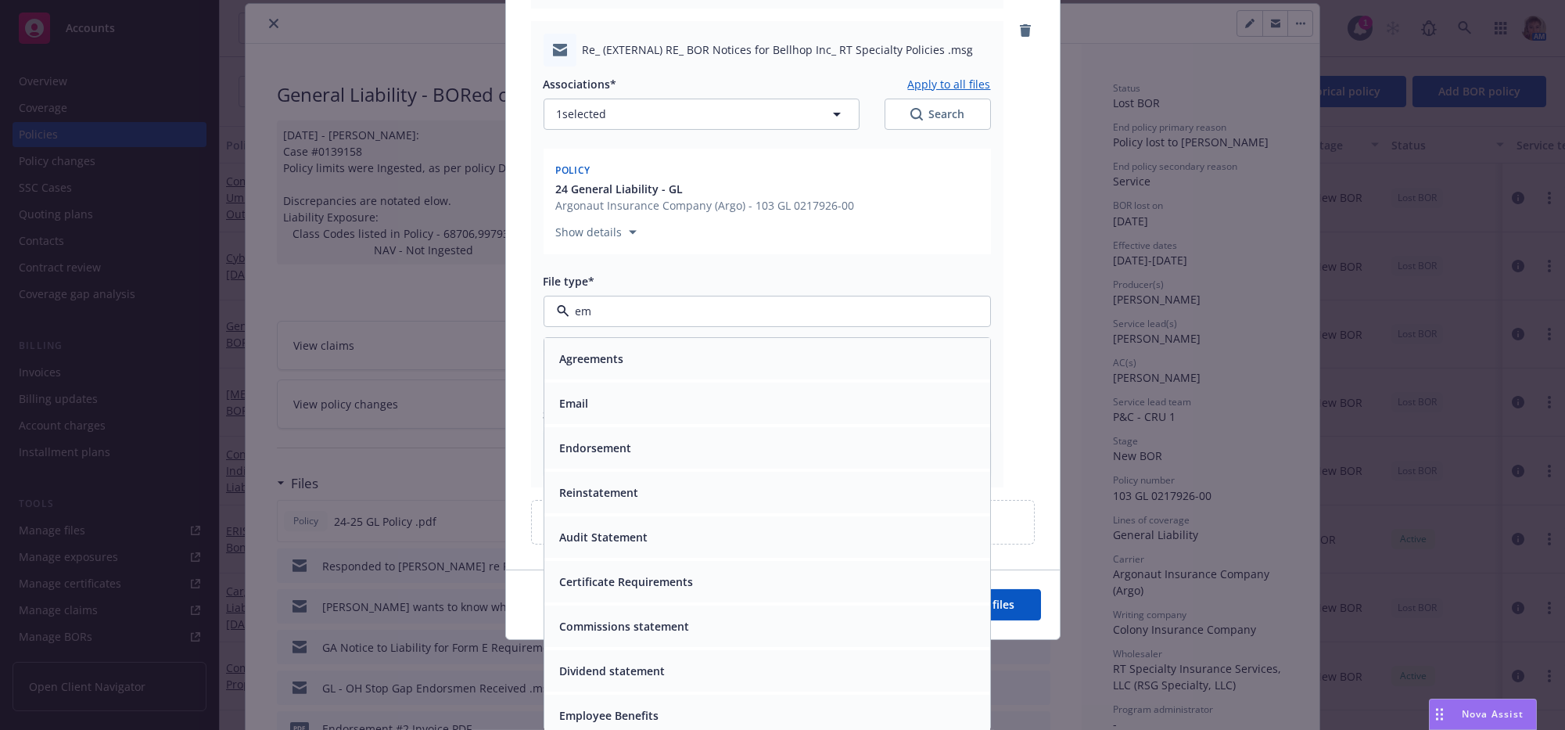
click at [621, 414] on div "Email" at bounding box center [767, 403] width 427 height 23
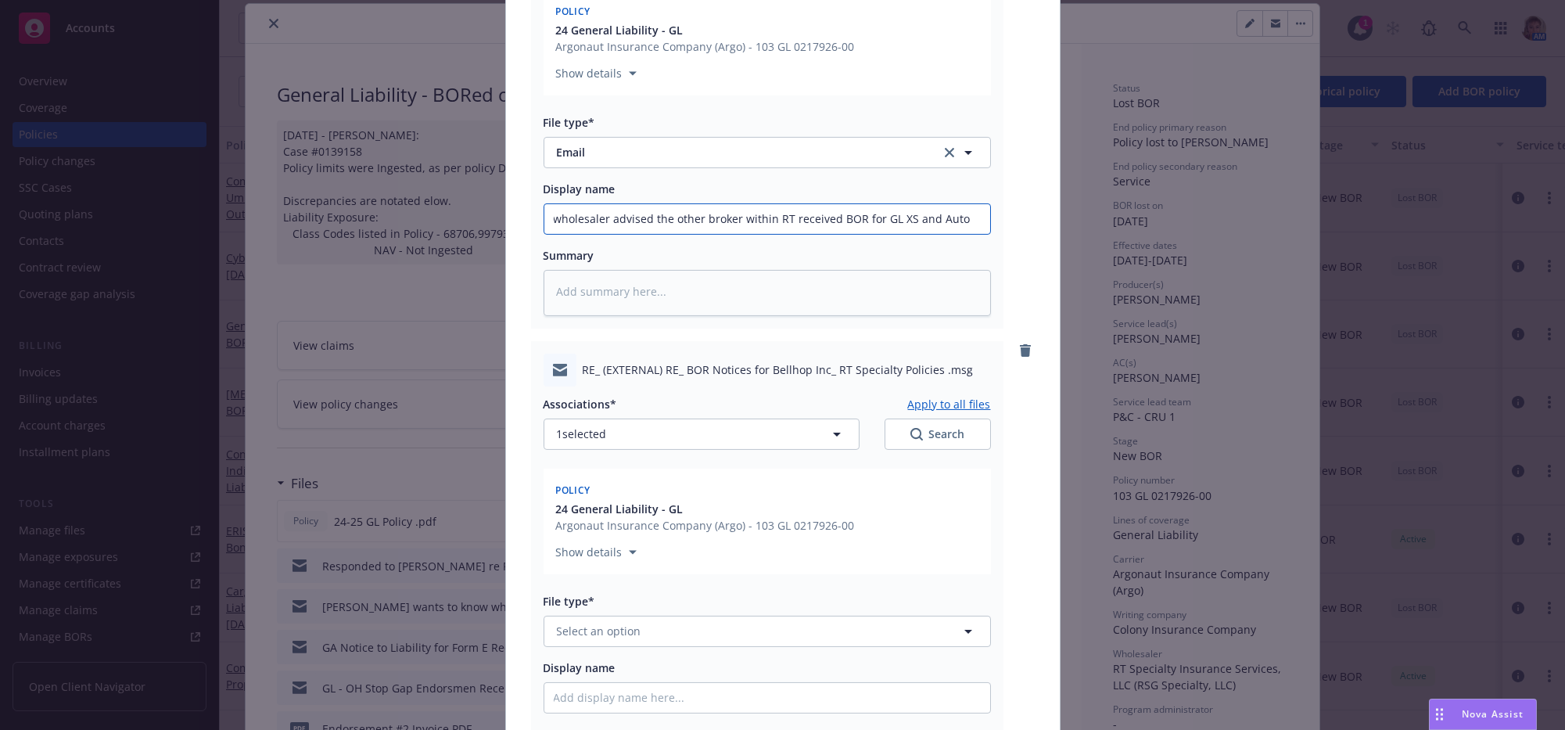
scroll to position [2749, 0]
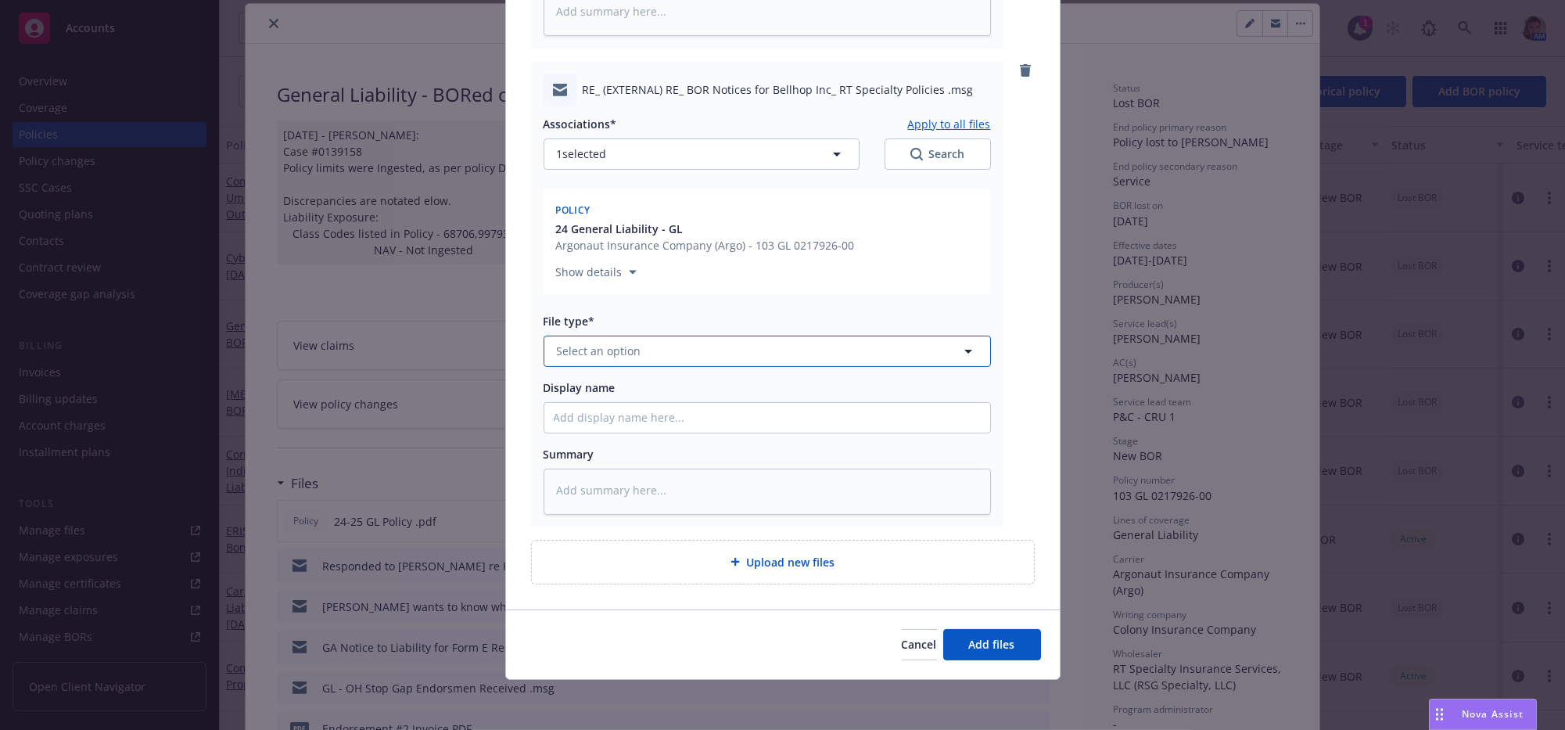
click at [658, 335] on button "Select an option" at bounding box center [766, 350] width 447 height 31
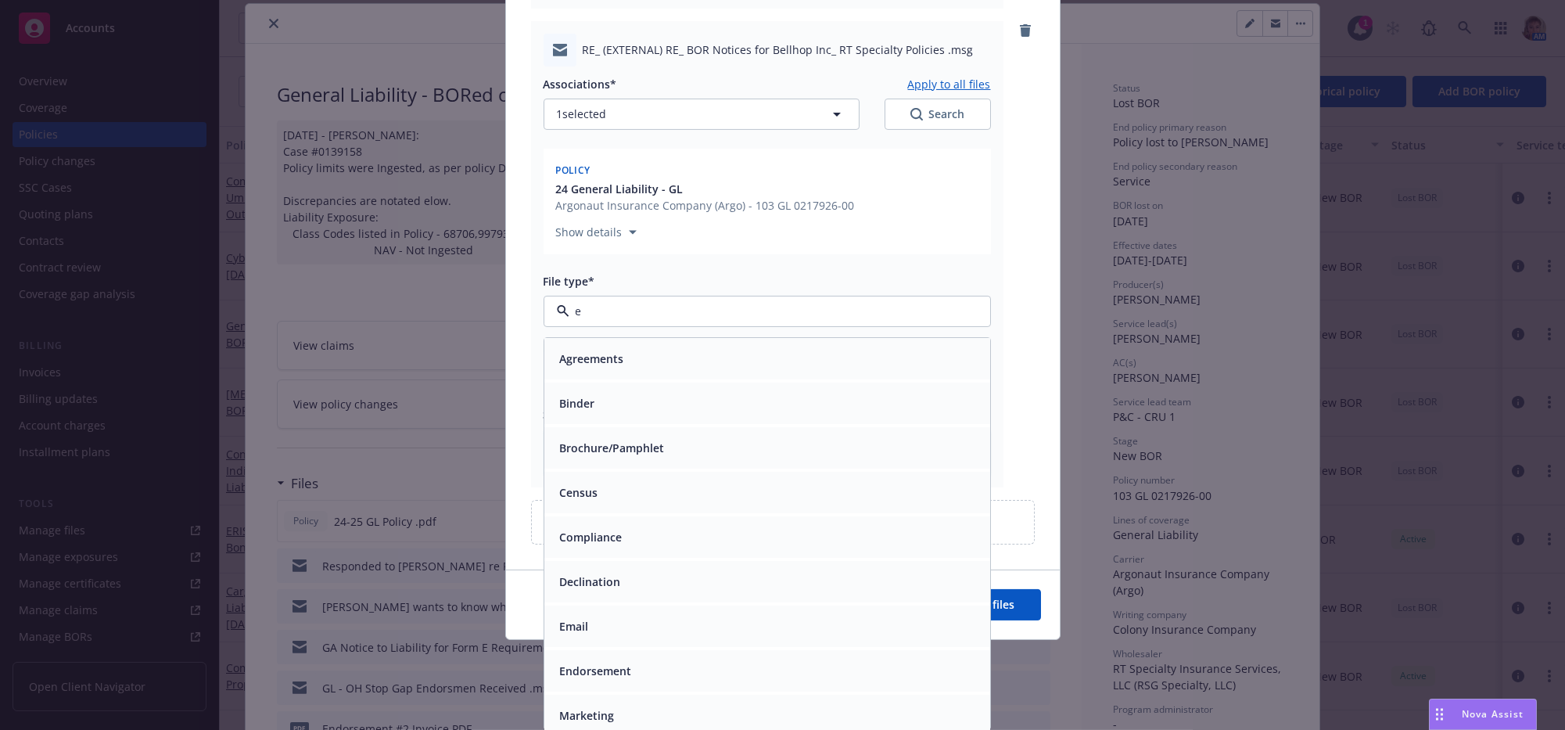
click at [654, 637] on div "Email" at bounding box center [767, 626] width 427 height 23
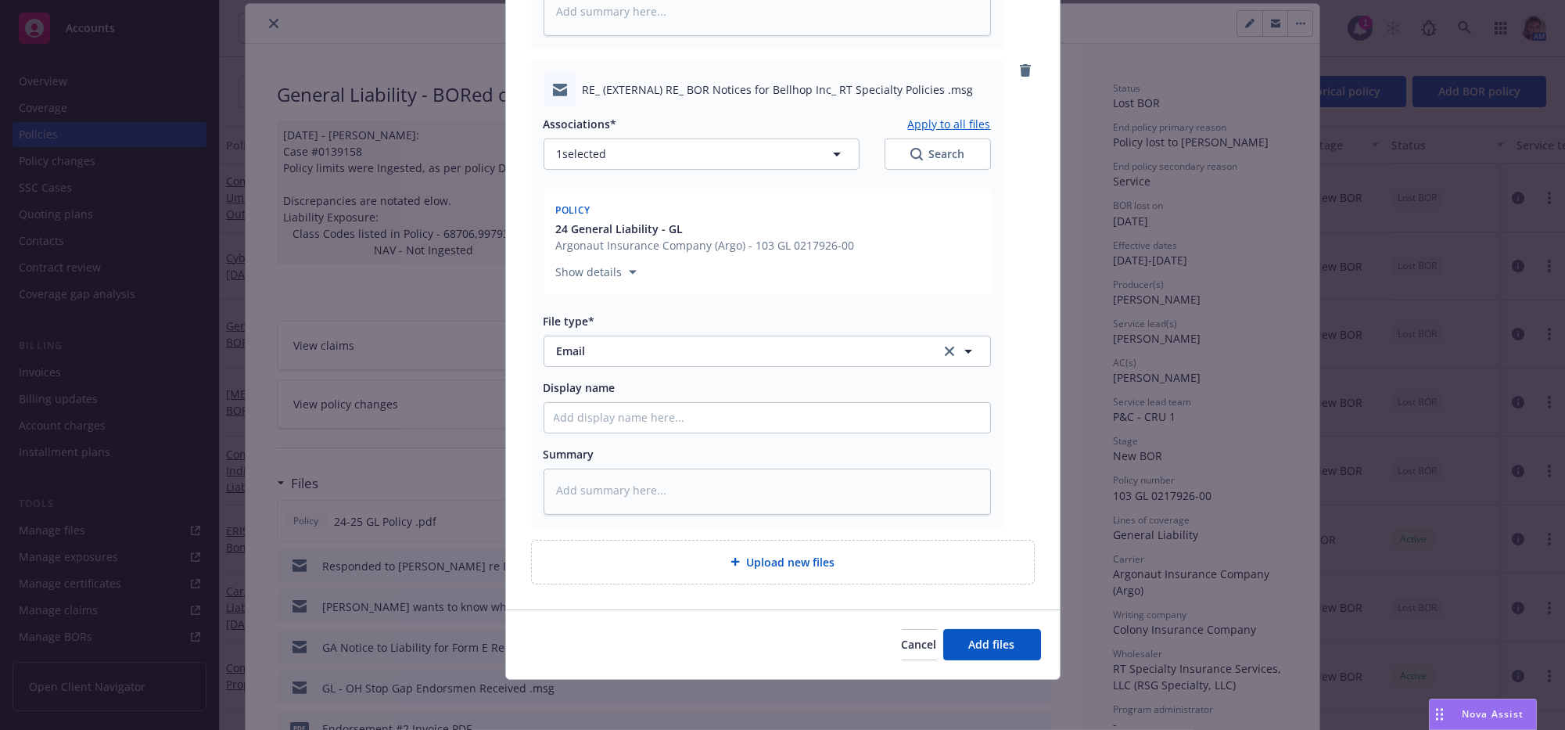
click at [614, 379] on div "Display name" at bounding box center [766, 387] width 447 height 16
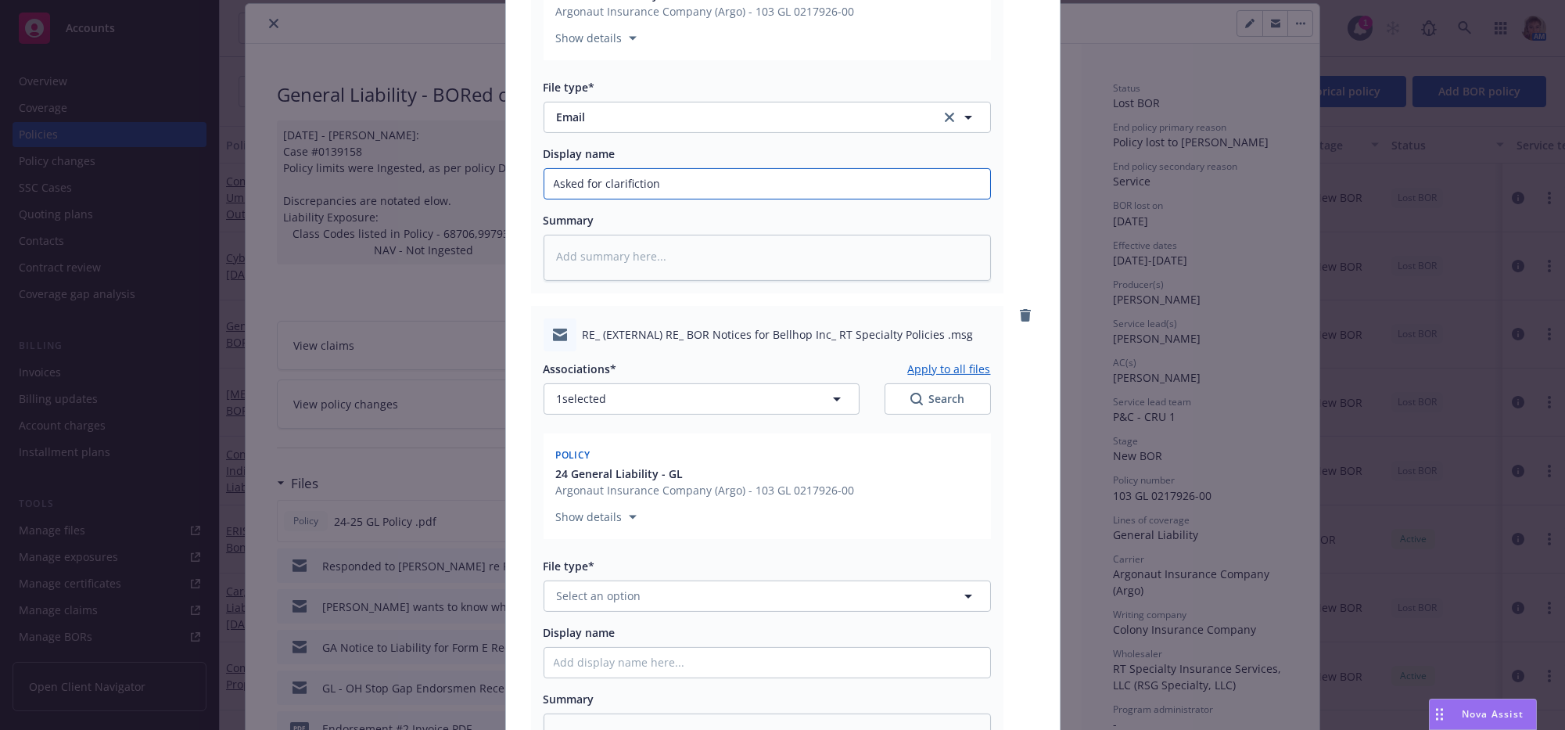
scroll to position [3263, 0]
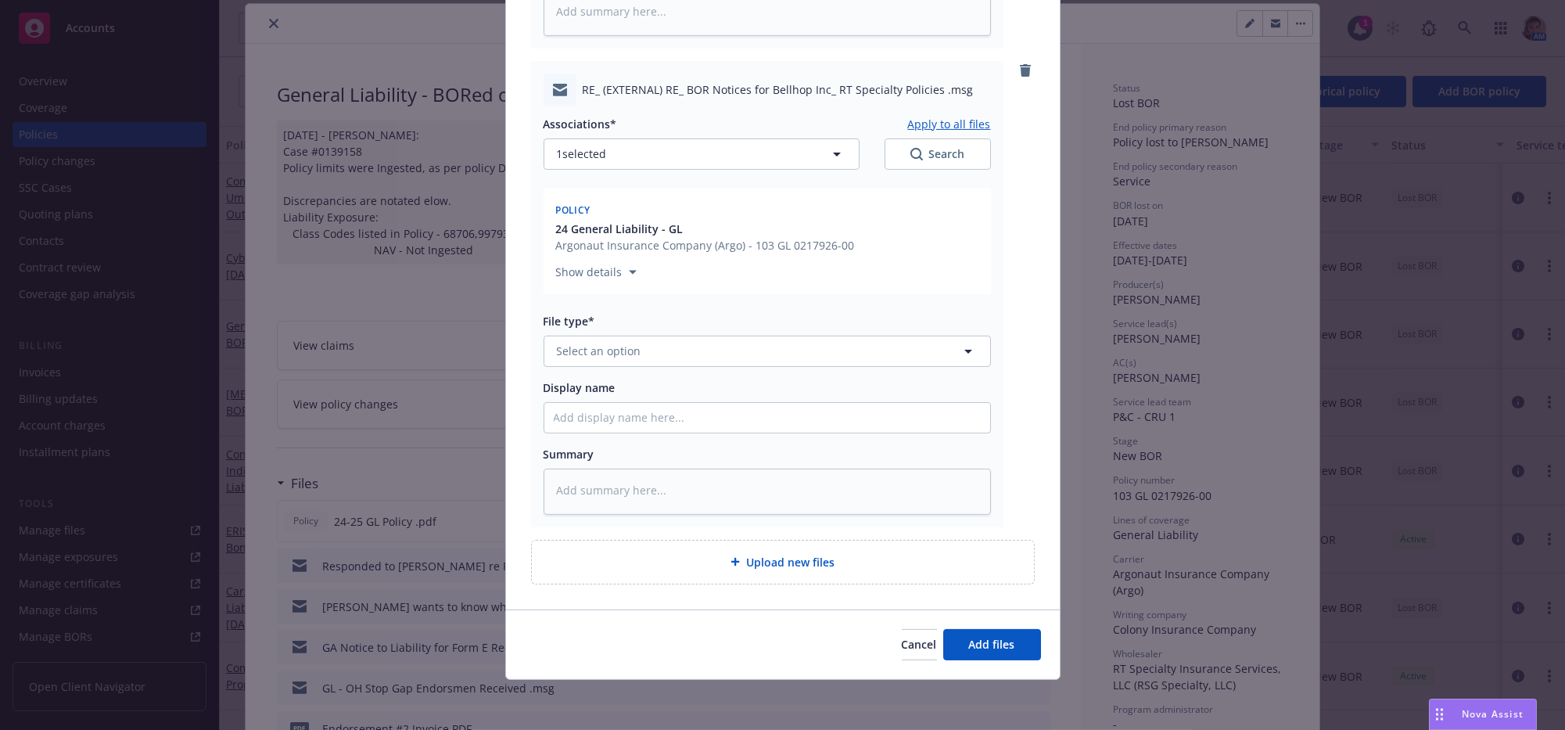
click at [612, 345] on div "Associations* Apply to all files 1 selected Search Policy 24 General Liability …" at bounding box center [766, 310] width 447 height 408
click at [612, 343] on span "Select an option" at bounding box center [599, 351] width 84 height 16
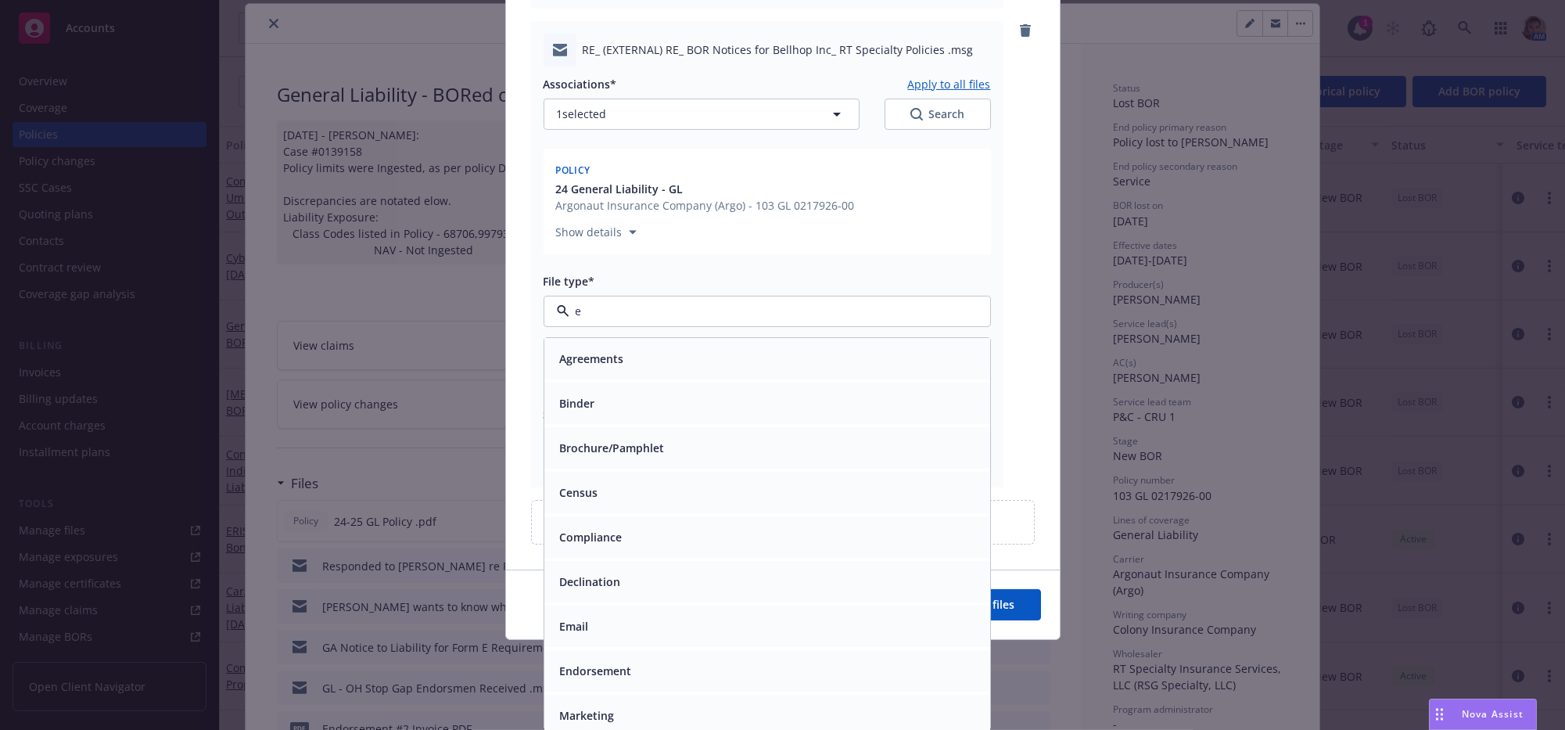
click at [598, 625] on div "Email" at bounding box center [767, 625] width 446 height 41
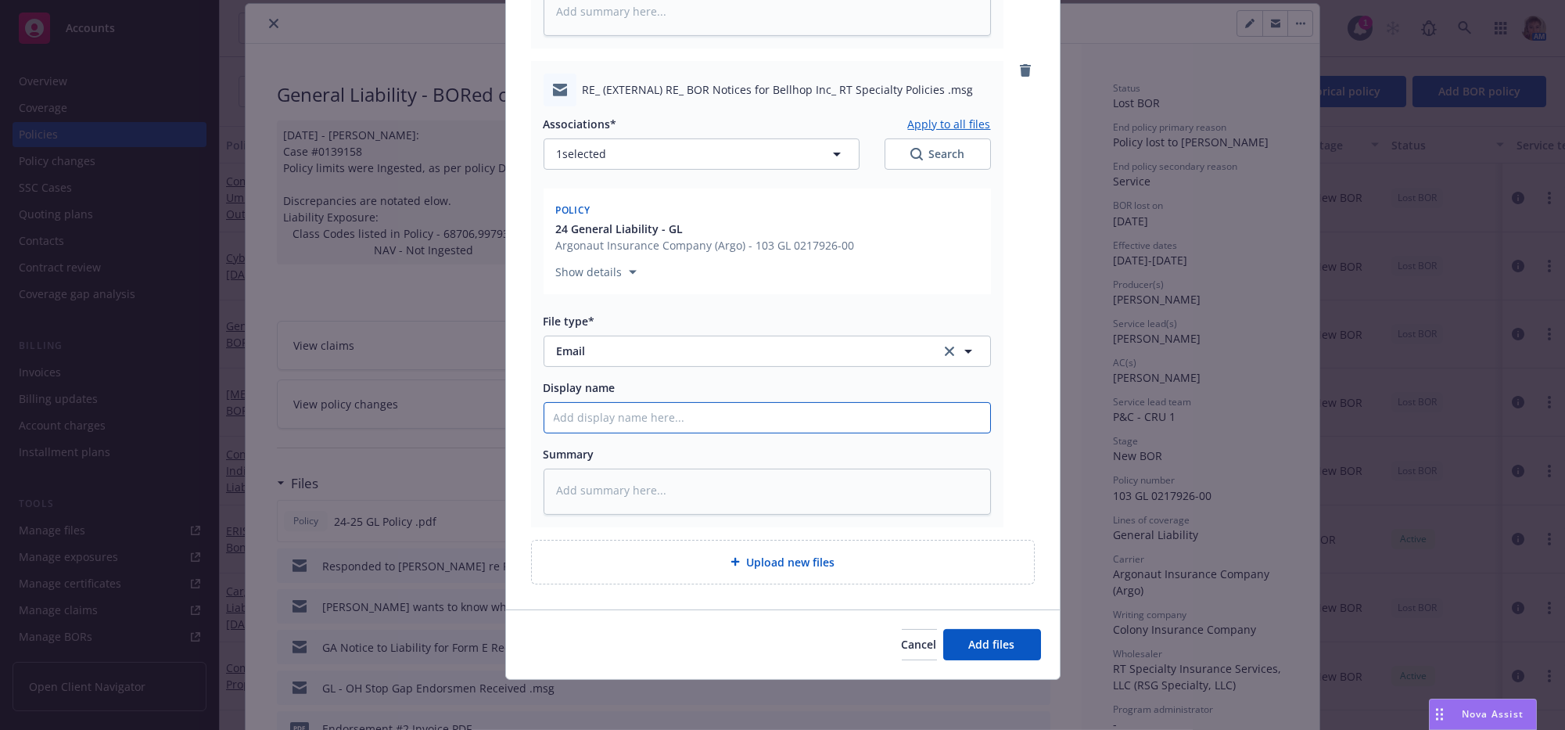
click at [984, 655] on button "Add files" at bounding box center [992, 644] width 98 height 31
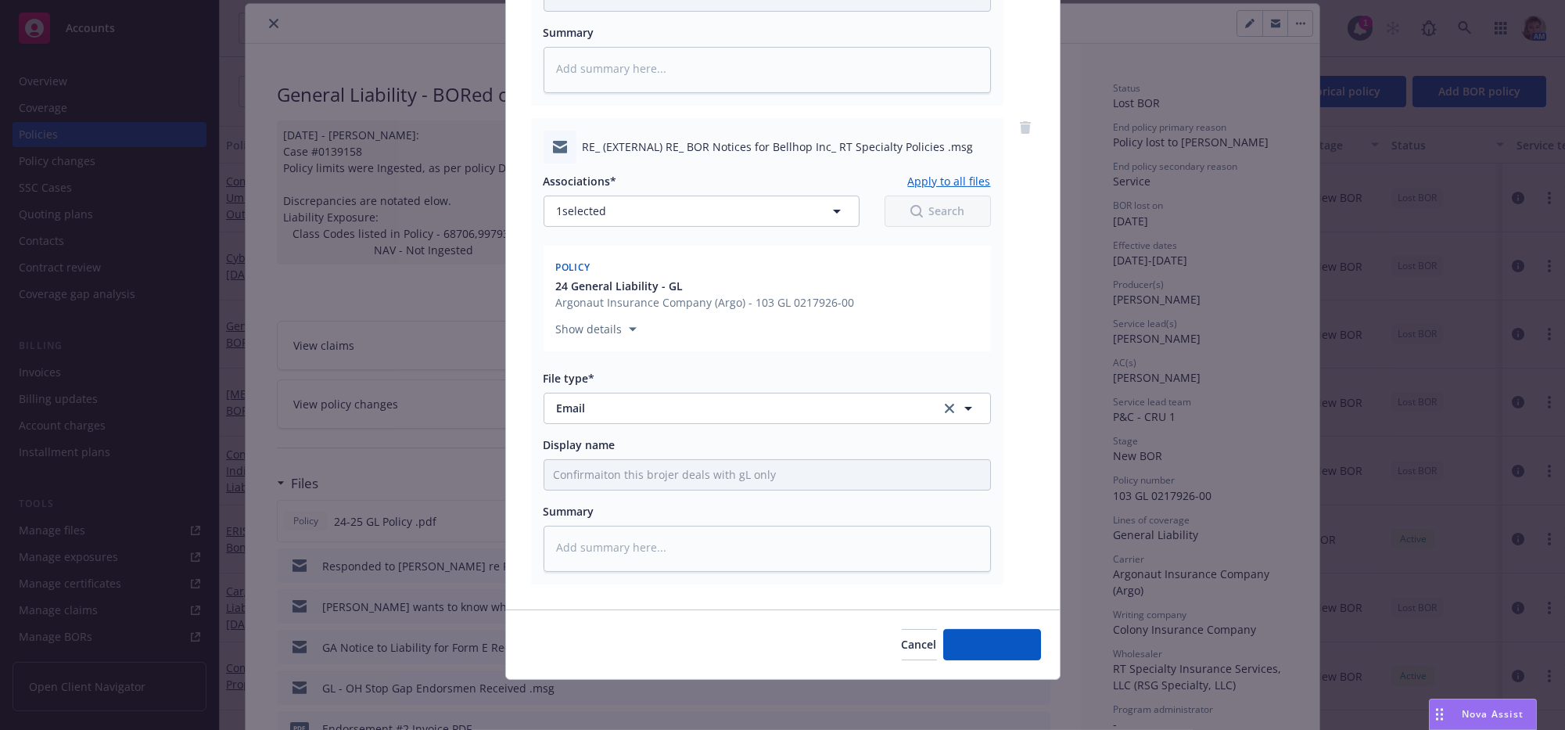
scroll to position [3201, 0]
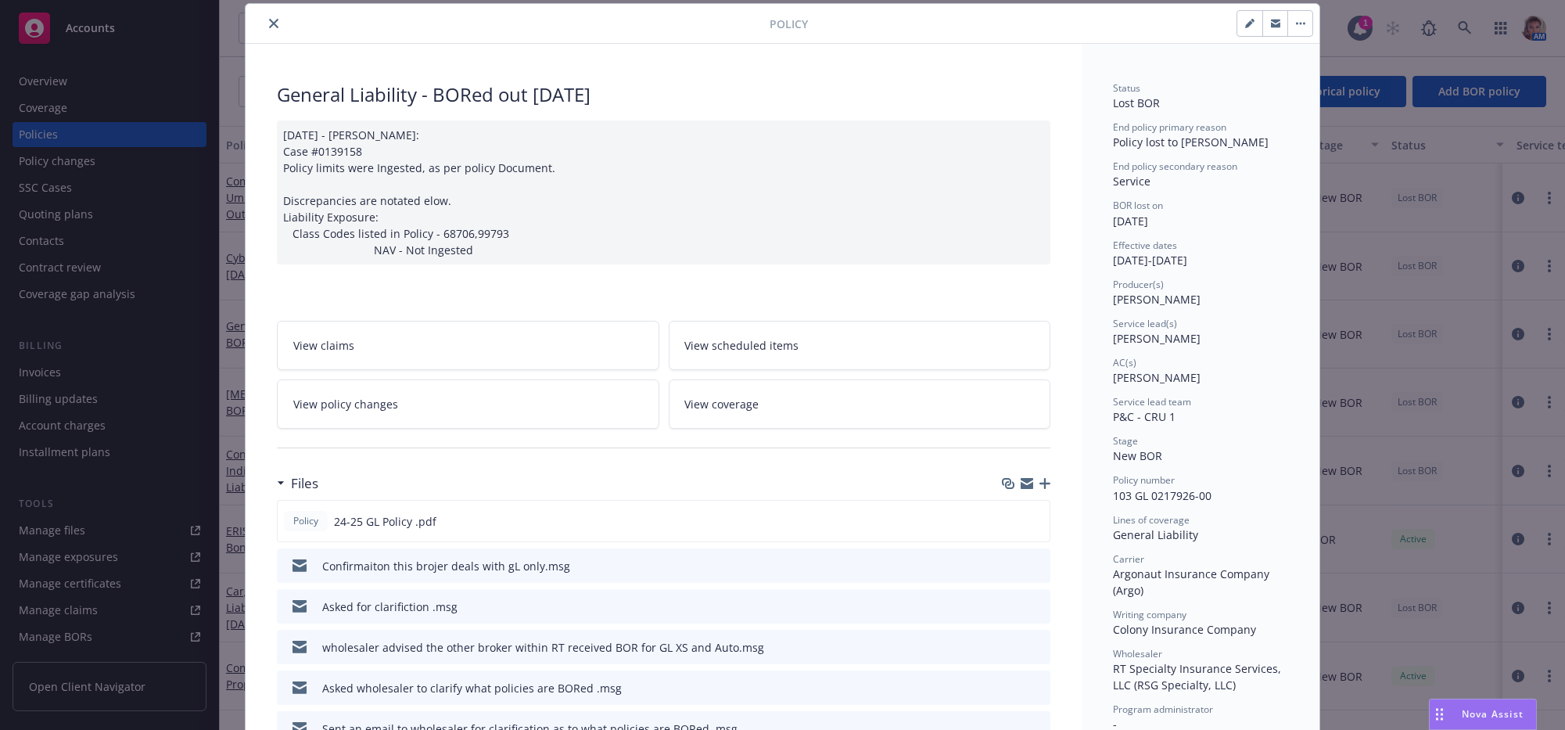
click at [269, 24] on icon "close" at bounding box center [273, 23] width 9 height 9
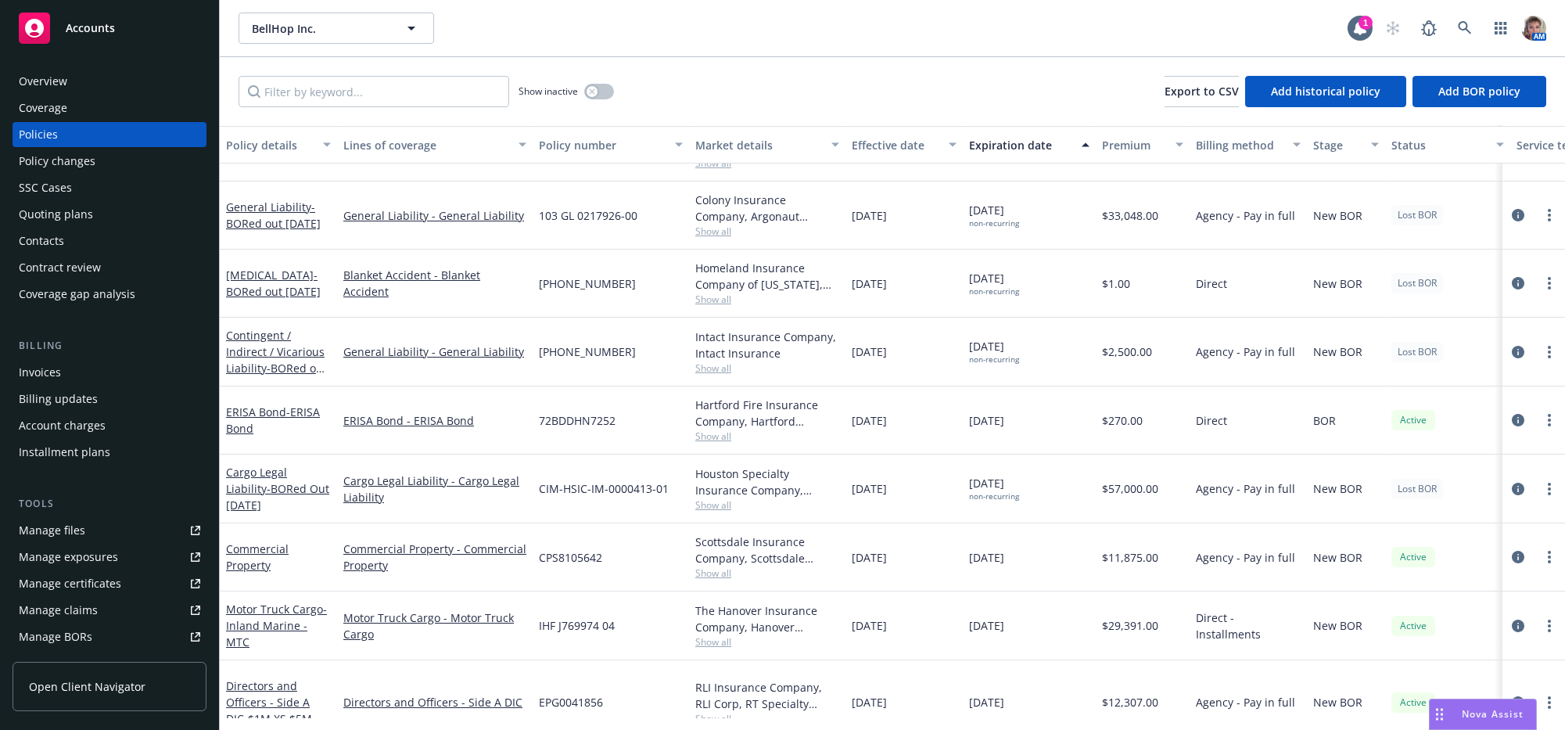
scroll to position [142, 0]
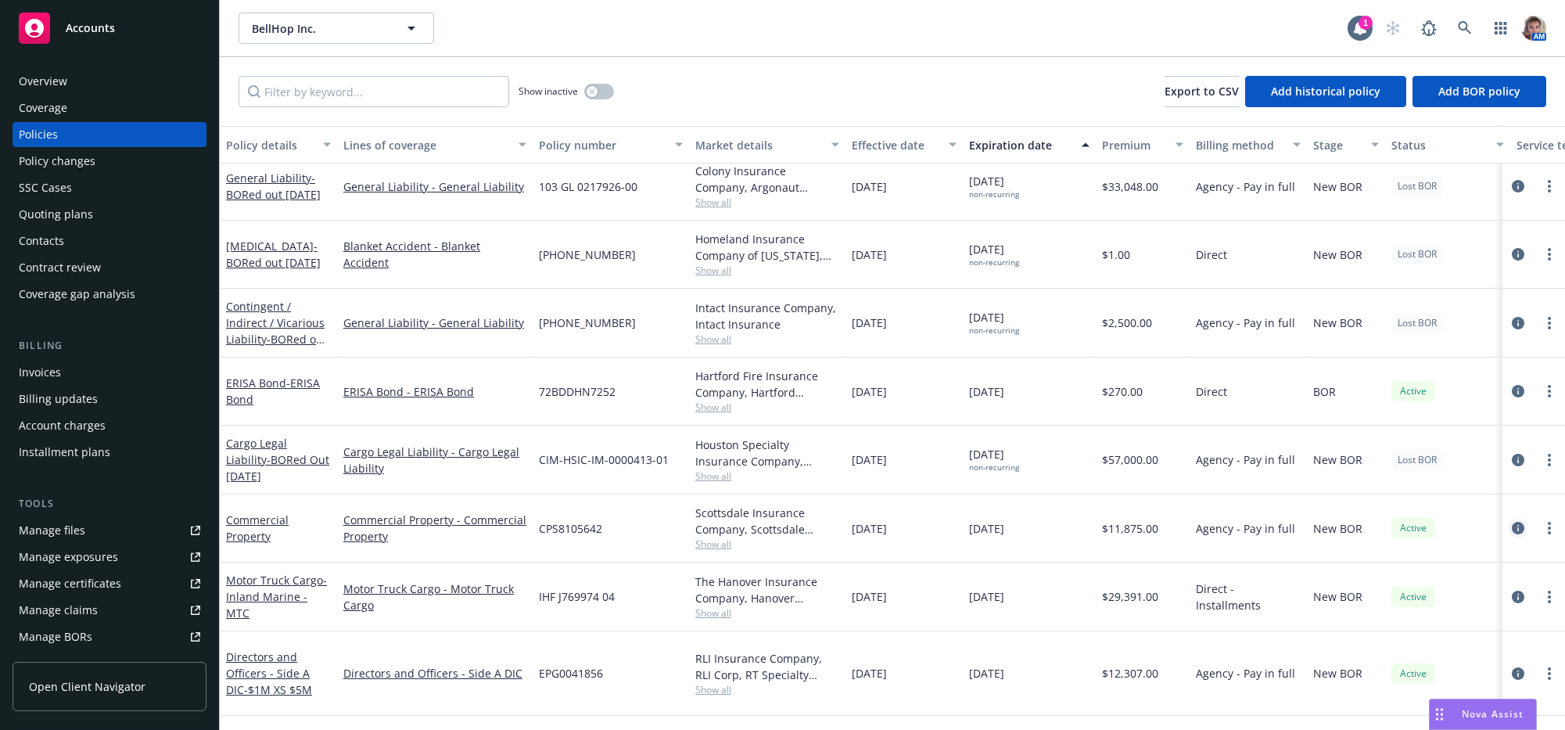
click at [1512, 534] on icon "circleInformation" at bounding box center [1518, 528] width 13 height 13
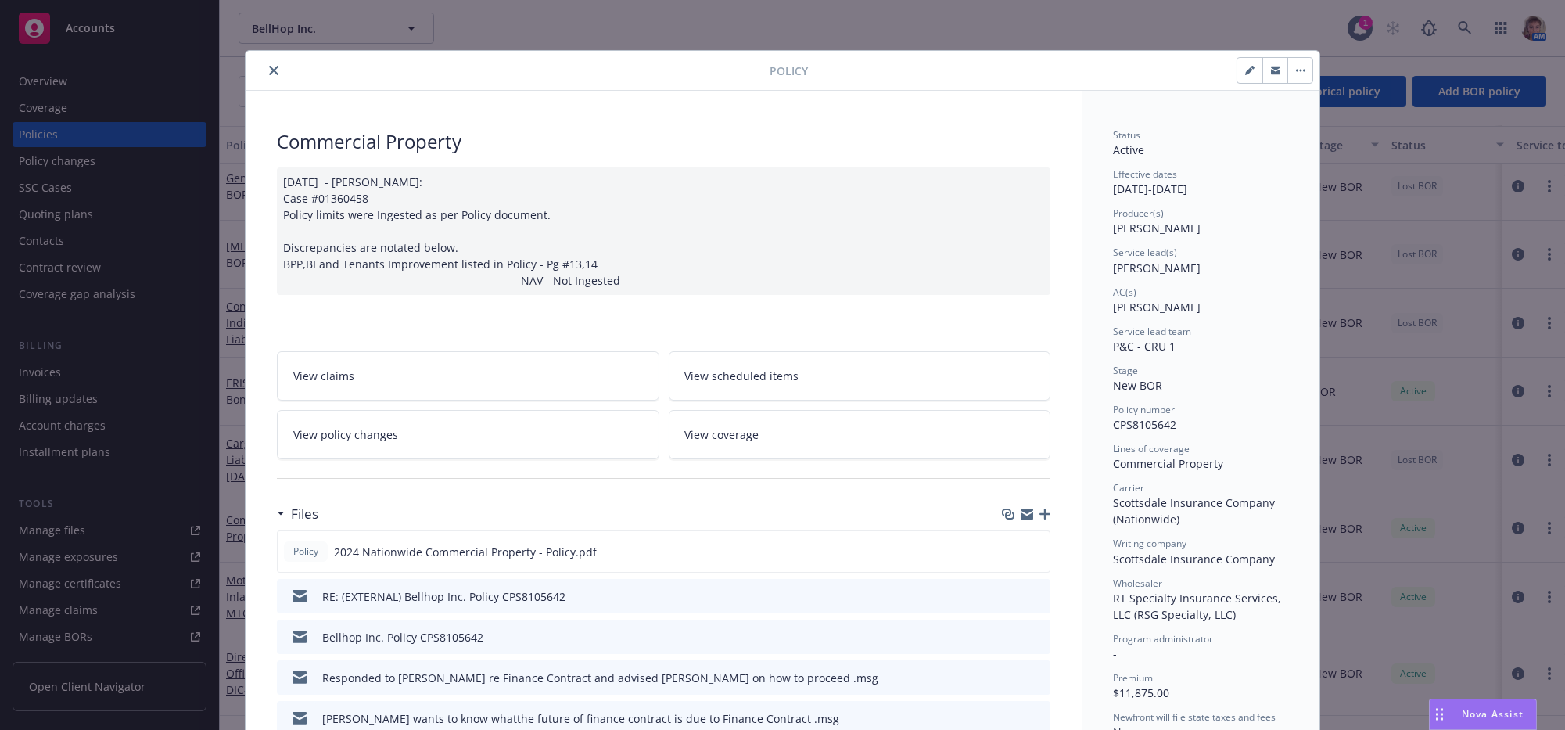
click at [1039, 519] on icon "button" at bounding box center [1044, 513] width 11 height 11
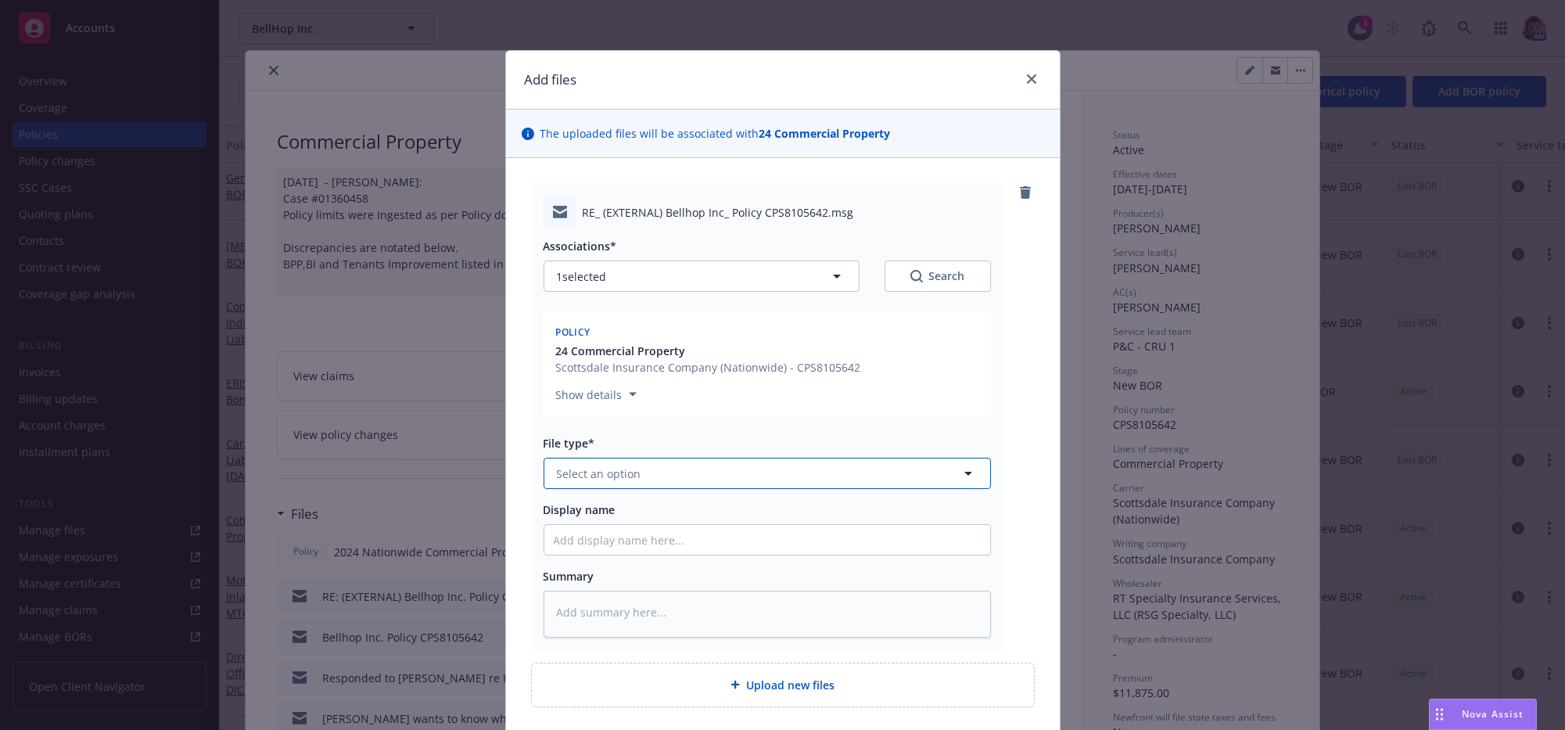
click at [669, 489] on button "Select an option" at bounding box center [766, 472] width 447 height 31
click at [657, 585] on div "Email" at bounding box center [767, 565] width 446 height 41
click at [657, 554] on input "Display name" at bounding box center [767, 540] width 446 height 30
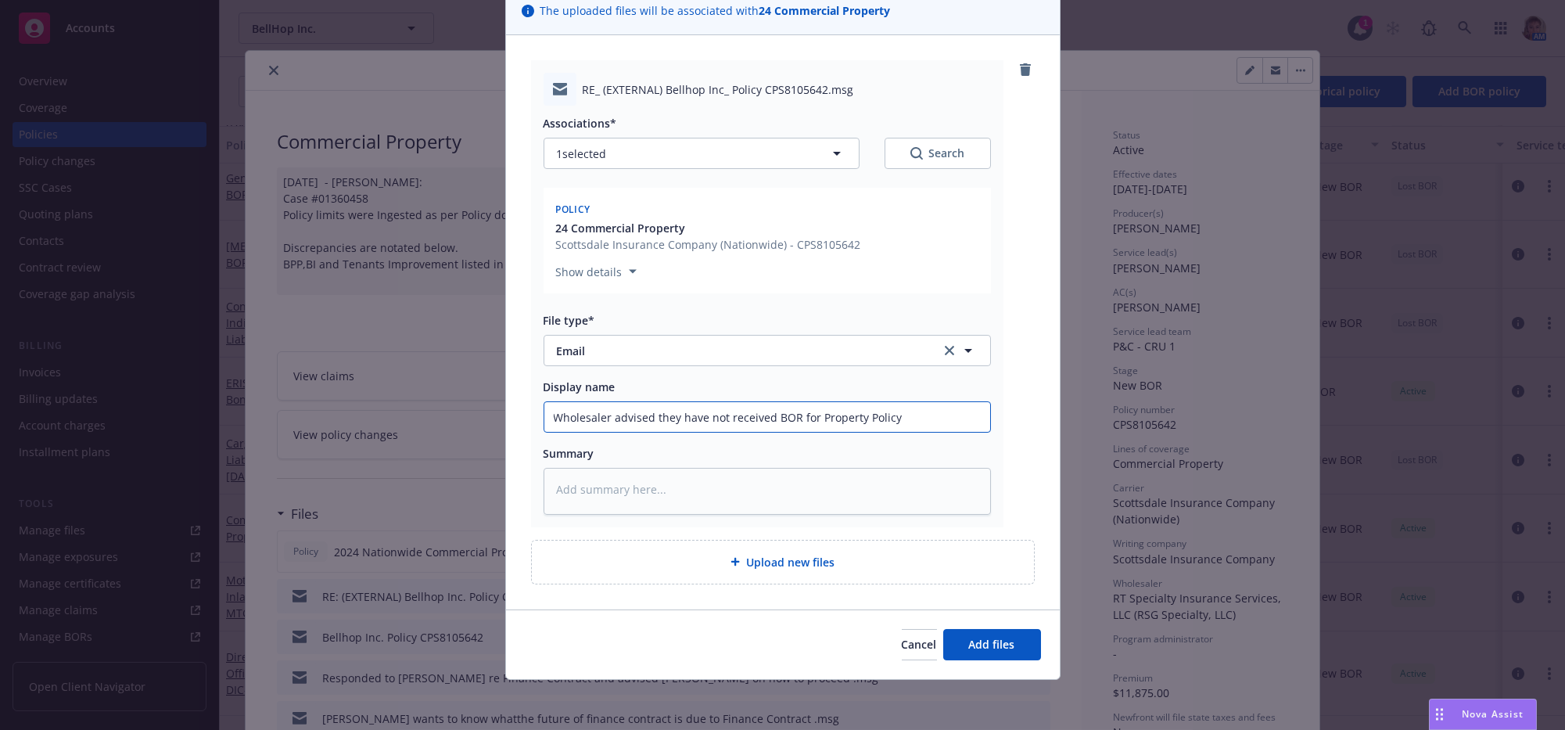
scroll to position [180, 0]
click at [983, 644] on span "Add files" at bounding box center [992, 644] width 46 height 15
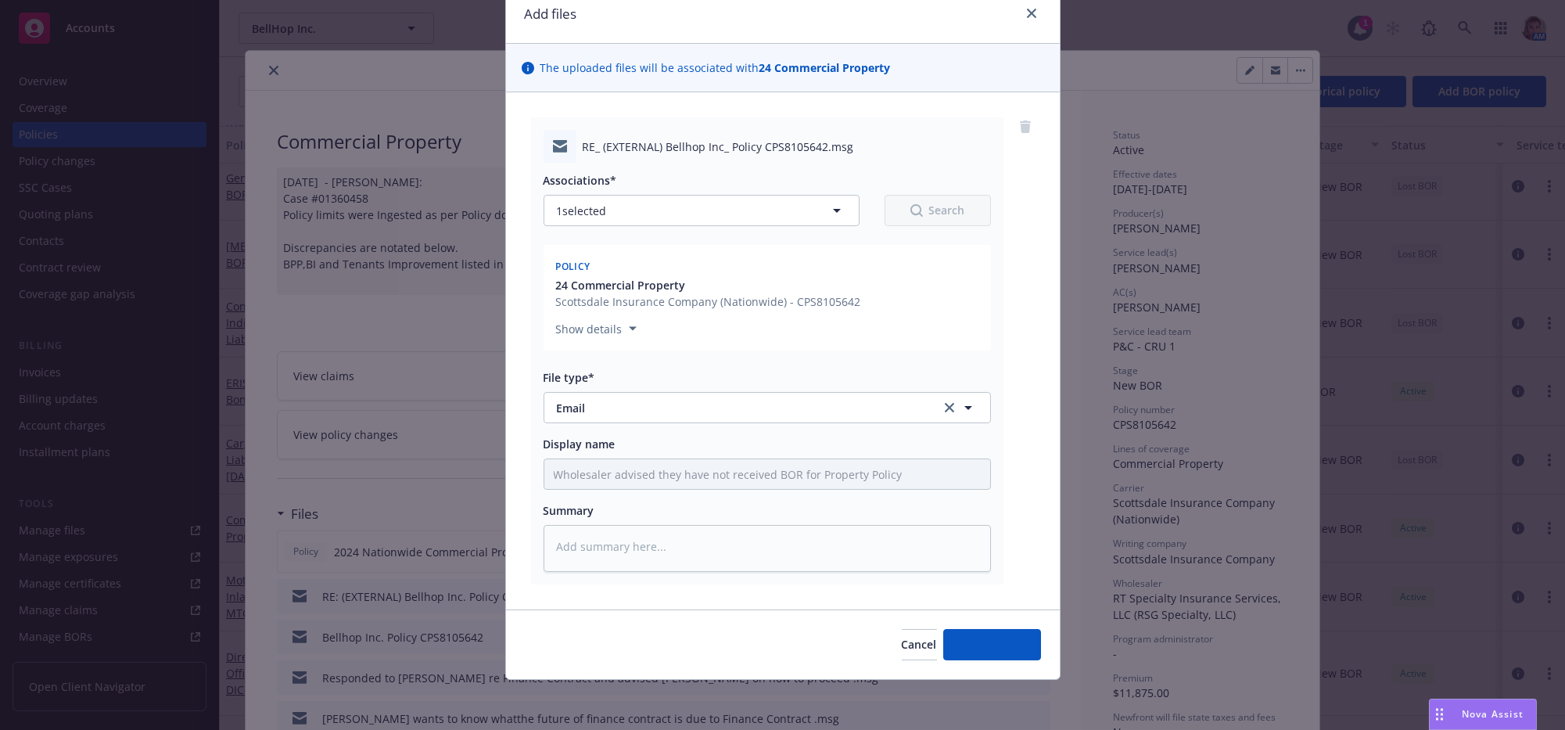
scroll to position [118, 0]
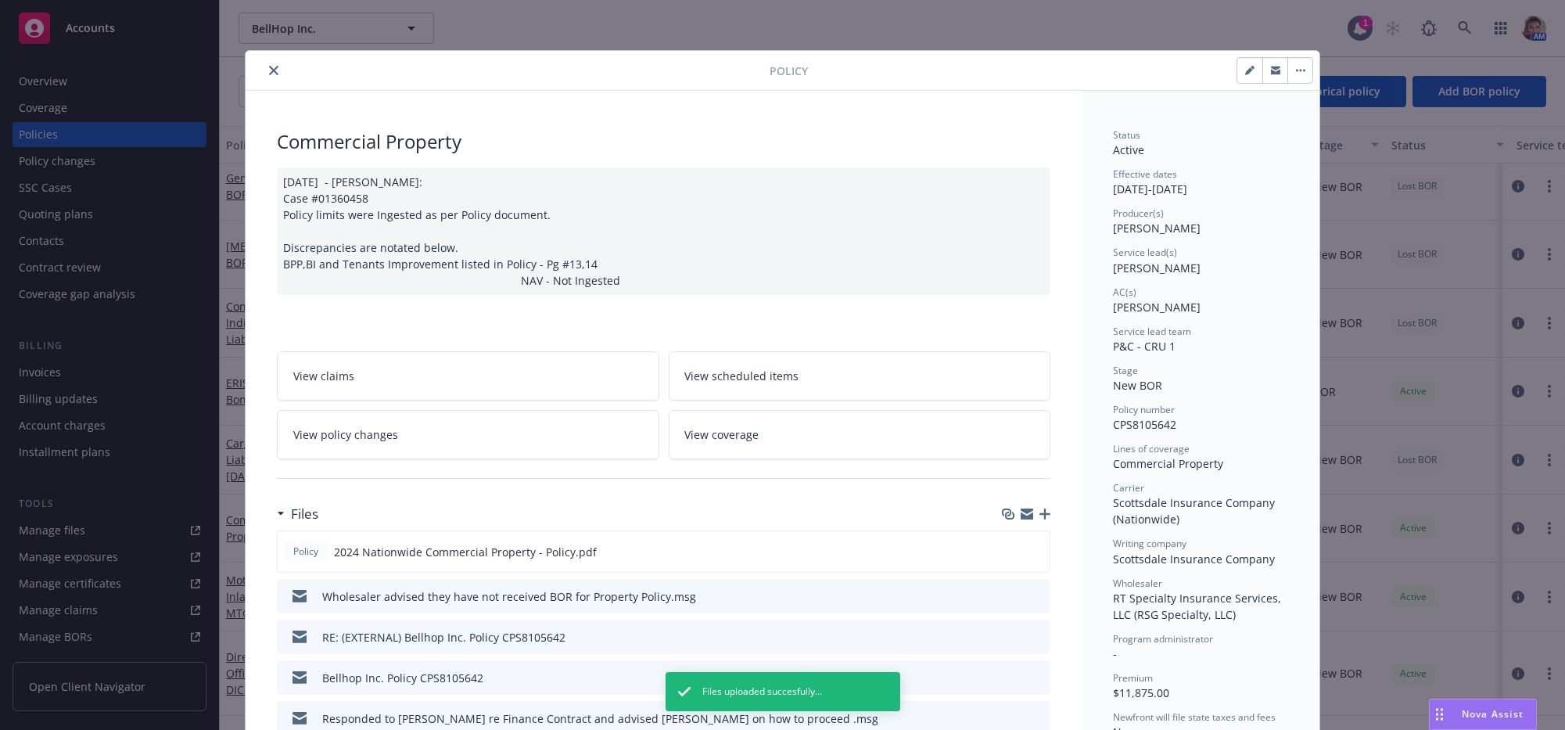
click at [271, 74] on icon "close" at bounding box center [273, 70] width 9 height 9
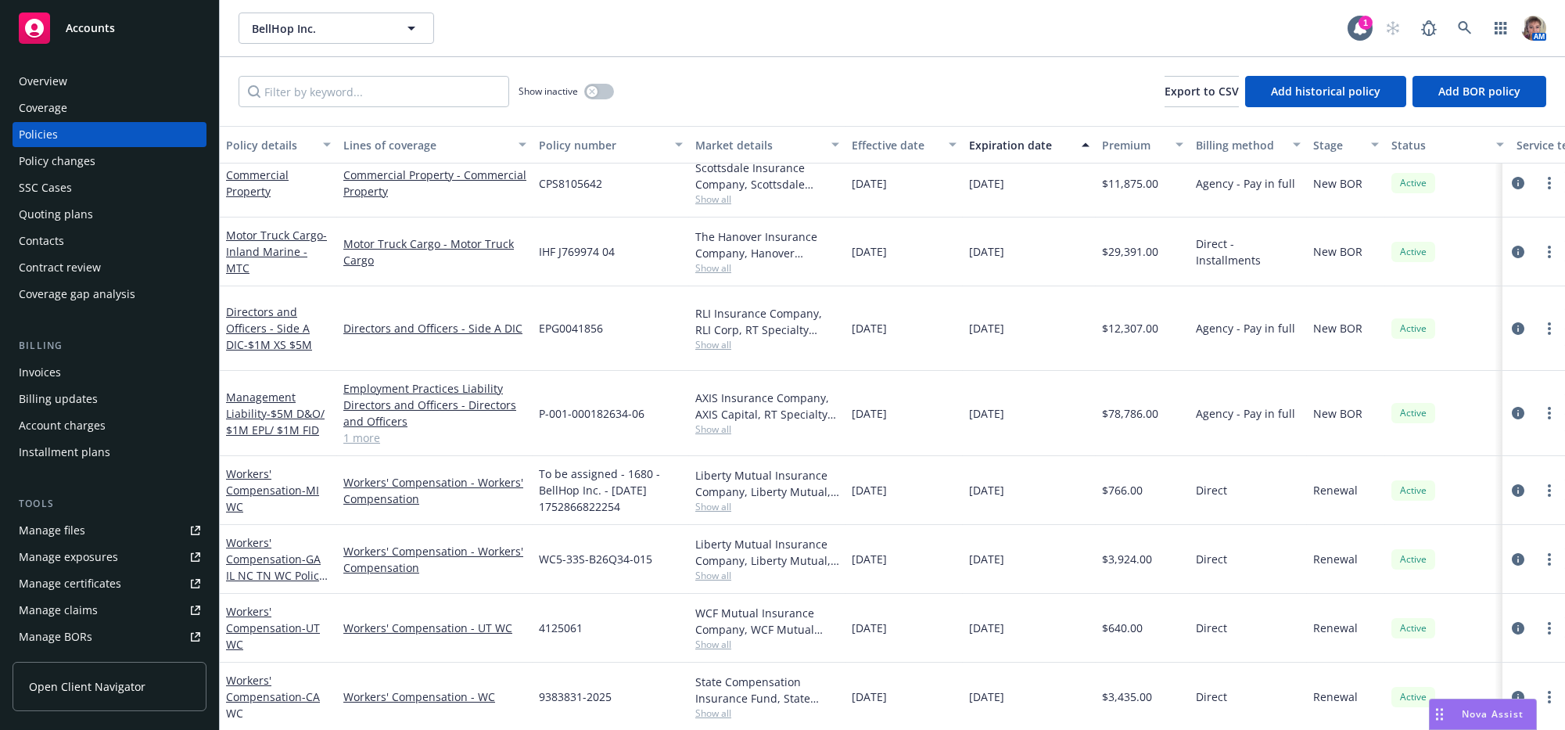
scroll to position [559, 0]
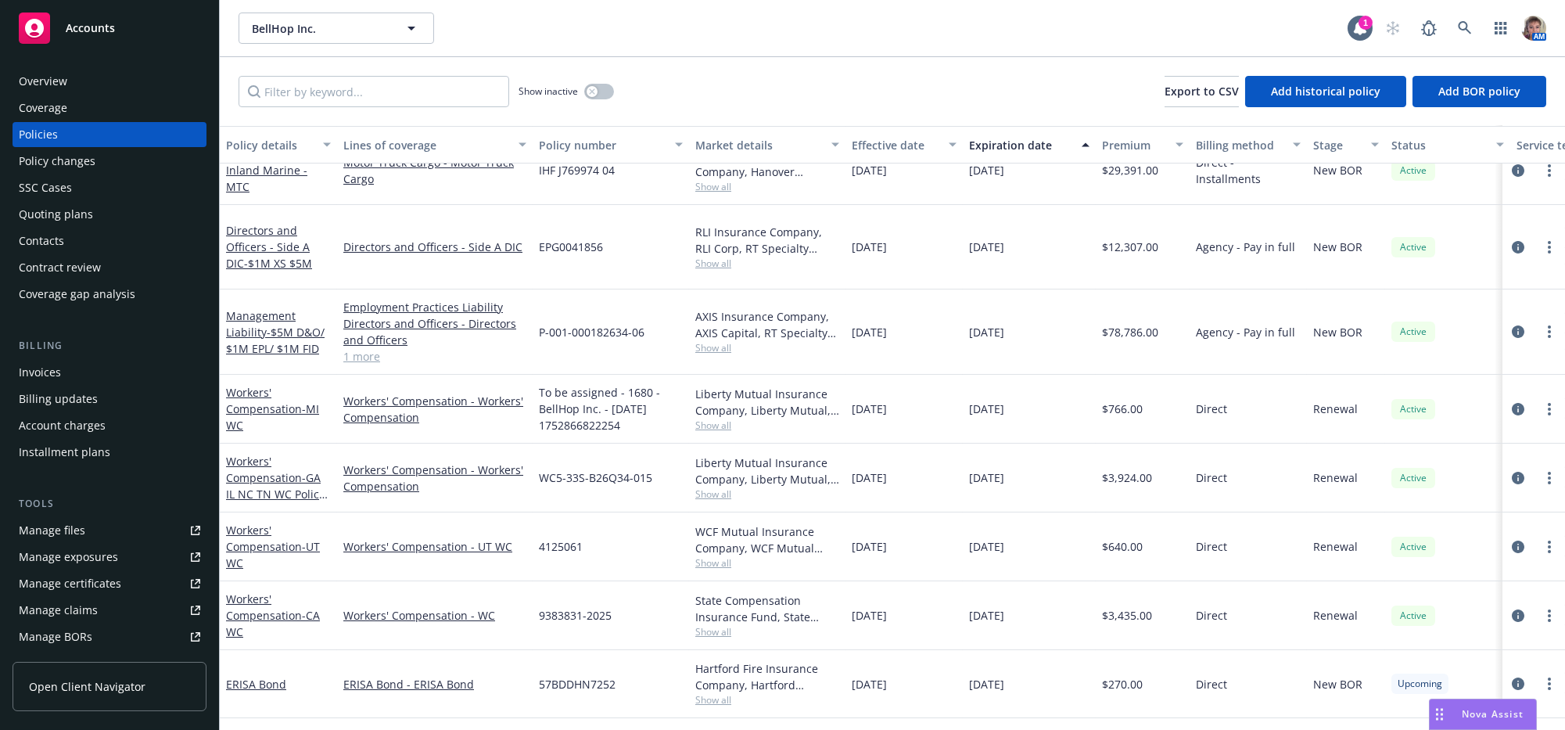
click at [91, 47] on link "Accounts" at bounding box center [110, 28] width 194 height 44
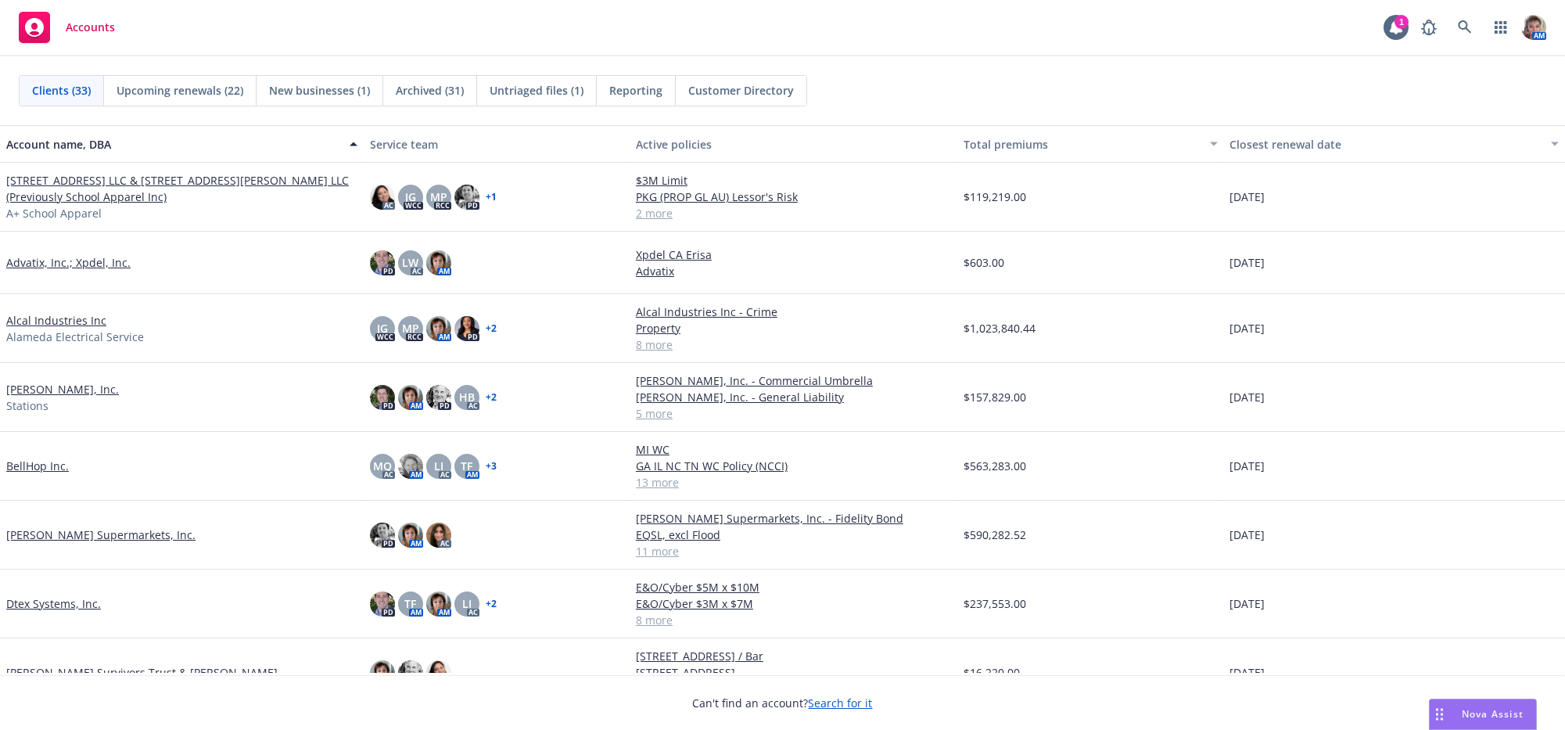
click at [640, 92] on span "Reporting" at bounding box center [635, 90] width 53 height 16
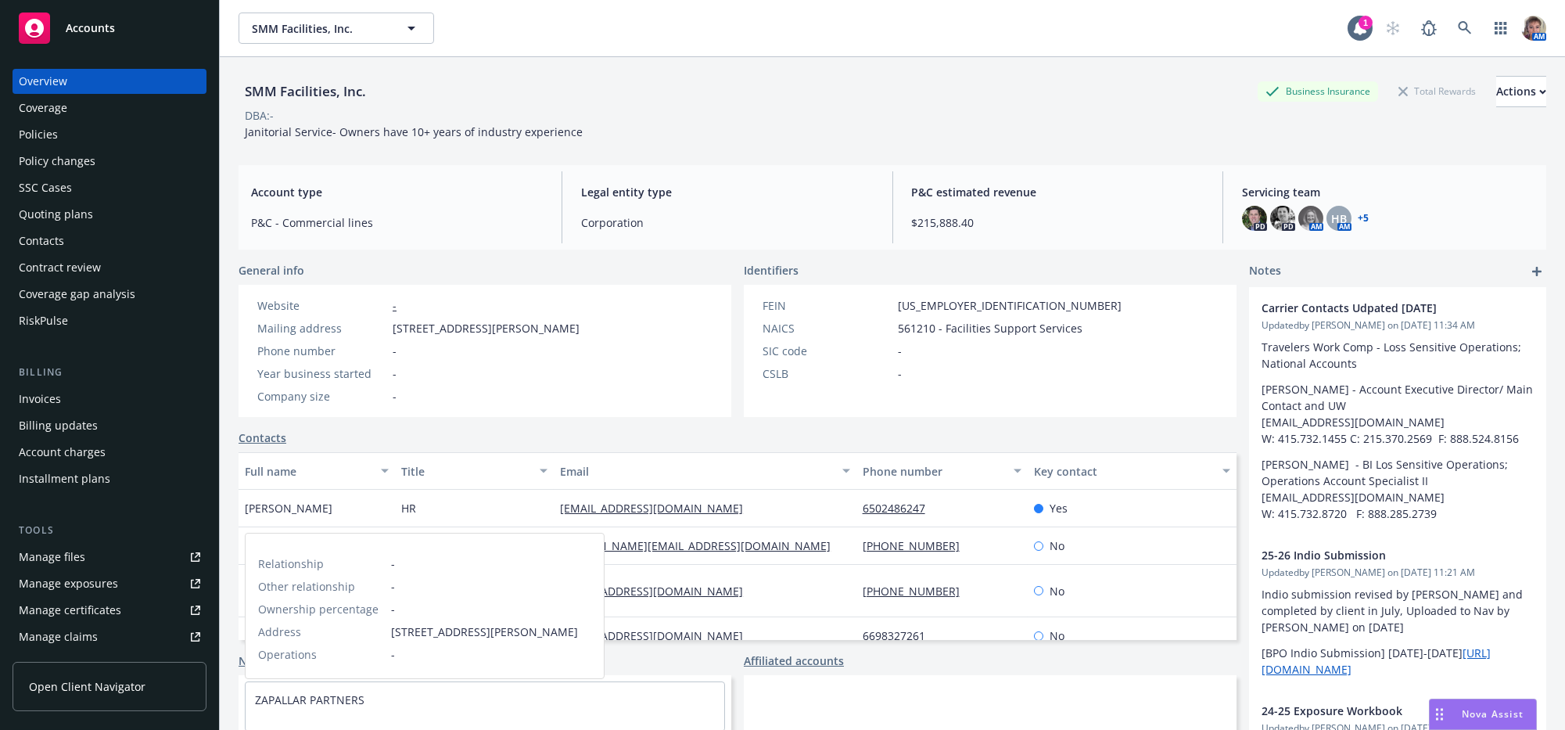
scroll to position [61, 0]
